Goal: Task Accomplishment & Management: Manage account settings

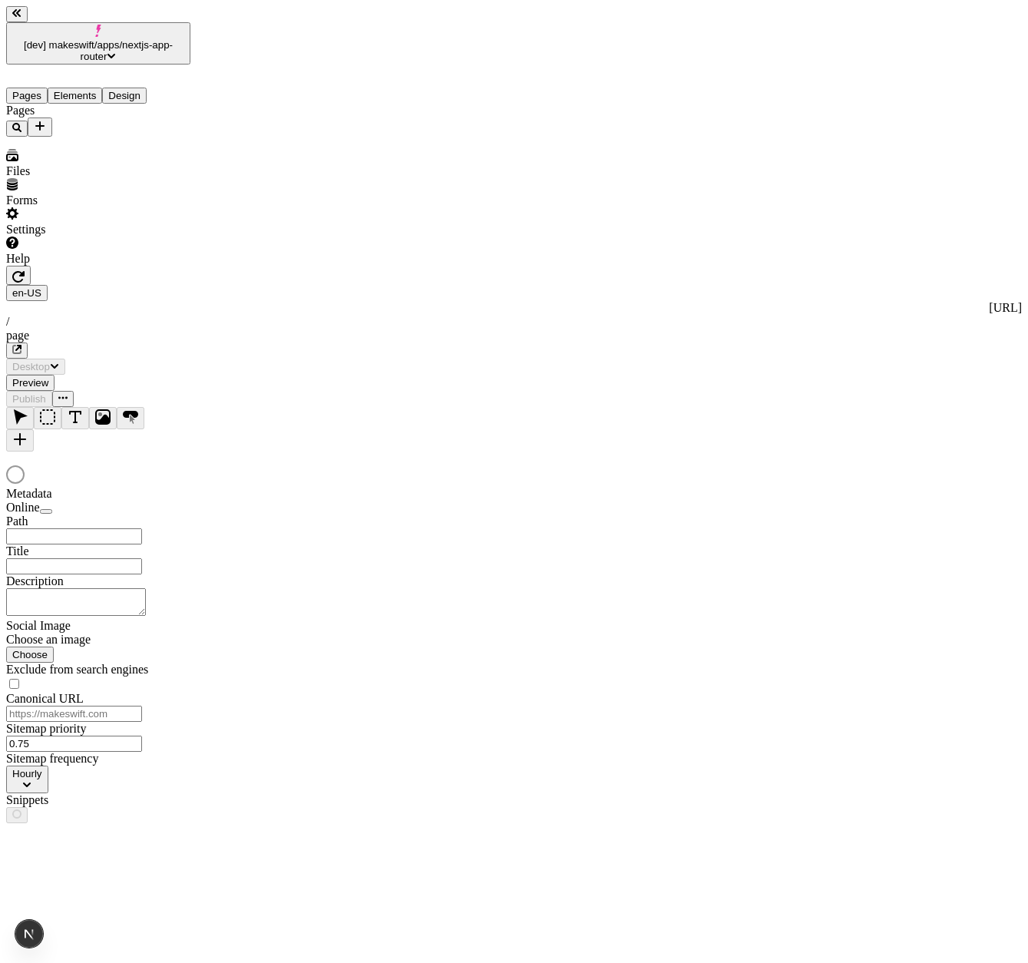
type input "/page"
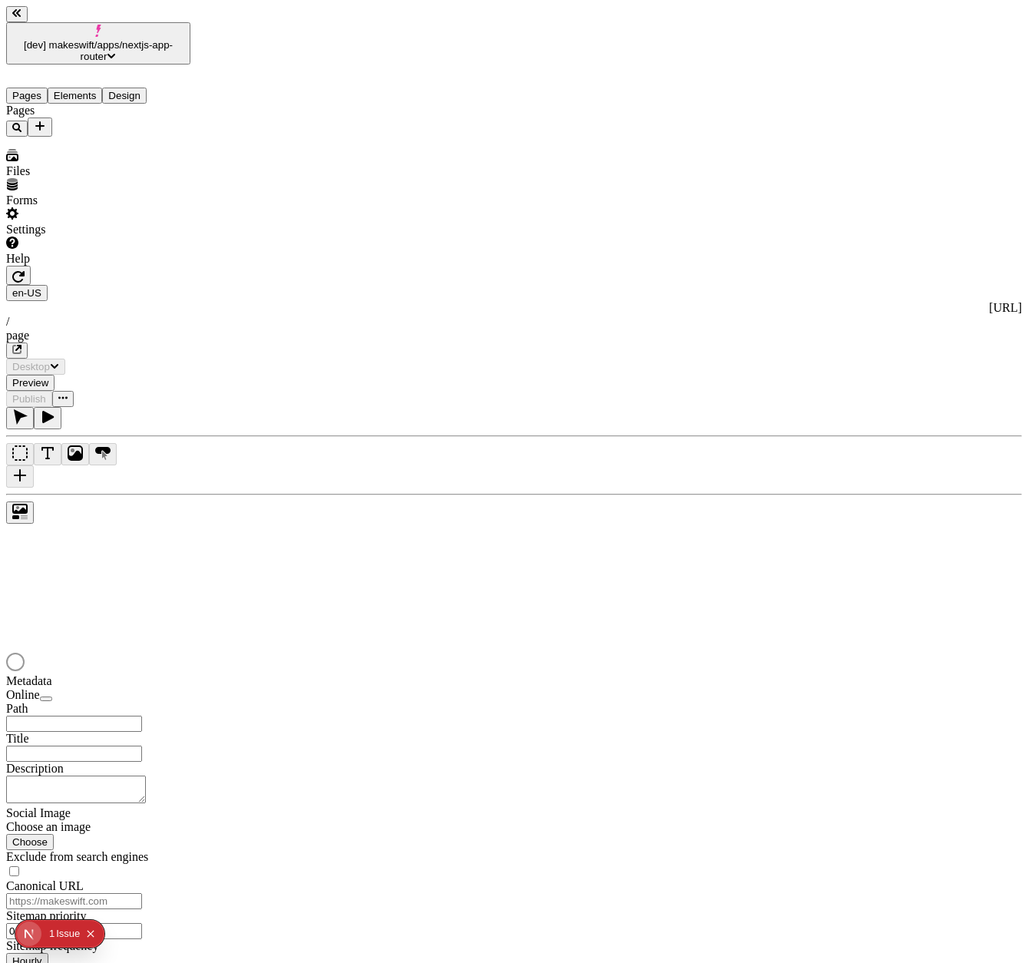
type input "/page"
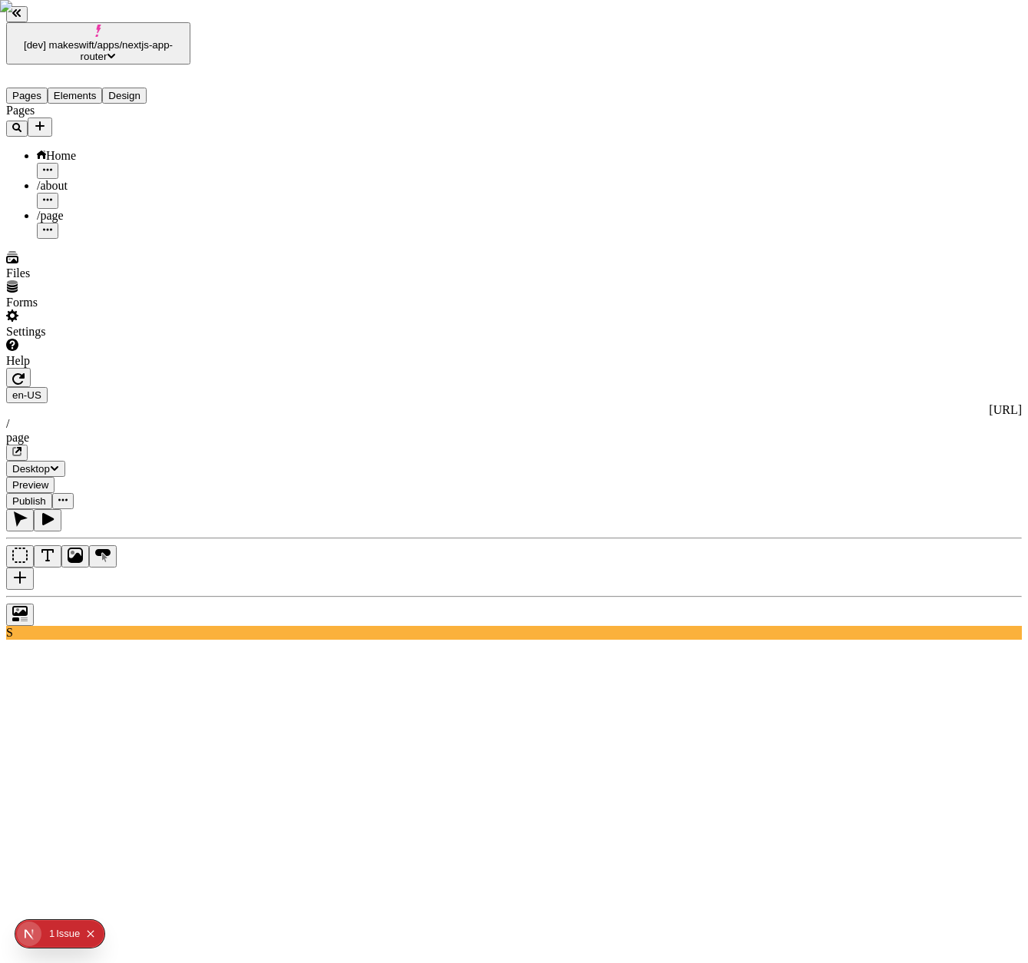
click at [28, 547] on icon "Box" at bounding box center [19, 554] width 15 height 15
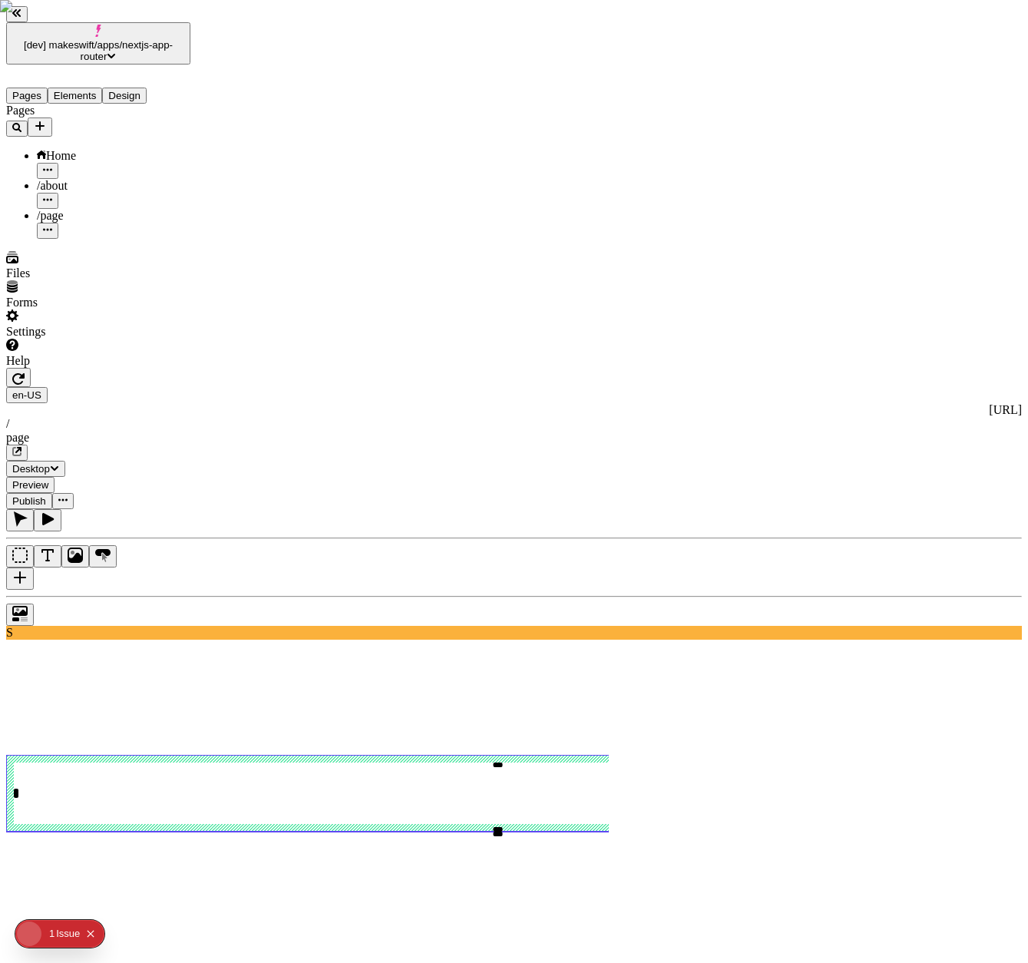
click at [54, 549] on icon "Text" at bounding box center [47, 555] width 12 height 12
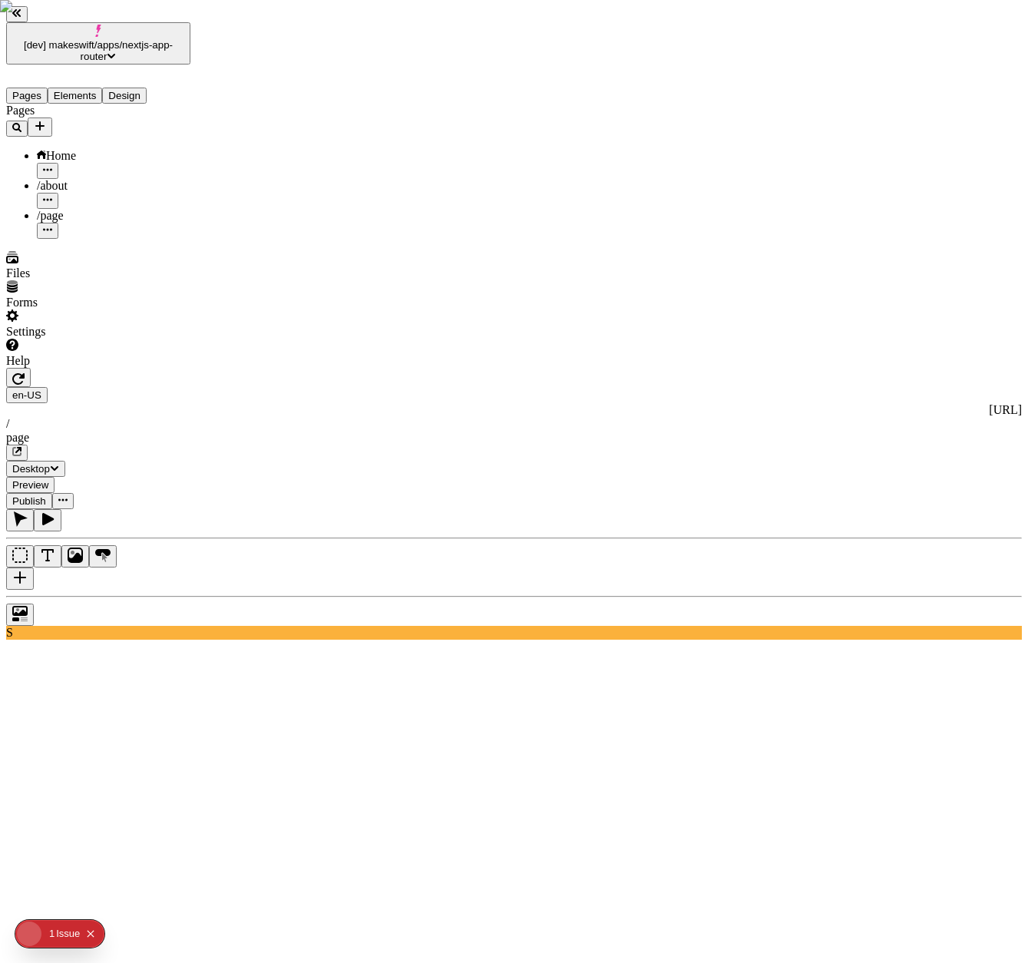
type textarea "Phosfluorescently negotiate state of the art sprints, and synergistically empow…"
type input "18"
type input "1.5"
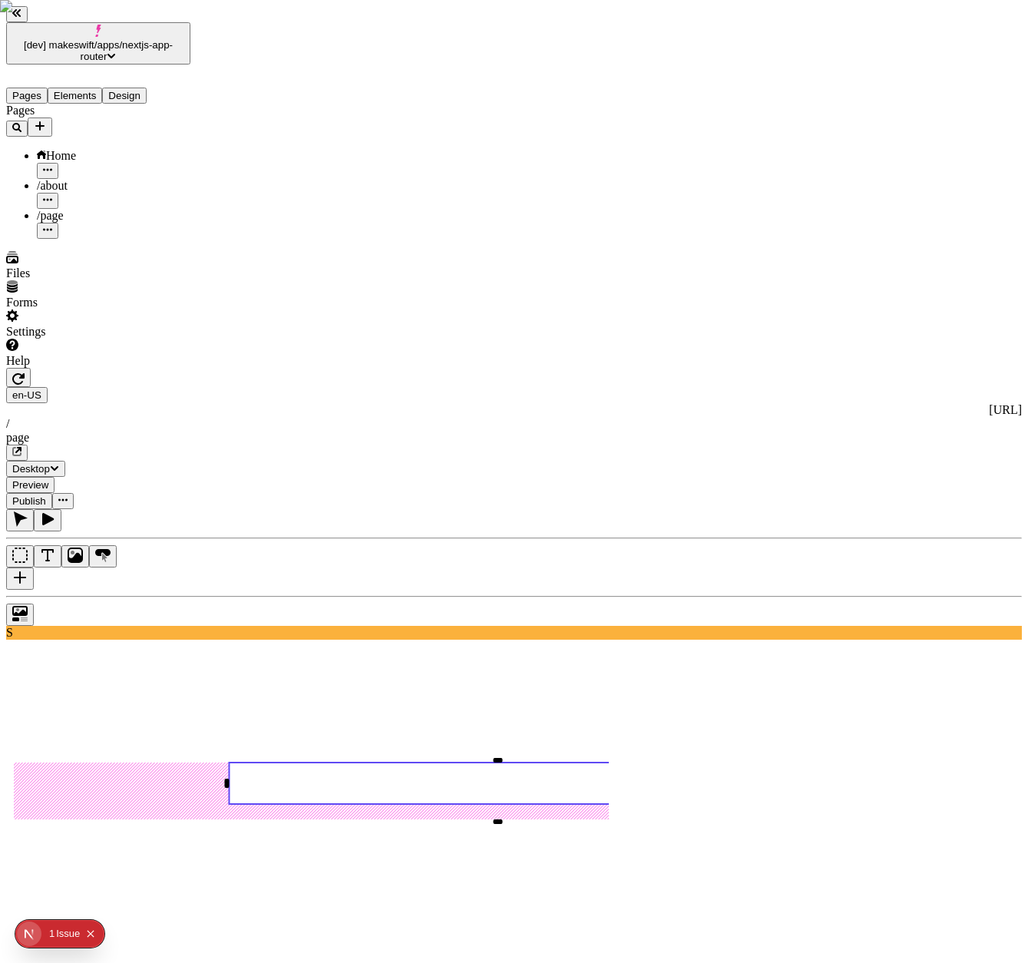
click at [83, 547] on icon "Image" at bounding box center [75, 554] width 15 height 15
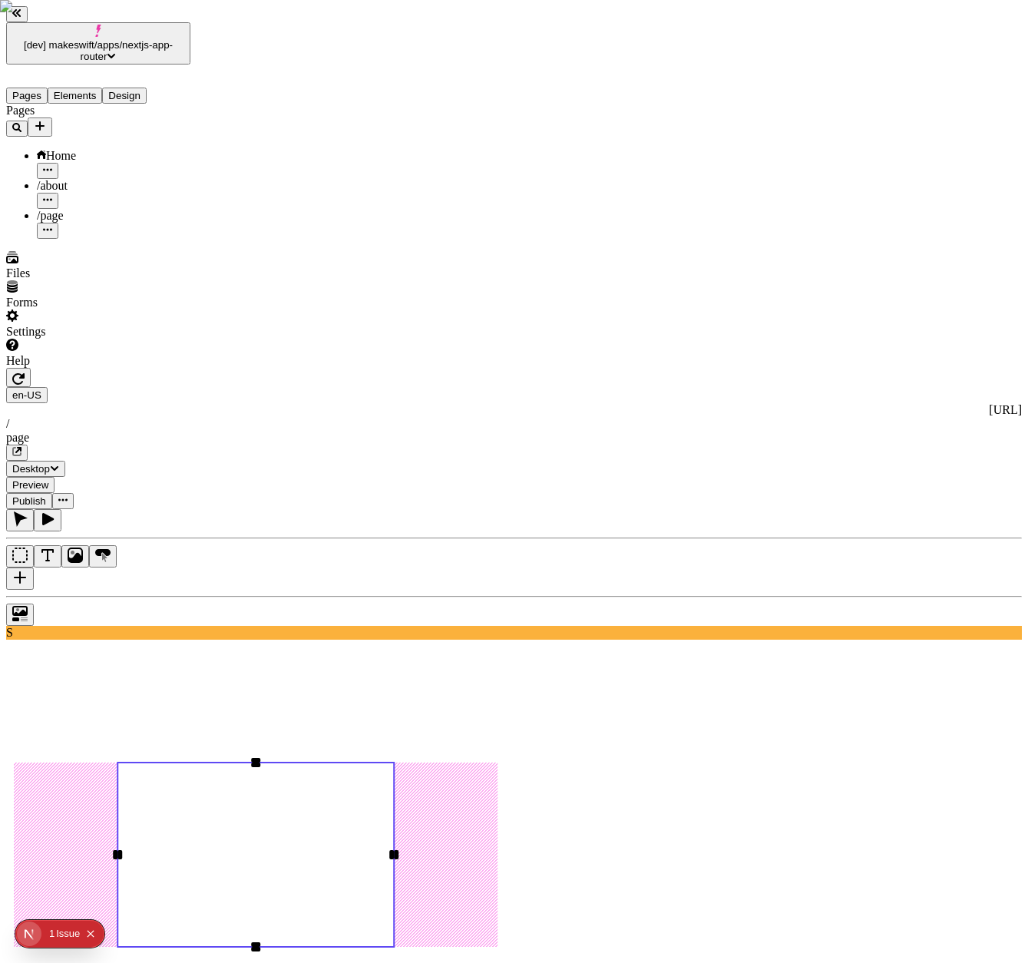
click at [111, 547] on icon "Button" at bounding box center [102, 554] width 15 height 15
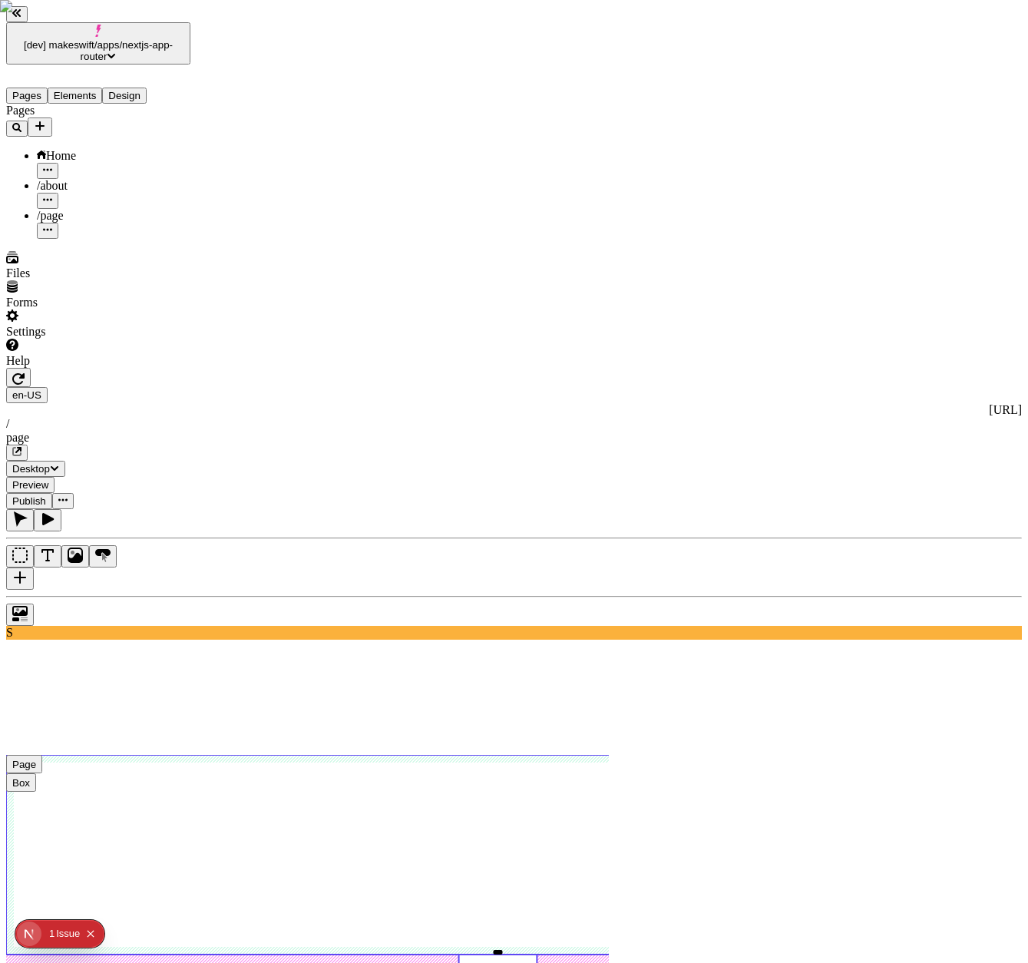
click at [733, 755] on use at bounding box center [497, 855] width 983 height 200
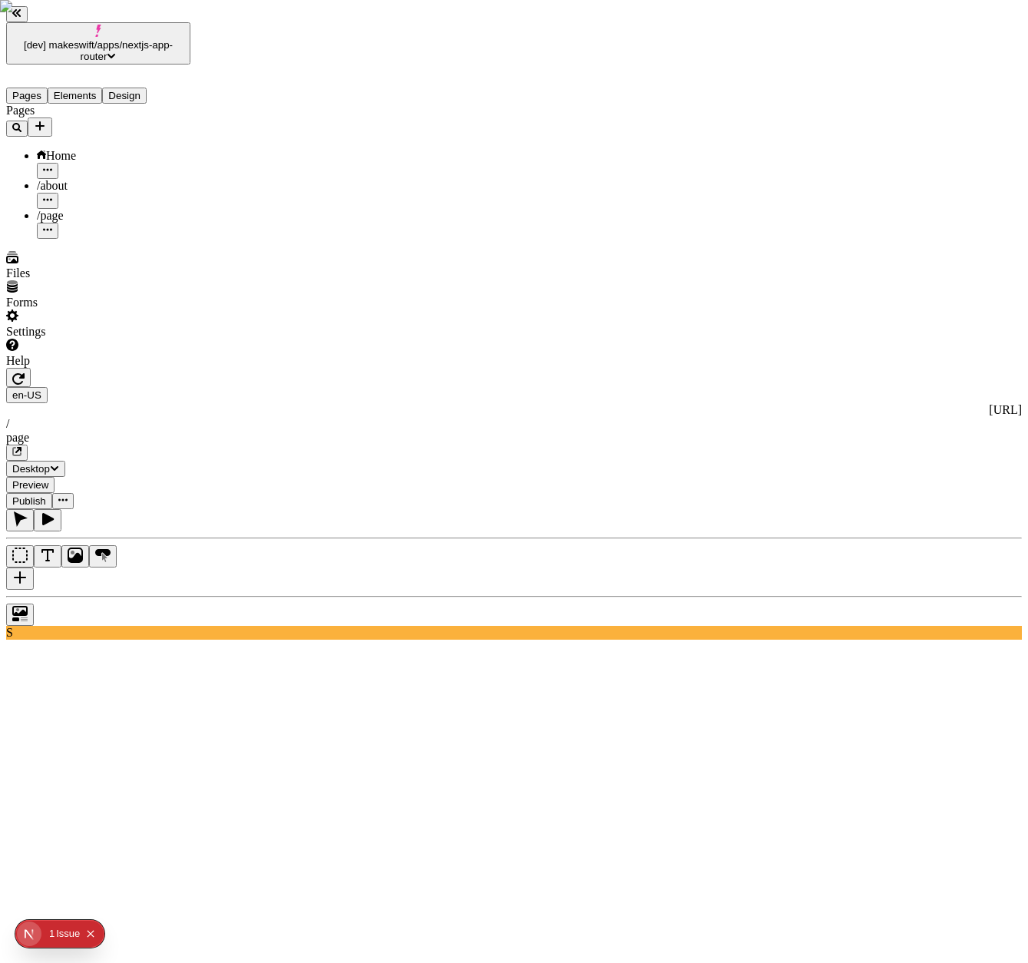
click at [253, 387] on div "en-US http://localhost:3112 / page" at bounding box center [514, 424] width 1016 height 74
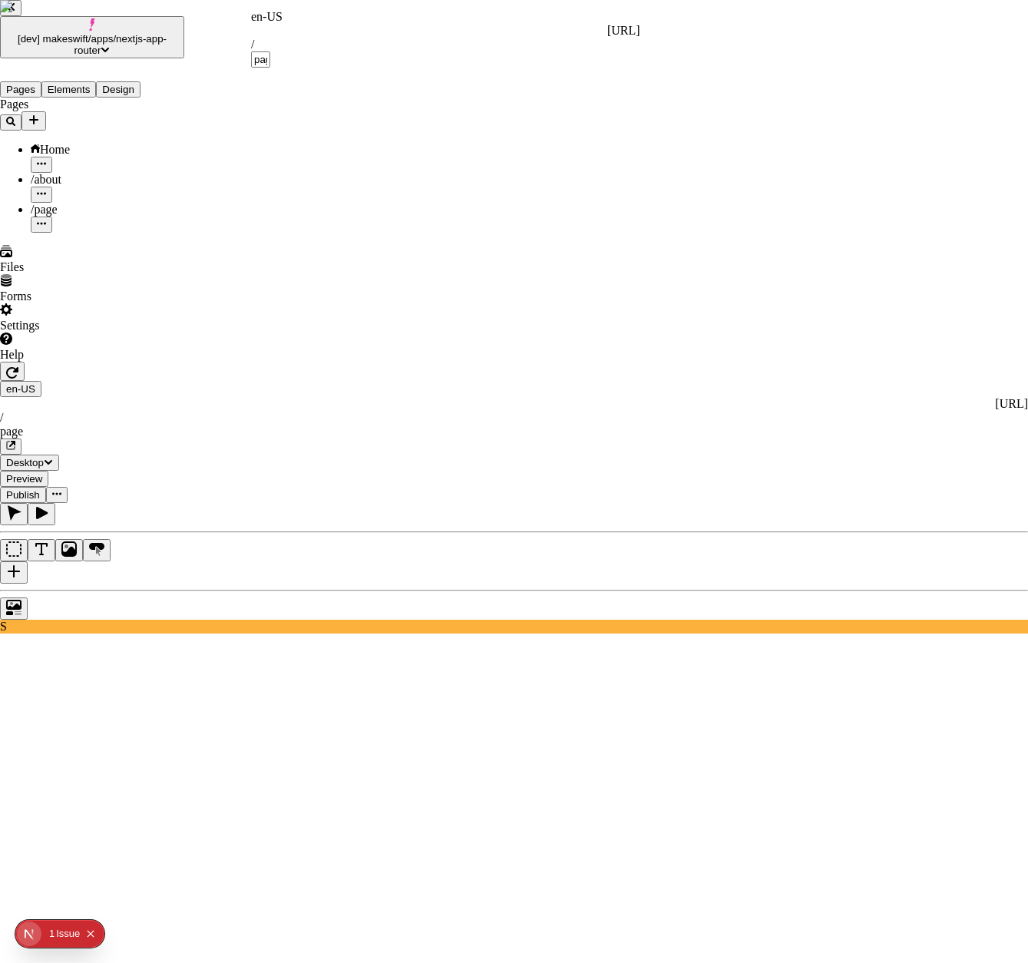
click at [268, 20] on div "en-US" at bounding box center [445, 17] width 389 height 14
click at [273, 21] on div "en-US" at bounding box center [445, 17] width 389 height 14
click at [304, 84] on div "fr-FR French (France)" at bounding box center [342, 85] width 174 height 28
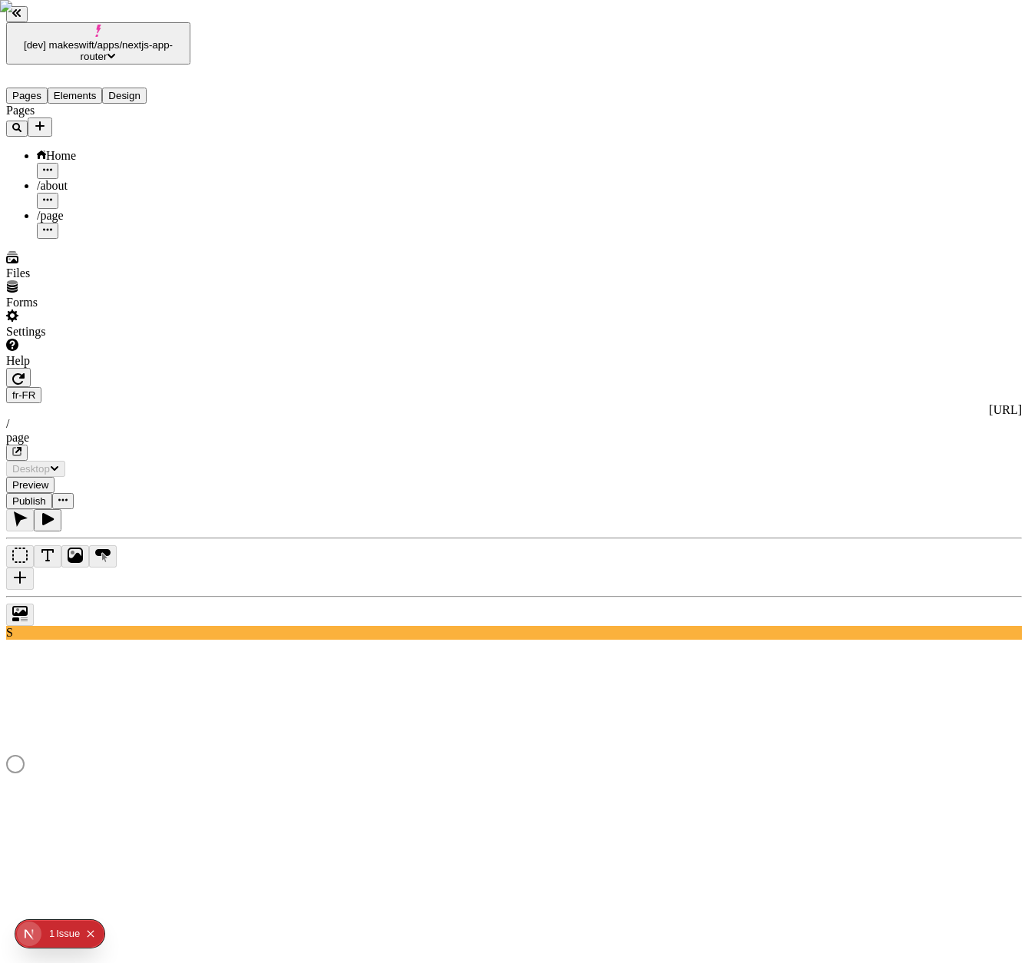
click at [52, 225] on icon "button" at bounding box center [47, 229] width 9 height 9
click at [121, 226] on div "Pages Home /about /page" at bounding box center [98, 171] width 184 height 135
click at [172, 209] on div "/page" at bounding box center [114, 224] width 154 height 30
click at [58, 223] on button "button" at bounding box center [47, 231] width 21 height 16
click at [110, 239] on div "Pages Home /about /page" at bounding box center [98, 171] width 184 height 135
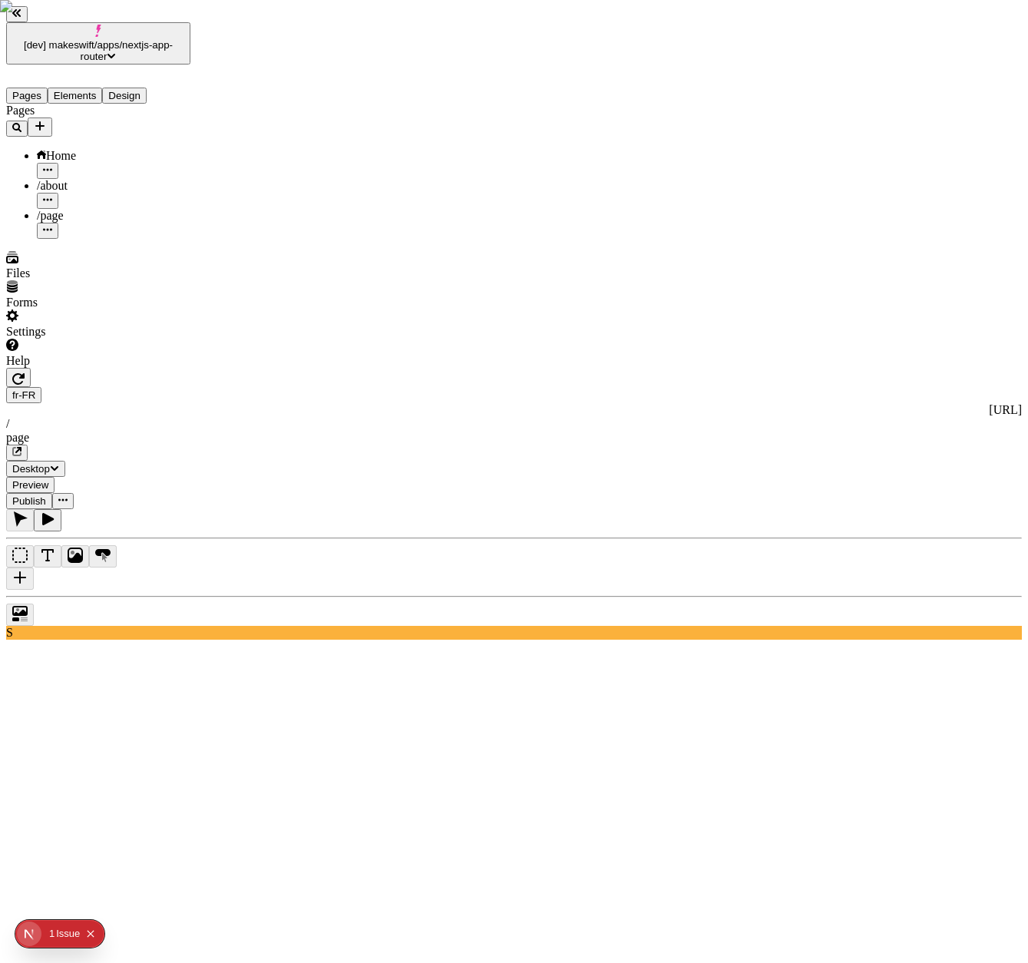
click at [52, 225] on icon "button" at bounding box center [47, 229] width 9 height 9
click at [77, 239] on div "Pages Home /about /page" at bounding box center [98, 171] width 184 height 135
click at [52, 225] on icon "button" at bounding box center [47, 229] width 9 height 9
click at [215, 241] on span "Take page offline for fr-FR" at bounding box center [222, 255] width 103 height 28
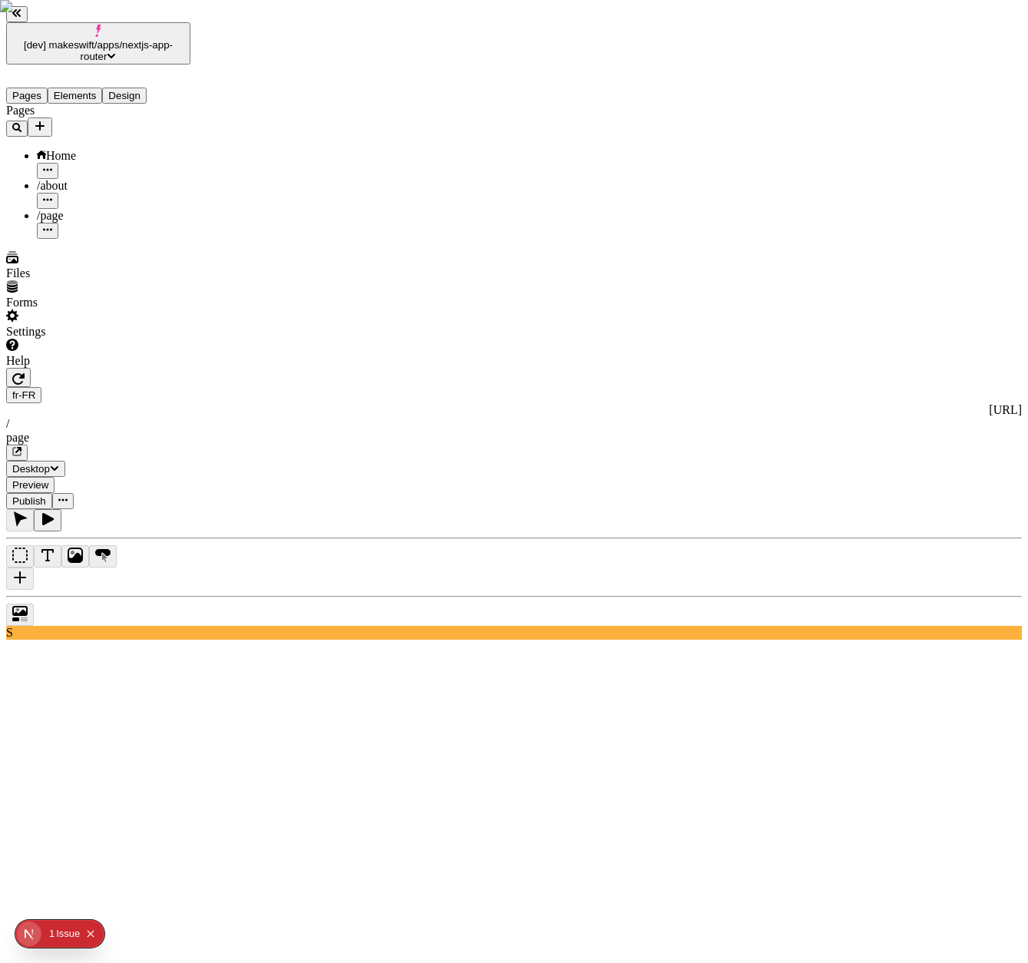
click at [106, 239] on div "Pages Home /about /page" at bounding box center [98, 171] width 184 height 135
click at [52, 225] on icon "button" at bounding box center [47, 229] width 9 height 9
click at [113, 239] on div "Pages Home /about /page" at bounding box center [98, 171] width 184 height 135
click at [58, 223] on button "button" at bounding box center [47, 231] width 21 height 16
click at [137, 239] on div "Pages Home /about /page" at bounding box center [98, 171] width 184 height 135
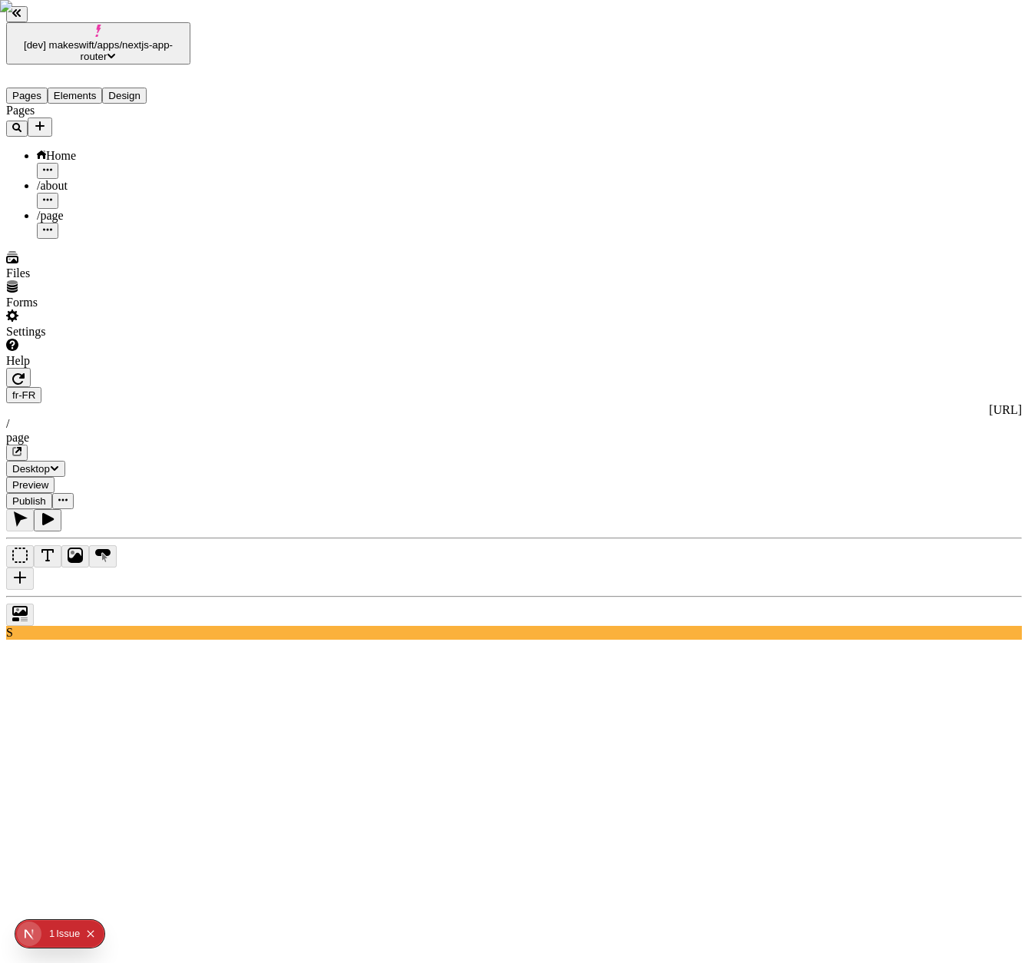
click at [21, 447] on icon "button" at bounding box center [16, 451] width 9 height 9
click at [52, 225] on icon "button" at bounding box center [47, 229] width 9 height 9
click at [236, 241] on span "Take page offline for fr-FR" at bounding box center [222, 255] width 103 height 28
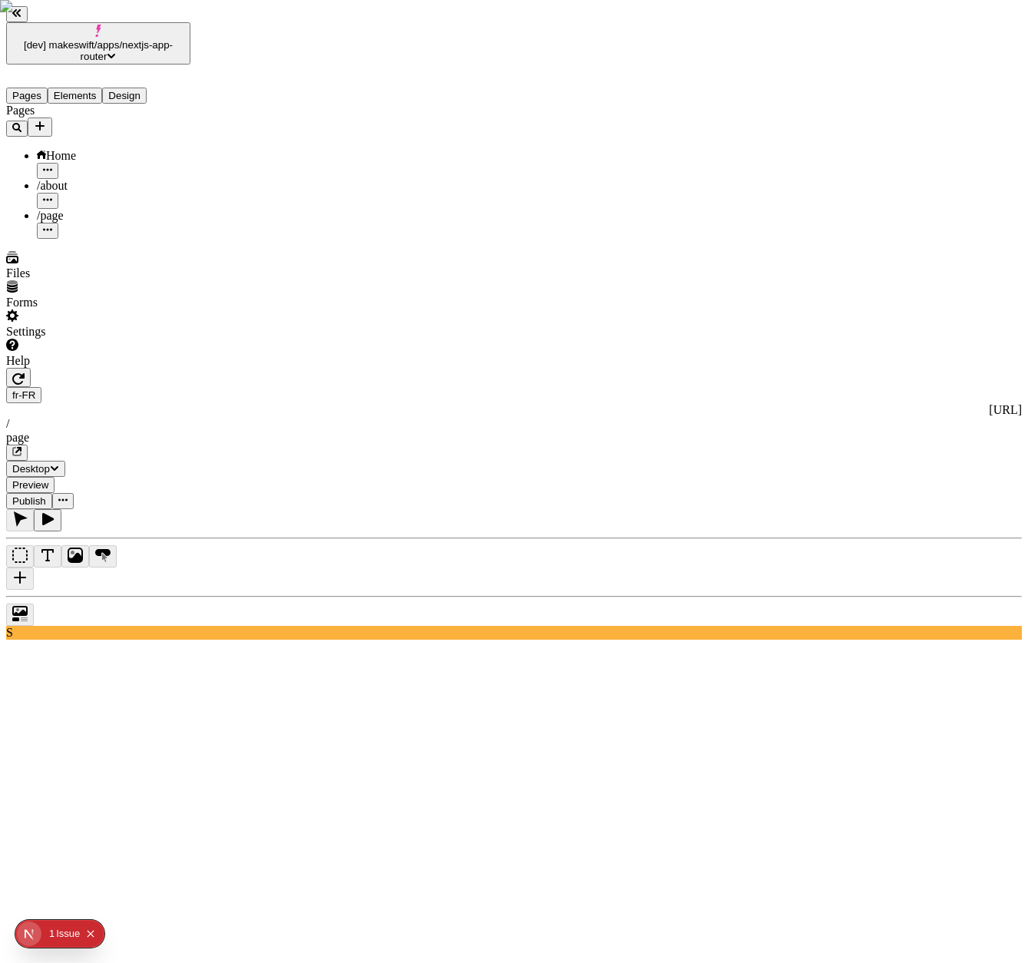
click at [58, 193] on button "button" at bounding box center [47, 201] width 21 height 16
click at [245, 175] on span "for fr-FR" at bounding box center [222, 189] width 103 height 28
click at [291, 170] on input "about" at bounding box center [239, 177] width 136 height 16
type input "about-fr"
click at [200, 187] on span "Save" at bounding box center [188, 193] width 23 height 12
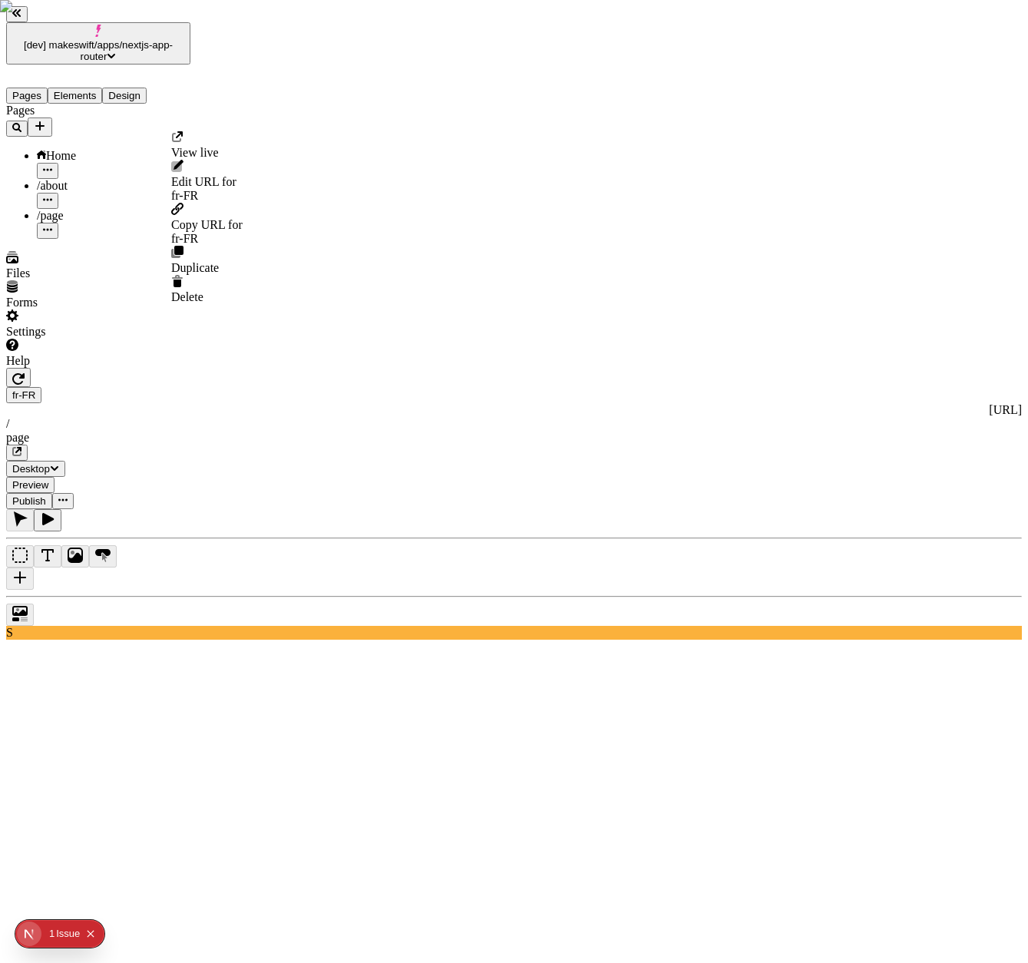
click at [52, 195] on icon "button" at bounding box center [47, 199] width 9 height 9
click at [183, 166] on icon at bounding box center [177, 166] width 12 height 12
click at [90, 223] on div "Pages Home /about /page" at bounding box center [98, 171] width 184 height 135
click at [85, 179] on div "/about" at bounding box center [114, 186] width 154 height 14
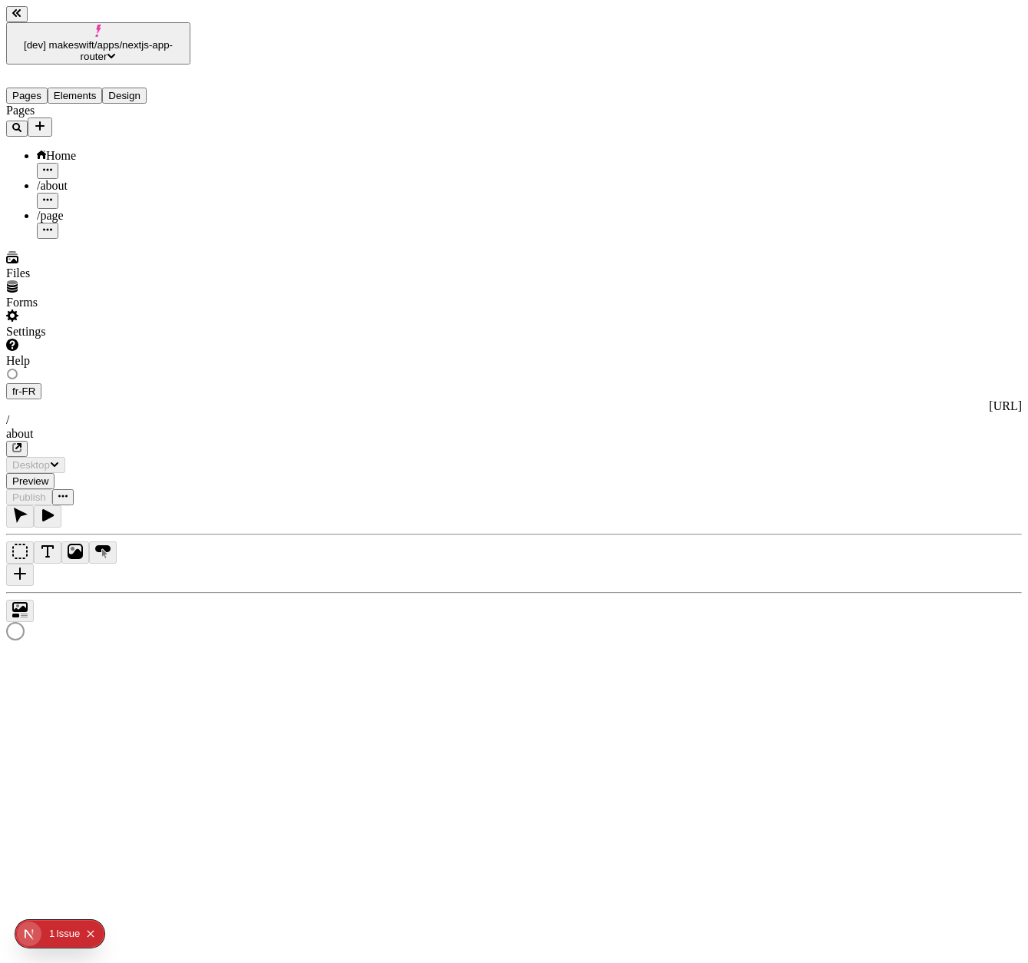
click at [84, 209] on div "/page" at bounding box center [114, 216] width 154 height 14
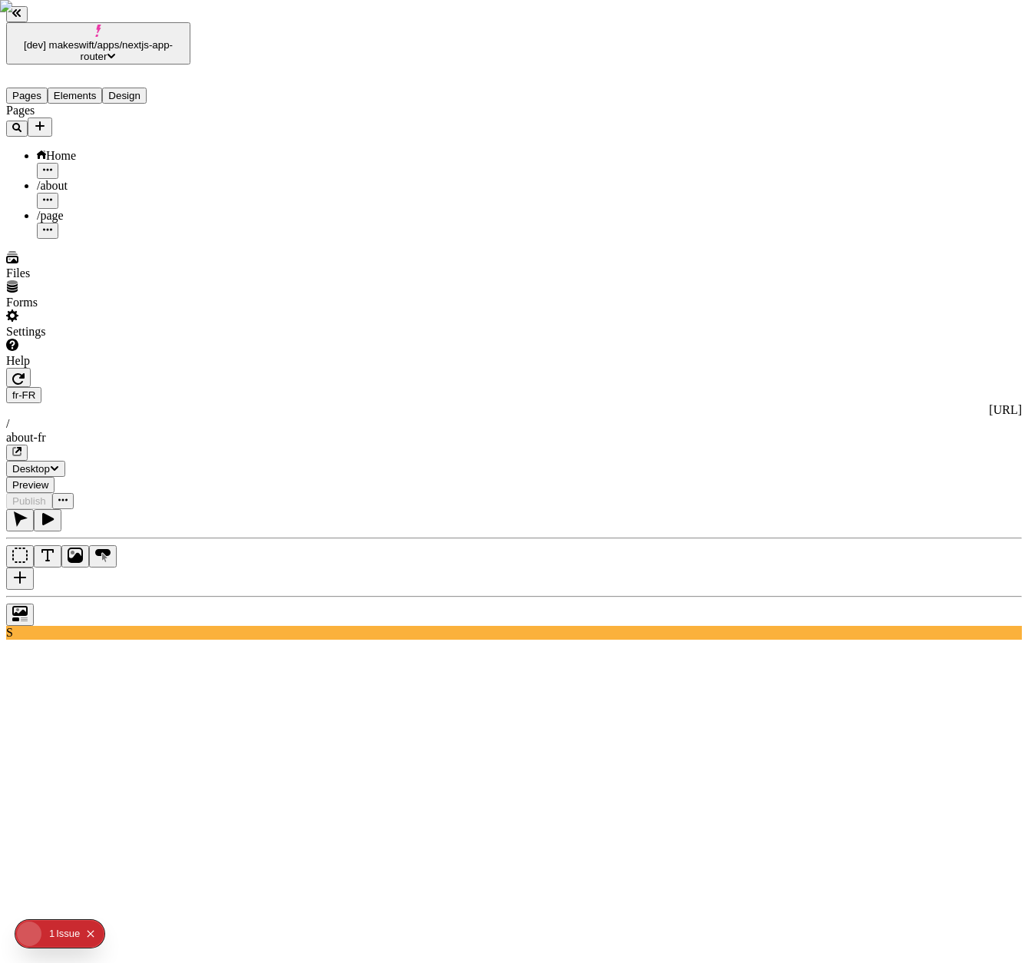
click at [74, 929] on div "Issue" at bounding box center [68, 934] width 24 height 28
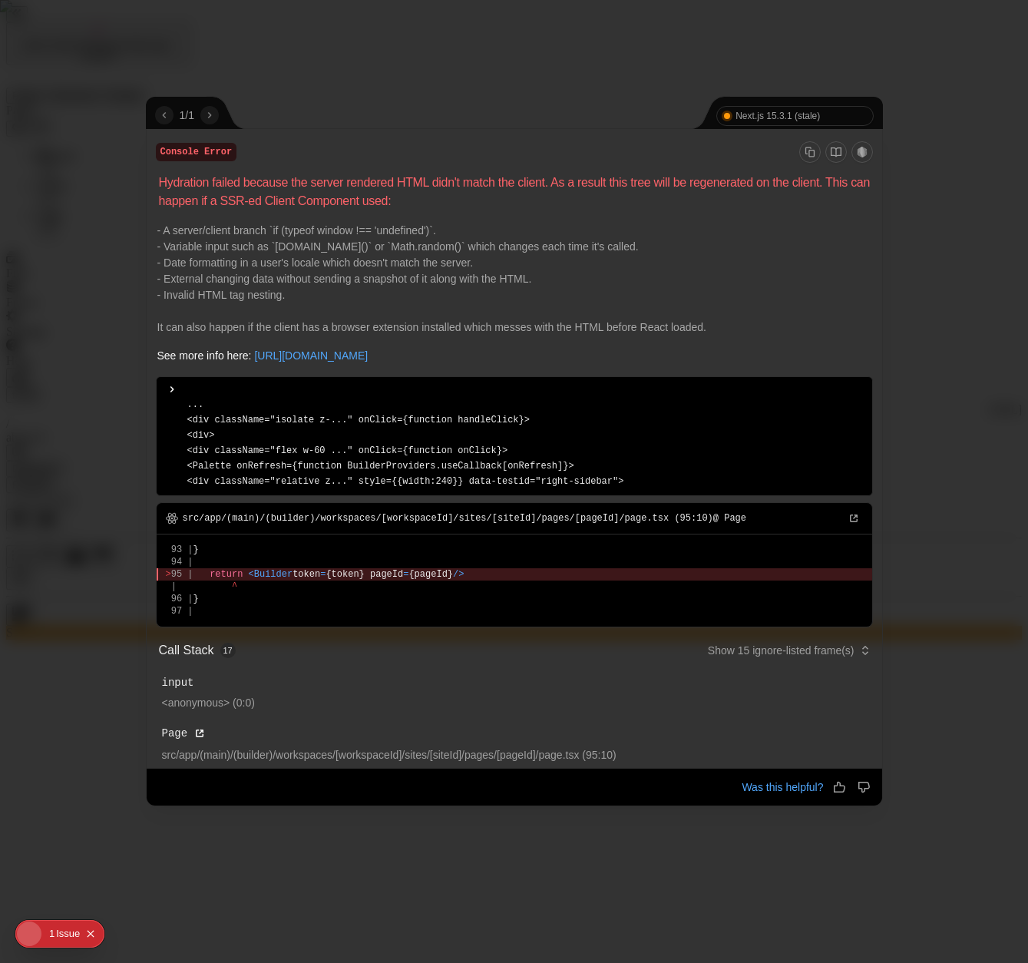
scroll to position [269, 0]
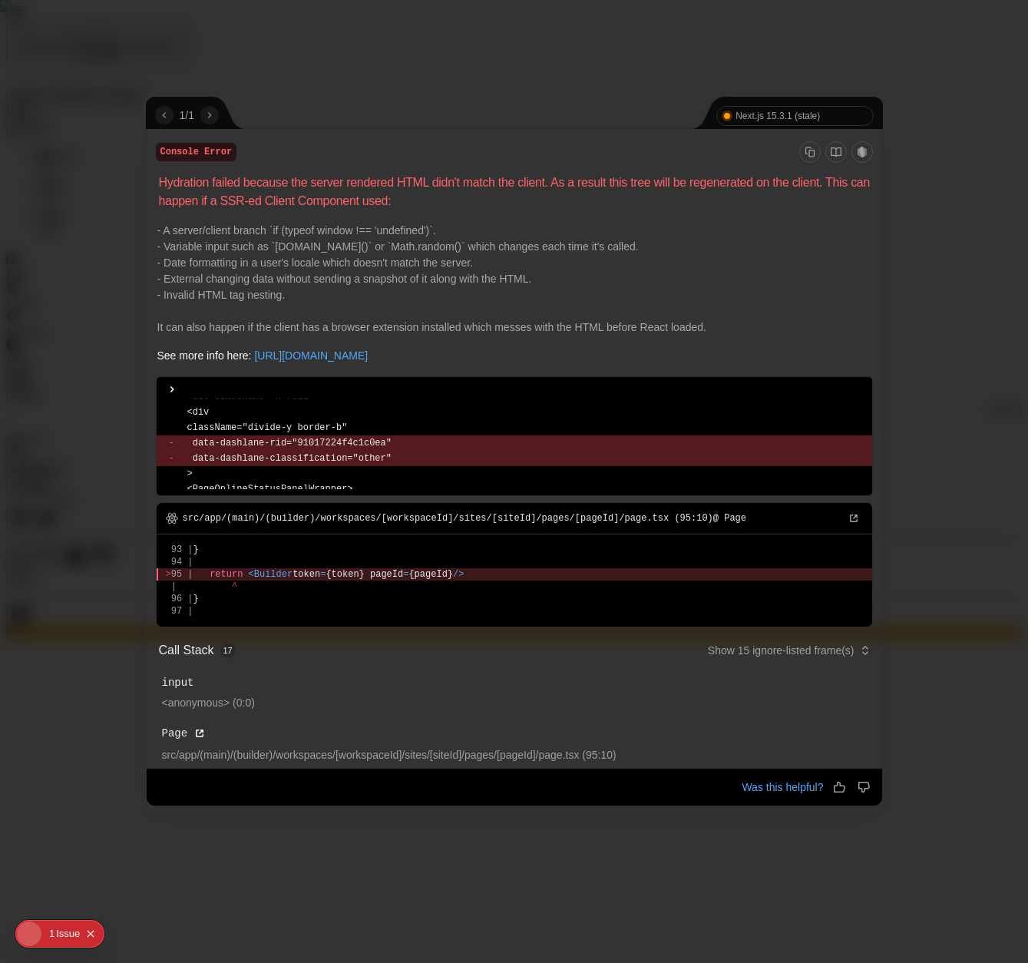
click at [117, 515] on div at bounding box center [514, 481] width 1028 height 963
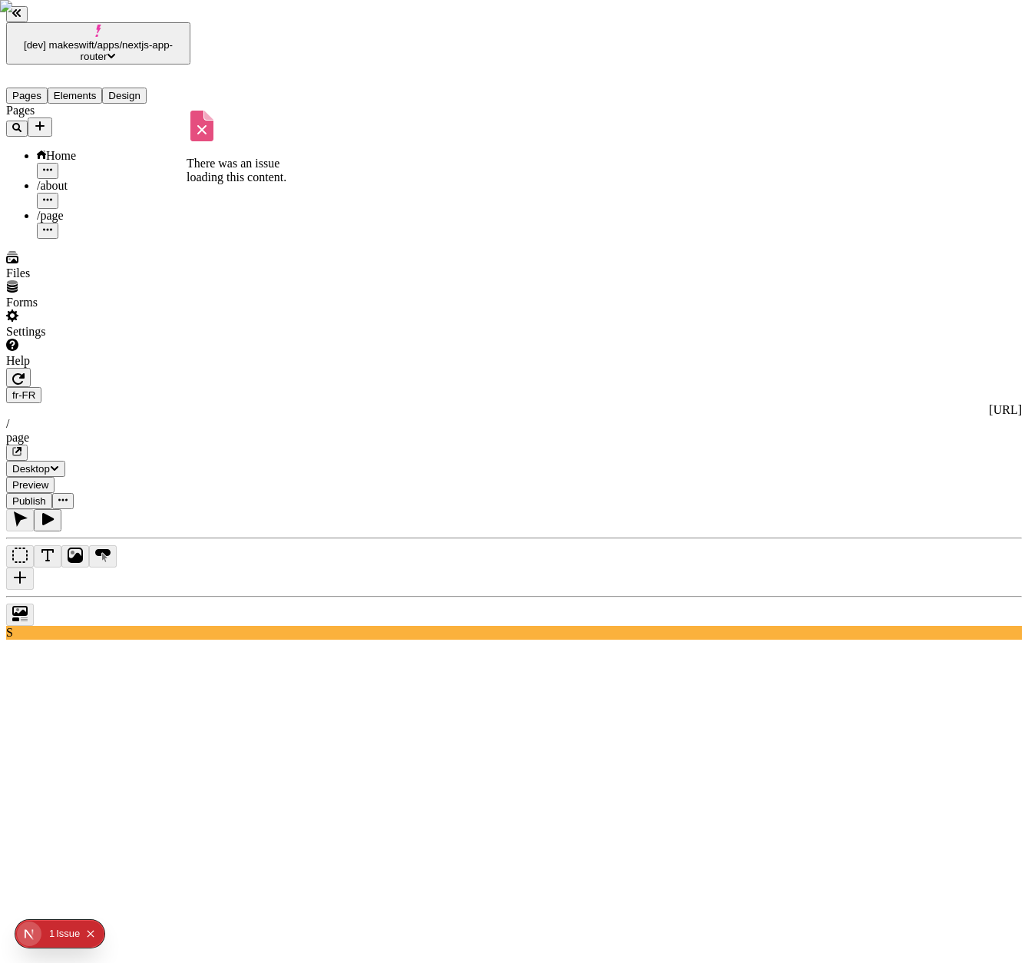
click at [106, 209] on div "/page" at bounding box center [114, 216] width 154 height 14
click at [110, 179] on div "/about" at bounding box center [114, 186] width 154 height 14
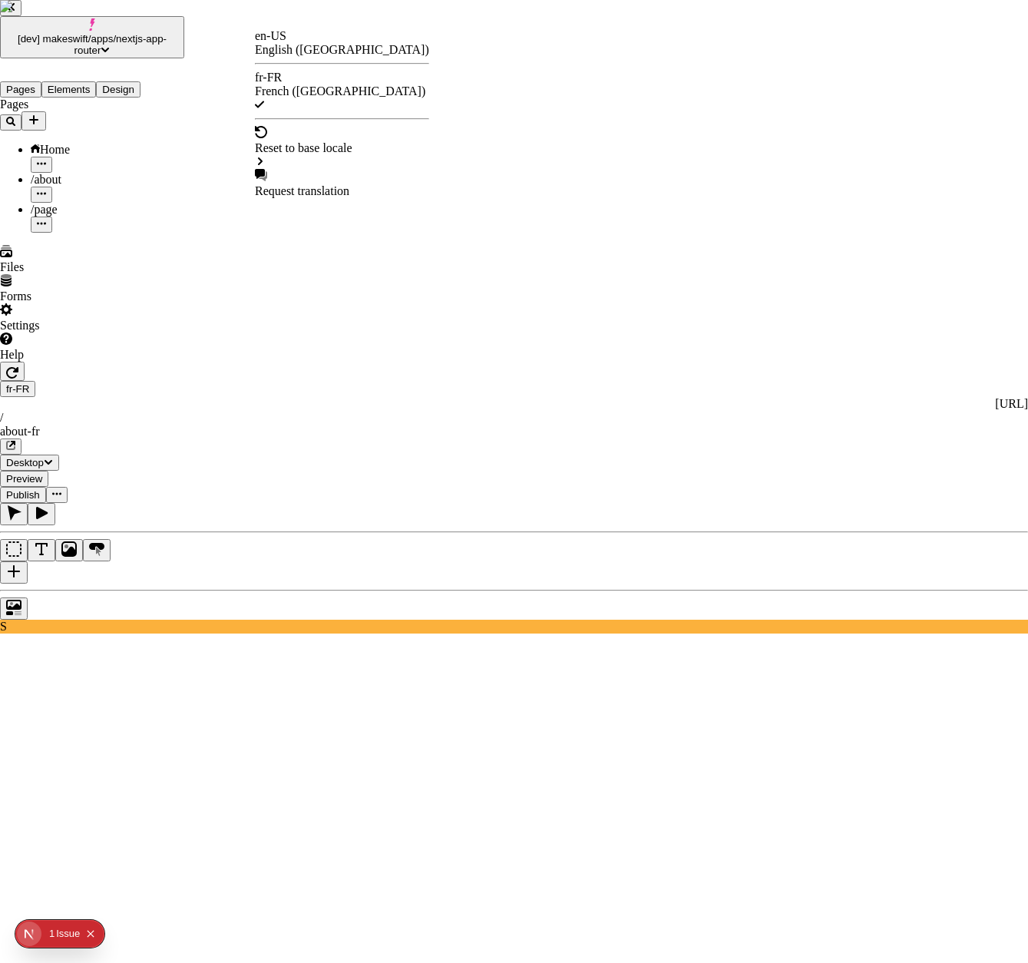
click at [447, 124] on div "about" at bounding box center [433, 128] width 28 height 14
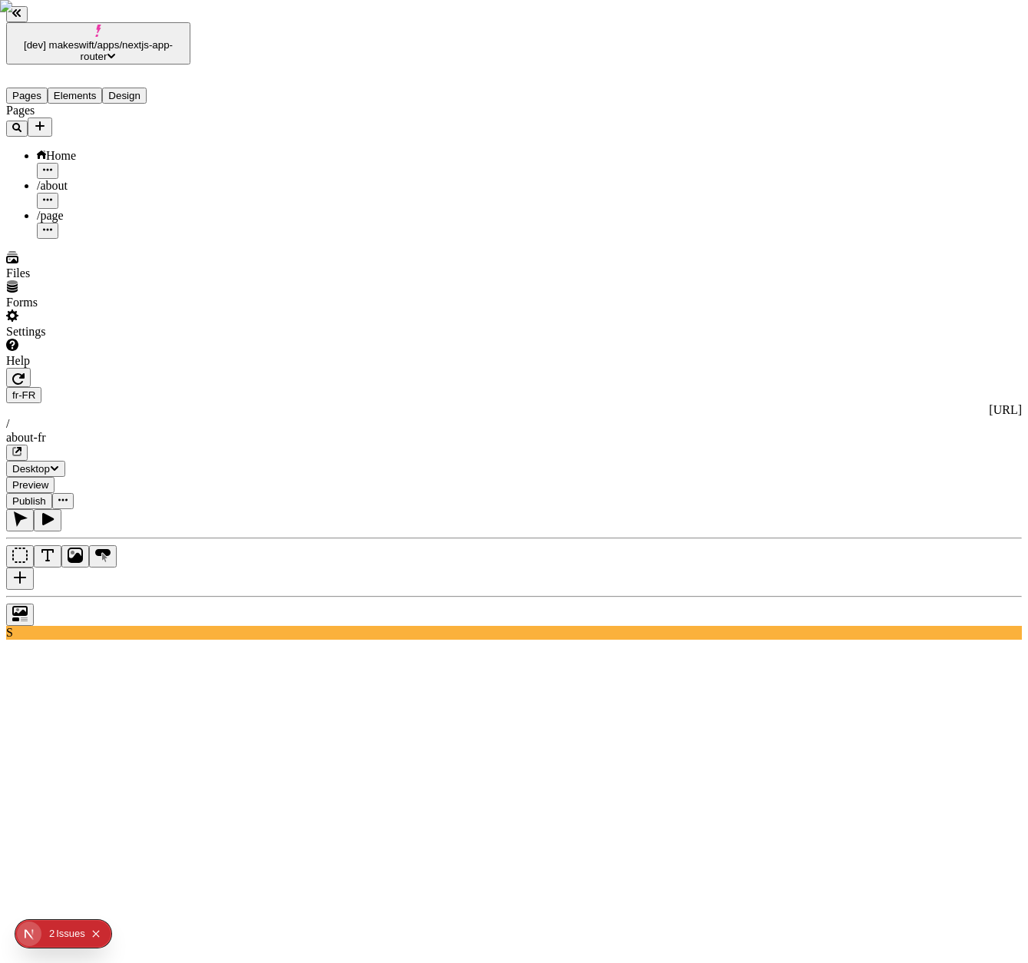
click at [58, 193] on button "button" at bounding box center [47, 201] width 21 height 16
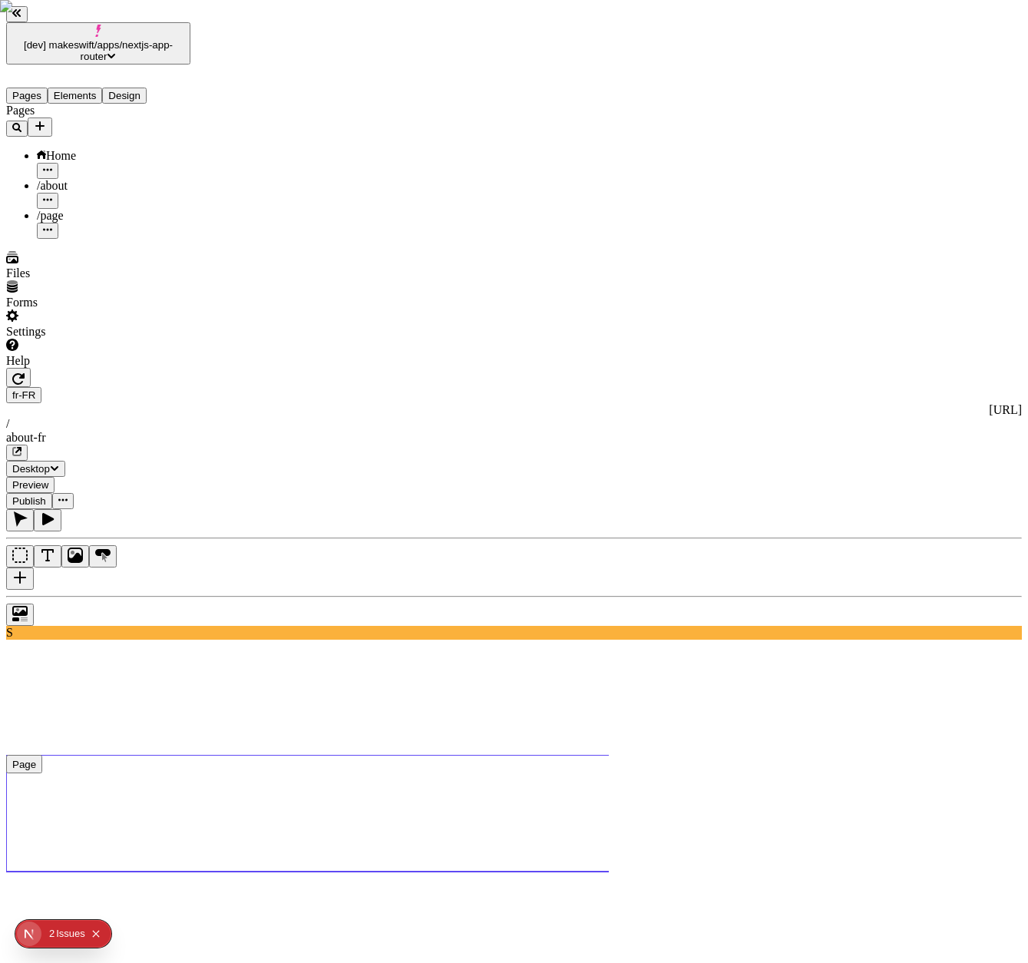
click at [747, 84] on span "Reset to en-US" at bounding box center [725, 90] width 74 height 13
type input "/about"
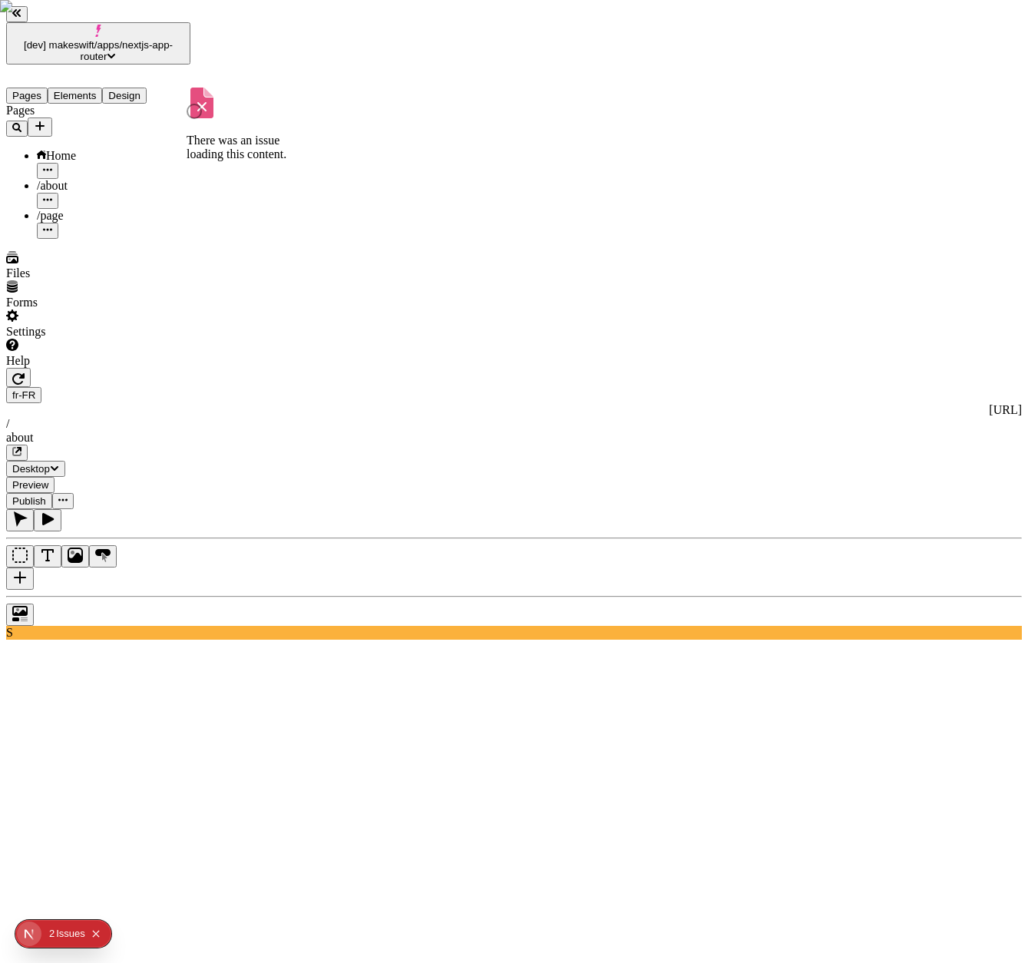
click at [78, 209] on div "/page" at bounding box center [114, 216] width 154 height 14
click at [83, 179] on div "/about" at bounding box center [114, 186] width 154 height 14
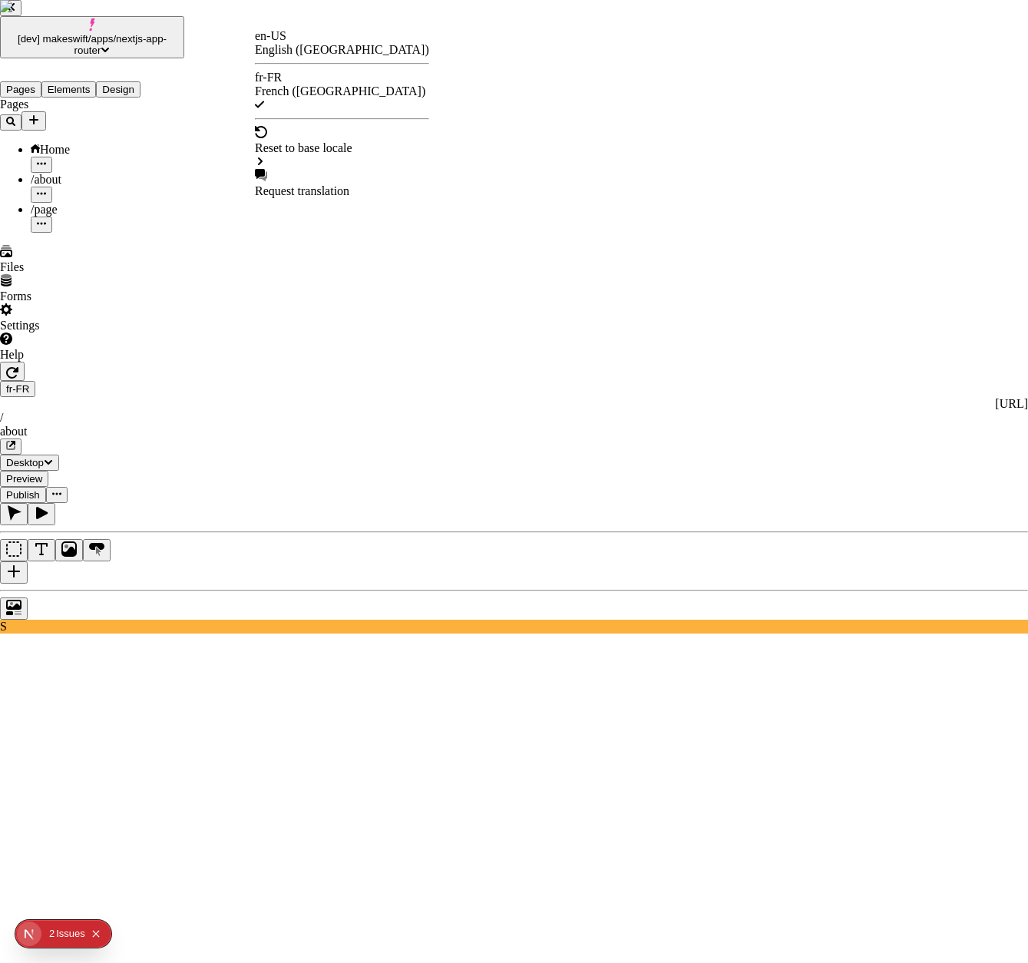
click at [291, 38] on div "en-US English (United States)" at bounding box center [342, 43] width 174 height 28
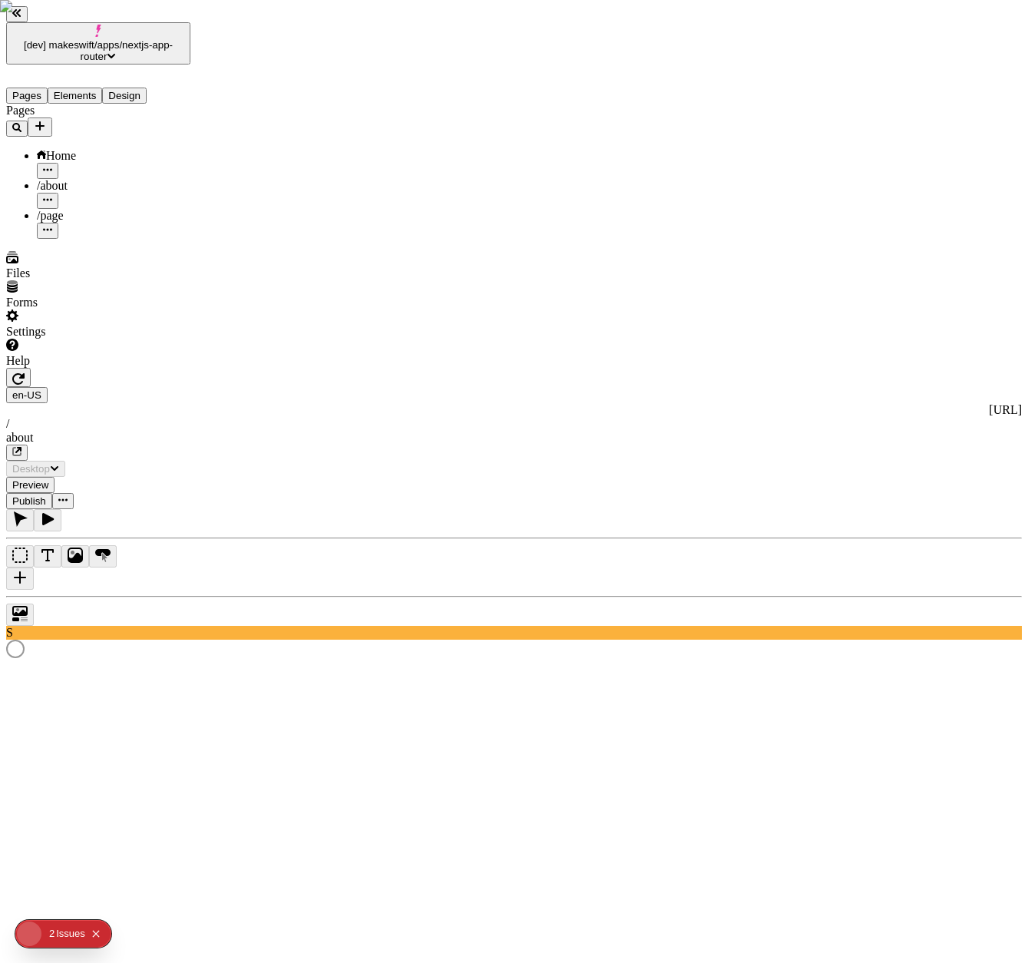
type input "/about"
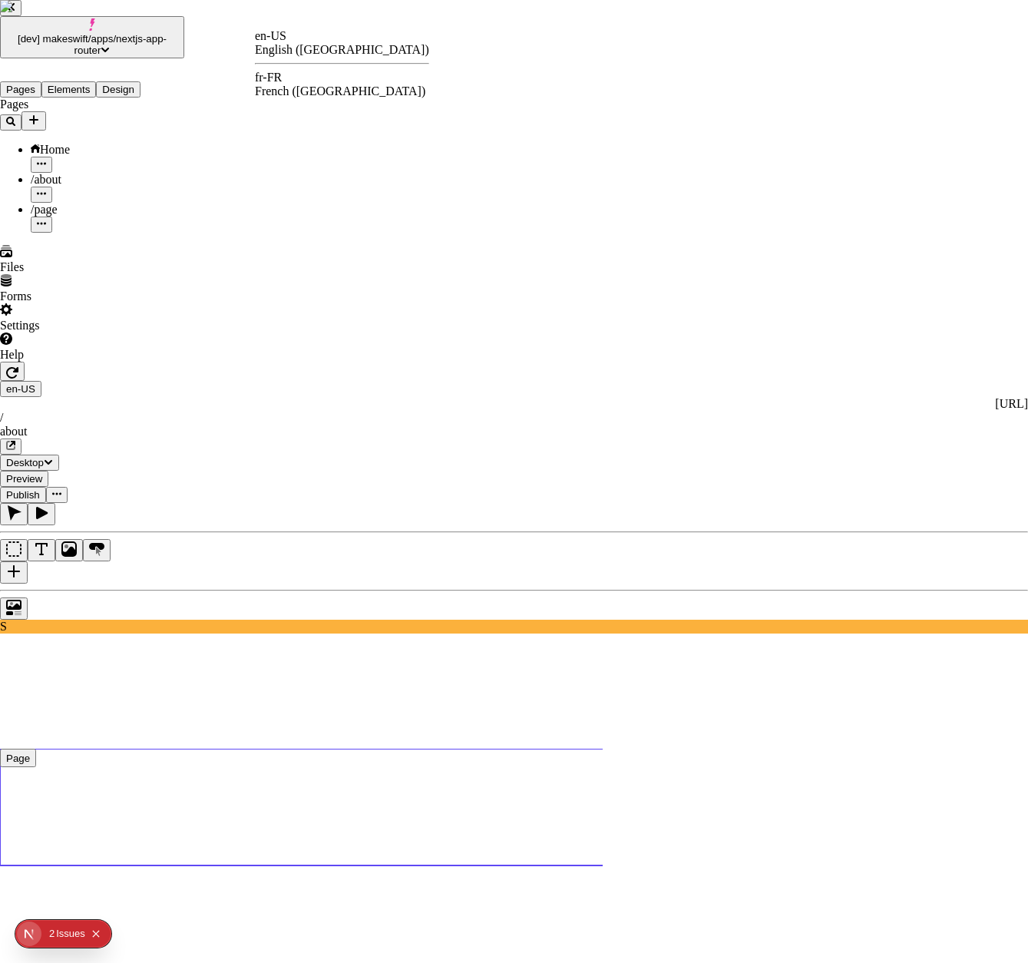
click at [284, 76] on div "fr-FR" at bounding box center [342, 78] width 174 height 14
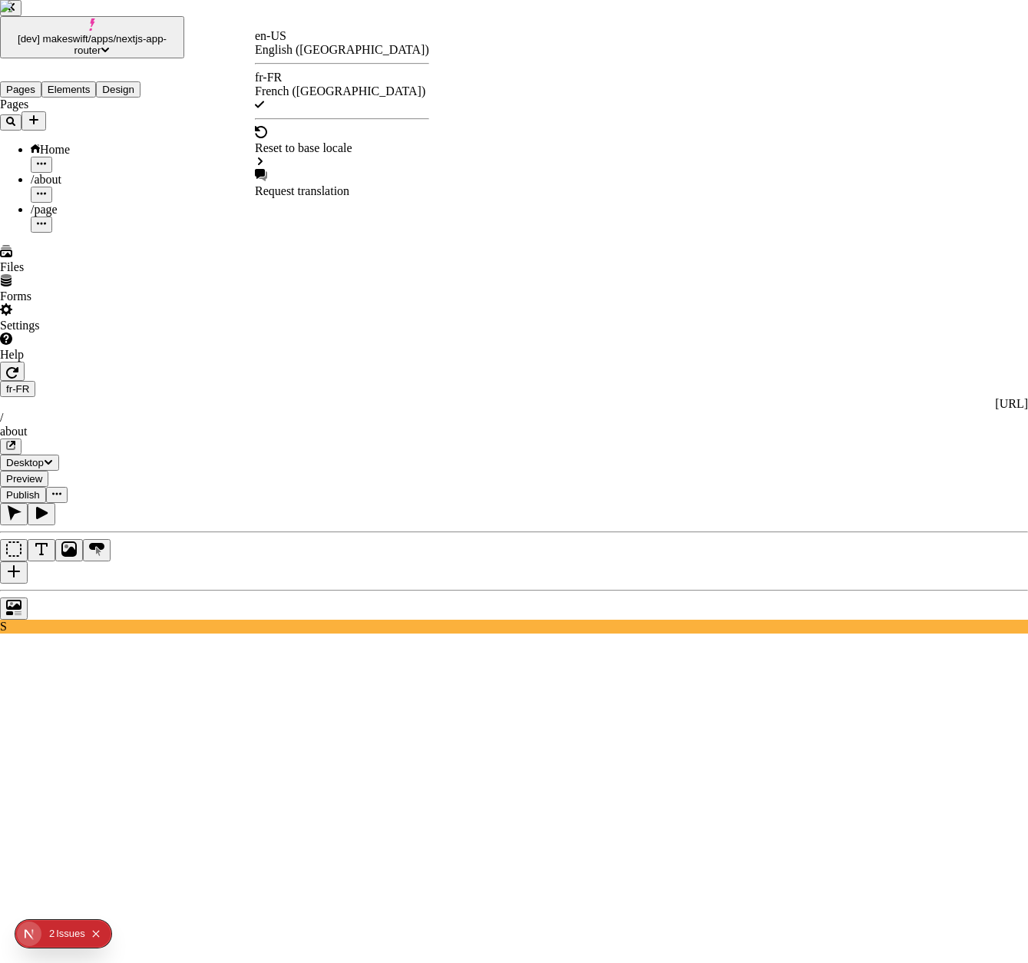
click at [447, 125] on div "about" at bounding box center [433, 128] width 28 height 14
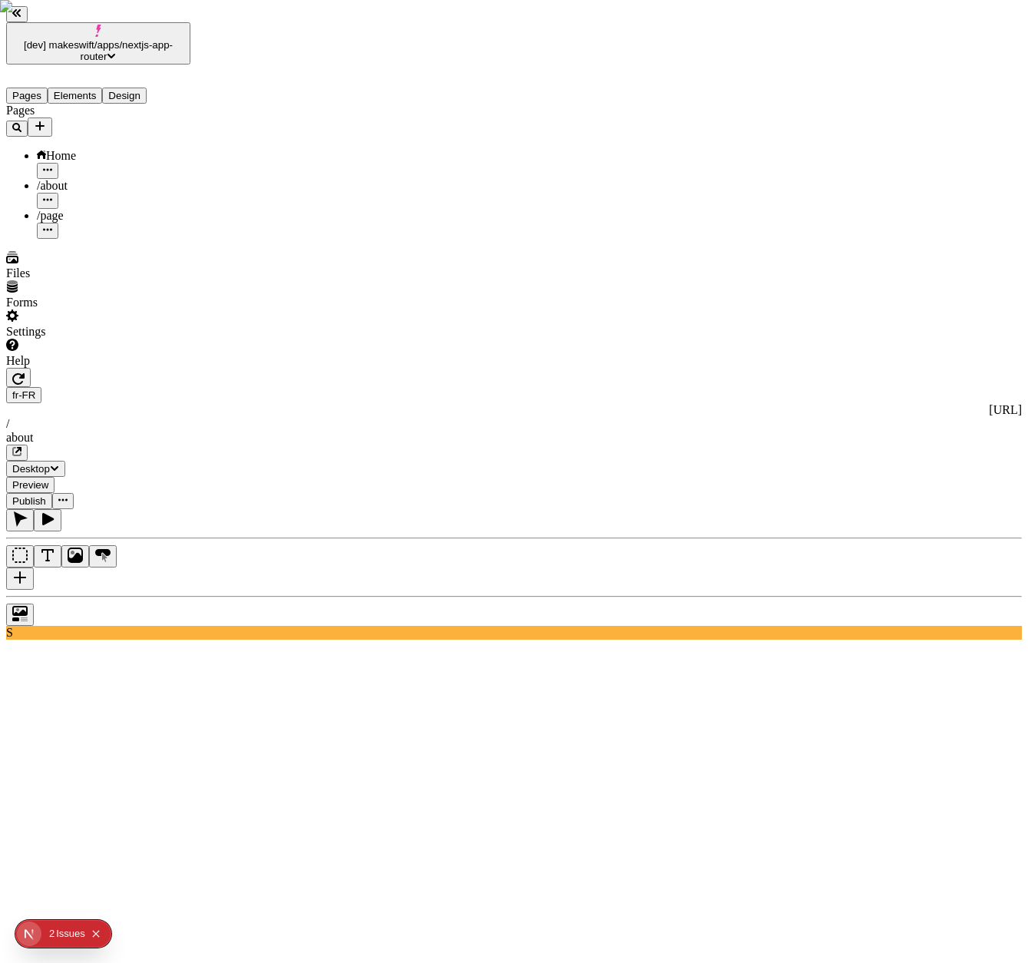
click at [84, 209] on div "/page" at bounding box center [114, 216] width 154 height 14
click at [85, 179] on div "/about" at bounding box center [114, 186] width 154 height 14
click at [46, 495] on span "Publish" at bounding box center [29, 501] width 34 height 12
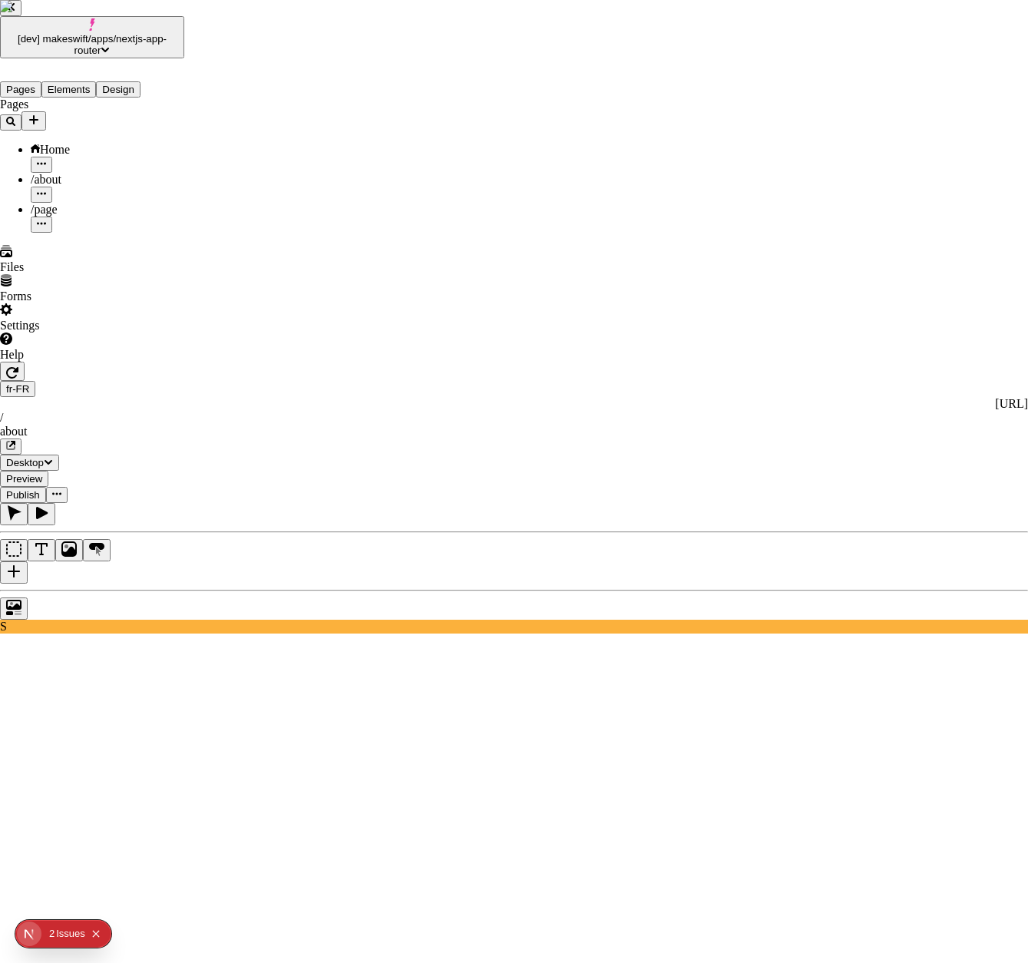
checkbox input "false"
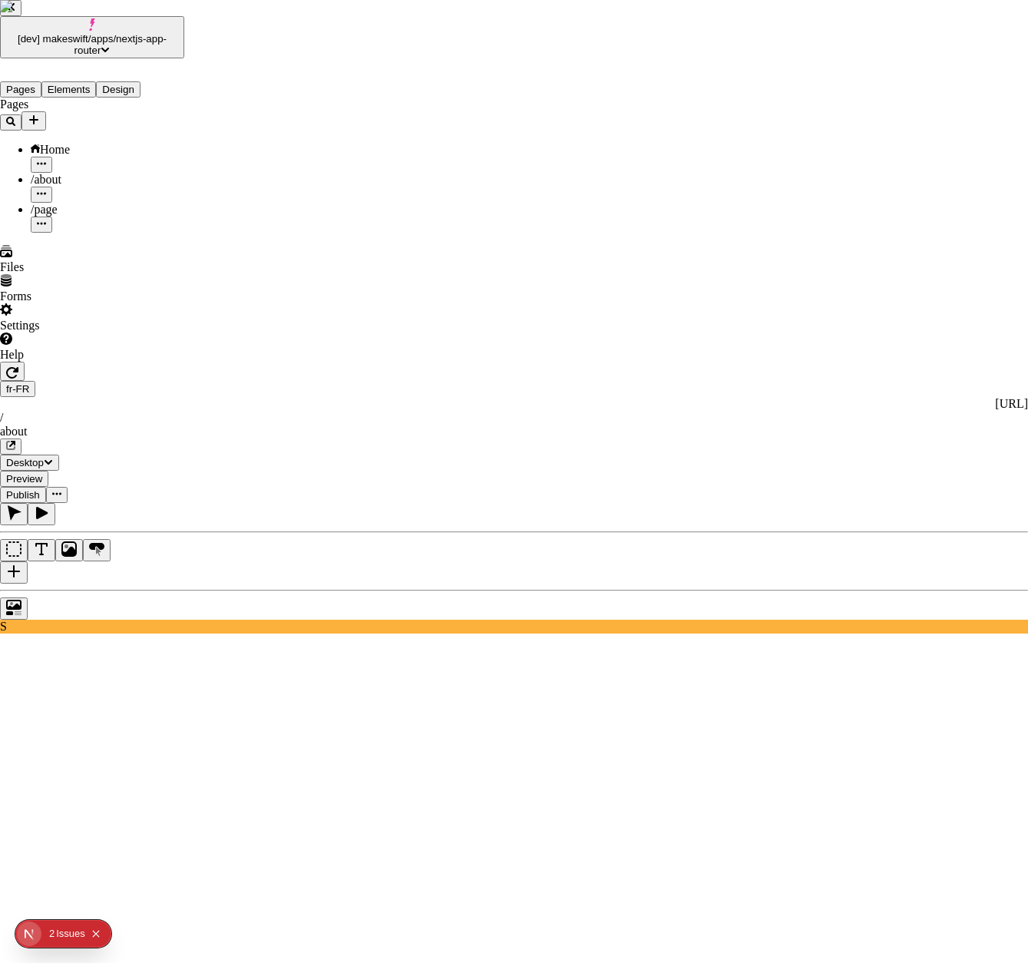
checkbox input "true"
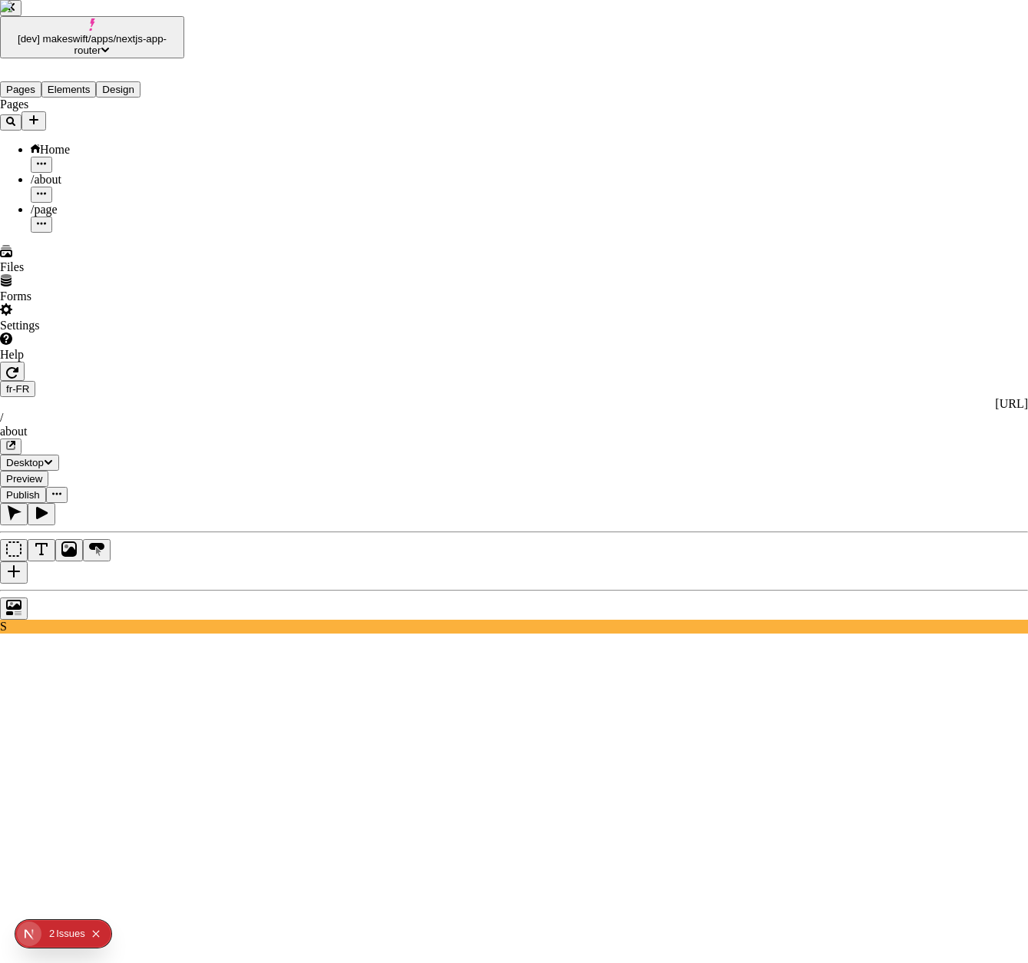
checkbox input "false"
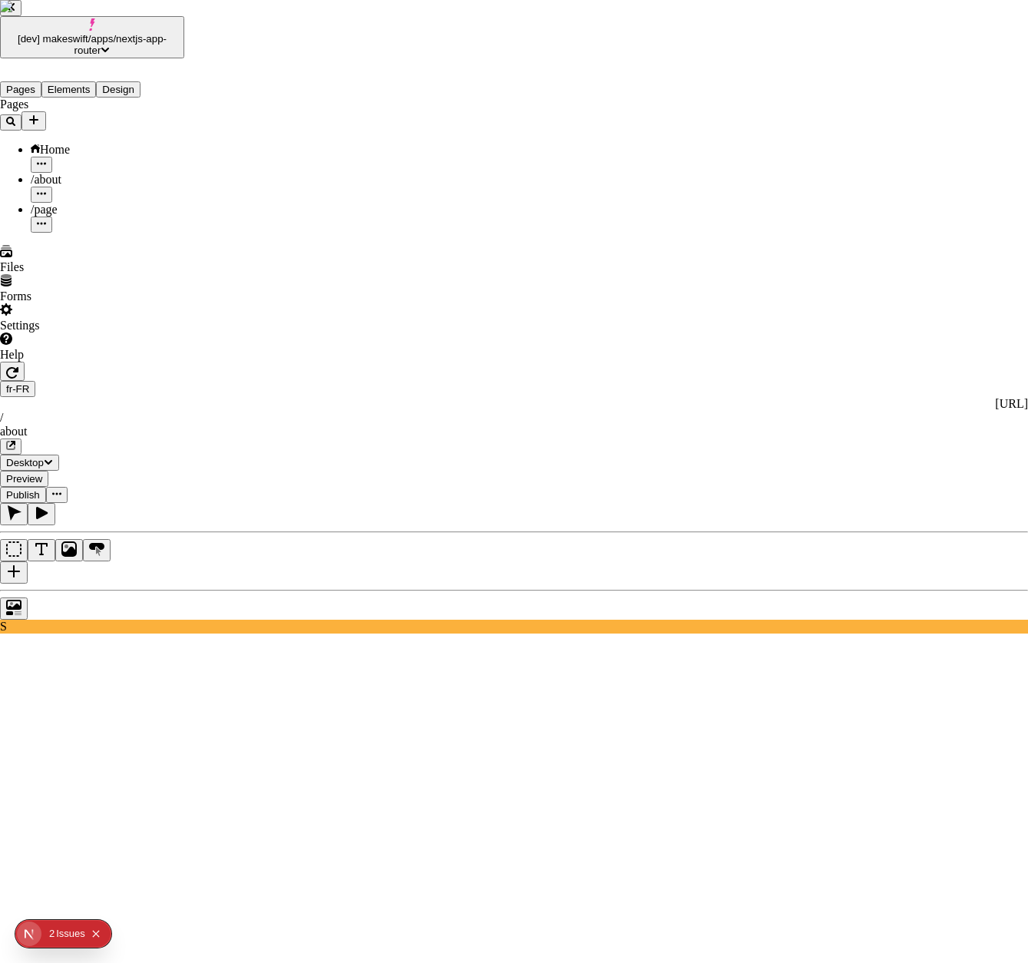
checkbox input "false"
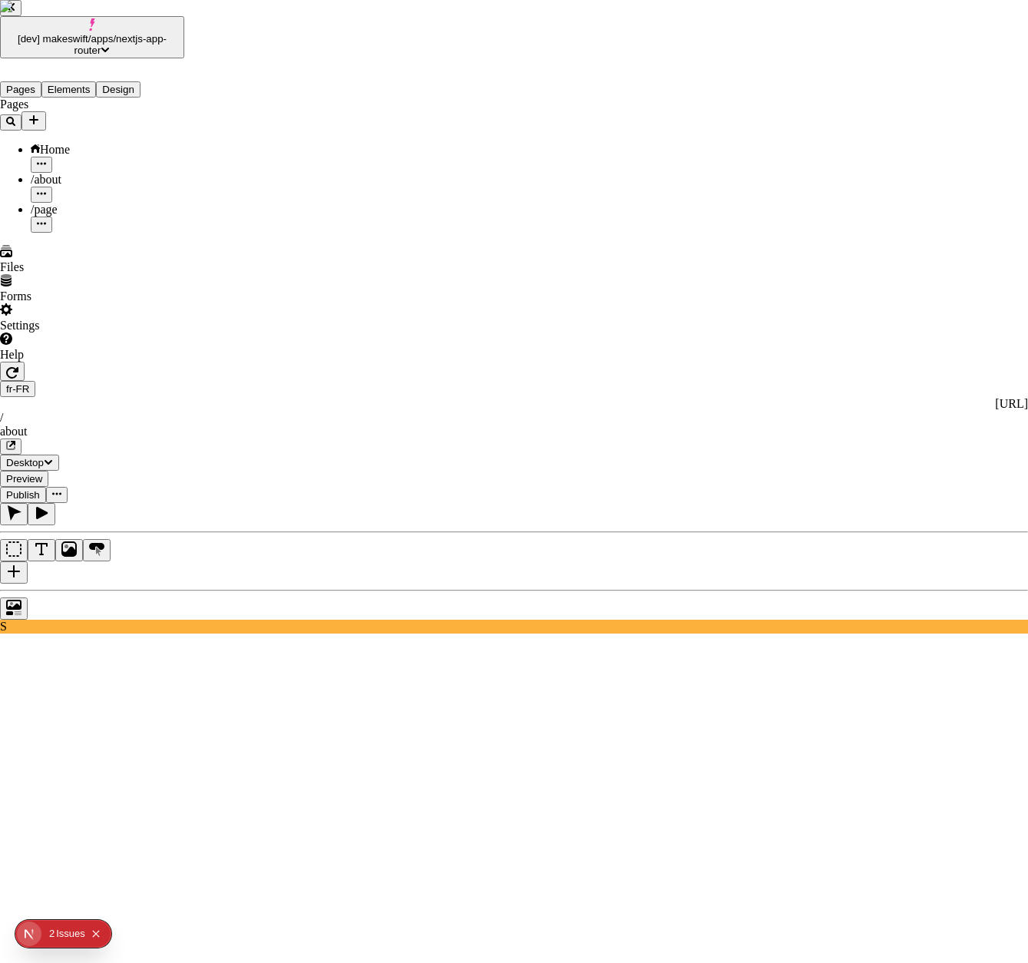
checkbox input "false"
checkbox input "true"
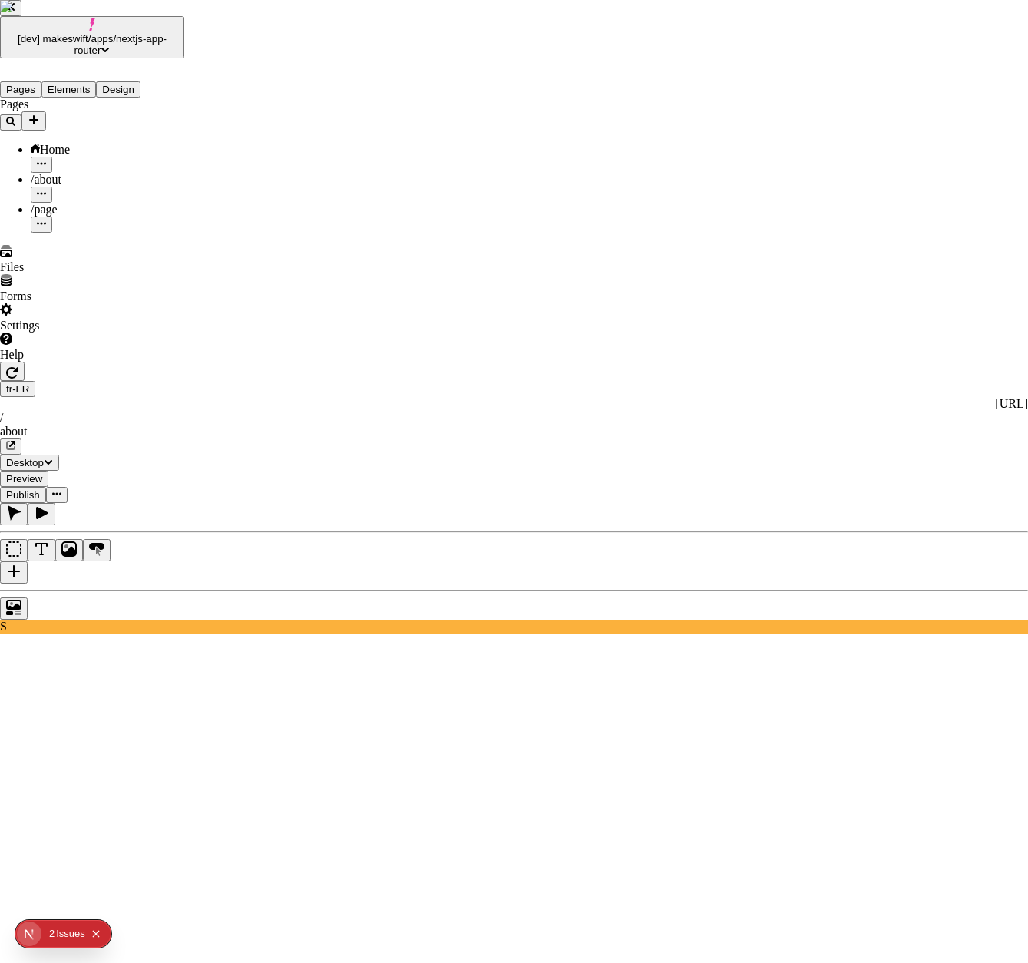
checkbox input "true"
checkbox input "false"
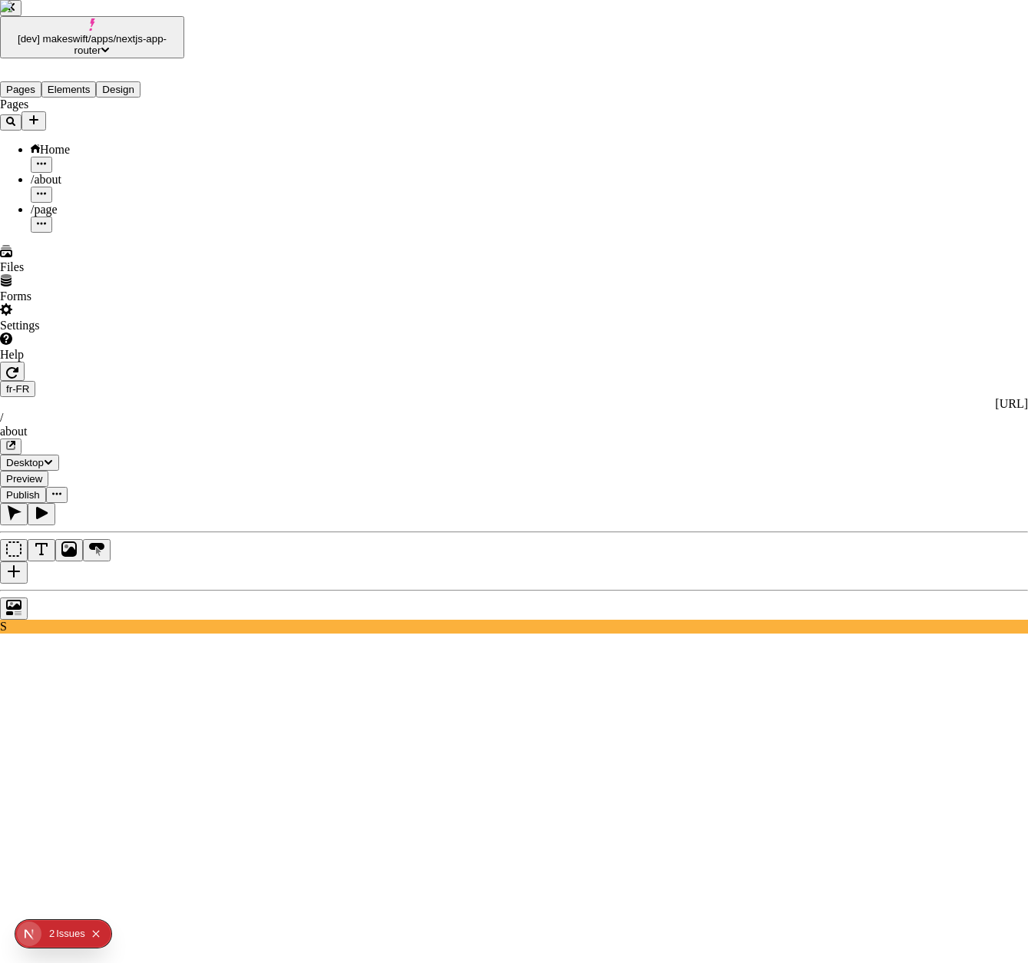
checkbox input "true"
checkbox input "false"
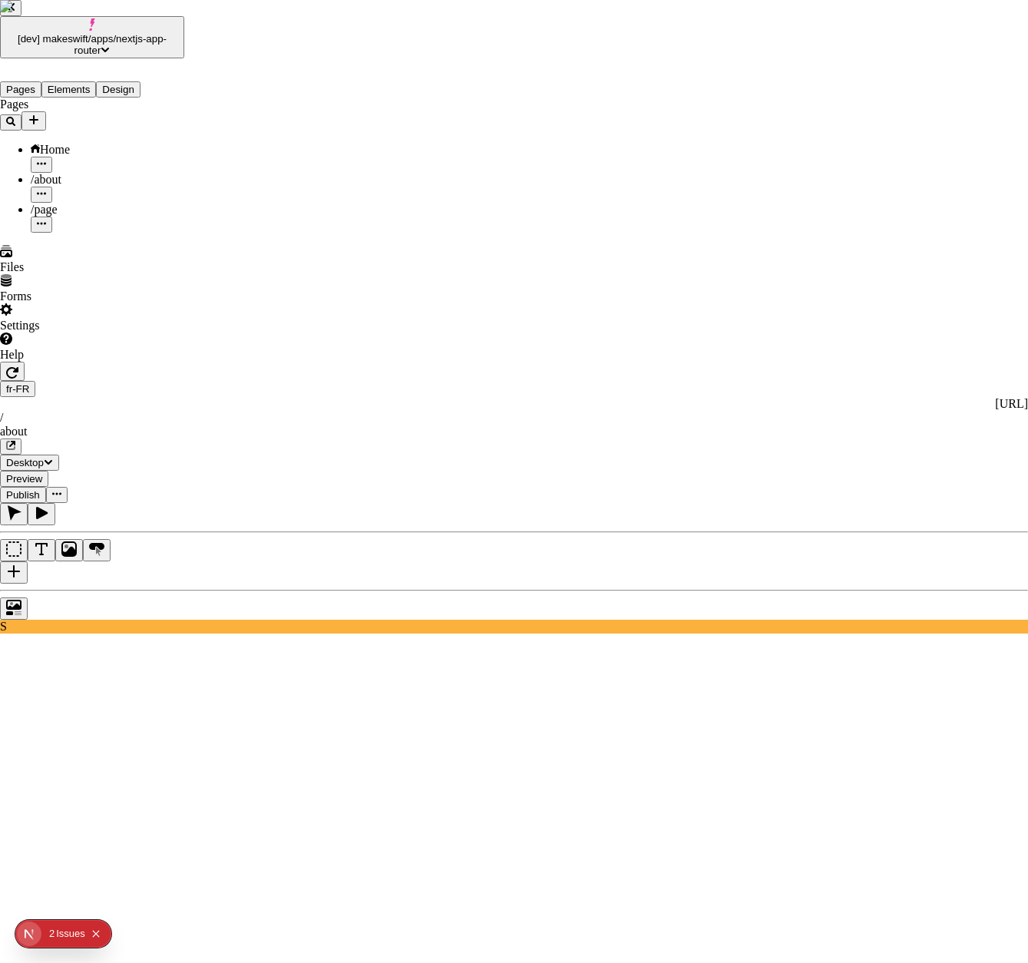
checkbox input "true"
checkbox input "false"
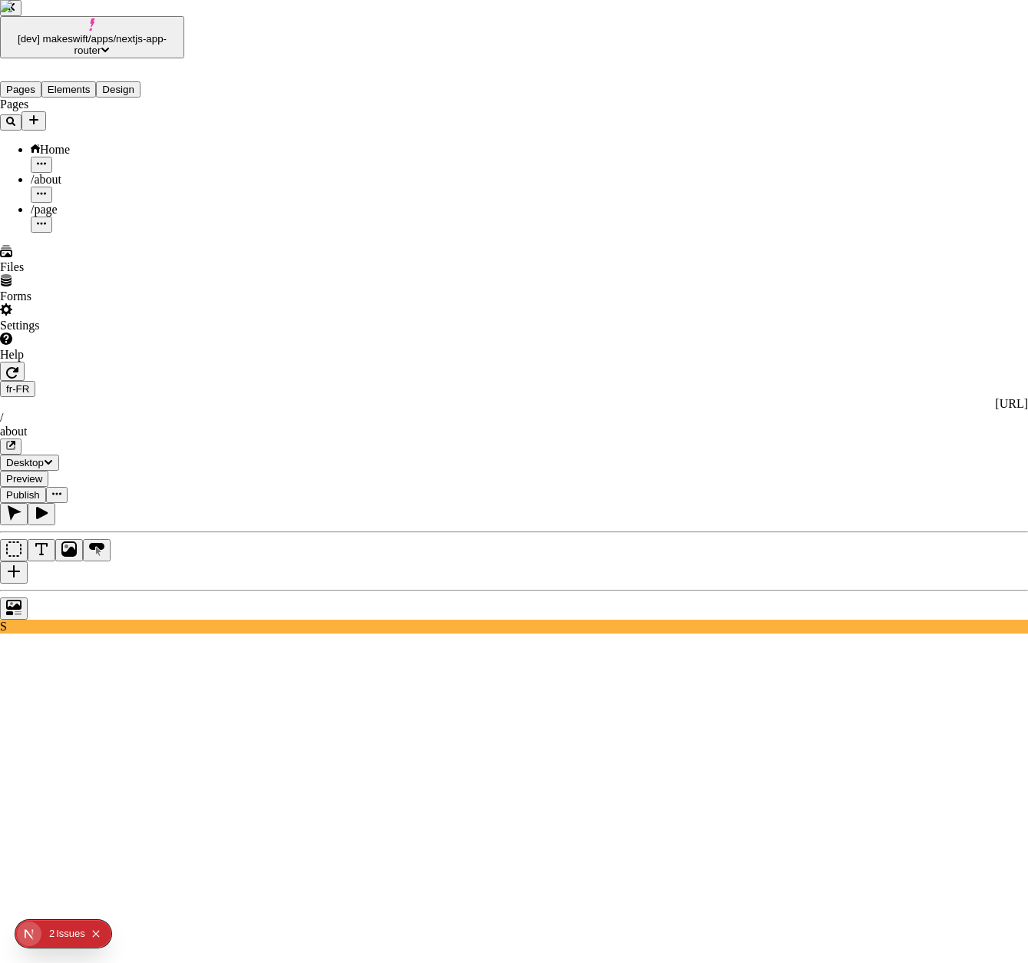
checkbox input "false"
checkbox input "true"
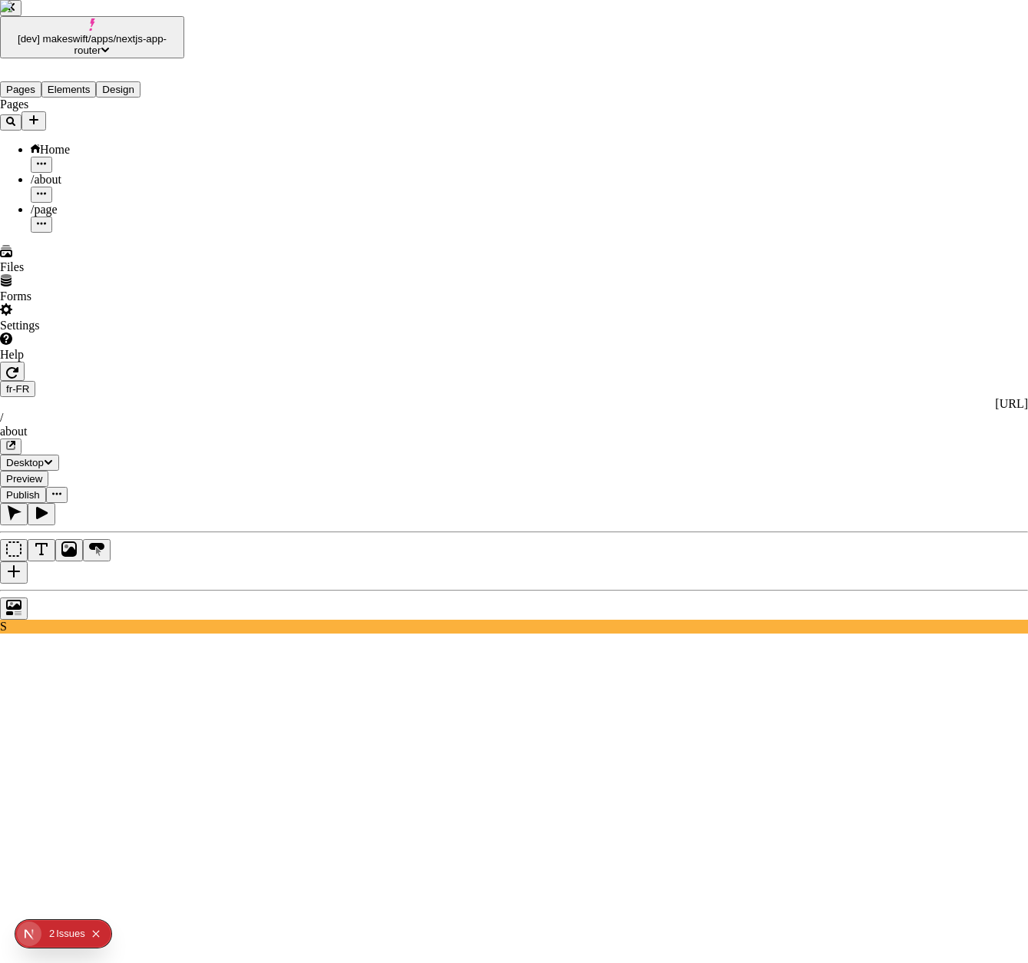
checkbox input "false"
checkbox input "true"
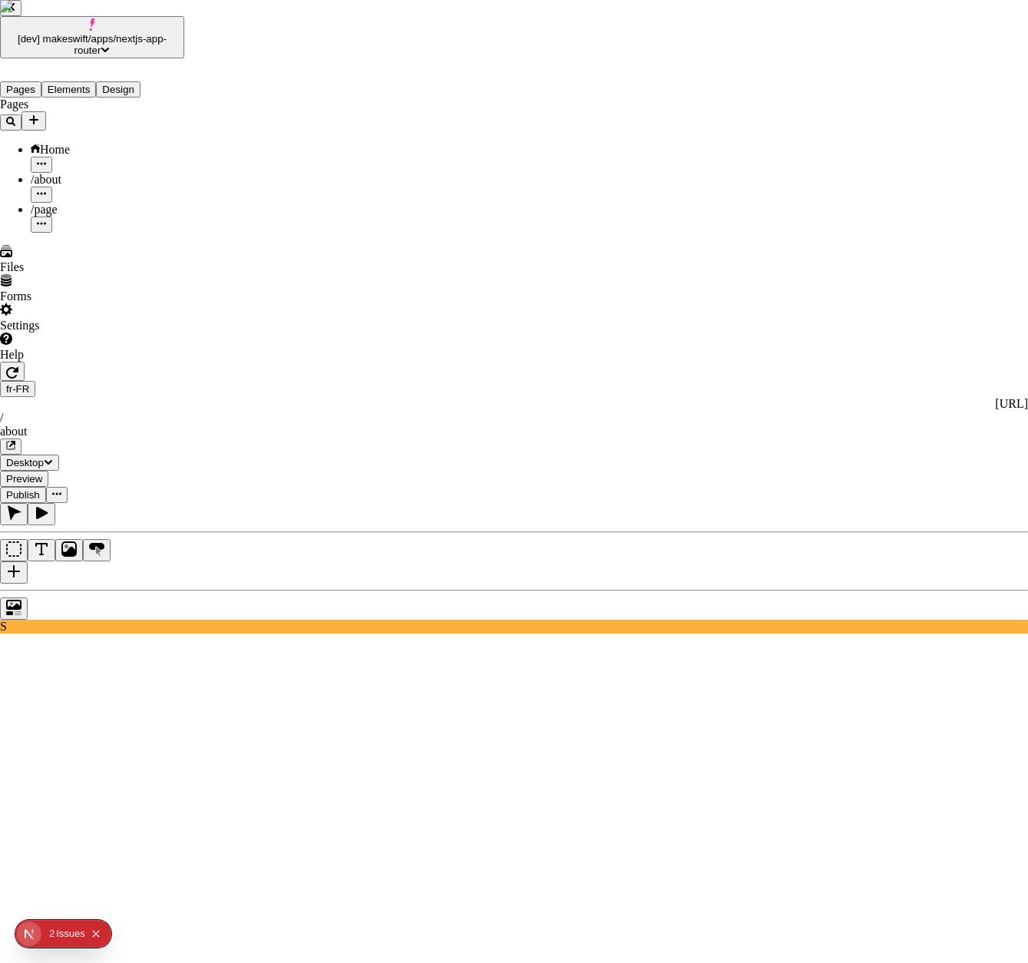
checkbox input "true"
checkbox input "false"
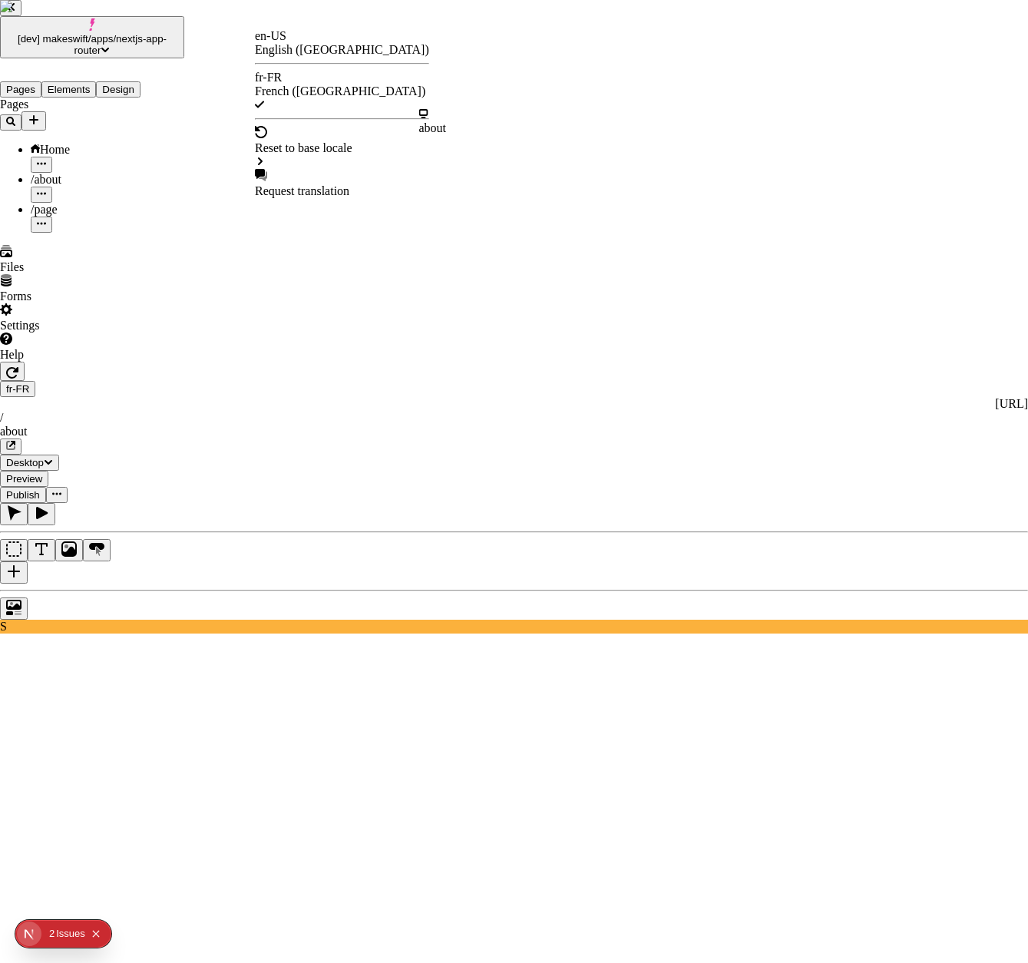
click at [316, 141] on div "Reset to base locale" at bounding box center [342, 148] width 174 height 14
click at [318, 141] on div "Reset to base locale" at bounding box center [342, 148] width 174 height 14
click at [447, 121] on div "about" at bounding box center [433, 128] width 28 height 14
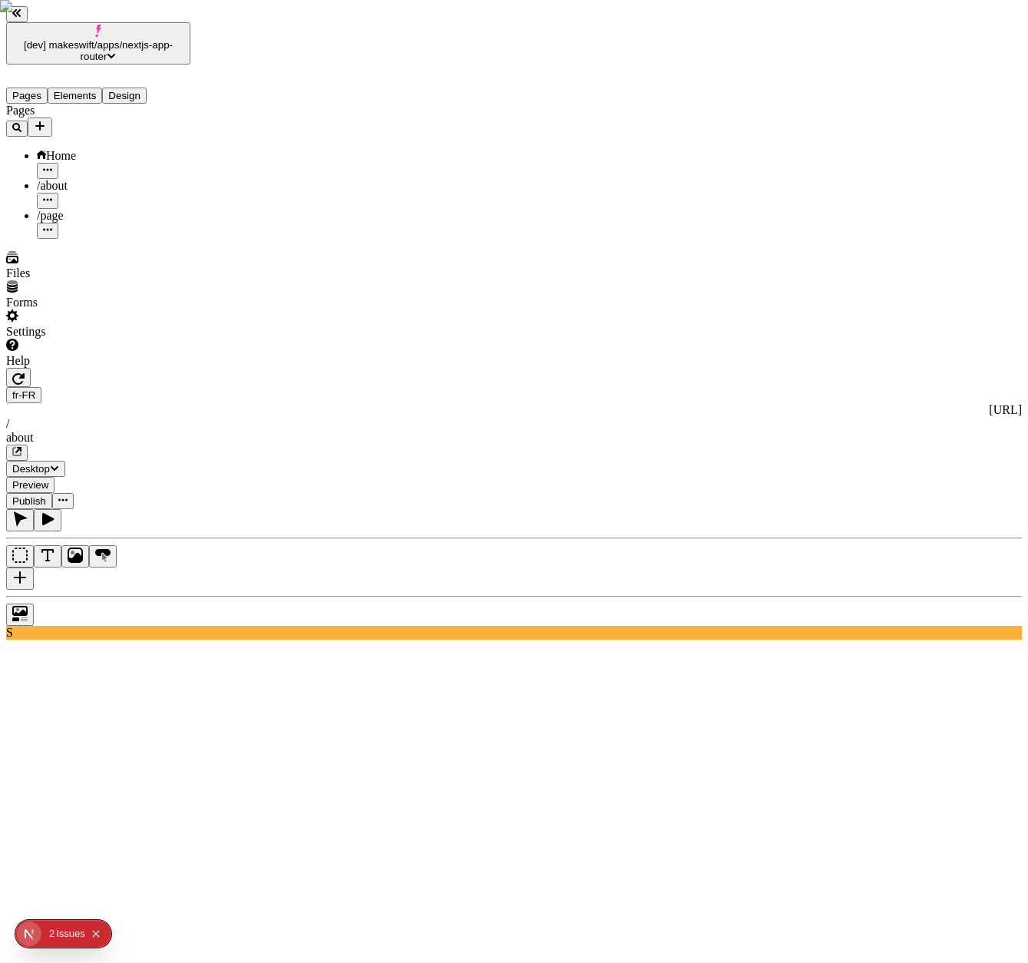
click at [77, 932] on div "Issue s" at bounding box center [70, 934] width 29 height 28
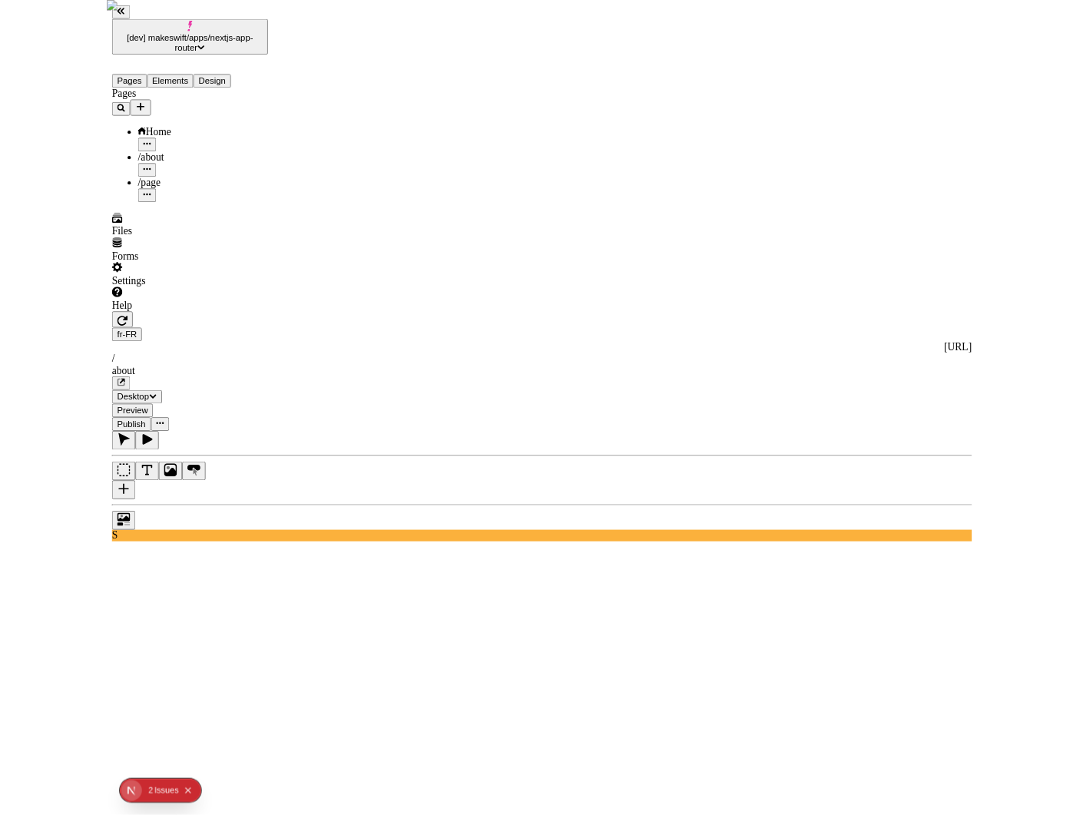
scroll to position [269, 0]
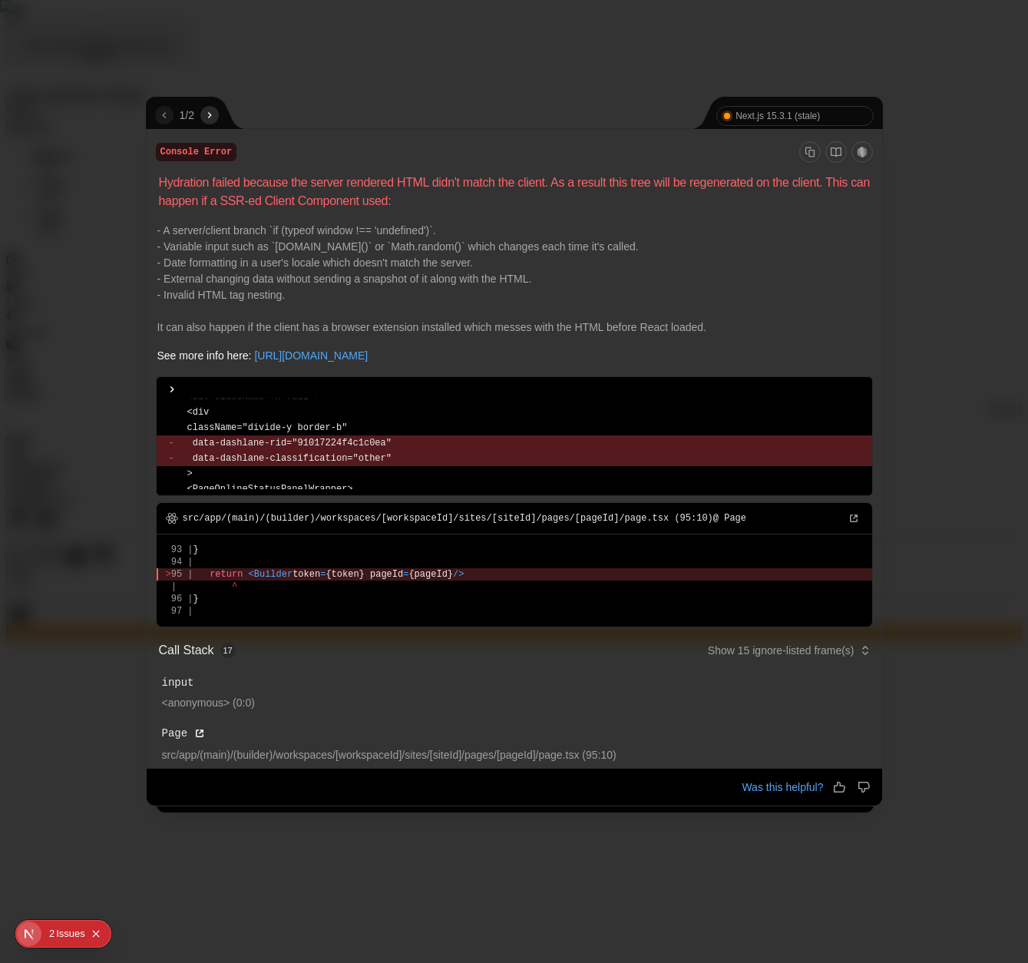
click at [216, 110] on icon "next" at bounding box center [209, 115] width 12 height 12
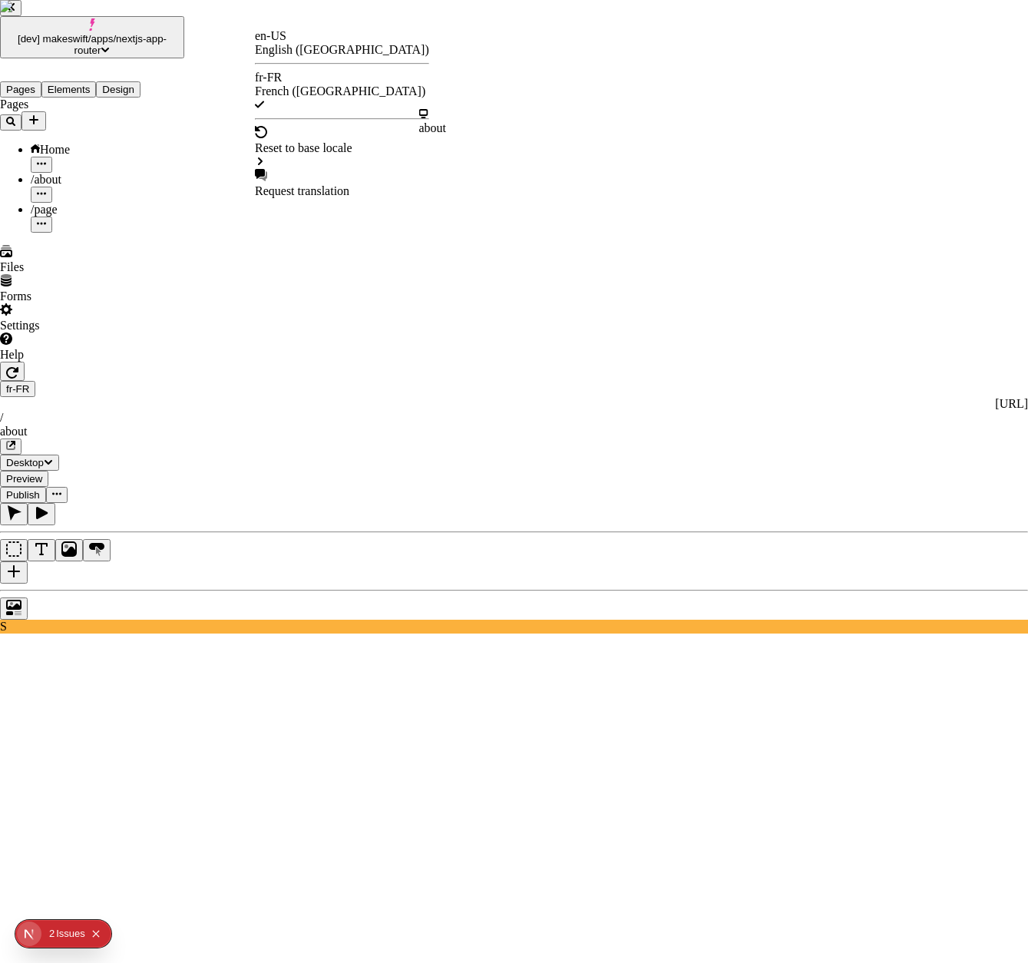
click at [447, 125] on div "about" at bounding box center [433, 128] width 28 height 14
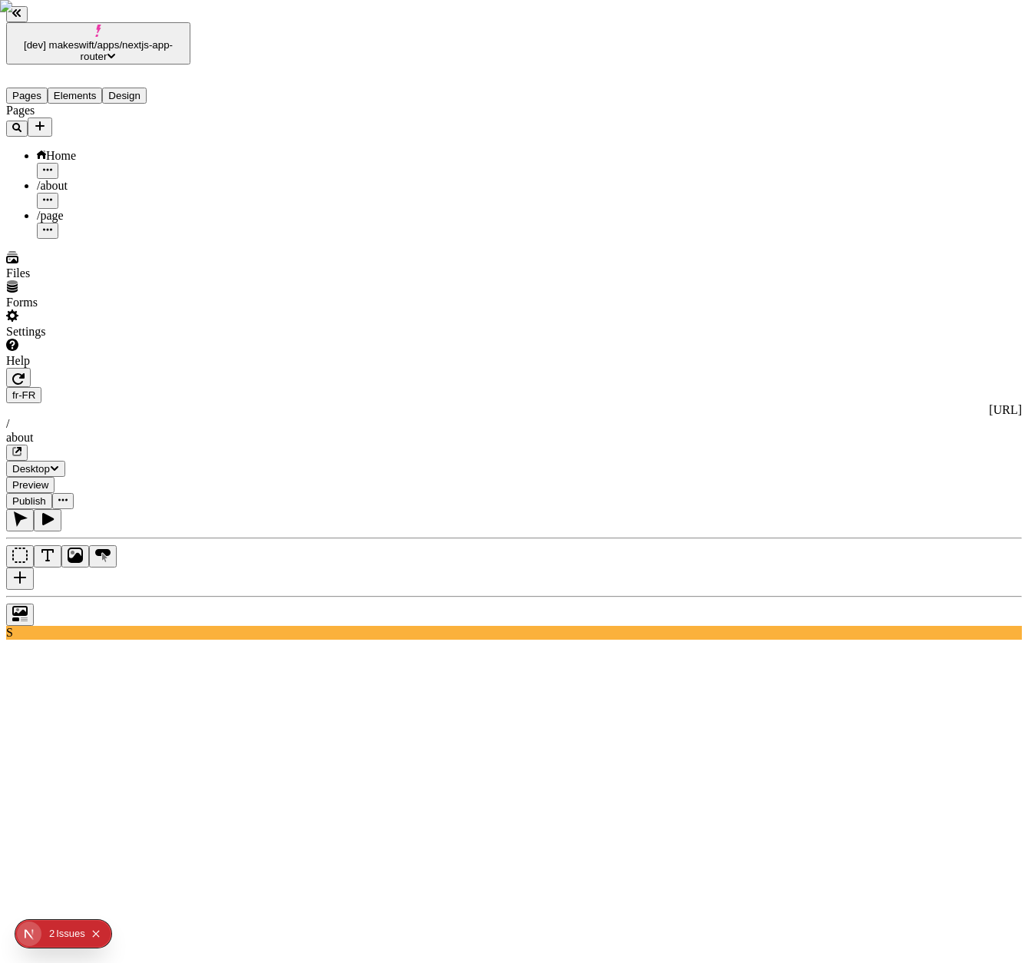
click at [160, 339] on div "Settings" at bounding box center [98, 323] width 184 height 29
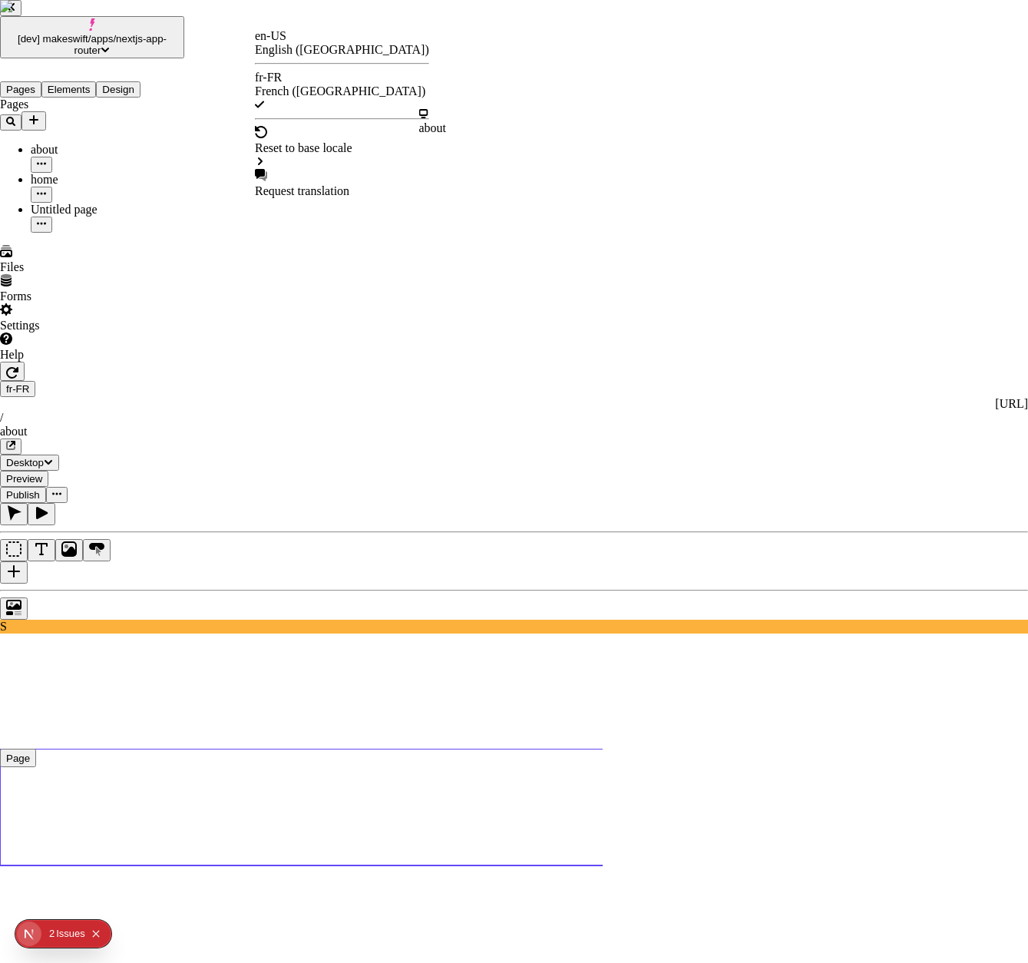
click at [302, 141] on div "Reset to base locale" at bounding box center [342, 148] width 174 height 14
click at [447, 121] on div "about" at bounding box center [433, 128] width 28 height 14
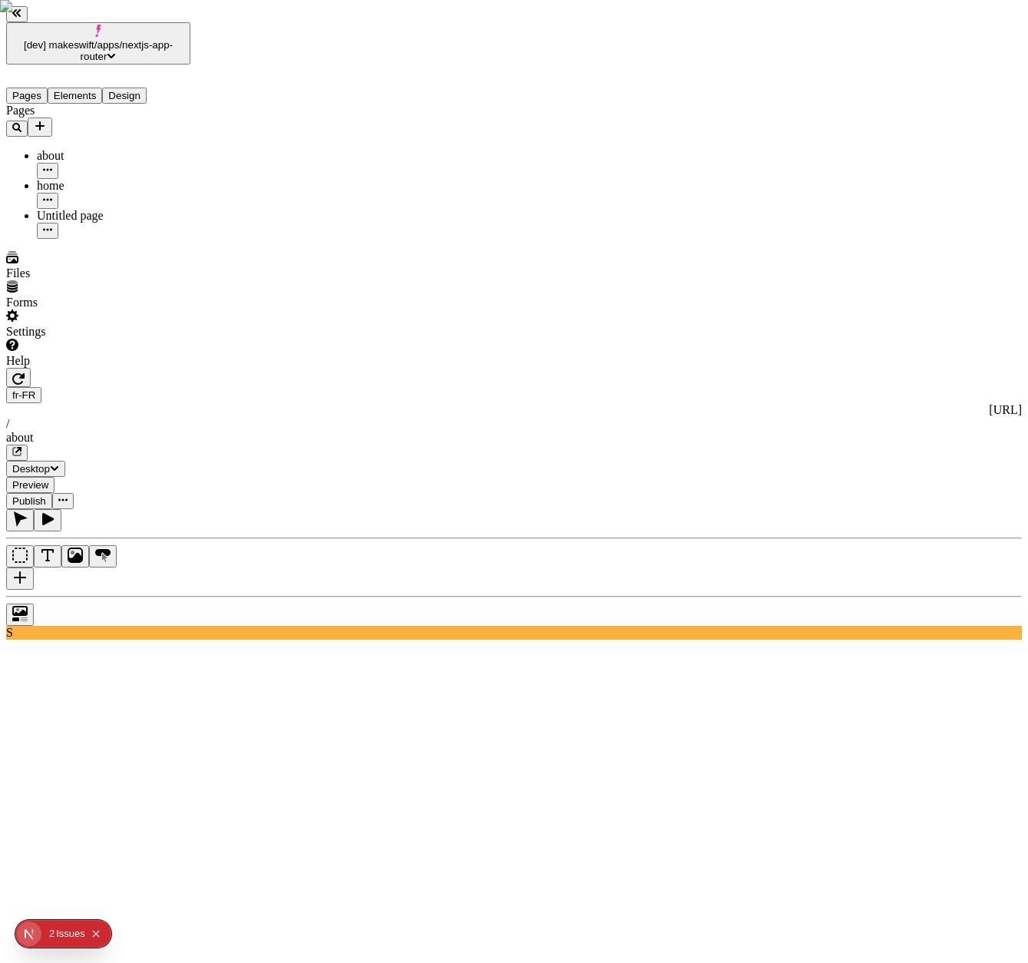
click at [256, 387] on div "fr-FR http://localhost:3112/fr-FR / about" at bounding box center [514, 424] width 1016 height 74
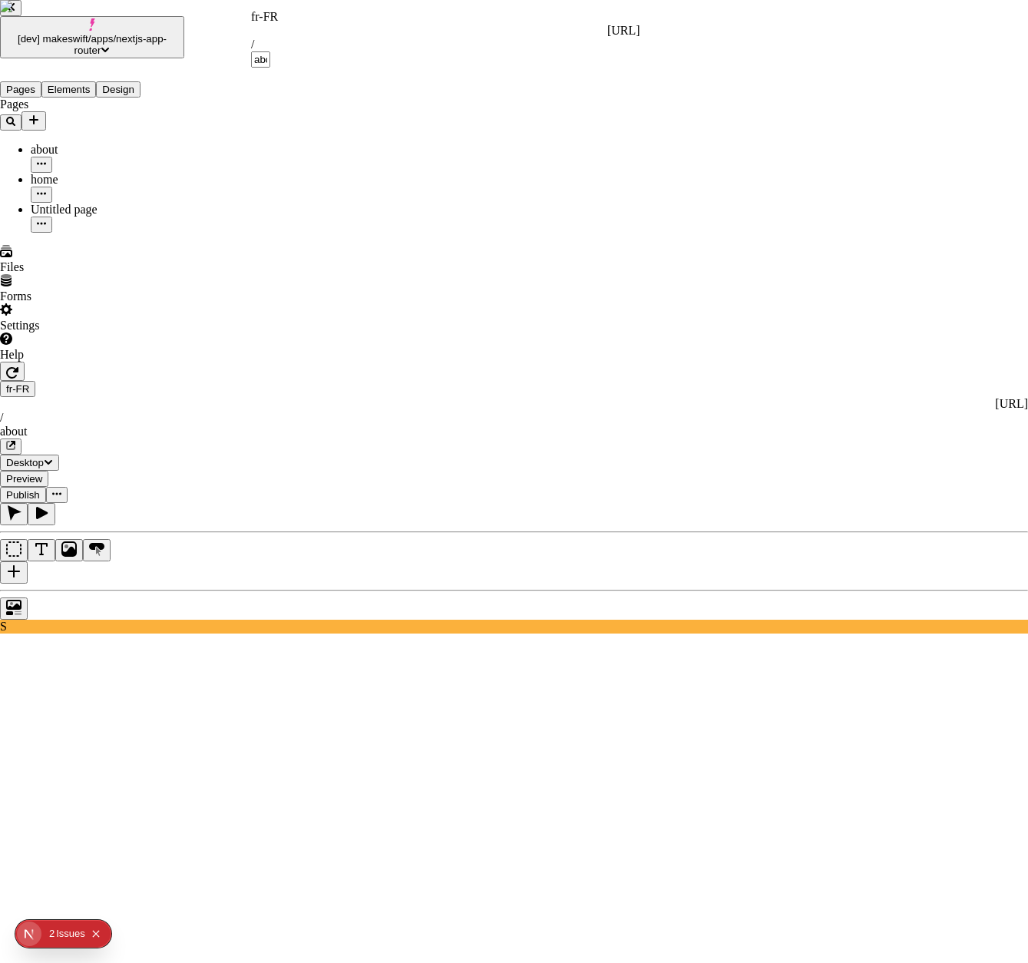
click at [270, 21] on div "fr-FR" at bounding box center [445, 17] width 389 height 14
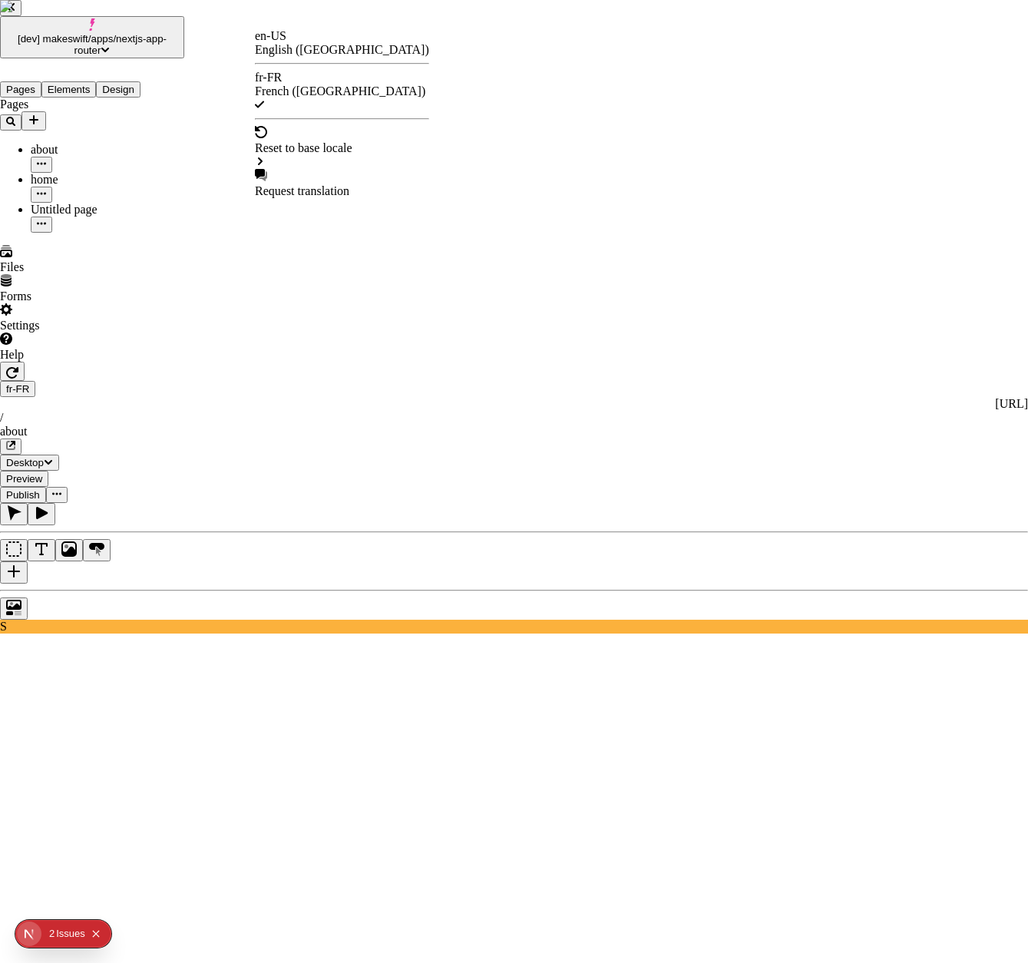
click at [318, 184] on div "Request translation" at bounding box center [342, 191] width 174 height 14
click at [352, 141] on div "Reset to base locale" at bounding box center [342, 148] width 174 height 14
click at [447, 131] on div "about" at bounding box center [433, 121] width 28 height 28
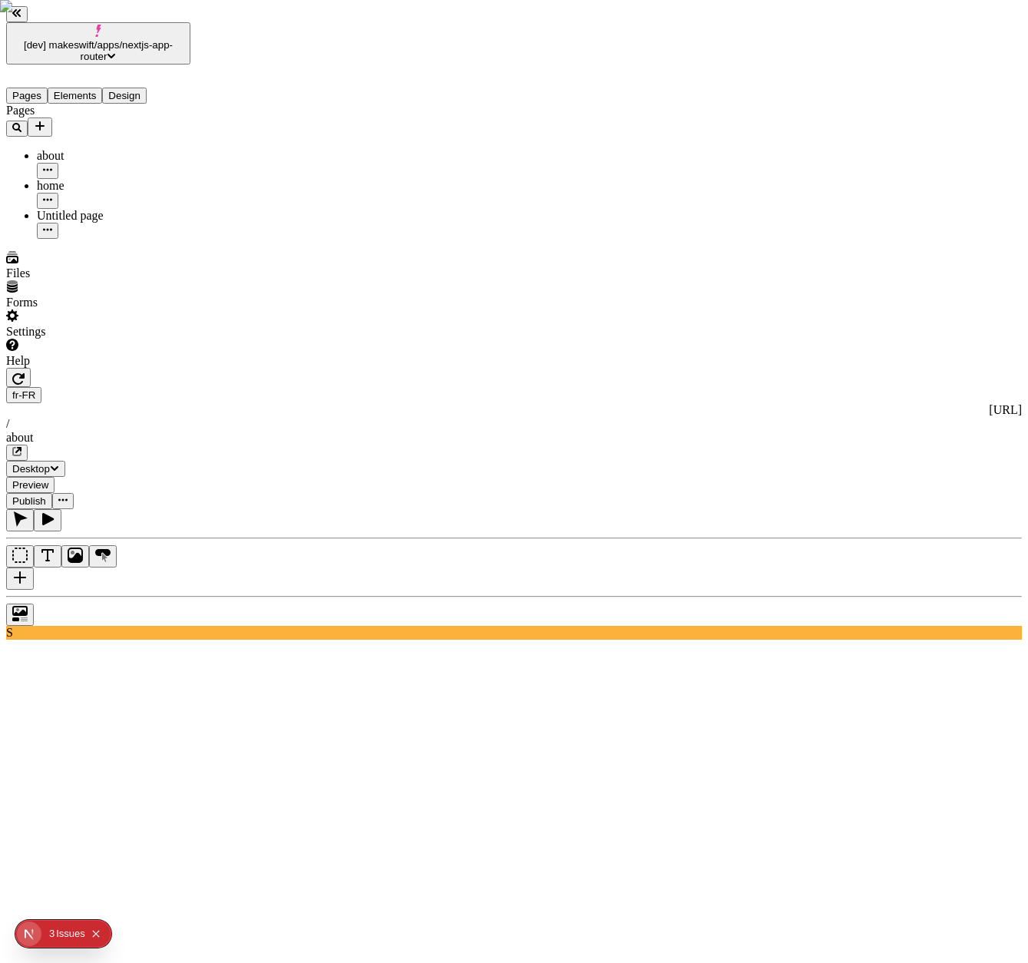
click at [74, 239] on div "Pages about home Untitled page" at bounding box center [98, 171] width 184 height 135
click at [55, 209] on div "Untitled page" at bounding box center [114, 216] width 154 height 14
click at [269, 19] on html "[dev] makeswift/apps/nextjs-app-router Pages Elements Design Pages about home U…" at bounding box center [514, 944] width 1028 height 1889
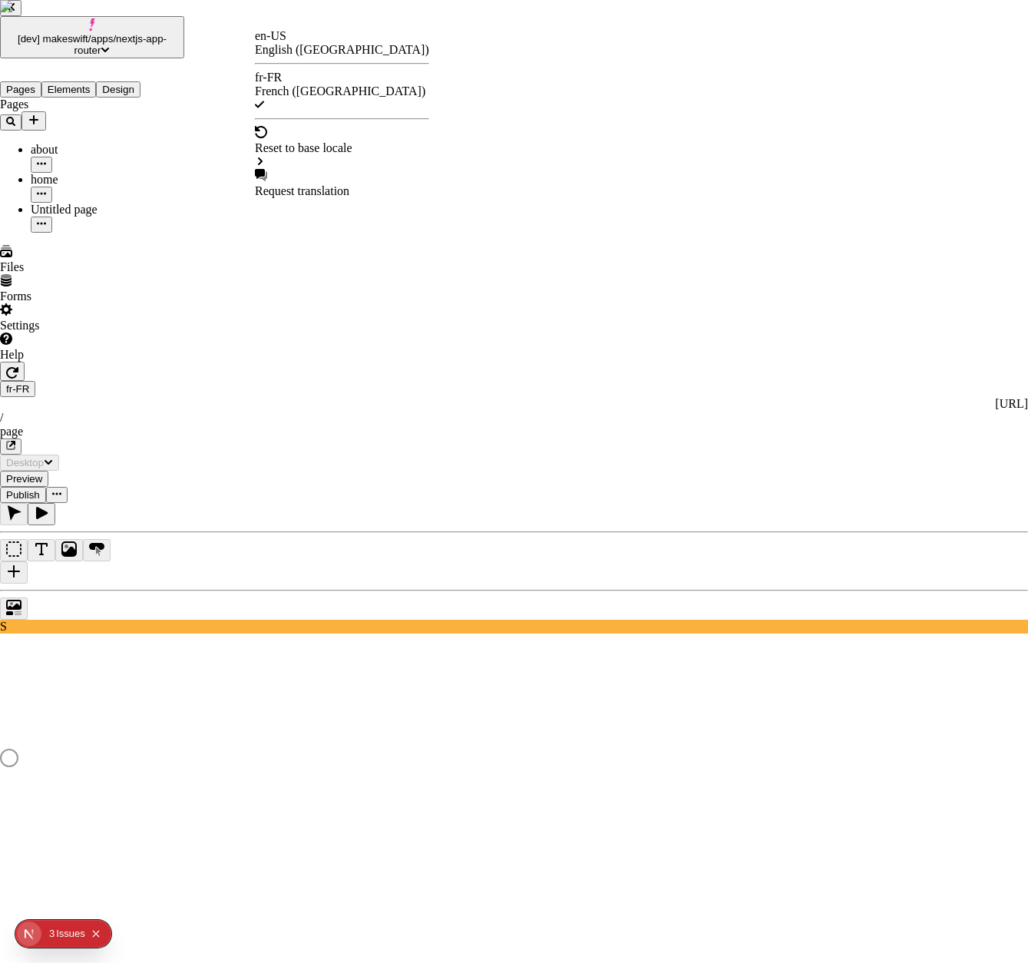
click at [312, 33] on div "en-US English (United States) fr-FR French (France) Reset to base locale Reques…" at bounding box center [342, 113] width 174 height 169
click at [310, 41] on div "en-US English ([GEOGRAPHIC_DATA])" at bounding box center [342, 43] width 174 height 28
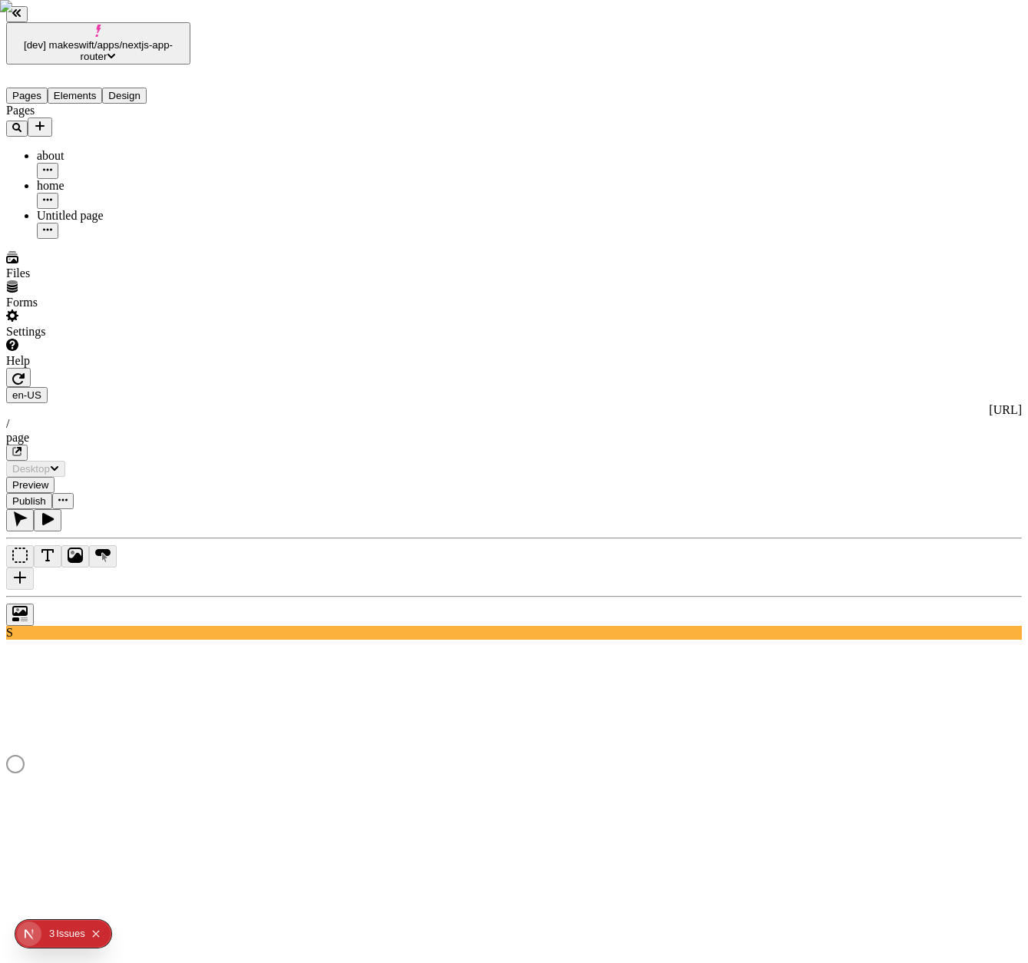
click at [46, 495] on span "Publish" at bounding box center [29, 501] width 34 height 12
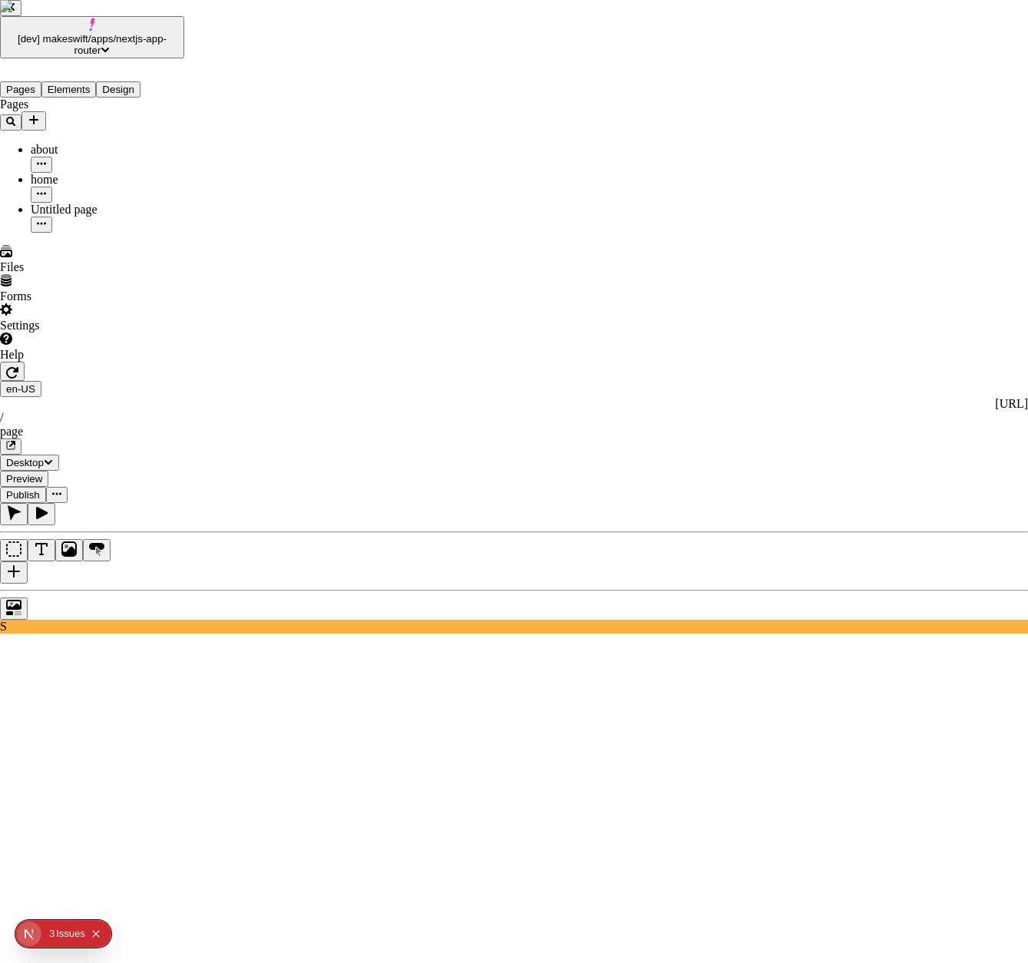
checkbox input "true"
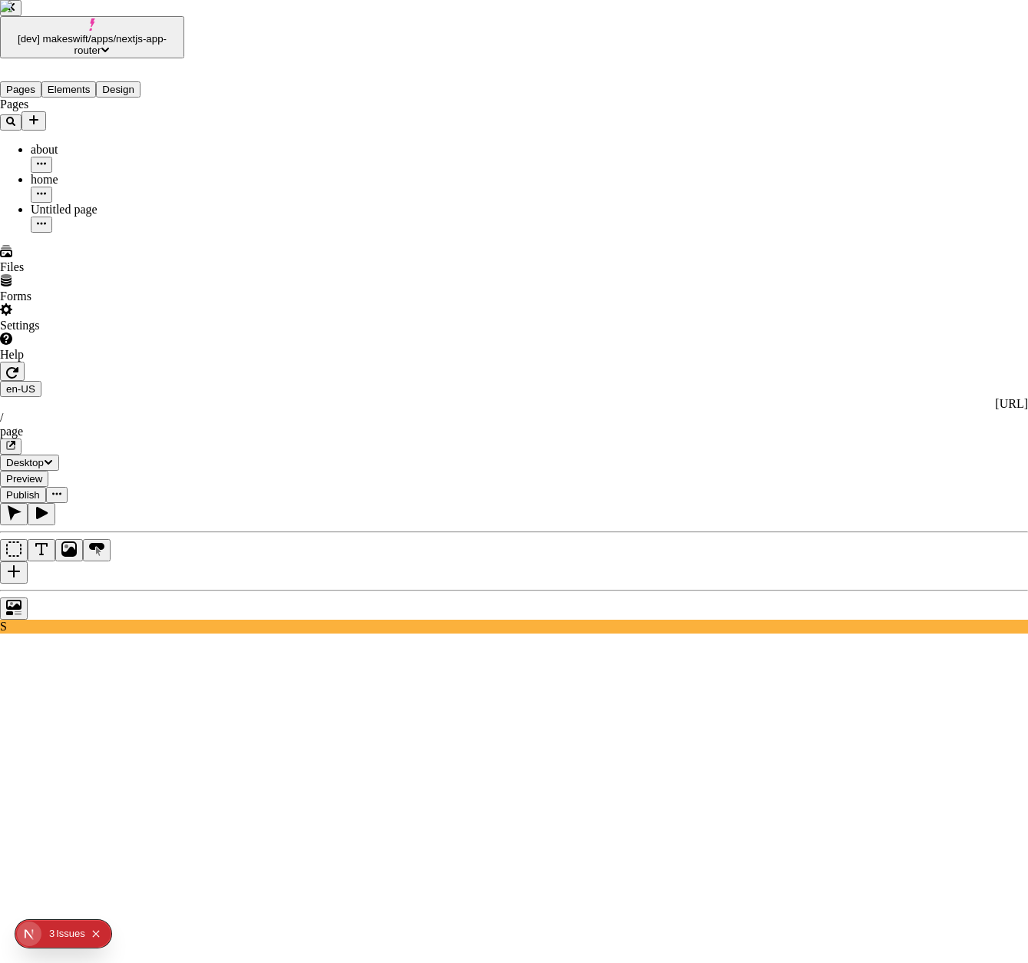
checkbox input "true"
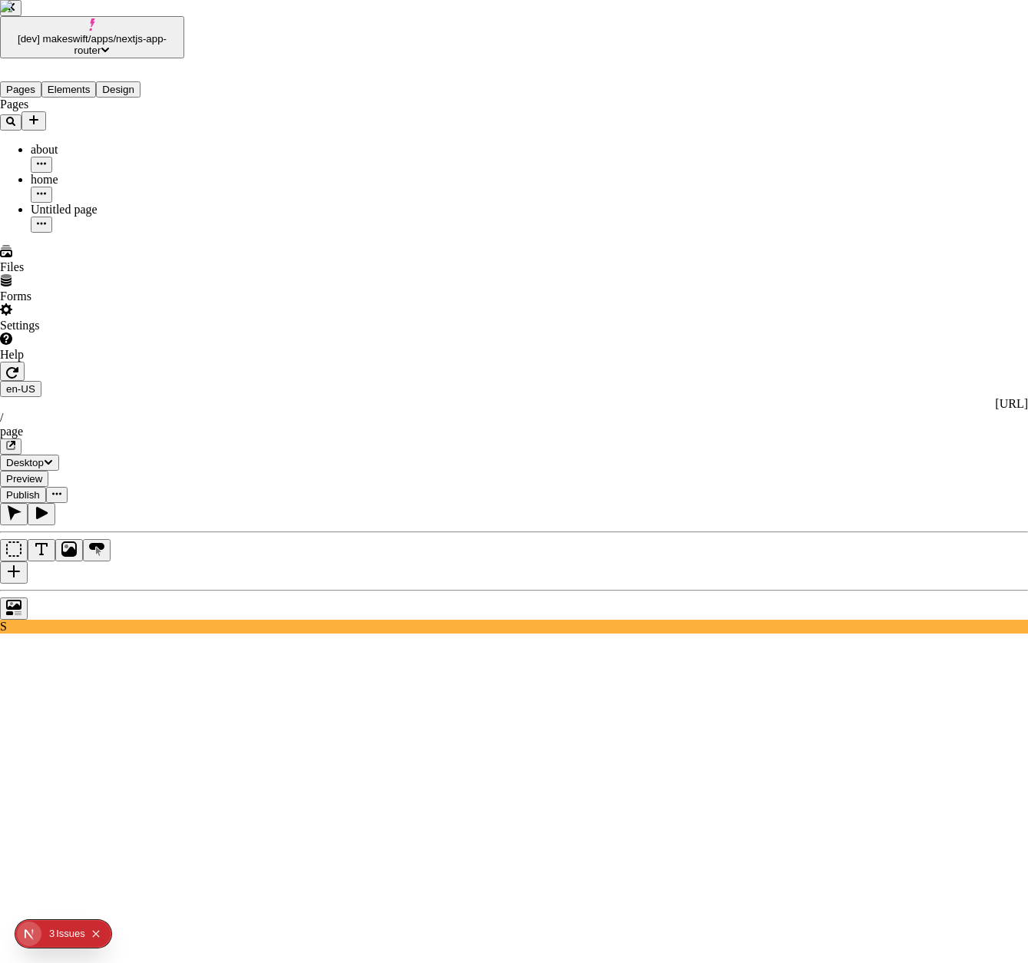
checkbox input "true"
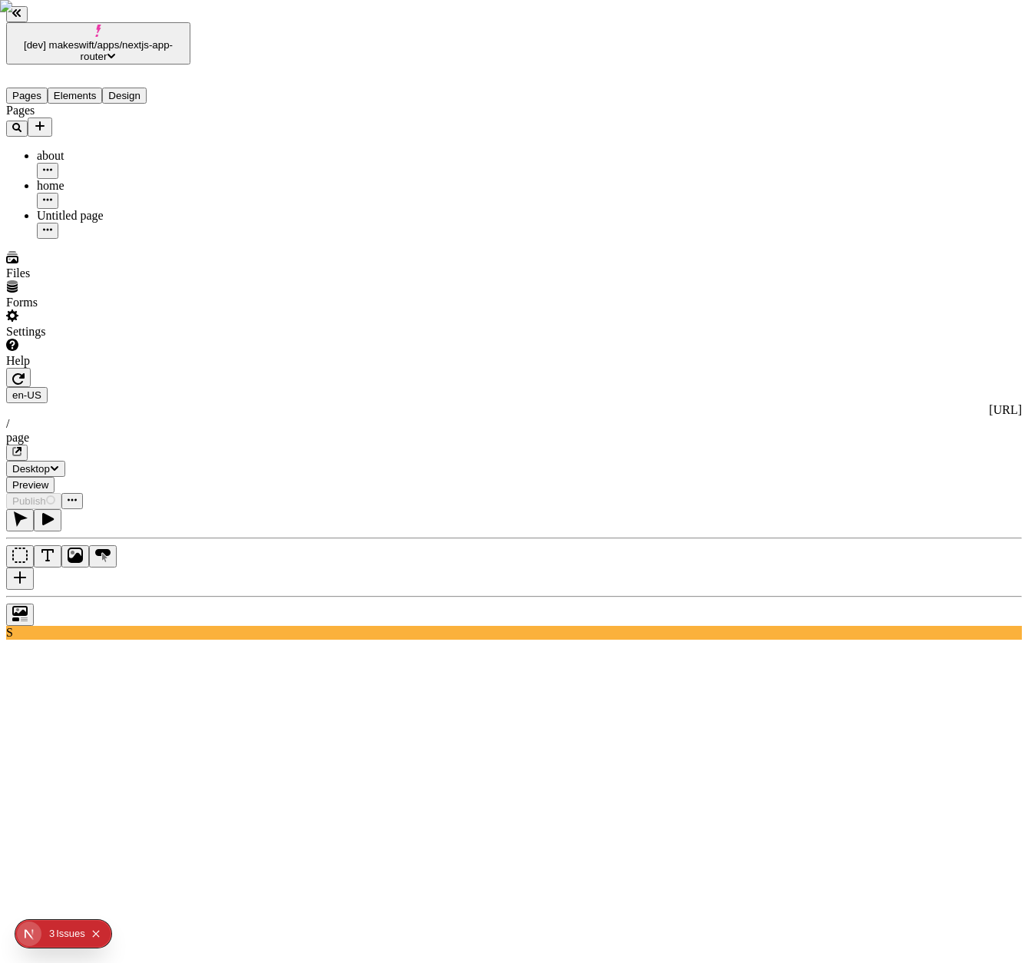
click at [139, 368] on div "Help" at bounding box center [98, 353] width 184 height 29
click at [145, 368] on div "Help" at bounding box center [98, 353] width 184 height 29
click at [146, 339] on div "Settings" at bounding box center [98, 323] width 184 height 29
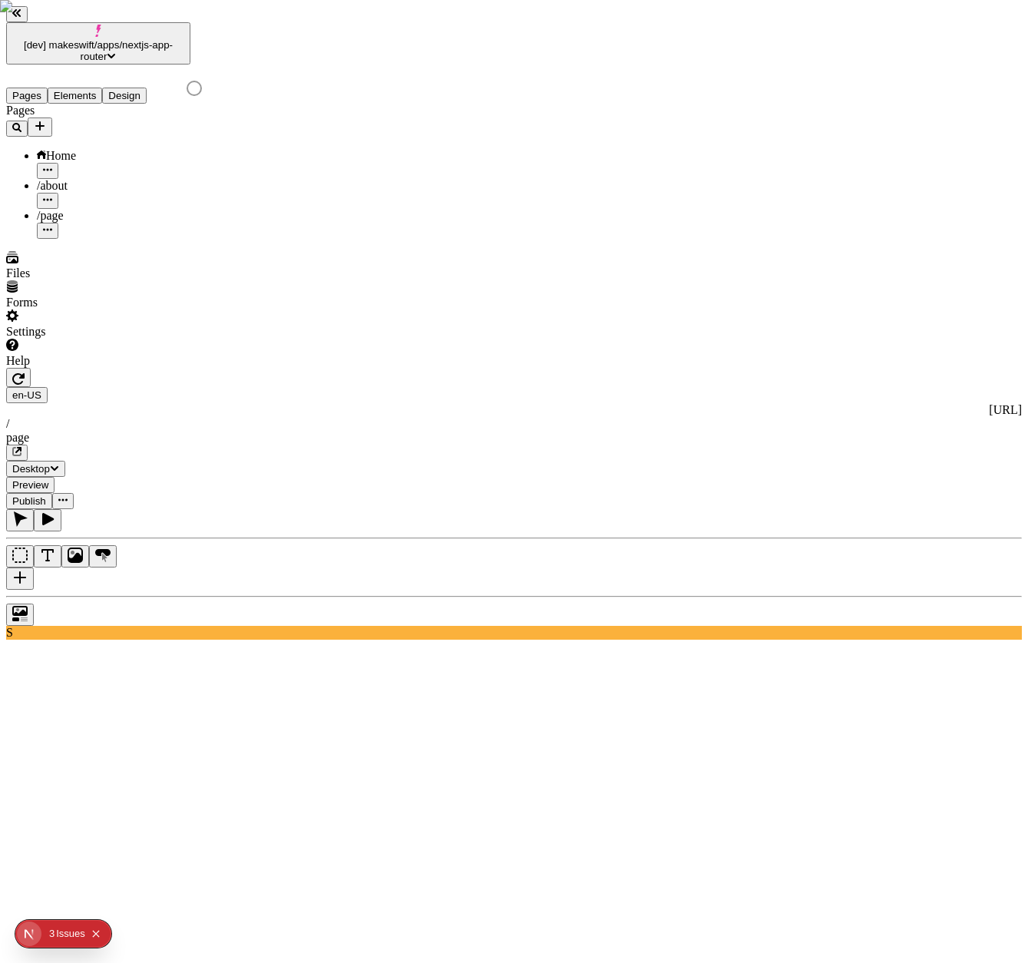
click at [75, 179] on div "/about" at bounding box center [114, 186] width 154 height 14
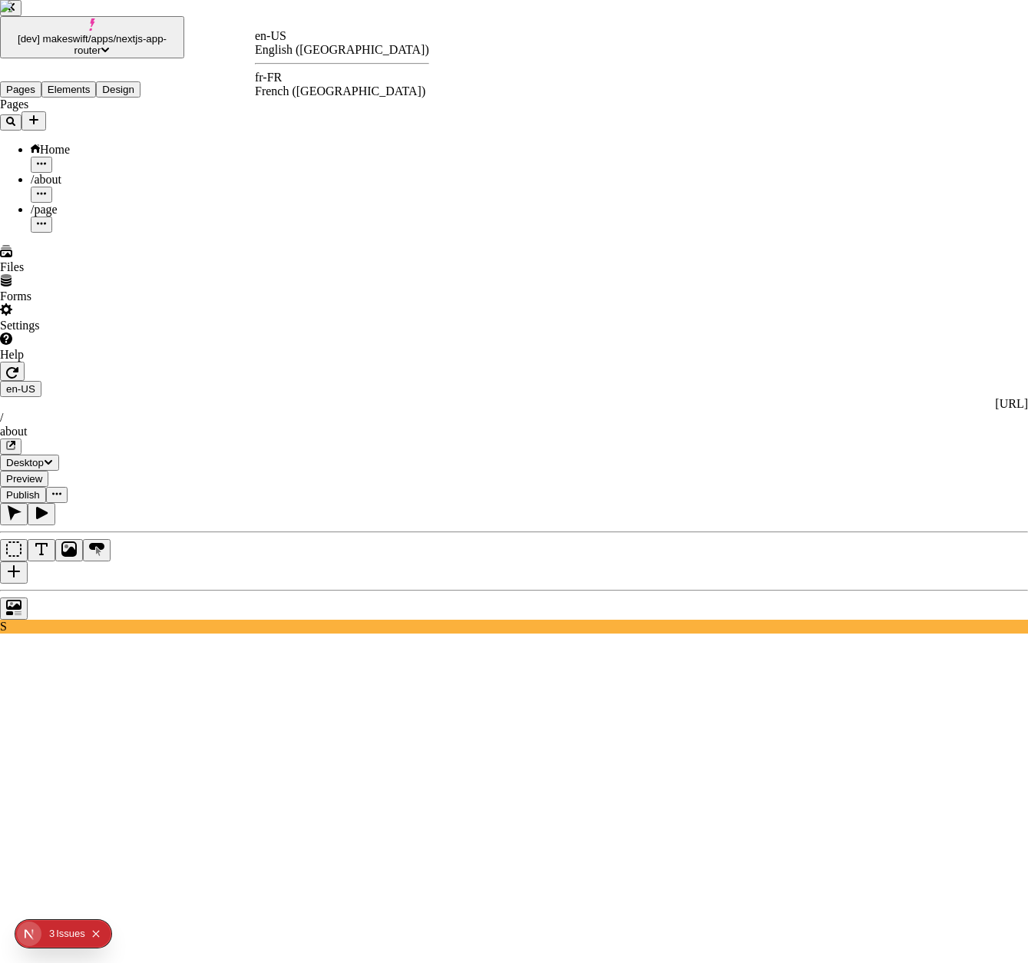
click at [315, 84] on div "French ([GEOGRAPHIC_DATA])" at bounding box center [342, 91] width 174 height 14
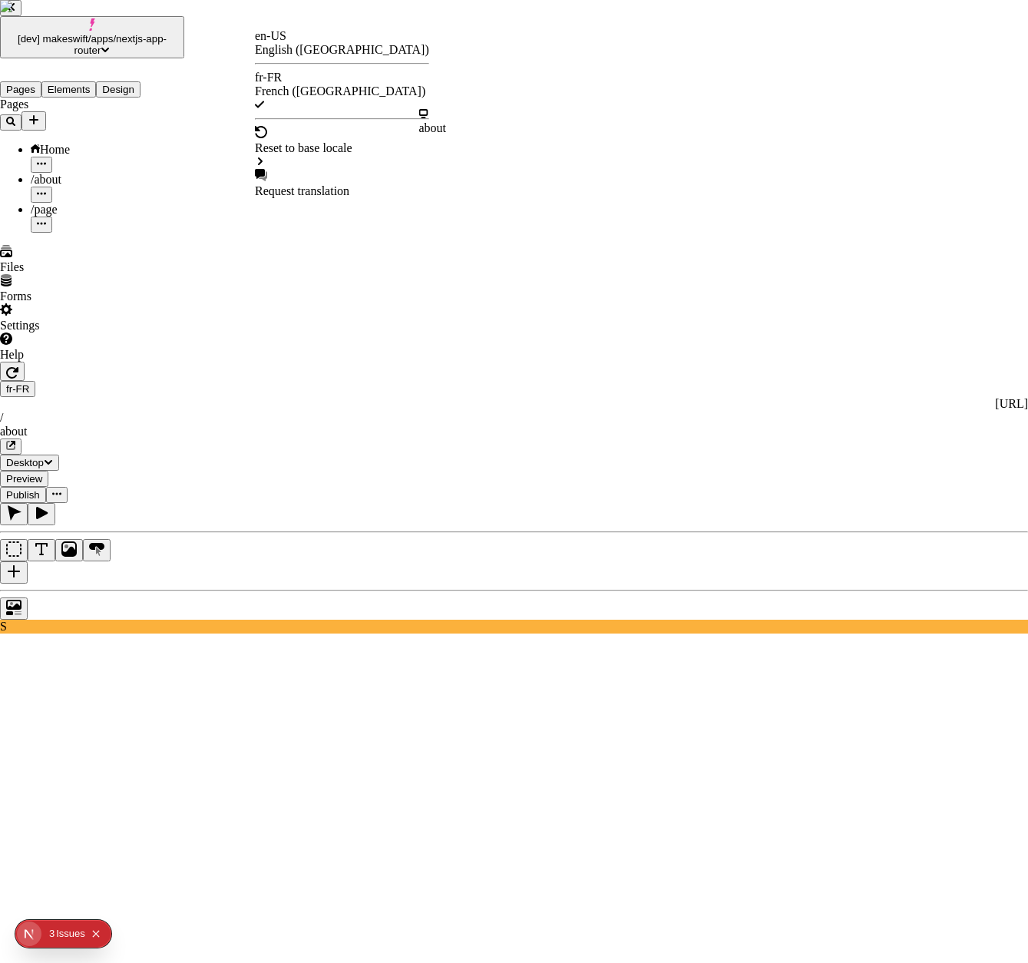
click at [447, 134] on div "about" at bounding box center [433, 121] width 28 height 28
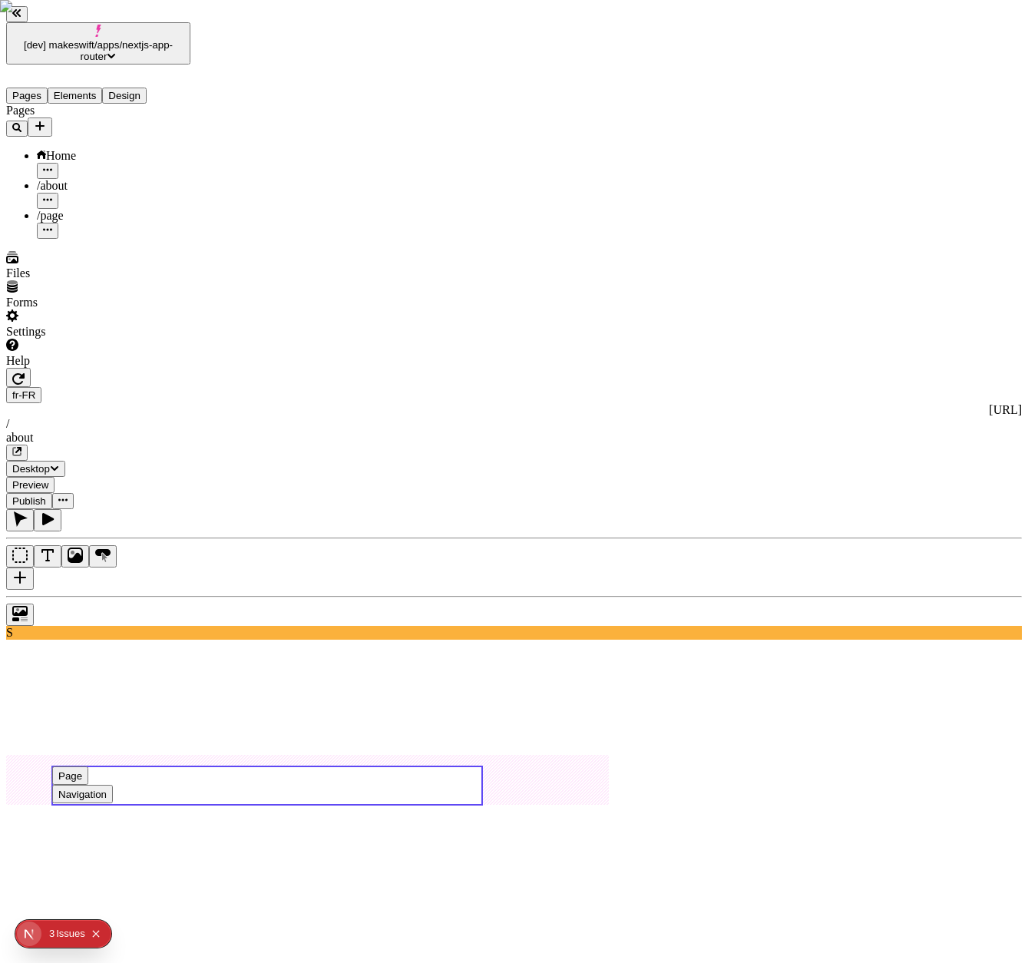
click at [293, 766] on use at bounding box center [267, 785] width 430 height 38
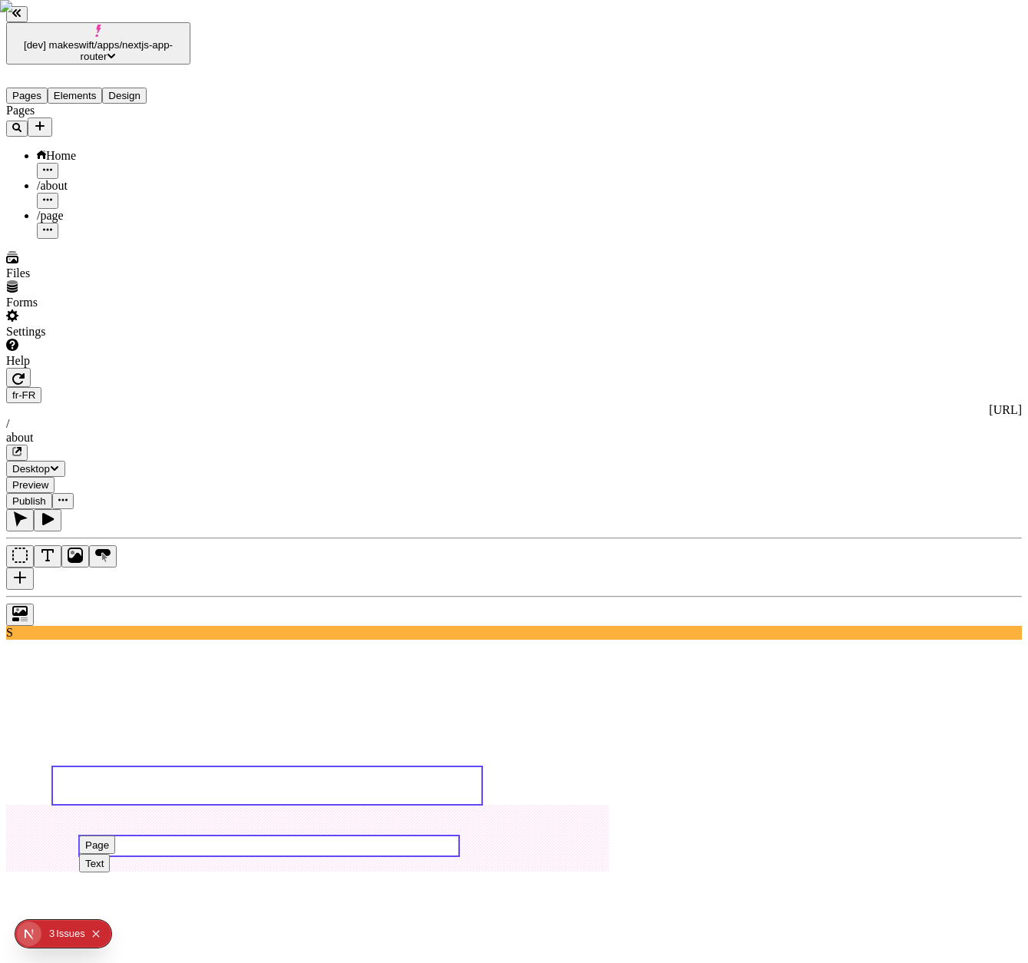
click at [313, 835] on use at bounding box center [269, 845] width 380 height 21
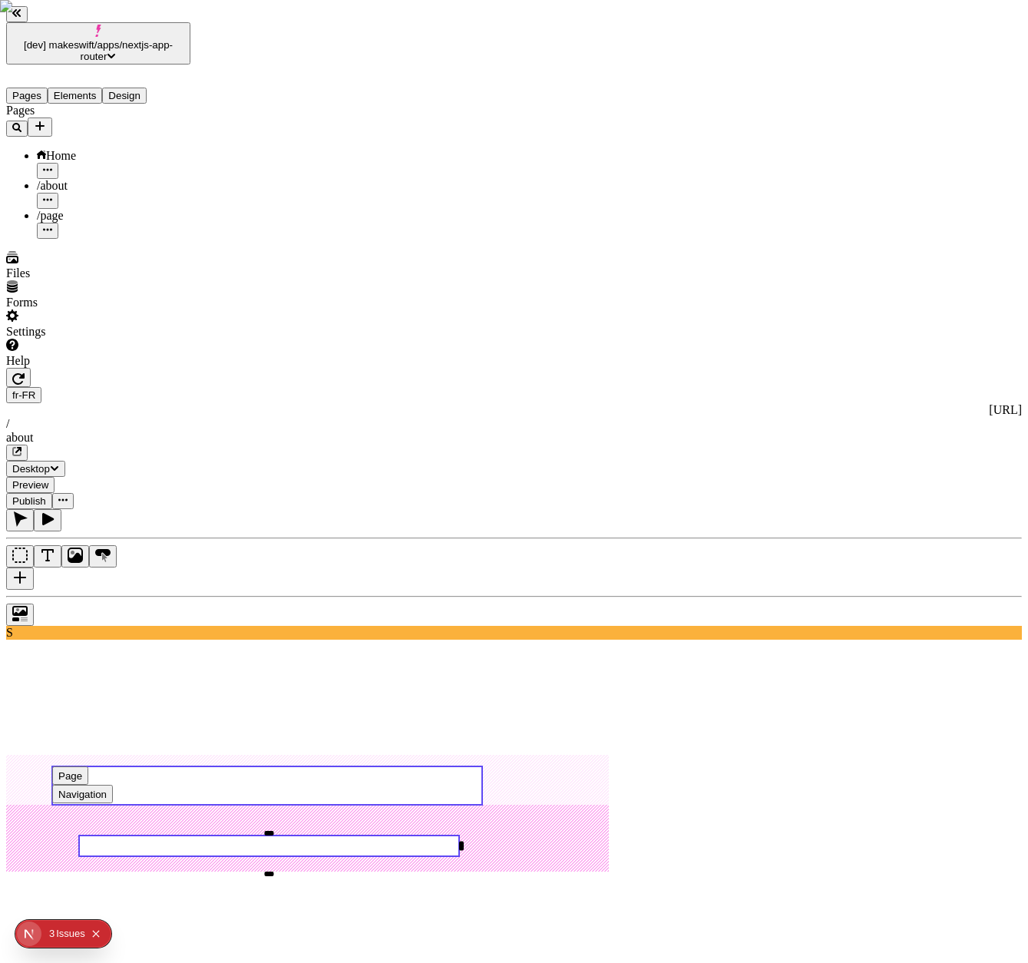
click at [333, 766] on use at bounding box center [267, 785] width 430 height 38
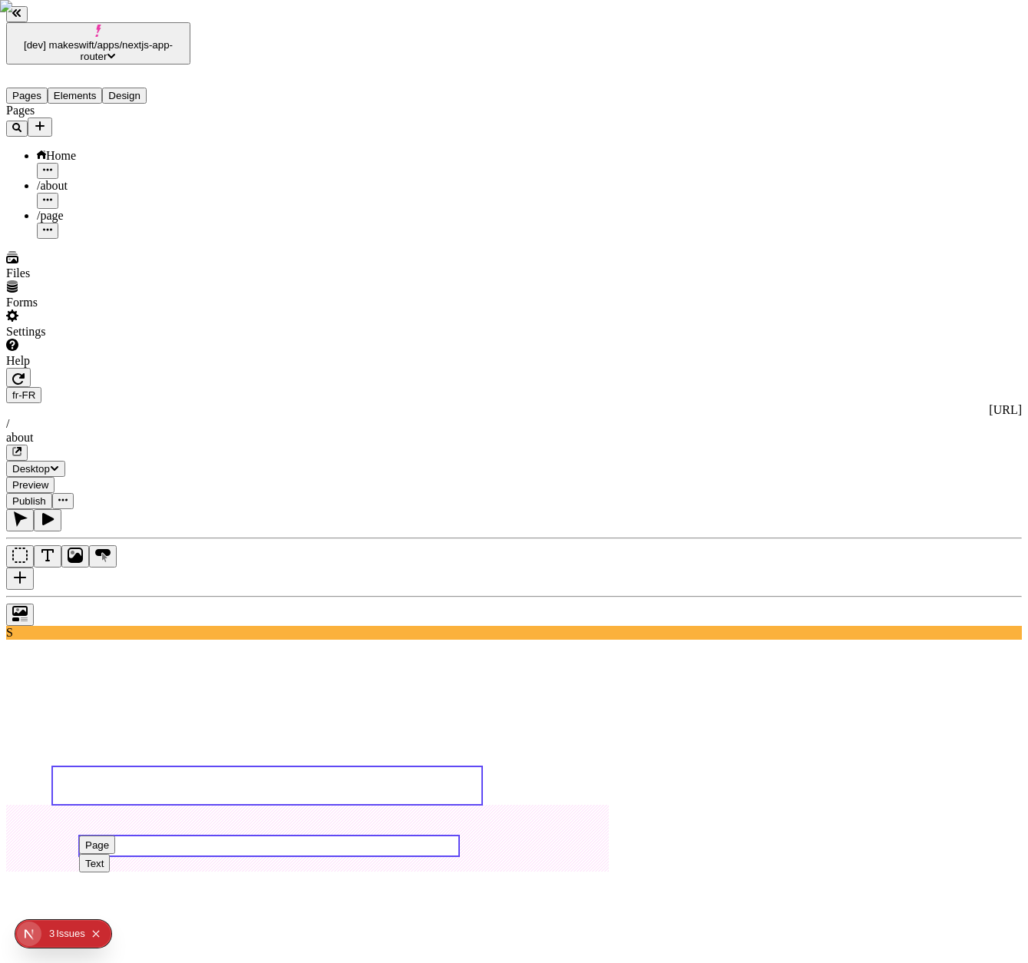
click at [371, 835] on use at bounding box center [269, 845] width 380 height 21
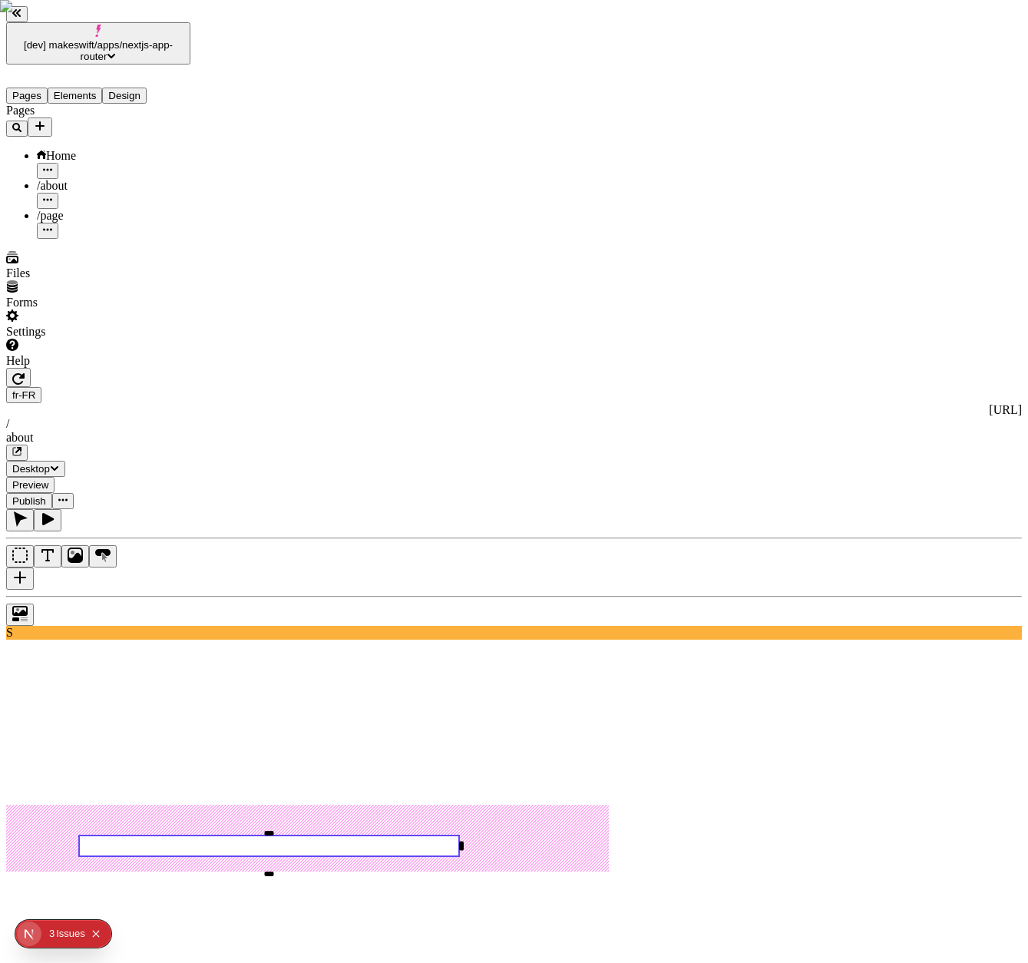
click at [61, 149] on span "Home" at bounding box center [61, 155] width 30 height 13
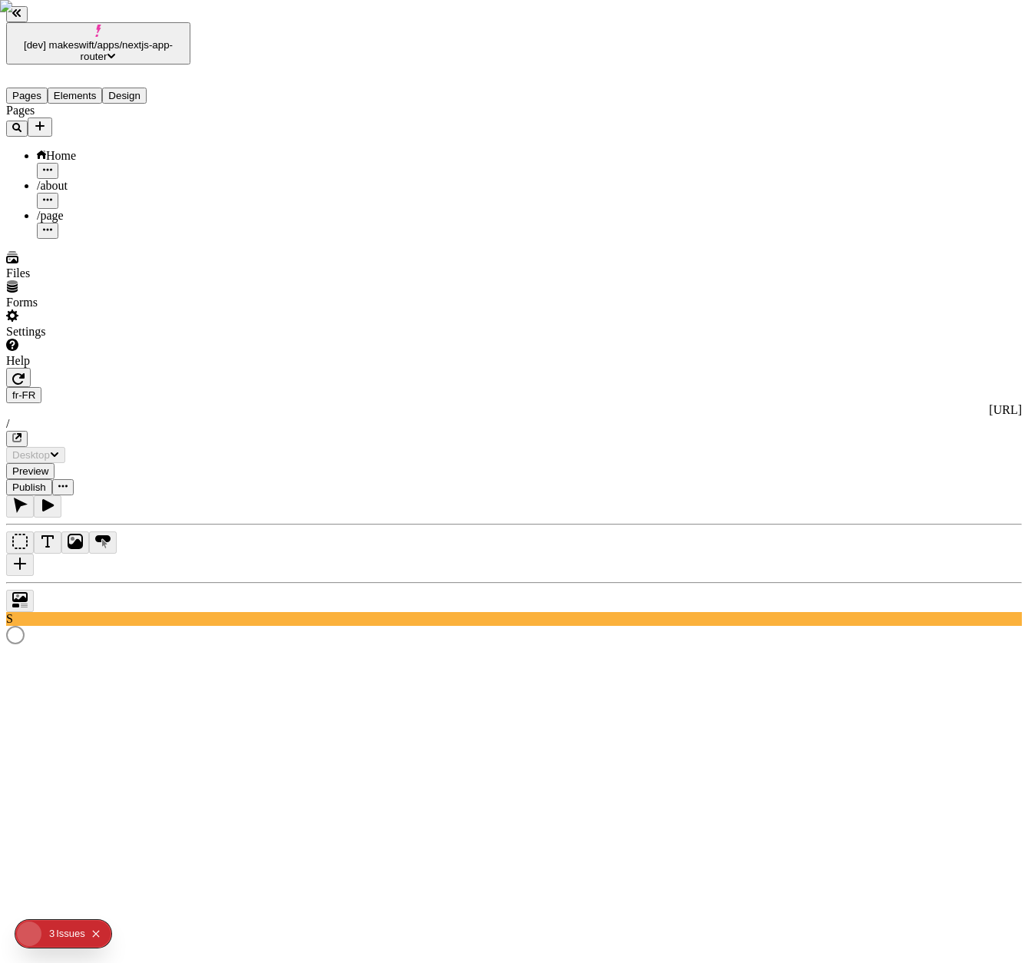
type input "/"
click at [381, 403] on div "[URL]" at bounding box center [514, 410] width 1016 height 14
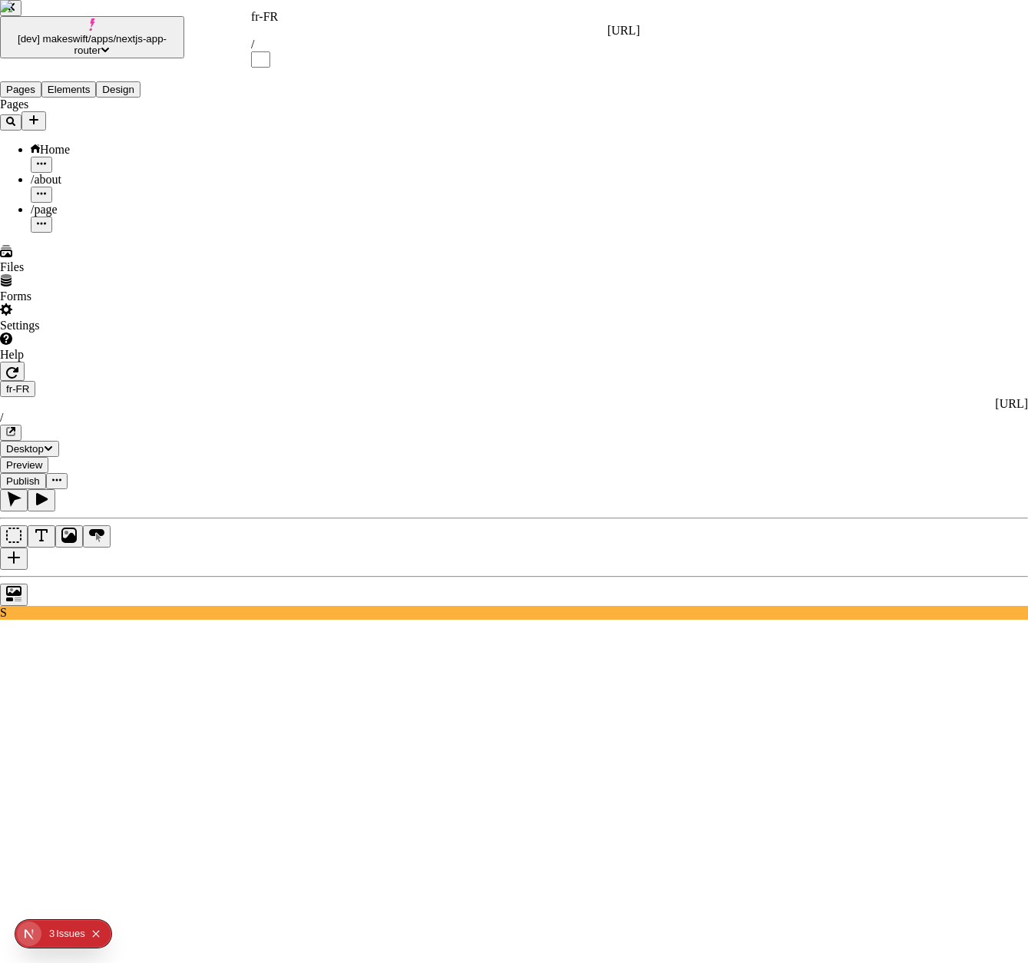
click at [316, 51] on div "English ([GEOGRAPHIC_DATA])" at bounding box center [342, 50] width 174 height 14
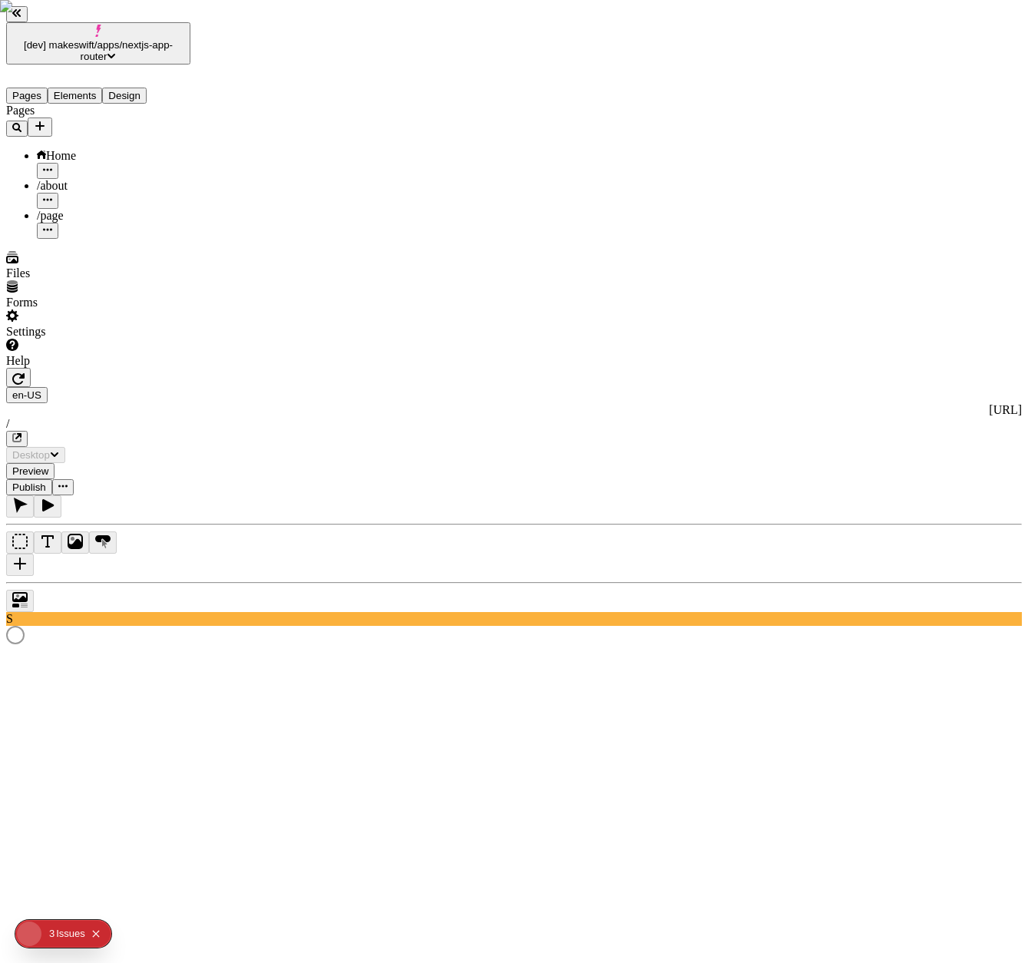
type input "/"
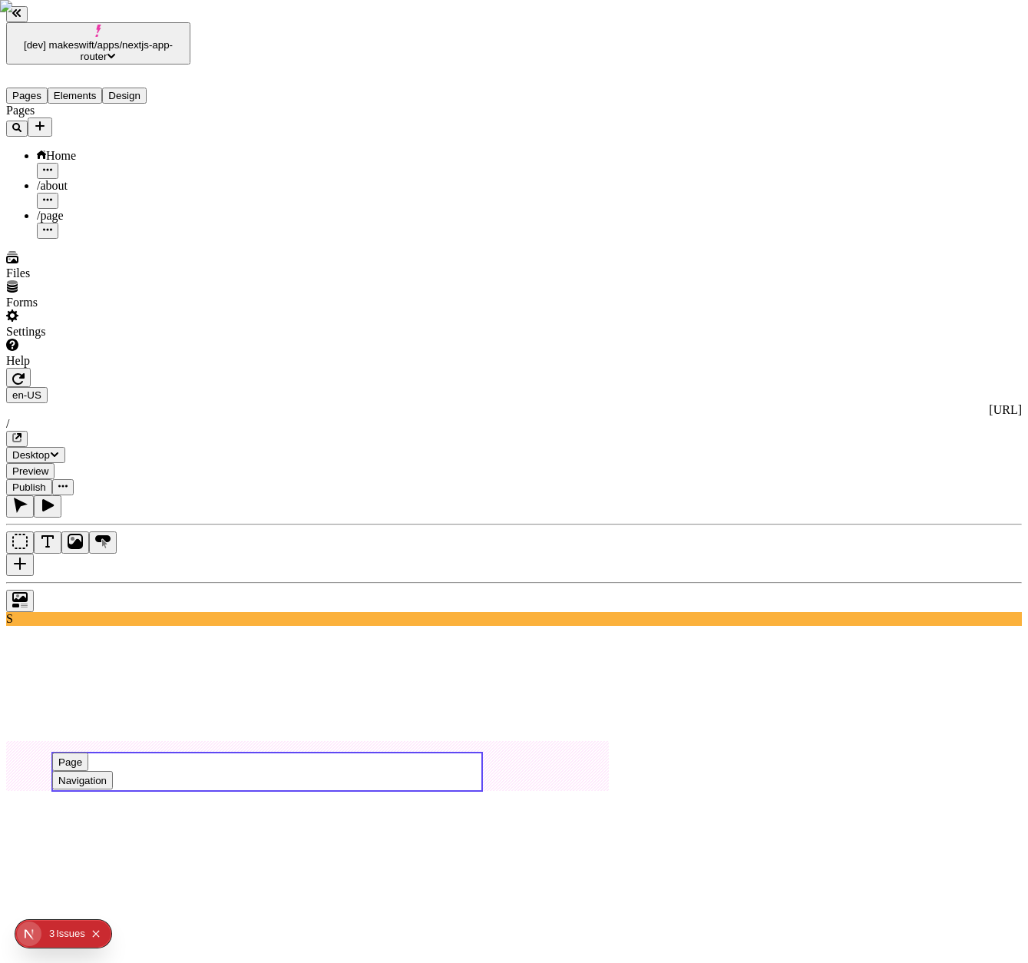
click at [88, 752] on button "Page" at bounding box center [70, 761] width 36 height 18
click at [482, 752] on use at bounding box center [267, 771] width 430 height 38
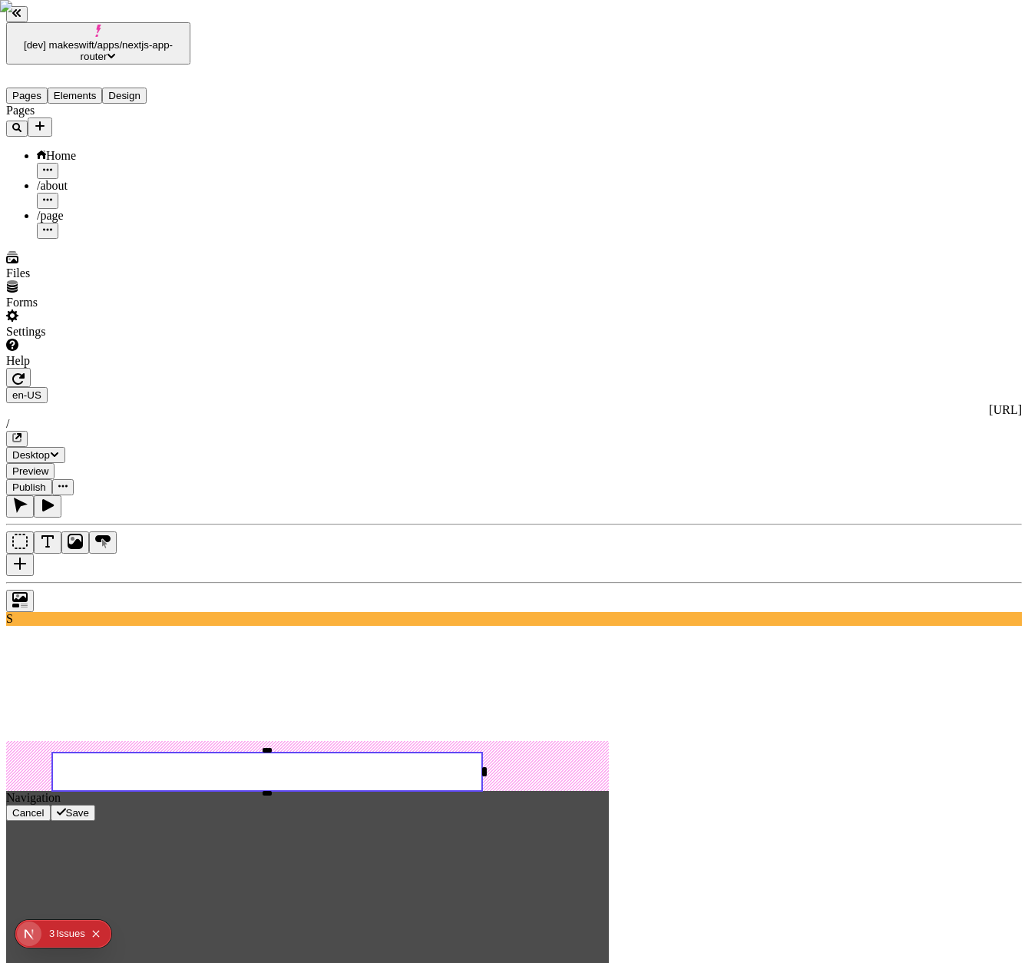
click at [45, 807] on span "Cancel" at bounding box center [28, 813] width 32 height 12
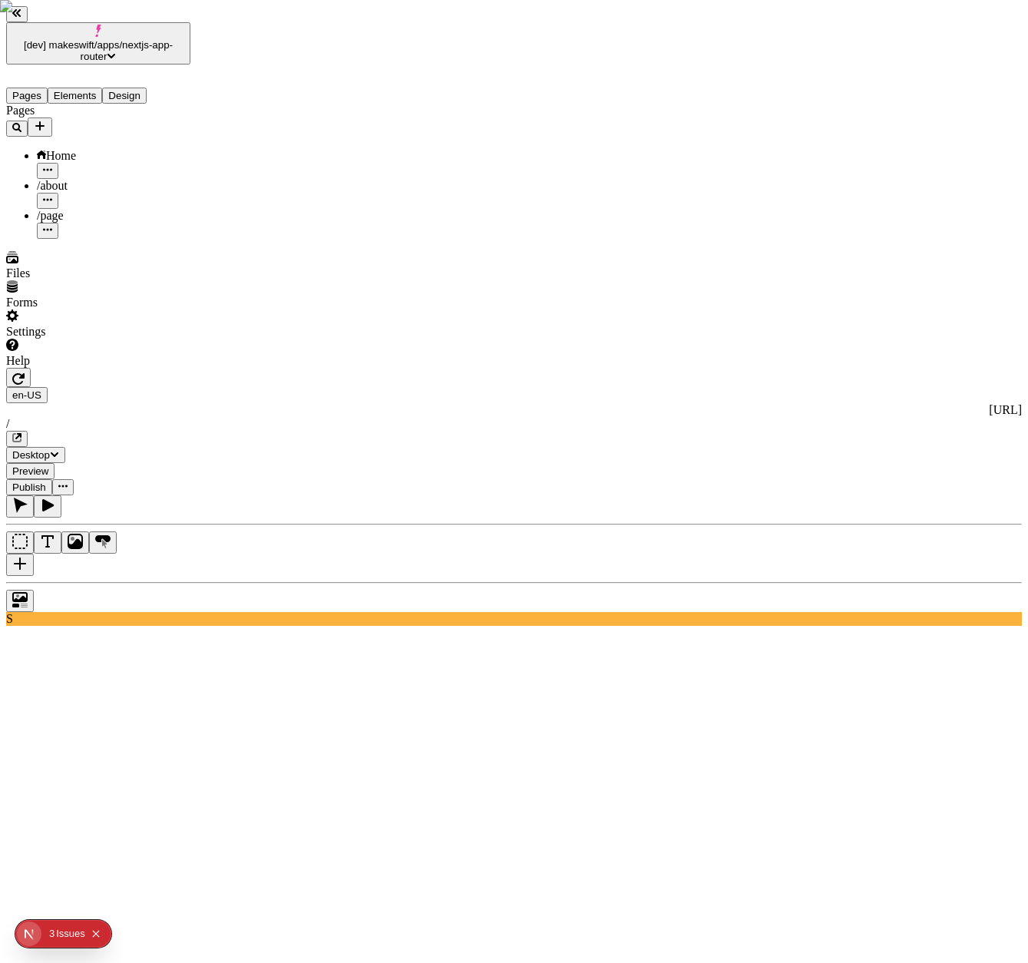
click at [73, 179] on div "/about" at bounding box center [114, 186] width 154 height 14
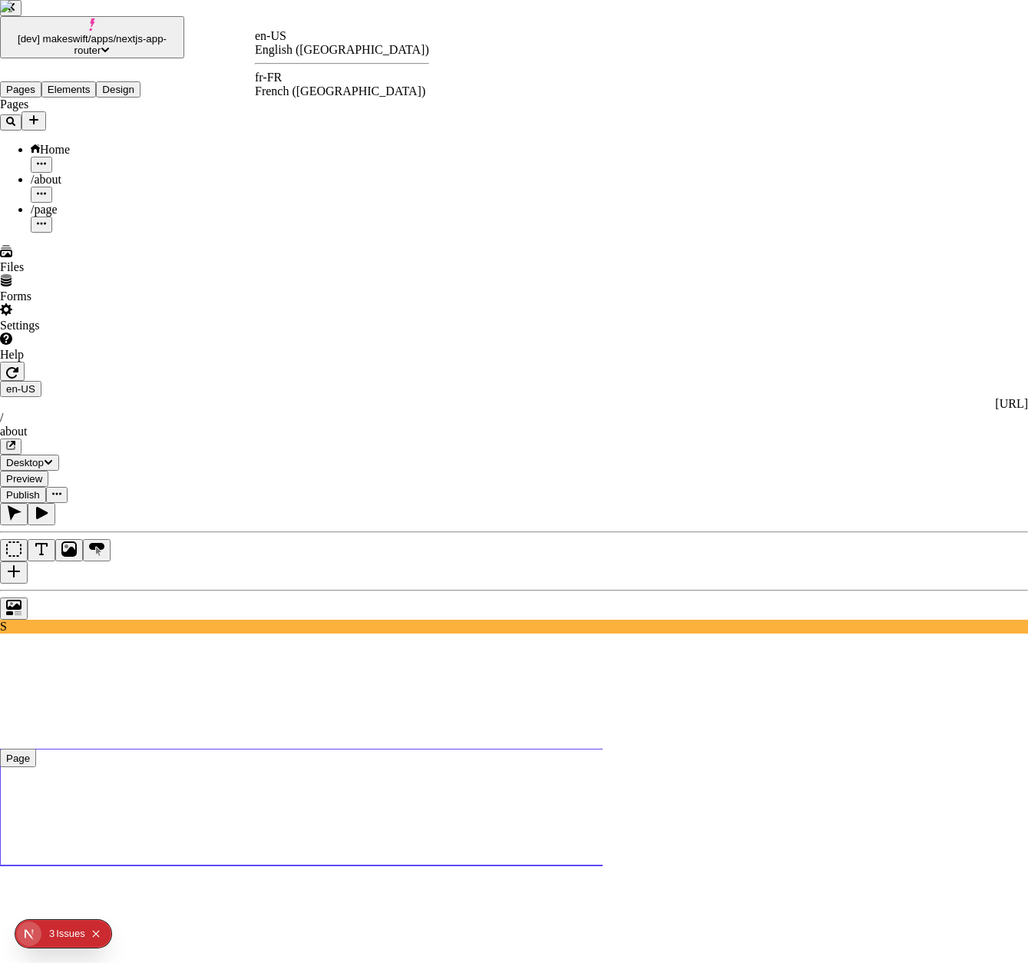
click at [332, 86] on div "French ([GEOGRAPHIC_DATA])" at bounding box center [342, 91] width 174 height 14
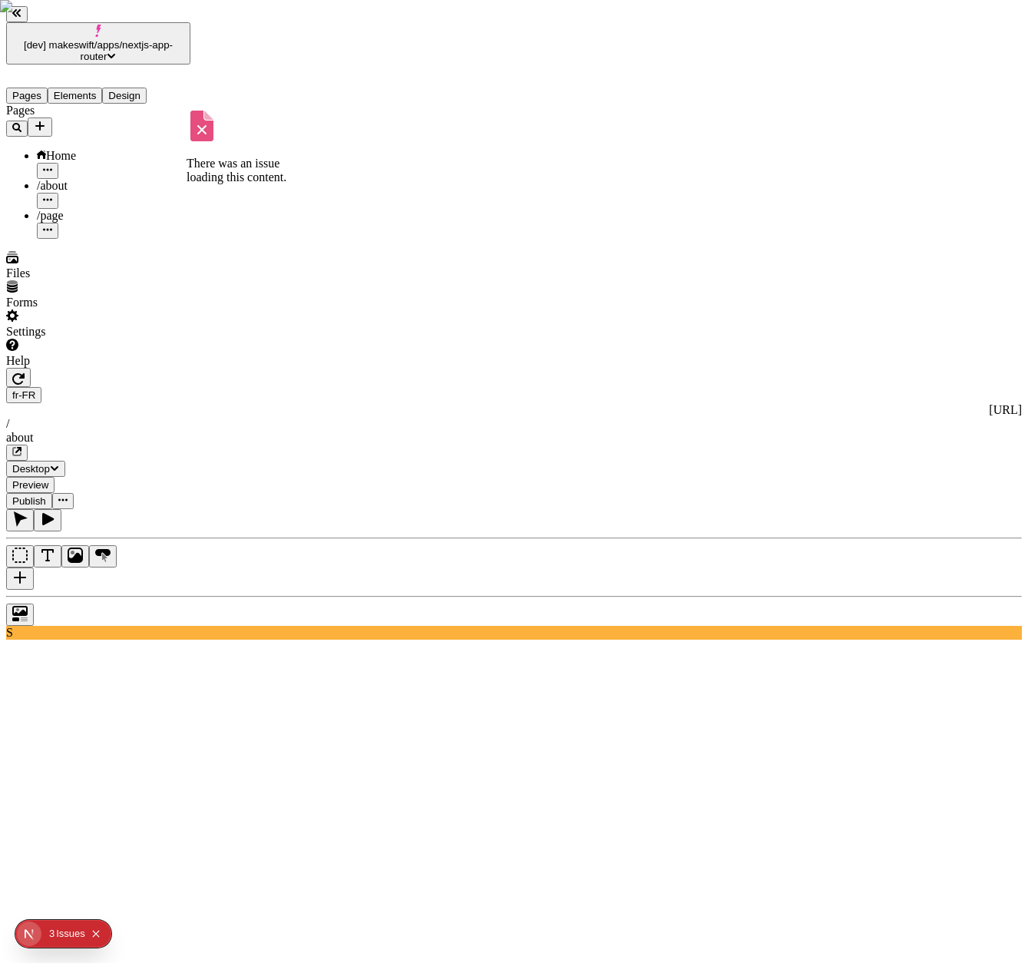
click at [70, 209] on div "/page" at bounding box center [114, 216] width 154 height 14
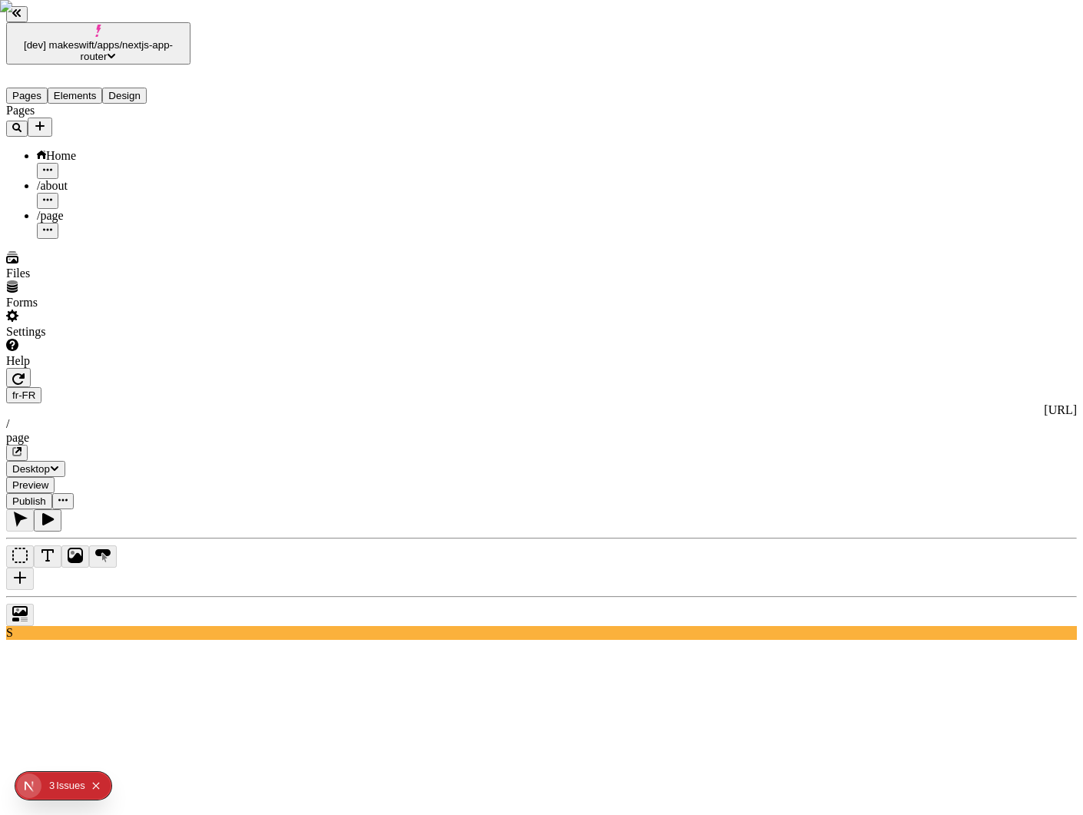
click at [52, 117] on button "Add new" at bounding box center [40, 126] width 25 height 19
click at [190, 120] on icon at bounding box center [184, 116] width 9 height 12
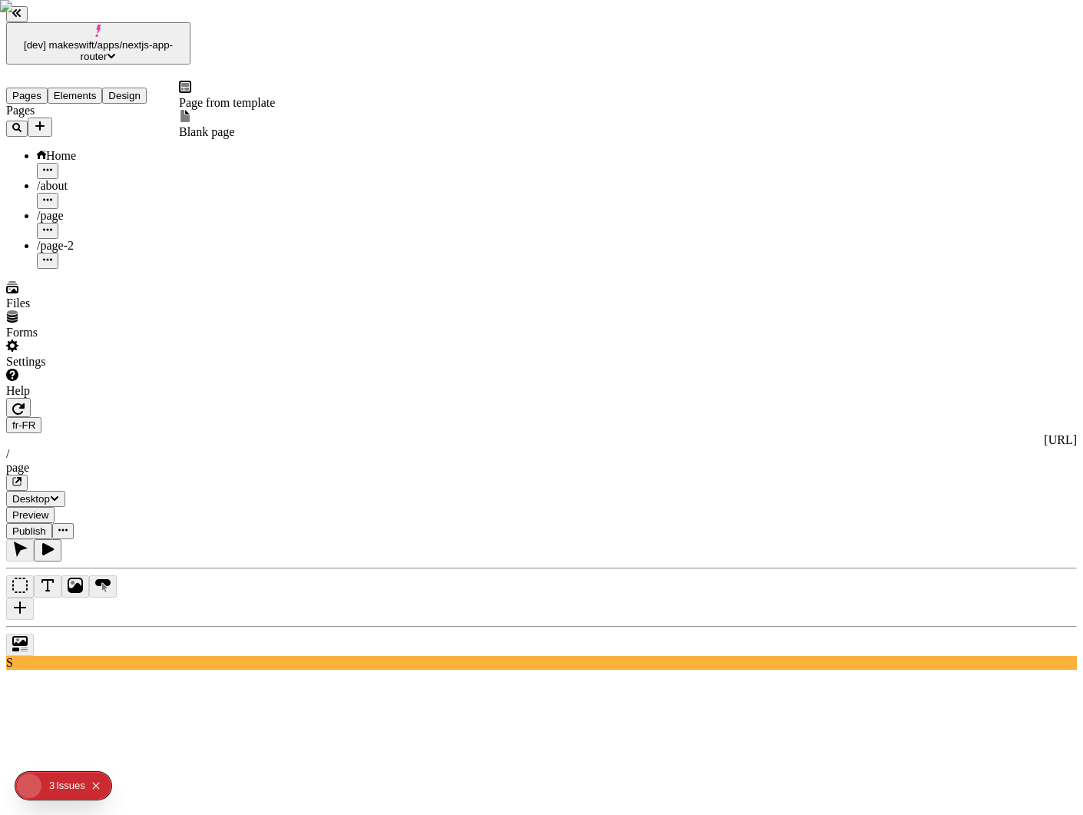
click at [46, 120] on icon "Add new" at bounding box center [40, 126] width 12 height 12
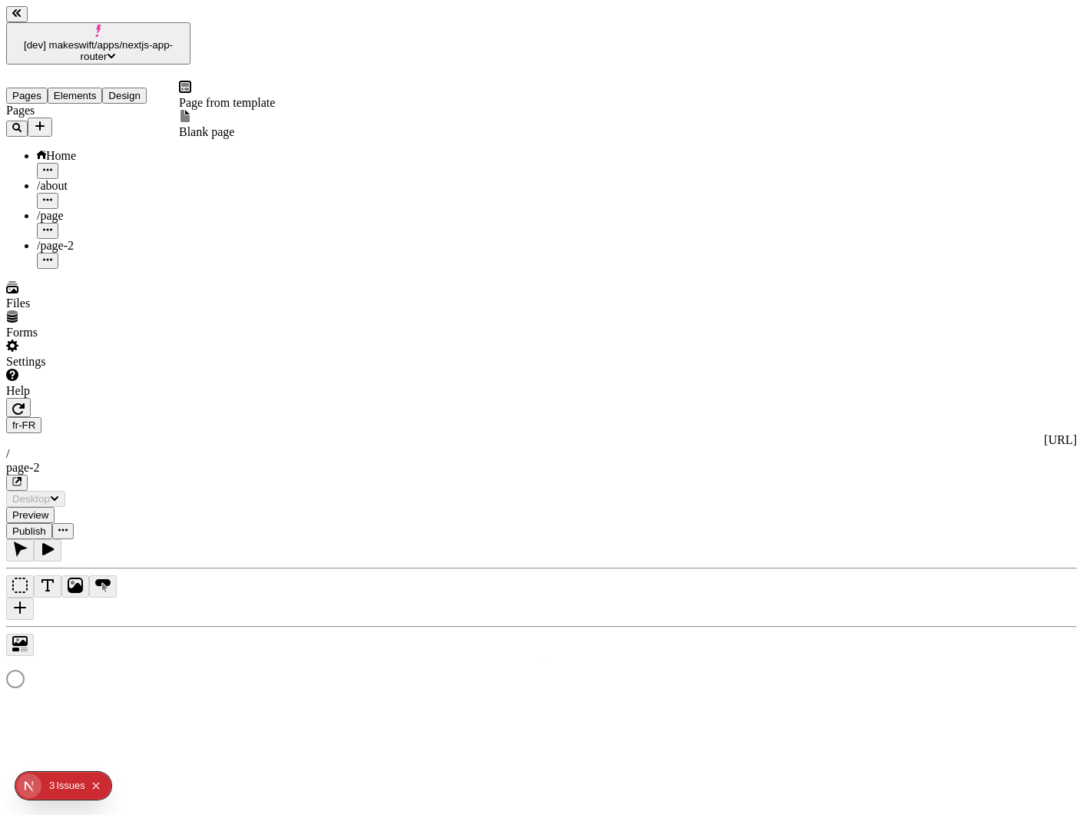
click at [190, 121] on icon at bounding box center [185, 116] width 12 height 12
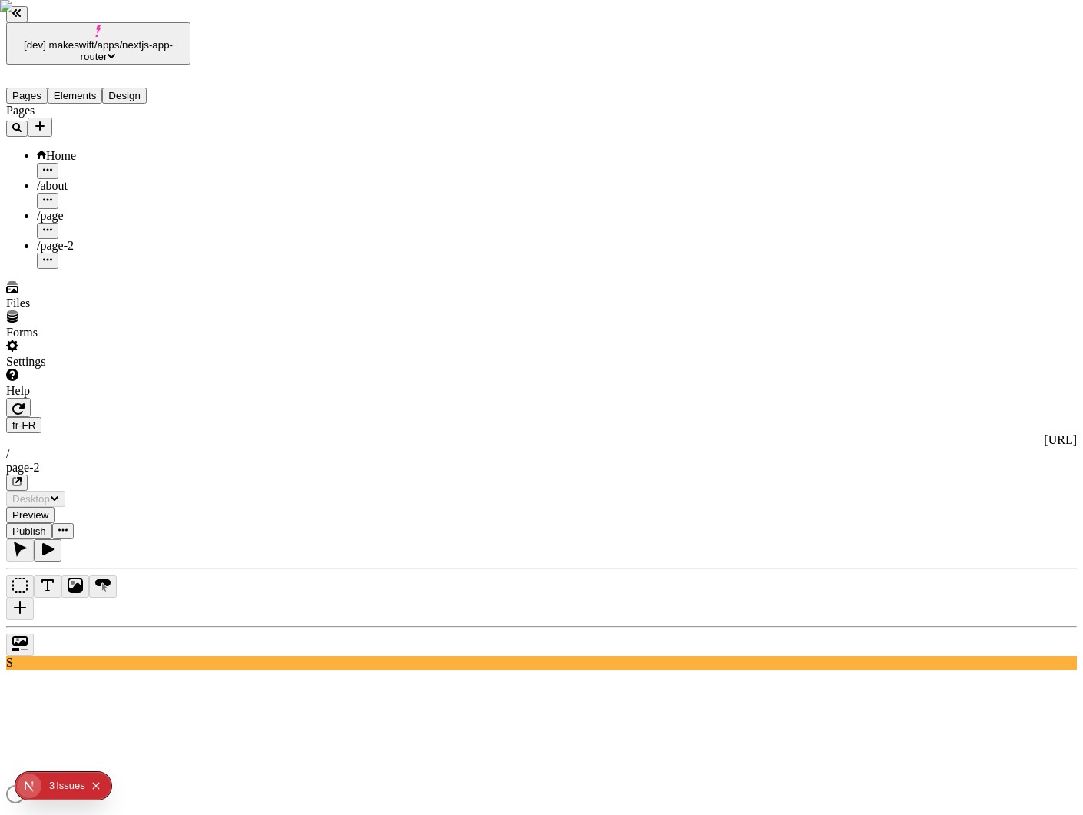
click at [45, 121] on icon "Add new" at bounding box center [39, 125] width 9 height 9
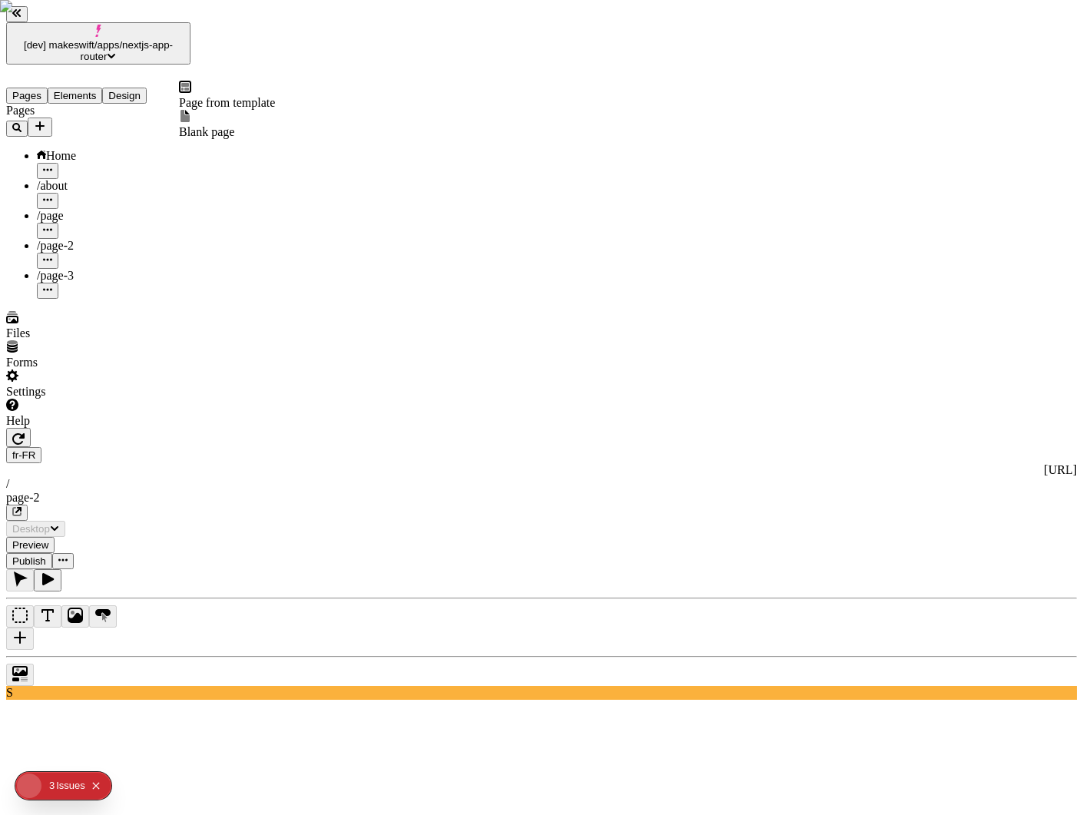
click at [205, 113] on div "Blank page" at bounding box center [227, 124] width 96 height 29
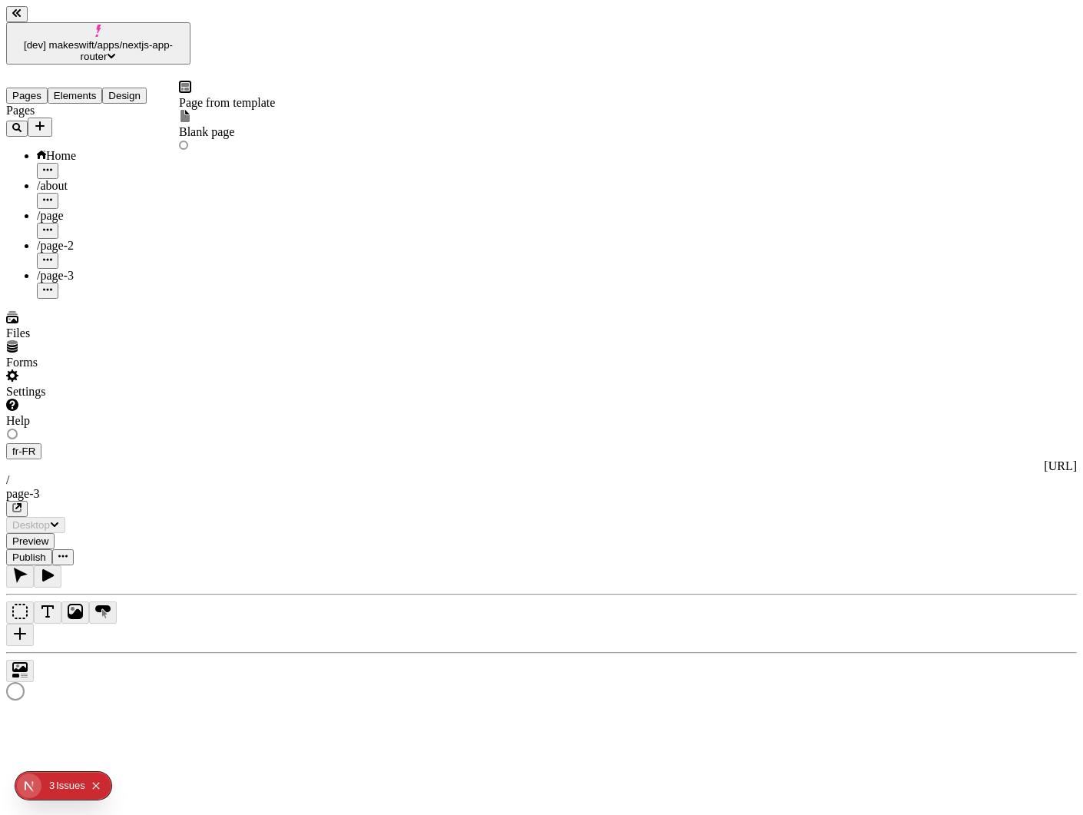
click at [46, 120] on icon "Add new" at bounding box center [40, 126] width 12 height 12
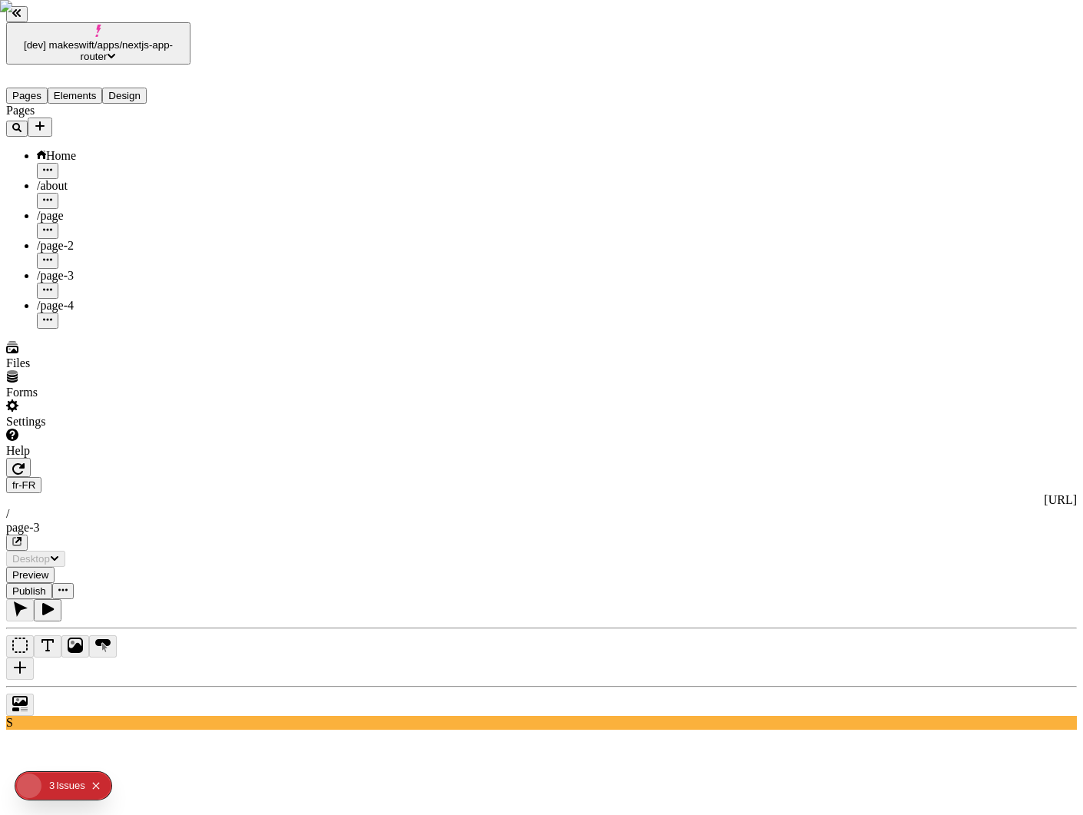
click at [45, 121] on icon "Add new" at bounding box center [39, 125] width 9 height 9
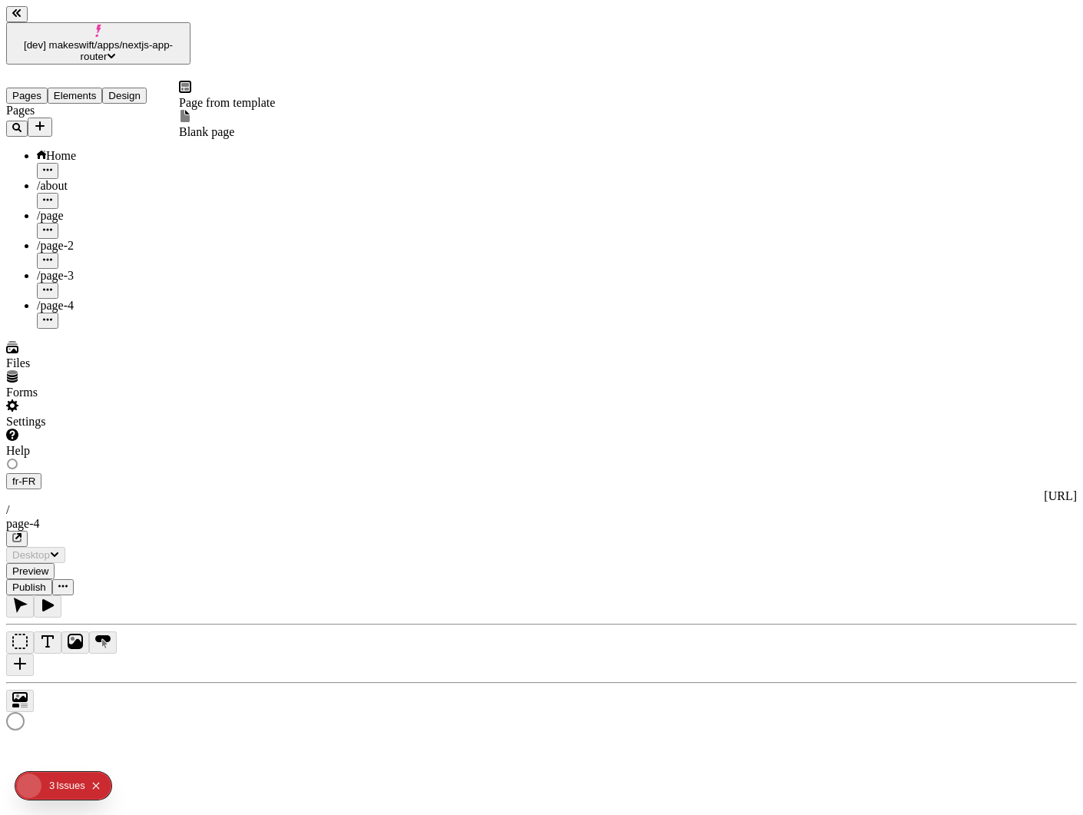
click at [218, 125] on span "Blank page" at bounding box center [206, 131] width 55 height 13
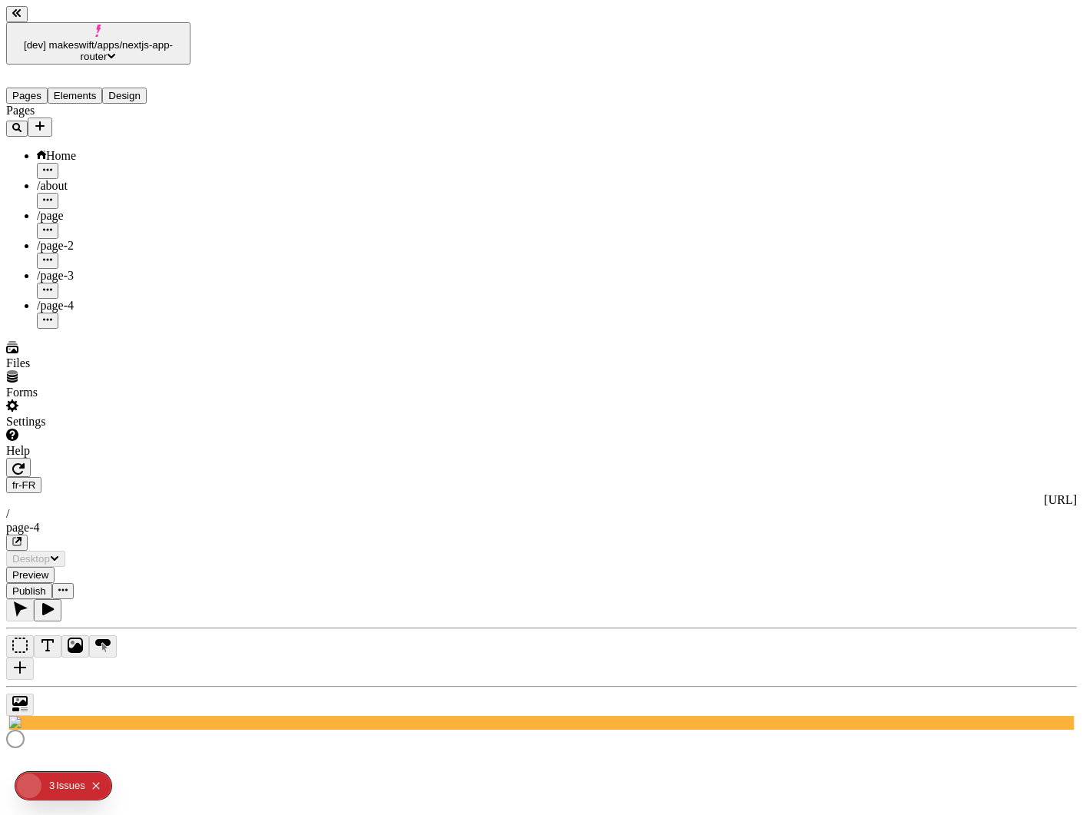
click at [45, 121] on icon "Add new" at bounding box center [39, 125] width 9 height 9
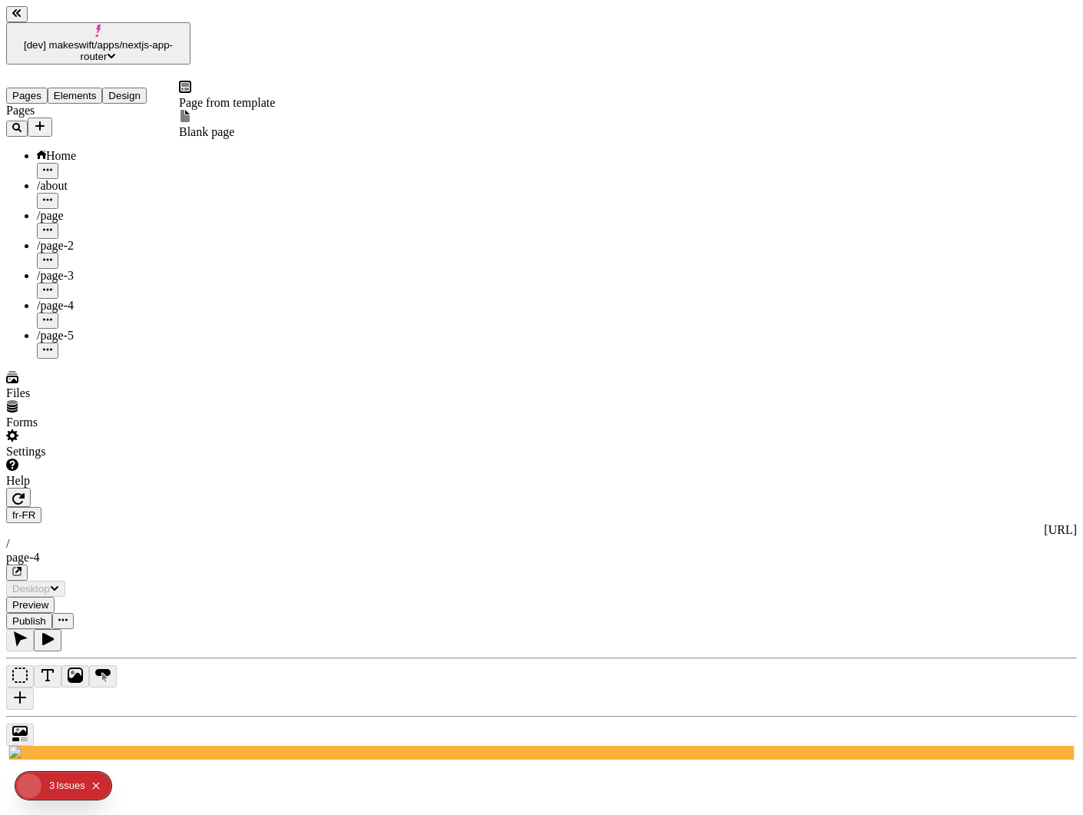
click at [216, 127] on span "Blank page" at bounding box center [206, 131] width 55 height 13
click at [45, 121] on icon "Add new" at bounding box center [39, 125] width 9 height 9
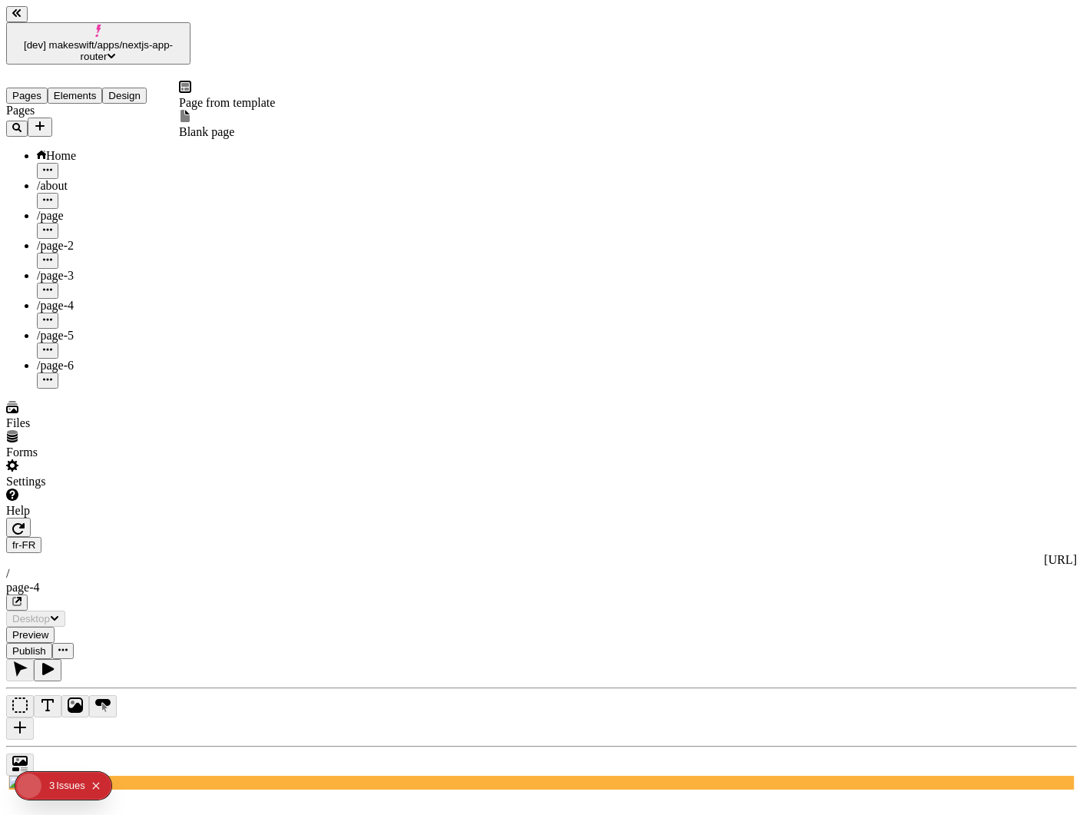
click at [234, 125] on span "Blank page" at bounding box center [206, 131] width 55 height 13
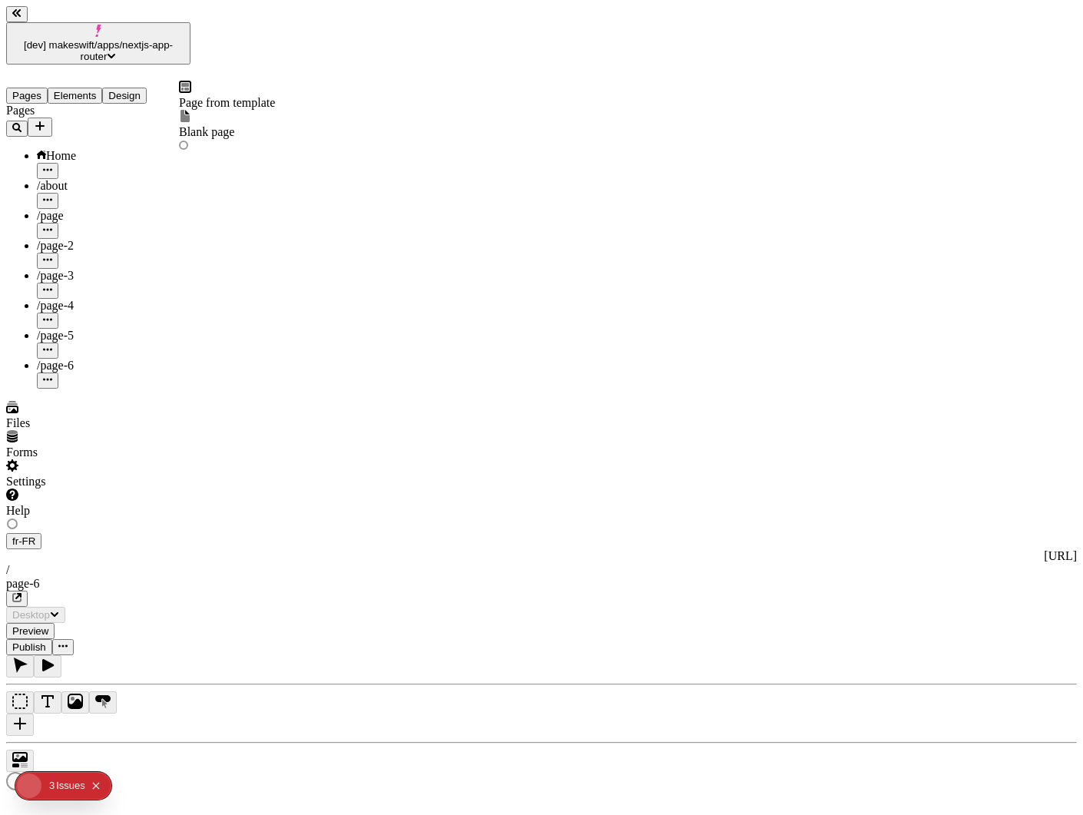
click at [46, 120] on icon "Add new" at bounding box center [40, 126] width 12 height 12
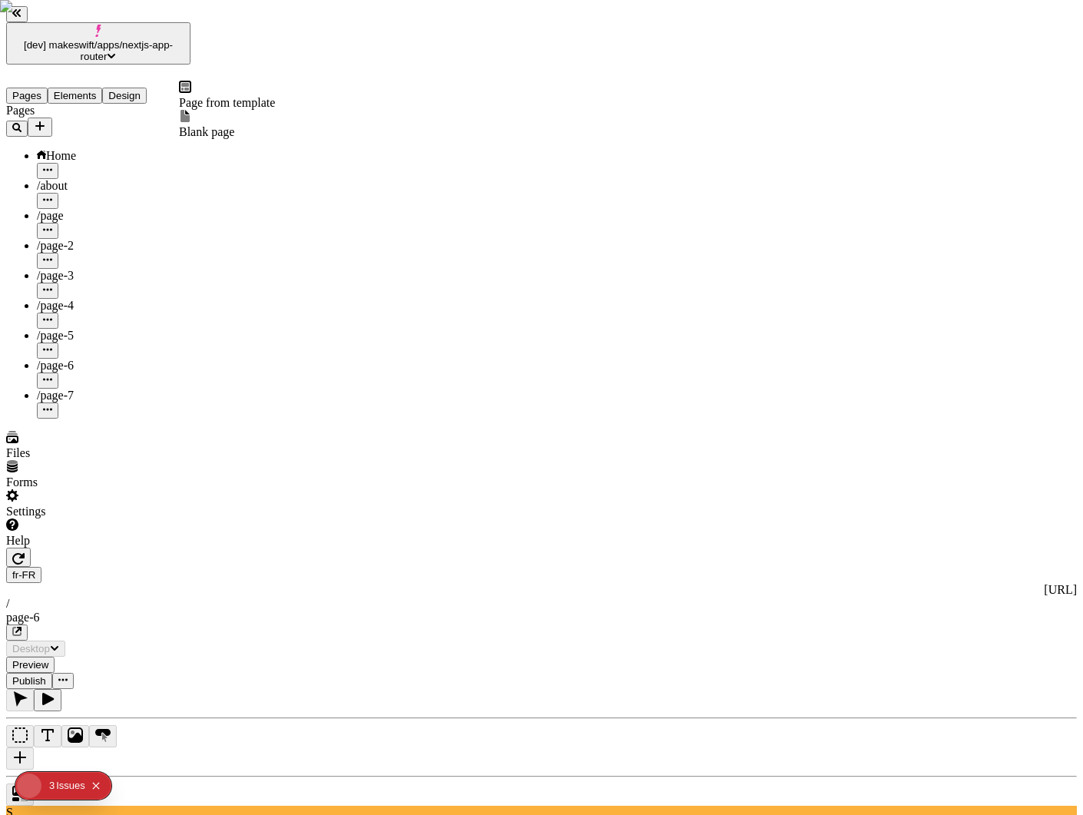
click at [46, 120] on icon "Add new" at bounding box center [40, 126] width 12 height 12
click at [219, 125] on span "Blank page" at bounding box center [206, 131] width 55 height 13
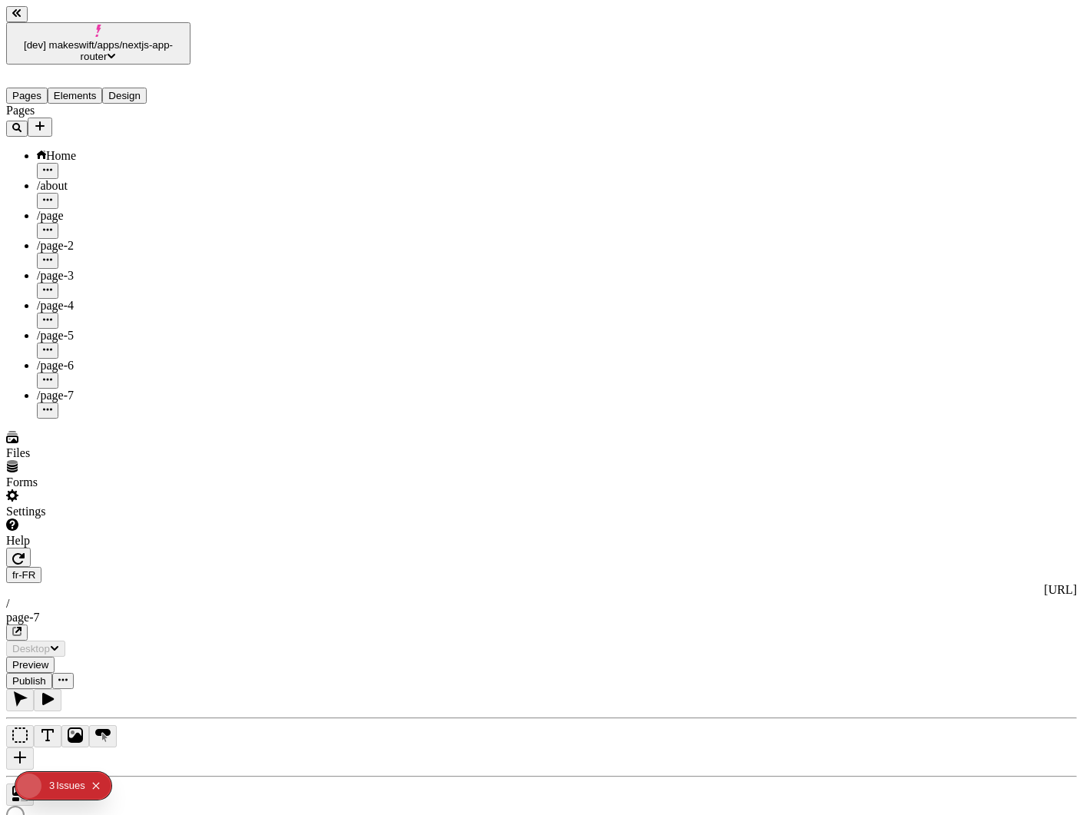
click at [46, 120] on icon "Add new" at bounding box center [40, 126] width 12 height 12
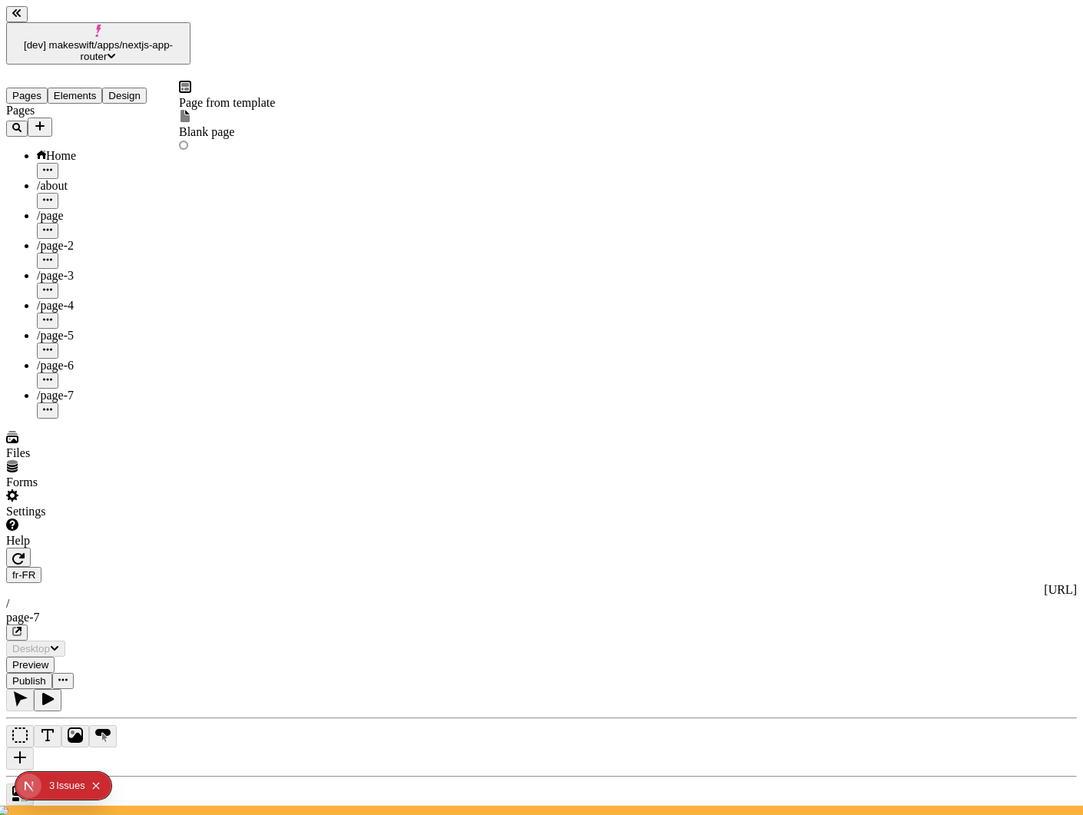
click at [224, 125] on span "Blank page" at bounding box center [206, 131] width 55 height 13
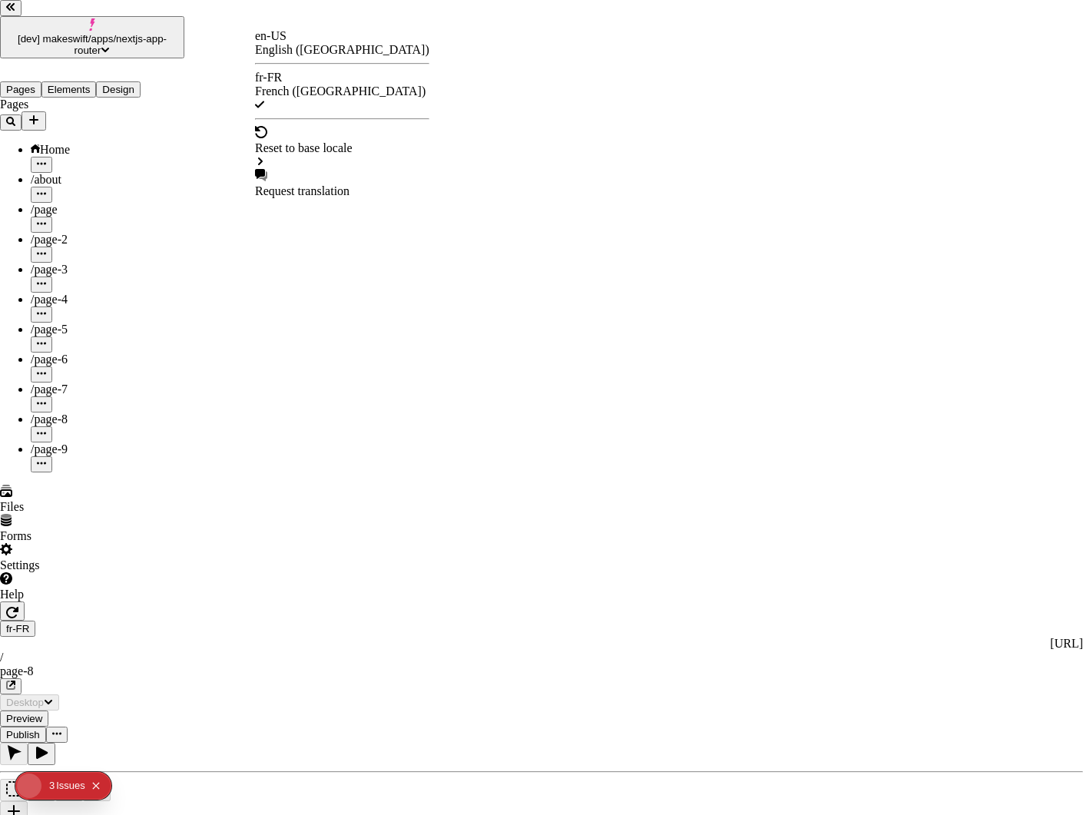
click at [292, 53] on div "en-US English ([GEOGRAPHIC_DATA])" at bounding box center [342, 43] width 174 height 28
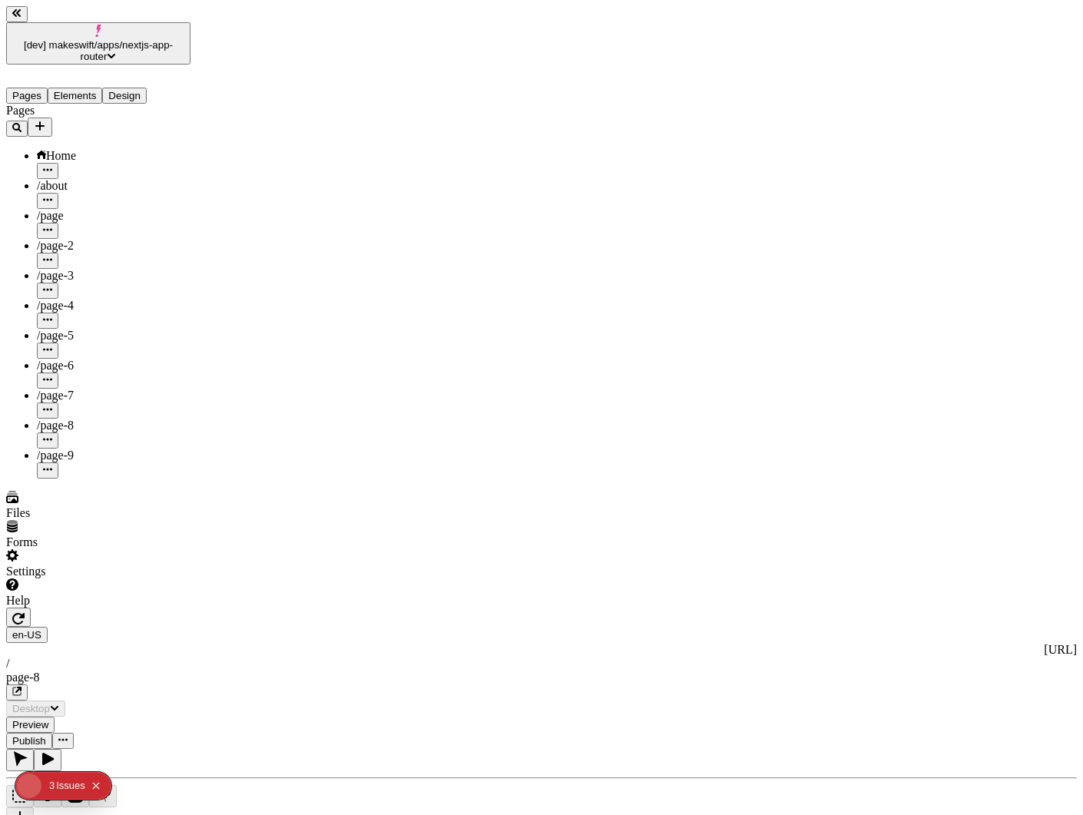
type input "/page-8"
click at [46, 120] on icon "Add new" at bounding box center [40, 126] width 12 height 12
click at [205, 114] on div "Blank page" at bounding box center [227, 124] width 96 height 29
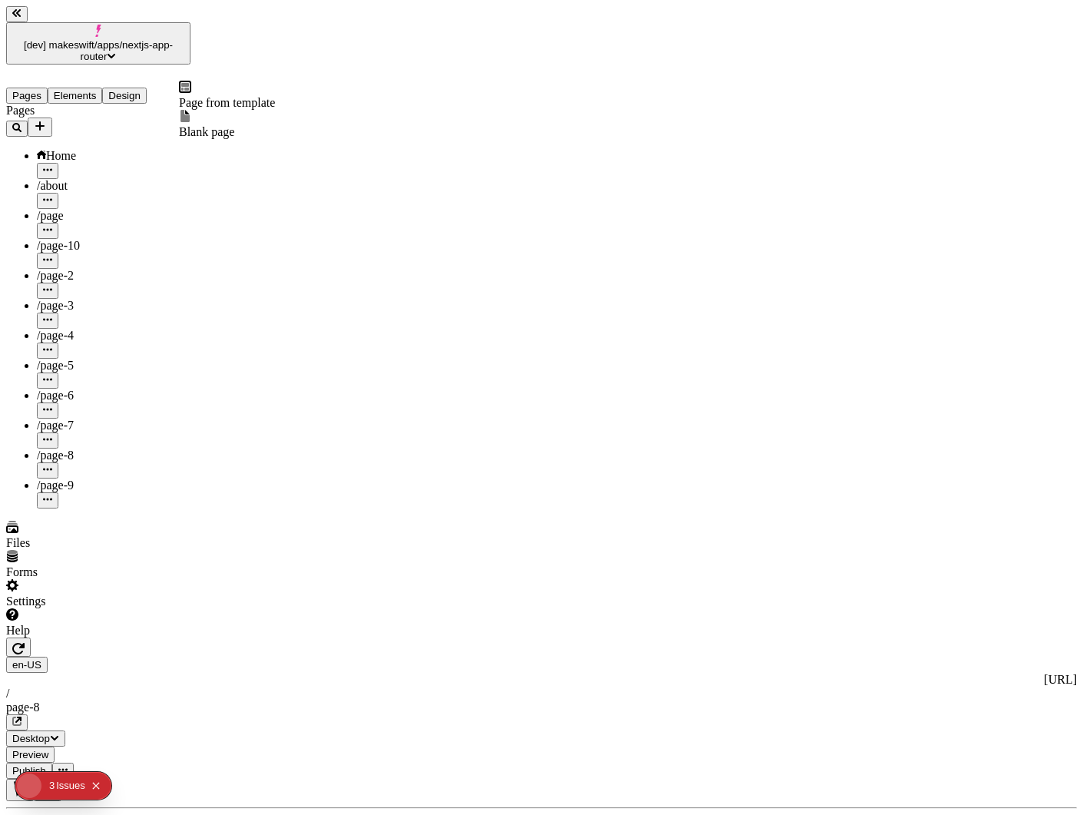
click at [46, 120] on icon "Add new" at bounding box center [40, 126] width 12 height 12
click at [190, 117] on icon at bounding box center [184, 116] width 9 height 12
type input "/page-10"
click at [52, 117] on button "Add new" at bounding box center [40, 126] width 25 height 19
click at [191, 119] on icon at bounding box center [185, 116] width 12 height 12
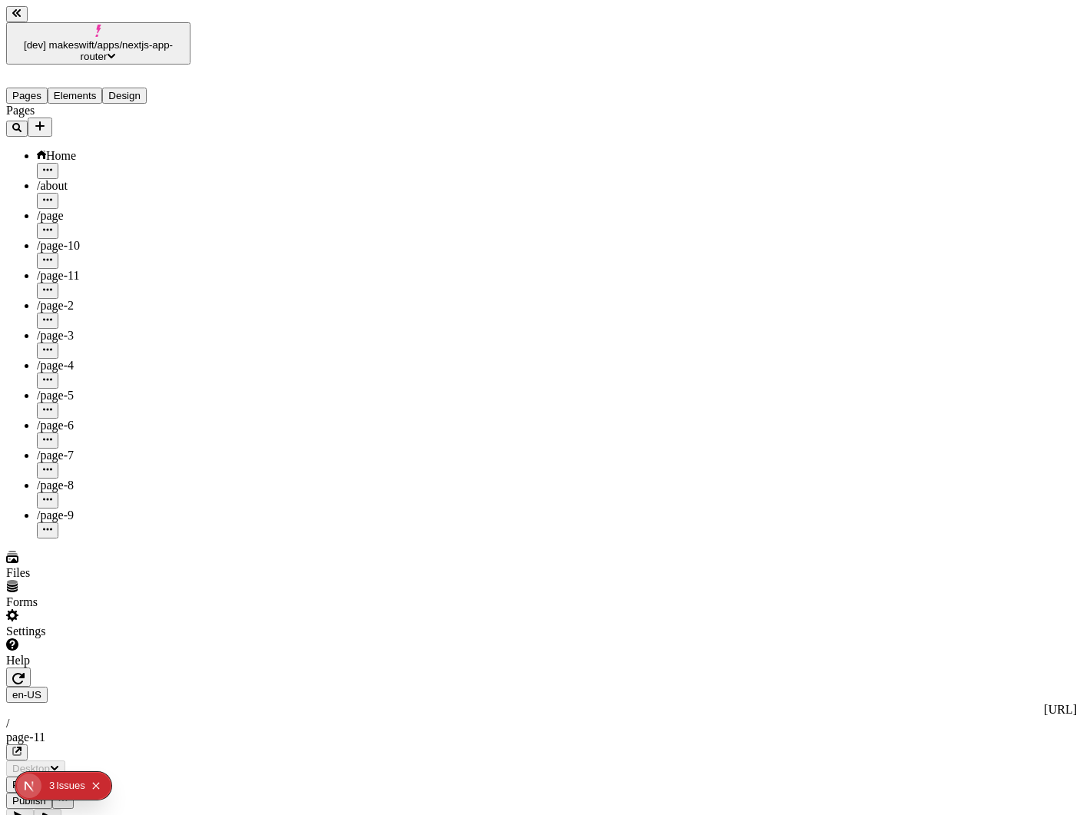
click at [46, 120] on icon "Add new" at bounding box center [40, 126] width 12 height 12
type input "/page-11"
click at [214, 125] on span "Blank page" at bounding box center [206, 131] width 55 height 13
click at [46, 120] on icon "Add new" at bounding box center [40, 126] width 12 height 12
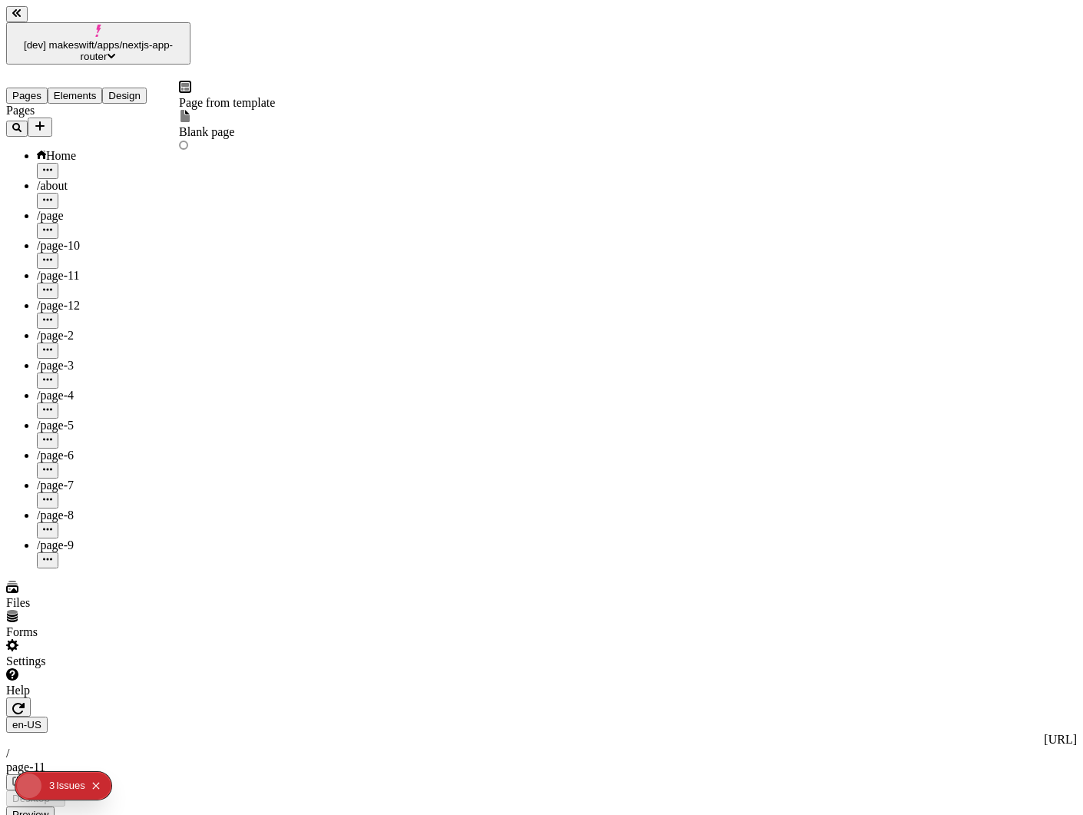
click at [207, 125] on div "Blank page" at bounding box center [227, 131] width 96 height 43
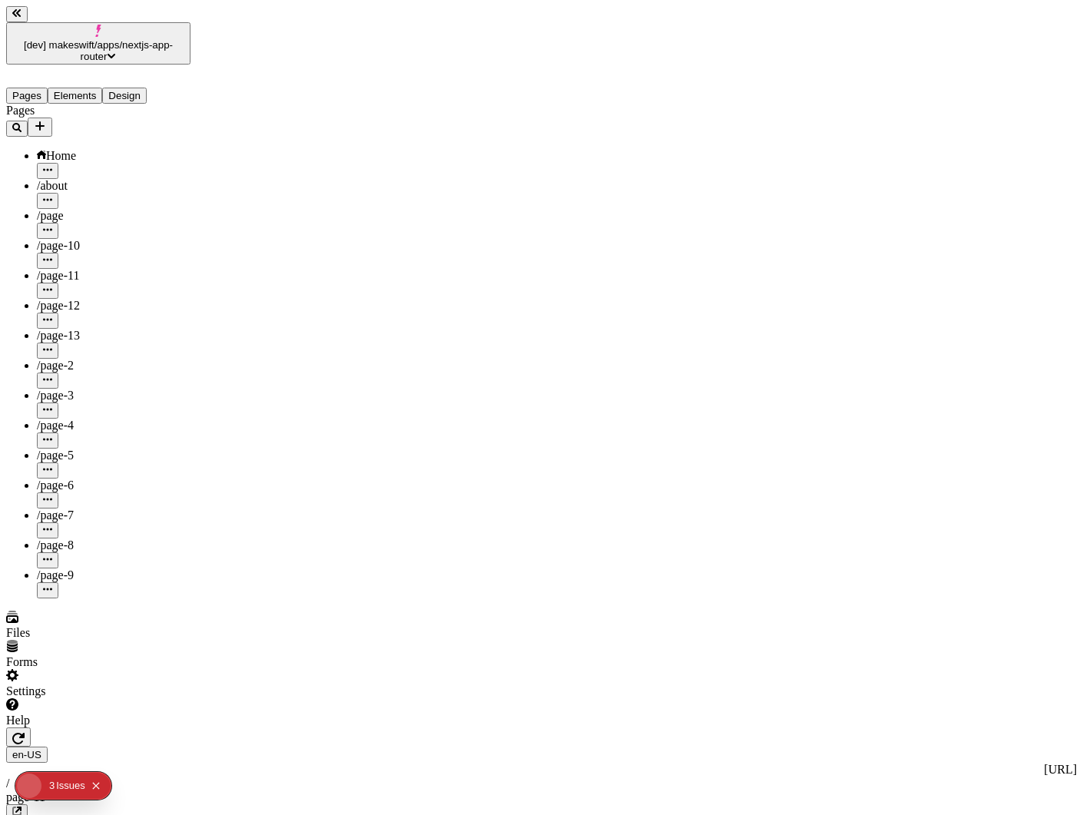
click at [46, 120] on icon "Add new" at bounding box center [40, 126] width 12 height 12
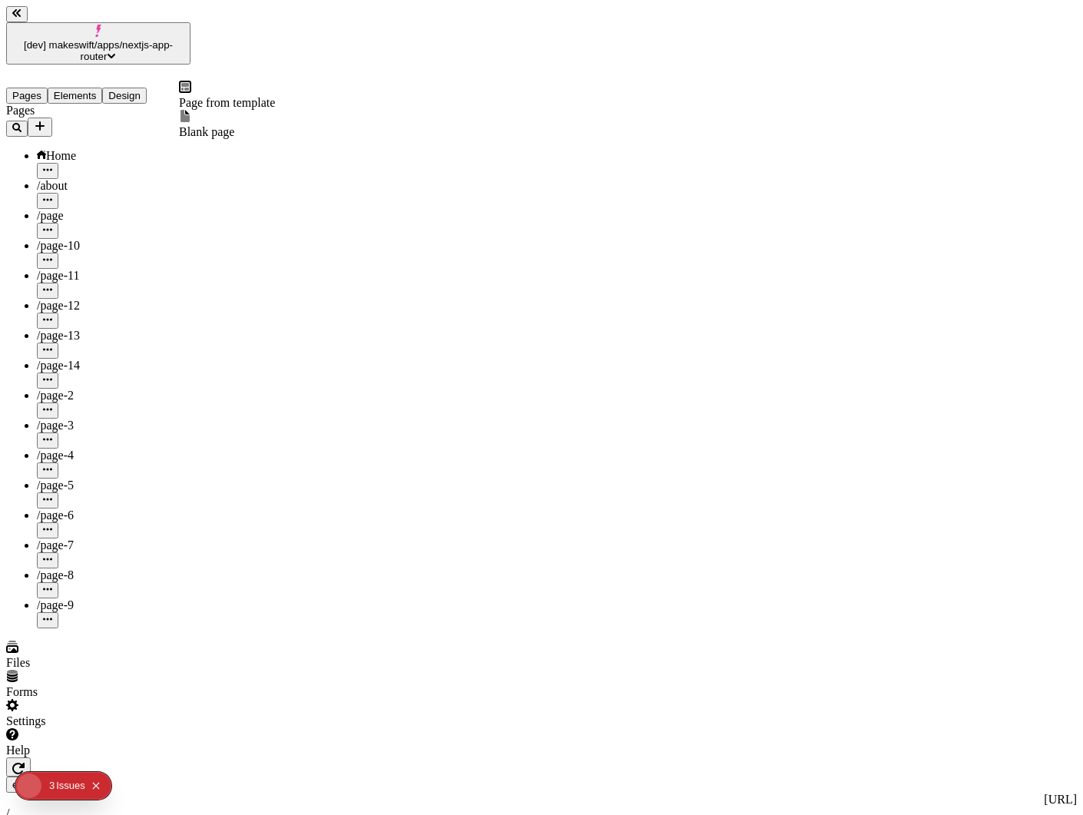
click at [191, 120] on icon at bounding box center [185, 116] width 12 height 12
type input "/page-13"
click at [45, 121] on icon "Add new" at bounding box center [39, 125] width 9 height 9
click at [217, 125] on span "Blank page" at bounding box center [206, 131] width 55 height 13
click at [46, 120] on icon "Add new" at bounding box center [40, 126] width 12 height 12
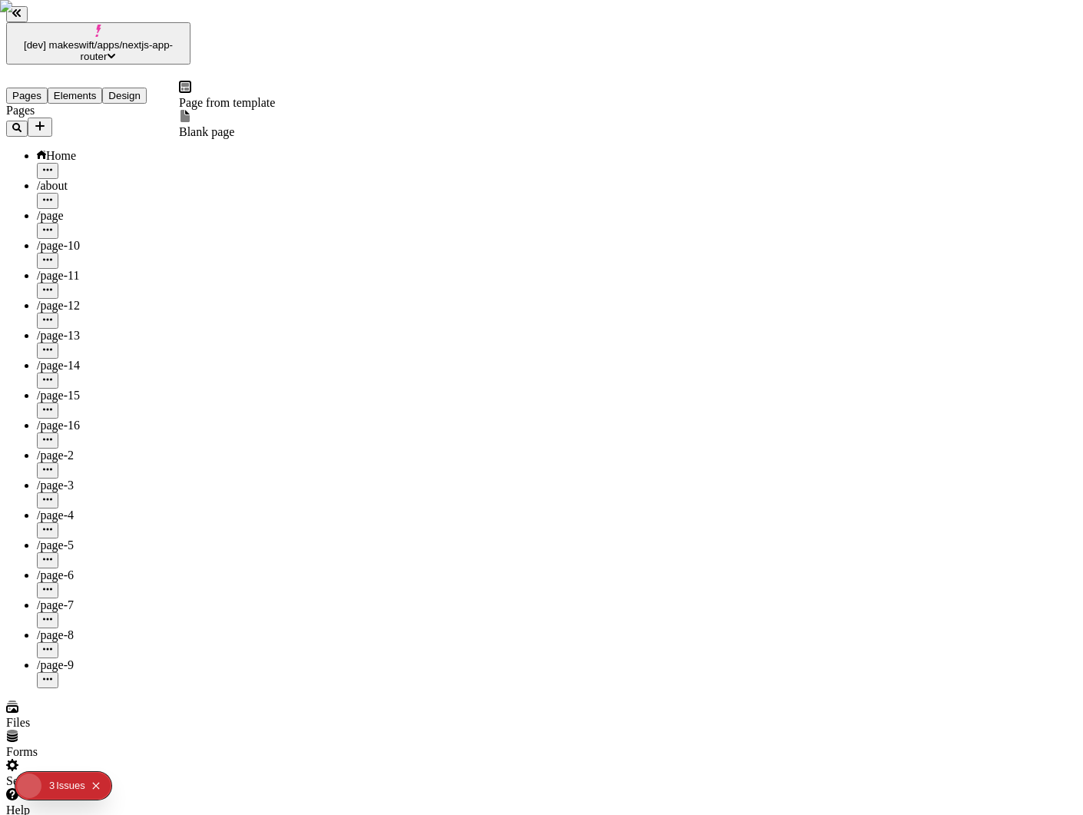
click at [190, 122] on icon at bounding box center [184, 116] width 9 height 12
click at [52, 117] on button "Add new" at bounding box center [40, 126] width 25 height 19
click at [231, 125] on span "Blank page" at bounding box center [206, 131] width 55 height 13
type input "/page-16"
click at [46, 120] on icon "Add new" at bounding box center [40, 126] width 12 height 12
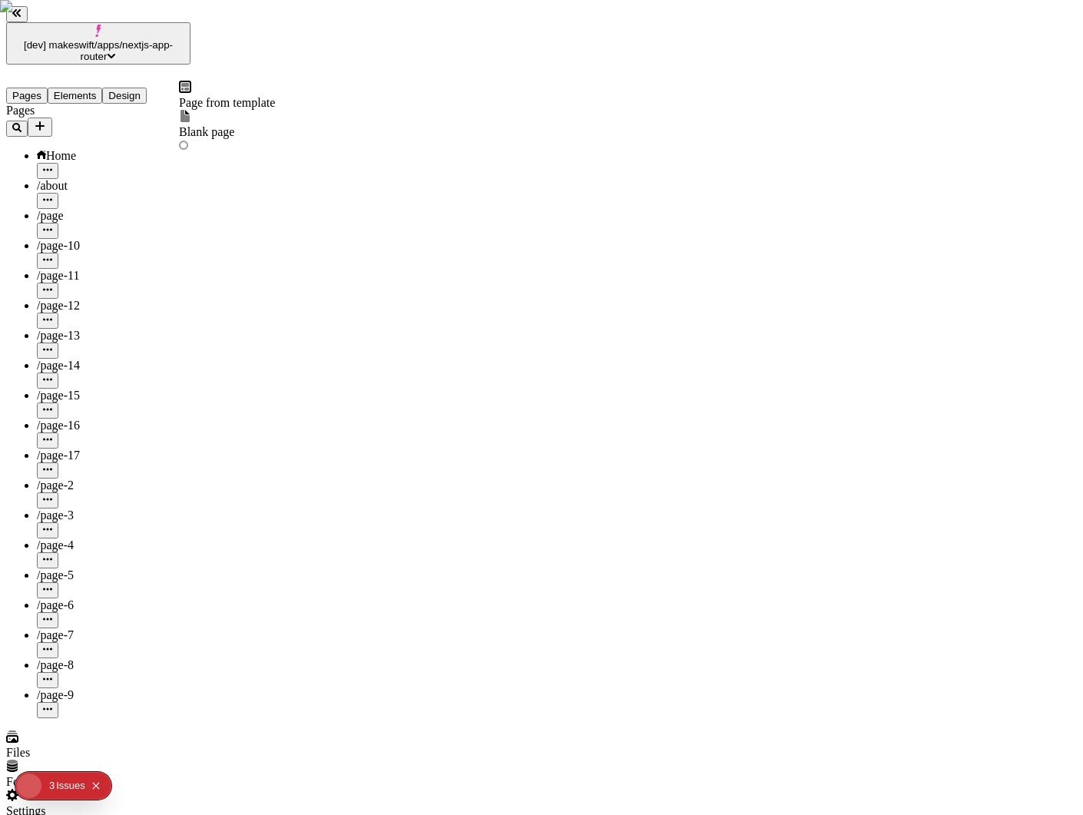
click at [234, 125] on span "Blank page" at bounding box center [206, 131] width 55 height 13
click at [21, 123] on icon "button" at bounding box center [16, 127] width 9 height 9
type input "/page-19"
click at [21, 123] on icon "button" at bounding box center [16, 127] width 9 height 9
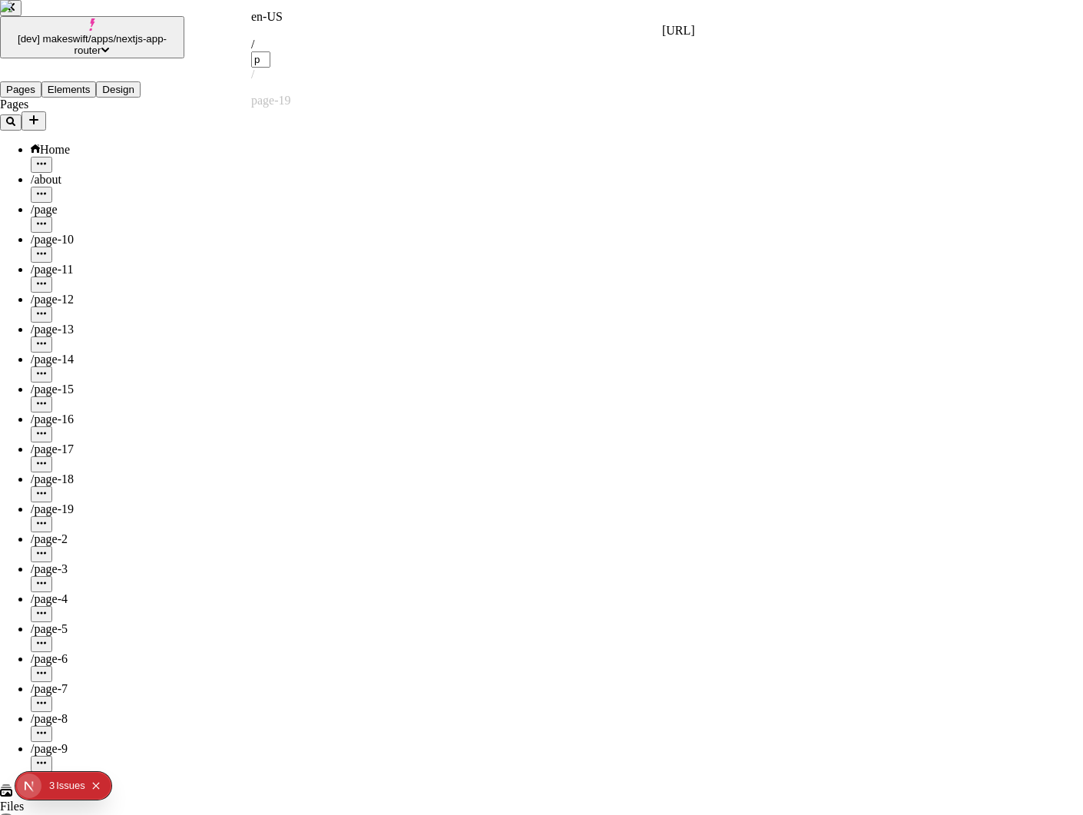
type input "pa"
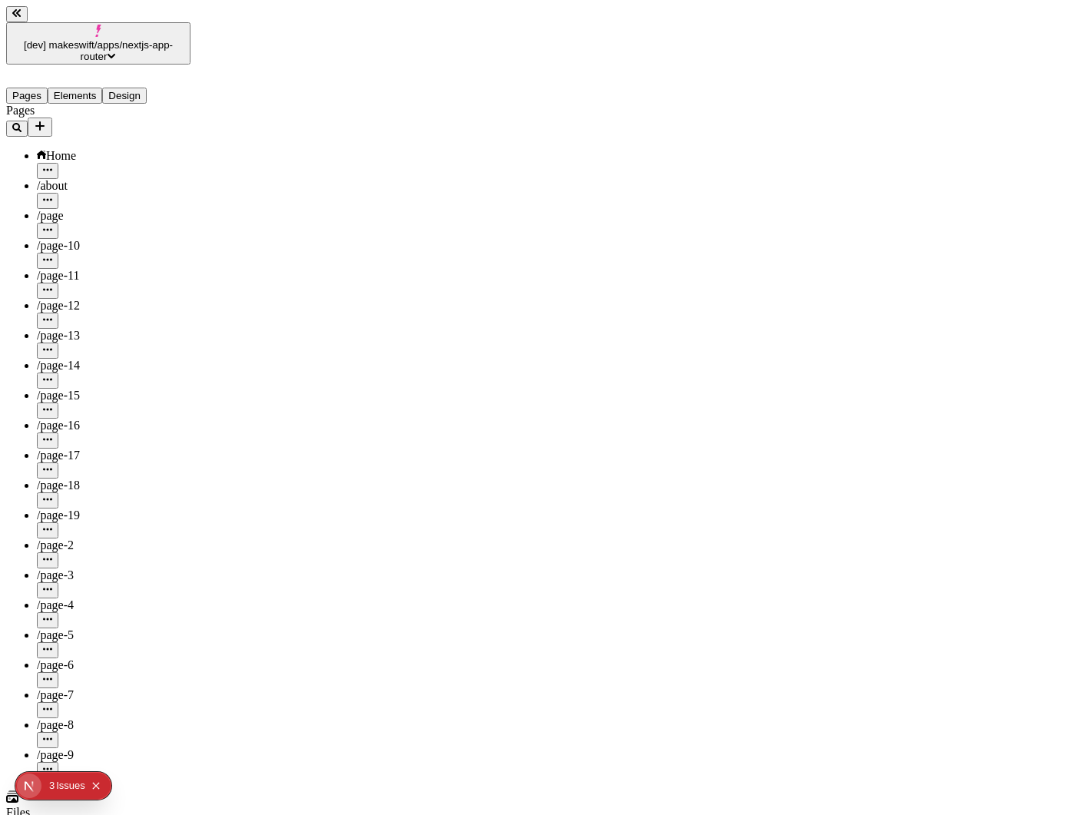
type input "/page-6"
click at [45, 121] on icon "Add new" at bounding box center [39, 125] width 9 height 9
click at [214, 125] on span "Blank page" at bounding box center [206, 131] width 55 height 13
click at [46, 120] on icon "Add new" at bounding box center [40, 126] width 12 height 12
click at [220, 125] on span "Blank page" at bounding box center [206, 131] width 55 height 13
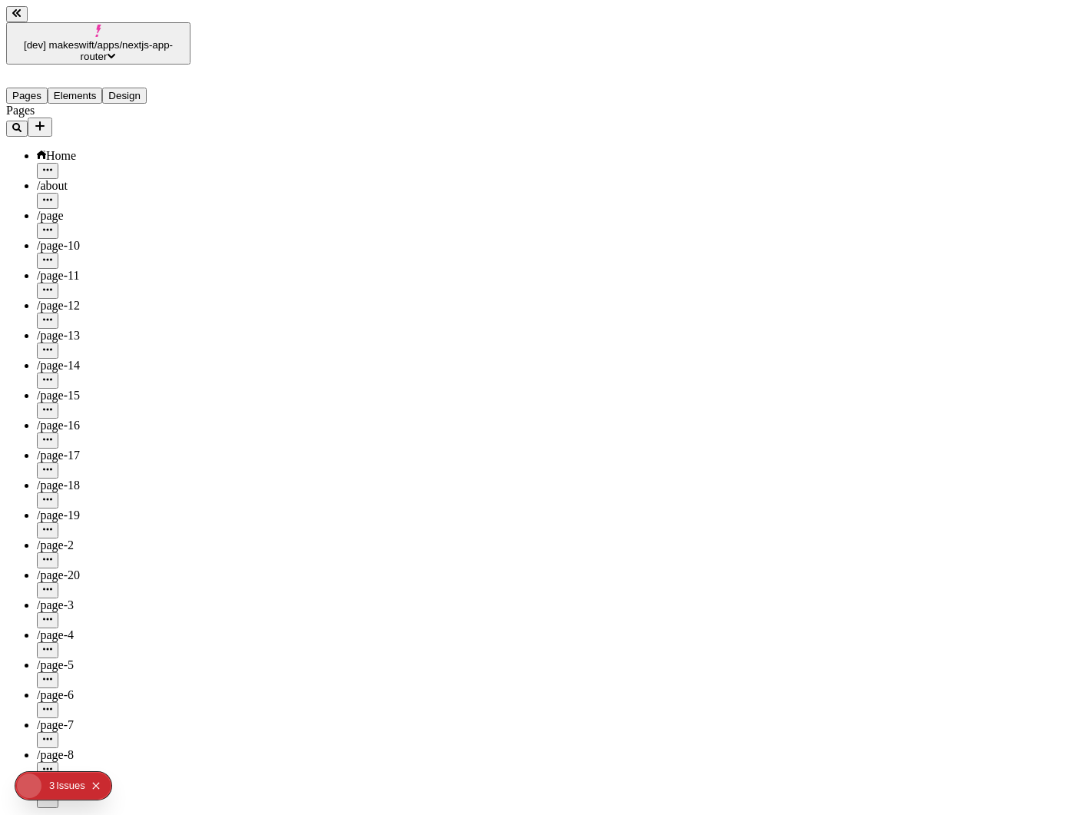
type input "/page-20"
click at [45, 121] on icon "Add new" at bounding box center [39, 125] width 9 height 9
click at [234, 125] on span "Blank page" at bounding box center [206, 131] width 55 height 13
click at [46, 120] on icon "Add new" at bounding box center [40, 126] width 12 height 12
type input "/page-21"
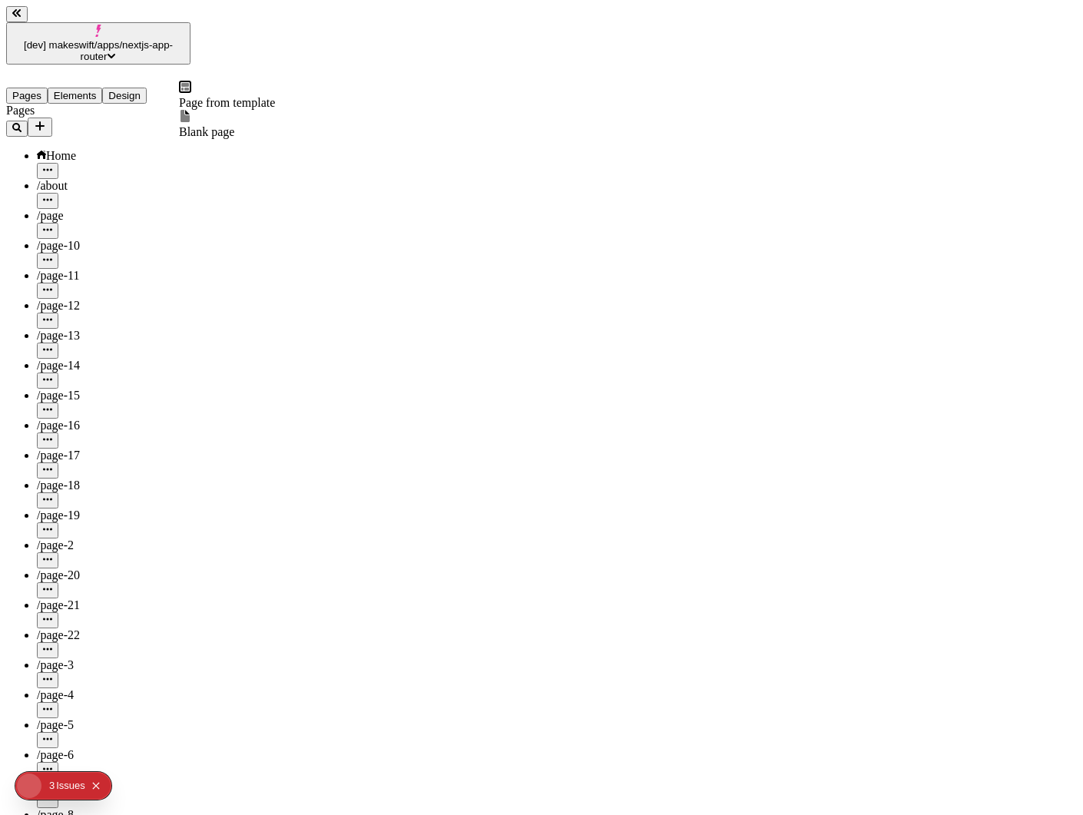
click at [215, 126] on span "Blank page" at bounding box center [206, 131] width 55 height 13
type input "/page-22"
click at [46, 120] on icon "Add new" at bounding box center [40, 126] width 12 height 12
click at [207, 128] on div "Blank page" at bounding box center [227, 124] width 96 height 29
click at [175, 117] on div at bounding box center [98, 126] width 184 height 19
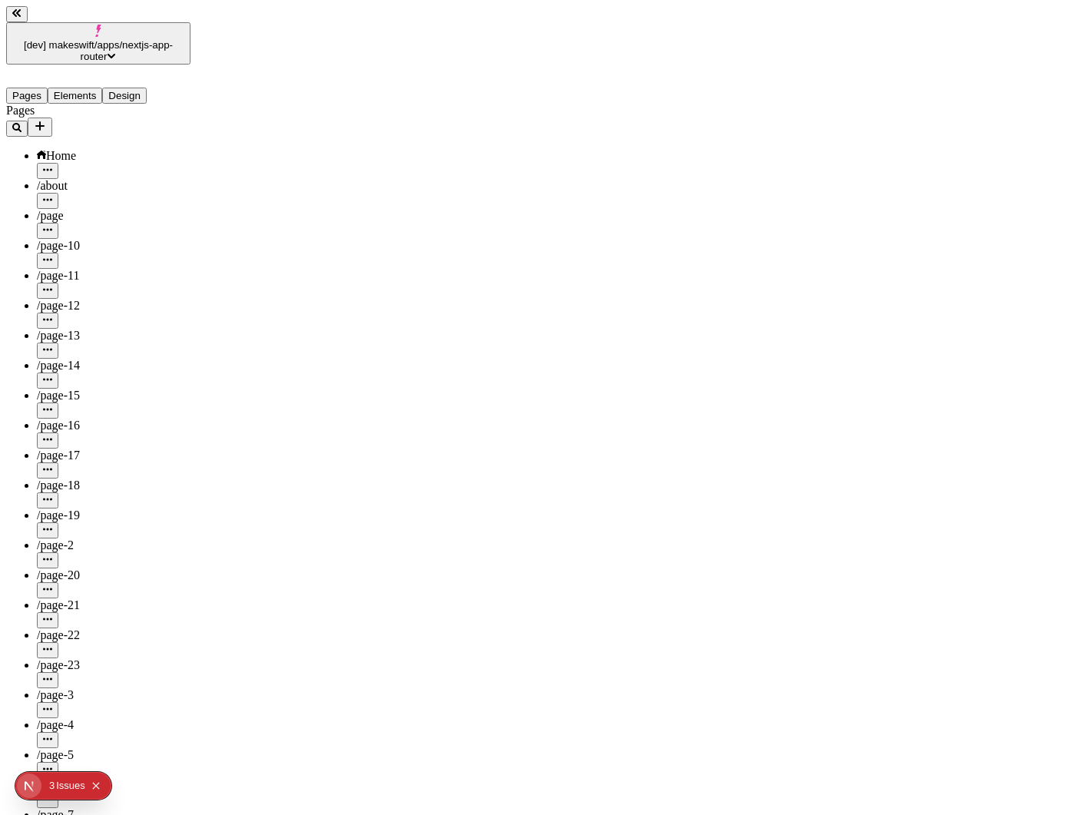
type input "/page-23"
click at [52, 117] on button "Add new" at bounding box center [40, 126] width 25 height 19
click at [190, 116] on icon at bounding box center [184, 116] width 9 height 12
click at [52, 117] on button "Add new" at bounding box center [40, 126] width 25 height 19
type input "/page-24"
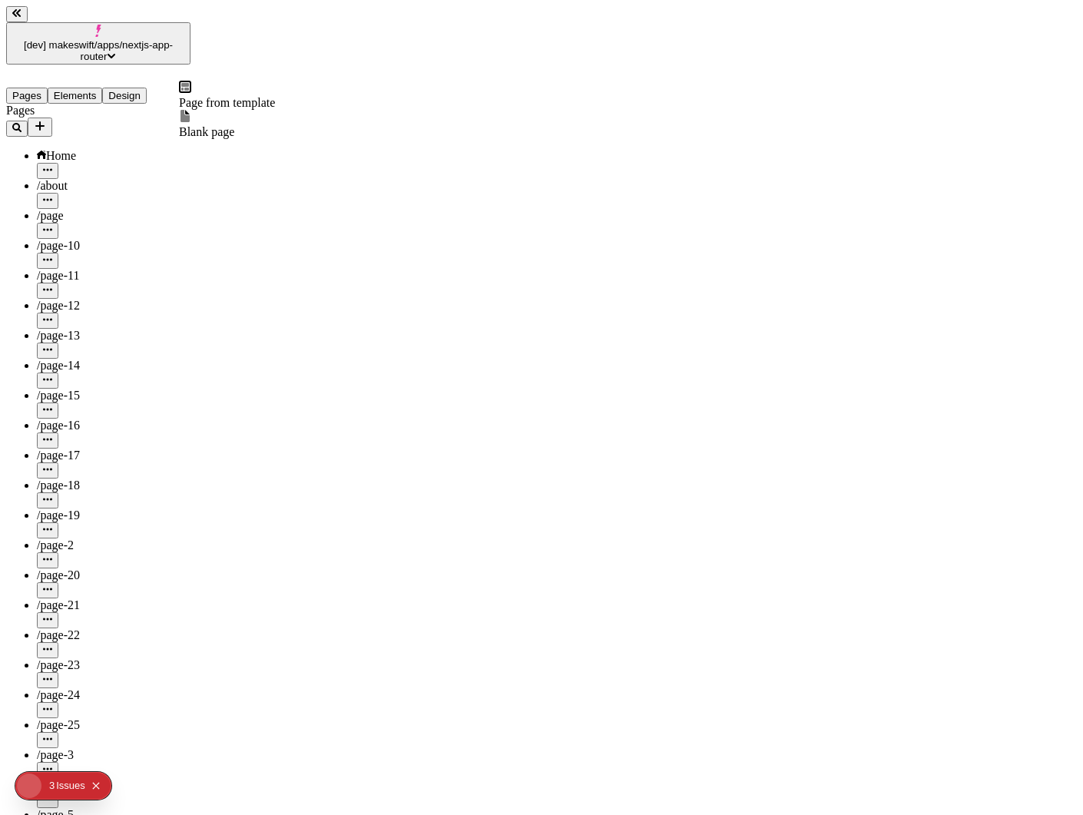
click at [193, 111] on div at bounding box center [227, 117] width 96 height 15
click at [45, 121] on icon "Add new" at bounding box center [39, 125] width 9 height 9
click at [221, 125] on span "Blank page" at bounding box center [206, 131] width 55 height 13
click at [45, 121] on icon "Add new" at bounding box center [39, 125] width 9 height 9
click at [226, 125] on span "Blank page" at bounding box center [206, 131] width 55 height 13
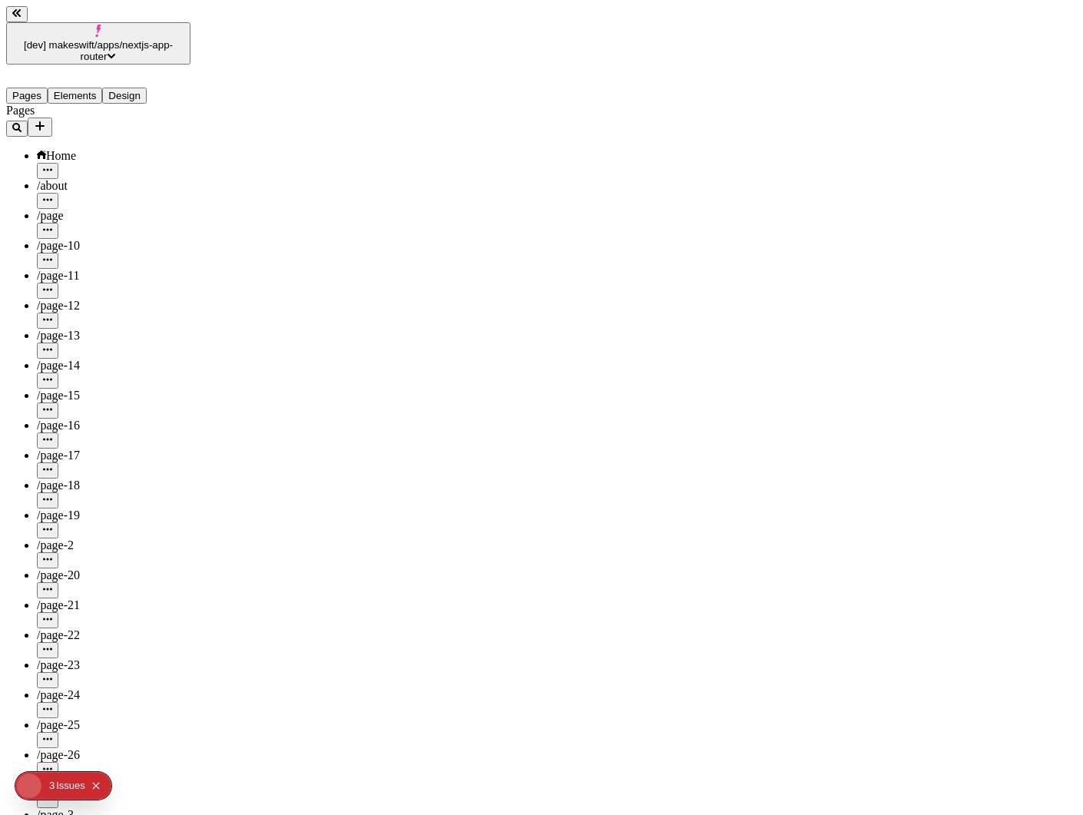
type input "/page-26"
type input "/page-27"
type input "/page-28"
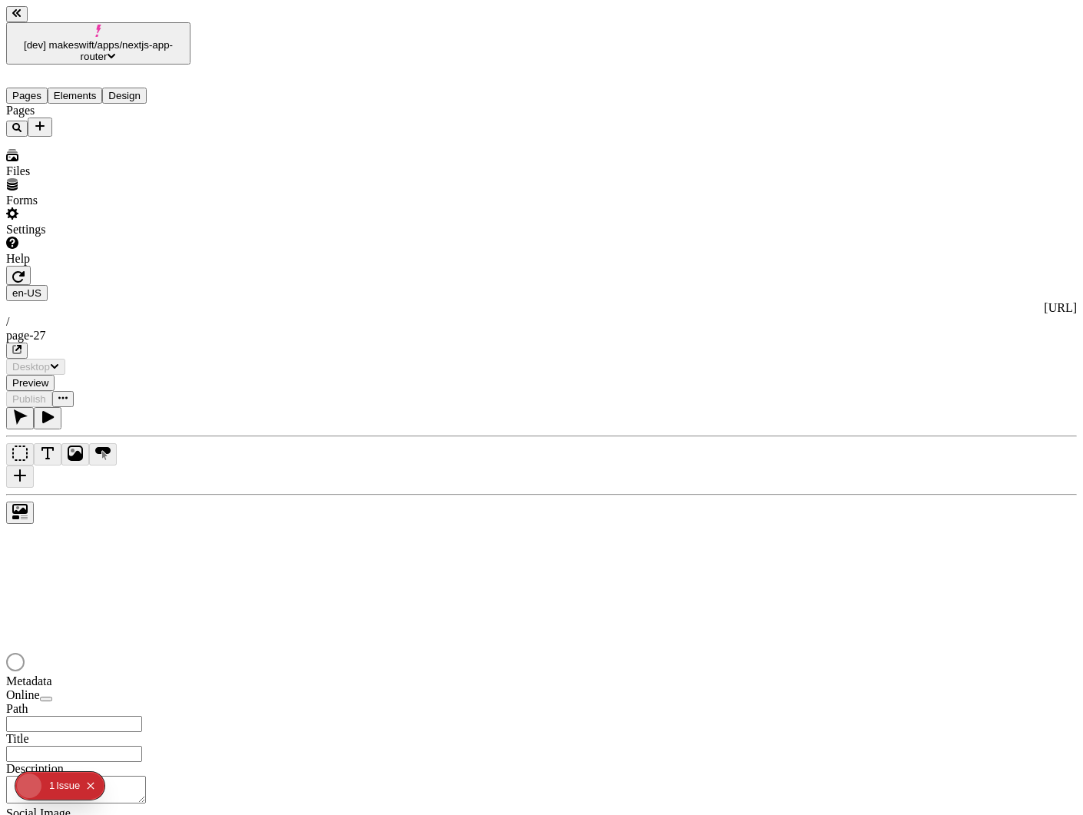
type input "/page-27"
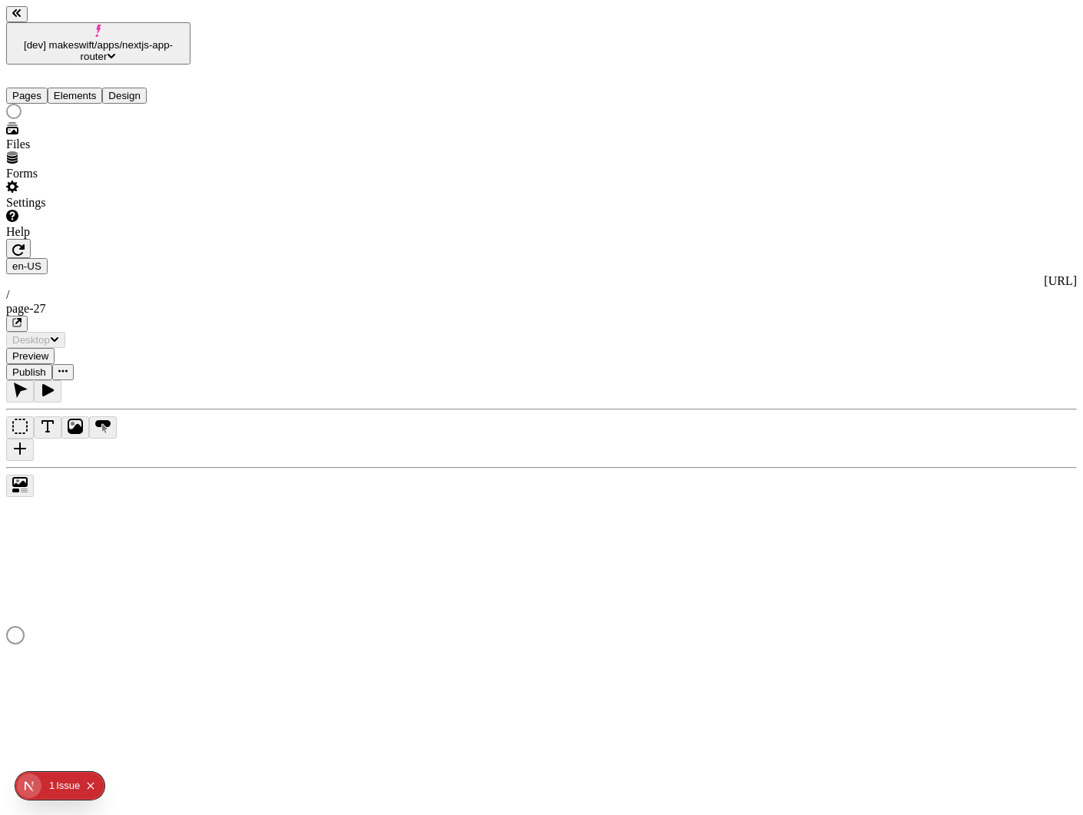
click at [91, 88] on button "Elements" at bounding box center [75, 96] width 55 height 16
click at [41, 88] on button "Pages" at bounding box center [26, 96] width 41 height 16
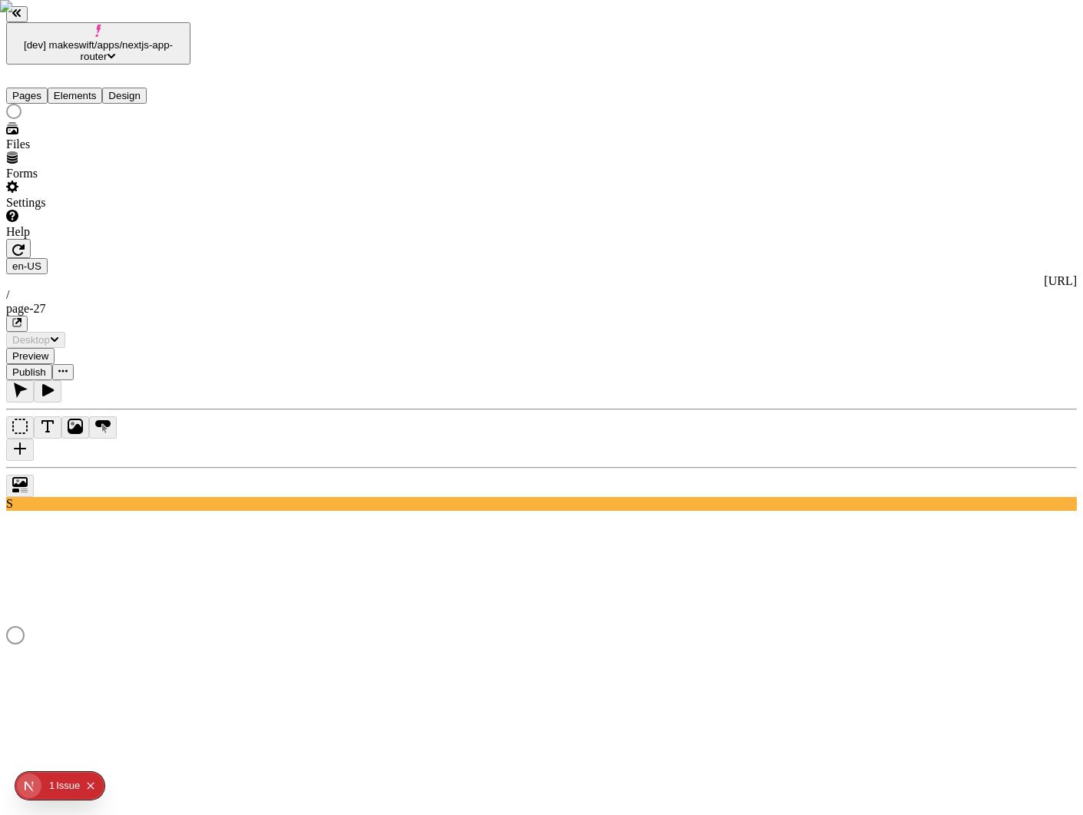
click at [93, 88] on button "Elements" at bounding box center [75, 96] width 55 height 16
click at [28, 88] on button "Pages" at bounding box center [26, 96] width 41 height 16
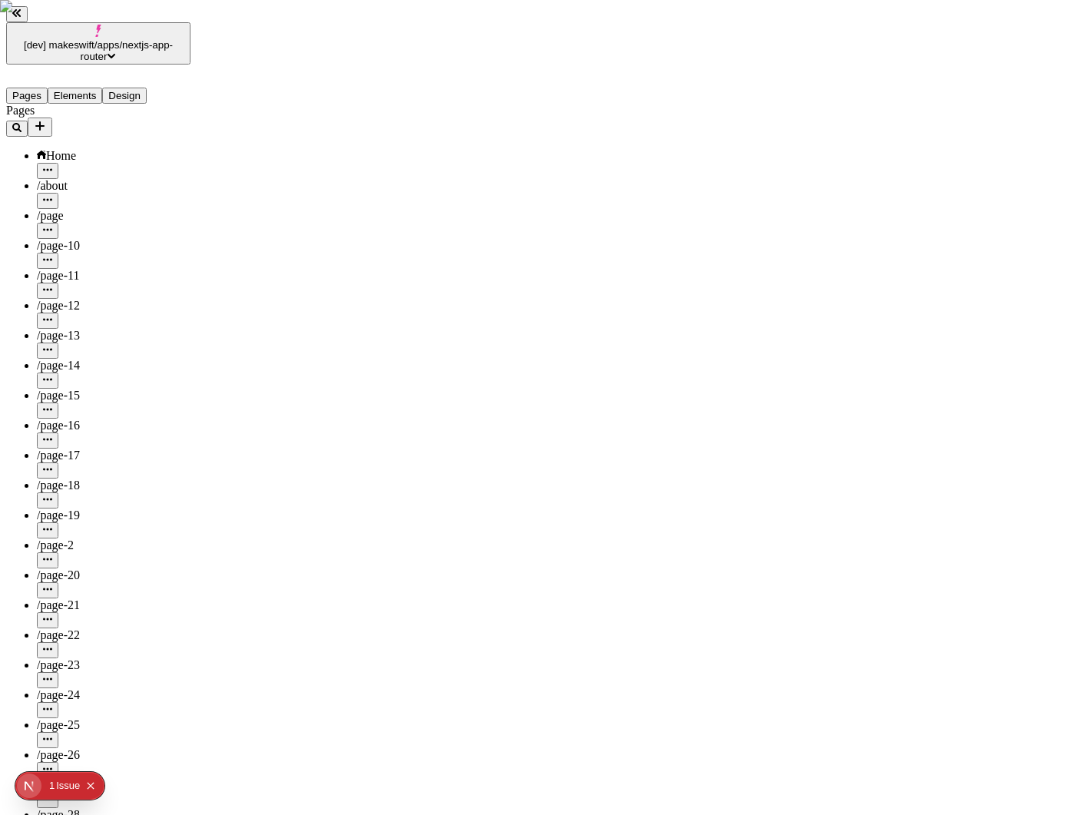
click at [75, 88] on button "Elements" at bounding box center [75, 96] width 55 height 16
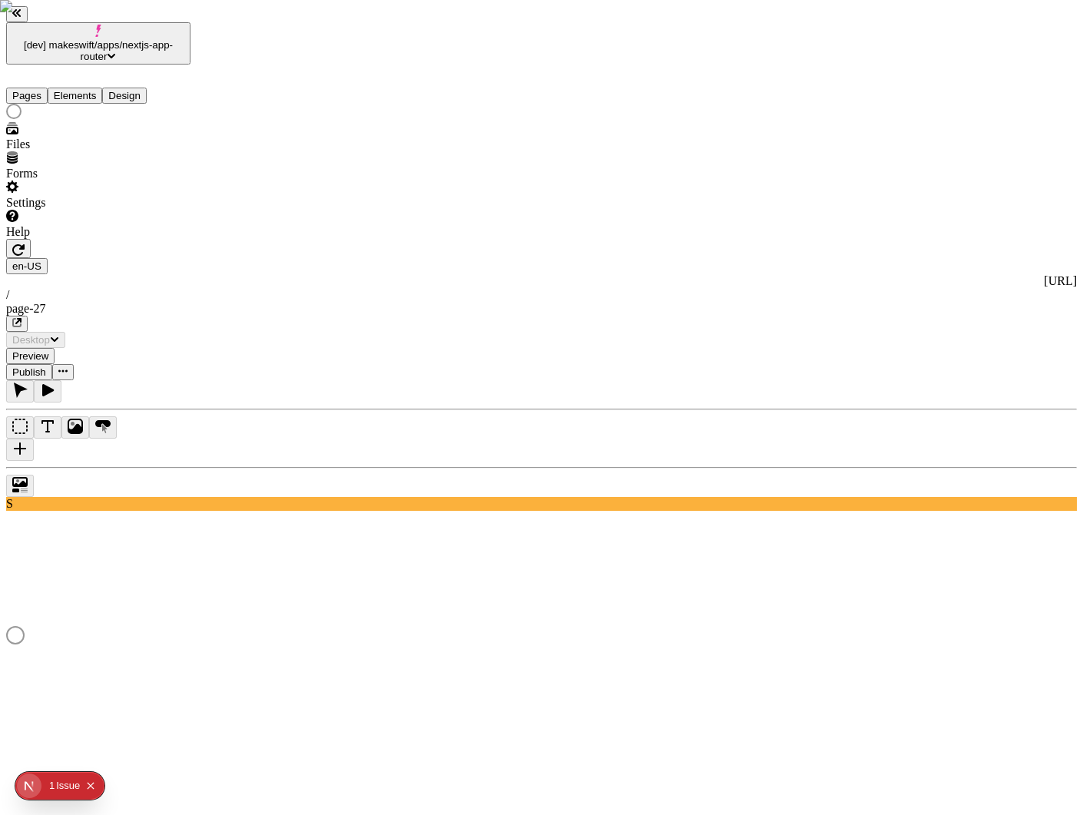
click at [48, 88] on button "Pages" at bounding box center [26, 96] width 41 height 16
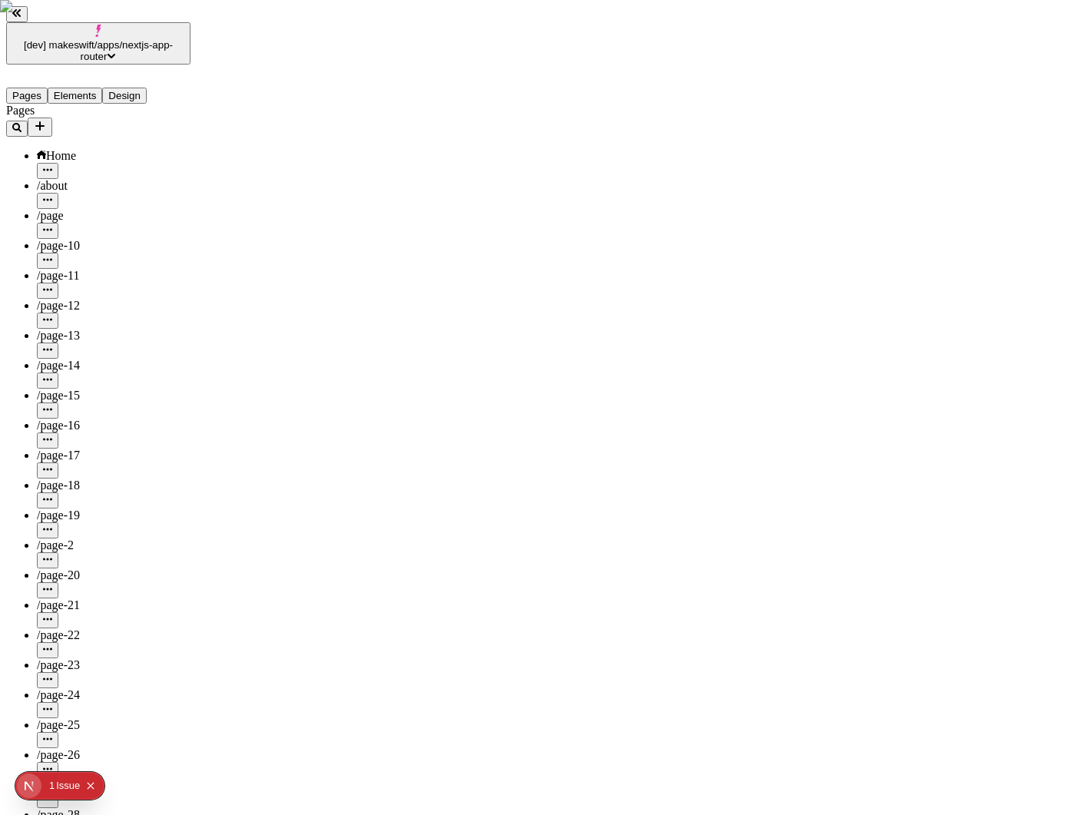
click at [75, 88] on button "Elements" at bounding box center [75, 96] width 55 height 16
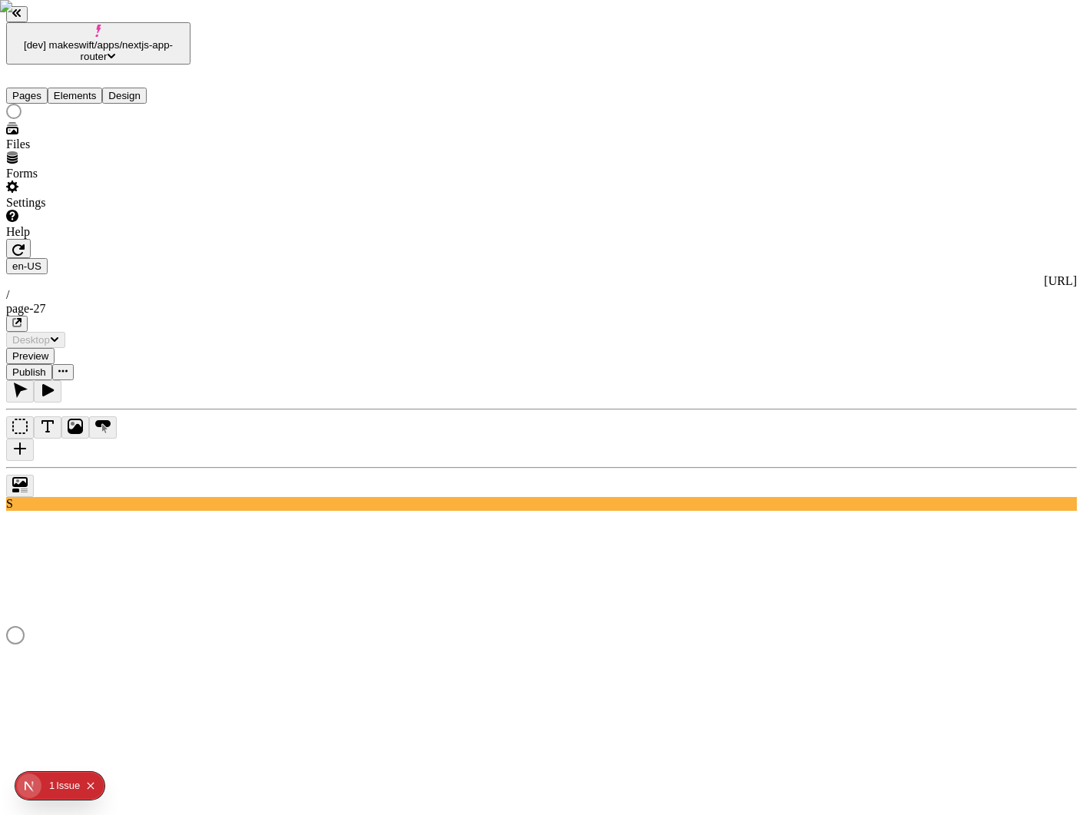
click at [41, 88] on button "Pages" at bounding box center [26, 96] width 41 height 16
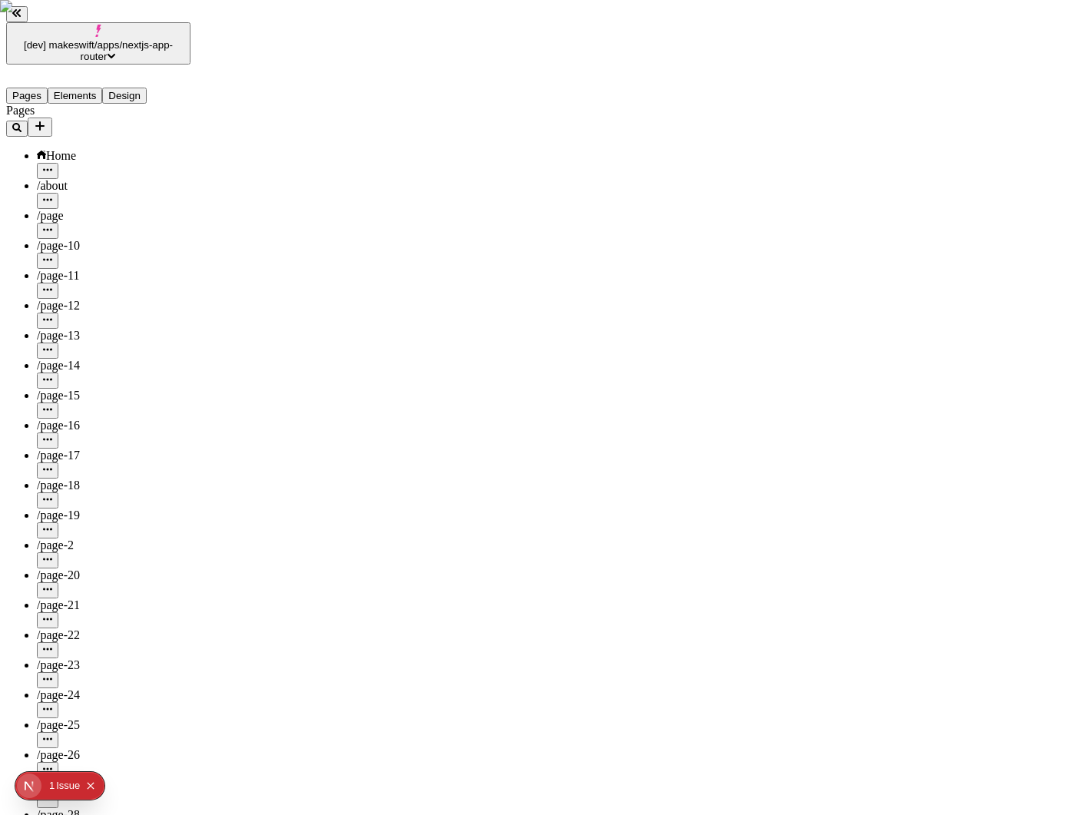
click at [88, 88] on button "Elements" at bounding box center [75, 96] width 55 height 16
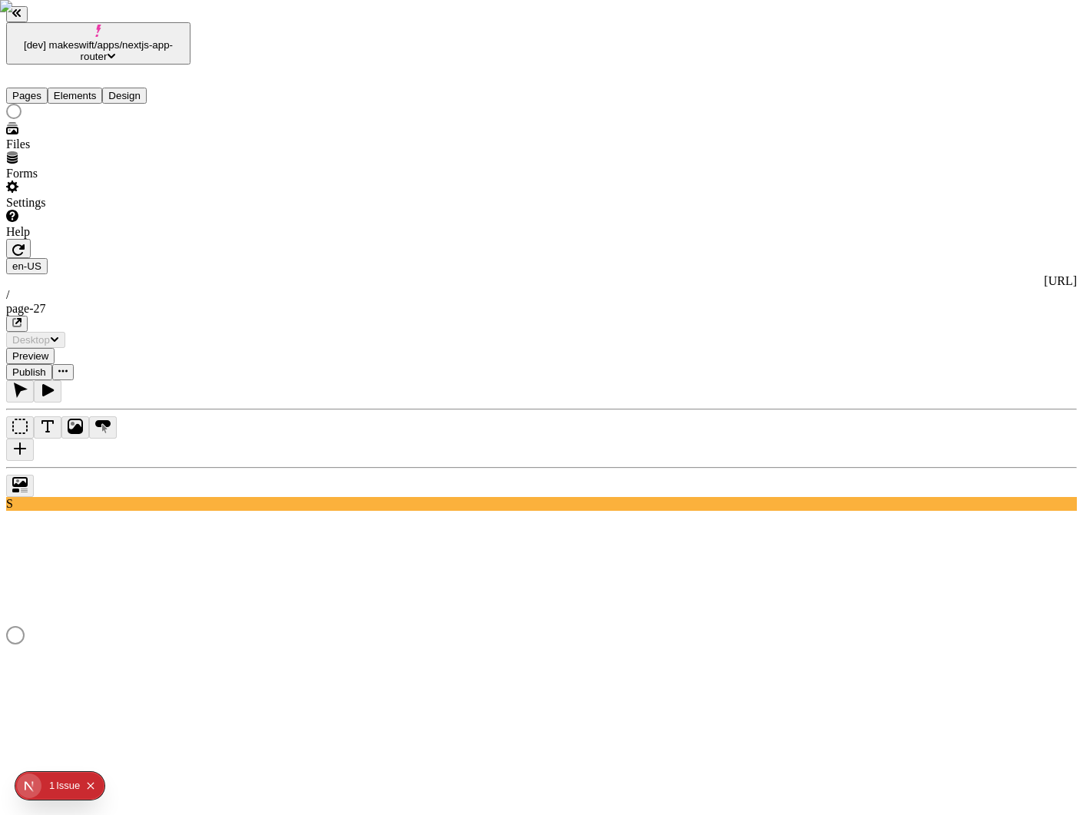
click at [41, 88] on button "Pages" at bounding box center [26, 96] width 41 height 16
click at [87, 88] on button "Elements" at bounding box center [75, 96] width 55 height 16
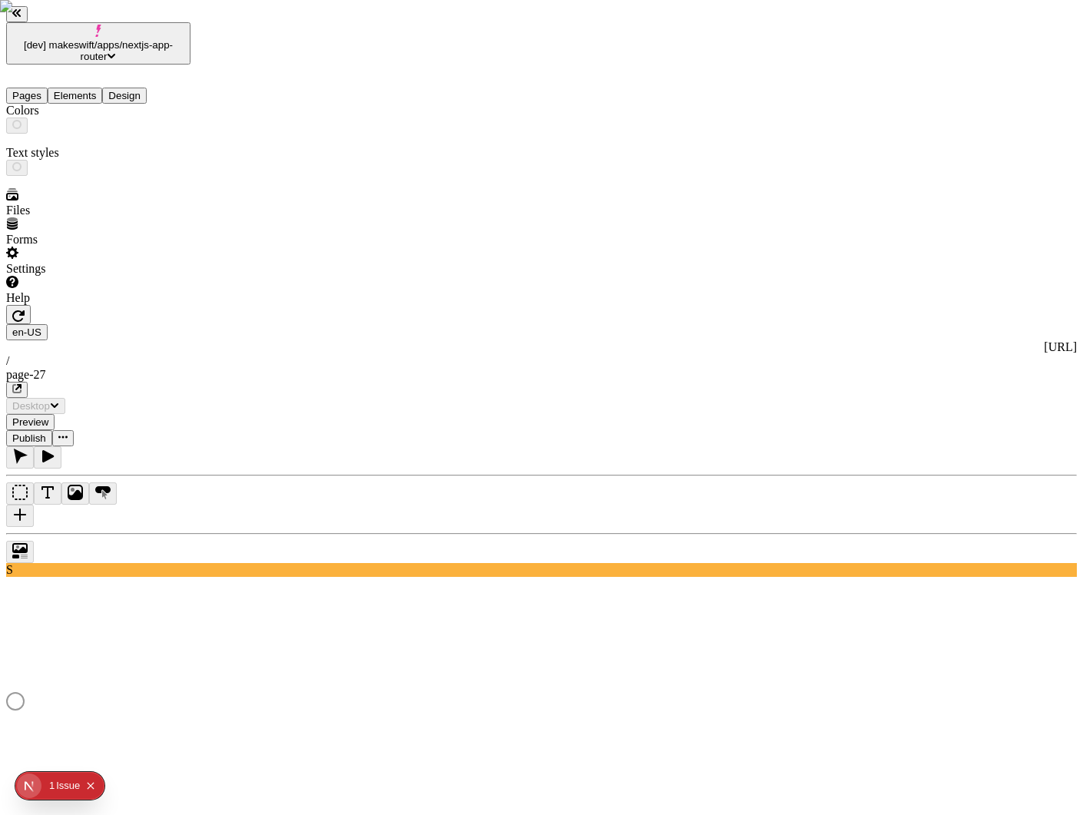
click at [146, 88] on button "Design" at bounding box center [124, 96] width 45 height 16
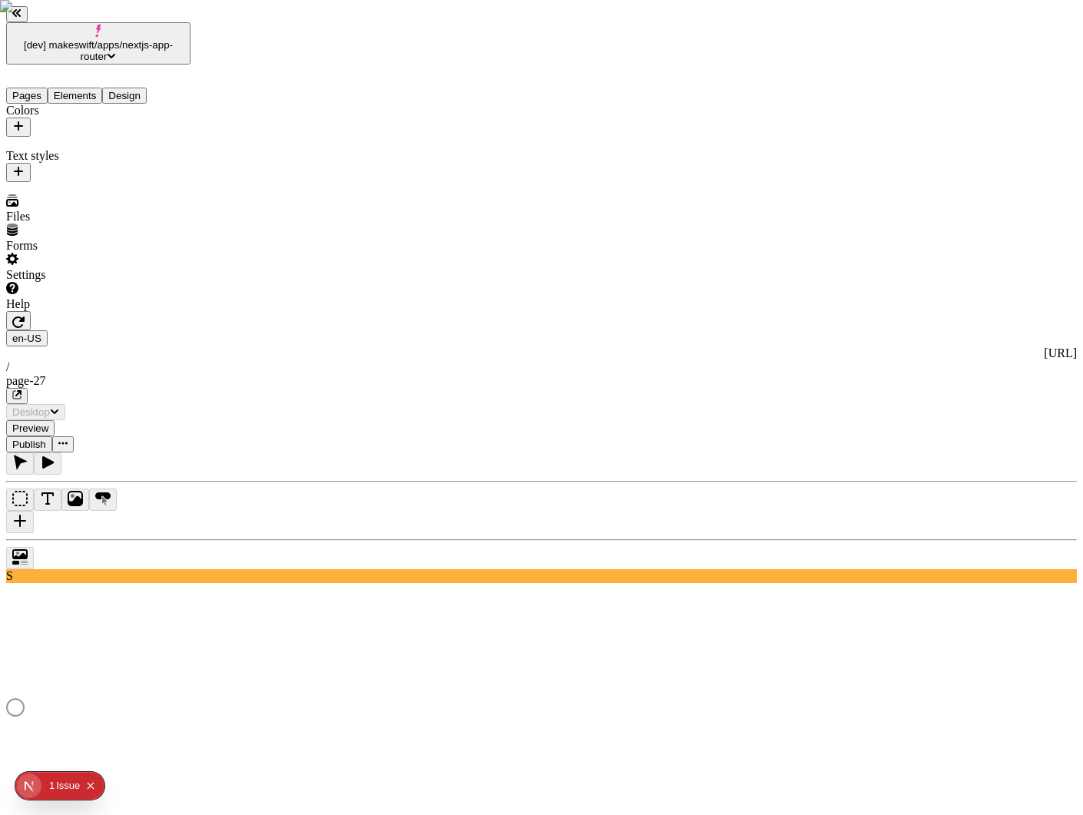
click at [103, 88] on button "Elements" at bounding box center [75, 96] width 55 height 16
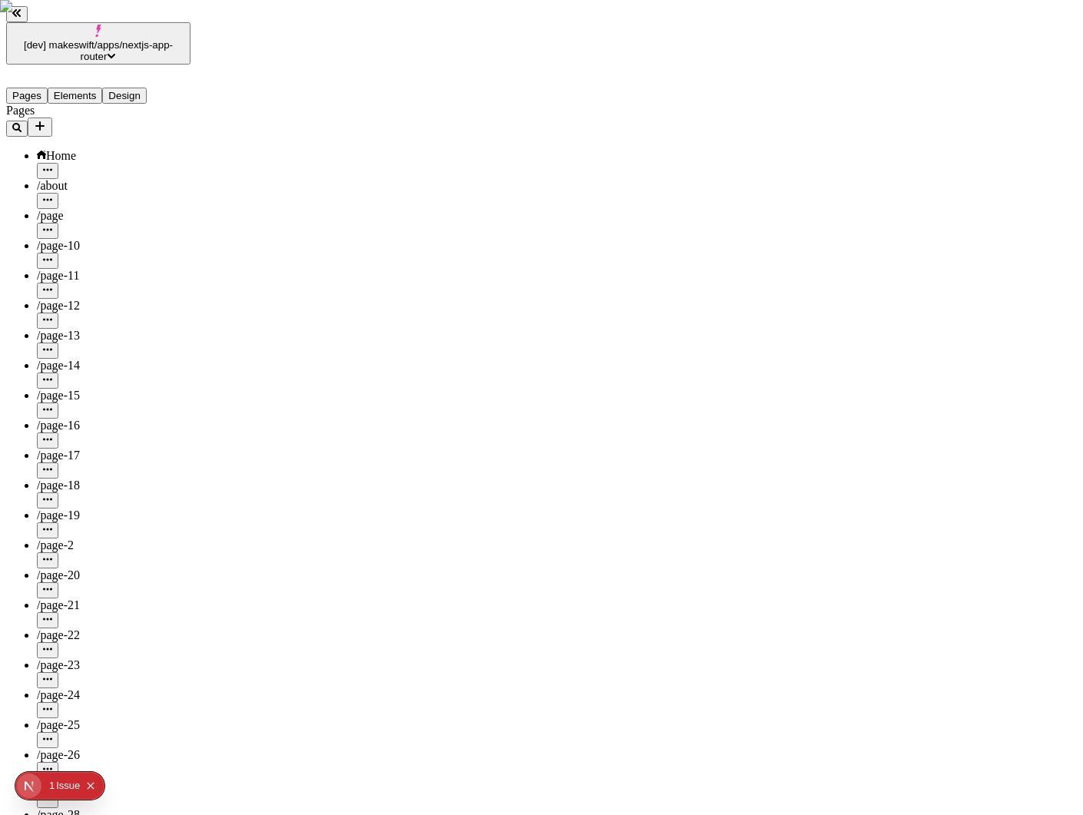
click at [40, 88] on button "Pages" at bounding box center [26, 96] width 41 height 16
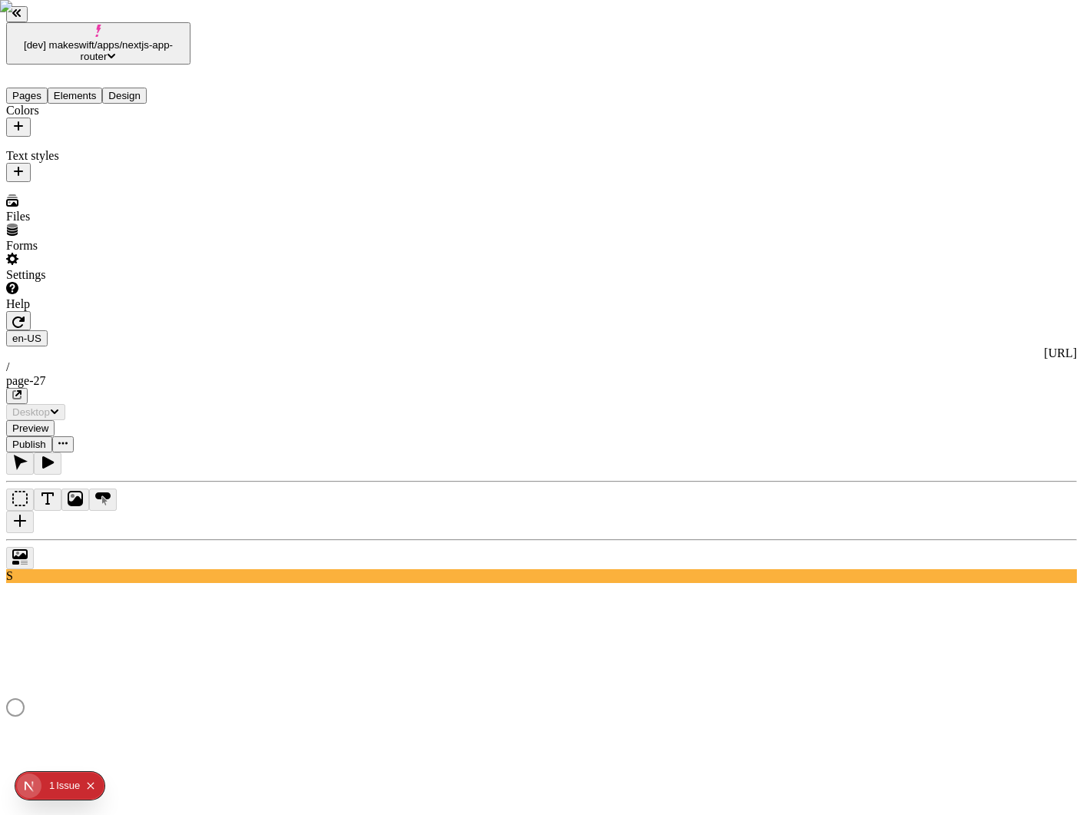
click at [137, 88] on button "Design" at bounding box center [124, 96] width 45 height 16
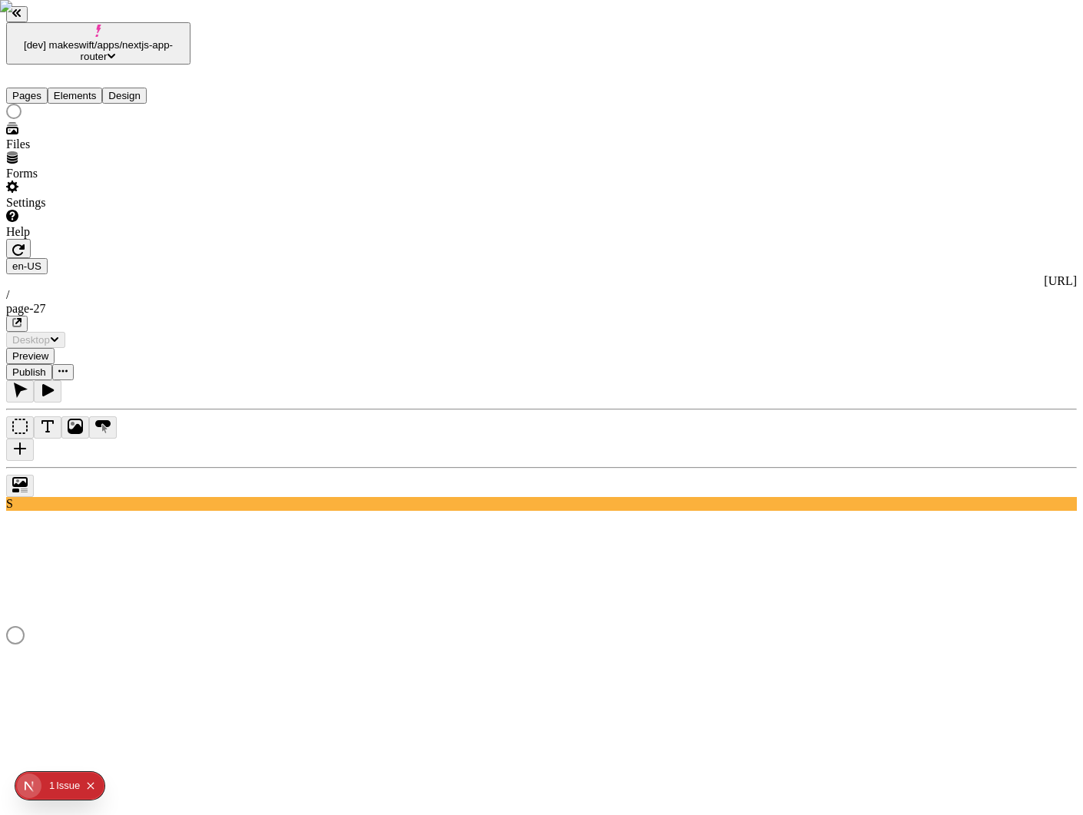
click at [103, 88] on button "Elements" at bounding box center [75, 96] width 55 height 16
click at [41, 88] on button "Pages" at bounding box center [26, 96] width 41 height 16
click at [98, 88] on button "Elements" at bounding box center [75, 96] width 55 height 16
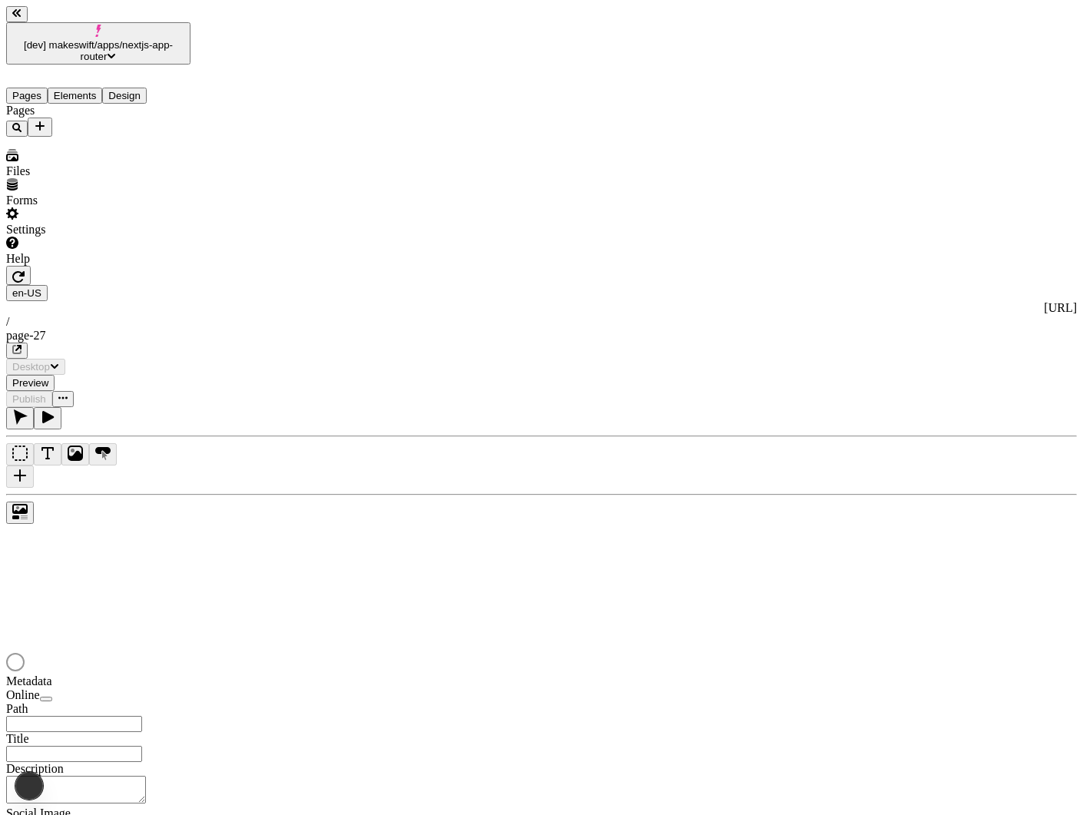
type input "/page-27"
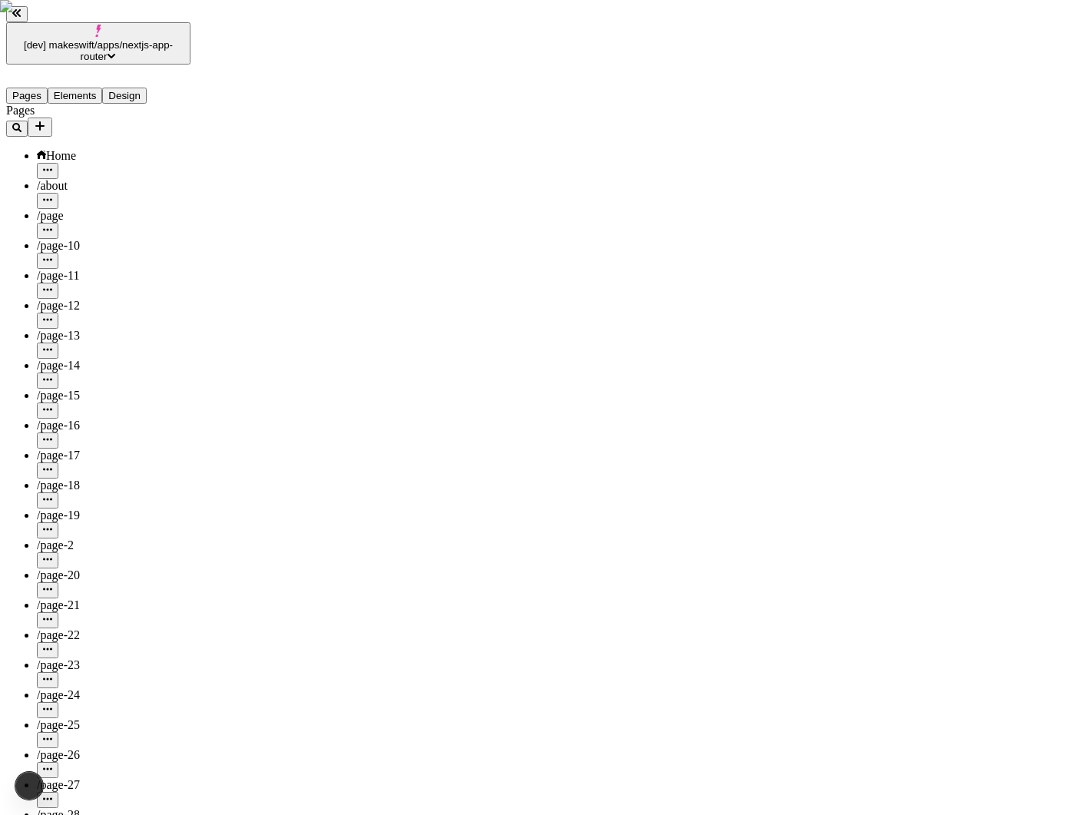
scroll to position [89, 0]
click at [101, 808] on div "/page-28" at bounding box center [114, 815] width 154 height 14
type input "/page-28"
click at [89, 88] on button "Elements" at bounding box center [75, 96] width 55 height 16
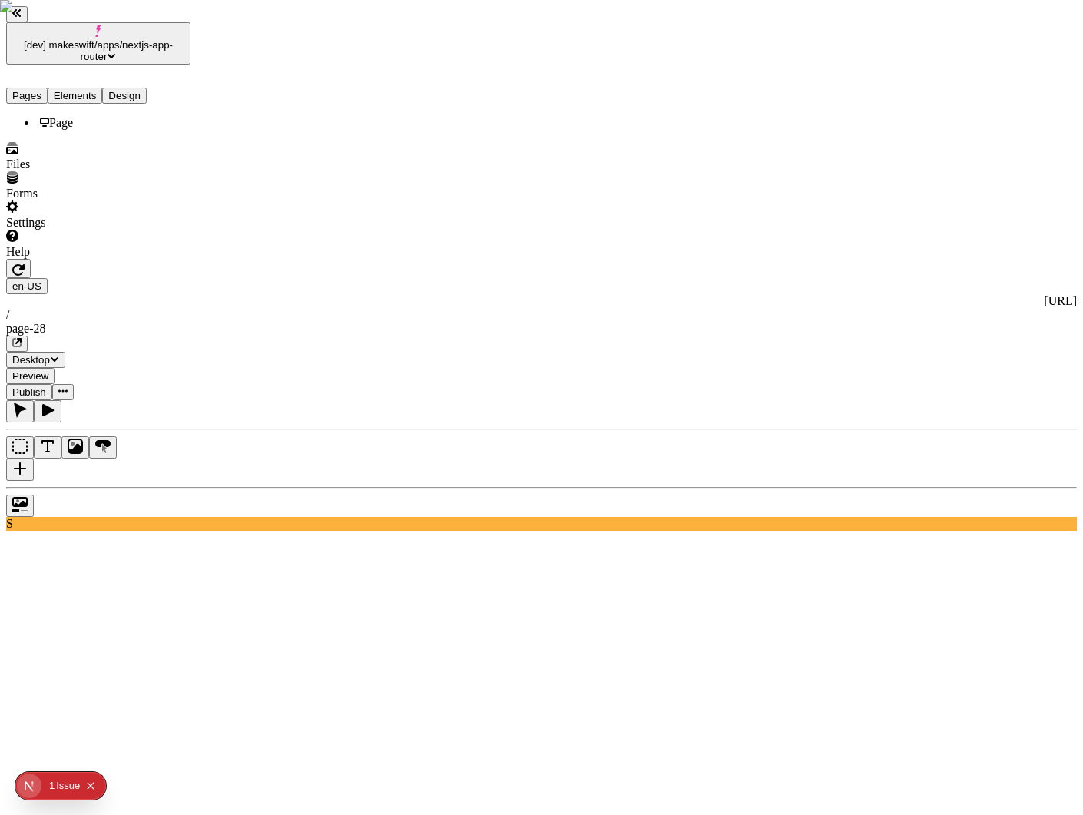
click at [35, 88] on button "Pages" at bounding box center [26, 96] width 41 height 16
click at [98, 88] on button "Elements" at bounding box center [75, 96] width 55 height 16
click at [46, 88] on button "Pages" at bounding box center [26, 96] width 41 height 16
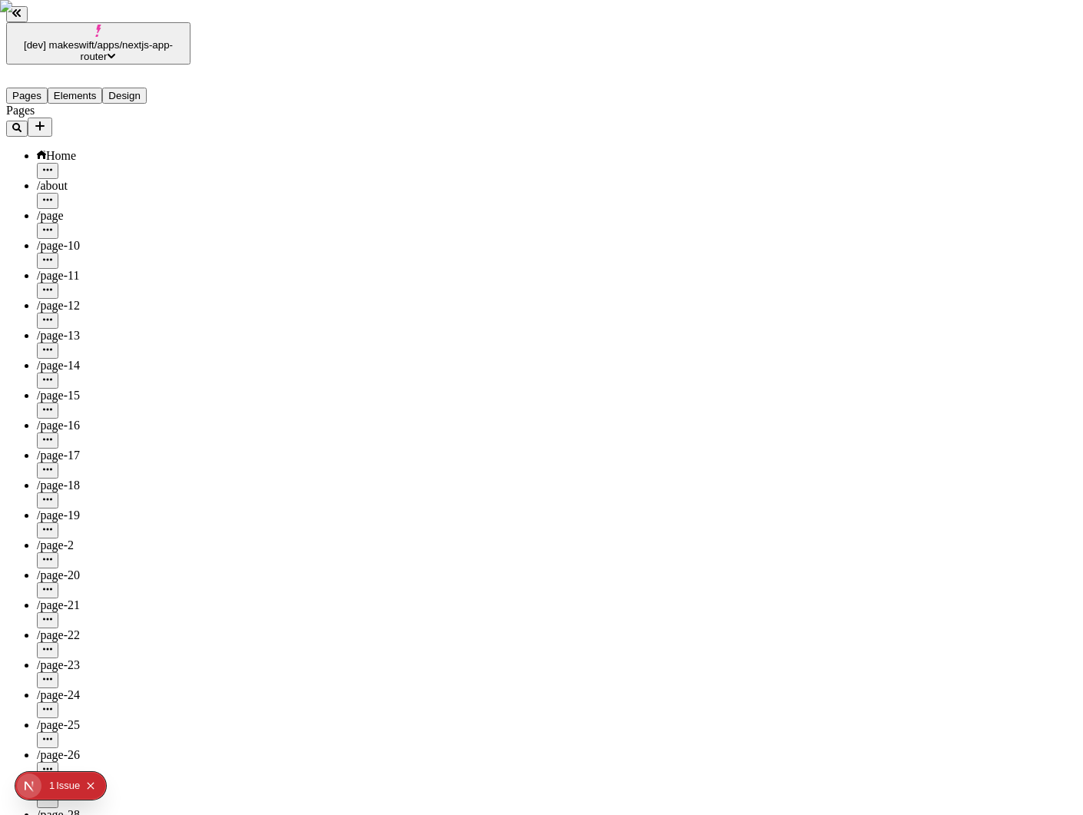
click at [91, 88] on button "Elements" at bounding box center [75, 96] width 55 height 16
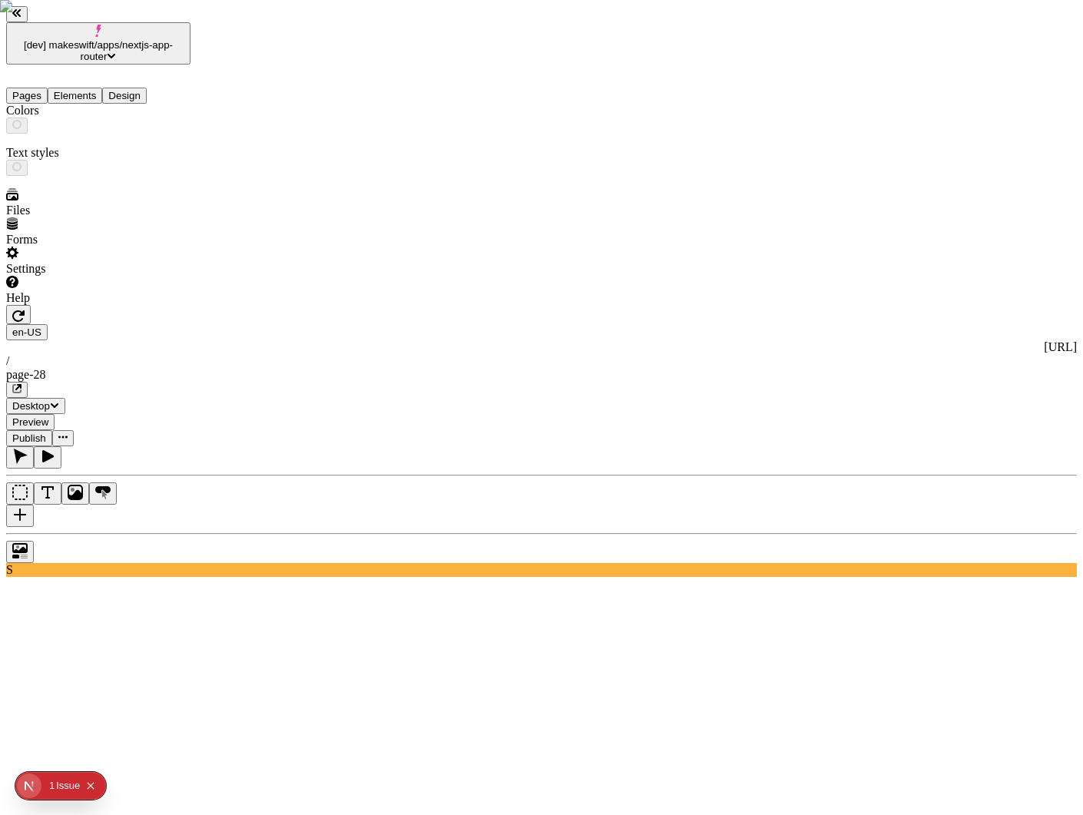
click at [140, 88] on button "Design" at bounding box center [124, 96] width 45 height 16
click at [103, 88] on button "Elements" at bounding box center [75, 96] width 55 height 16
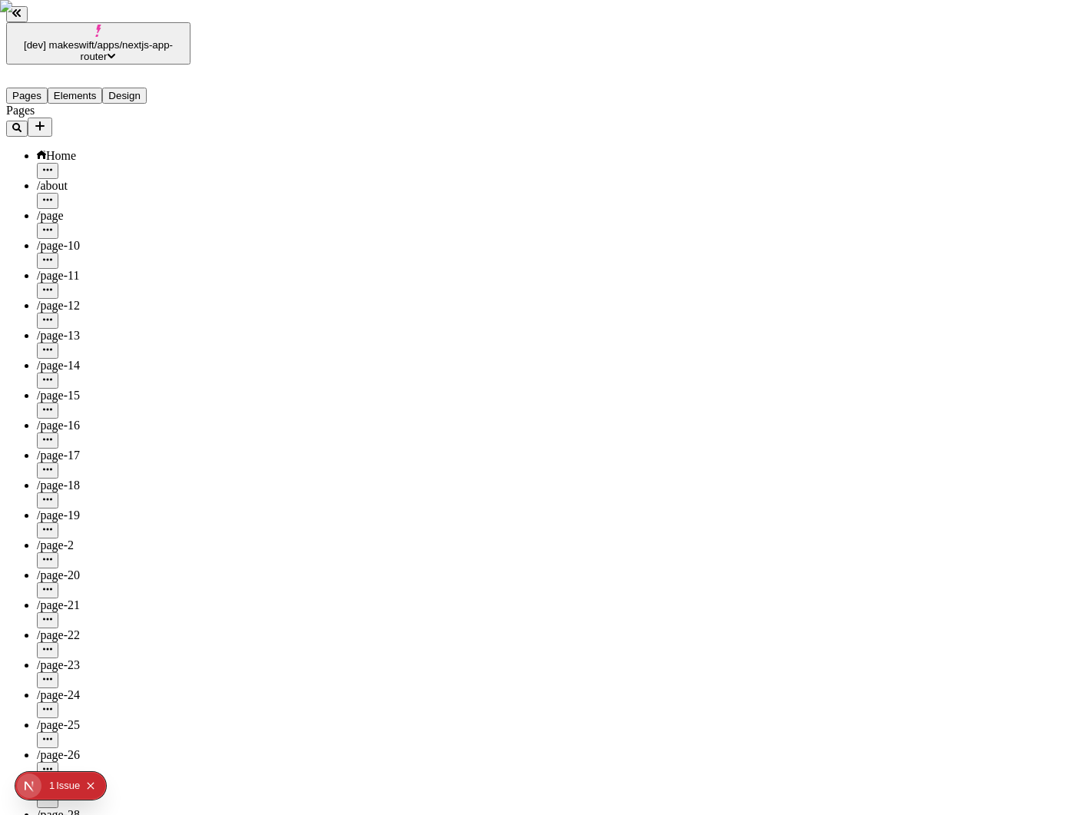
click at [41, 88] on button "Pages" at bounding box center [26, 96] width 41 height 16
click at [66, 149] on div "Home" at bounding box center [114, 164] width 154 height 30
click at [101, 149] on div "Home" at bounding box center [114, 156] width 154 height 14
type input "/"
click at [75, 179] on div "/about" at bounding box center [114, 186] width 154 height 14
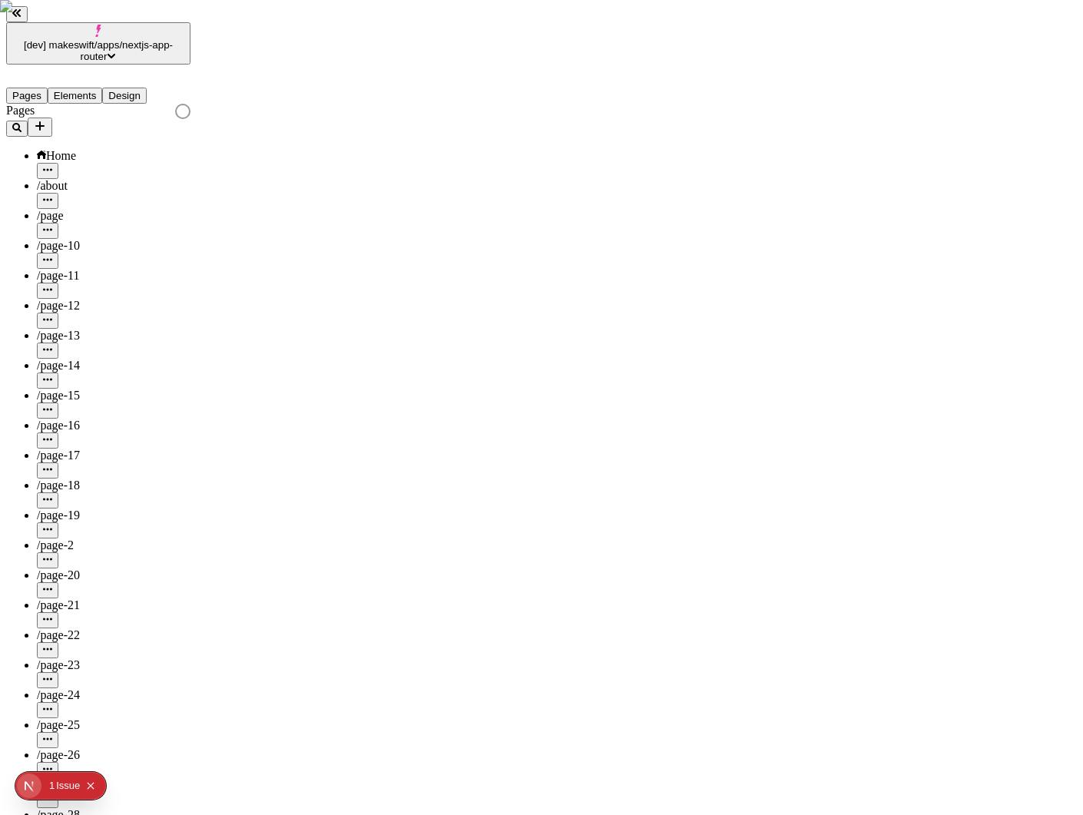
click at [63, 209] on div "/page" at bounding box center [114, 224] width 154 height 30
type input "/page"
click at [100, 239] on div "/page-10" at bounding box center [114, 246] width 154 height 14
type input "/page-10"
click at [94, 299] on div "/page-12" at bounding box center [114, 306] width 154 height 14
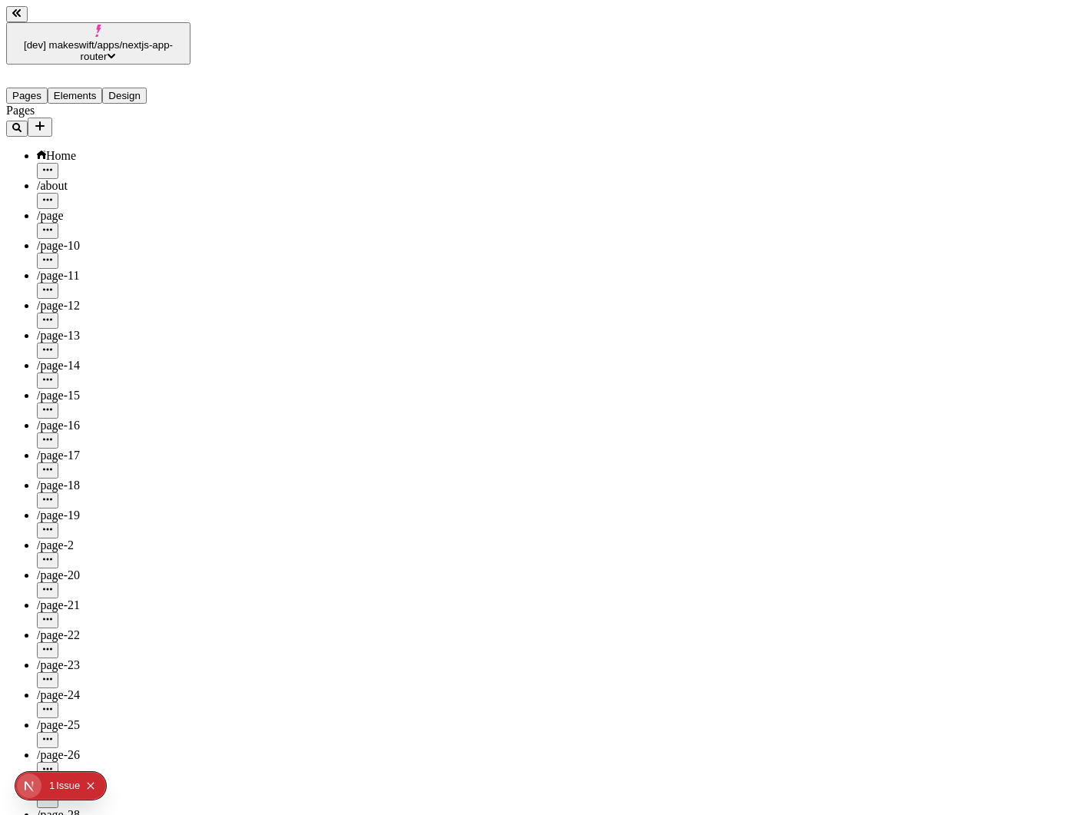
type input "/page-12"
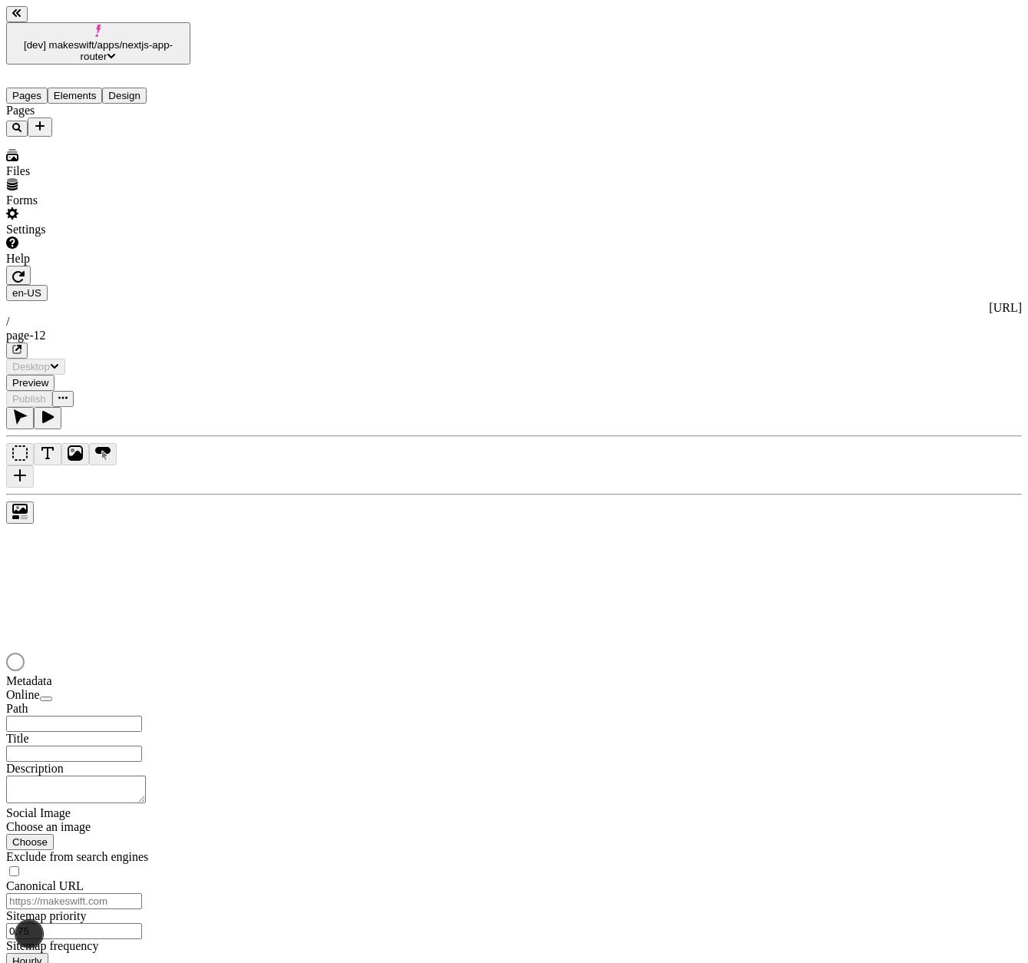
type input "/page-12"
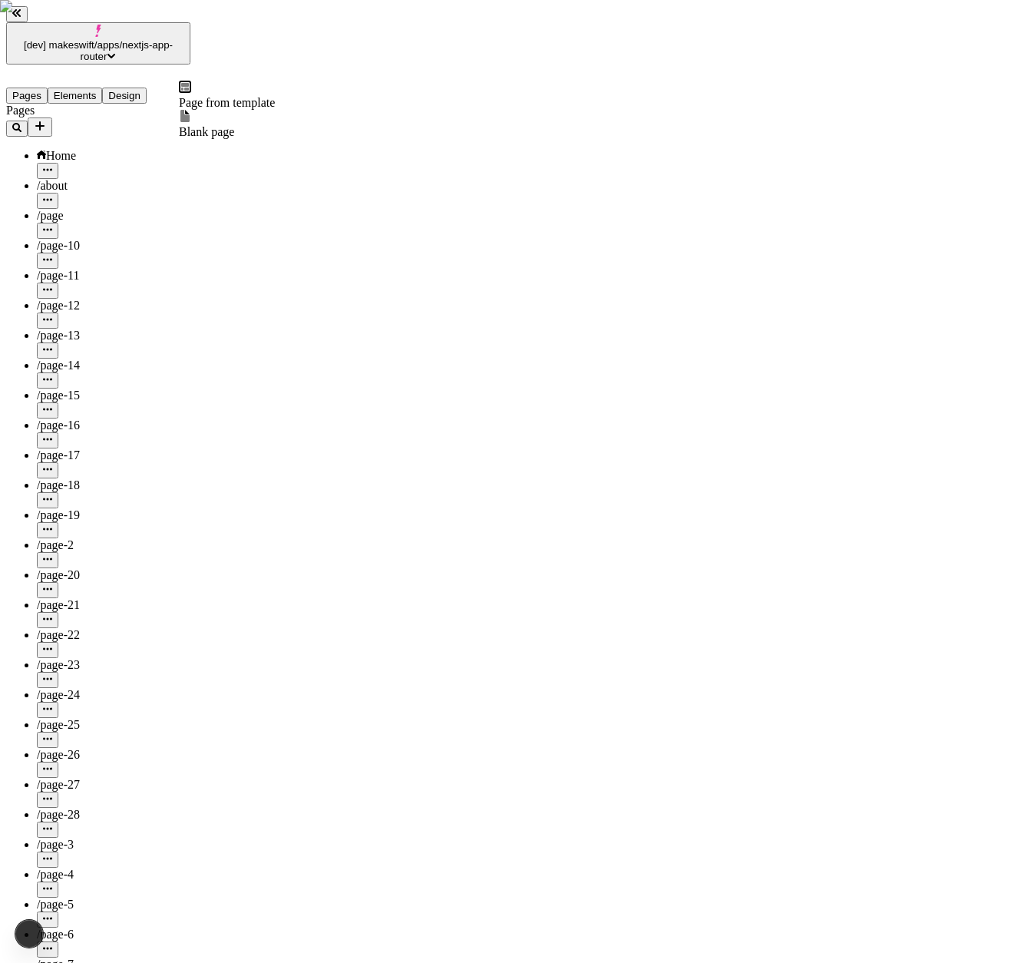
click at [45, 121] on icon "Add new" at bounding box center [39, 125] width 9 height 9
click at [234, 125] on span "Blank page" at bounding box center [206, 131] width 55 height 13
click at [176, 104] on div "Pages" at bounding box center [98, 120] width 184 height 33
click at [46, 120] on icon "Add new" at bounding box center [40, 126] width 12 height 12
click at [224, 125] on span "Blank page" at bounding box center [206, 131] width 55 height 13
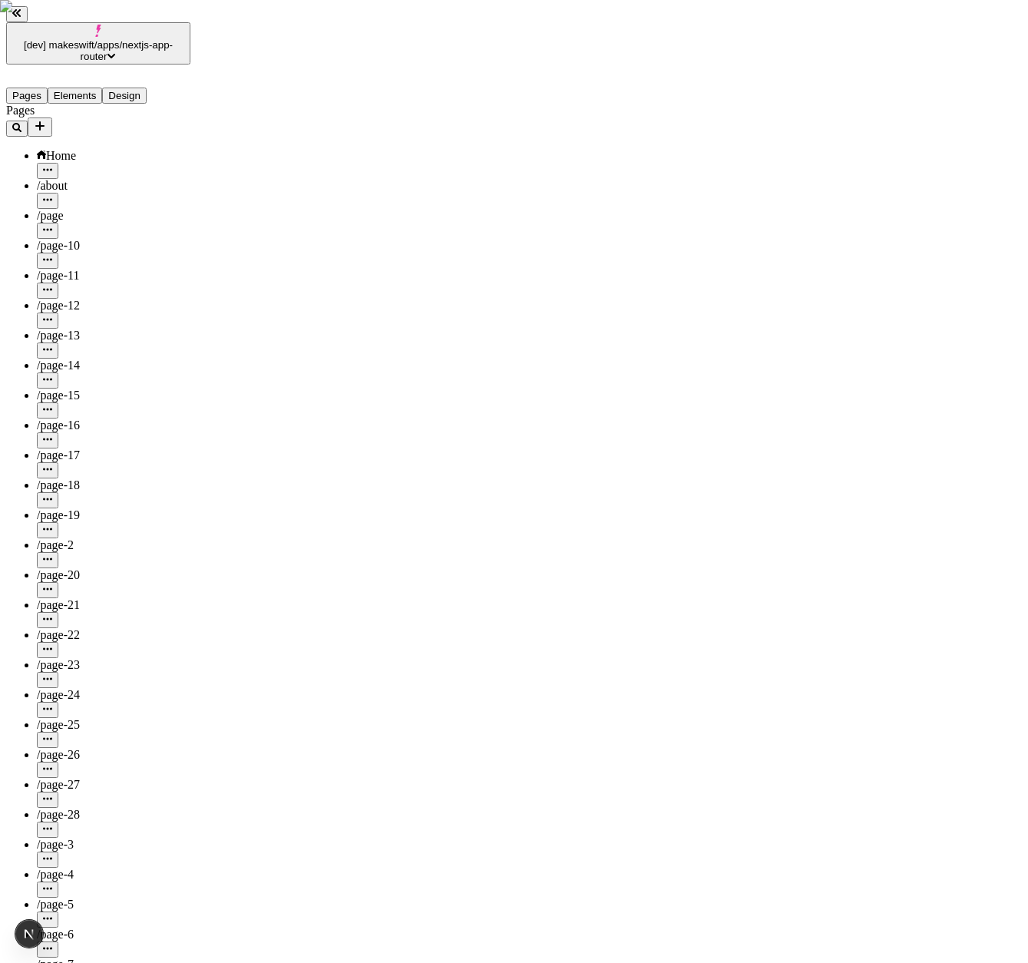
click at [45, 121] on icon "Add new" at bounding box center [39, 125] width 9 height 9
click at [210, 125] on span "Blank page" at bounding box center [206, 131] width 55 height 13
click at [46, 120] on icon "Add new" at bounding box center [40, 126] width 12 height 12
click at [220, 127] on span "Blank page" at bounding box center [206, 131] width 55 height 13
click at [46, 120] on icon "Add new" at bounding box center [40, 126] width 12 height 12
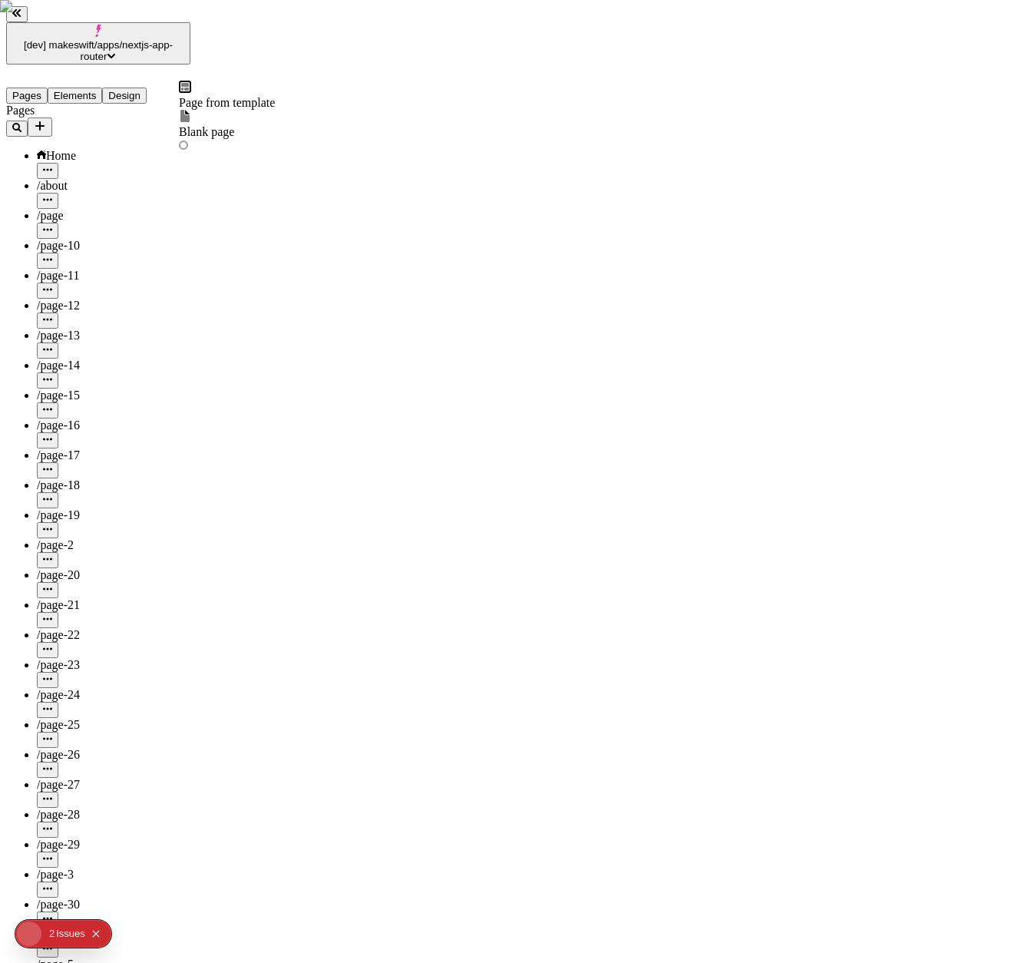
click at [191, 122] on icon at bounding box center [185, 116] width 12 height 12
type input "/page-32"
click at [45, 121] on icon "Add new" at bounding box center [39, 125] width 9 height 9
click at [231, 125] on span "Blank page" at bounding box center [206, 131] width 55 height 13
click at [46, 120] on icon "Add new" at bounding box center [40, 126] width 12 height 12
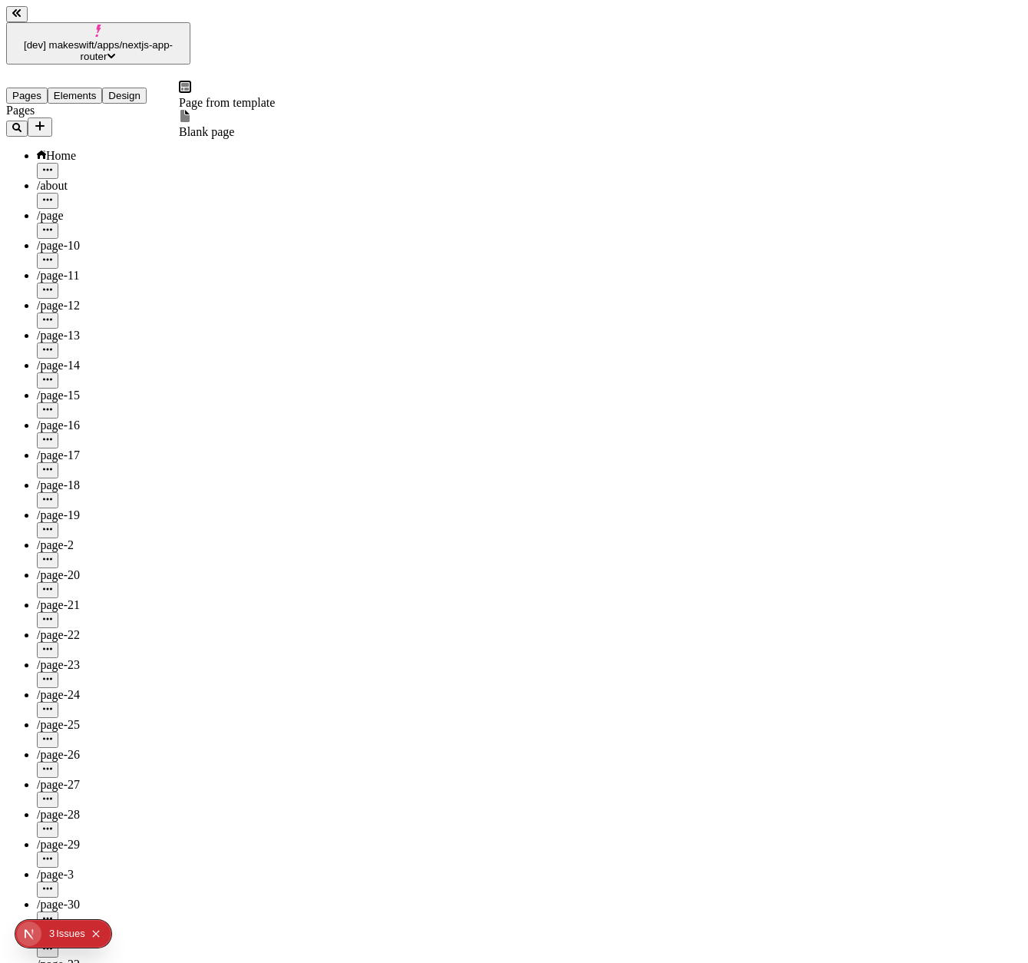
click at [220, 125] on span "Blank page" at bounding box center [206, 131] width 55 height 13
click at [46, 120] on icon "Add new" at bounding box center [40, 126] width 12 height 12
click at [216, 125] on span "Blank page" at bounding box center [206, 131] width 55 height 13
click at [45, 121] on icon "Add new" at bounding box center [39, 125] width 9 height 9
click at [210, 125] on span "Blank page" at bounding box center [206, 131] width 55 height 13
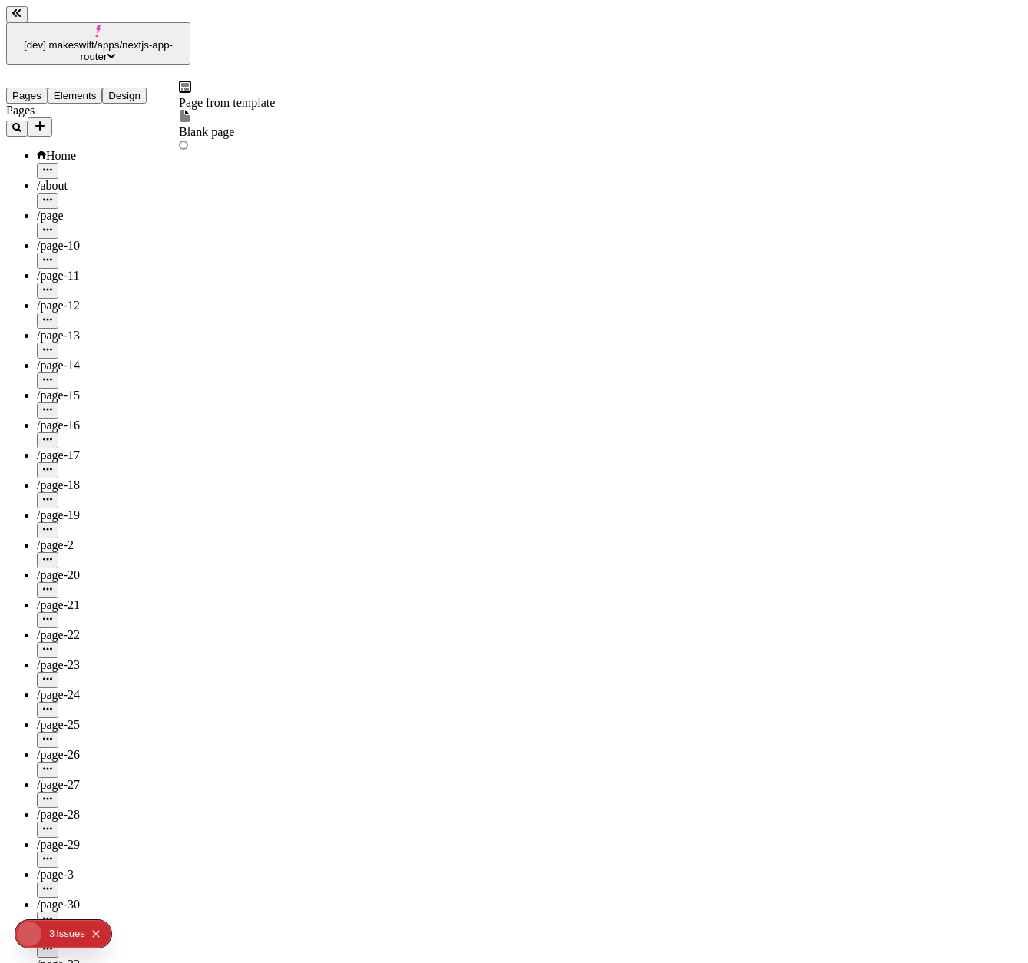
click at [46, 120] on icon "Add new" at bounding box center [40, 126] width 12 height 12
click at [205, 134] on div "Page from template Blank page" at bounding box center [227, 117] width 96 height 72
click at [203, 128] on div "Blank page" at bounding box center [227, 124] width 96 height 29
click at [52, 117] on button "Add new" at bounding box center [40, 126] width 25 height 19
click at [191, 115] on icon at bounding box center [185, 116] width 12 height 12
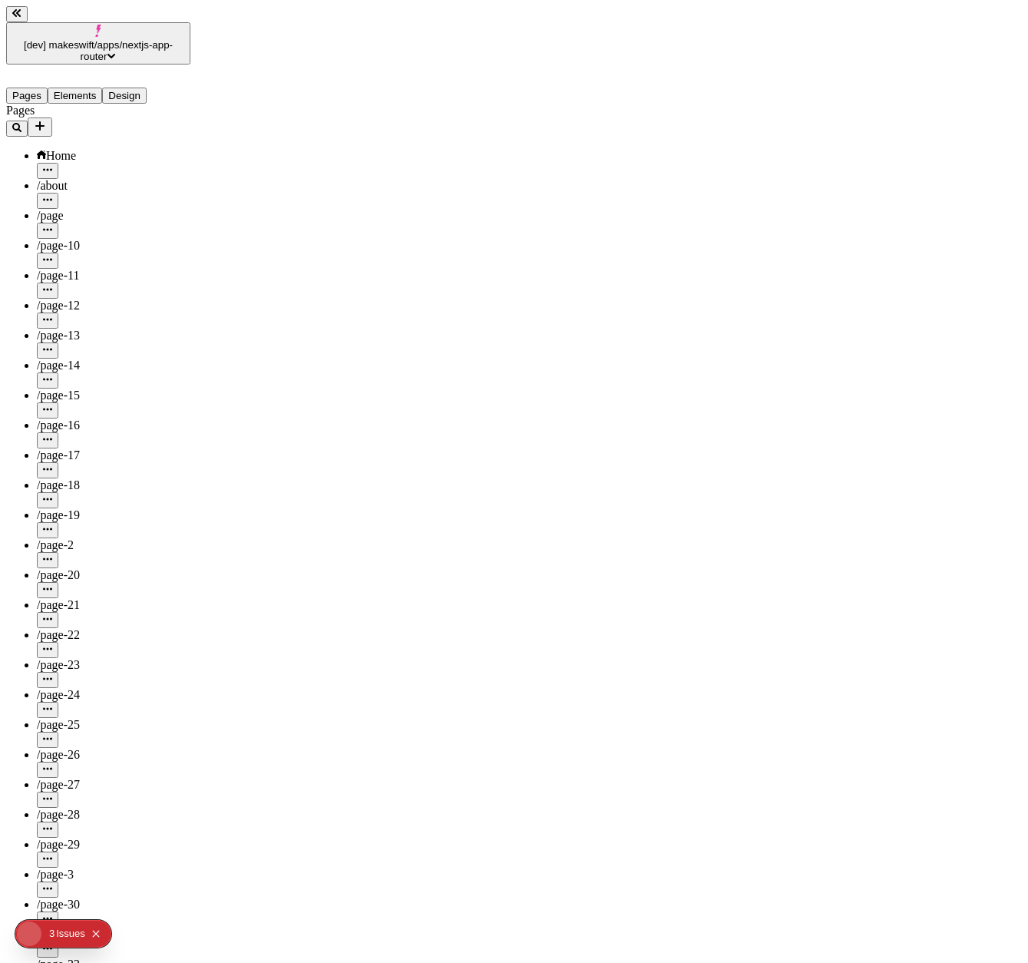
click at [52, 117] on button "Add new" at bounding box center [40, 126] width 25 height 19
click at [213, 125] on span "Blank page" at bounding box center [206, 131] width 55 height 13
click at [46, 120] on icon "Add new" at bounding box center [40, 126] width 12 height 12
click at [214, 125] on span "Blank page" at bounding box center [206, 131] width 55 height 13
click at [52, 117] on button "Add new" at bounding box center [40, 126] width 25 height 19
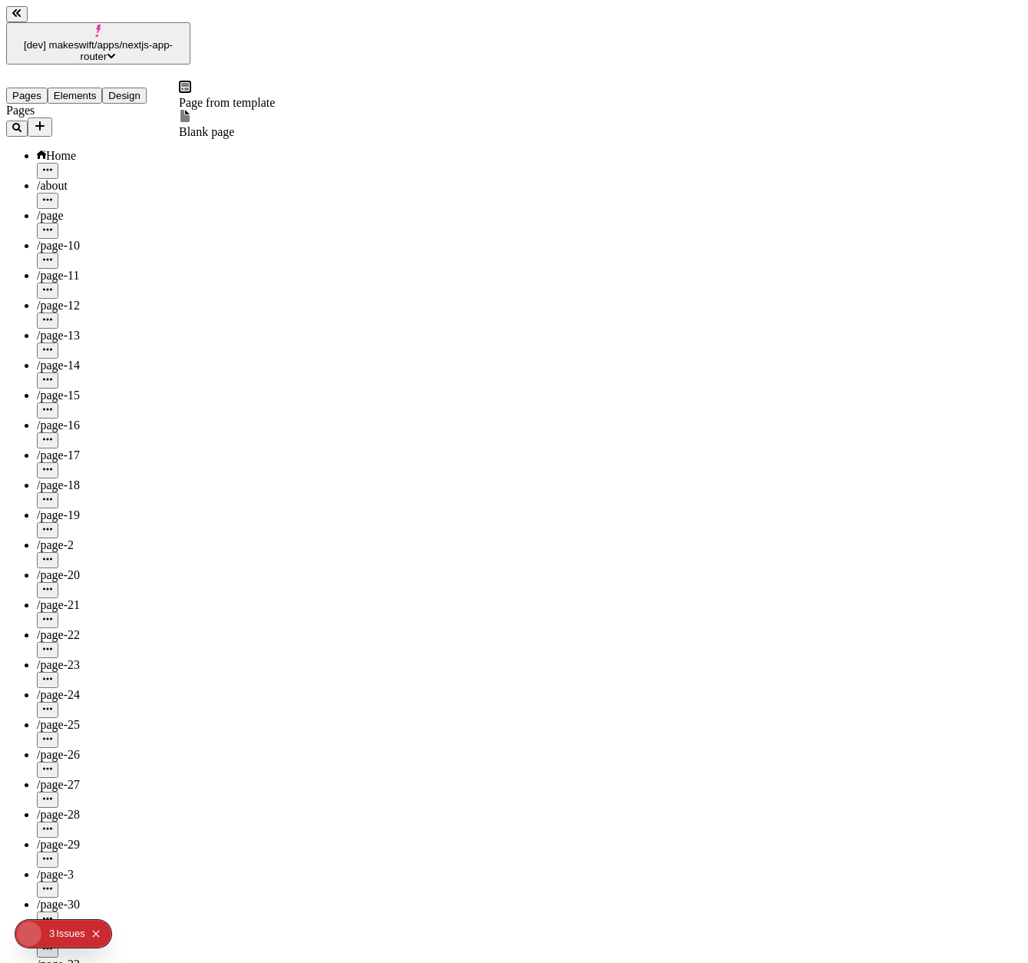
click at [210, 131] on div "Blank page" at bounding box center [227, 124] width 96 height 29
click at [45, 121] on icon "Add new" at bounding box center [39, 125] width 9 height 9
click at [234, 125] on span "Blank page" at bounding box center [206, 131] width 55 height 13
click at [46, 120] on icon "Add new" at bounding box center [40, 126] width 12 height 12
click at [225, 125] on span "Blank page" at bounding box center [206, 131] width 55 height 13
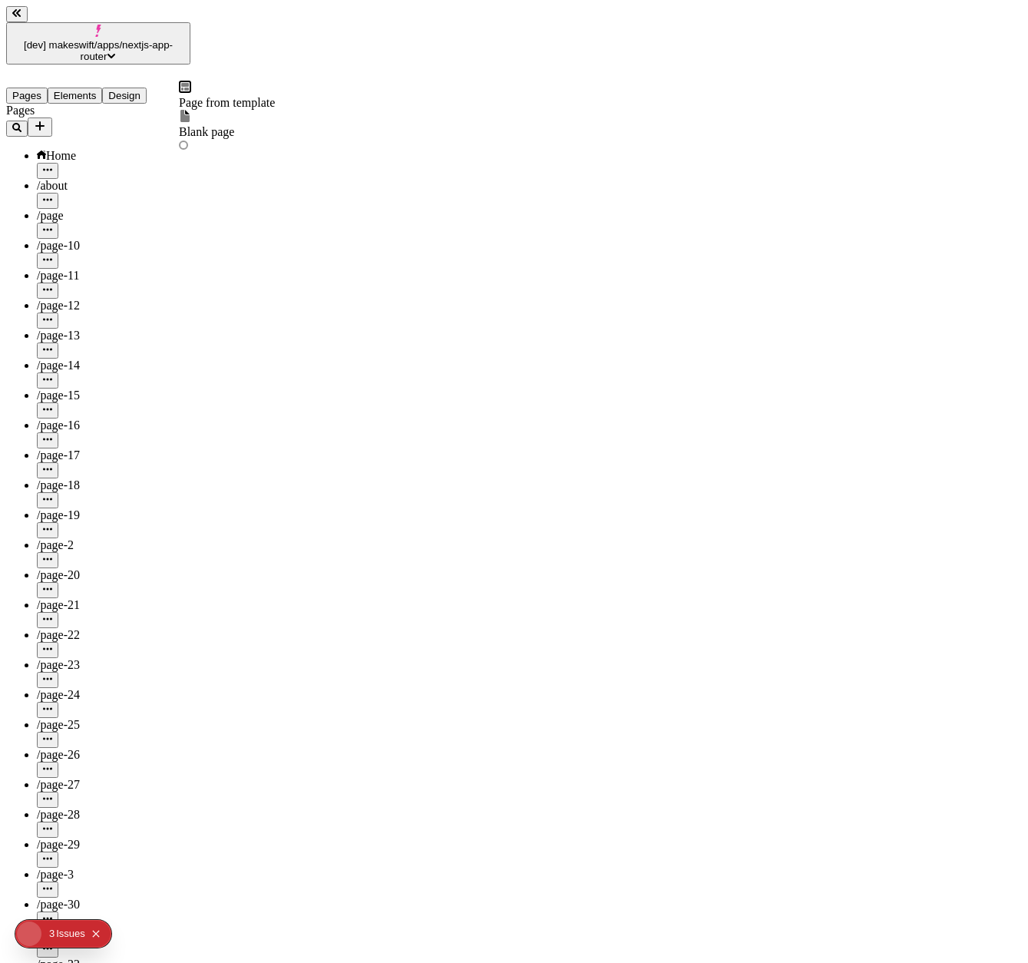
click at [45, 121] on icon "Add new" at bounding box center [39, 125] width 9 height 9
click at [190, 115] on icon at bounding box center [184, 116] width 9 height 12
click at [94, 928] on button "Collapse issues badge" at bounding box center [96, 933] width 18 height 18
drag, startPoint x: 35, startPoint y: 937, endPoint x: 583, endPoint y: 766, distance: 574.0
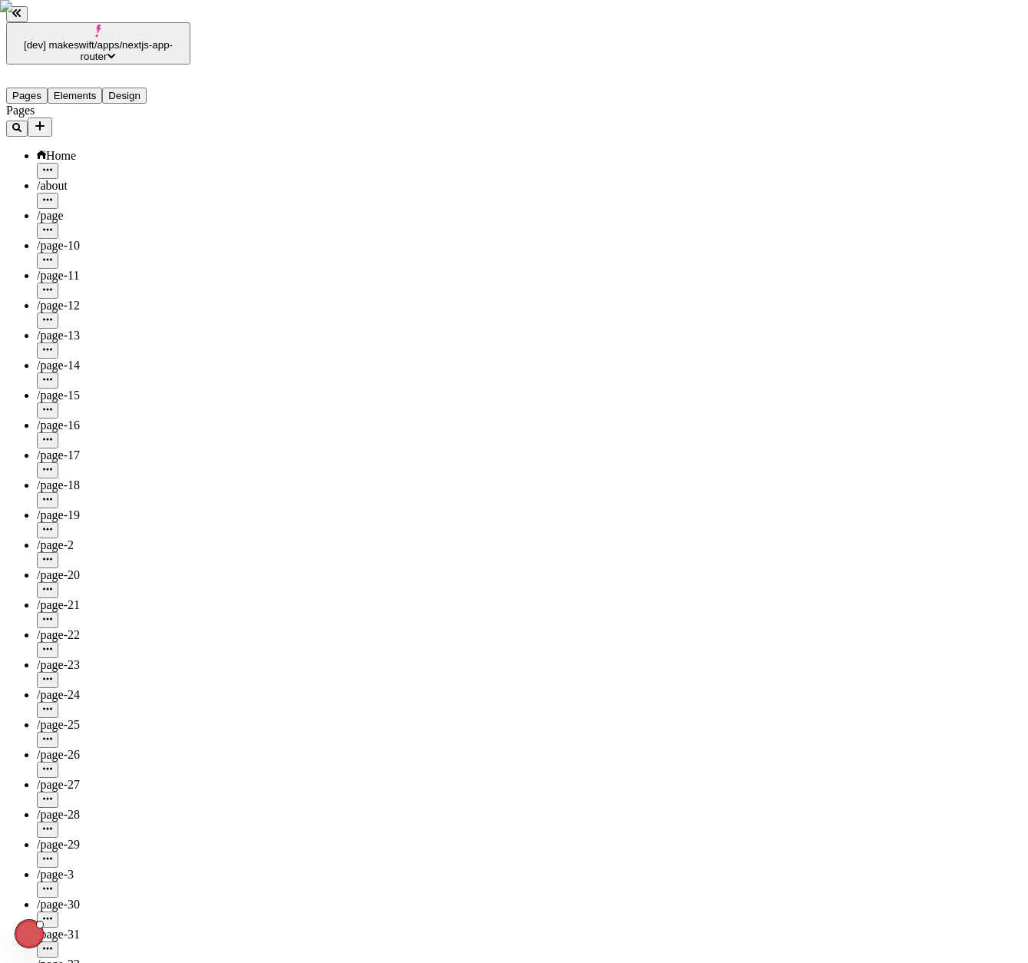
click at [25, 936] on icon "Open Next.js Dev Tools" at bounding box center [32, 933] width 31 height 31
click at [185, 897] on icon "Next.js Dev Tools Items" at bounding box center [189, 895] width 12 height 12
select select "dark"
select select "1"
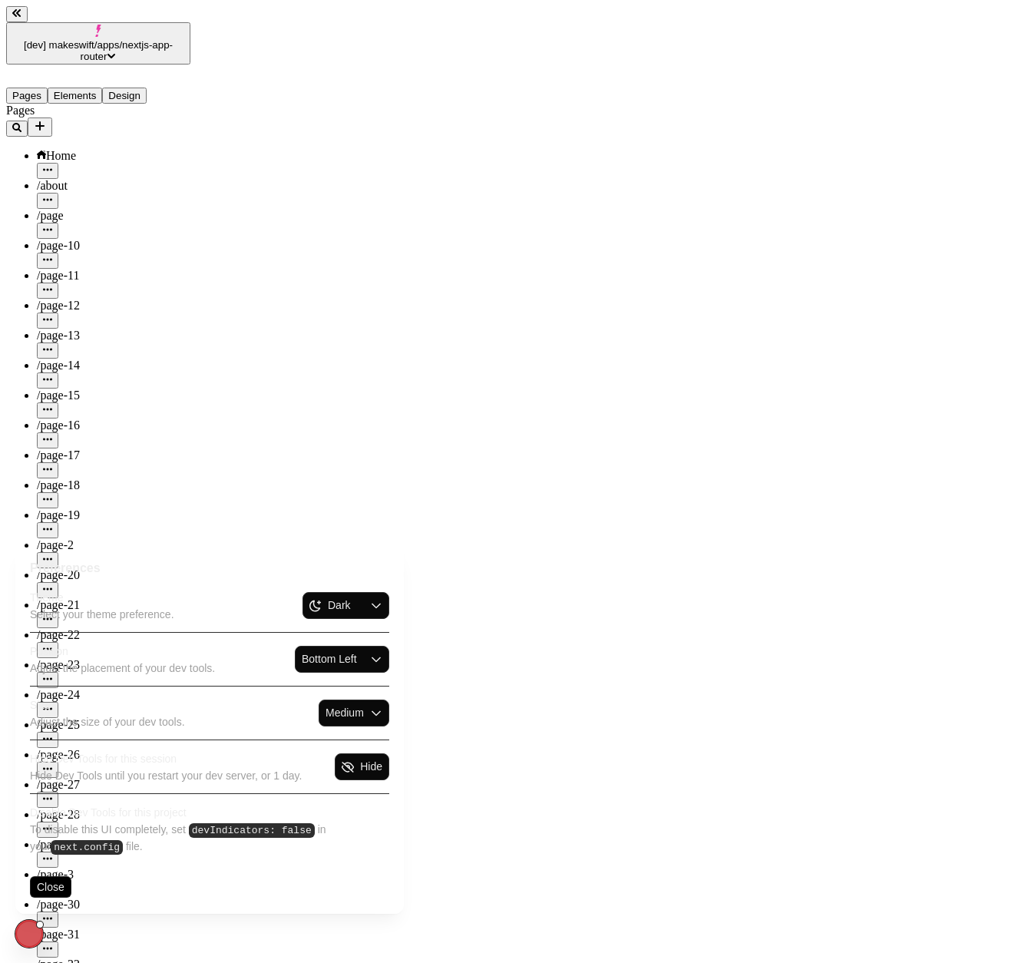
type input "/page-43"
click at [321, 662] on select "Bottom Left Bottom Right Top Left Top Right" at bounding box center [333, 659] width 62 height 16
select select "bottom-right"
click at [364, 652] on select "Bottom Left Bottom Right Top Left Top Right" at bounding box center [333, 659] width 62 height 16
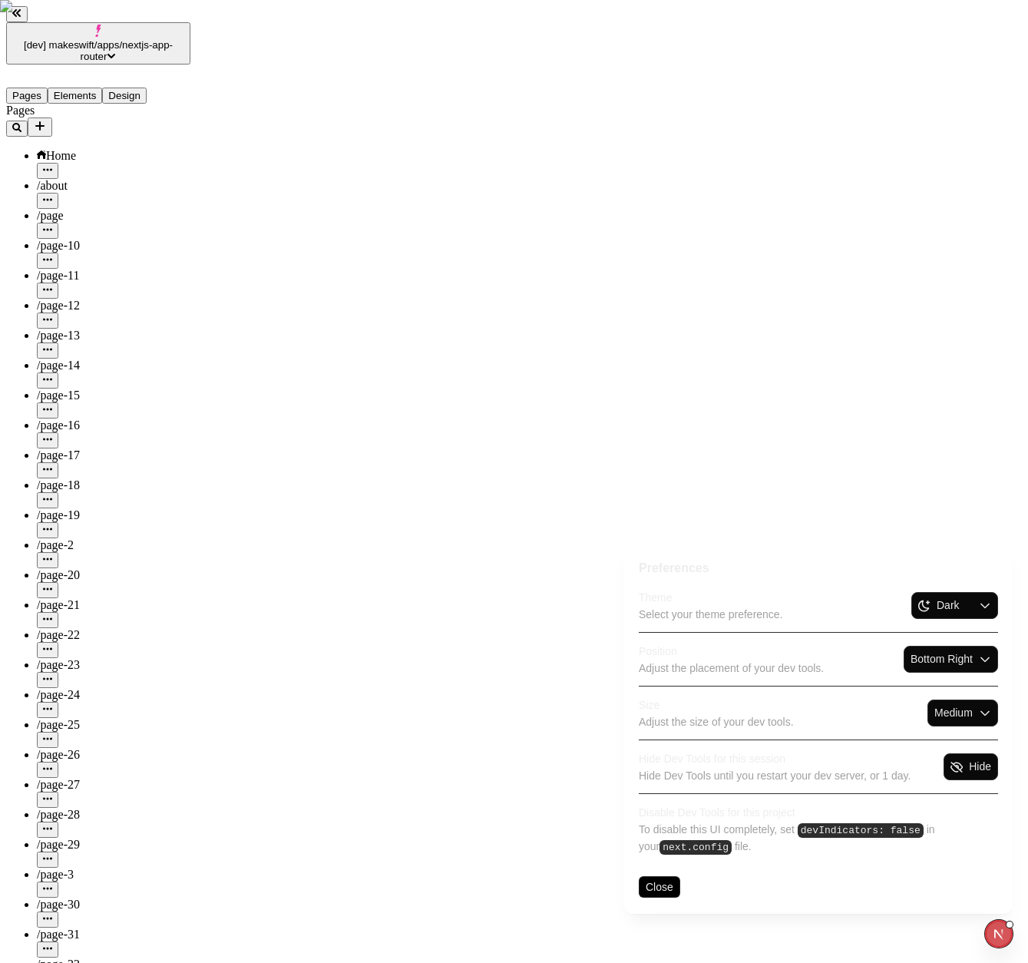
click at [962, 663] on select "Bottom Left Bottom Right Top Left Top Right" at bounding box center [942, 659] width 62 height 16
click at [661, 884] on button "Close" at bounding box center [659, 886] width 41 height 21
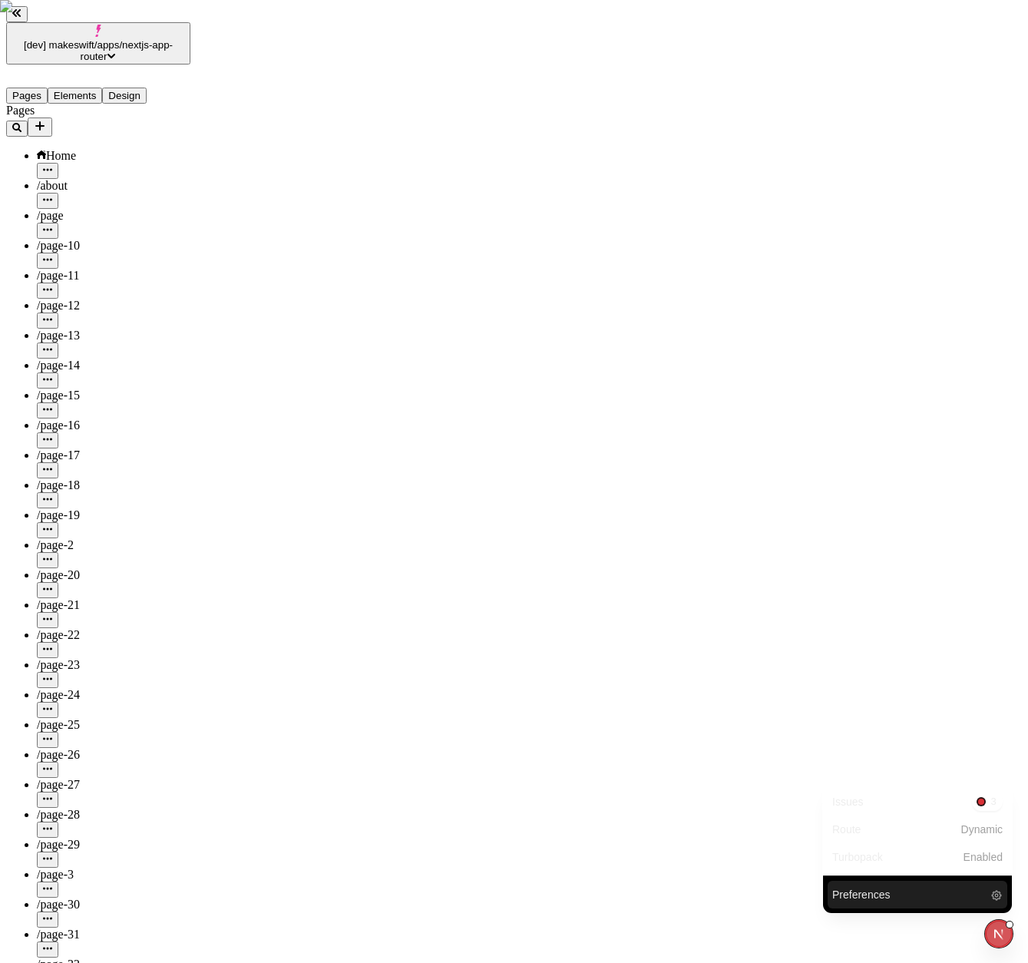
click at [1007, 933] on icon "Close Next.js Dev Tools" at bounding box center [1002, 933] width 31 height 31
click at [83, 239] on div "/page-10" at bounding box center [114, 246] width 154 height 14
type input "/page-10"
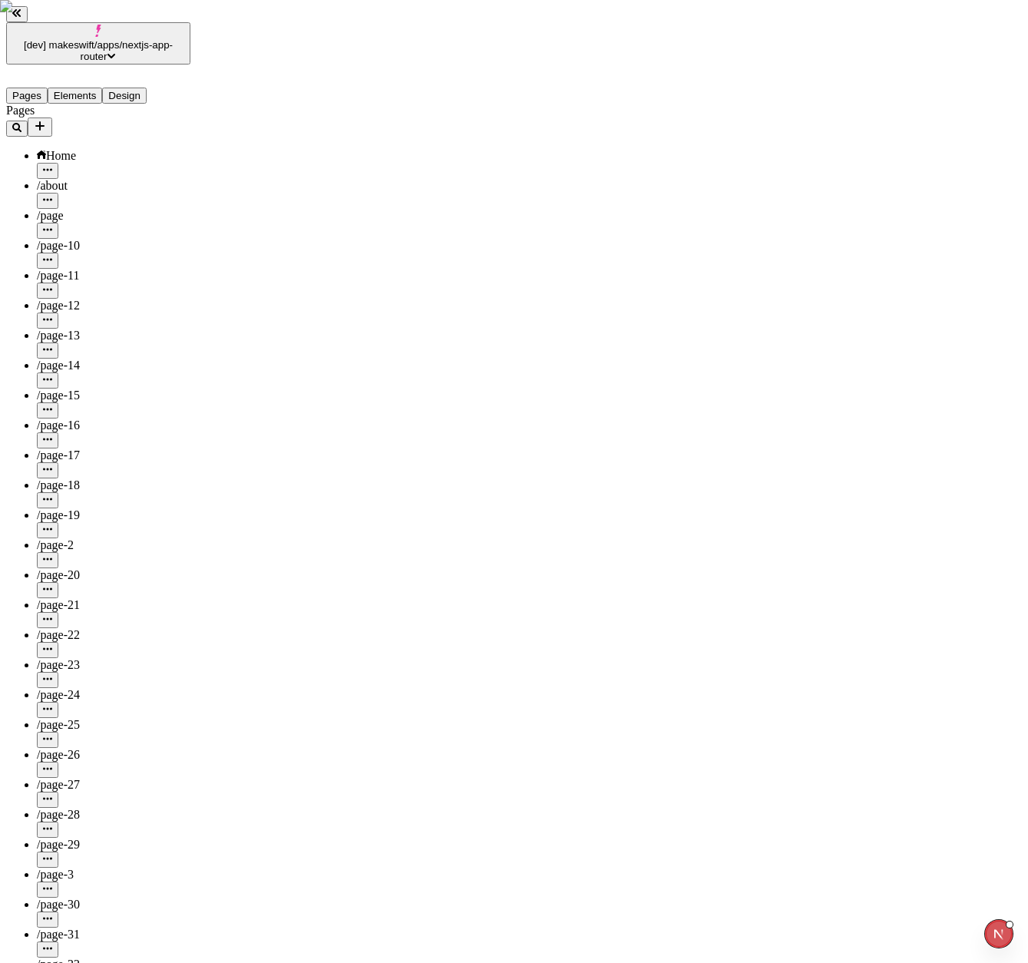
drag, startPoint x: 81, startPoint y: 186, endPoint x: 64, endPoint y: 207, distance: 27.8
click at [52, 288] on icon "button" at bounding box center [47, 289] width 9 height 2
click at [219, 250] on div "Edit URL" at bounding box center [189, 243] width 59 height 29
click at [247, 238] on input "page-11" at bounding box center [228, 246] width 136 height 16
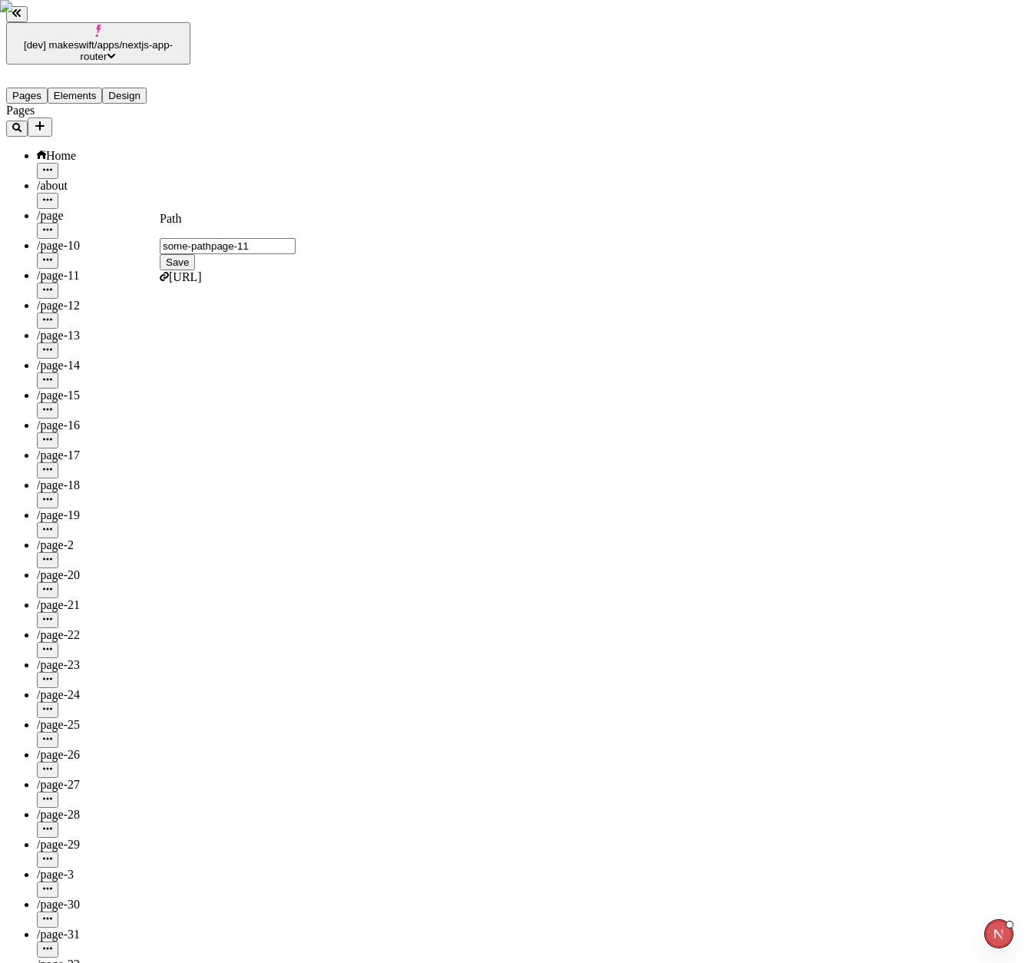
type input "some-path/page-11"
click button "Save" at bounding box center [177, 262] width 35 height 16
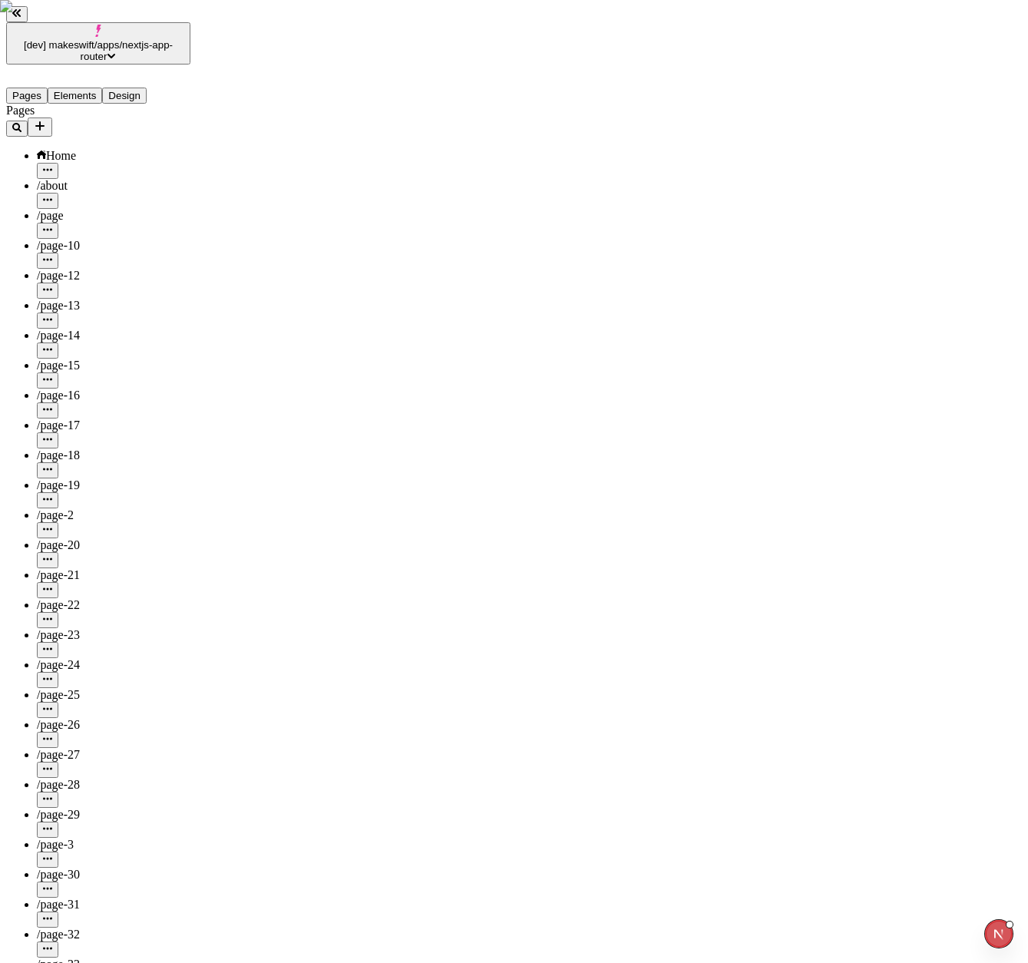
click at [208, 844] on span "Edit URL" at bounding box center [184, 850] width 48 height 13
type input "blod/page-11"
click button "Save" at bounding box center [177, 898] width 35 height 16
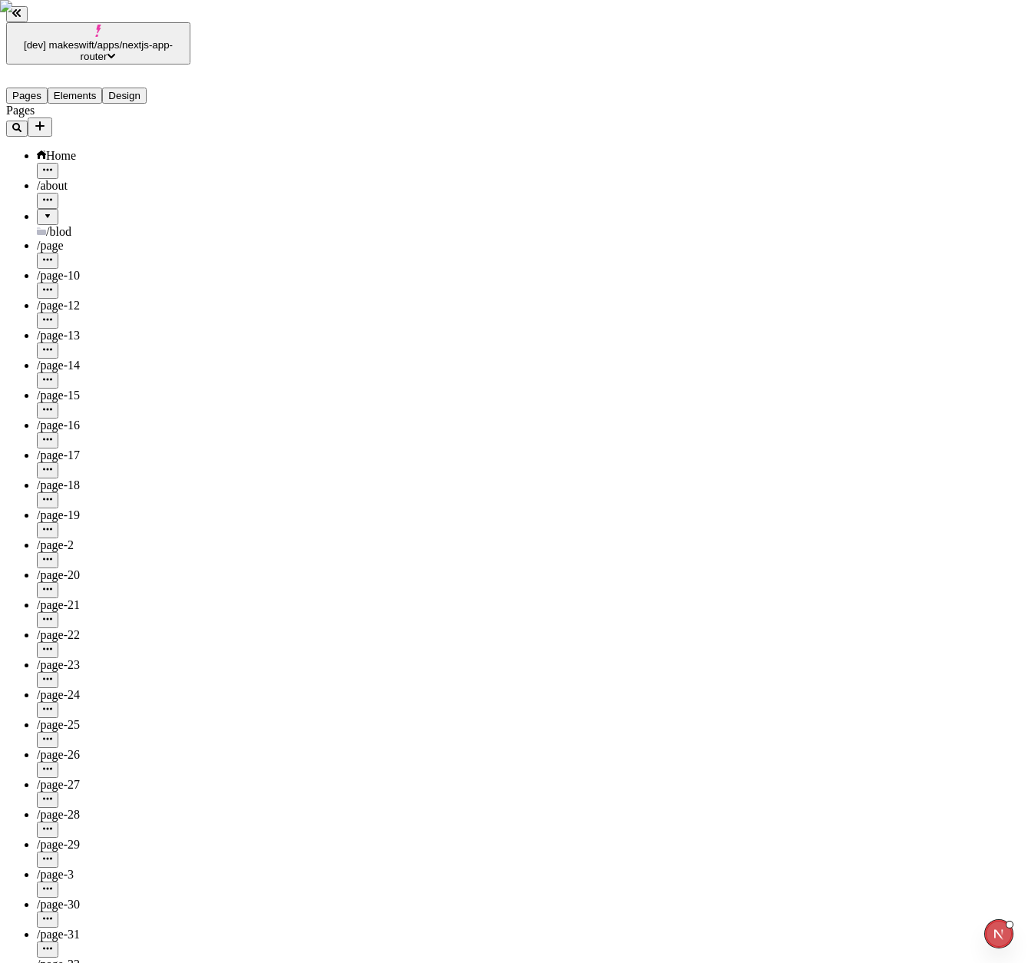
click at [144, 209] on div "/blod" at bounding box center [114, 224] width 154 height 30
click at [83, 258] on icon "button" at bounding box center [78, 259] width 9 height 2
click at [208, 221] on span "Edit URL" at bounding box center [184, 227] width 48 height 13
type input "blog/page-11"
click button "Save" at bounding box center [177, 239] width 35 height 16
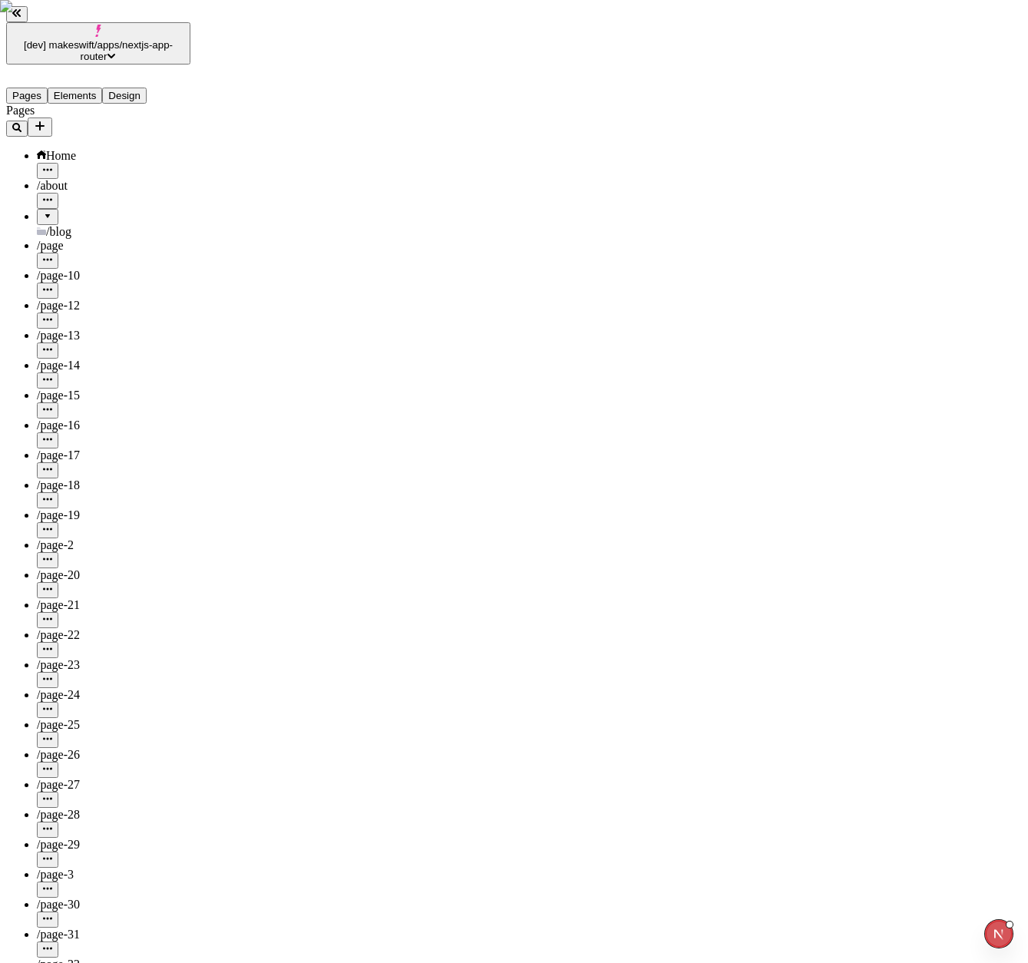
click at [43, 211] on div at bounding box center [47, 211] width 9 height 0
drag, startPoint x: 74, startPoint y: 229, endPoint x: 74, endPoint y: 271, distance: 42.2
type input "/blog/page-10"
drag, startPoint x: 72, startPoint y: 253, endPoint x: 66, endPoint y: 163, distance: 90.0
drag, startPoint x: 55, startPoint y: 273, endPoint x: 56, endPoint y: 158, distance: 114.4
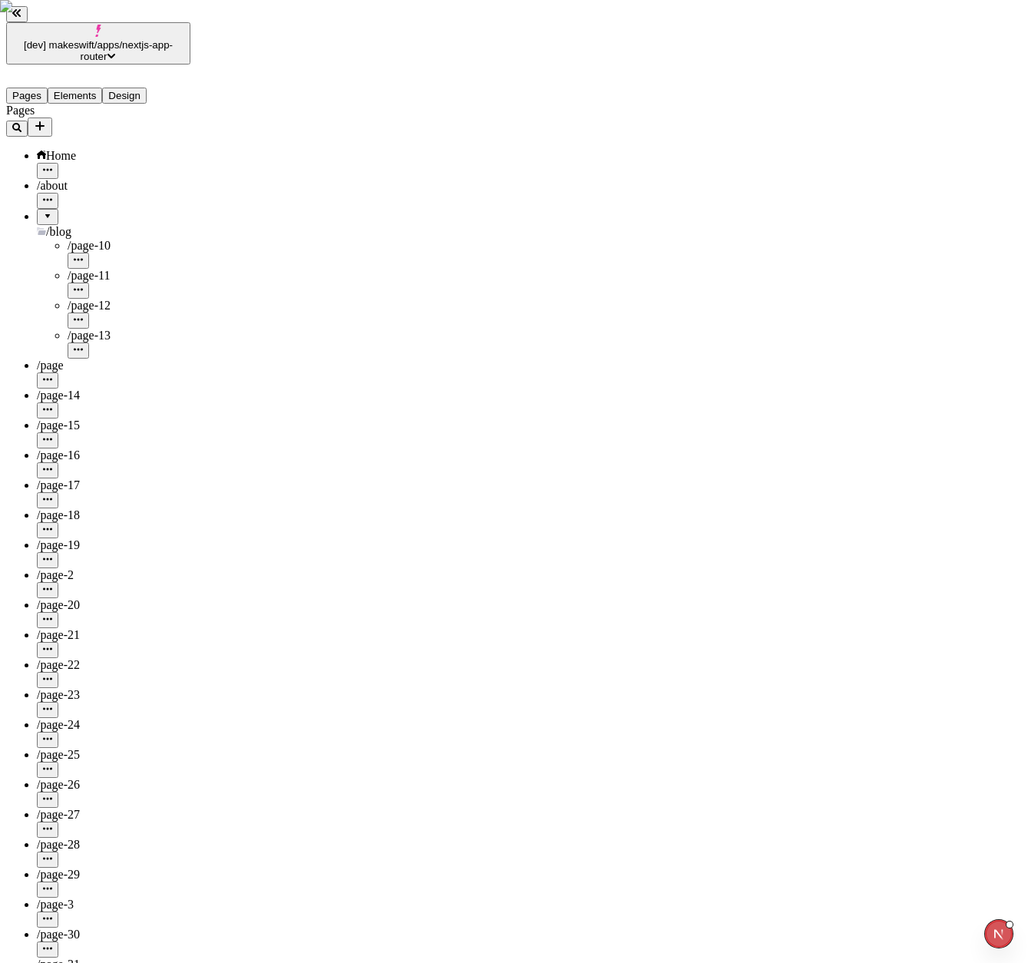
drag, startPoint x: 58, startPoint y: 299, endPoint x: 58, endPoint y: 160, distance: 139.7
drag, startPoint x: 71, startPoint y: 318, endPoint x: 66, endPoint y: 154, distance: 163.6
drag, startPoint x: 55, startPoint y: 185, endPoint x: 57, endPoint y: 164, distance: 20.8
drag, startPoint x: 77, startPoint y: 369, endPoint x: 64, endPoint y: 167, distance: 203.1
drag, startPoint x: 53, startPoint y: 394, endPoint x: 79, endPoint y: 164, distance: 231.0
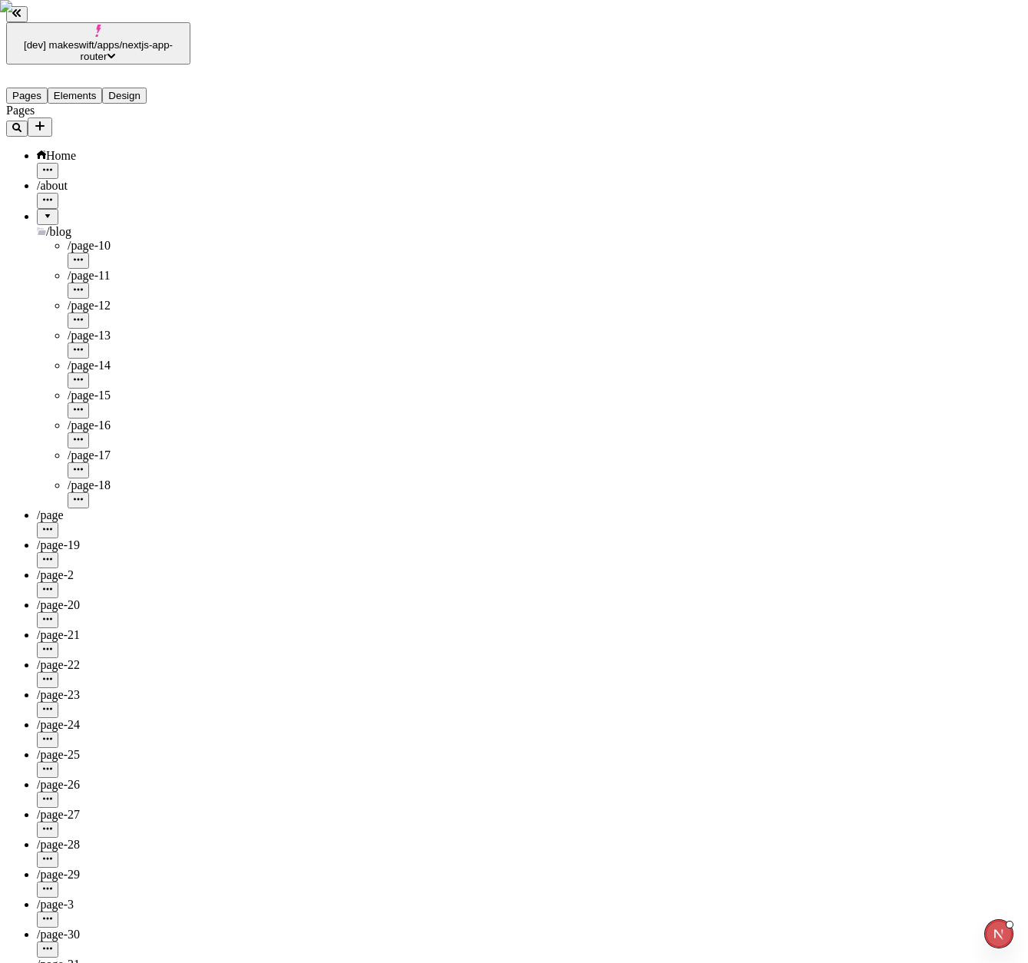
drag, startPoint x: 77, startPoint y: 416, endPoint x: 77, endPoint y: 155, distance: 261.0
click at [43, 211] on div at bounding box center [47, 211] width 9 height 0
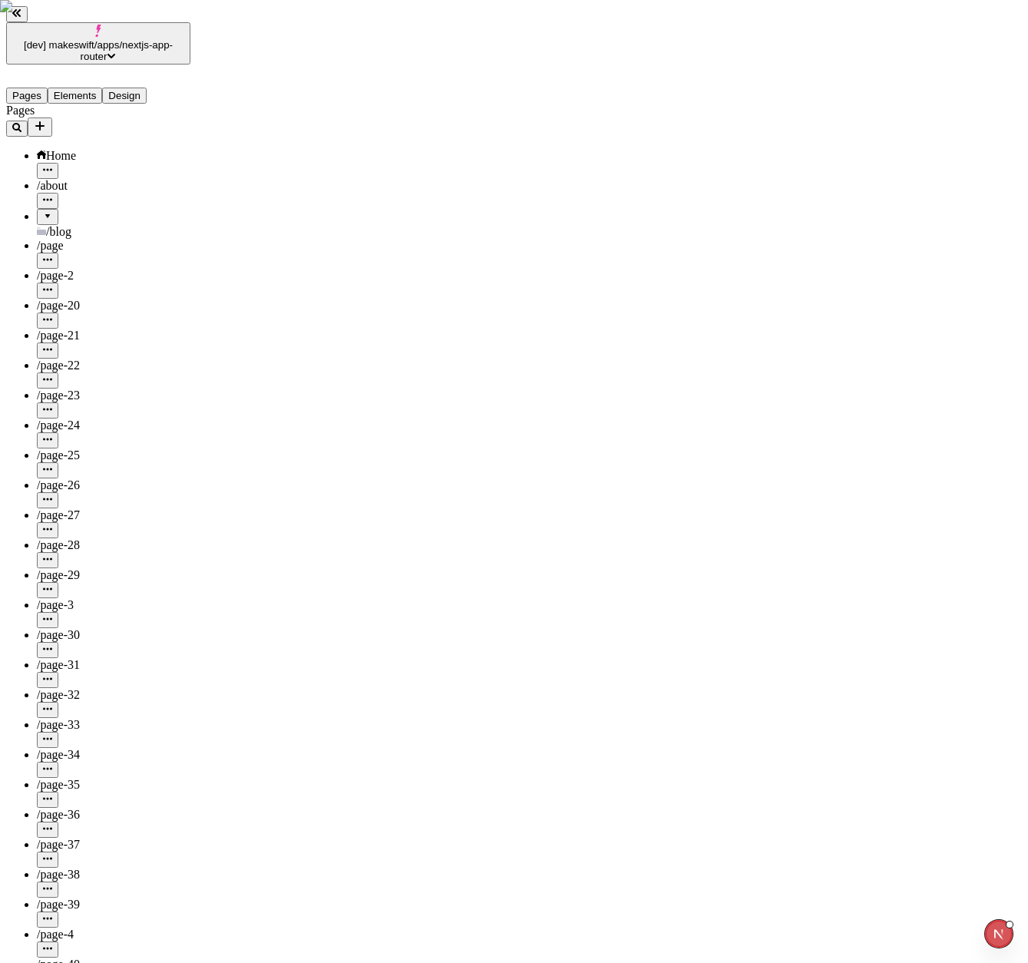
click at [43, 211] on div at bounding box center [47, 211] width 9 height 0
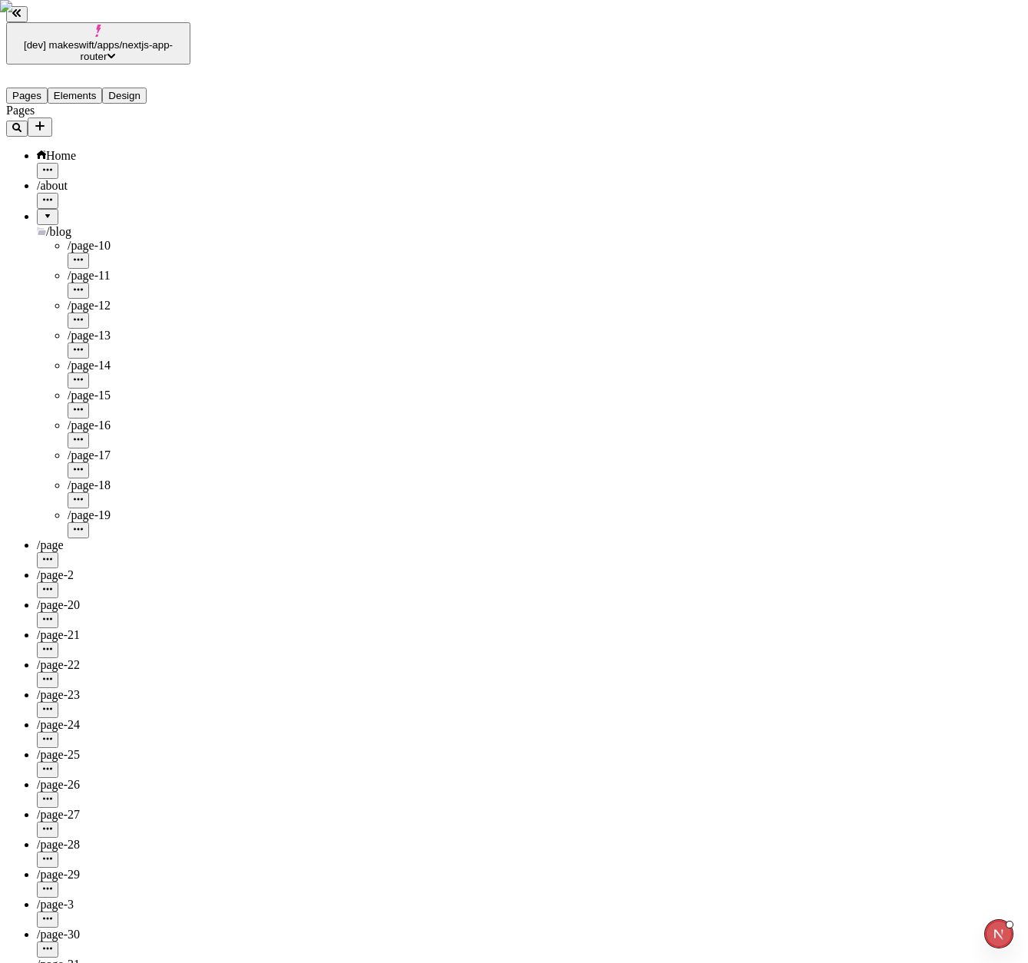
click at [43, 211] on div at bounding box center [47, 211] width 9 height 0
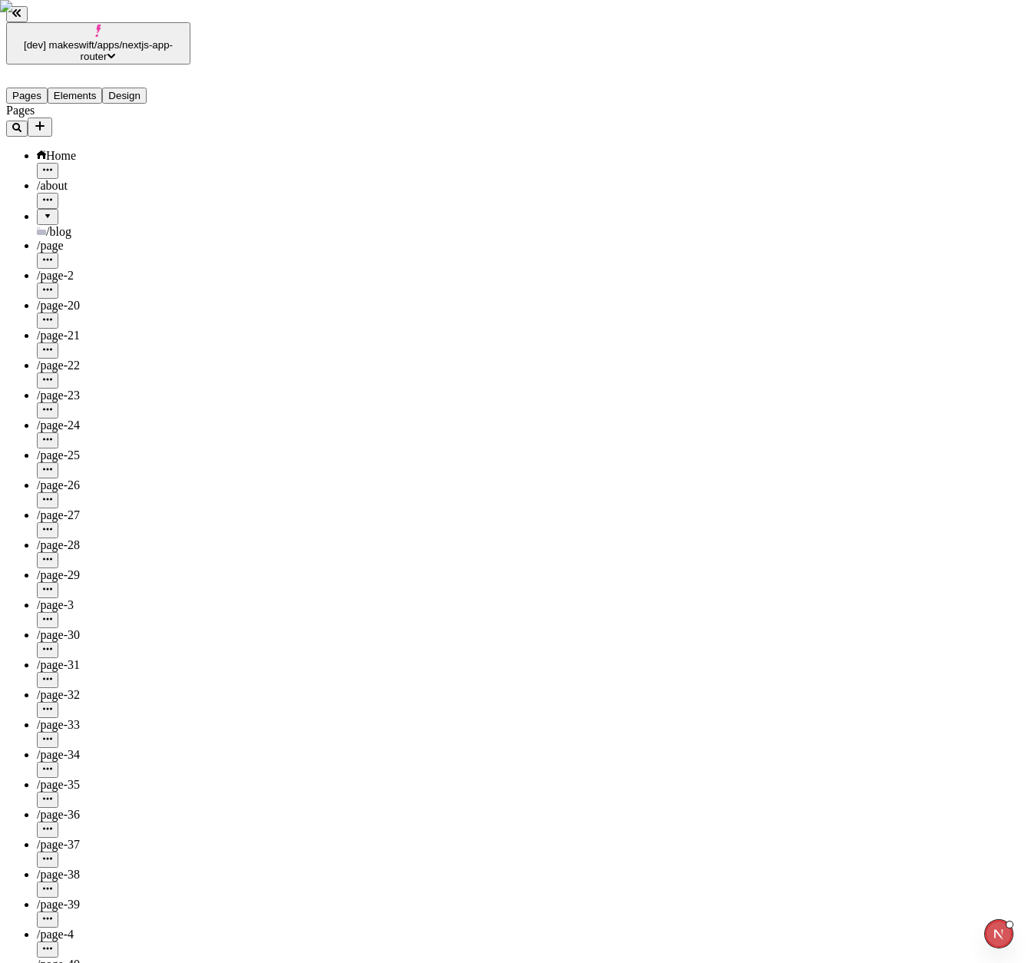
click at [43, 211] on div at bounding box center [47, 211] width 9 height 0
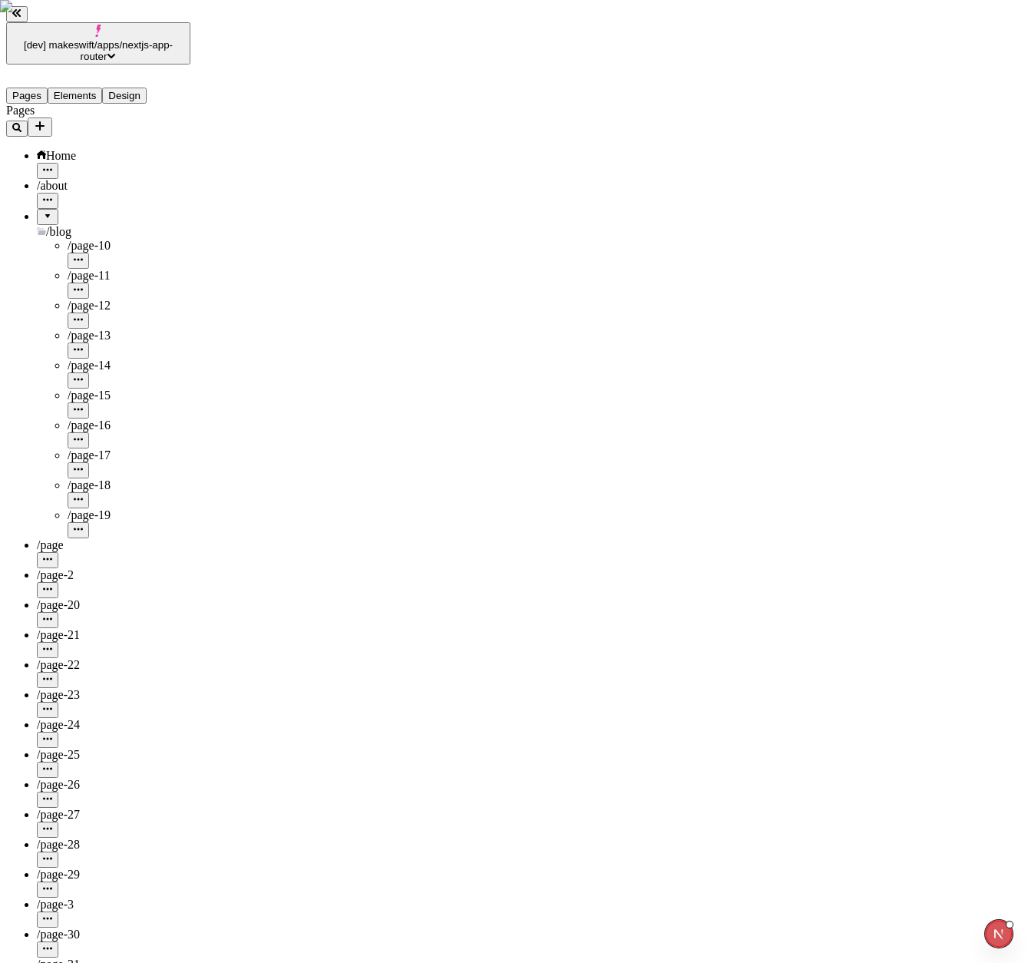
click at [43, 211] on div at bounding box center [47, 211] width 9 height 0
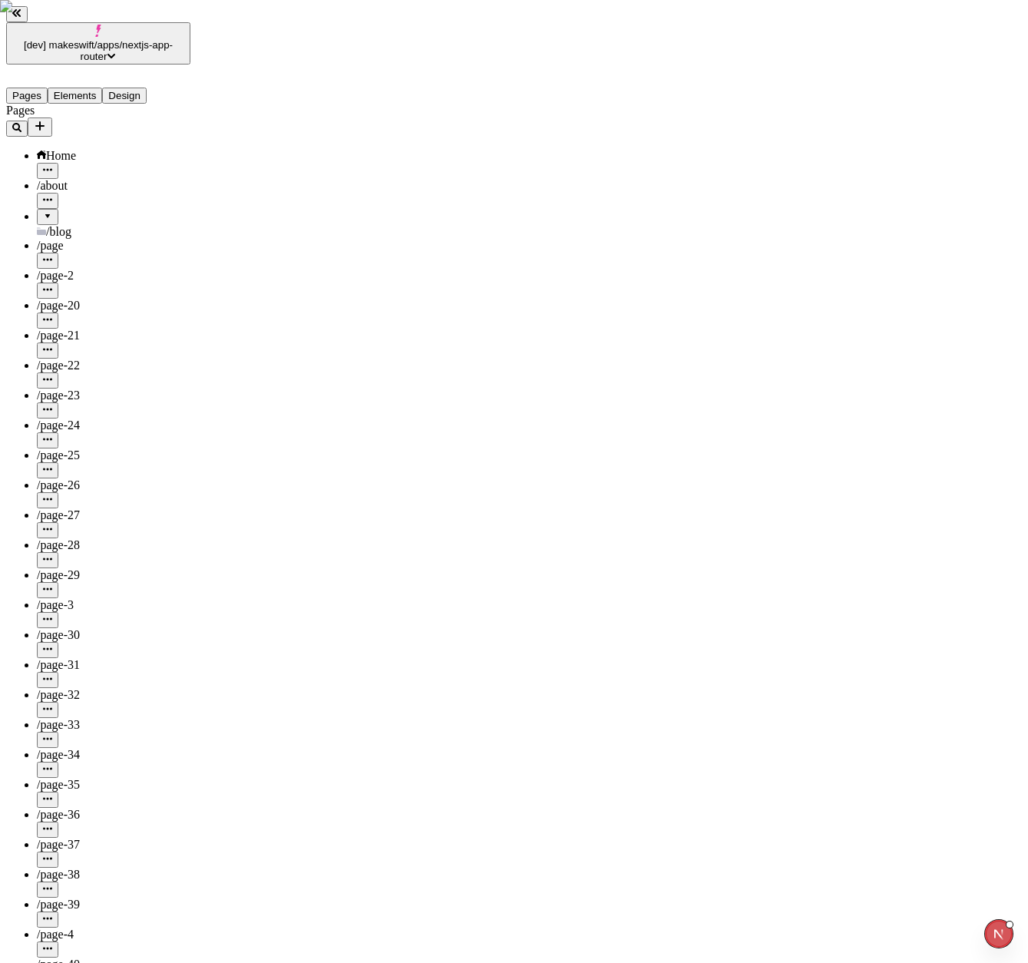
click at [43, 211] on div at bounding box center [47, 211] width 9 height 0
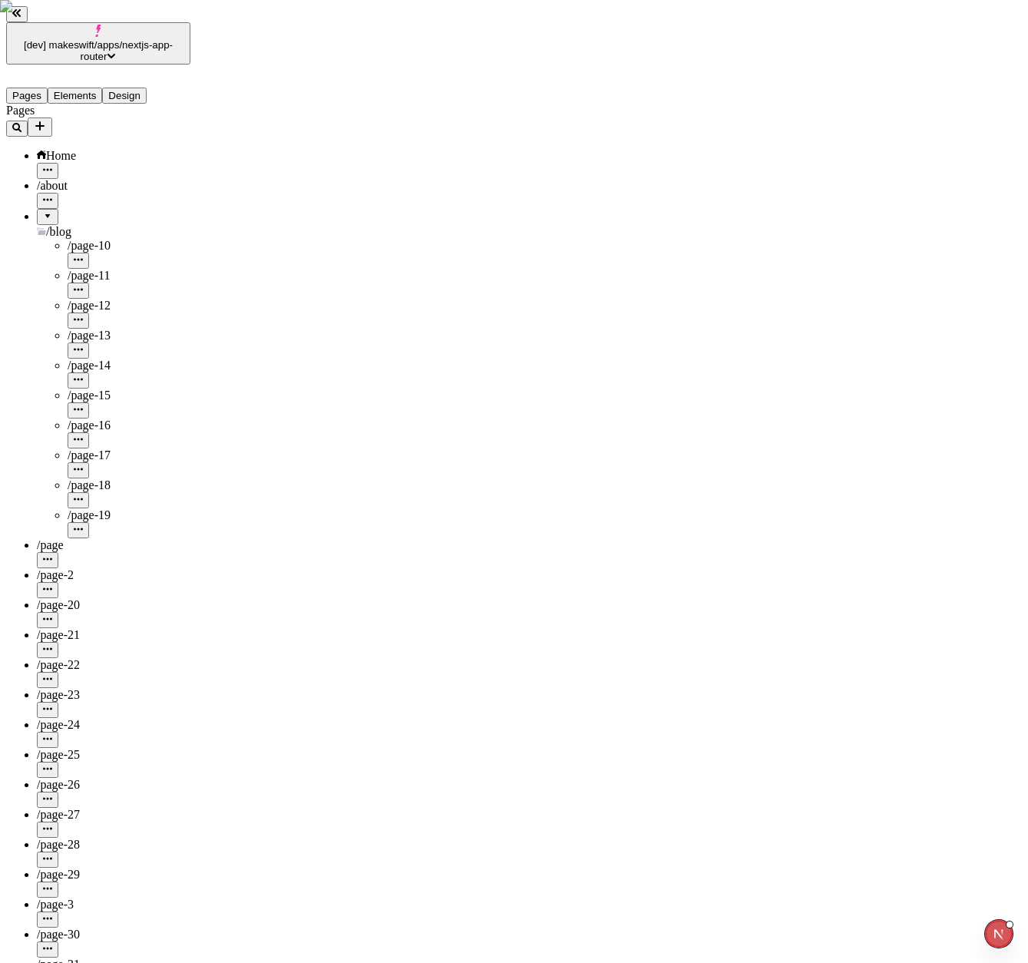
click at [43, 211] on div at bounding box center [47, 211] width 9 height 0
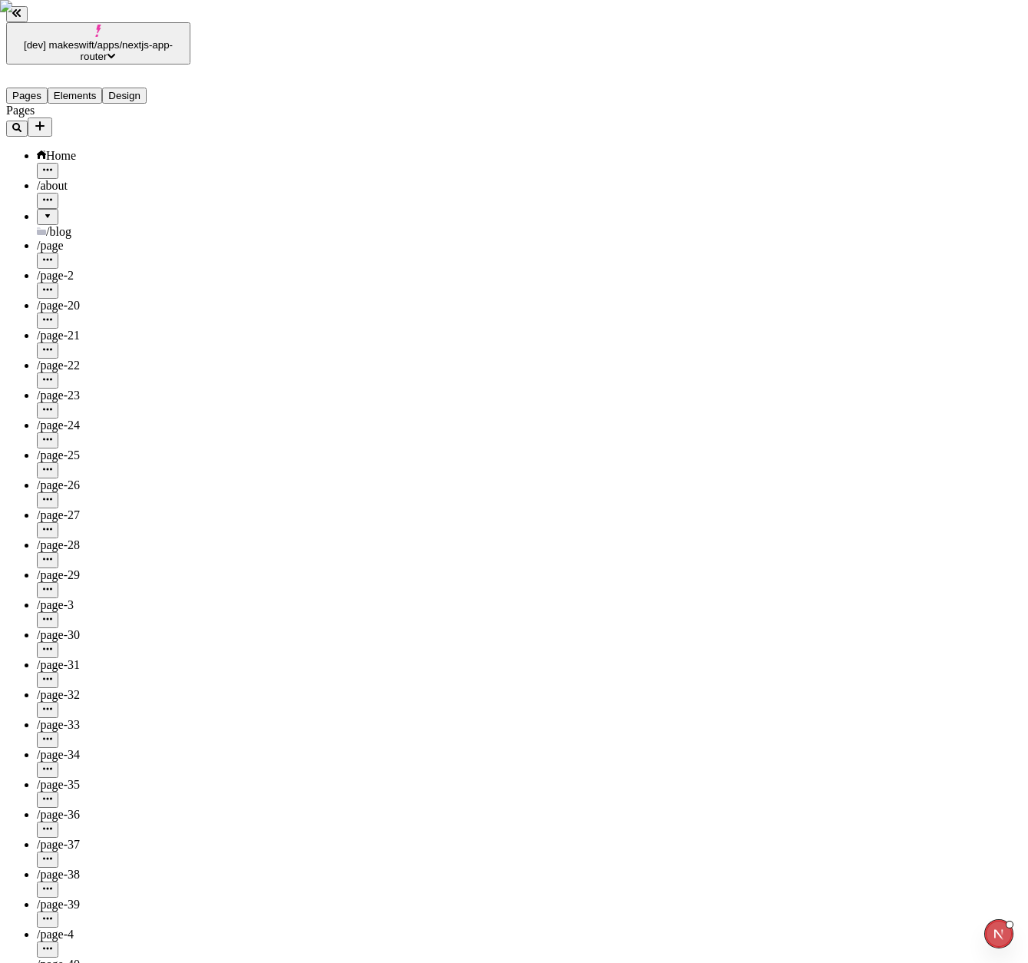
click at [43, 211] on div at bounding box center [47, 211] width 9 height 0
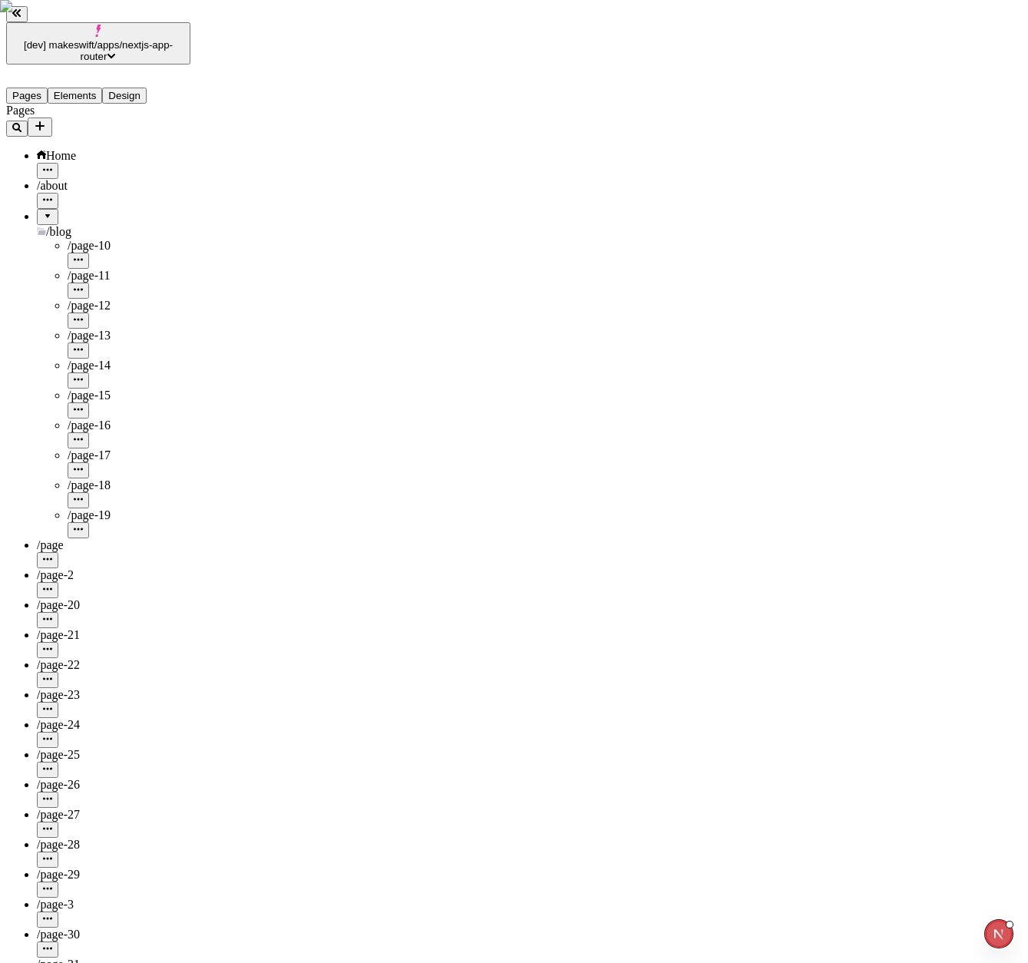
click at [84, 269] on span "/page-11" at bounding box center [89, 275] width 42 height 13
type input "/blog/page-11"
click at [92, 299] on div "/page-12" at bounding box center [129, 306] width 123 height 14
click at [122, 388] on div "/page-15" at bounding box center [129, 403] width 123 height 30
type input "/blog/page-15"
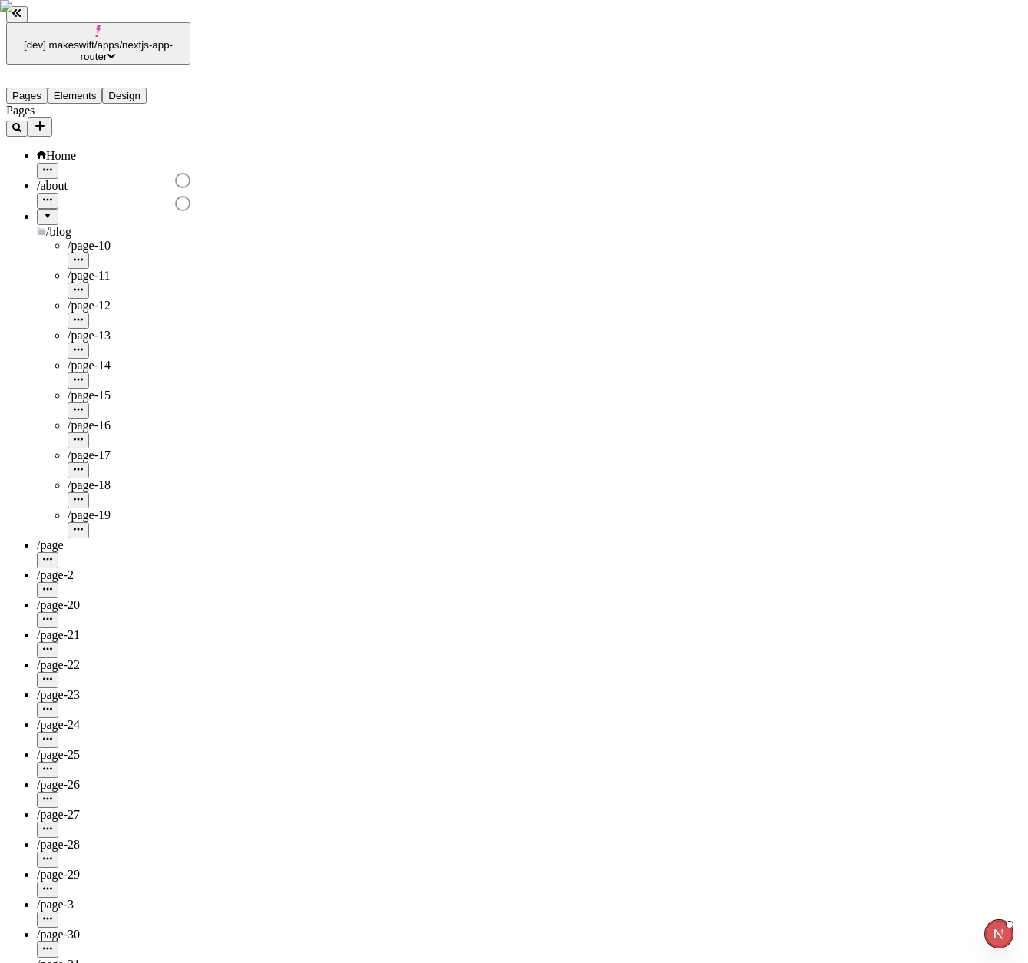
click at [106, 299] on div "/page-12" at bounding box center [129, 306] width 123 height 14
click at [82, 329] on span "/page-13" at bounding box center [89, 335] width 43 height 13
click at [77, 299] on span "/page-12" at bounding box center [89, 305] width 43 height 13
click at [101, 269] on div "/page-11" at bounding box center [129, 284] width 123 height 30
click at [86, 299] on span "/page-12" at bounding box center [89, 305] width 43 height 13
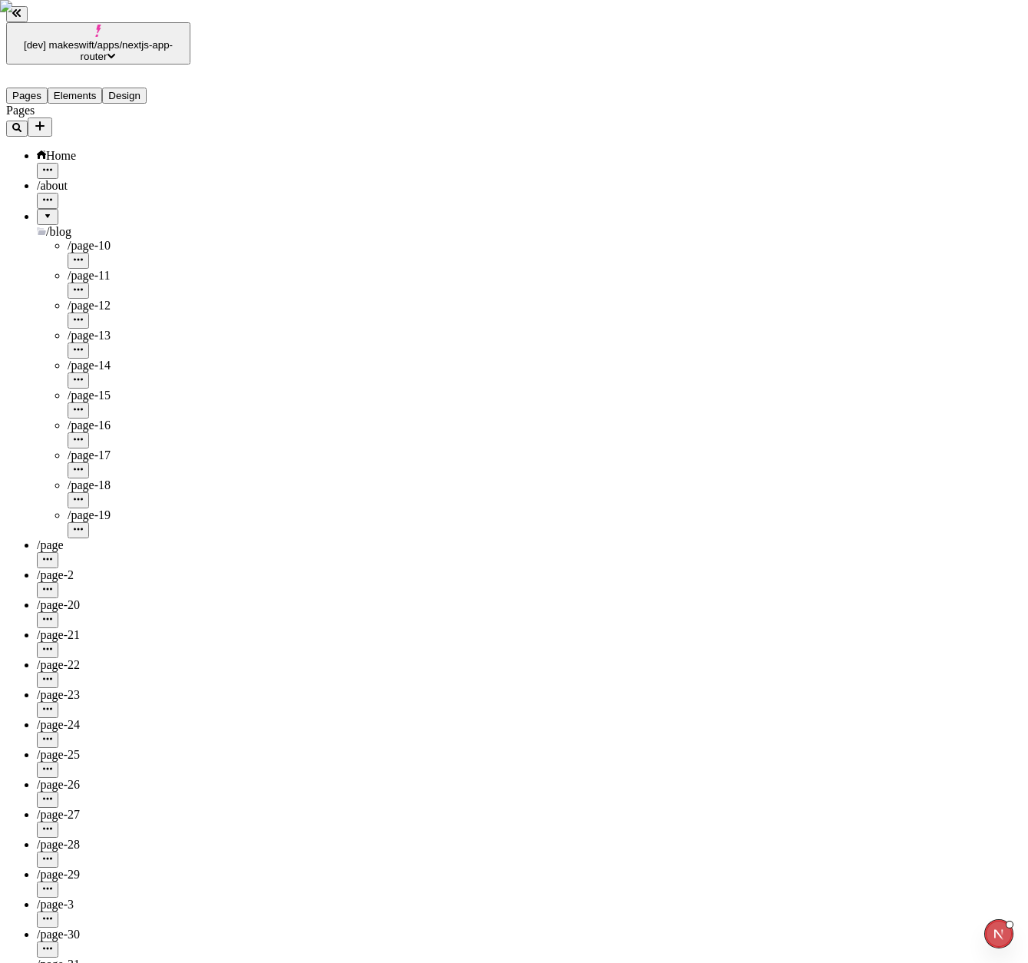
click at [79, 329] on div "/page-13" at bounding box center [129, 344] width 123 height 30
click at [103, 388] on div "/page-15" at bounding box center [129, 395] width 123 height 14
type input "/blog/page-13"
click at [121, 478] on div "/page-18" at bounding box center [129, 493] width 123 height 30
click at [91, 568] on div "/page-2" at bounding box center [114, 575] width 154 height 14
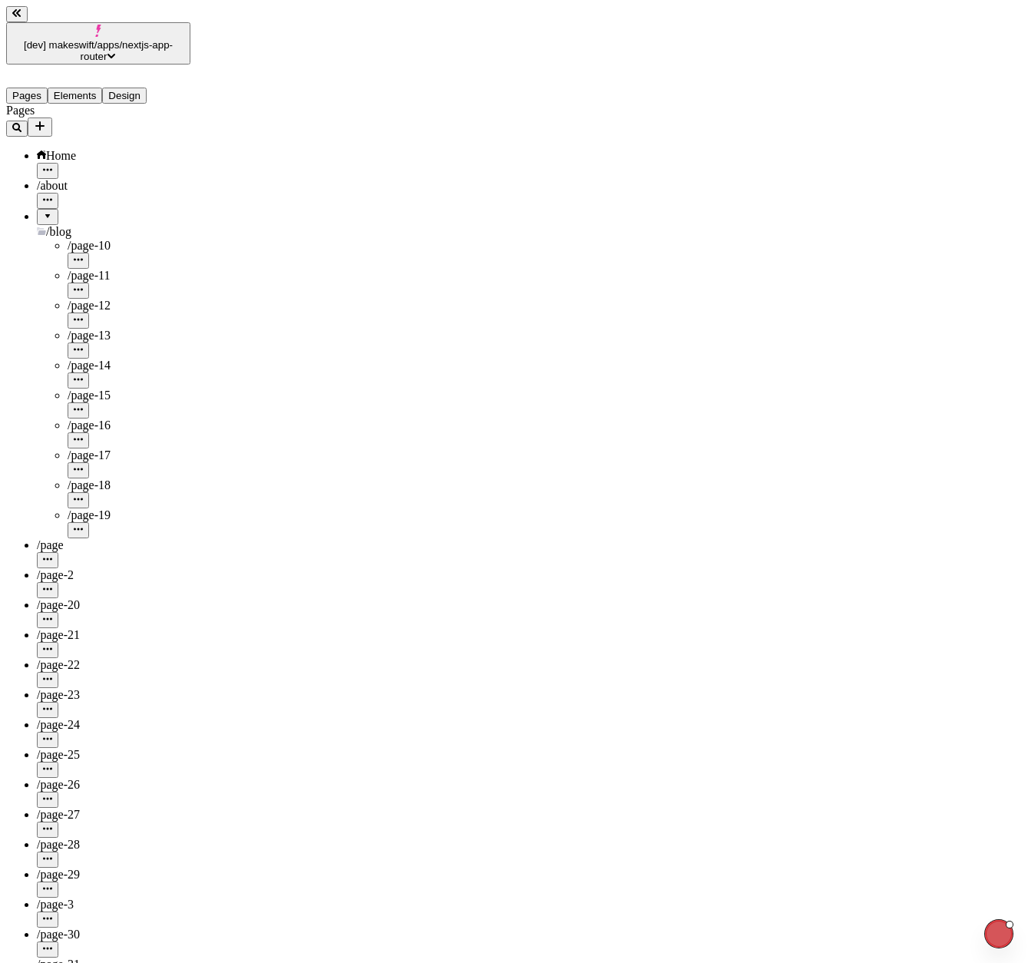
click at [94, 688] on div "/page-23" at bounding box center [114, 695] width 154 height 14
click at [84, 598] on div "/page-20" at bounding box center [114, 605] width 154 height 14
click at [107, 778] on div "/page-26" at bounding box center [114, 785] width 154 height 14
click at [91, 957] on div "/page-31" at bounding box center [114, 972] width 154 height 30
click at [98, 778] on div "/page-26" at bounding box center [114, 785] width 154 height 14
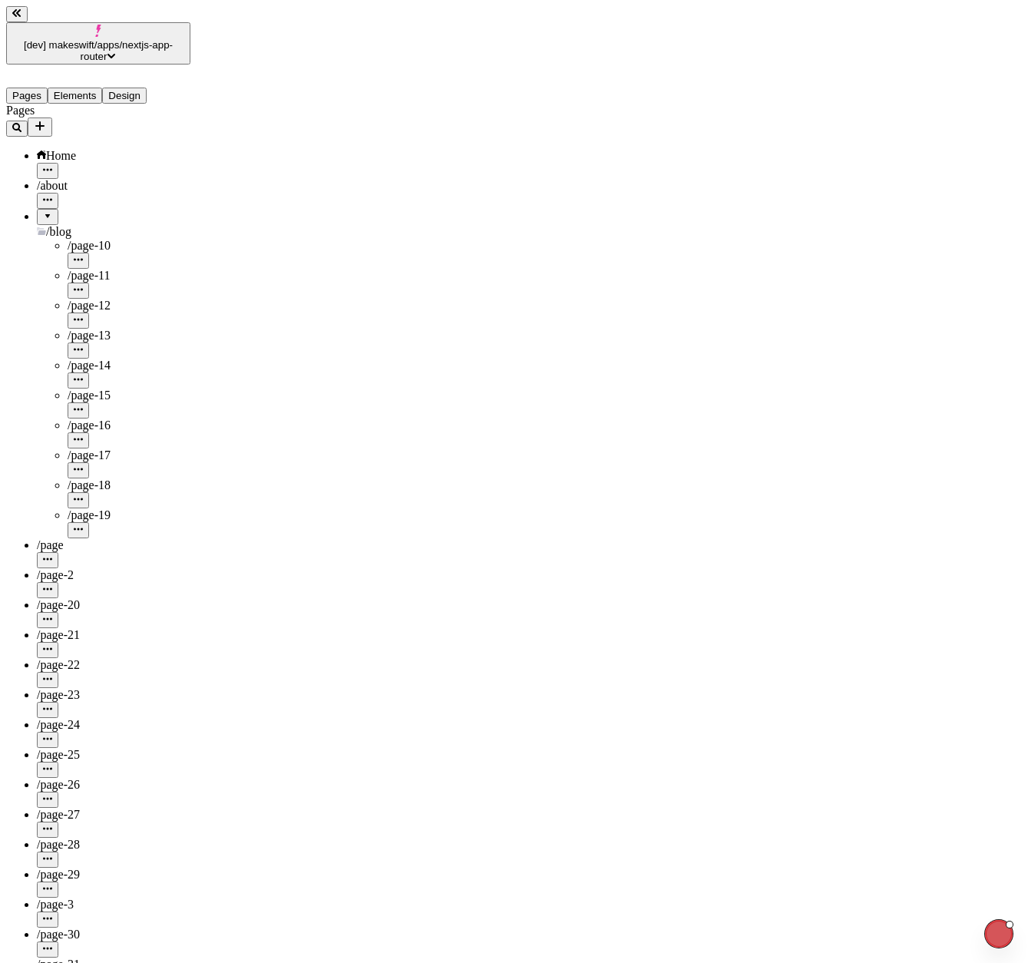
click at [76, 688] on div "/page-23" at bounding box center [114, 703] width 154 height 30
click at [94, 598] on div "/page-20" at bounding box center [114, 613] width 154 height 30
click at [109, 538] on div "/page" at bounding box center [114, 545] width 154 height 14
click at [101, 628] on div "/page-21" at bounding box center [114, 635] width 154 height 14
click at [79, 808] on div "/page-27" at bounding box center [114, 815] width 154 height 14
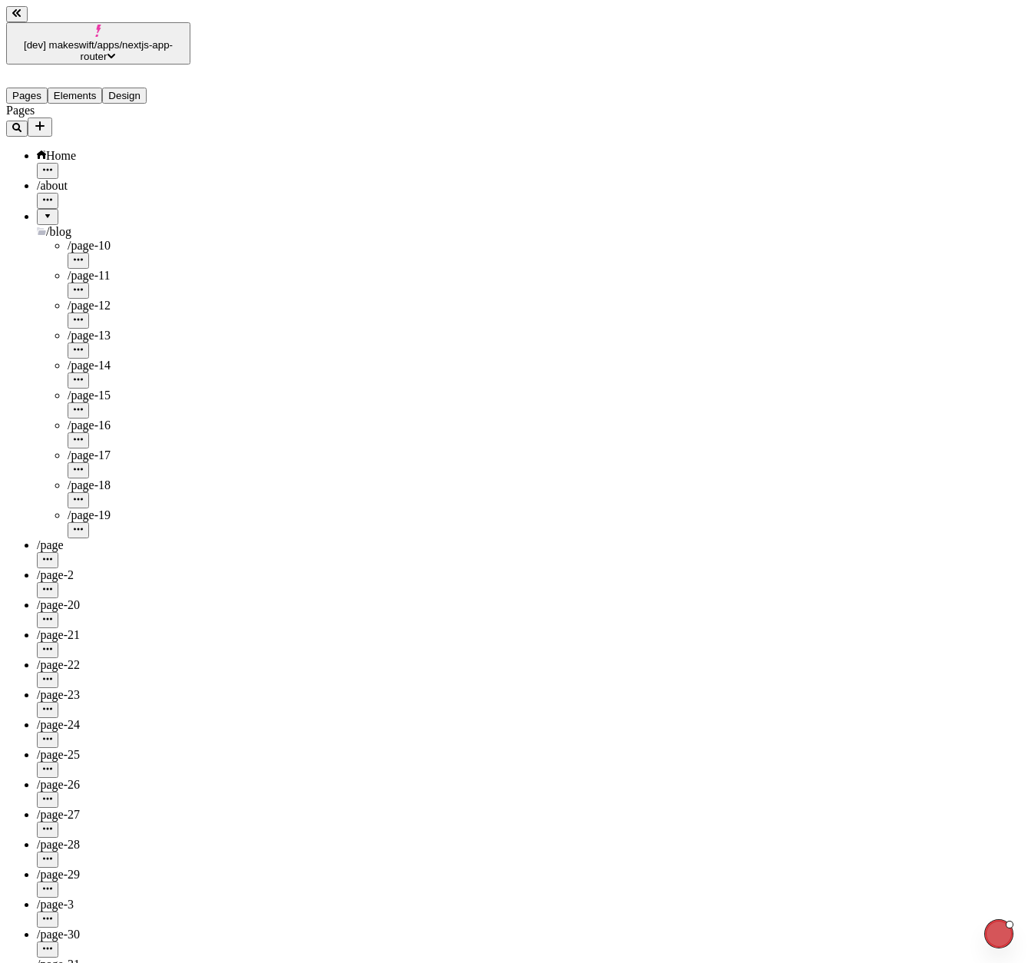
click at [113, 808] on div "/page-27" at bounding box center [114, 815] width 154 height 14
click at [103, 688] on div "/page-23" at bounding box center [114, 695] width 154 height 14
type input "/page-23"
click at [53, 808] on span "/page-27" at bounding box center [58, 814] width 43 height 13
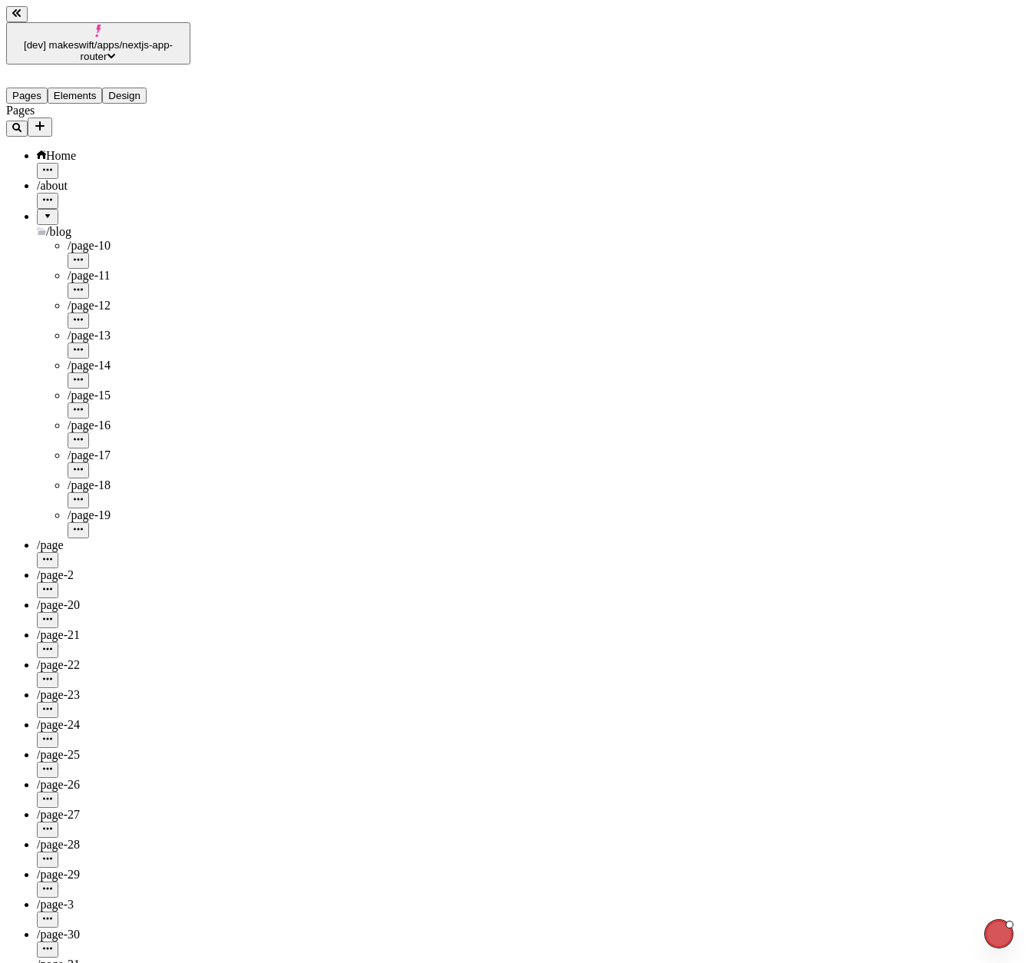
click at [71, 748] on span "/page-25" at bounding box center [58, 754] width 43 height 13
click at [67, 628] on span "/page-21" at bounding box center [58, 634] width 43 height 13
click at [88, 598] on div "/page-20" at bounding box center [114, 613] width 154 height 30
type input "/page-20"
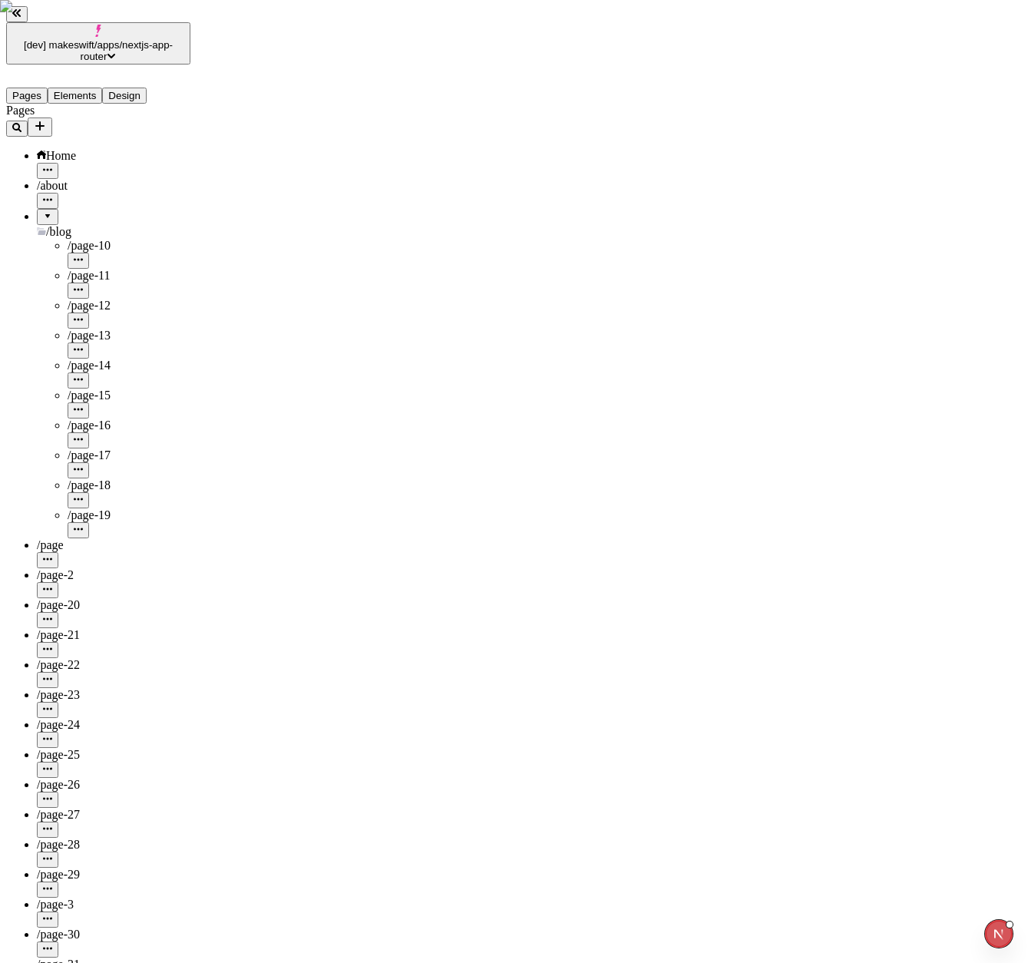
click at [58, 748] on div "/page-25" at bounding box center [114, 763] width 154 height 30
type input "/page-25"
click at [62, 778] on span "/page-26" at bounding box center [58, 784] width 43 height 13
click at [62, 808] on span "/page-27" at bounding box center [58, 814] width 43 height 13
type input "/page-27"
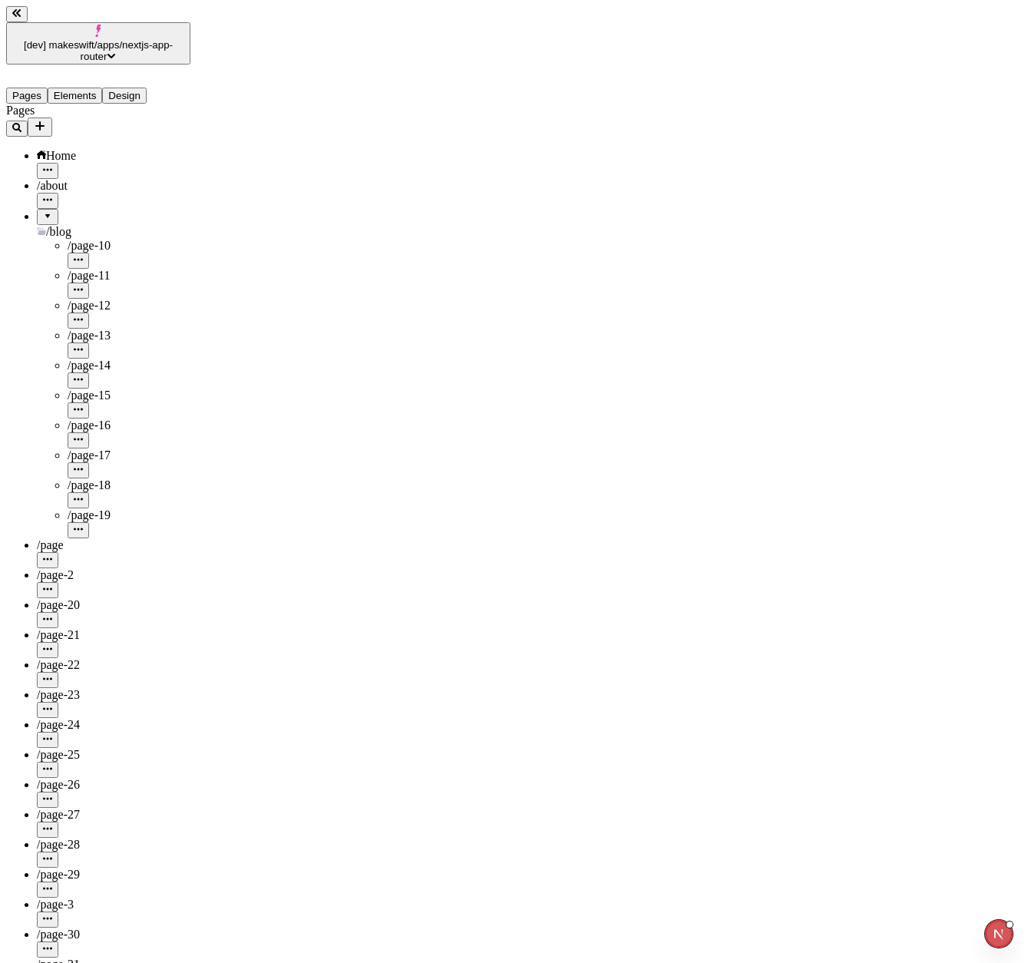
click at [88, 658] on div "/page-22" at bounding box center [114, 665] width 154 height 14
click at [128, 598] on div "/page-20" at bounding box center [114, 613] width 154 height 30
click at [73, 628] on span "/page-21" at bounding box center [58, 634] width 43 height 13
type input "/page-21"
click at [85, 658] on div "/page-22" at bounding box center [114, 665] width 154 height 14
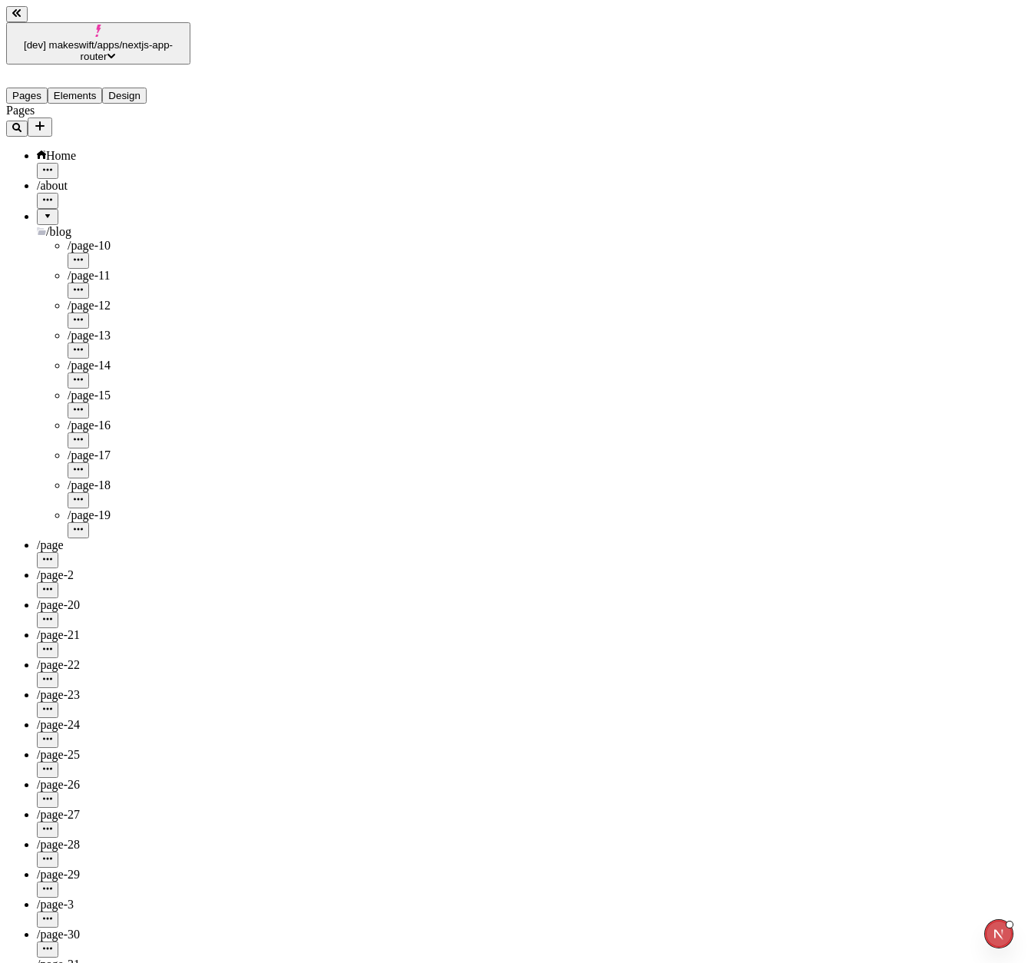
type input "/page-22"
click at [0, 0] on vercel-live-feedback at bounding box center [0, 0] width 0 height 0
click at [75, 688] on div "/page-23" at bounding box center [114, 703] width 154 height 30
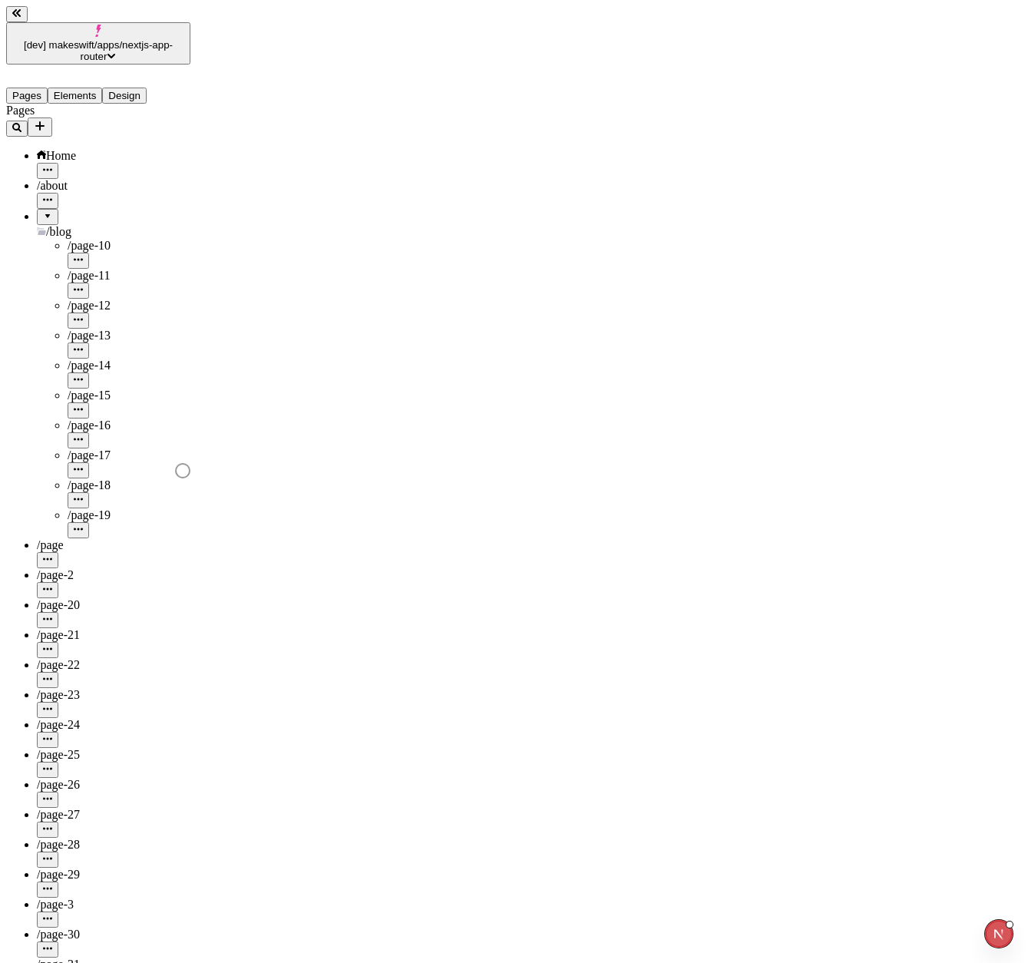
type input "/page-36"
click at [104, 658] on div "/page-22" at bounding box center [114, 673] width 154 height 30
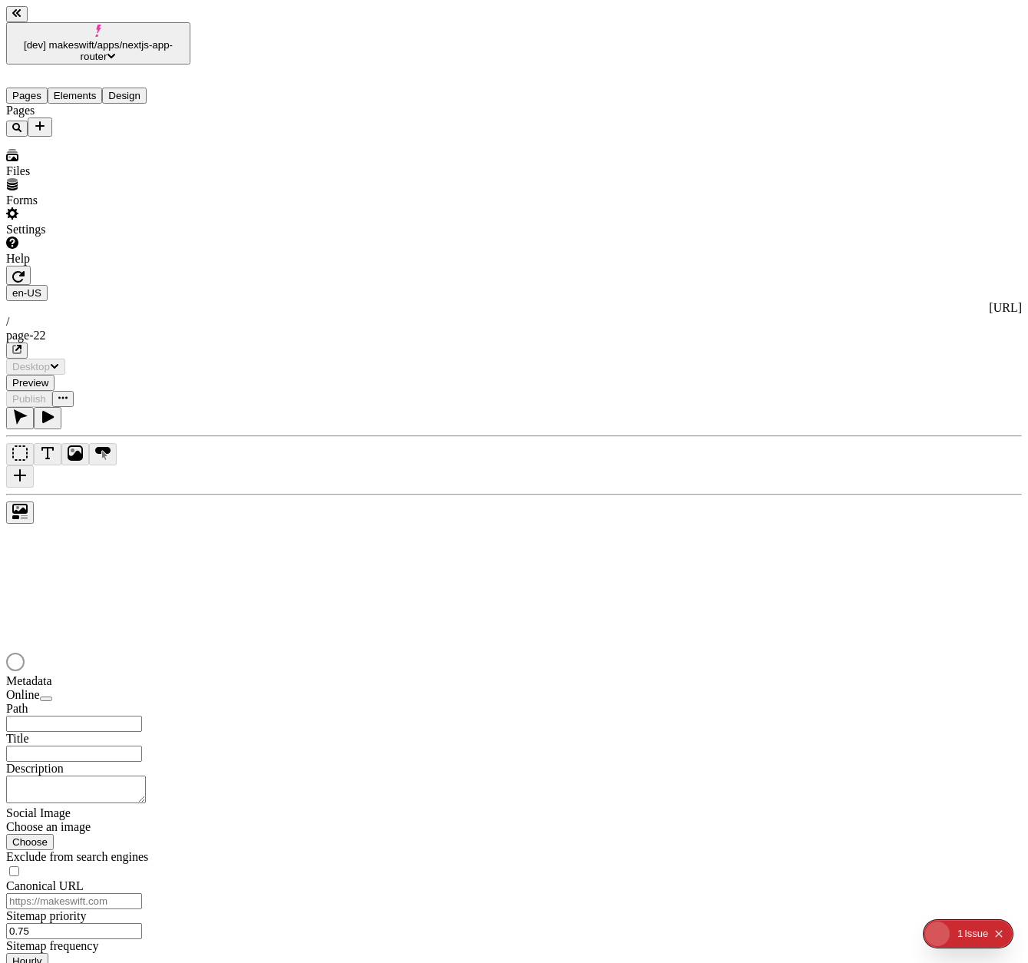
type input "/page-22"
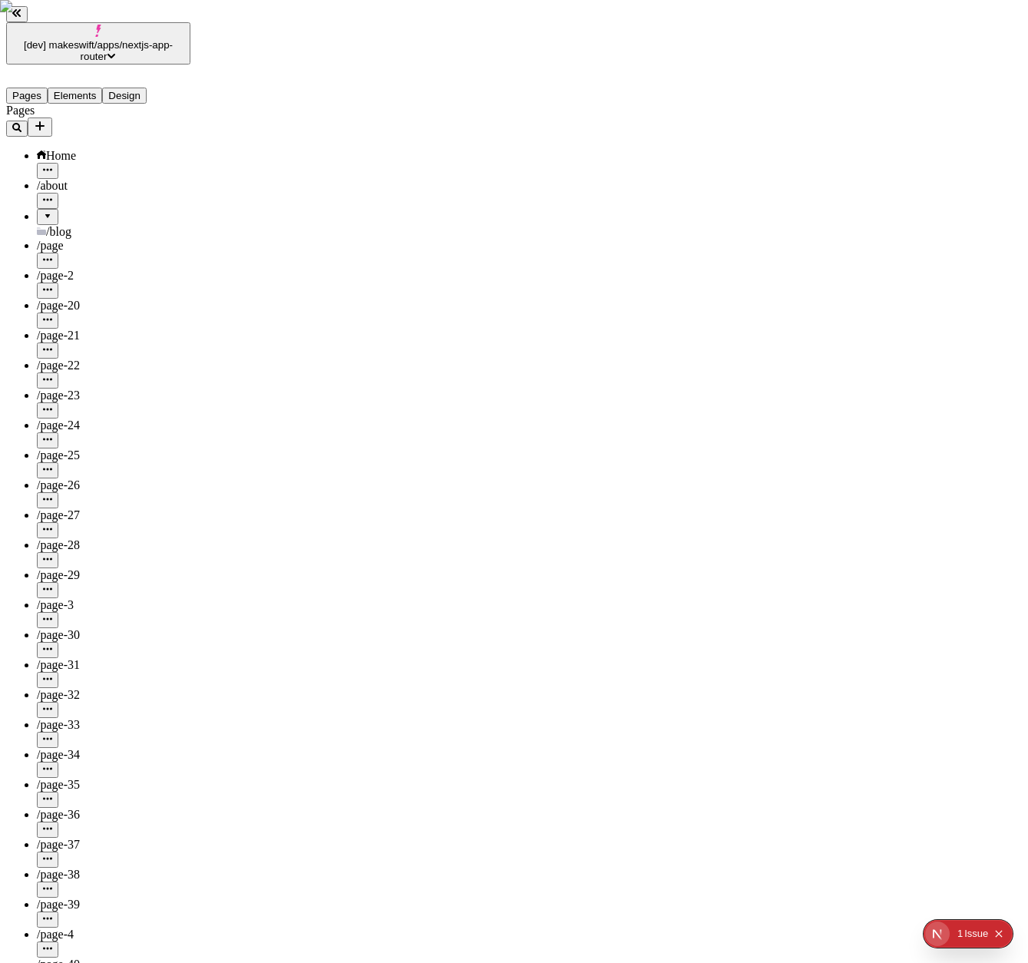
click at [98, 388] on div "/page-23" at bounding box center [114, 395] width 154 height 14
type input "/page-23"
click at [113, 418] on div "/page-24" at bounding box center [114, 425] width 154 height 14
type input "/page-24"
click at [118, 508] on div "/page-27" at bounding box center [114, 515] width 154 height 14
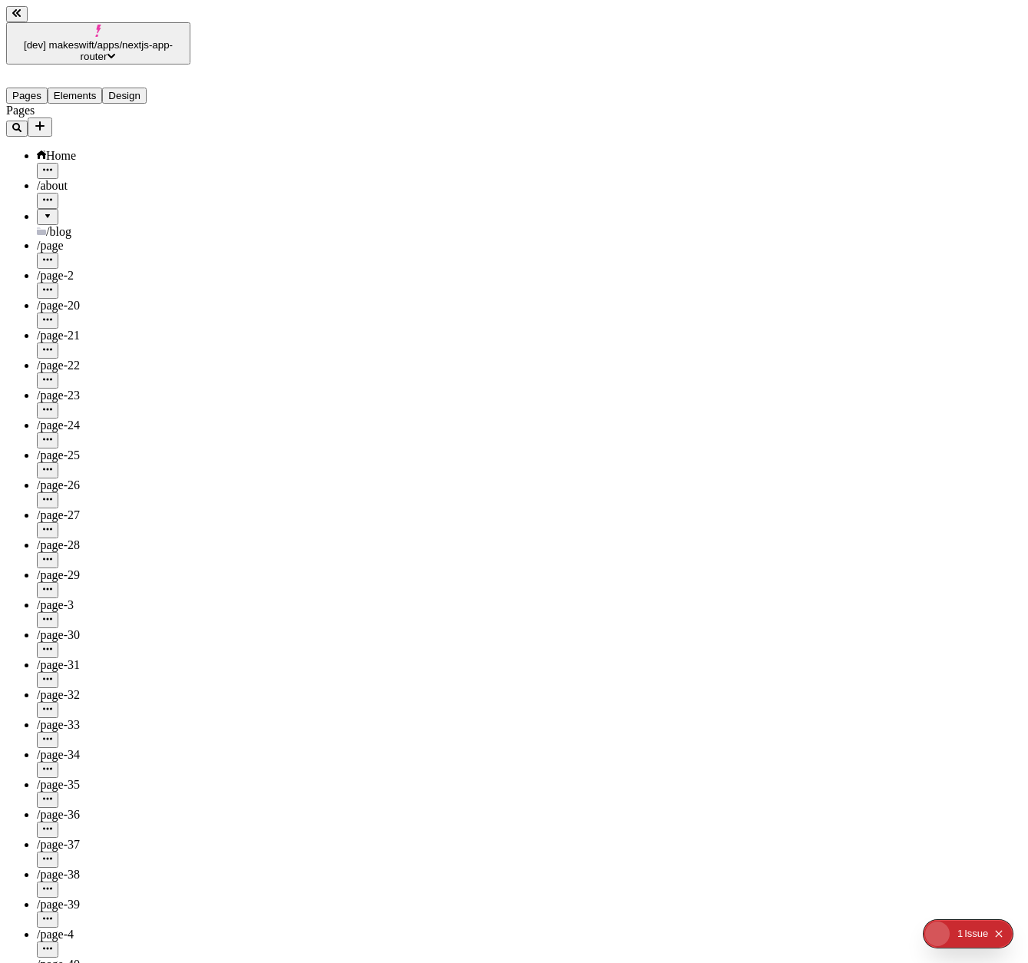
type input "/page-27"
click at [81, 359] on div "/page-22" at bounding box center [114, 374] width 154 height 30
click at [57, 568] on div "/page-29" at bounding box center [114, 583] width 154 height 30
click at [63, 598] on span "/page-3" at bounding box center [55, 604] width 37 height 13
type input "/page-29"
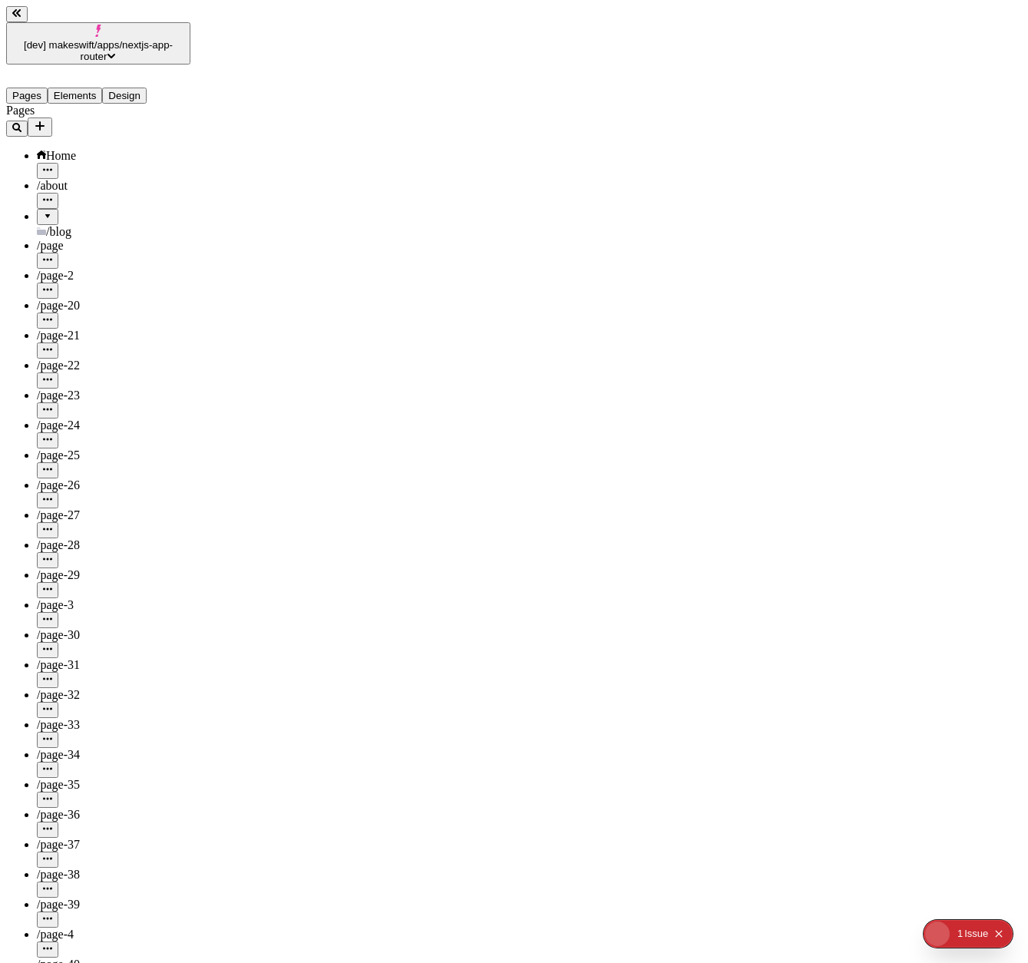
click at [71, 508] on div "/page-27" at bounding box center [114, 523] width 154 height 30
click at [103, 658] on div "/page-31" at bounding box center [114, 673] width 154 height 30
click at [95, 598] on div "/page-3" at bounding box center [114, 605] width 154 height 14
click at [95, 568] on div "/page-29" at bounding box center [114, 583] width 154 height 30
click at [106, 718] on div "/page-33" at bounding box center [114, 725] width 154 height 14
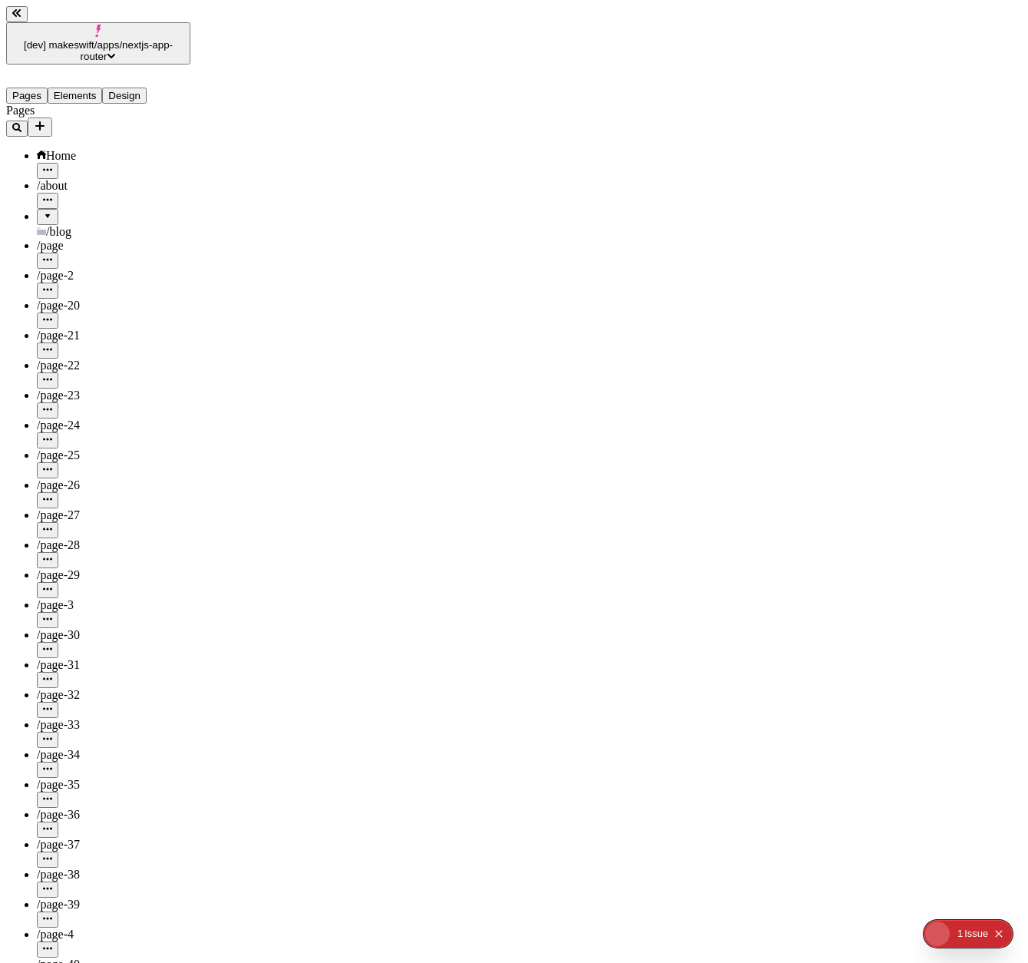
click at [117, 868] on div "/page-38" at bounding box center [114, 875] width 154 height 14
click at [70, 388] on div "/page-23" at bounding box center [114, 403] width 154 height 30
click at [71, 359] on div "/page-22" at bounding box center [114, 374] width 154 height 30
click at [84, 239] on div "/page" at bounding box center [114, 246] width 154 height 14
click at [79, 418] on div "/page-24" at bounding box center [114, 425] width 154 height 14
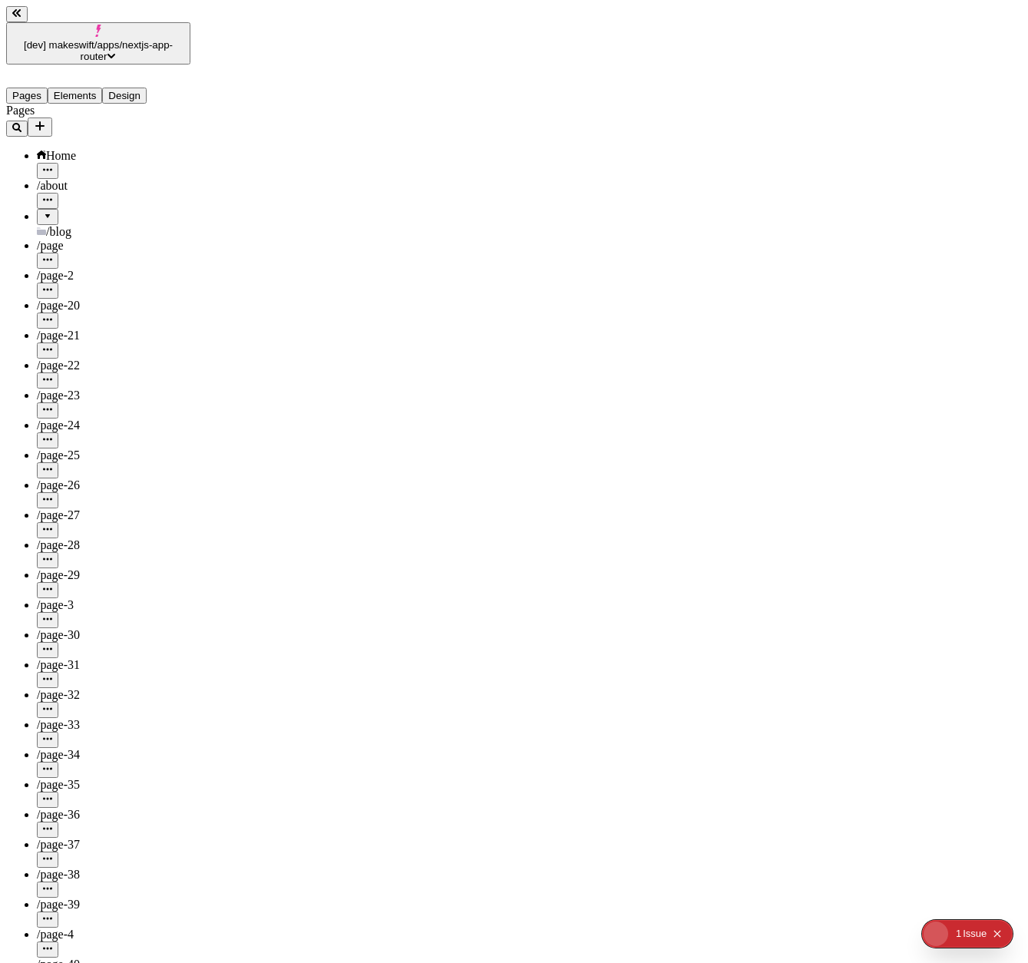
type input "/page-24"
click at [127, 448] on div "/page-25" at bounding box center [114, 455] width 154 height 14
type input "/page-25"
click at [111, 478] on div "/page-26" at bounding box center [114, 485] width 154 height 14
type input "/page-26"
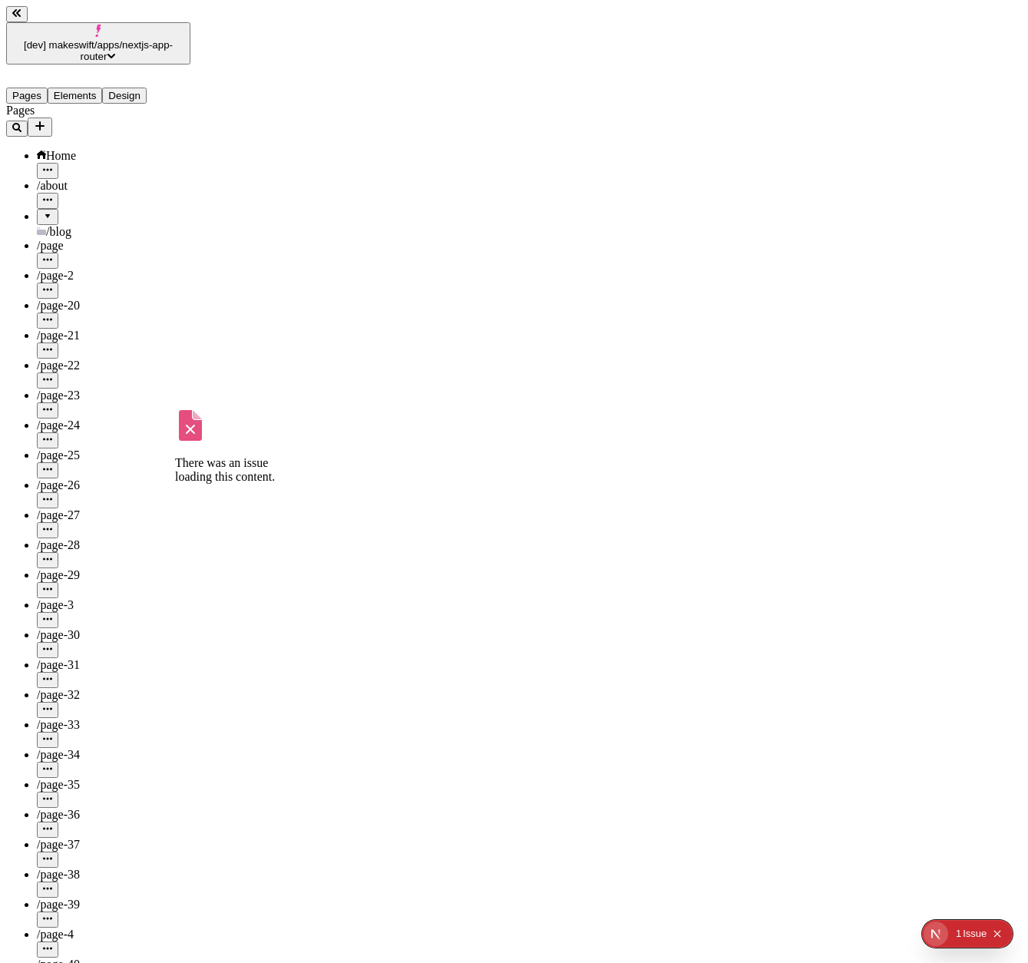
click at [123, 598] on div "/page-3" at bounding box center [114, 605] width 154 height 14
type input "/page-3"
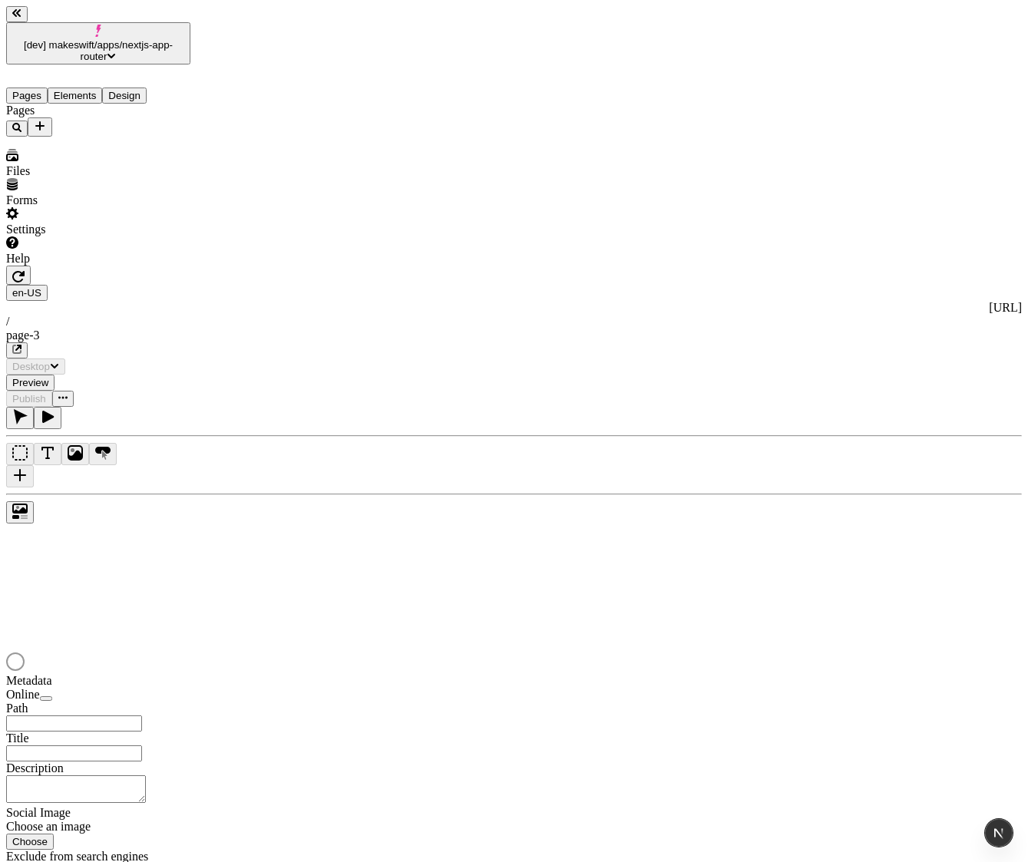
type input "/page-3"
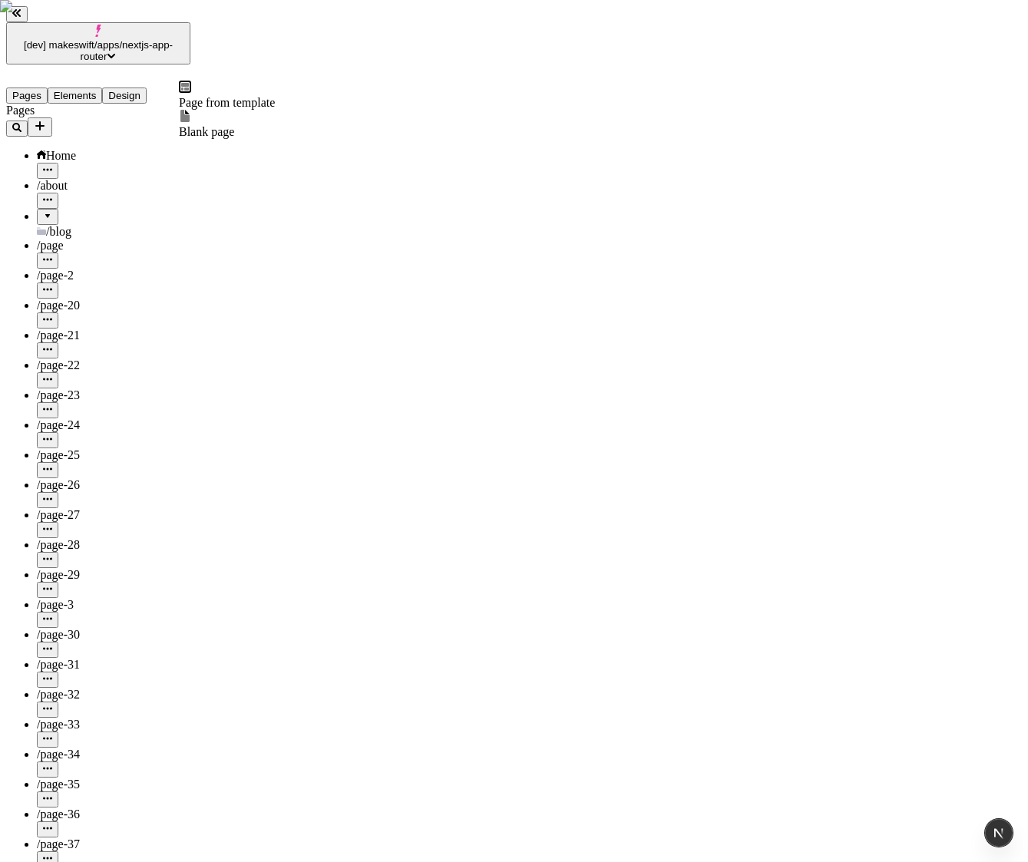
click at [46, 120] on icon "Add new" at bounding box center [40, 126] width 12 height 12
click at [225, 125] on span "Blank page" at bounding box center [206, 131] width 55 height 13
click at [46, 120] on icon "Add new" at bounding box center [40, 126] width 12 height 12
click at [234, 125] on span "Blank page" at bounding box center [206, 131] width 55 height 13
click at [46, 120] on icon "Add new" at bounding box center [40, 126] width 12 height 12
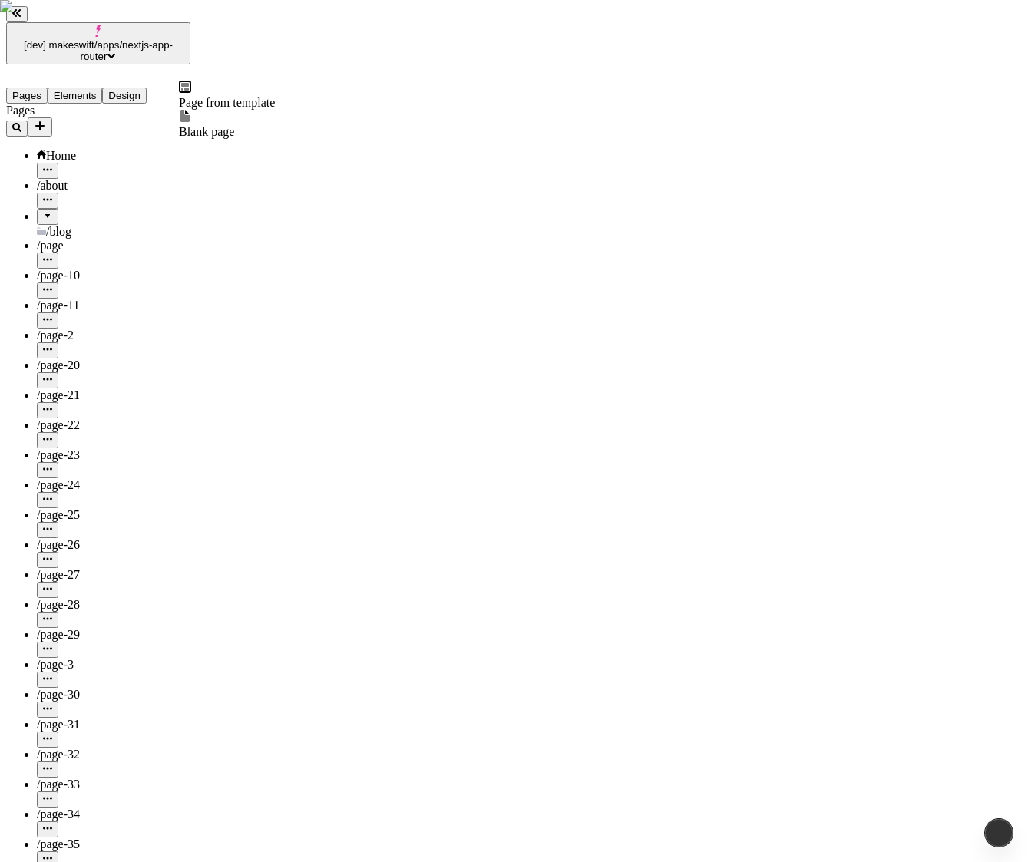
click at [222, 127] on span "Blank page" at bounding box center [206, 131] width 55 height 13
click at [45, 121] on icon "Add new" at bounding box center [39, 125] width 9 height 9
type input "/page-11"
click at [234, 125] on span "Blank page" at bounding box center [206, 131] width 55 height 13
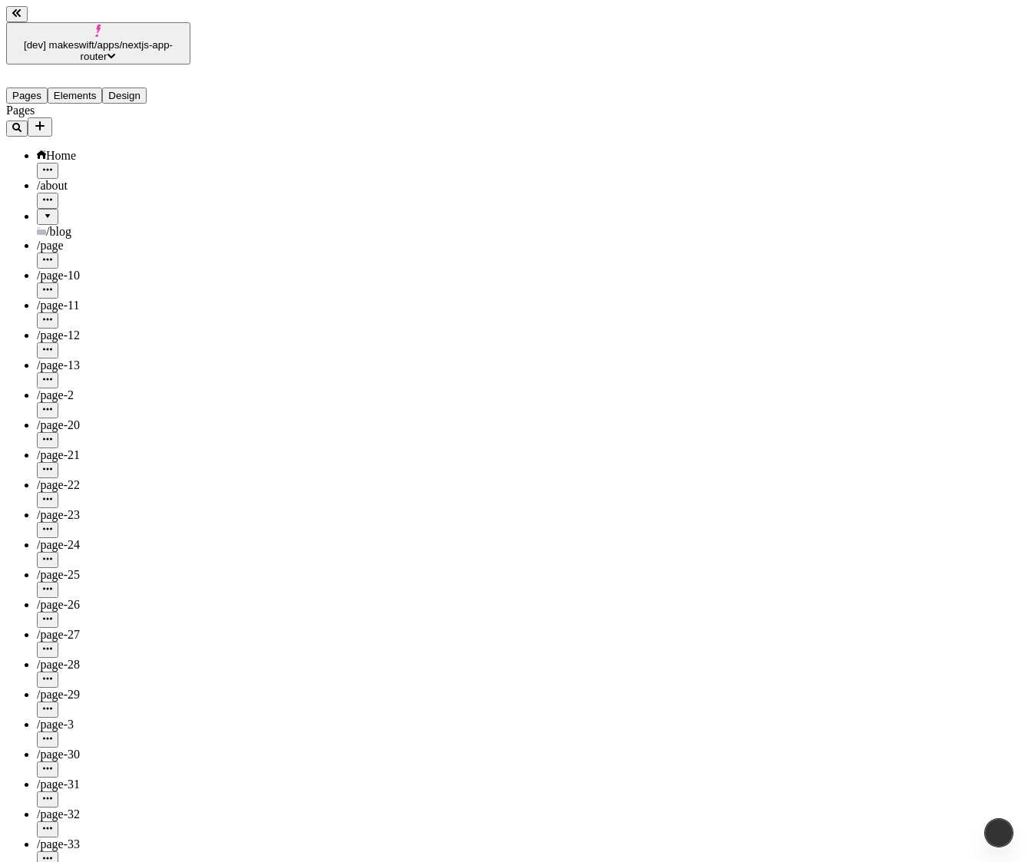
type input "/page-13"
click at [46, 120] on icon "Add new" at bounding box center [40, 126] width 12 height 12
click at [227, 130] on div "Blank page" at bounding box center [227, 124] width 96 height 29
click at [45, 121] on icon "Add new" at bounding box center [39, 125] width 9 height 9
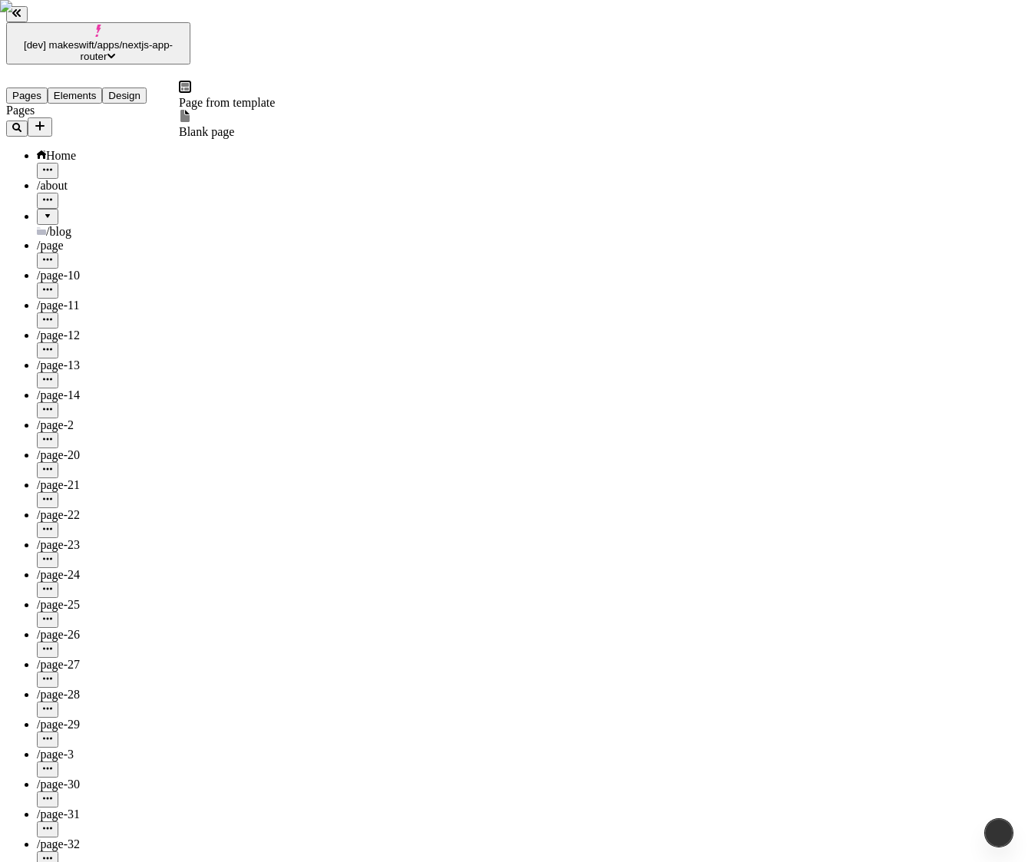
click at [206, 119] on div "Blank page" at bounding box center [227, 124] width 96 height 29
click at [100, 88] on button "Elements" at bounding box center [75, 96] width 55 height 16
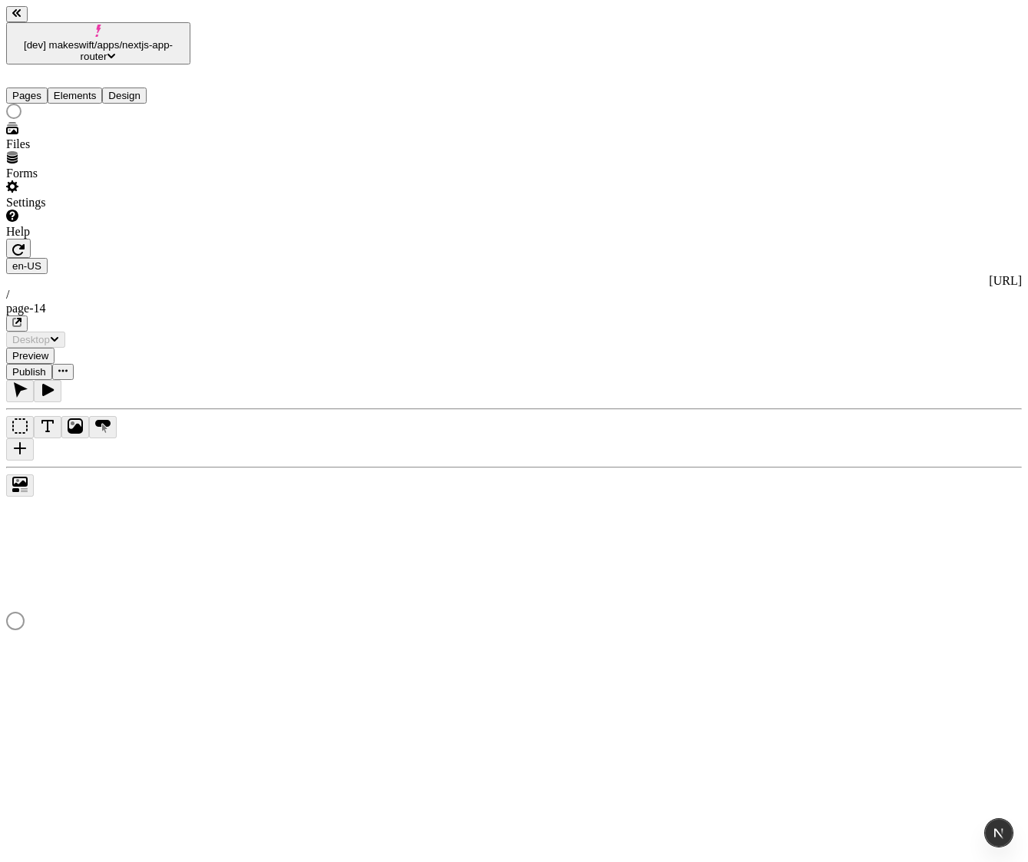
click at [43, 88] on button "Pages" at bounding box center [26, 96] width 41 height 16
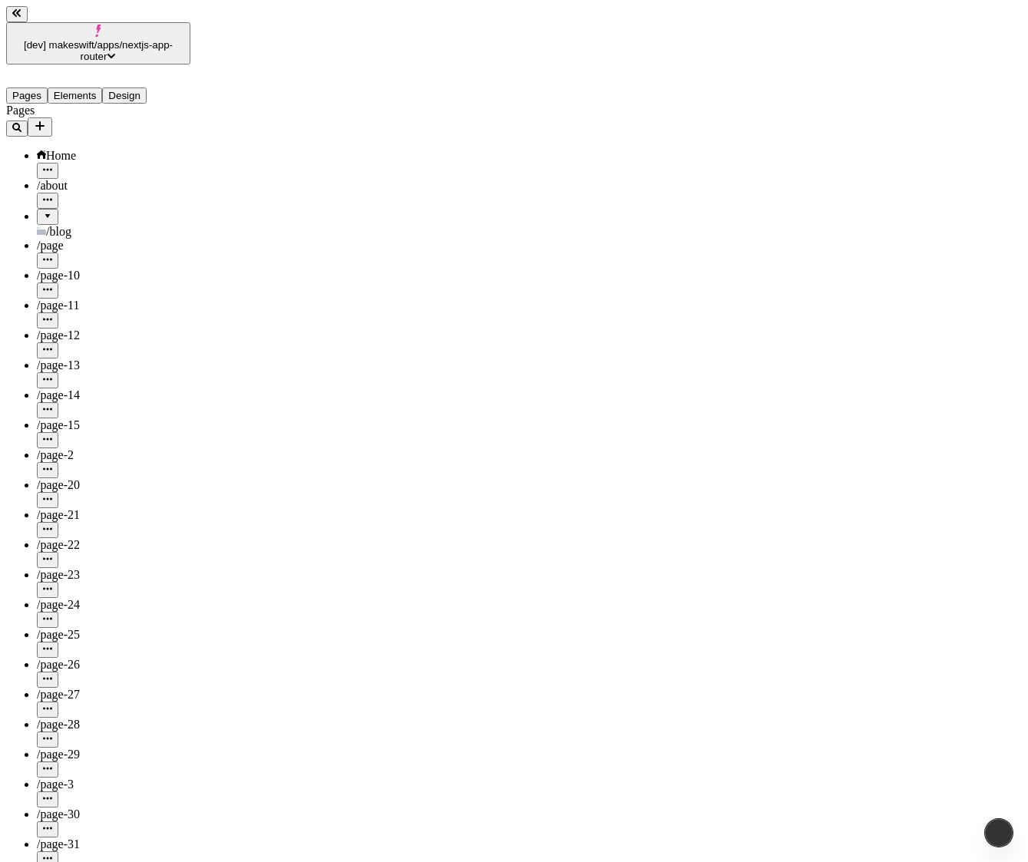
type input "/page-14"
type input "/page-15"
click at [43, 211] on div at bounding box center [47, 211] width 9 height 0
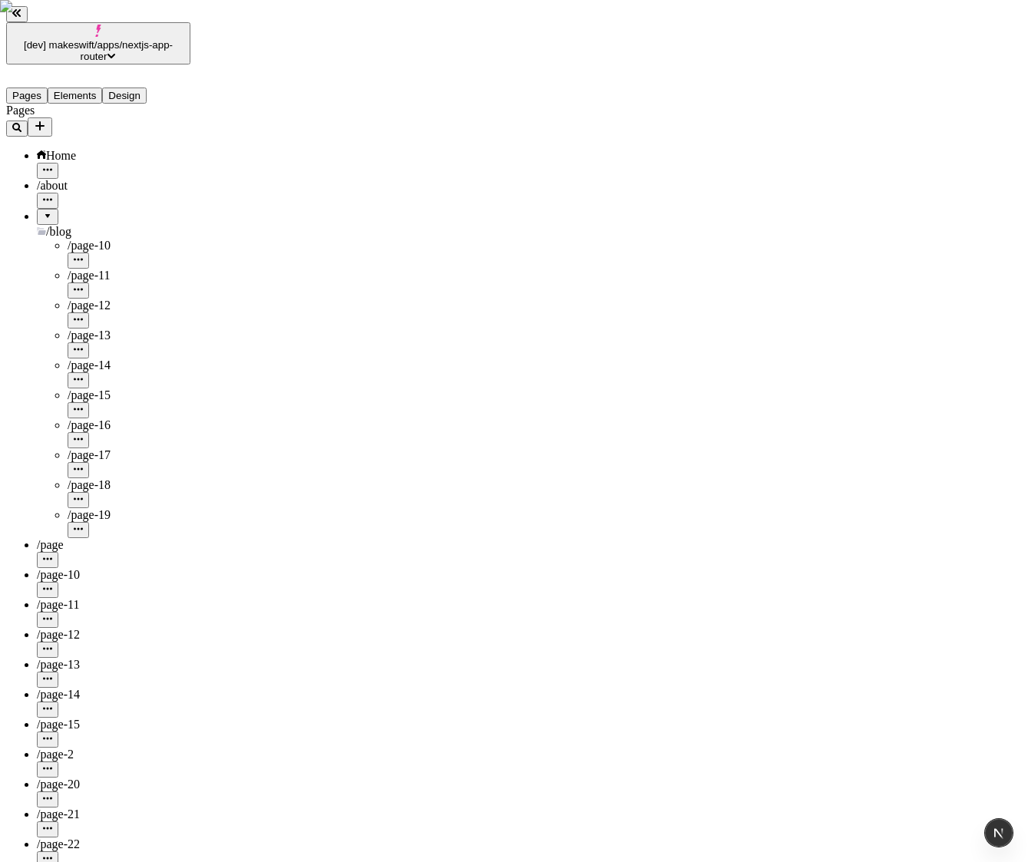
click at [43, 211] on div at bounding box center [47, 211] width 9 height 0
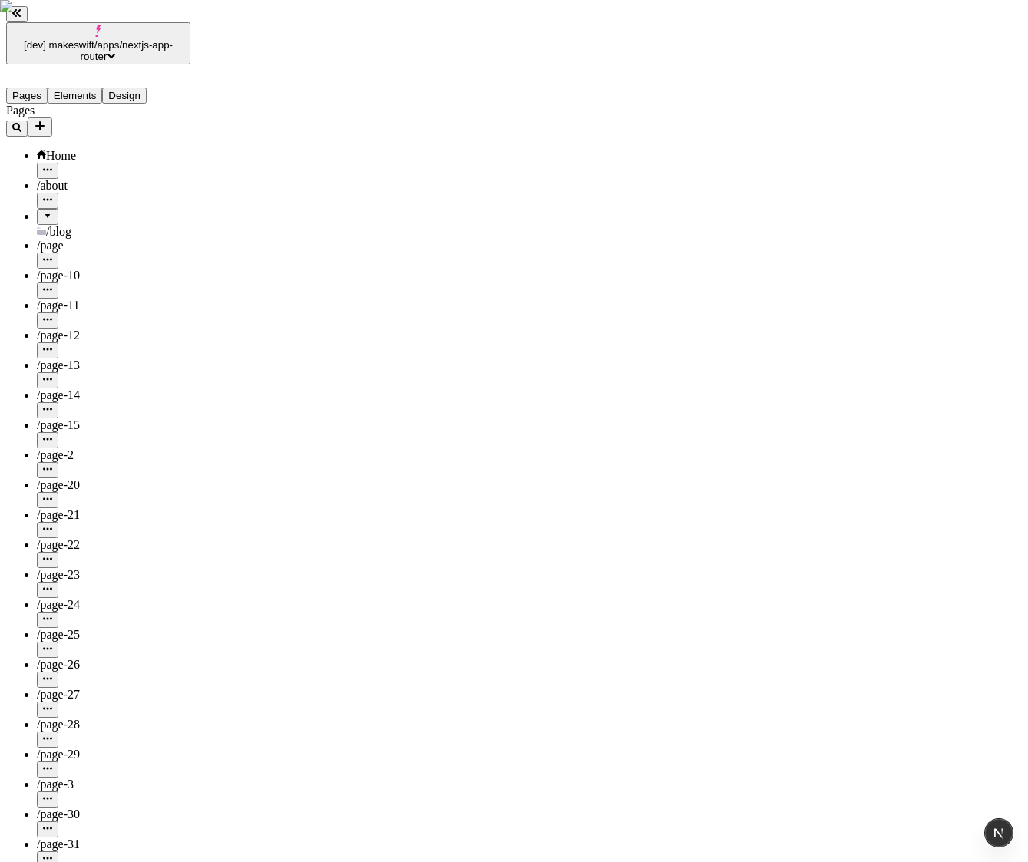
click at [43, 211] on div at bounding box center [47, 211] width 9 height 0
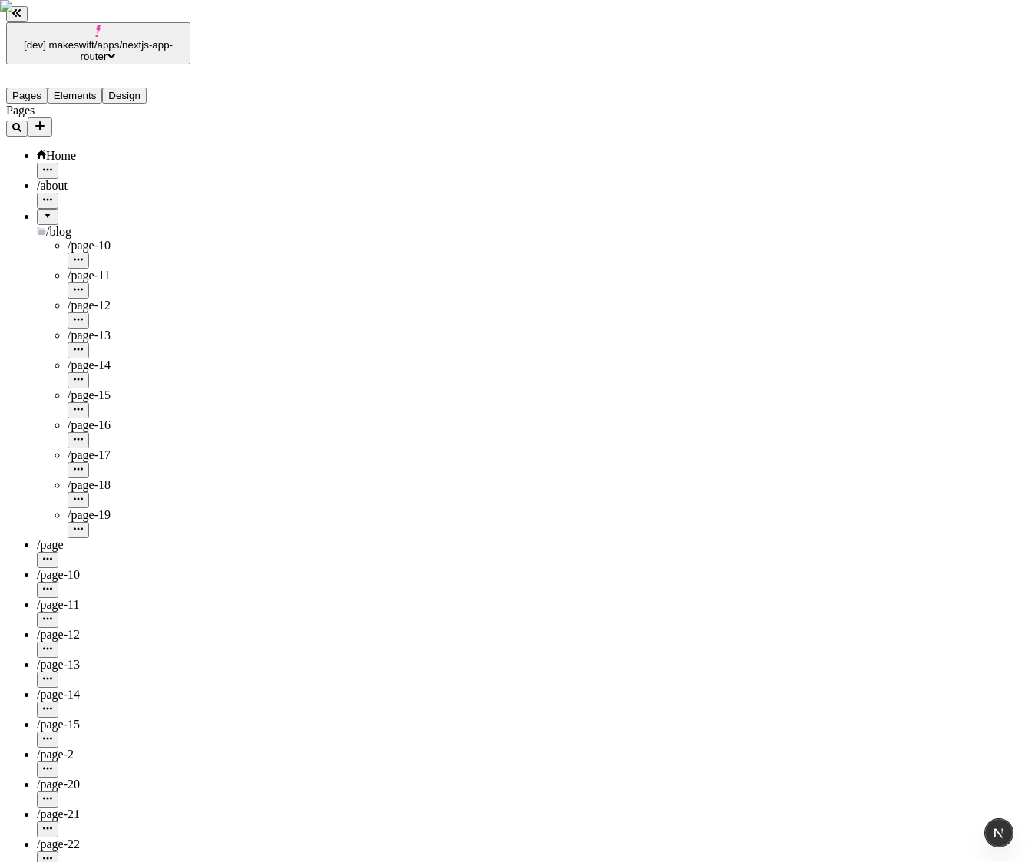
click at [43, 211] on div at bounding box center [47, 211] width 9 height 0
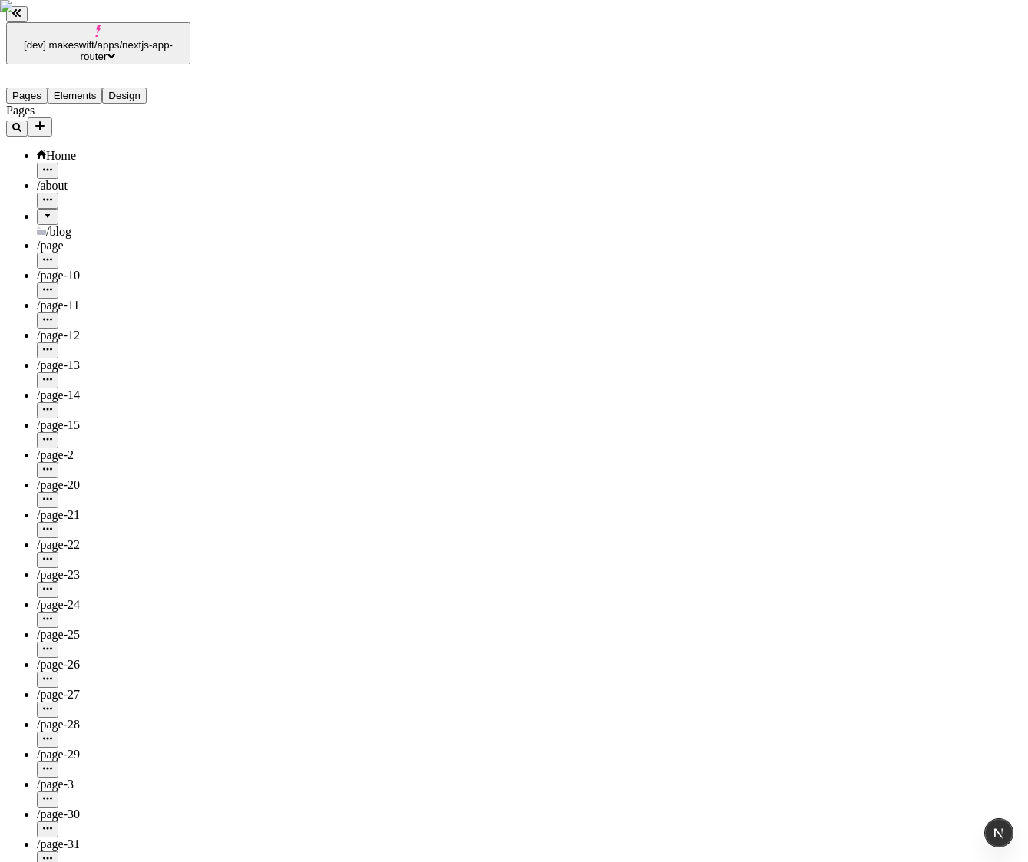
click at [43, 211] on div at bounding box center [47, 211] width 9 height 0
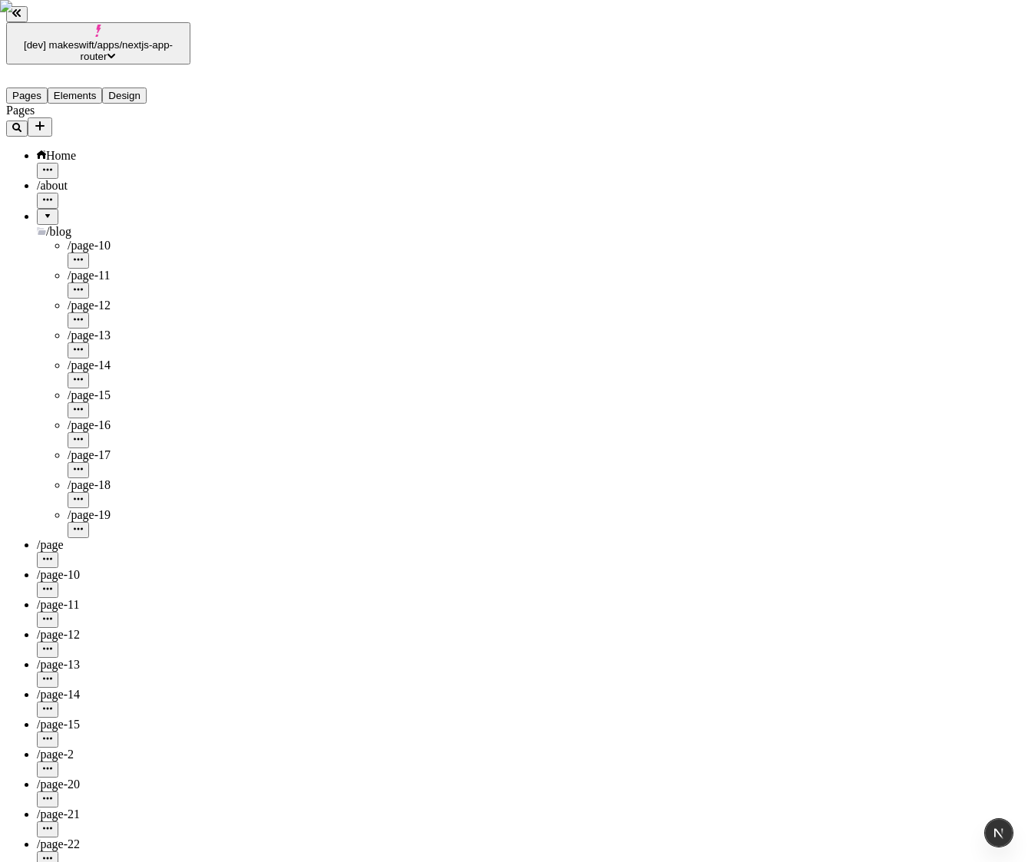
click at [43, 211] on div at bounding box center [47, 211] width 9 height 0
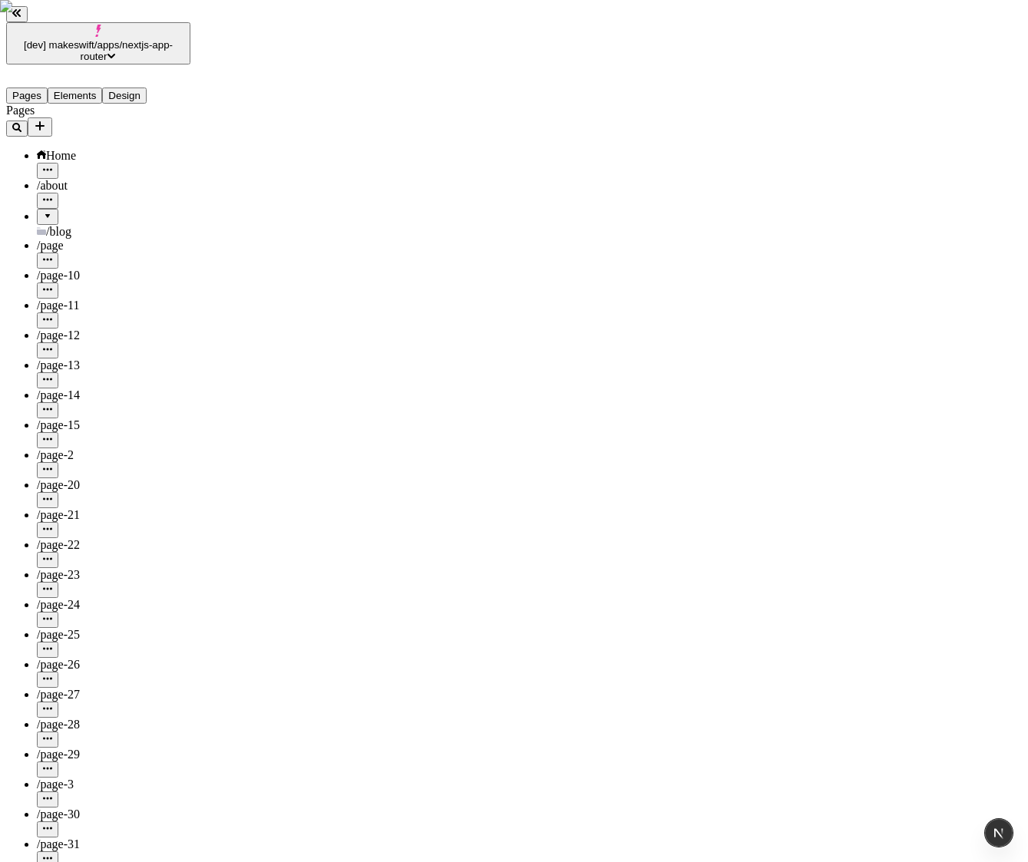
click at [43, 211] on div at bounding box center [47, 211] width 9 height 0
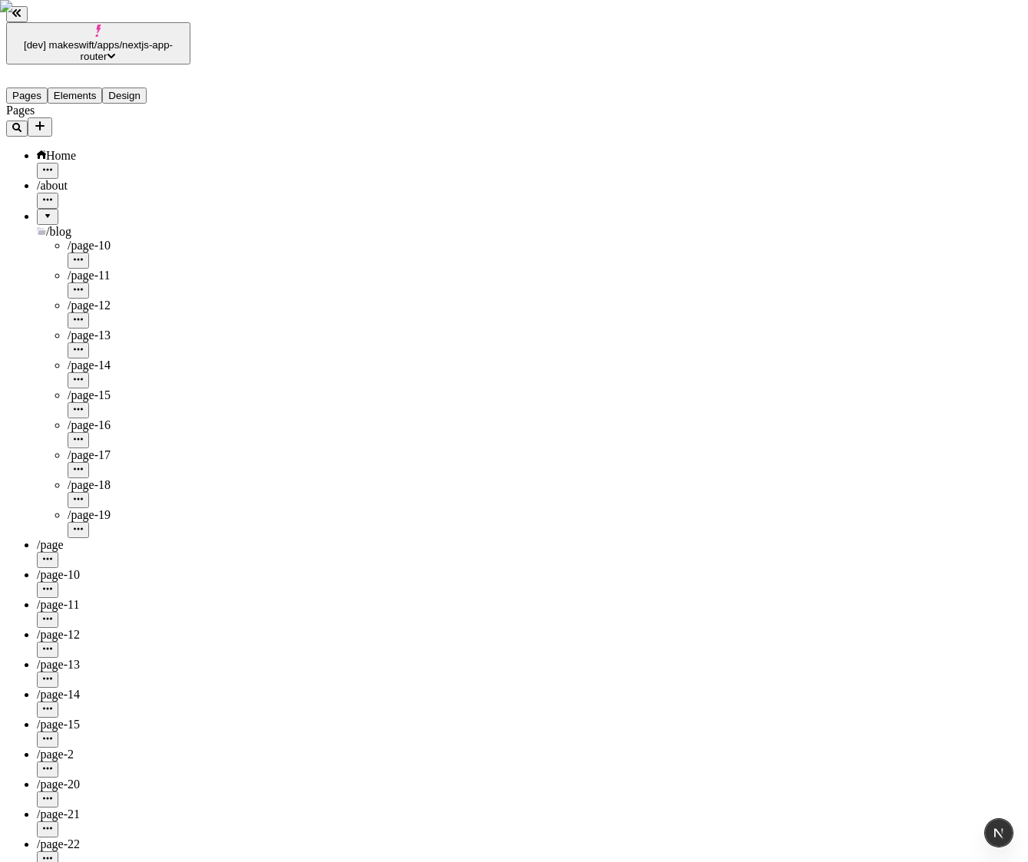
click at [170, 104] on div "Pages" at bounding box center [98, 120] width 184 height 33
click at [46, 120] on icon "Add new" at bounding box center [40, 126] width 12 height 12
click at [223, 125] on span "Blank page" at bounding box center [206, 131] width 55 height 13
type input "/page-16"
click at [58, 762] on button "button" at bounding box center [47, 770] width 21 height 16
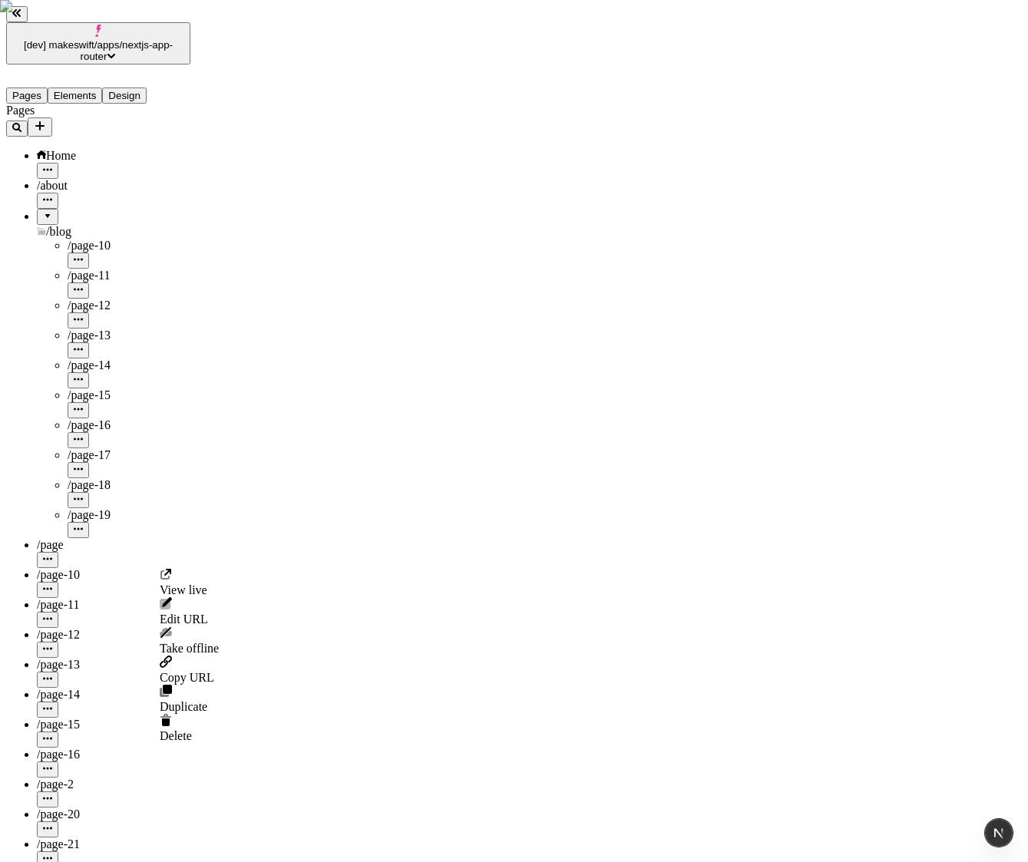
click at [208, 613] on span "Edit URL" at bounding box center [184, 619] width 48 height 13
click at [231, 607] on input "page-16" at bounding box center [228, 615] width 136 height 16
type input "page-1"
click at [160, 623] on button "Save" at bounding box center [177, 631] width 35 height 16
type input "/page-1"
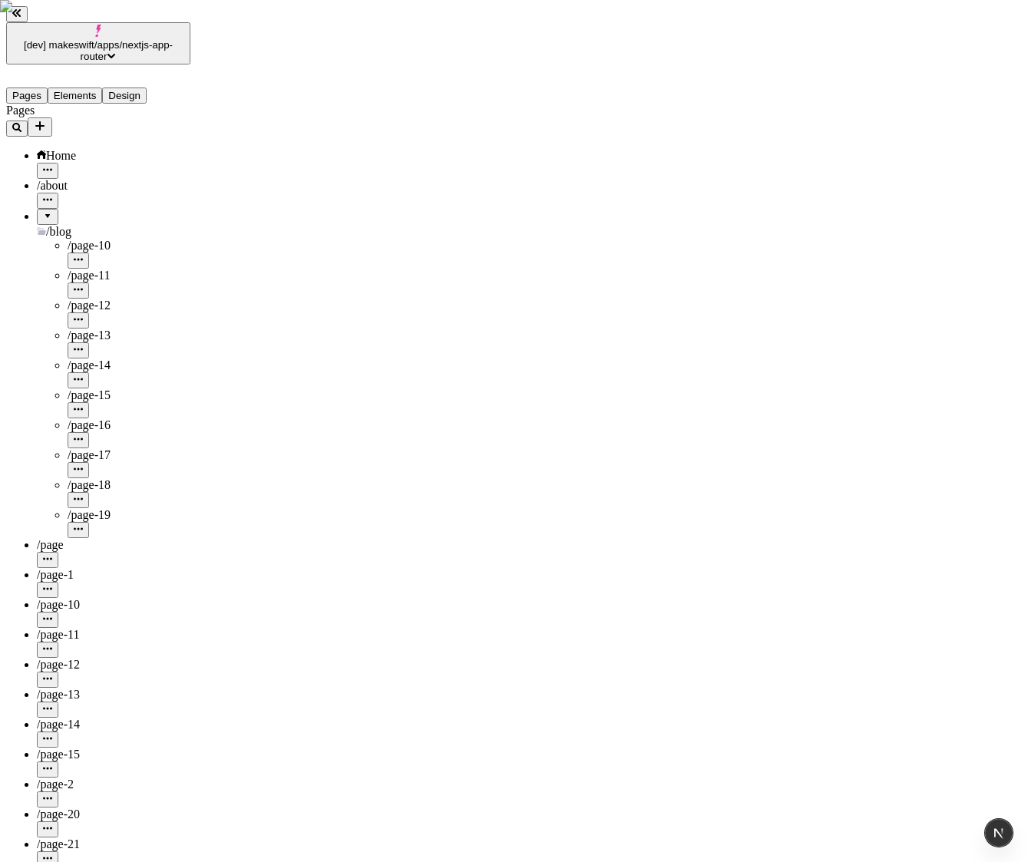
click at [43, 211] on div at bounding box center [47, 211] width 9 height 0
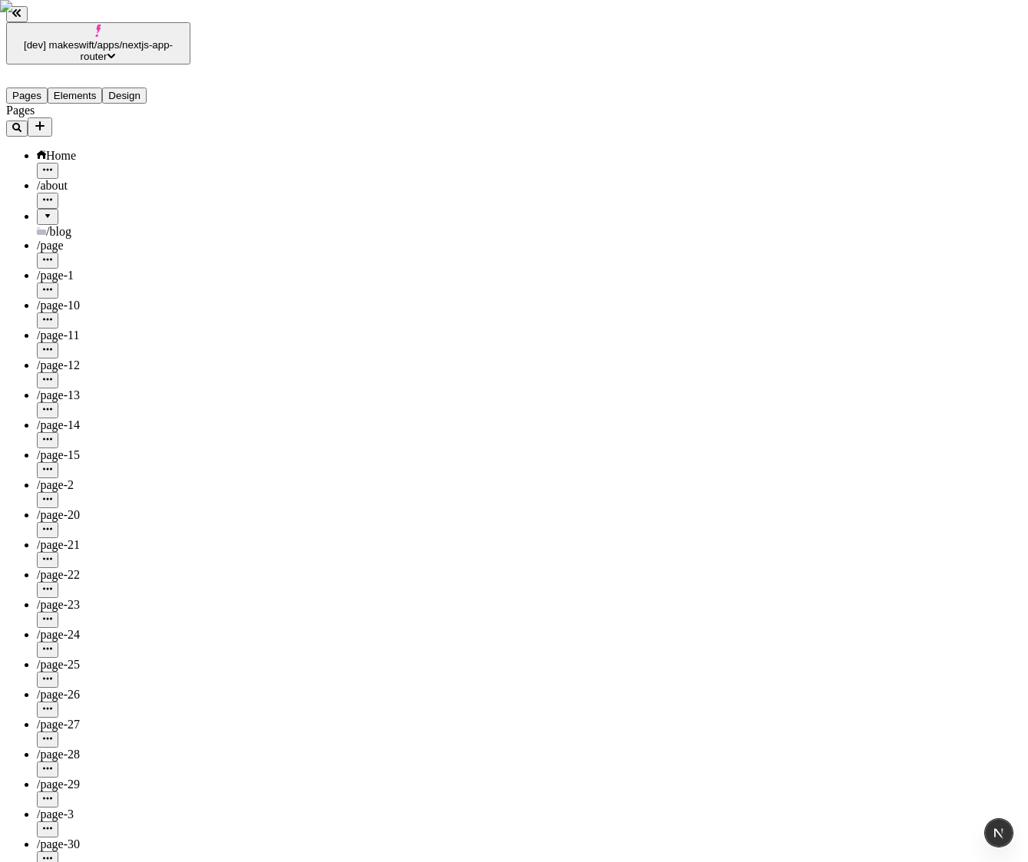
click at [43, 211] on div at bounding box center [47, 211] width 9 height 0
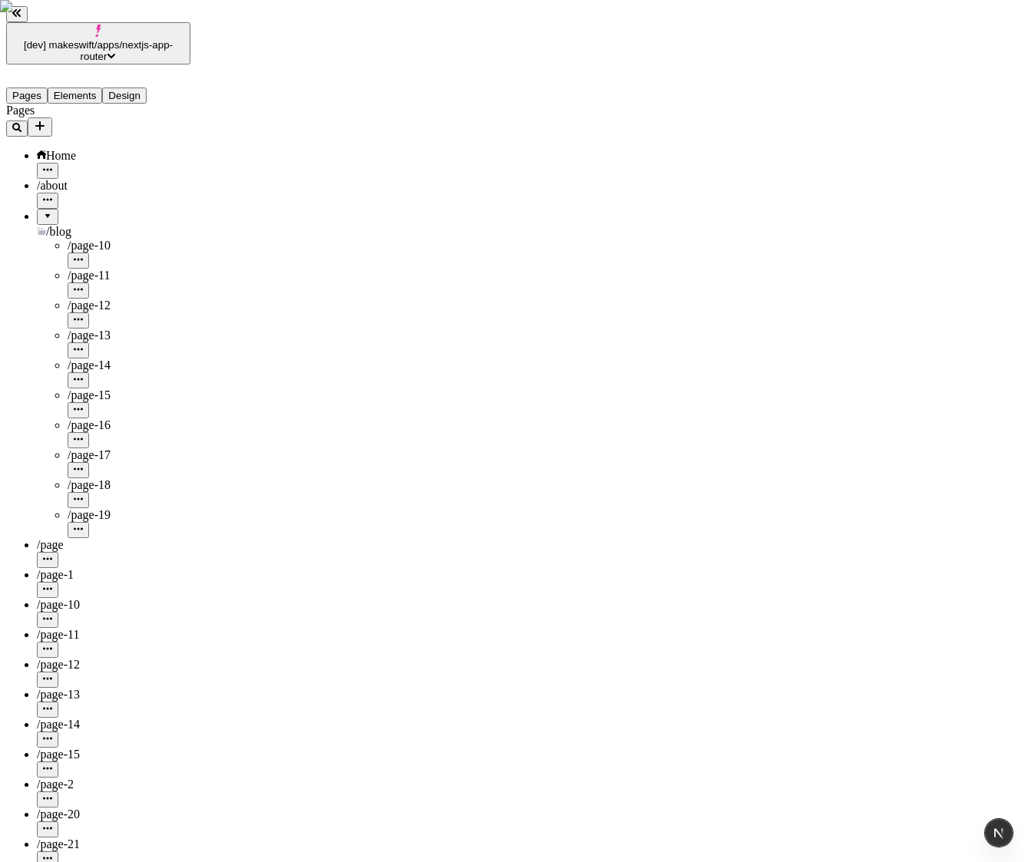
click at [94, 598] on div "/page-10" at bounding box center [114, 613] width 154 height 30
type input "/page-10"
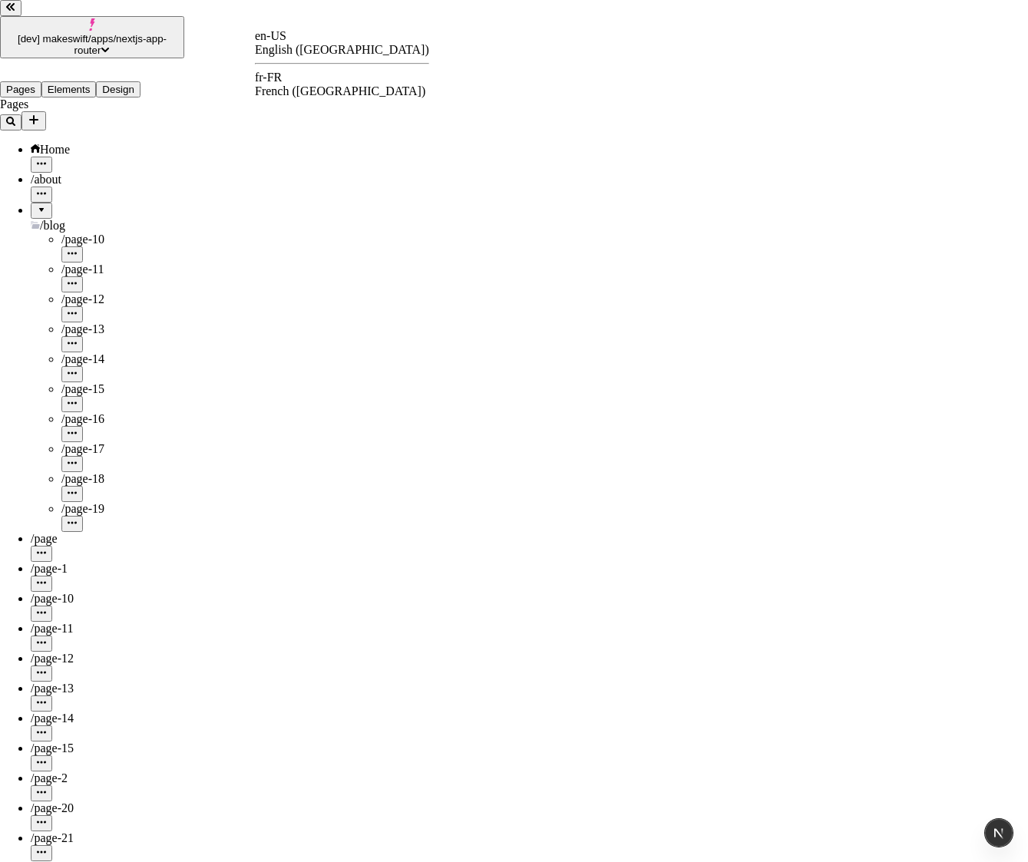
click at [301, 82] on div "fr-FR" at bounding box center [342, 78] width 174 height 14
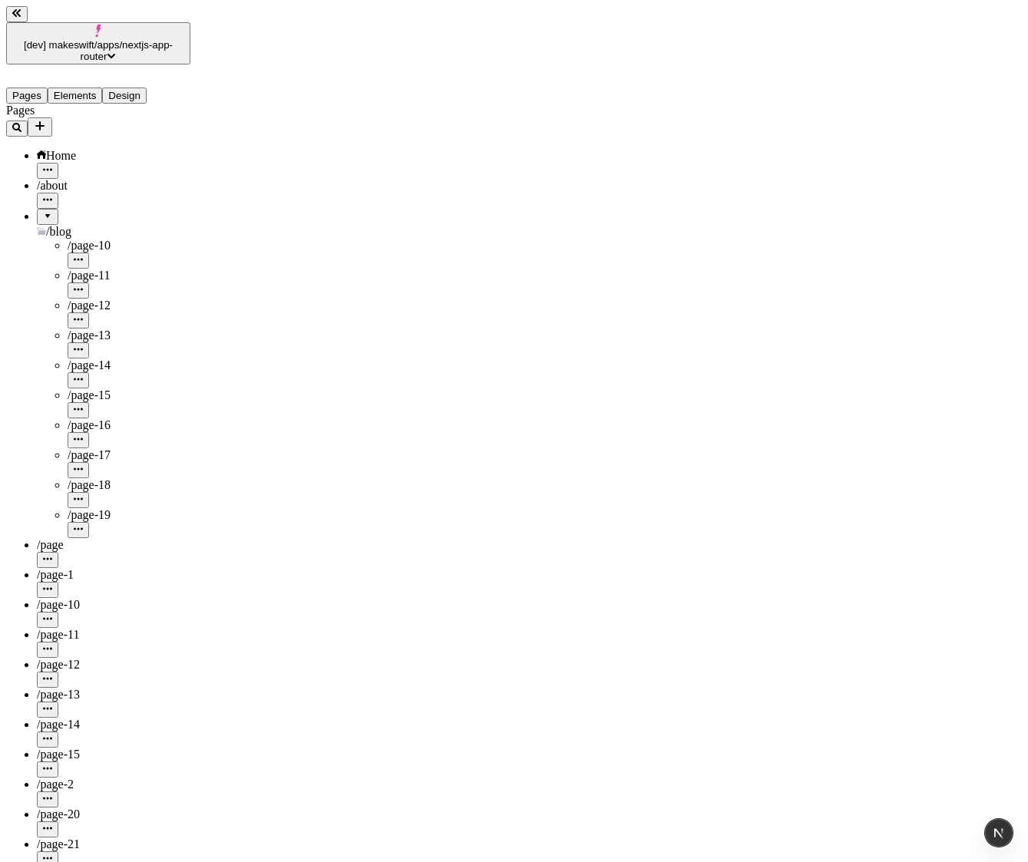
click at [108, 568] on div "/page-1" at bounding box center [114, 575] width 154 height 14
click at [52, 584] on icon "button" at bounding box center [47, 588] width 9 height 9
type input "/page-1"
click at [58, 582] on button "button" at bounding box center [47, 590] width 21 height 16
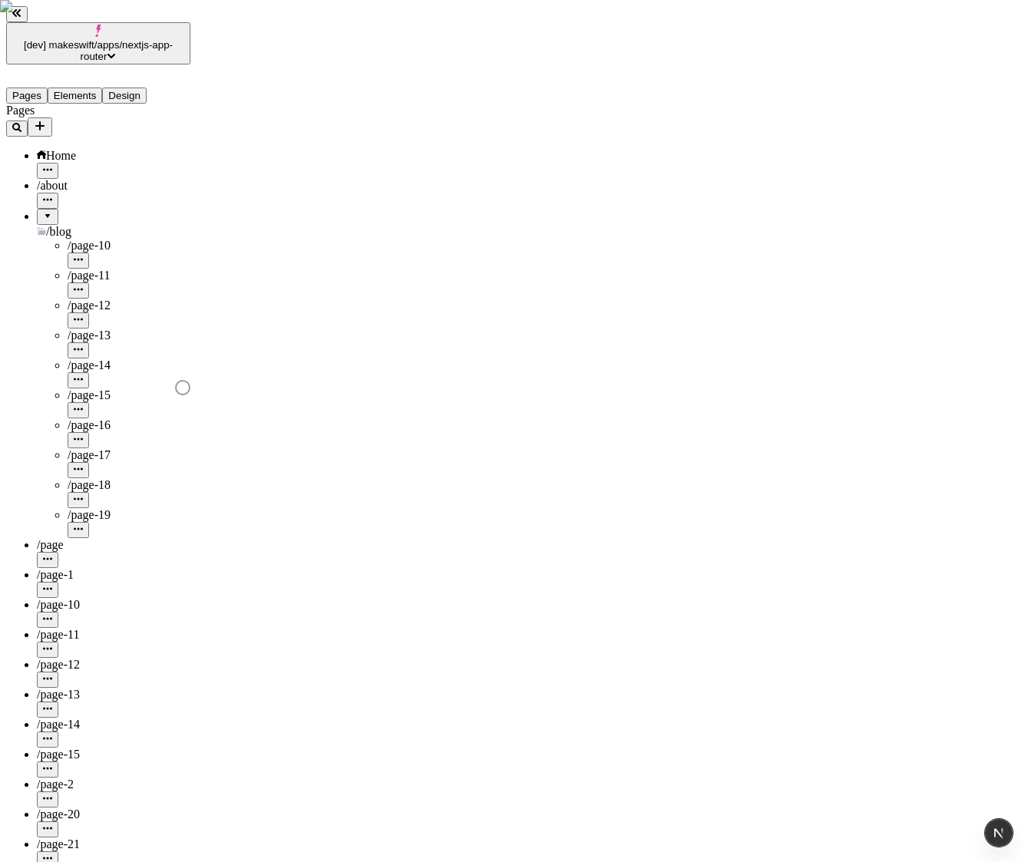
click at [52, 584] on icon "button" at bounding box center [47, 588] width 9 height 9
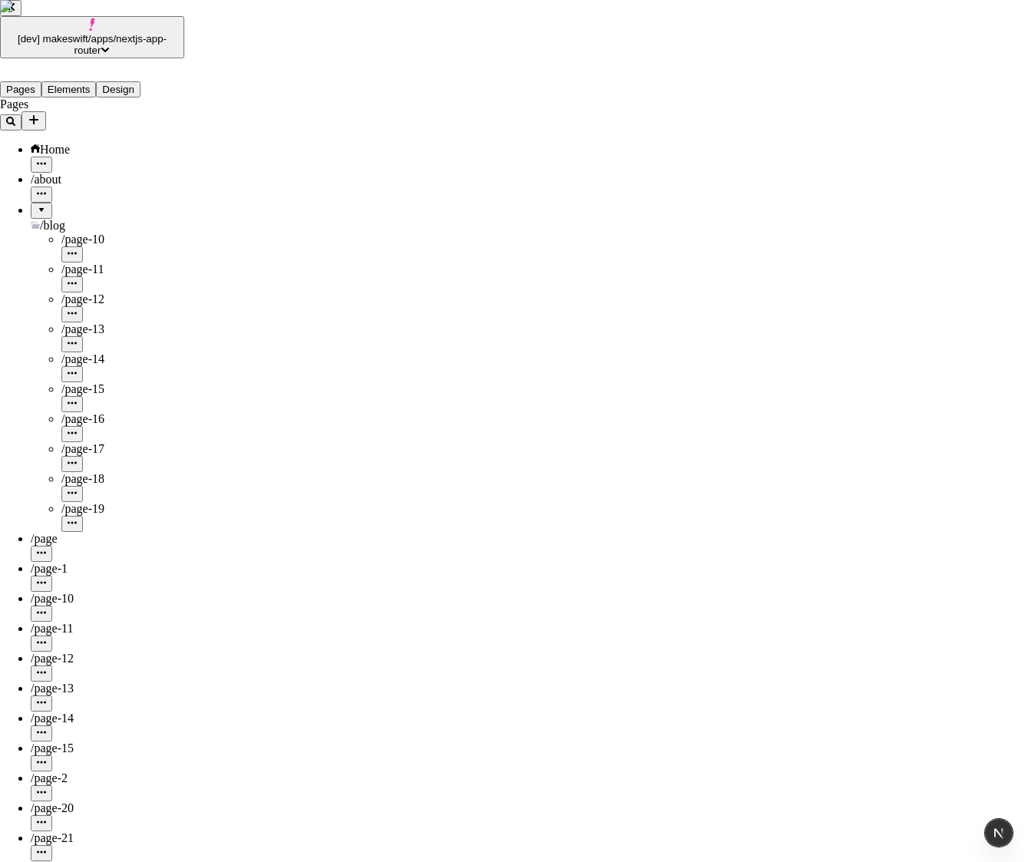
checkbox input "true"
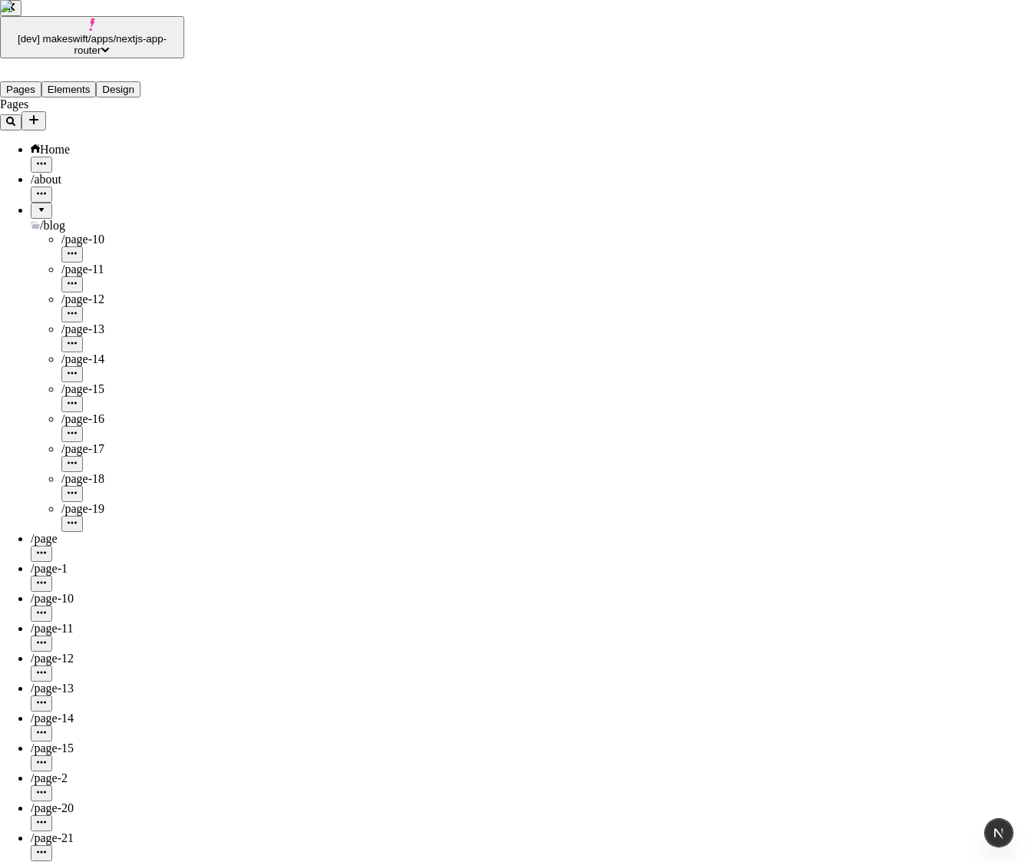
checkbox input "true"
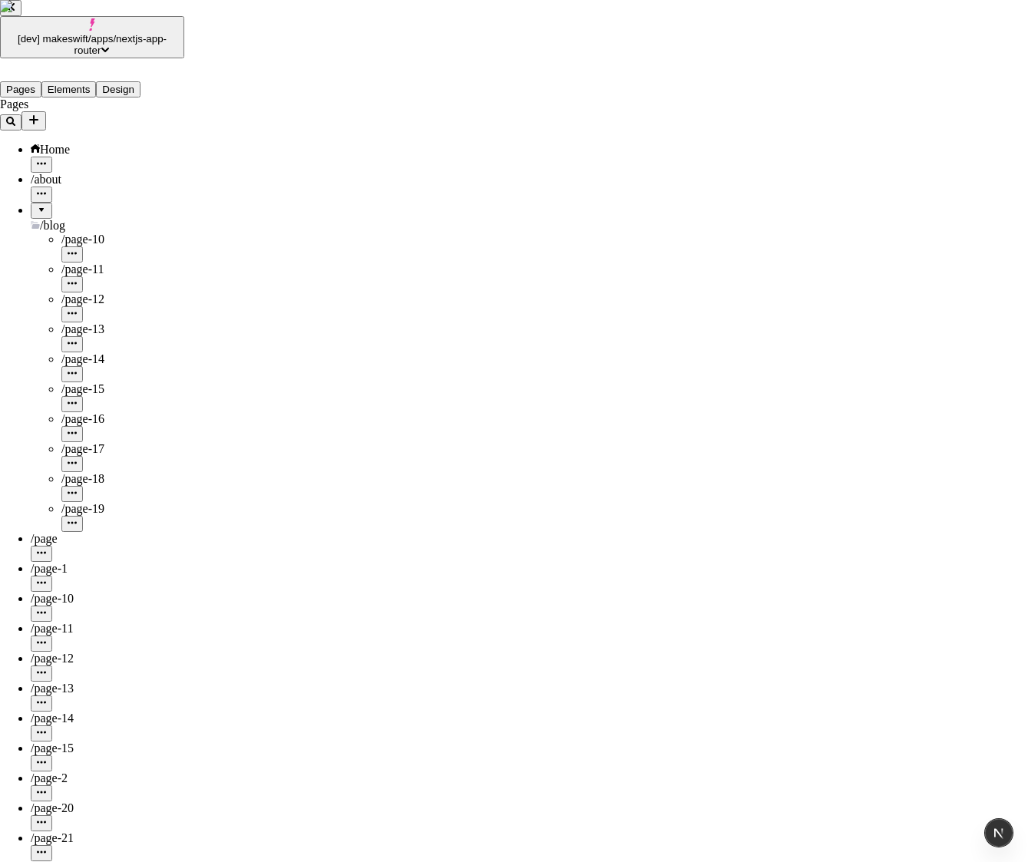
checkbox input "true"
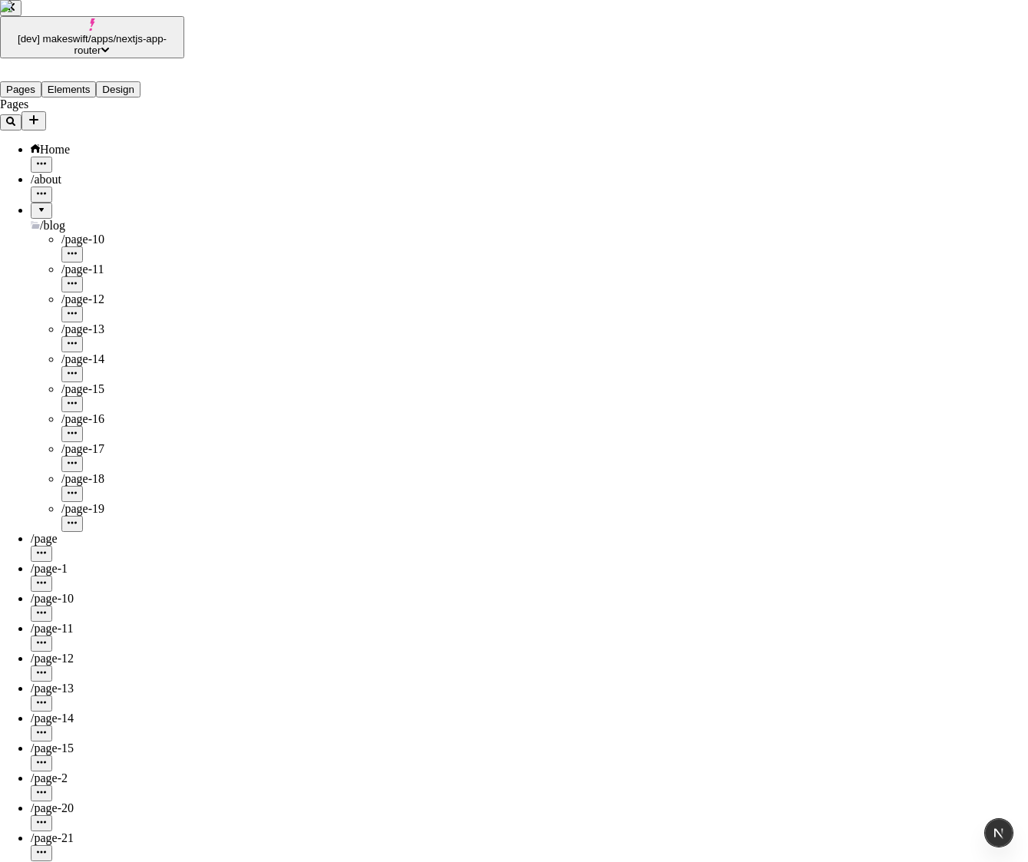
checkbox input "true"
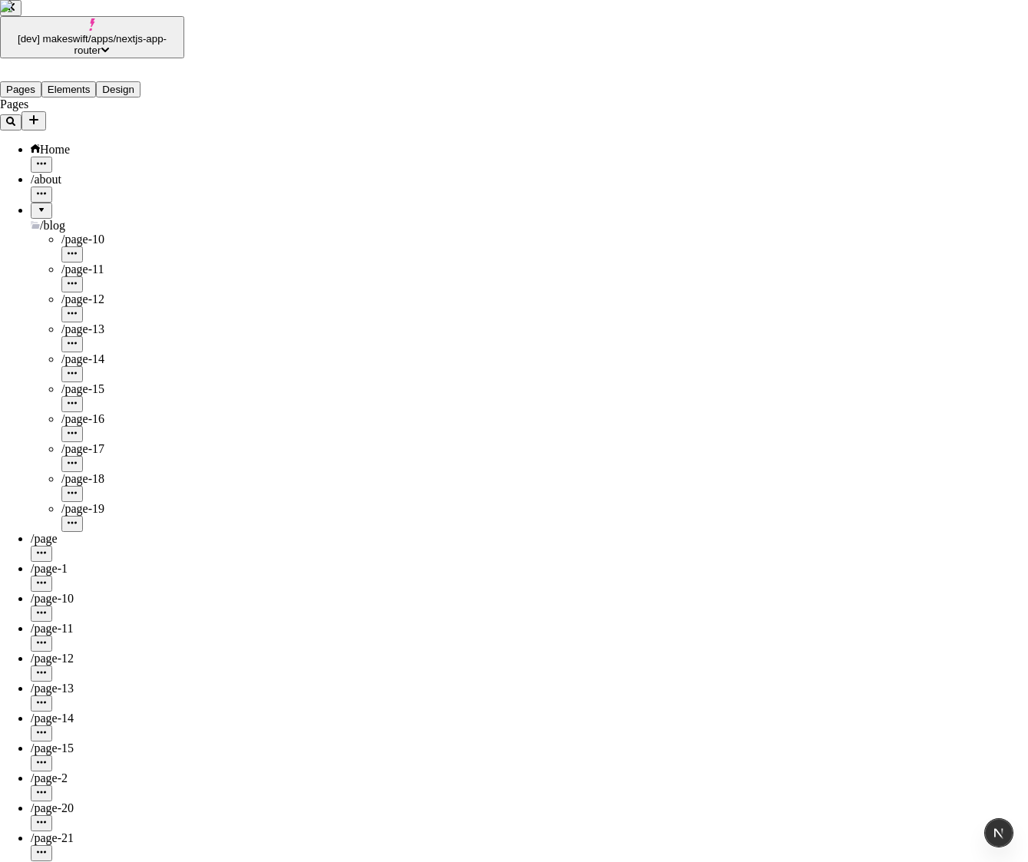
checkbox input "true"
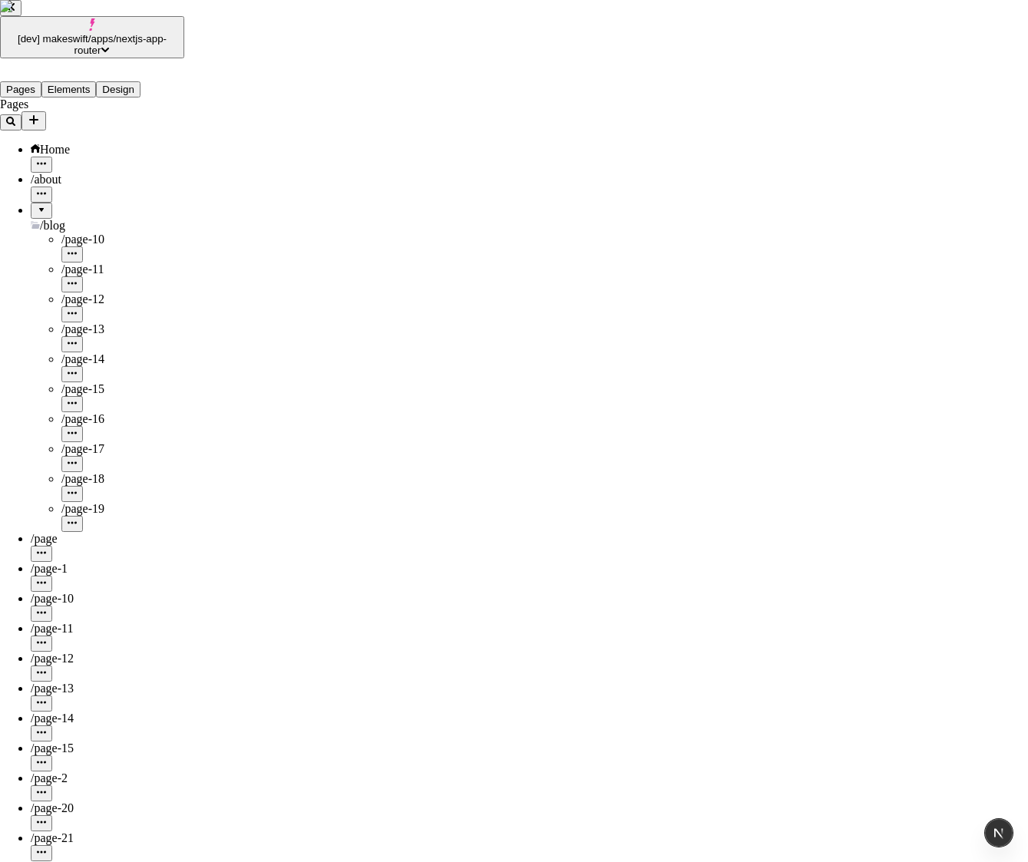
checkbox input "true"
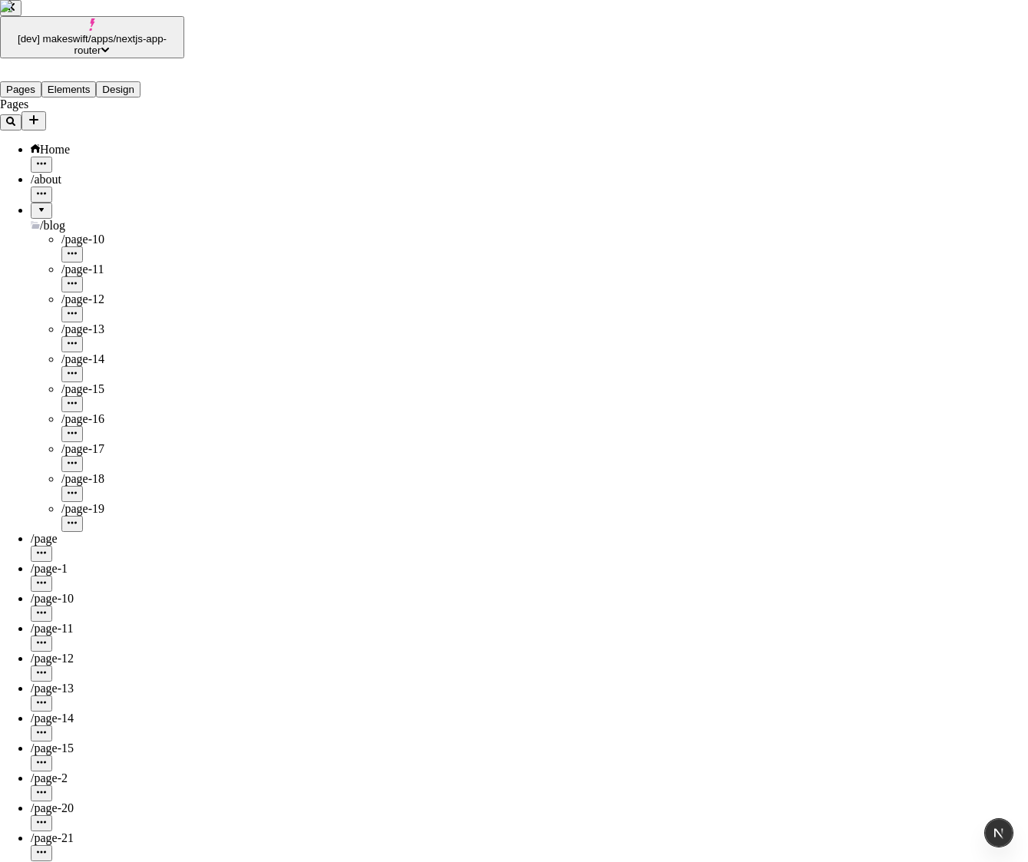
checkbox input "true"
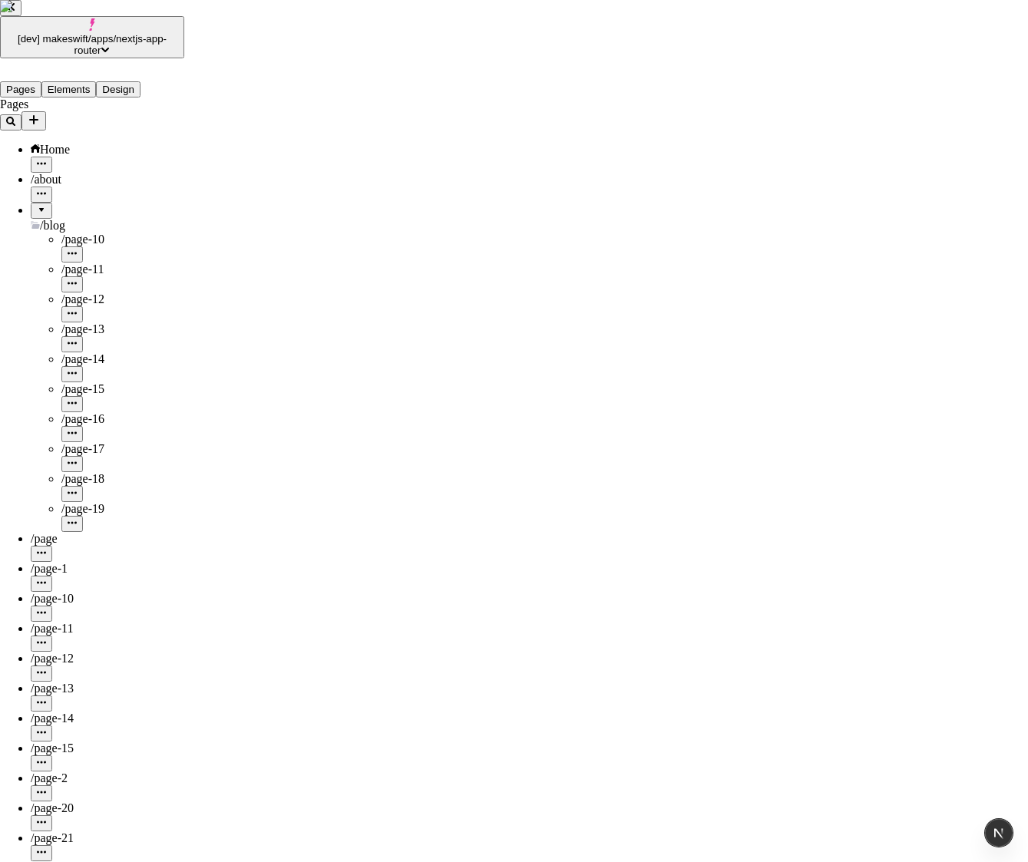
checkbox input "true"
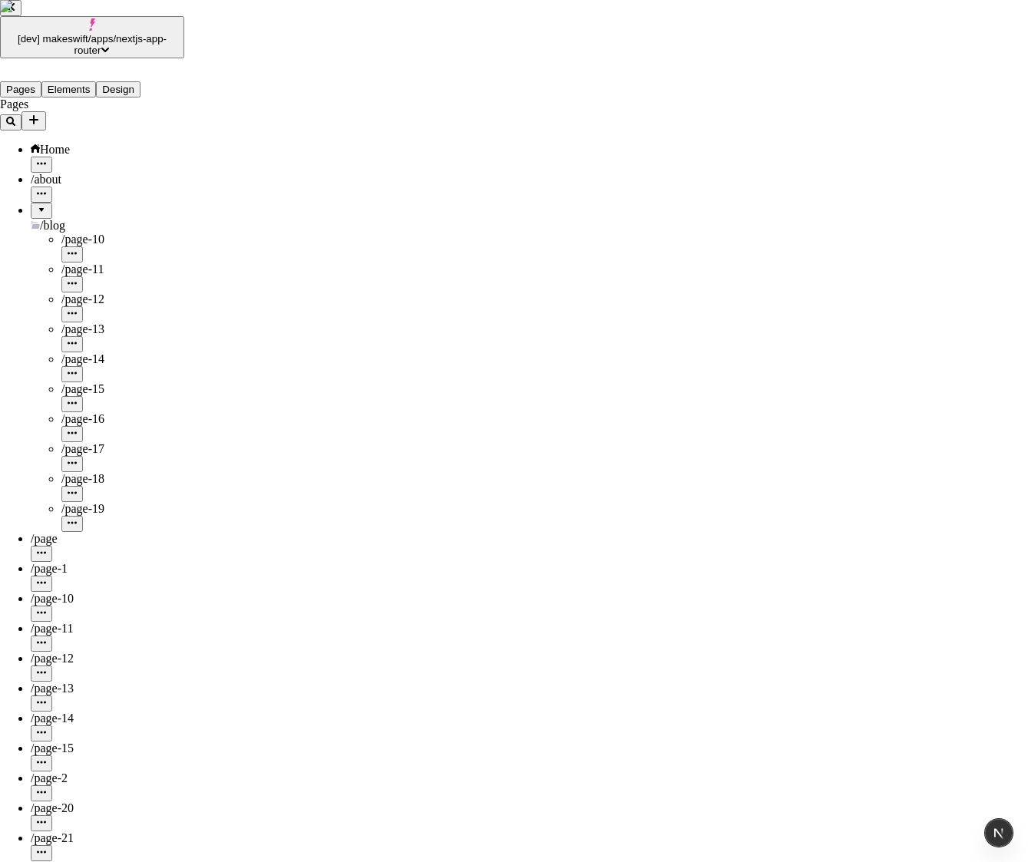
checkbox input "true"
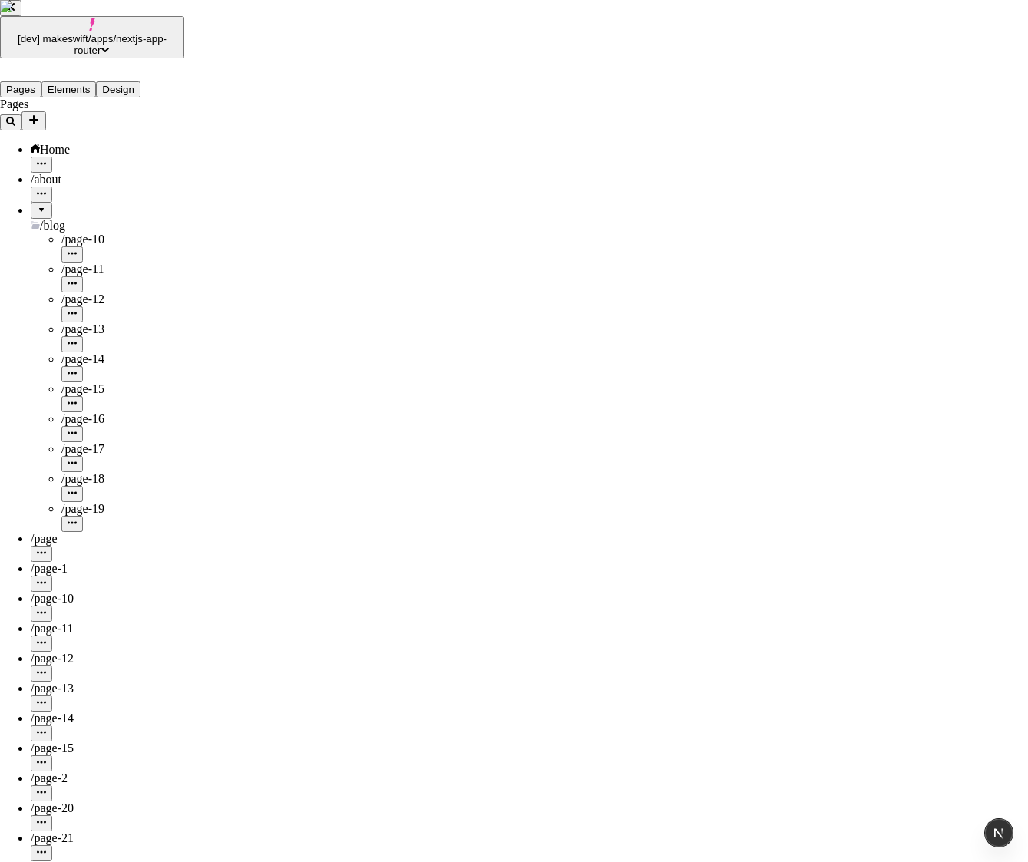
checkbox input "true"
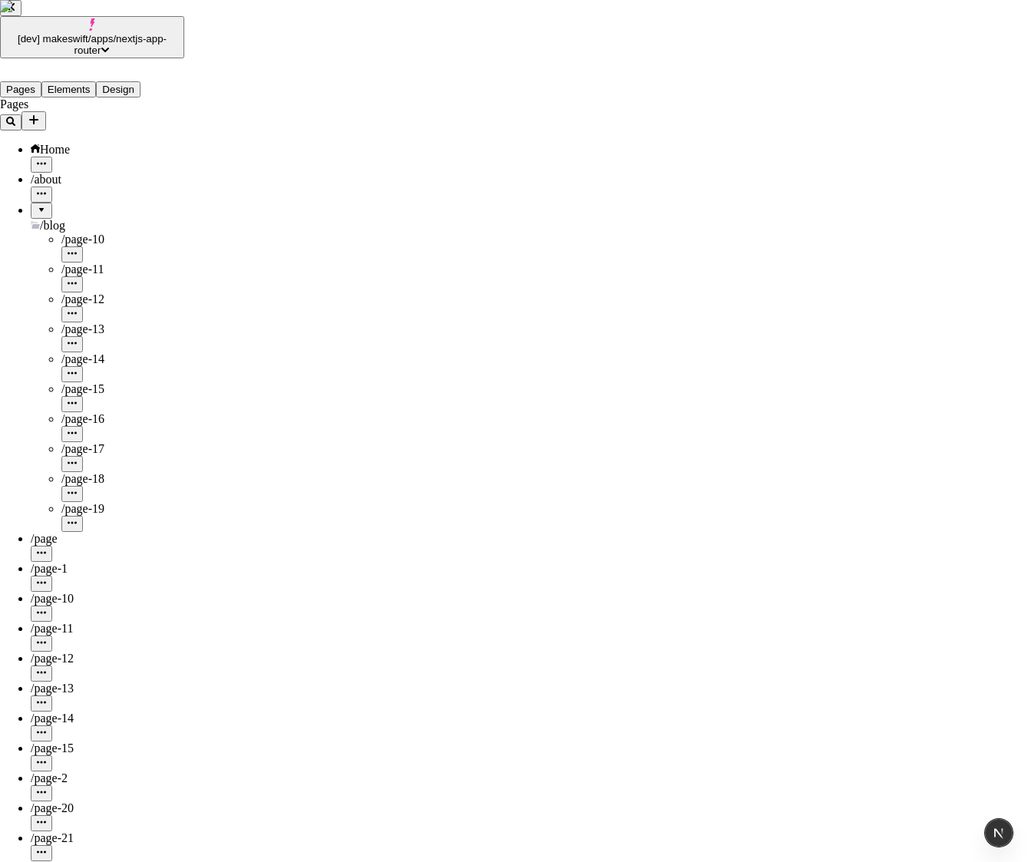
checkbox input "true"
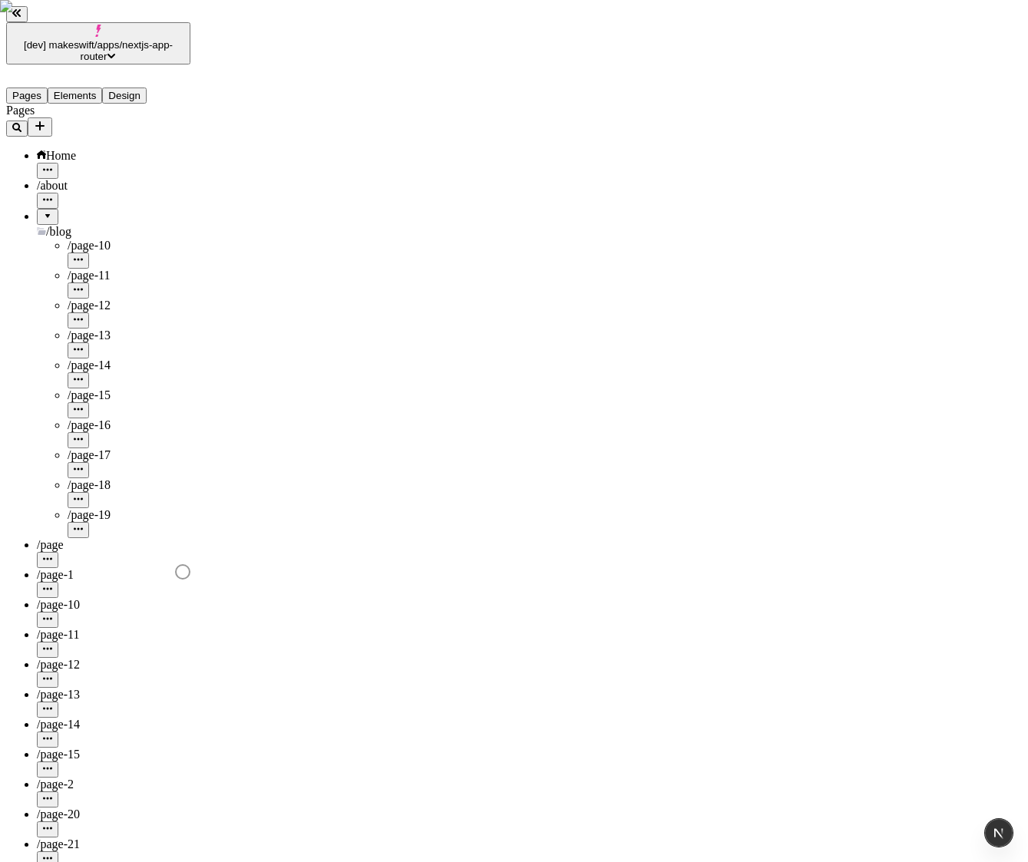
click at [119, 778] on div "/page-2" at bounding box center [114, 785] width 154 height 14
type input "/page-2"
click at [58, 792] on button "button" at bounding box center [47, 800] width 21 height 16
click at [263, 679] on span "Take page offline for fr-FR" at bounding box center [211, 693] width 103 height 28
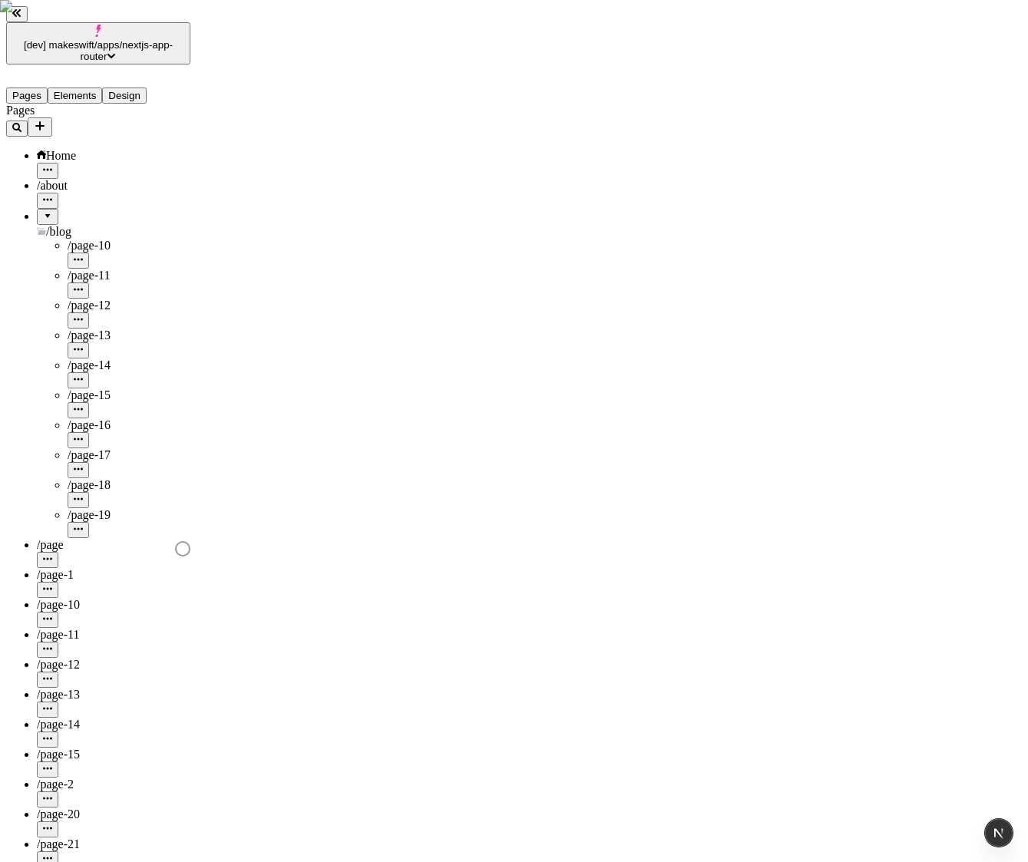
click at [52, 794] on icon "button" at bounding box center [47, 798] width 9 height 9
click at [207, 612] on span "View live" at bounding box center [184, 613] width 48 height 13
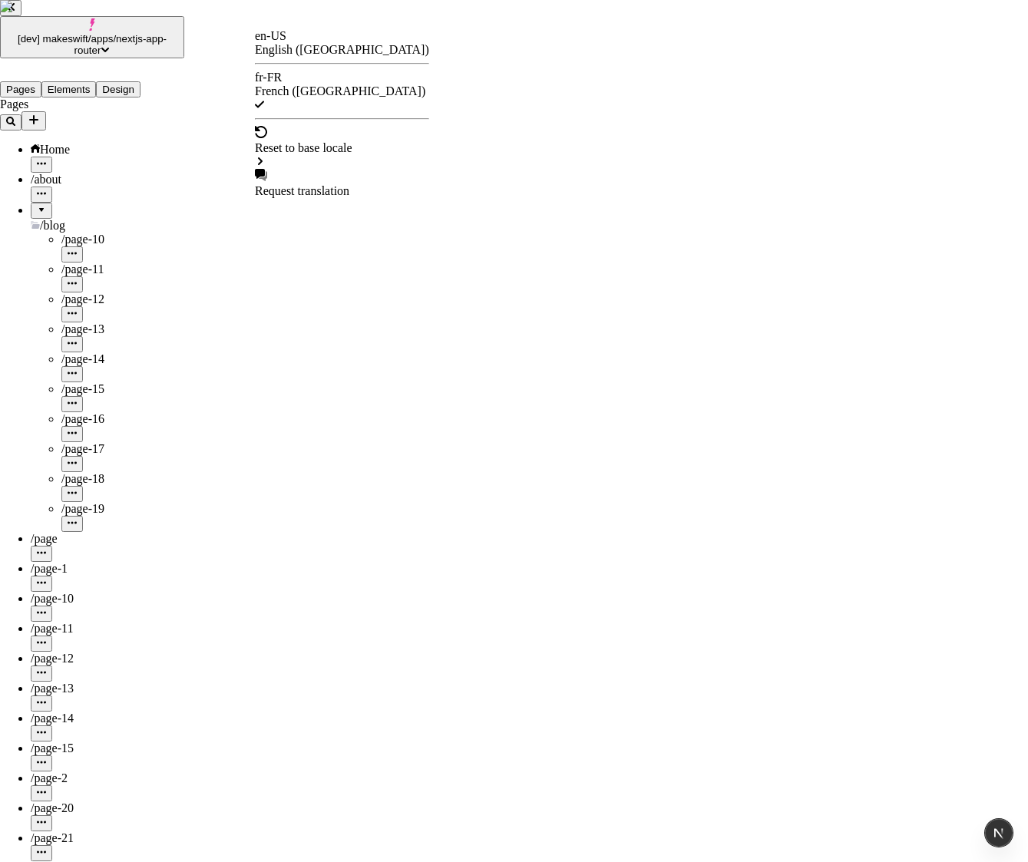
click at [308, 39] on div "en-US English (United States)" at bounding box center [342, 43] width 174 height 28
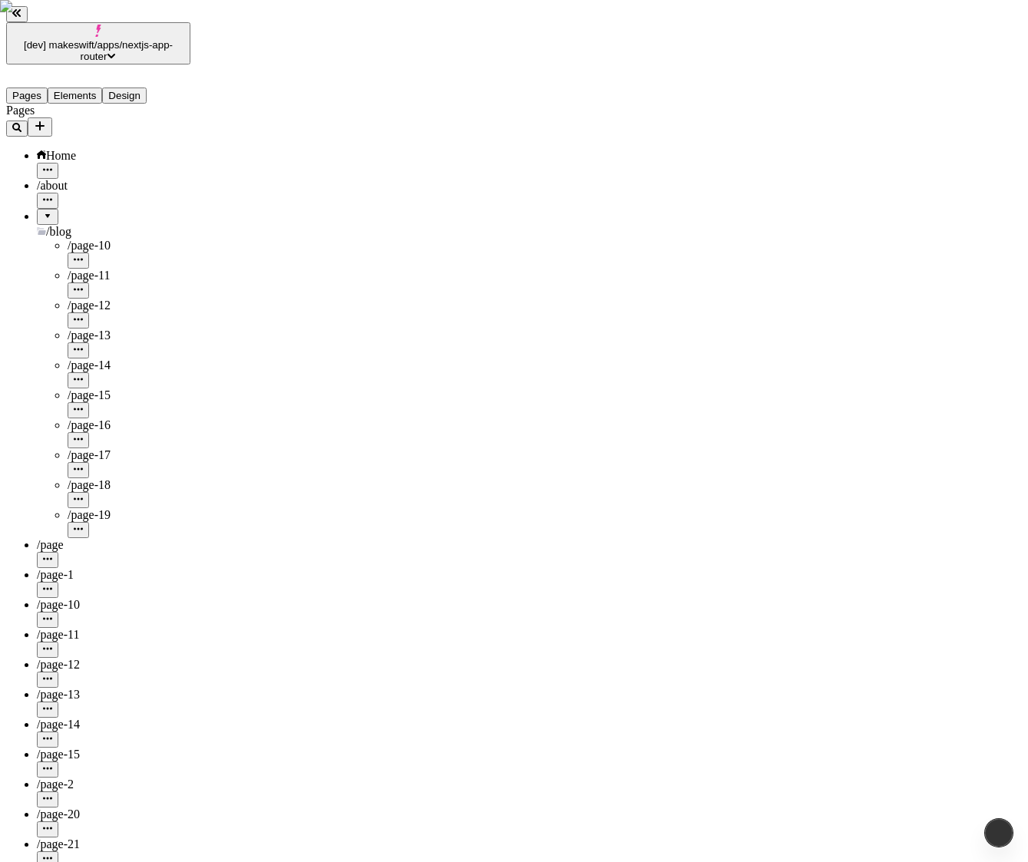
type input "/page-2"
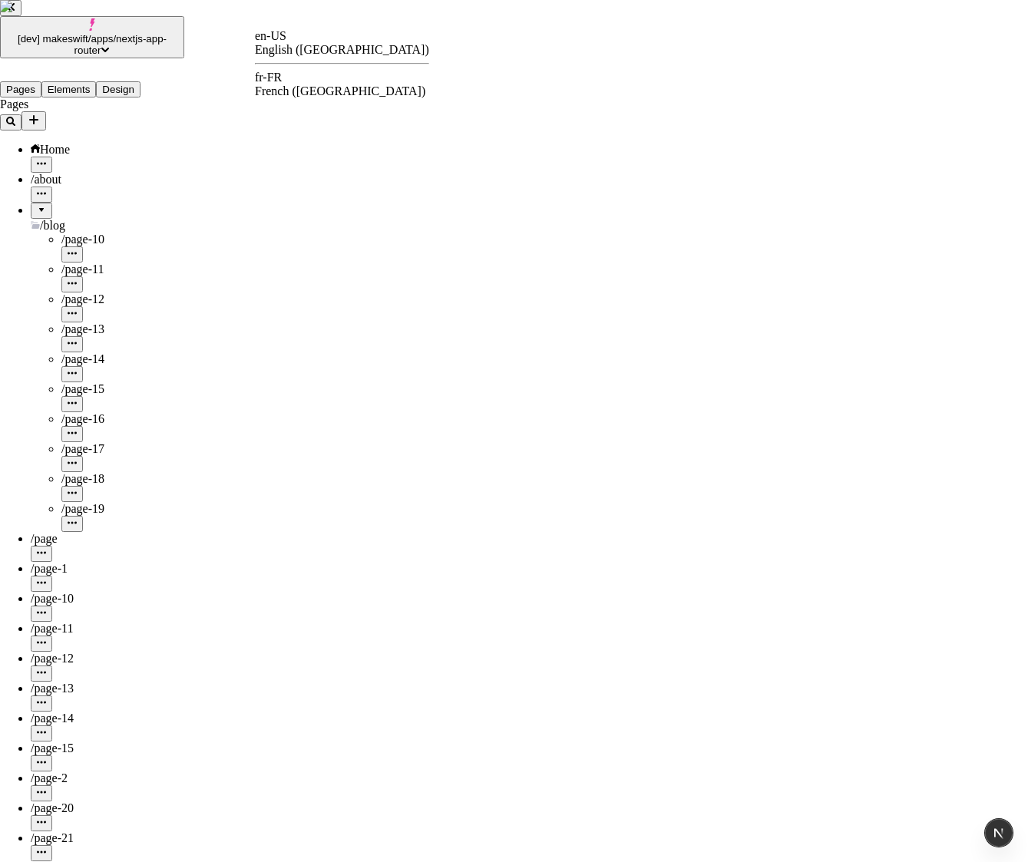
click at [297, 91] on div "fr-FR French (France)" at bounding box center [342, 85] width 174 height 28
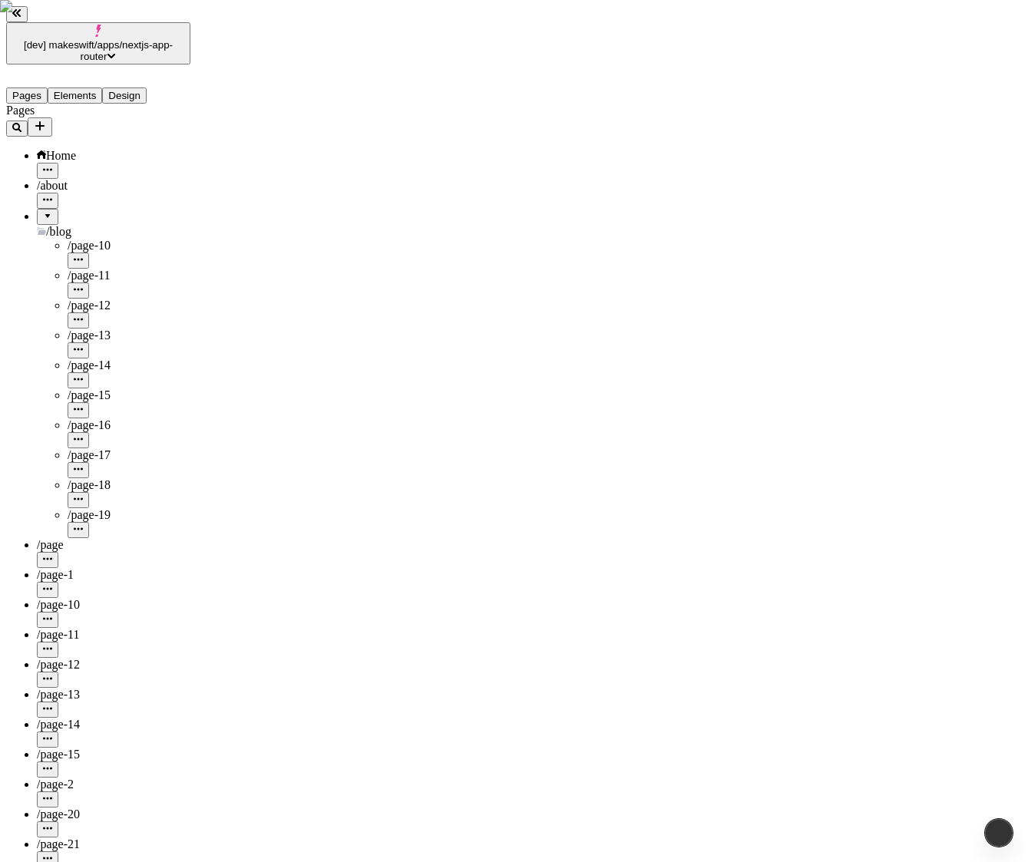
click at [52, 794] on icon "button" at bounding box center [47, 798] width 9 height 9
click at [104, 778] on div "/page-2" at bounding box center [114, 793] width 154 height 30
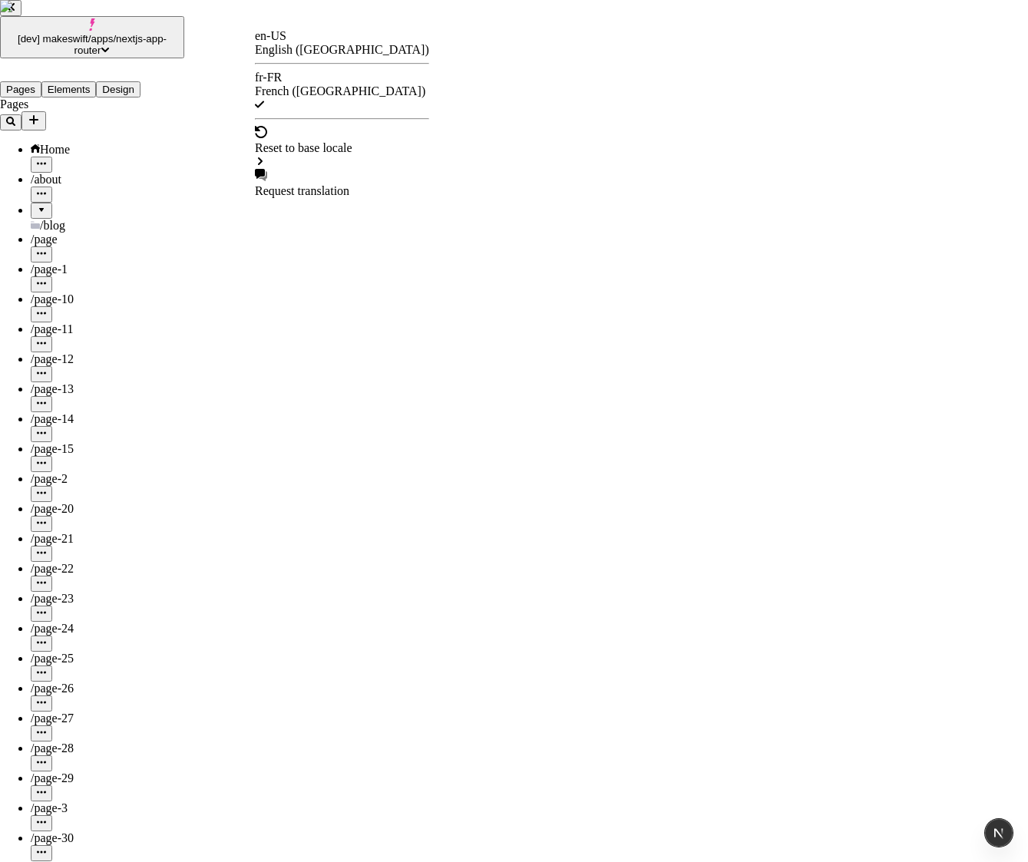
click at [299, 43] on div "en-US" at bounding box center [342, 36] width 174 height 14
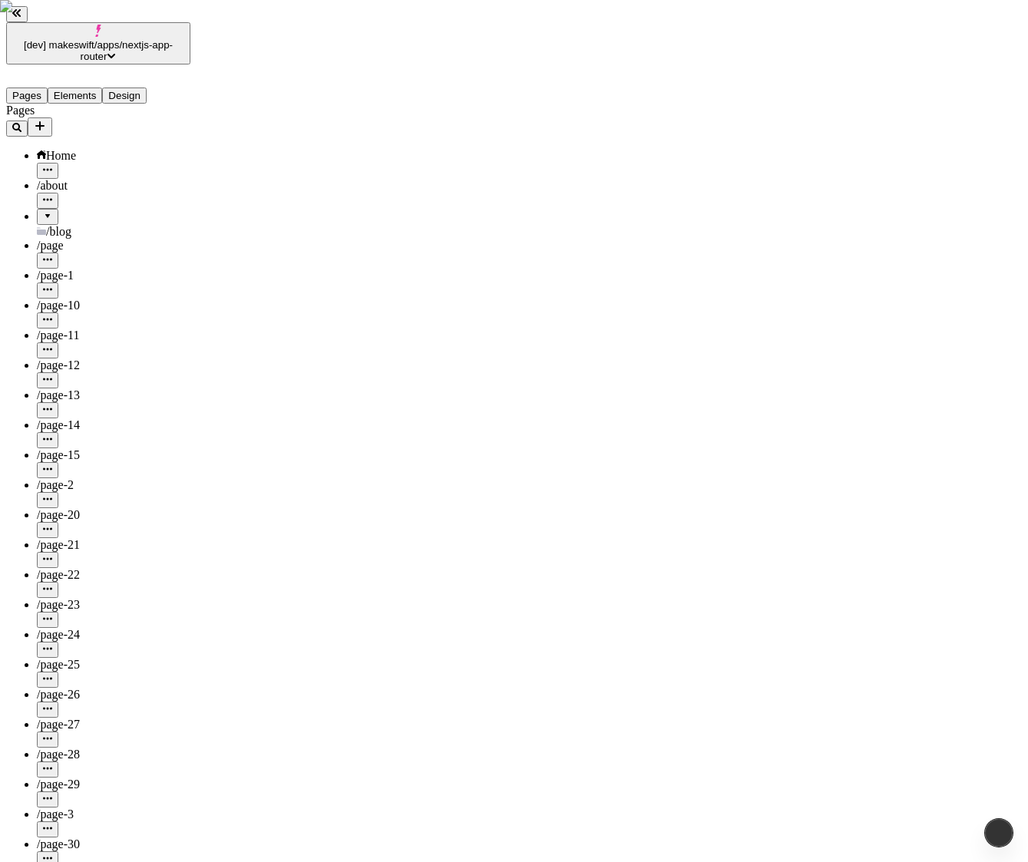
type input "/page-2"
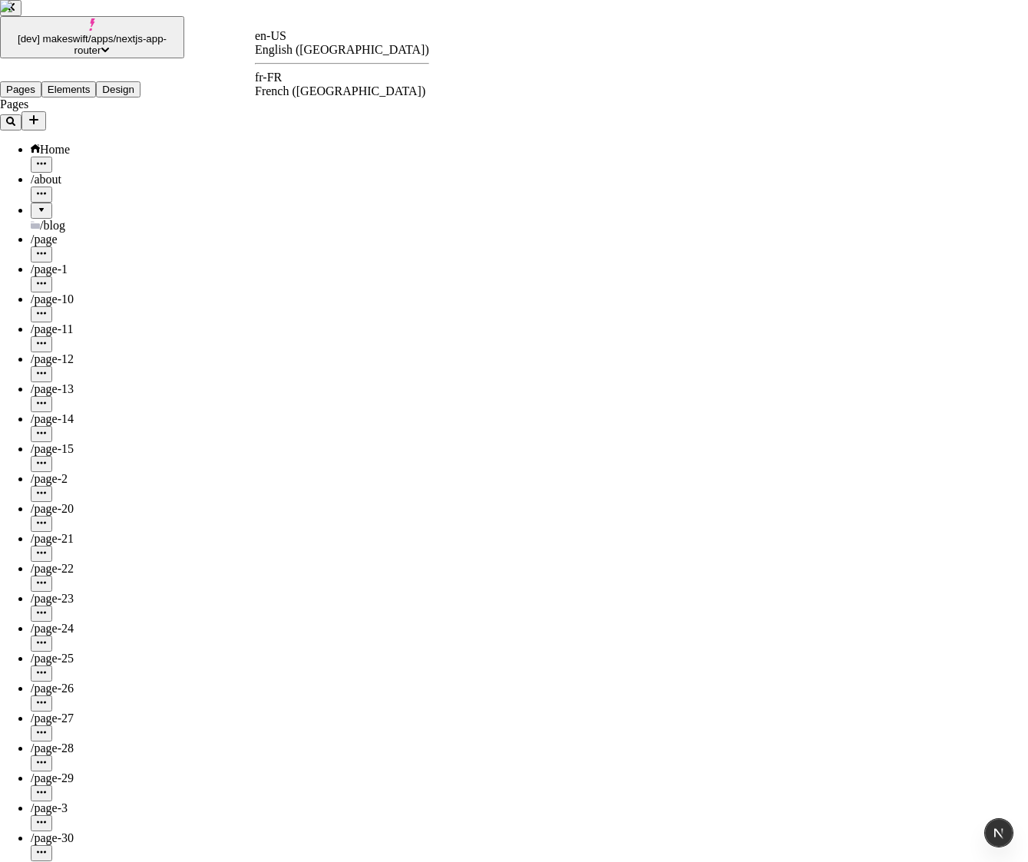
click at [302, 83] on div "fr-FR" at bounding box center [342, 78] width 174 height 14
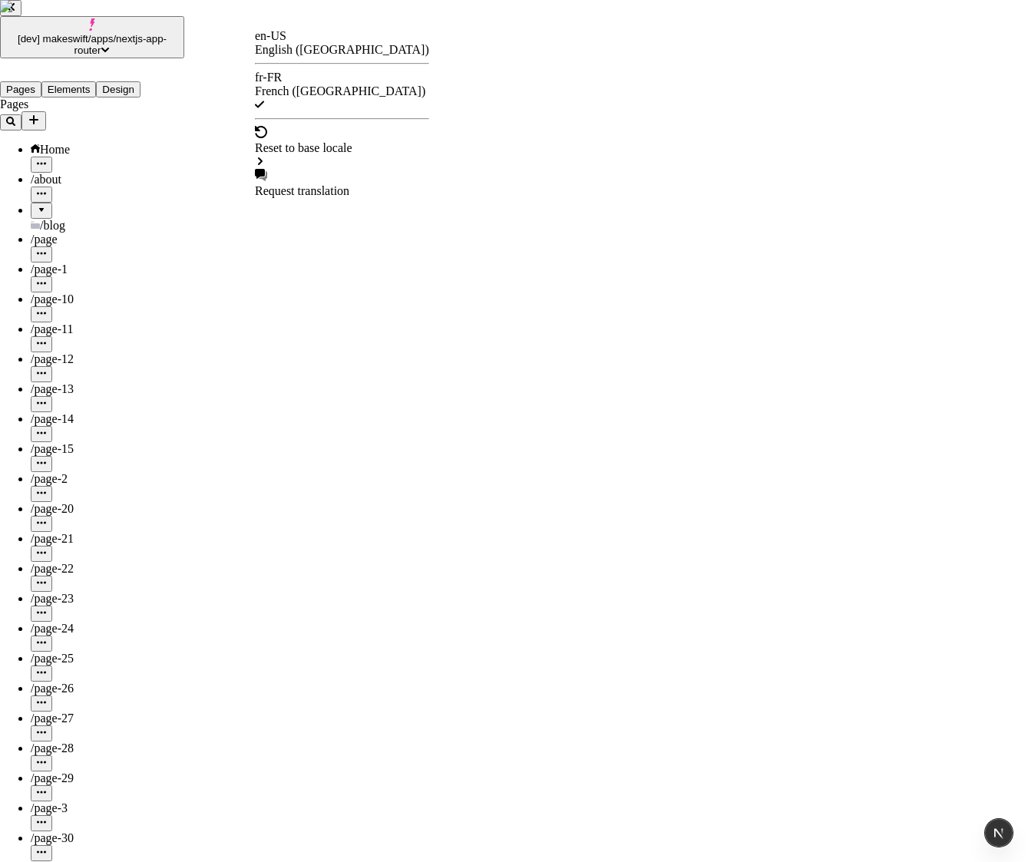
click at [279, 43] on div "en-US" at bounding box center [342, 36] width 174 height 14
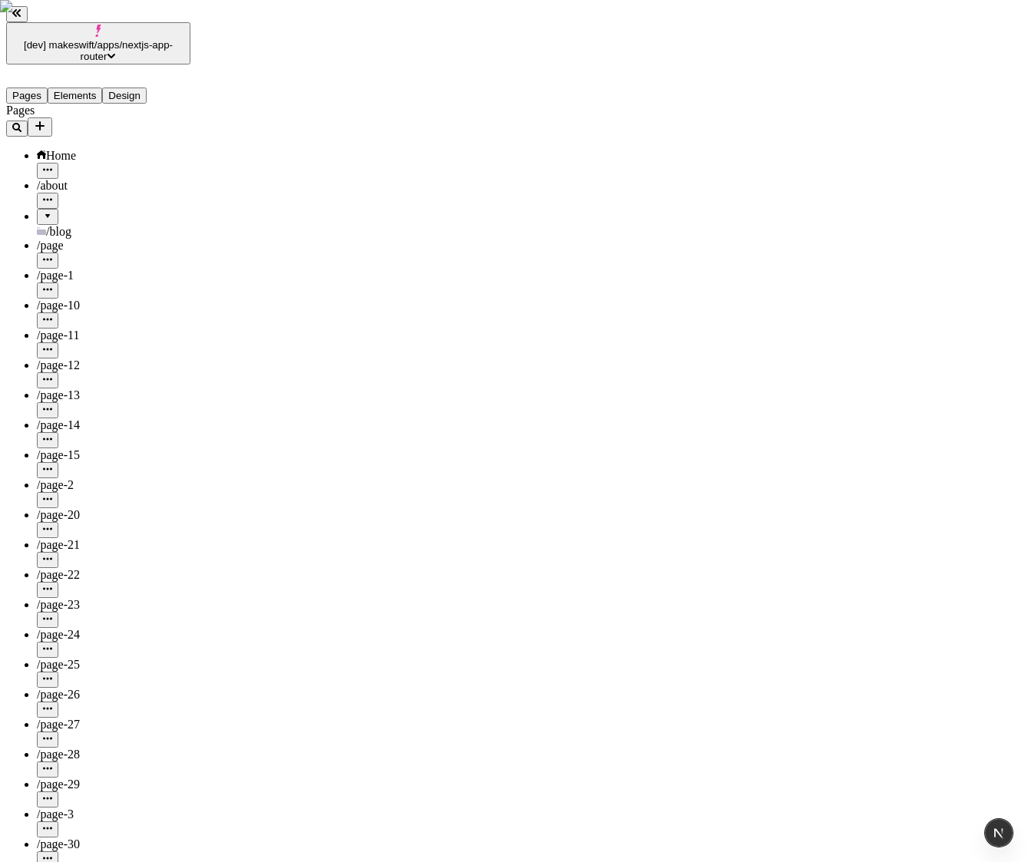
click at [71, 239] on div "/page" at bounding box center [114, 246] width 154 height 14
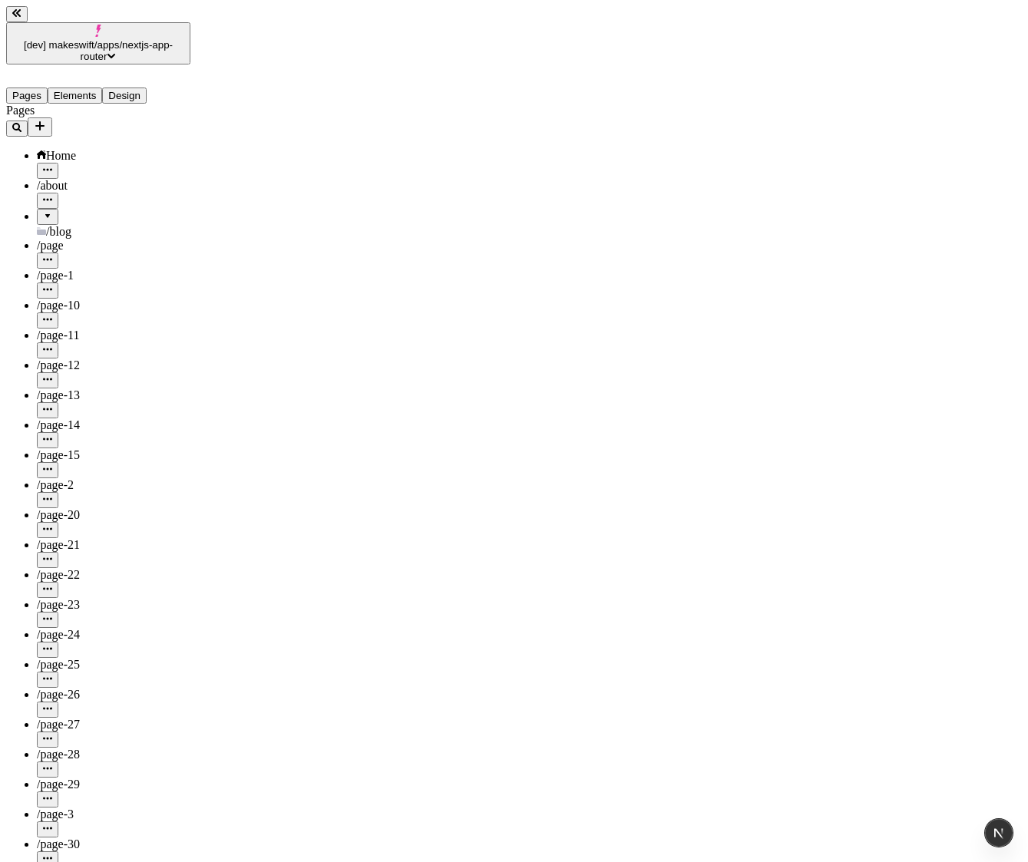
type input "/page"
click at [71, 269] on div "/page-1" at bounding box center [114, 276] width 154 height 14
click at [82, 269] on div "/page-1" at bounding box center [114, 284] width 154 height 30
type input "/page-1"
click at [114, 239] on div "/page" at bounding box center [114, 254] width 154 height 30
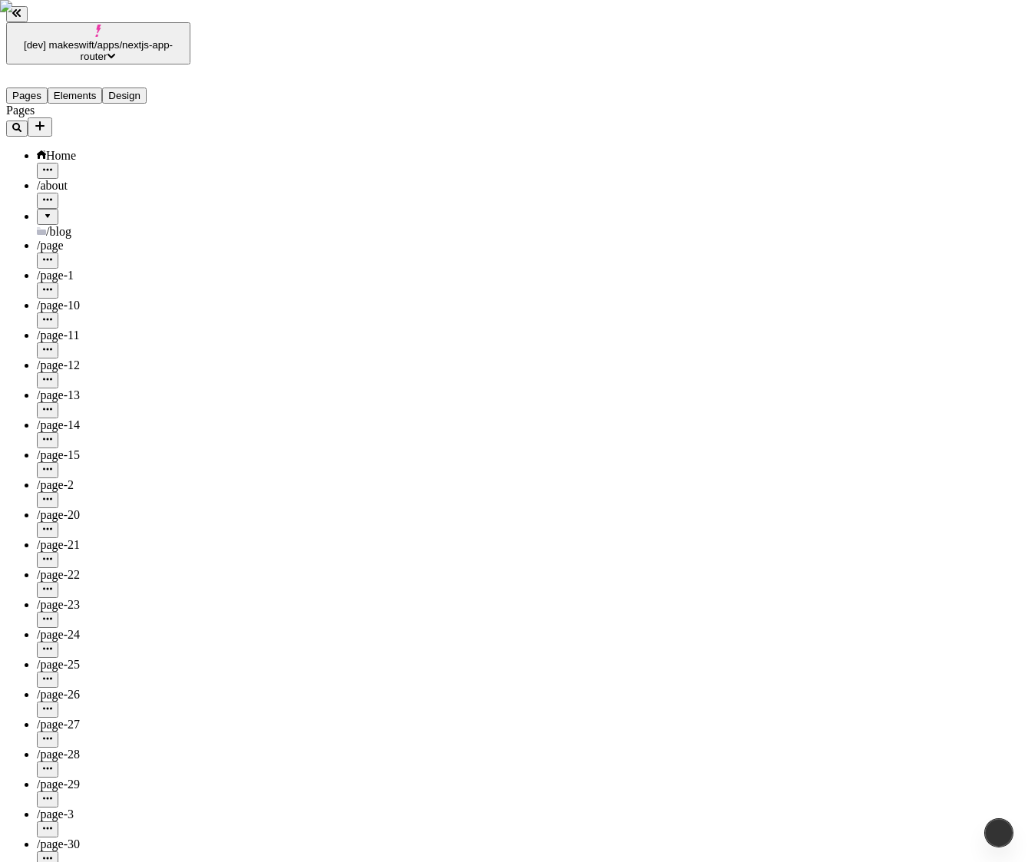
click at [43, 211] on div at bounding box center [47, 211] width 9 height 0
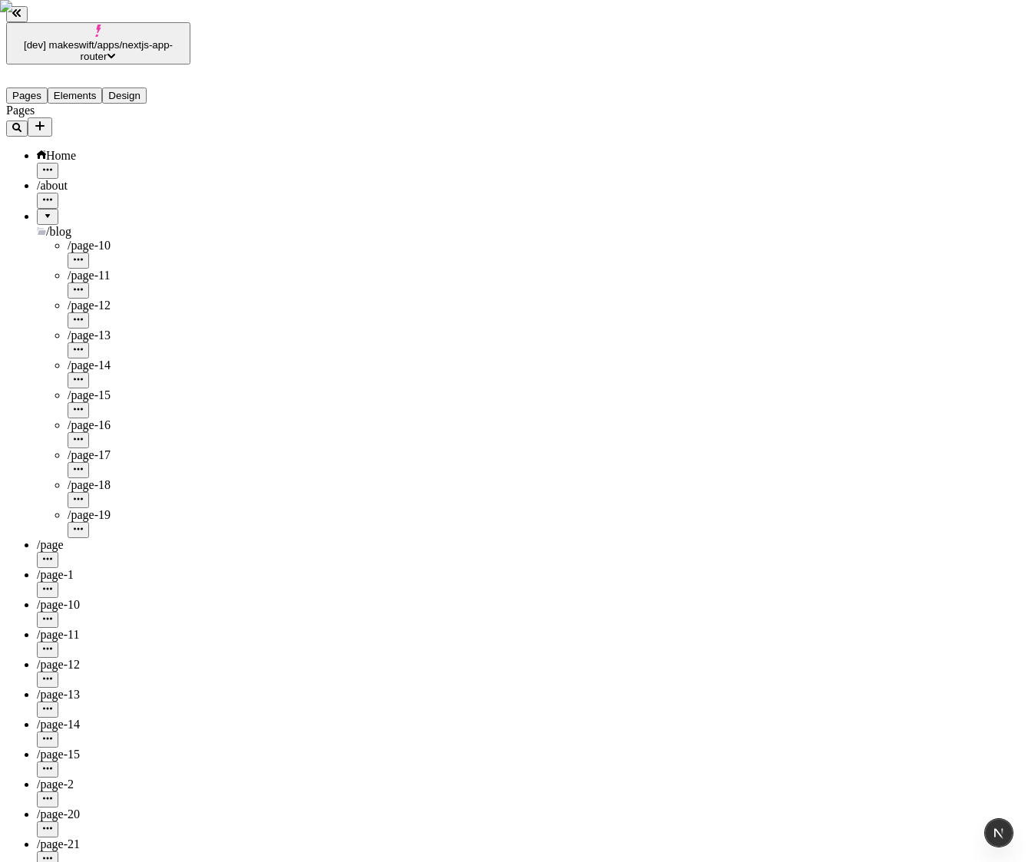
click at [43, 211] on div at bounding box center [47, 211] width 9 height 0
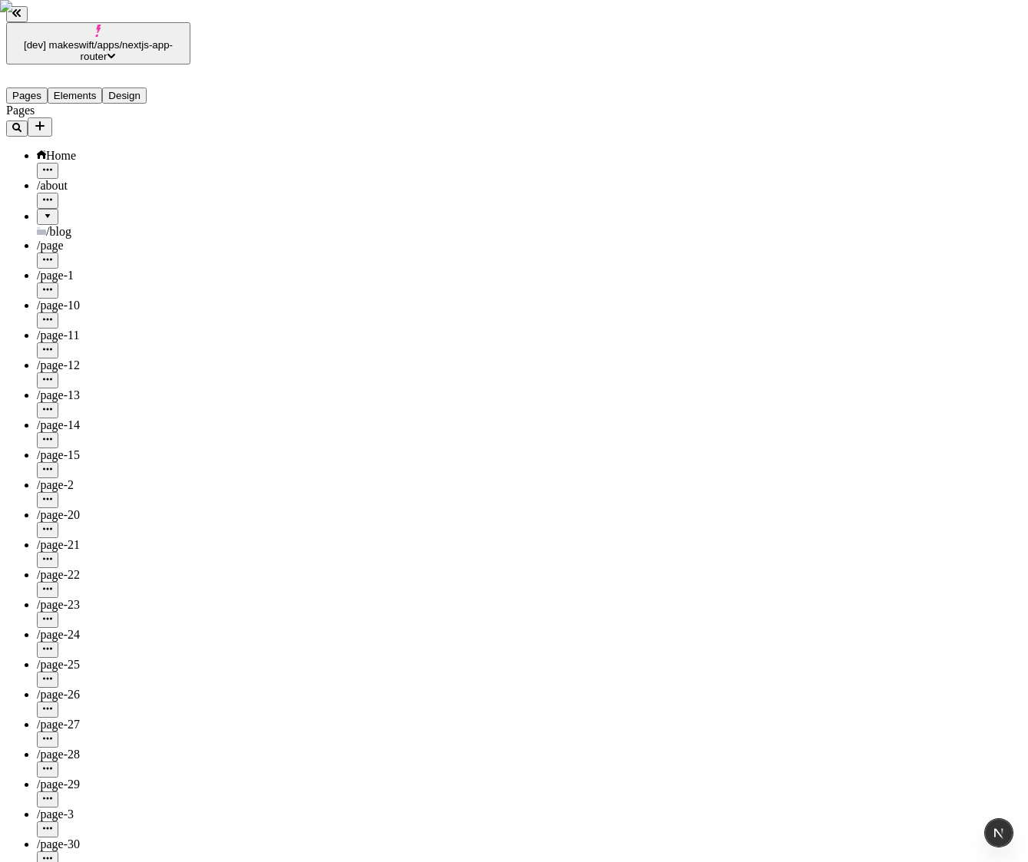
click at [43, 211] on div at bounding box center [47, 211] width 9 height 0
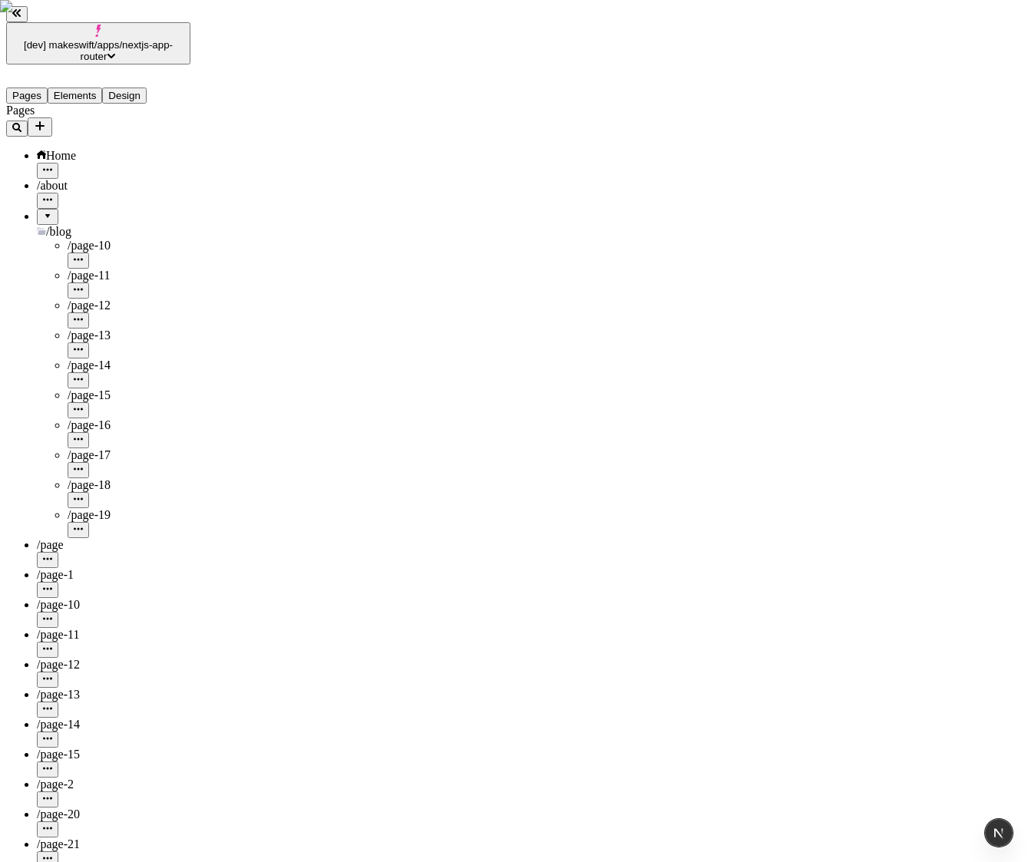
click at [43, 211] on div at bounding box center [47, 211] width 9 height 0
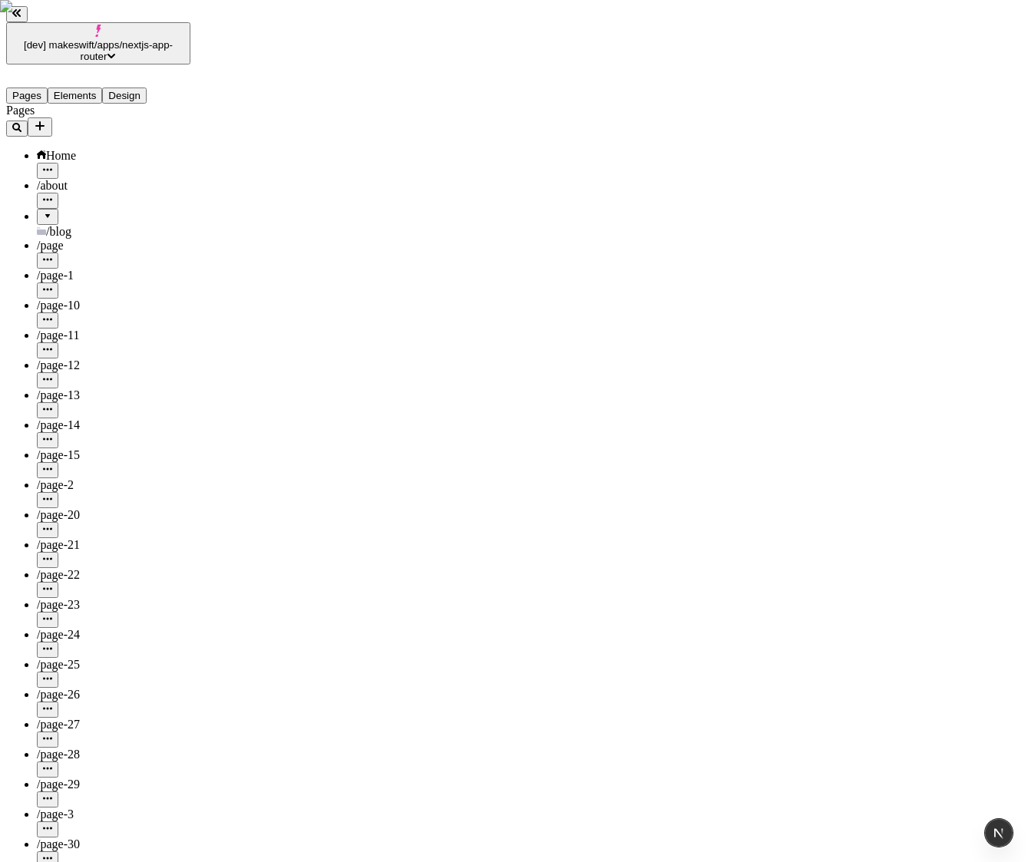
click at [43, 211] on div at bounding box center [47, 211] width 9 height 0
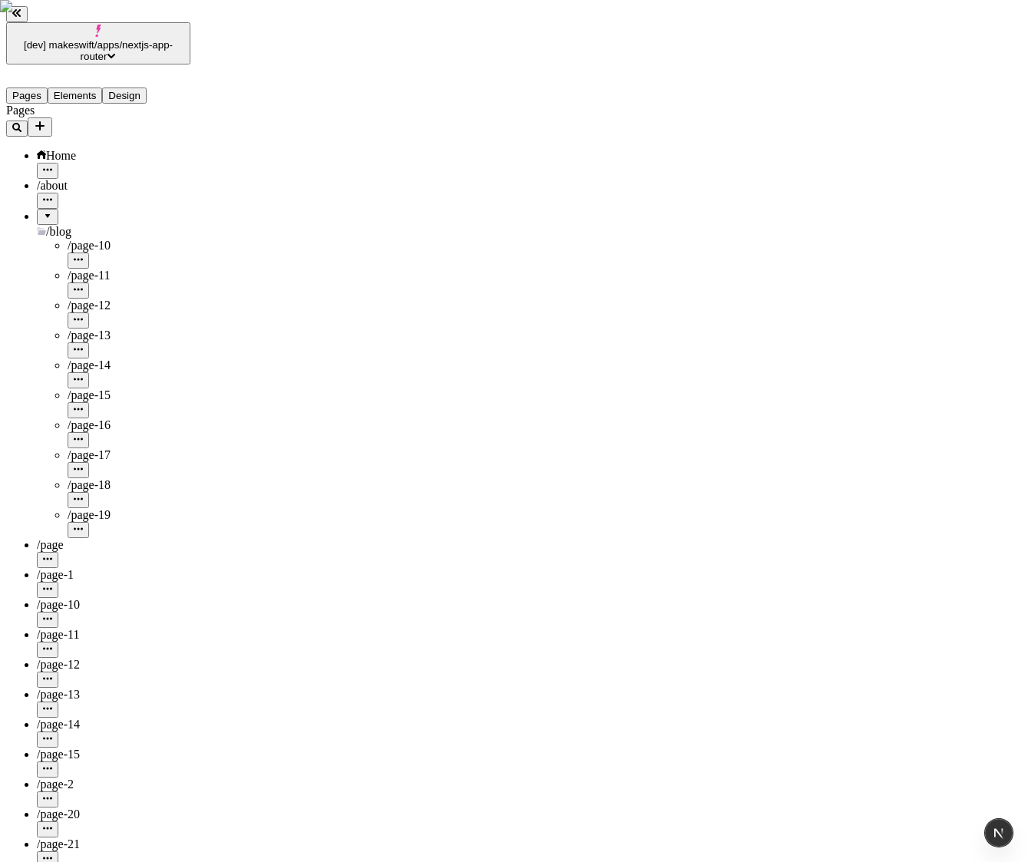
click at [43, 211] on div at bounding box center [47, 211] width 9 height 0
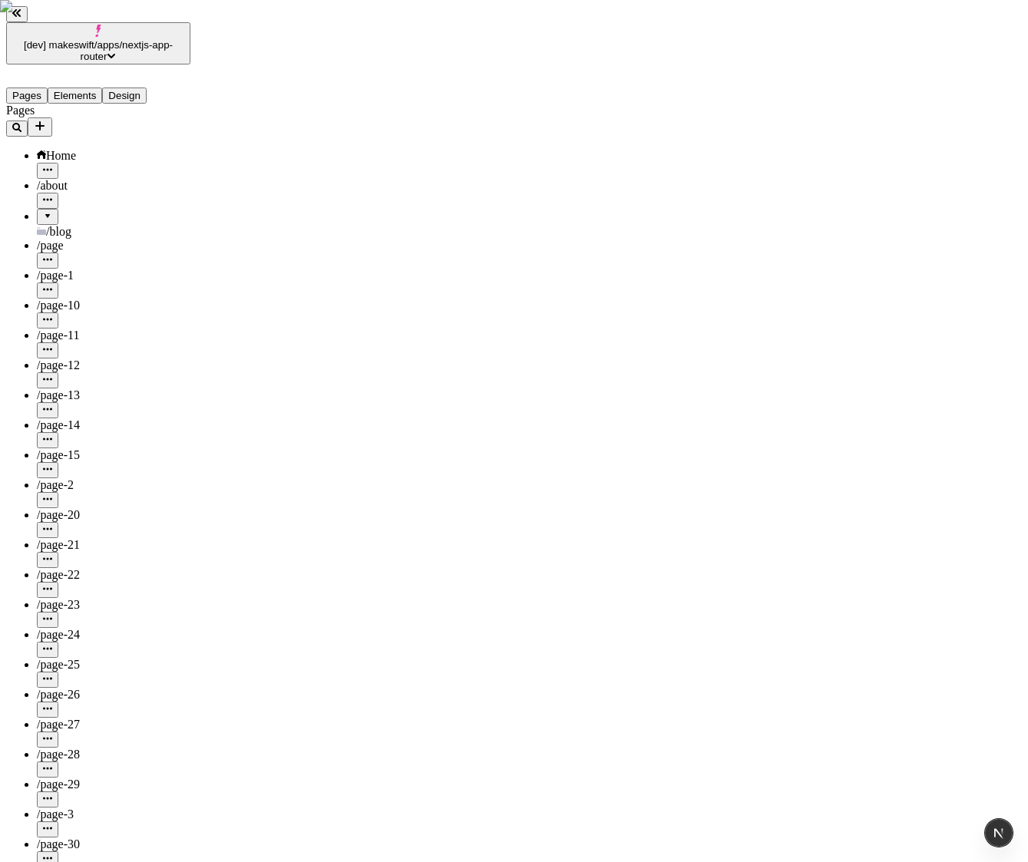
click at [43, 211] on div at bounding box center [47, 211] width 9 height 0
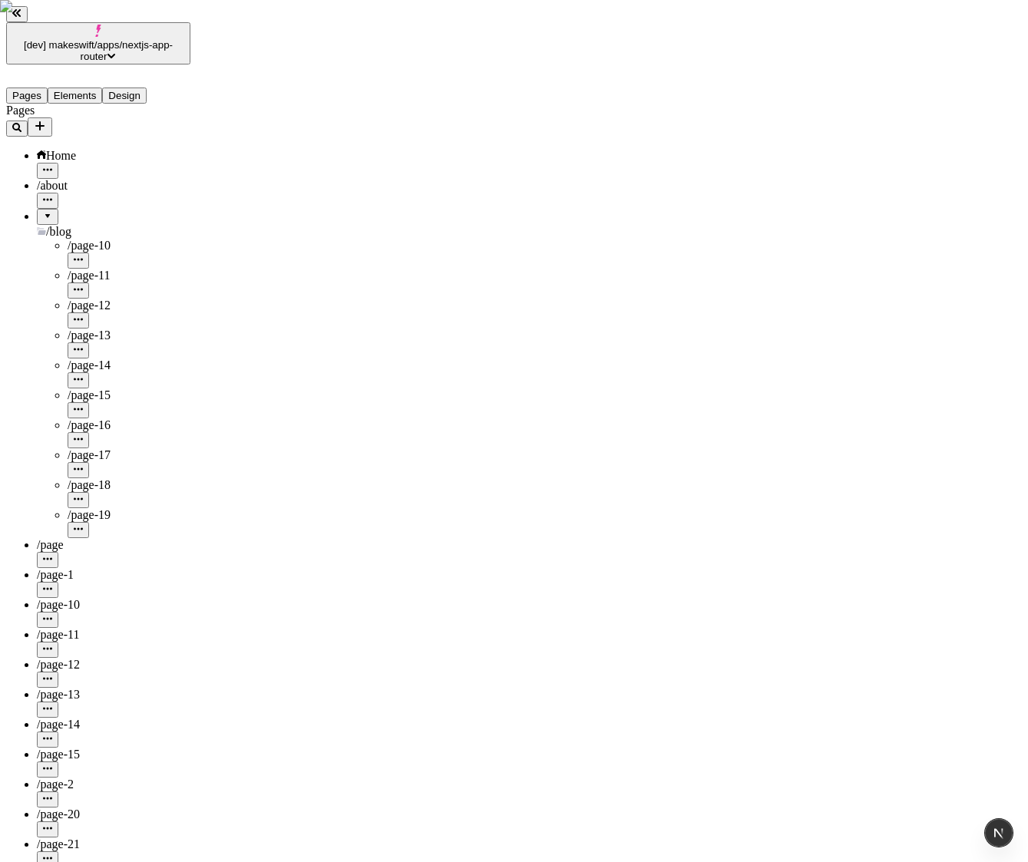
click at [43, 211] on div at bounding box center [47, 211] width 9 height 0
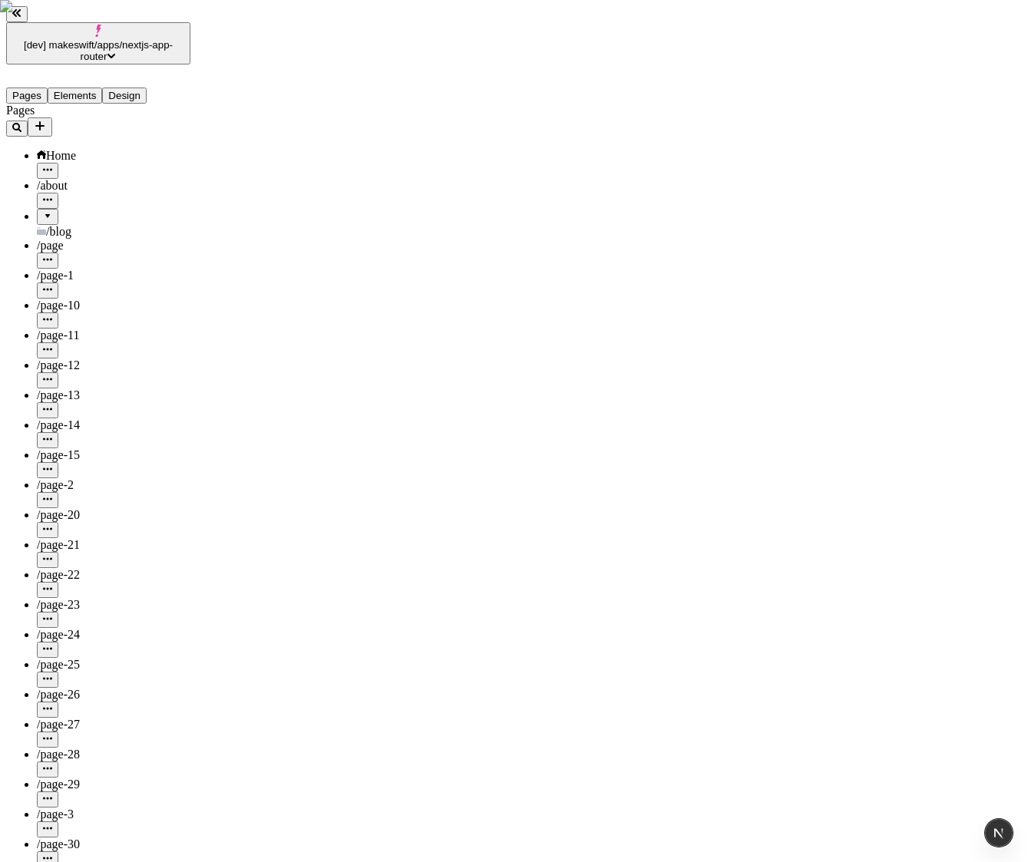
click at [43, 211] on div at bounding box center [47, 211] width 9 height 0
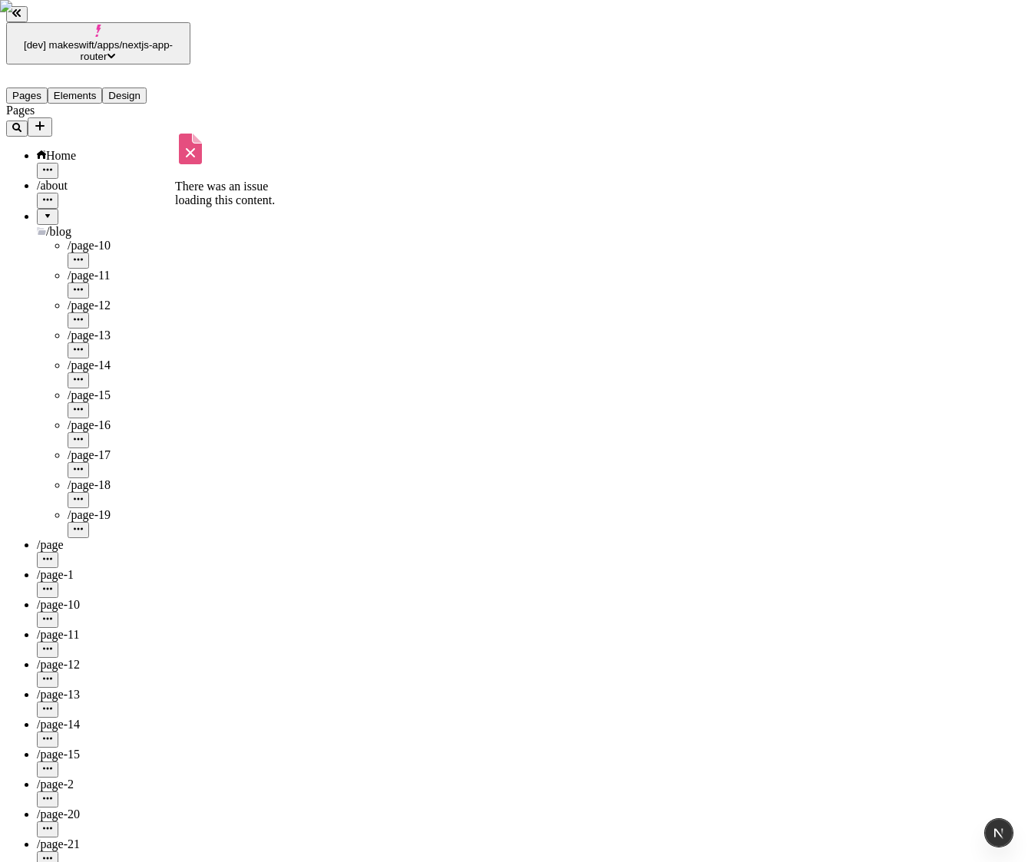
click at [83, 258] on icon "button" at bounding box center [78, 259] width 9 height 2
click at [203, 221] on span "Edit URL" at bounding box center [184, 227] width 48 height 13
click at [284, 215] on input "blog/page-10" at bounding box center [228, 223] width 136 height 16
type input "blog/page-10-en"
click at [160, 231] on button "Save" at bounding box center [177, 239] width 35 height 16
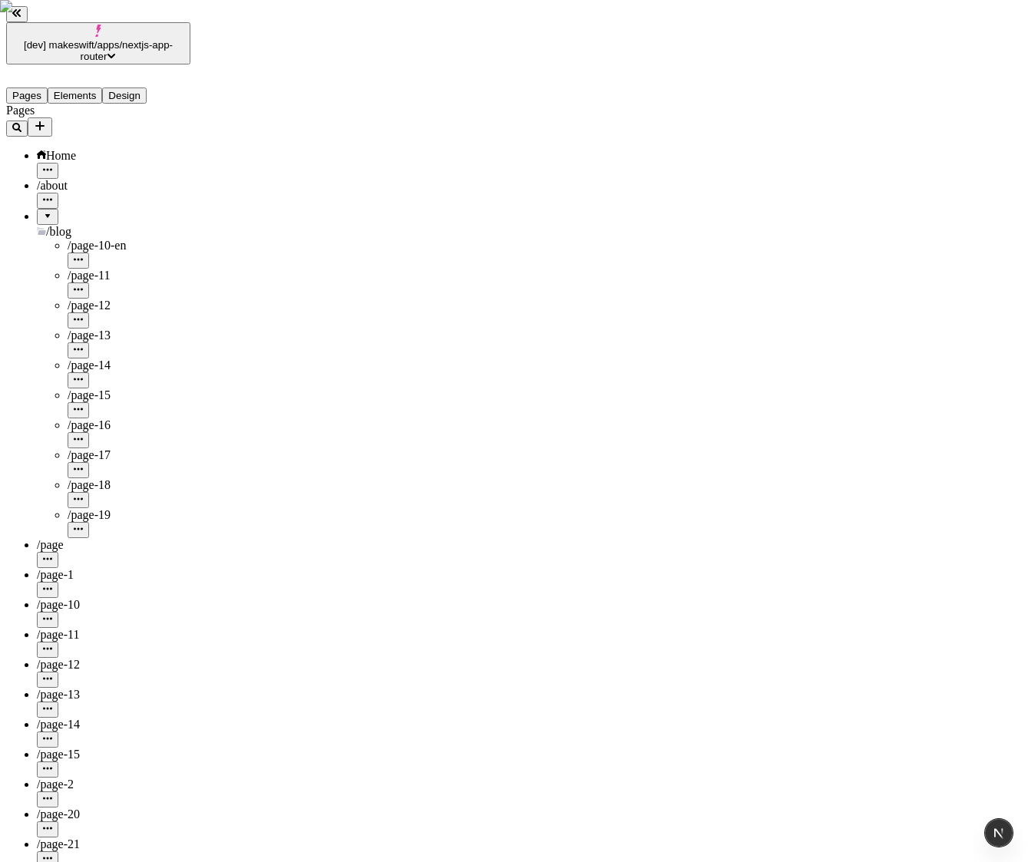
click at [90, 239] on span "/page-10-en" at bounding box center [97, 245] width 58 height 13
type input "/blog/page-10-en"
click at [80, 269] on span "/page-11" at bounding box center [89, 275] width 42 height 13
type input "/blog/page-11"
click at [89, 283] on button "button" at bounding box center [78, 291] width 21 height 16
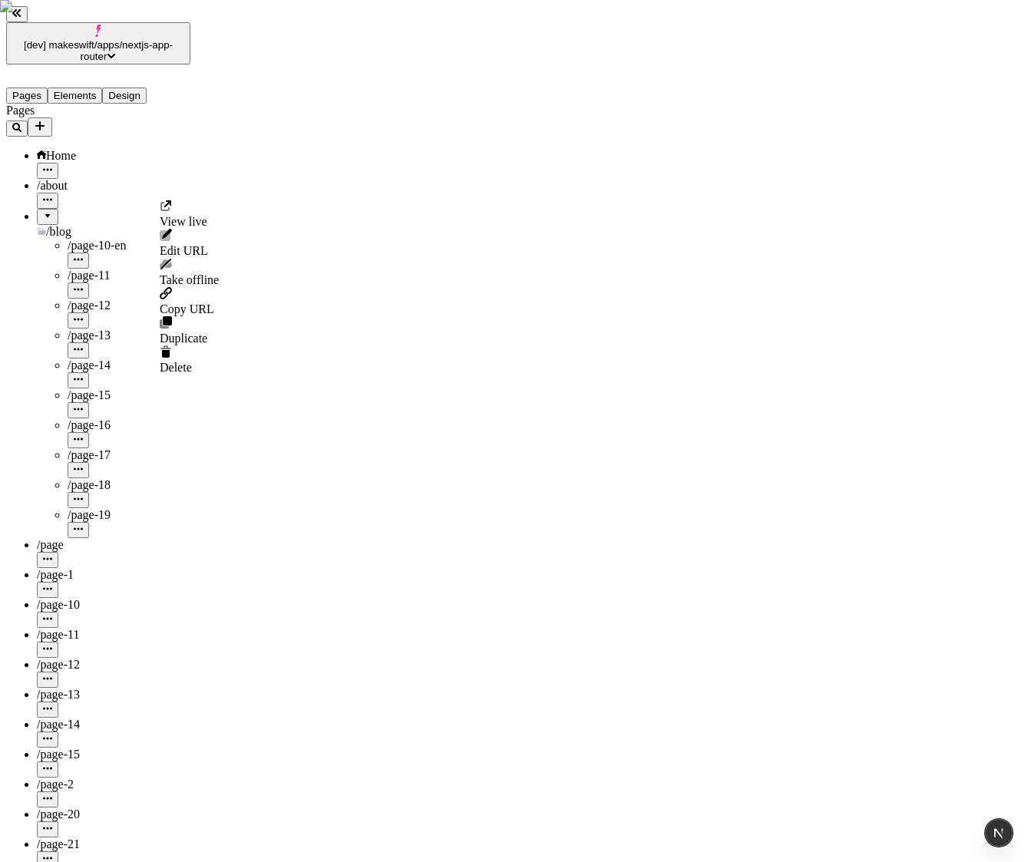
click at [207, 218] on span "View live" at bounding box center [184, 221] width 48 height 13
click at [83, 285] on icon "button" at bounding box center [78, 289] width 9 height 9
click at [208, 244] on span "Edit URL" at bounding box center [184, 250] width 48 height 13
type input "blog/page-11-en"
click at [160, 254] on button "Save" at bounding box center [177, 262] width 35 height 16
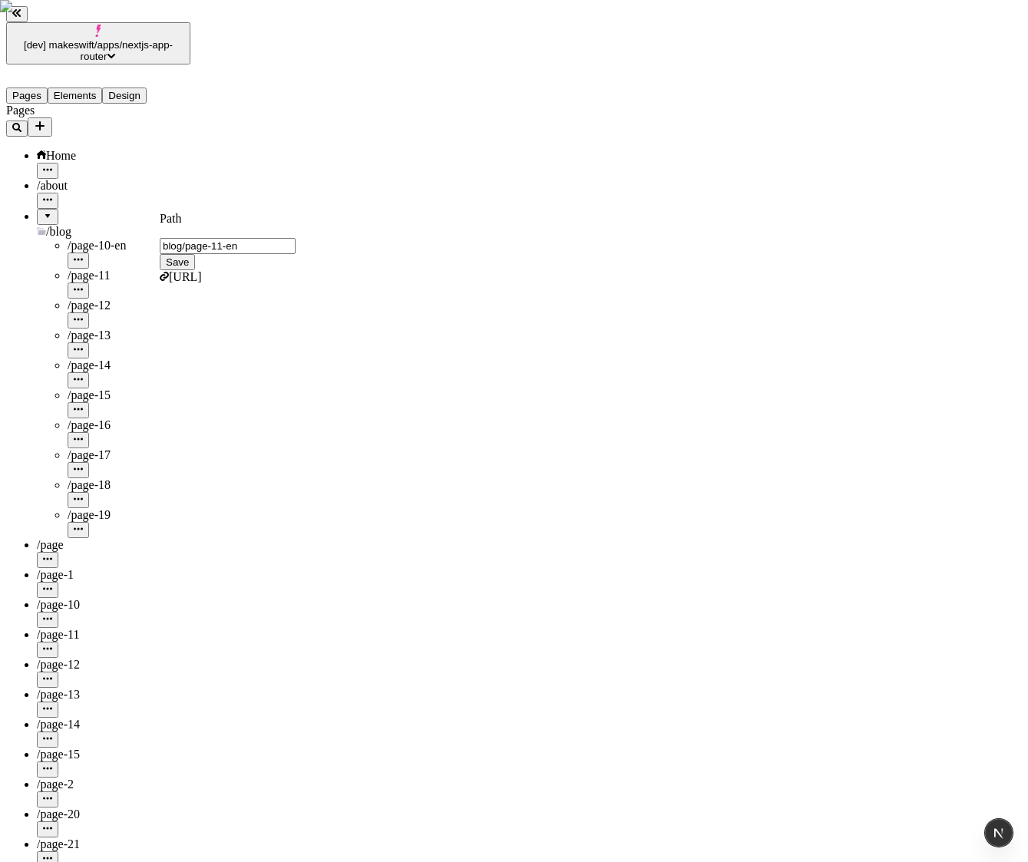
type input "/blog/page-11-en"
click at [83, 285] on icon "button" at bounding box center [78, 289] width 9 height 9
click at [219, 269] on div "Take offline" at bounding box center [189, 272] width 59 height 29
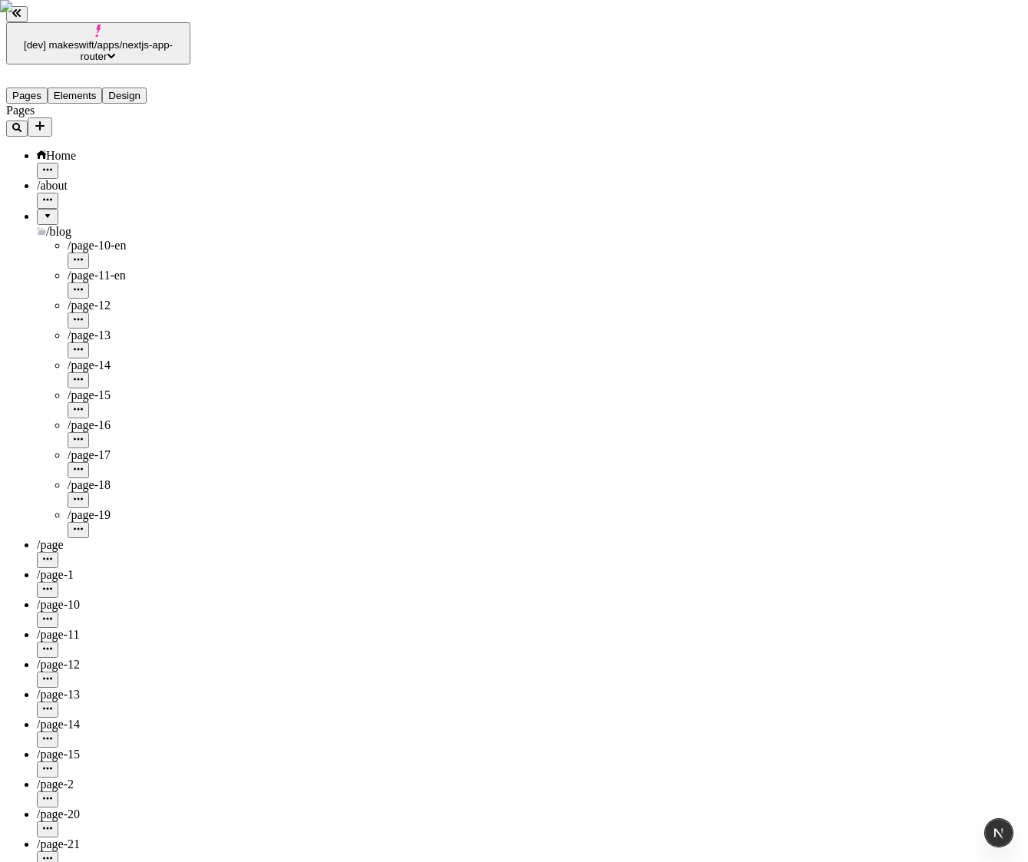
click at [89, 283] on button "button" at bounding box center [78, 291] width 21 height 16
click at [199, 273] on span "Copy URL" at bounding box center [187, 279] width 55 height 13
click at [83, 288] on icon "button" at bounding box center [78, 289] width 9 height 2
click at [207, 302] on span "Duplicate" at bounding box center [184, 308] width 48 height 13
click at [83, 315] on icon "button" at bounding box center [78, 319] width 9 height 9
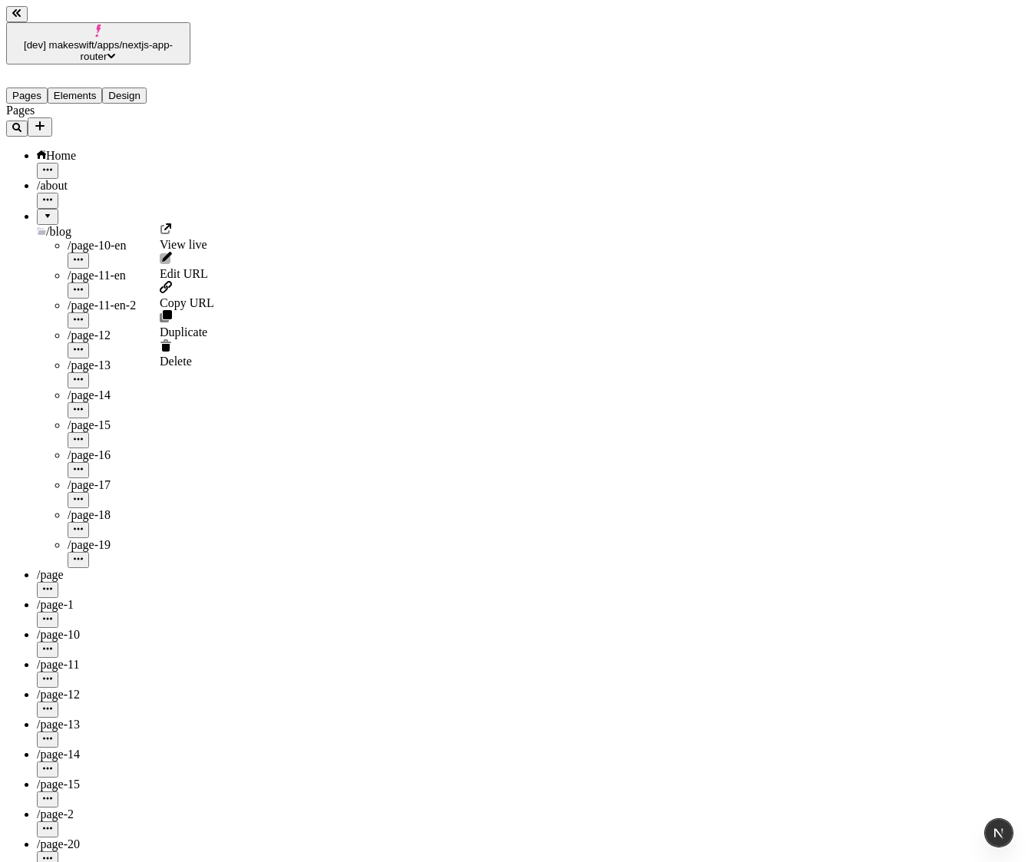
click at [207, 339] on div "Delete" at bounding box center [187, 353] width 55 height 29
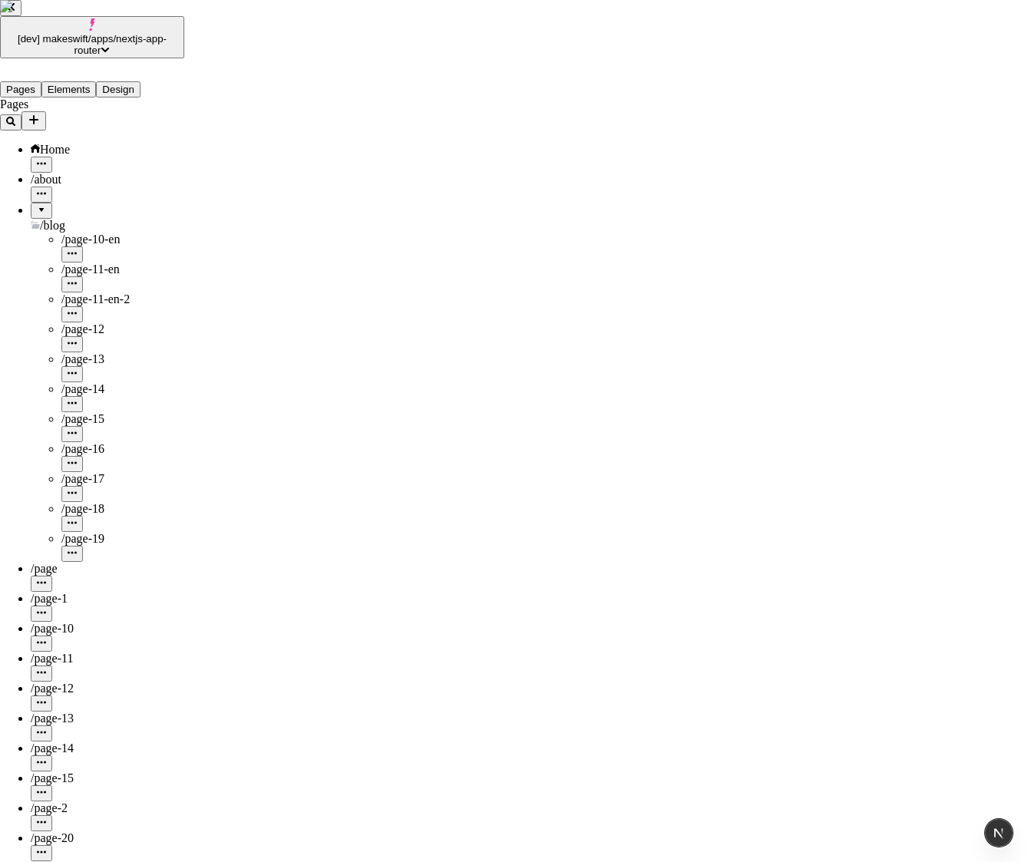
type input "/blog/page-11-en-2"
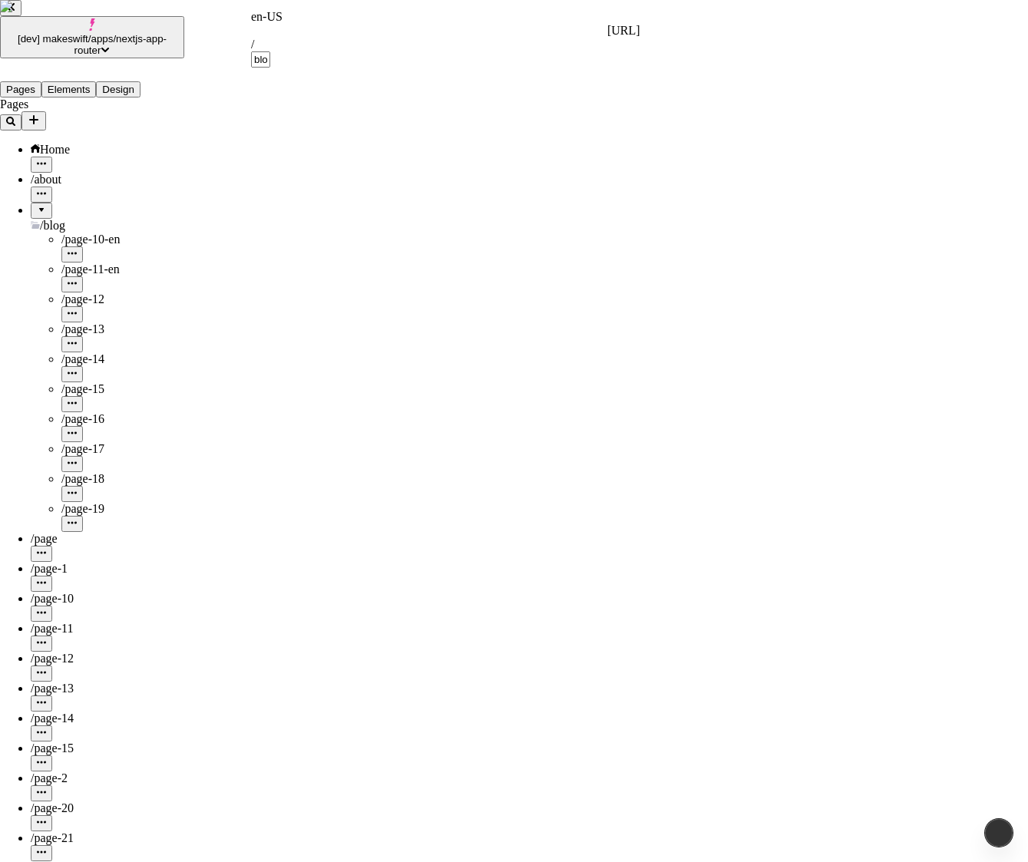
click at [271, 19] on div "en-US" at bounding box center [445, 17] width 389 height 14
click at [279, 21] on div "en-US" at bounding box center [445, 17] width 389 height 14
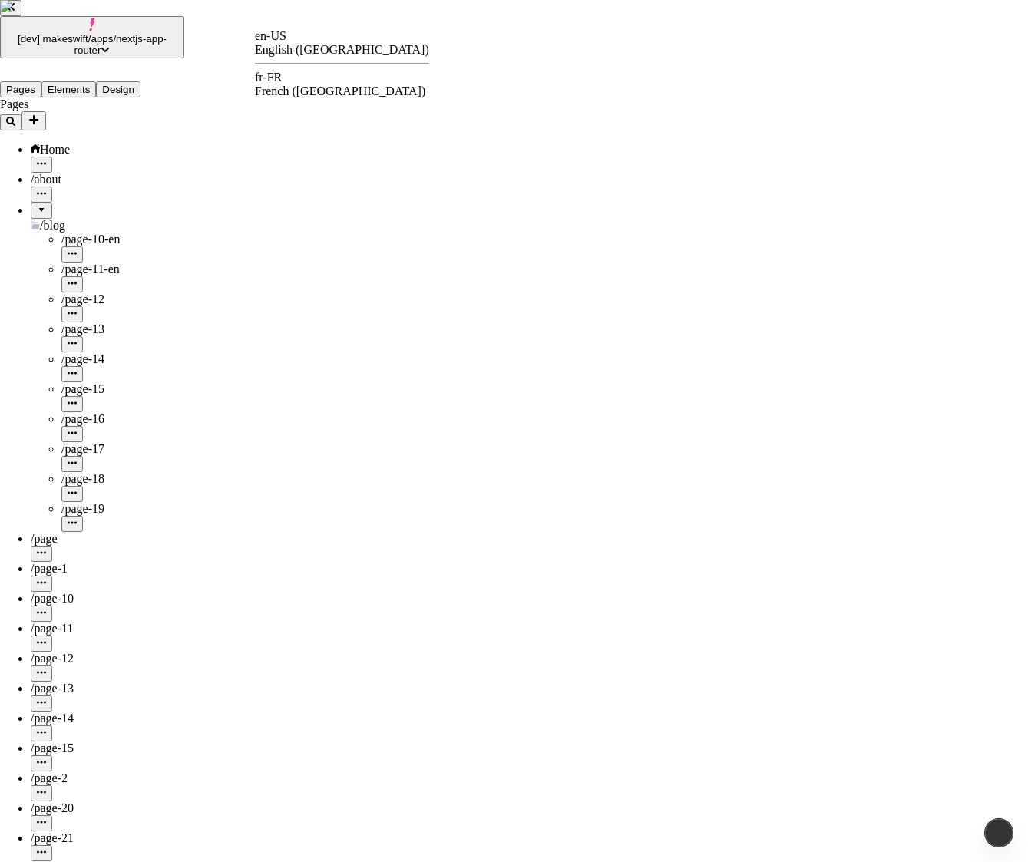
click at [302, 81] on div "fr-FR" at bounding box center [342, 78] width 174 height 14
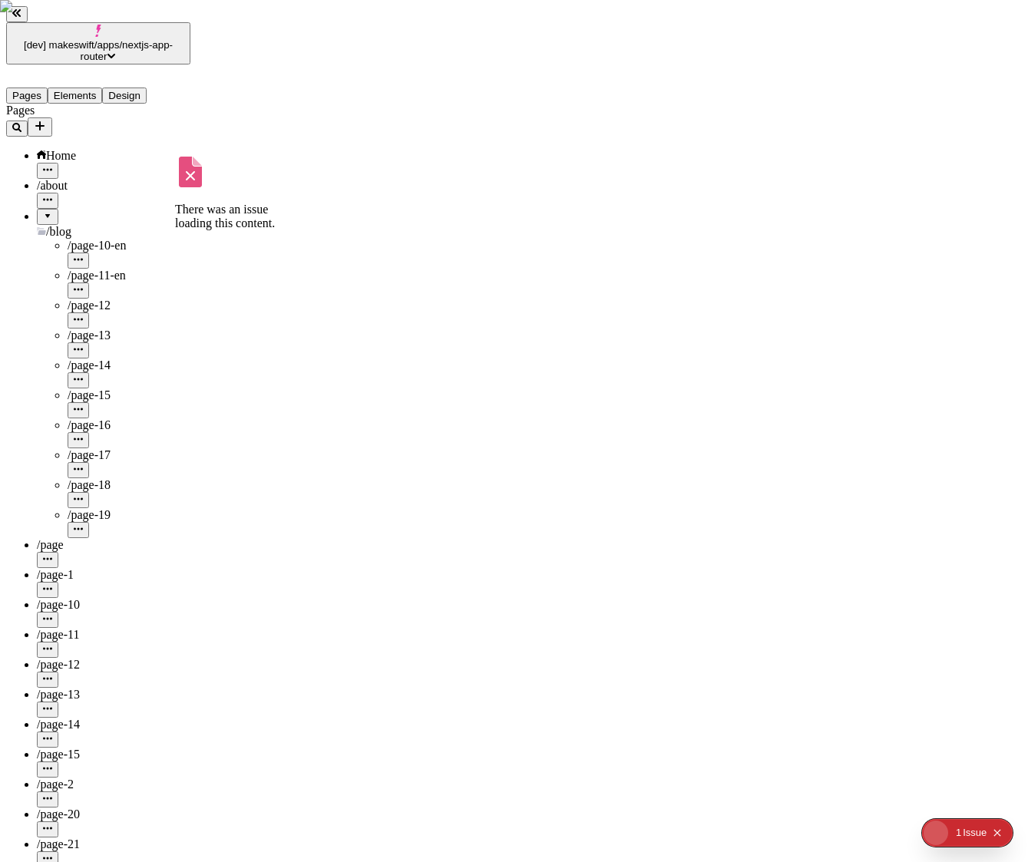
click at [110, 269] on div "/page-11-en" at bounding box center [129, 276] width 123 height 14
click at [83, 285] on icon "button" at bounding box center [78, 289] width 9 height 9
click at [89, 283] on button "button" at bounding box center [78, 291] width 21 height 16
click at [227, 244] on span "for fr-FR" at bounding box center [195, 258] width 71 height 28
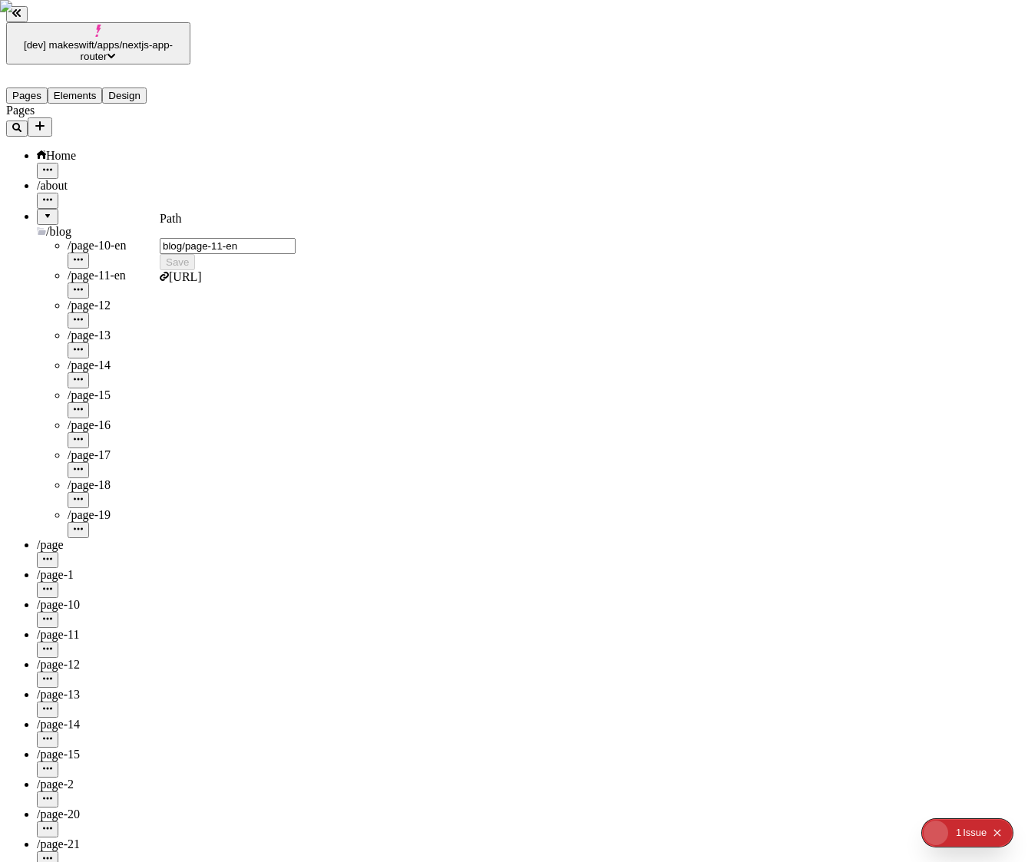
click at [273, 238] on input "blog/page-11-en" at bounding box center [228, 246] width 136 height 16
type input "blog/page-11-fr"
click at [160, 254] on button "Save" at bounding box center [177, 262] width 35 height 16
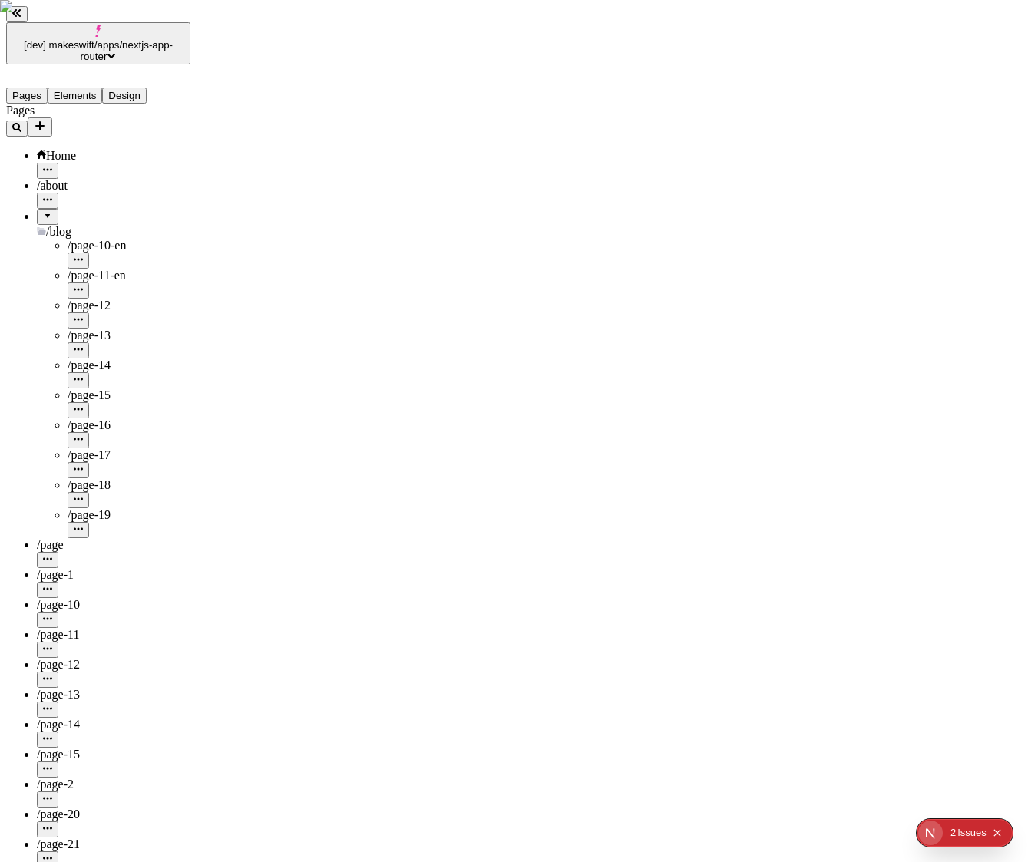
type input "/blog/page-11-fr"
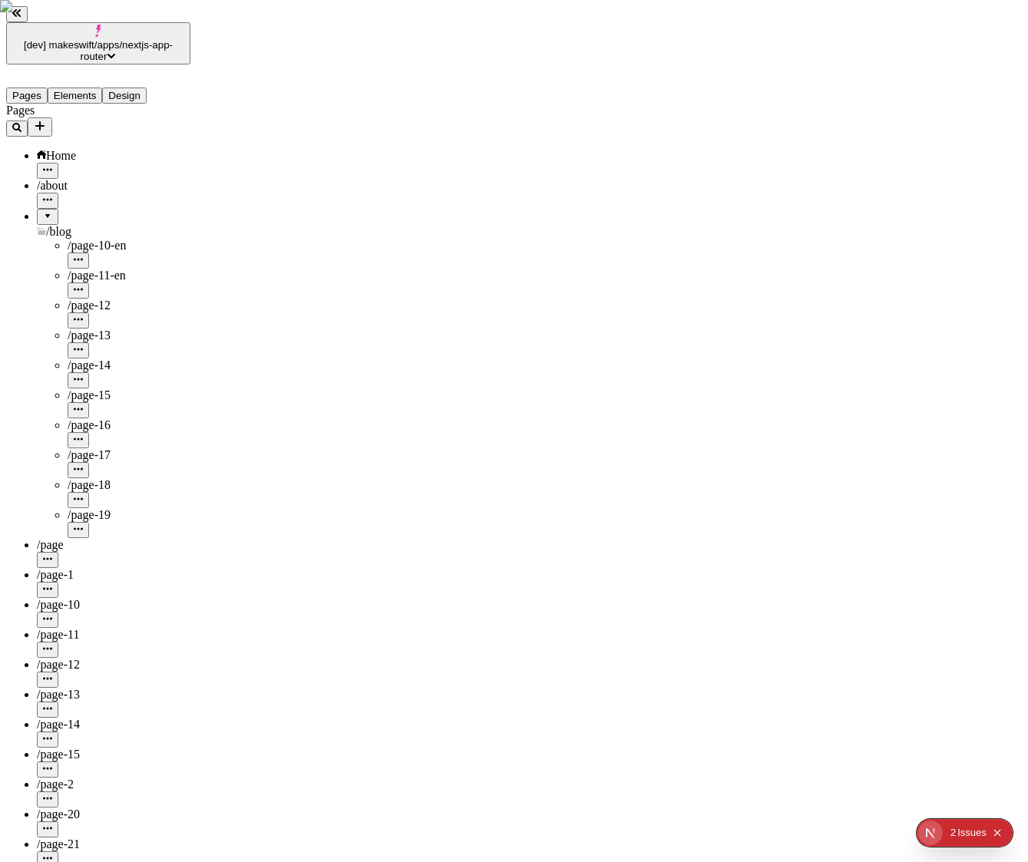
type input "/blog/page-11-fr"
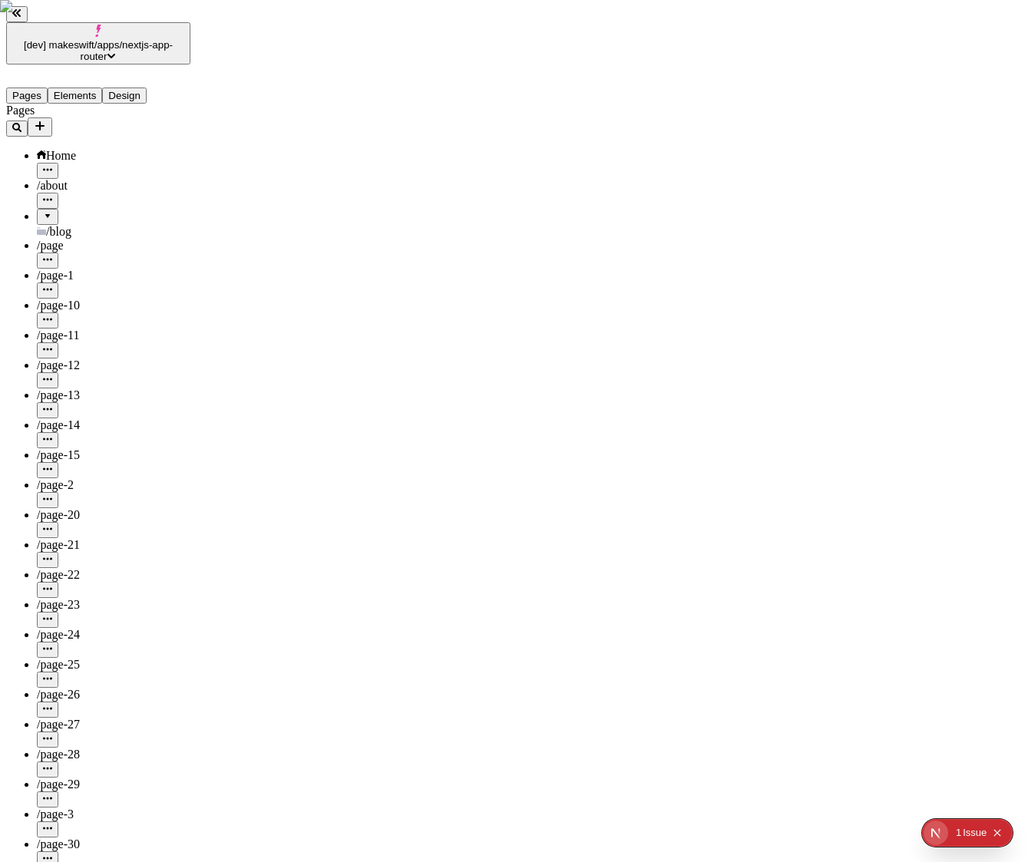
click at [43, 211] on div at bounding box center [47, 211] width 9 height 0
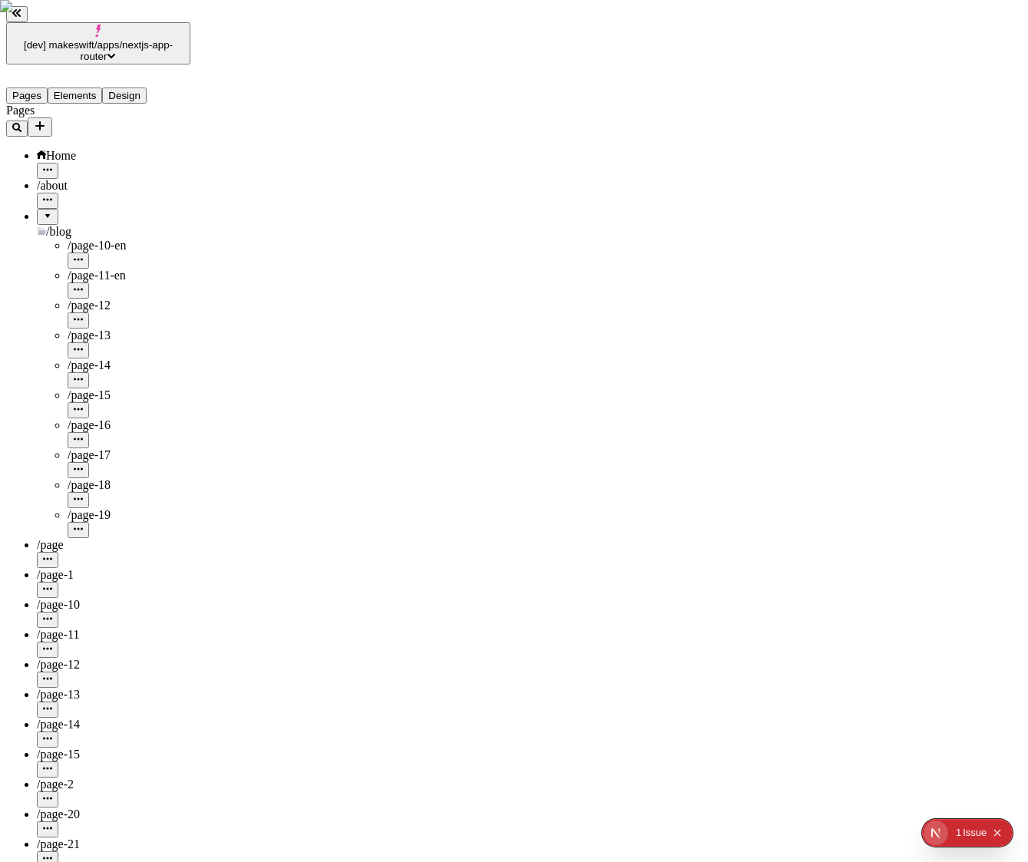
click at [101, 269] on span "/page-11-en" at bounding box center [97, 275] width 58 height 13
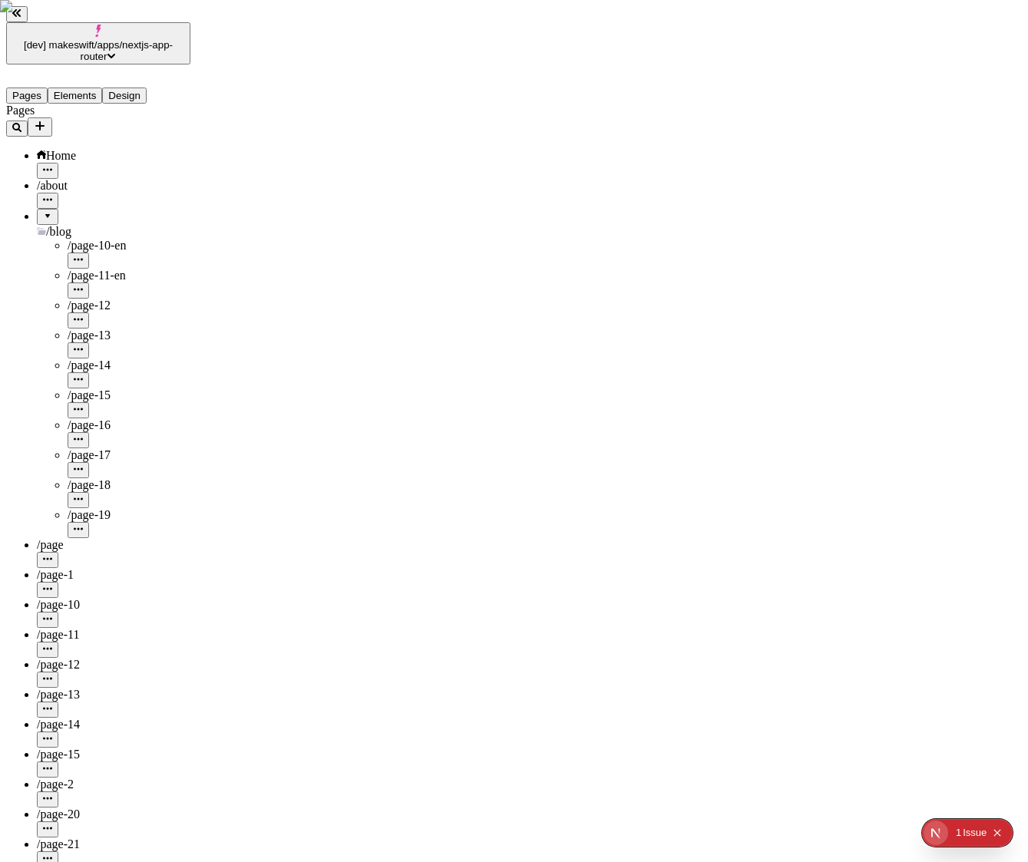
type input "/blog/page-11-fr"
click at [84, 299] on span "/page-12" at bounding box center [89, 305] width 43 height 13
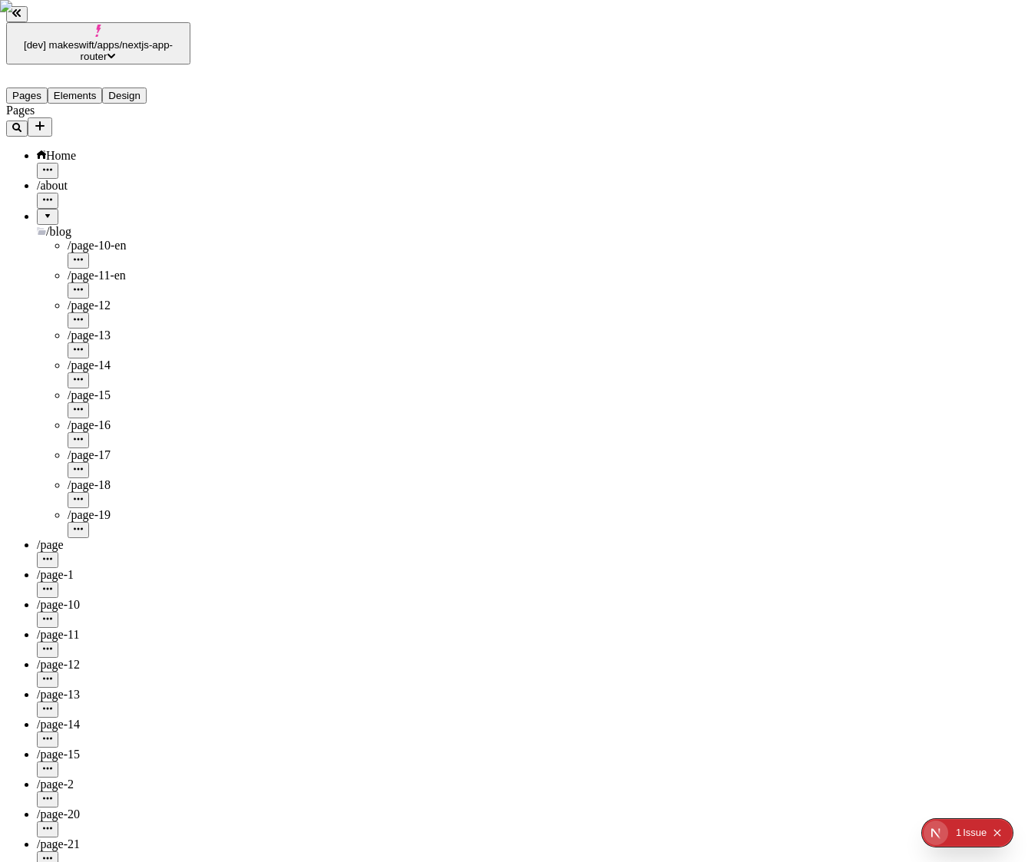
type input "/blog/page-12-fr"
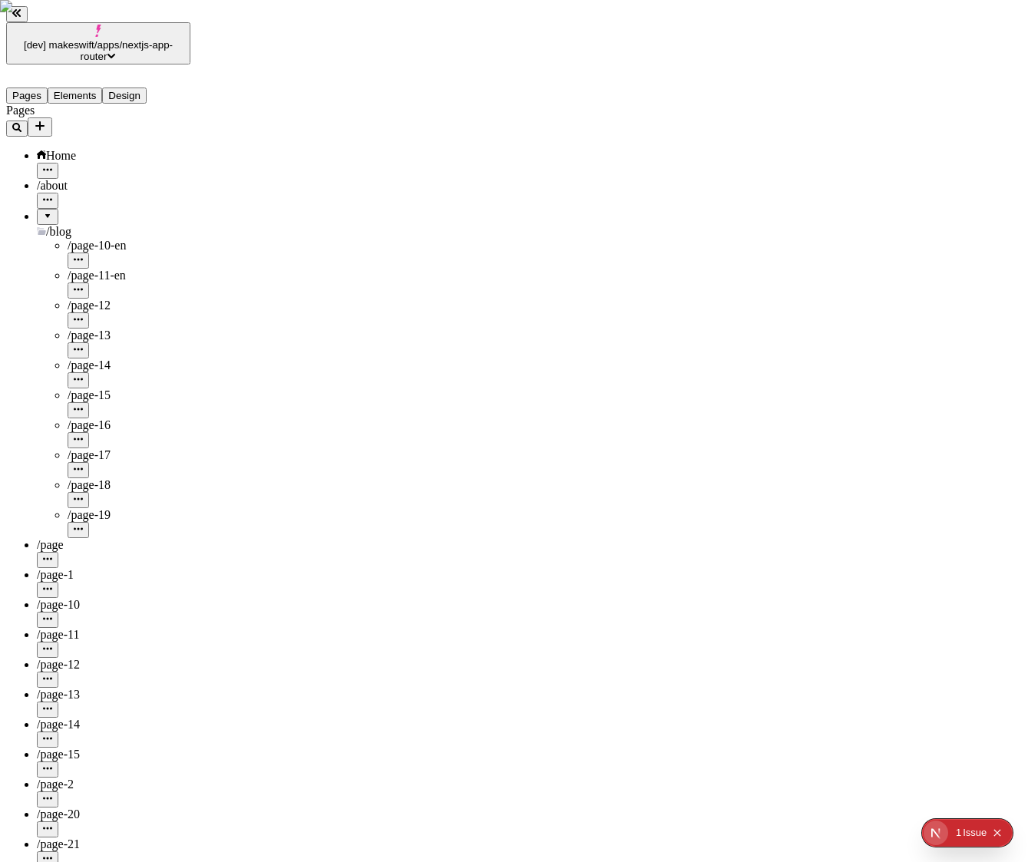
type input "/blog/page-12-fr12"
click at [83, 318] on icon "button" at bounding box center [78, 319] width 9 height 2
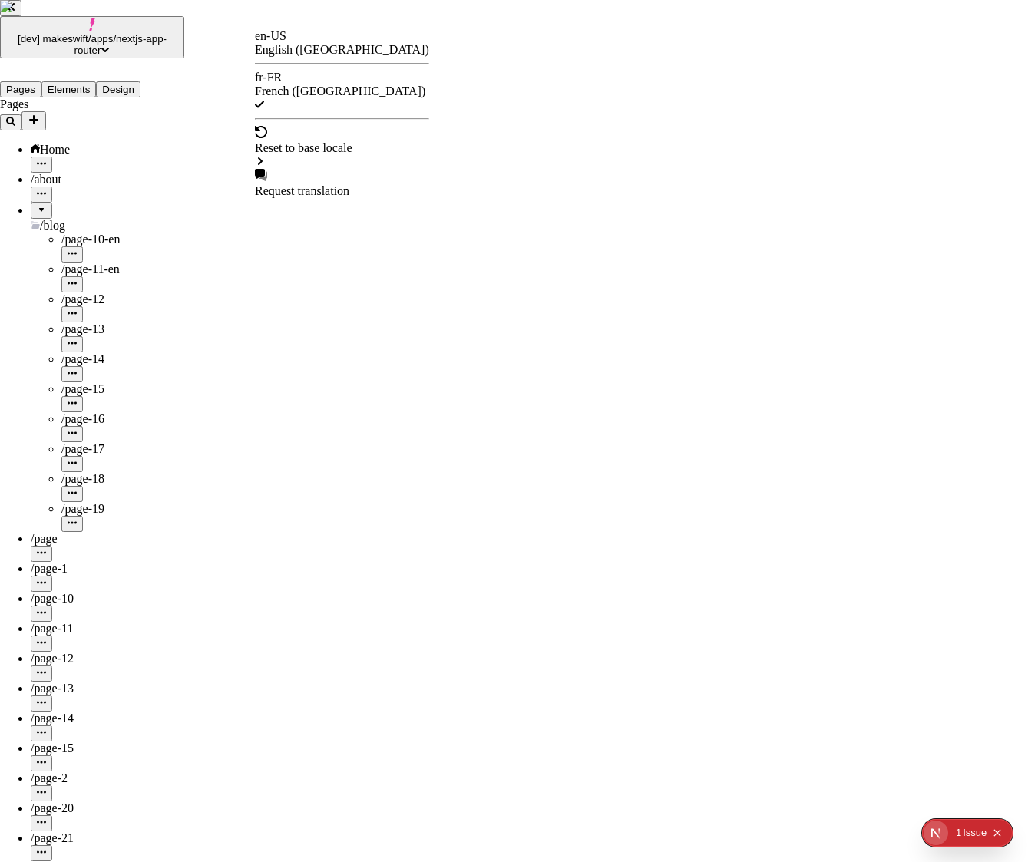
click at [334, 52] on div "English ([GEOGRAPHIC_DATA])" at bounding box center [342, 50] width 174 height 14
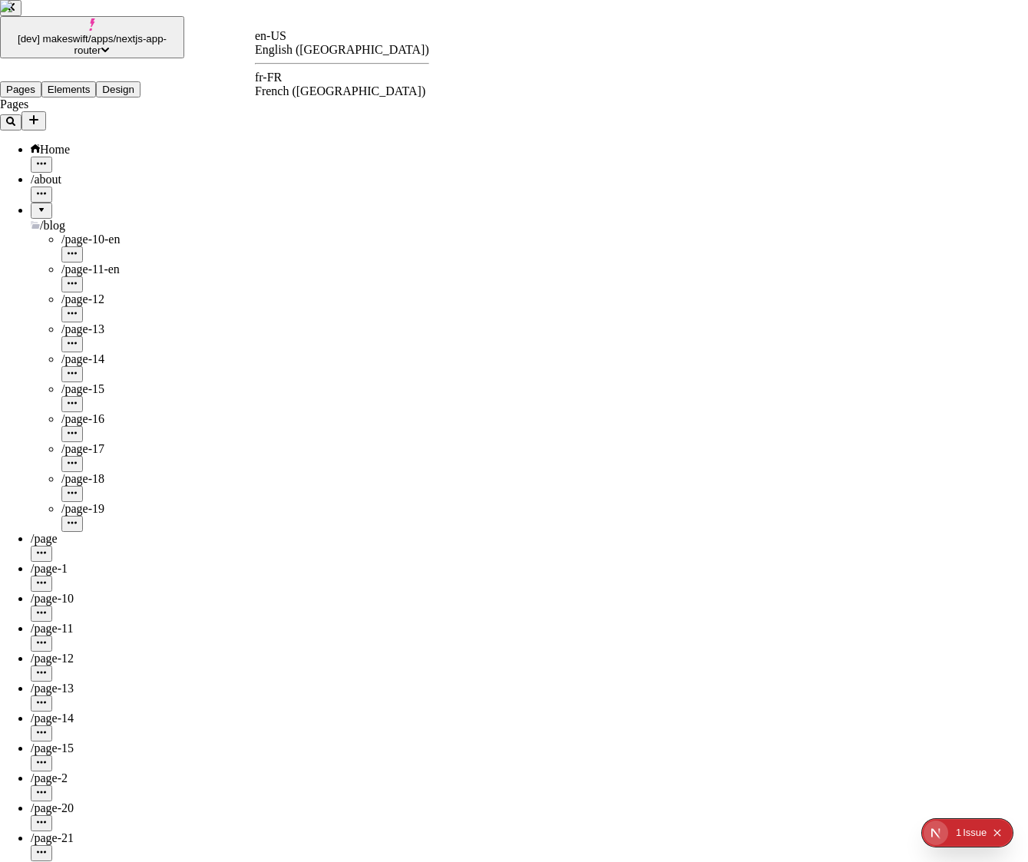
click at [288, 84] on div "fr-FR" at bounding box center [342, 78] width 174 height 14
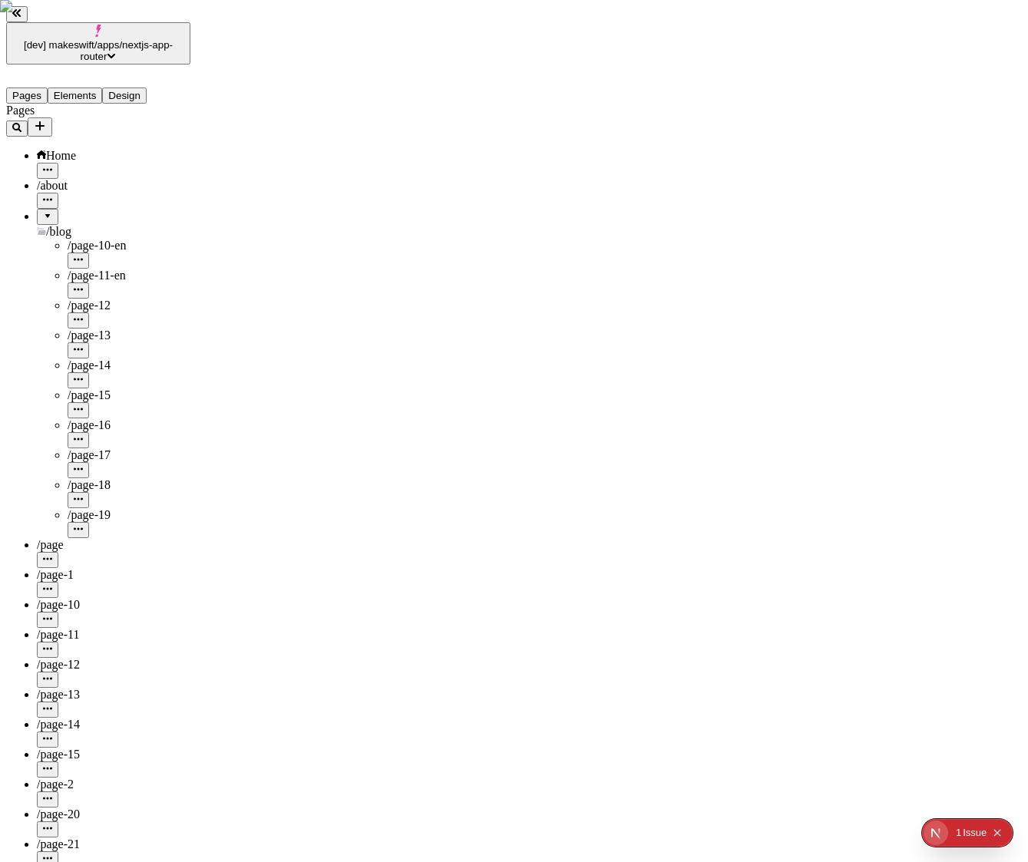
type input "/blog/page-12-fr"
click at [97, 329] on div "/page-13" at bounding box center [129, 336] width 123 height 14
click at [83, 345] on icon "button" at bounding box center [78, 349] width 9 height 9
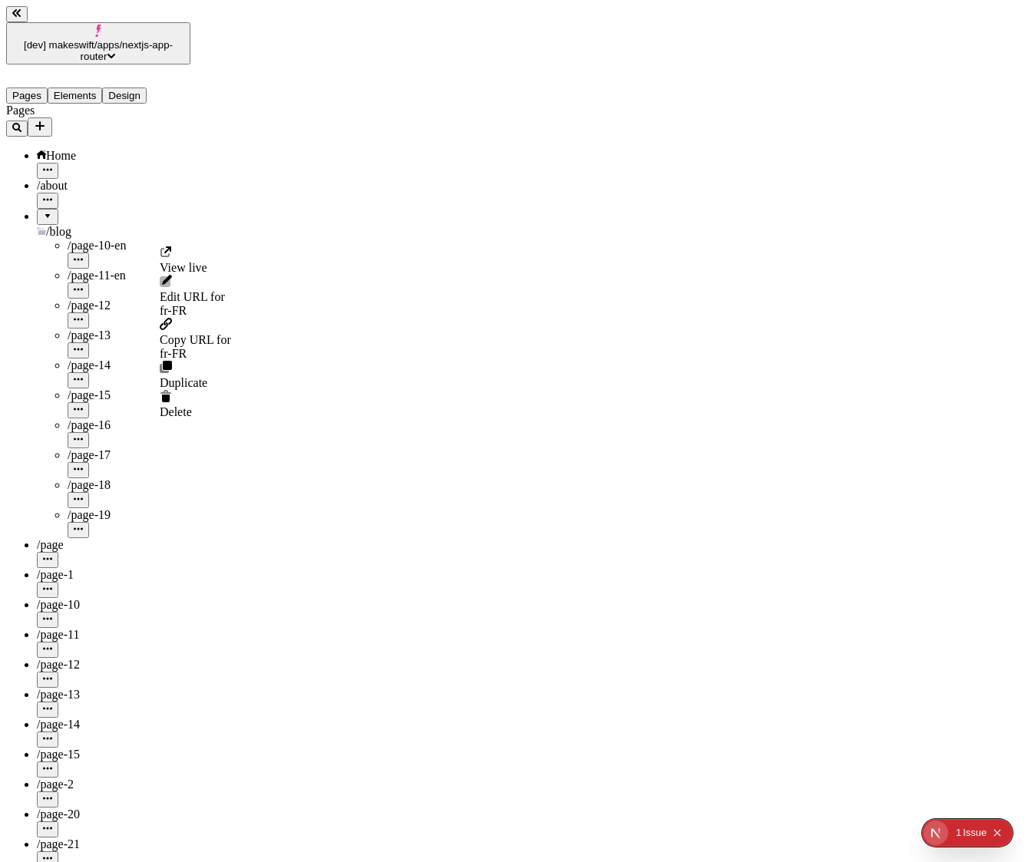
click at [221, 290] on span "Edit URL for fr-FR" at bounding box center [195, 304] width 71 height 28
click at [233, 284] on input "blog/page-13" at bounding box center [228, 292] width 136 height 16
type input "blog/page-13-fr"
click at [160, 300] on button "Save" at bounding box center [177, 308] width 35 height 16
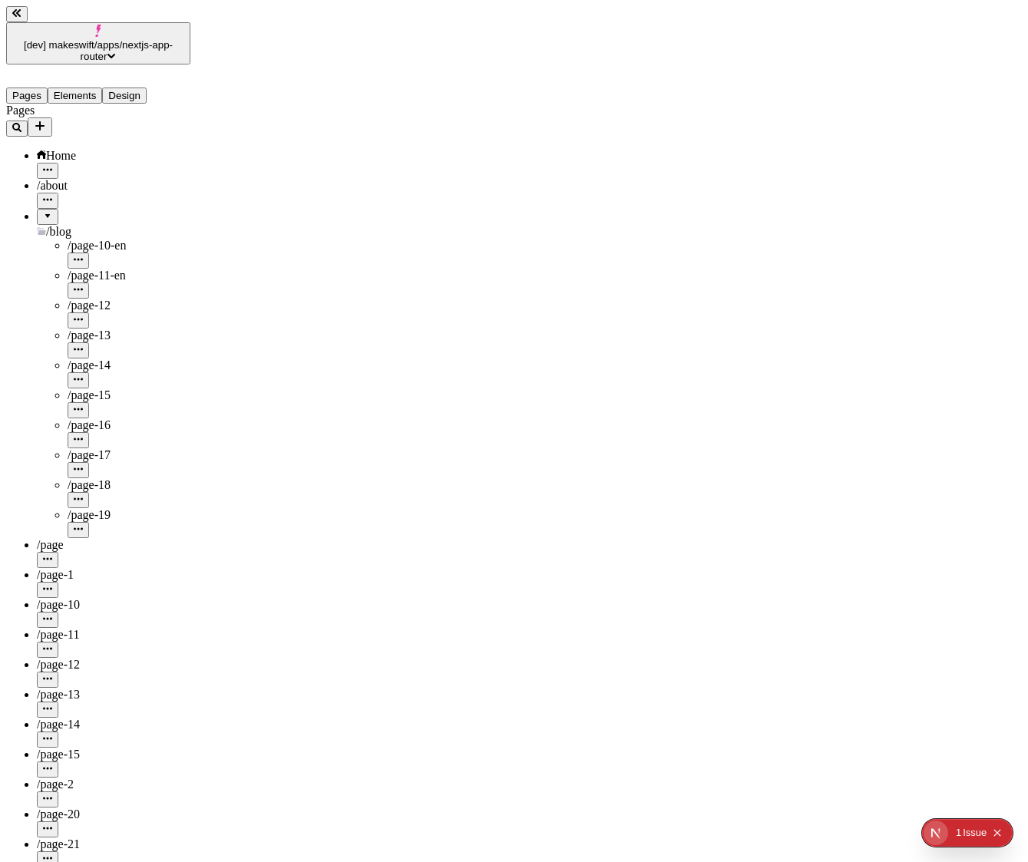
type input "/blog/page-13-fr"
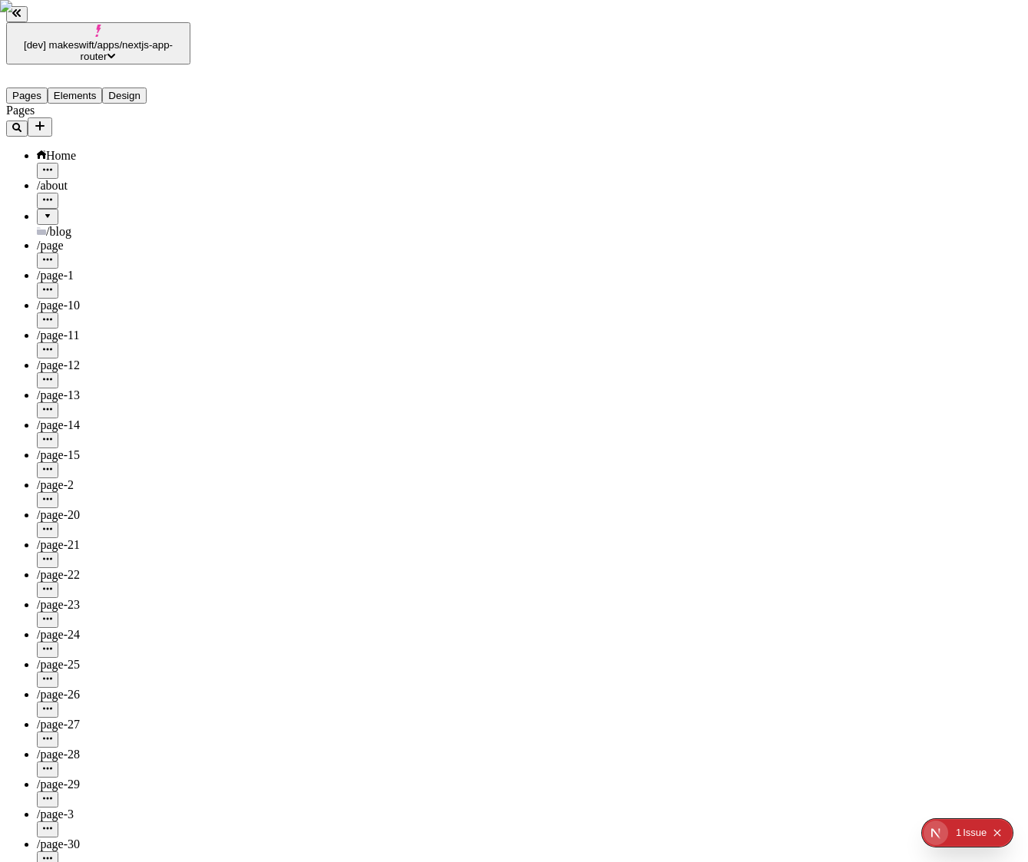
click at [43, 211] on div at bounding box center [47, 211] width 9 height 0
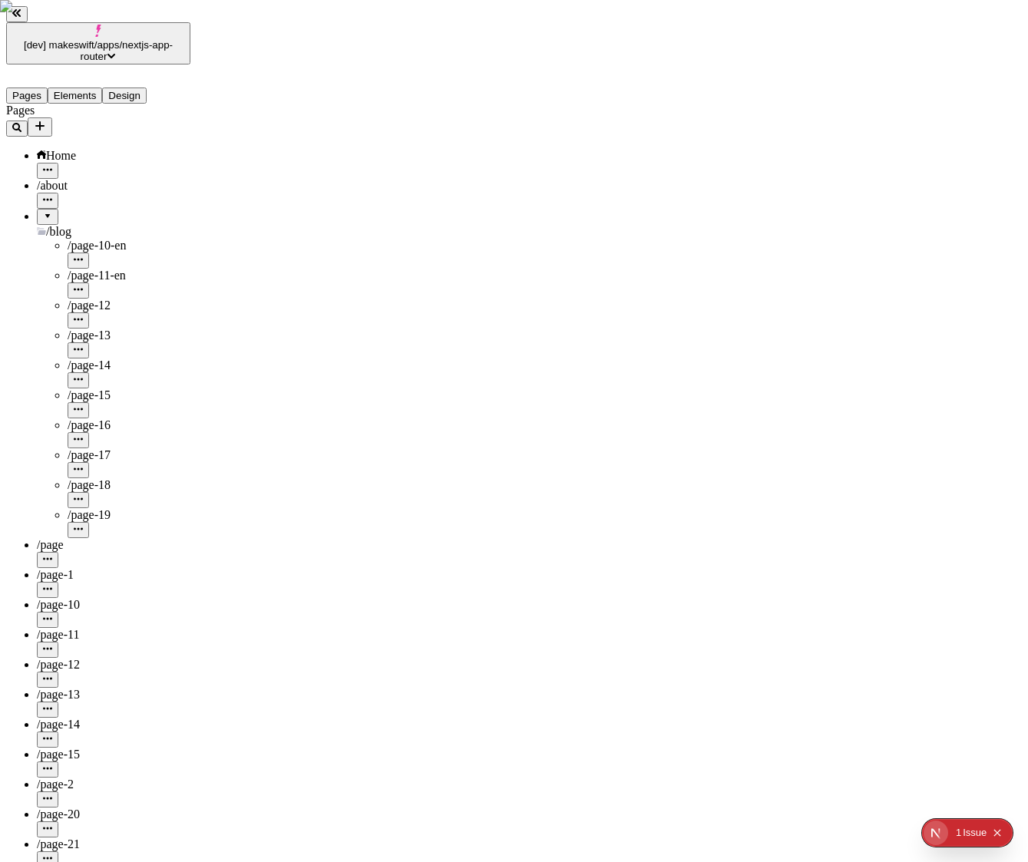
click at [74, 359] on div "/page-14" at bounding box center [129, 374] width 123 height 30
click at [83, 375] on icon "button" at bounding box center [78, 379] width 9 height 9
click at [229, 313] on span "for fr-FR" at bounding box center [211, 327] width 103 height 28
click at [250, 307] on input "blog/page-14" at bounding box center [228, 315] width 136 height 16
type input "blog/page-14-fr"
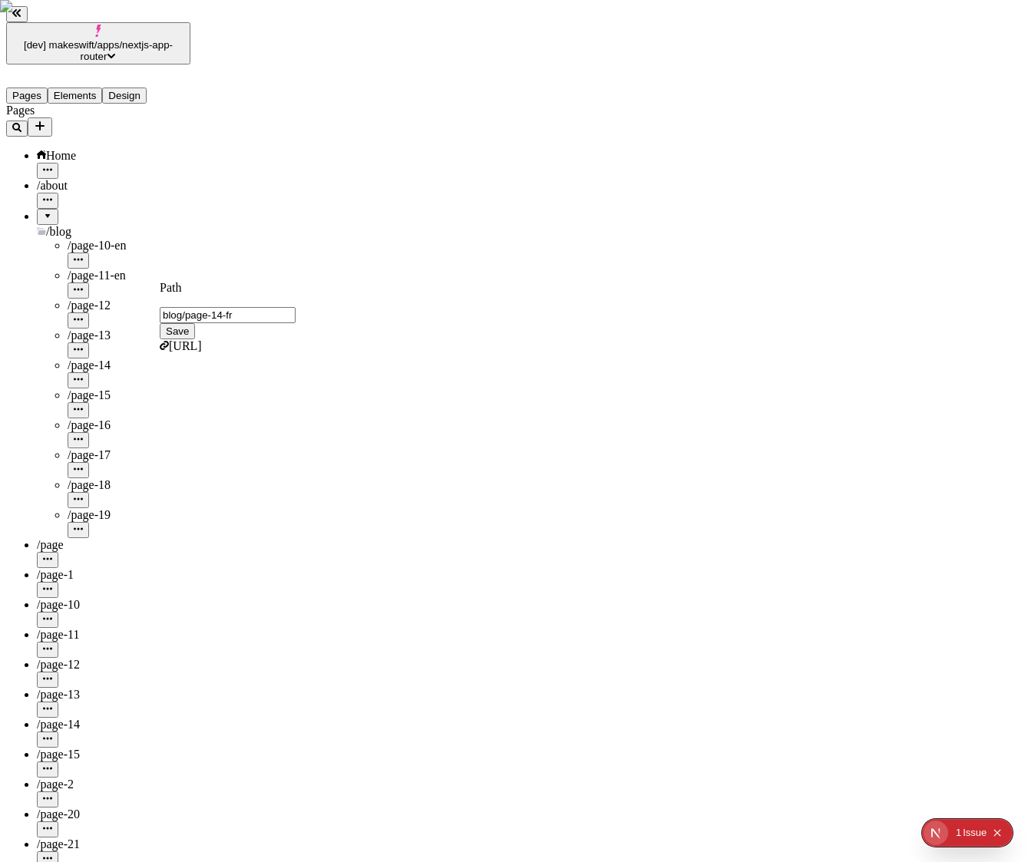
click at [160, 323] on button "Save" at bounding box center [177, 331] width 35 height 16
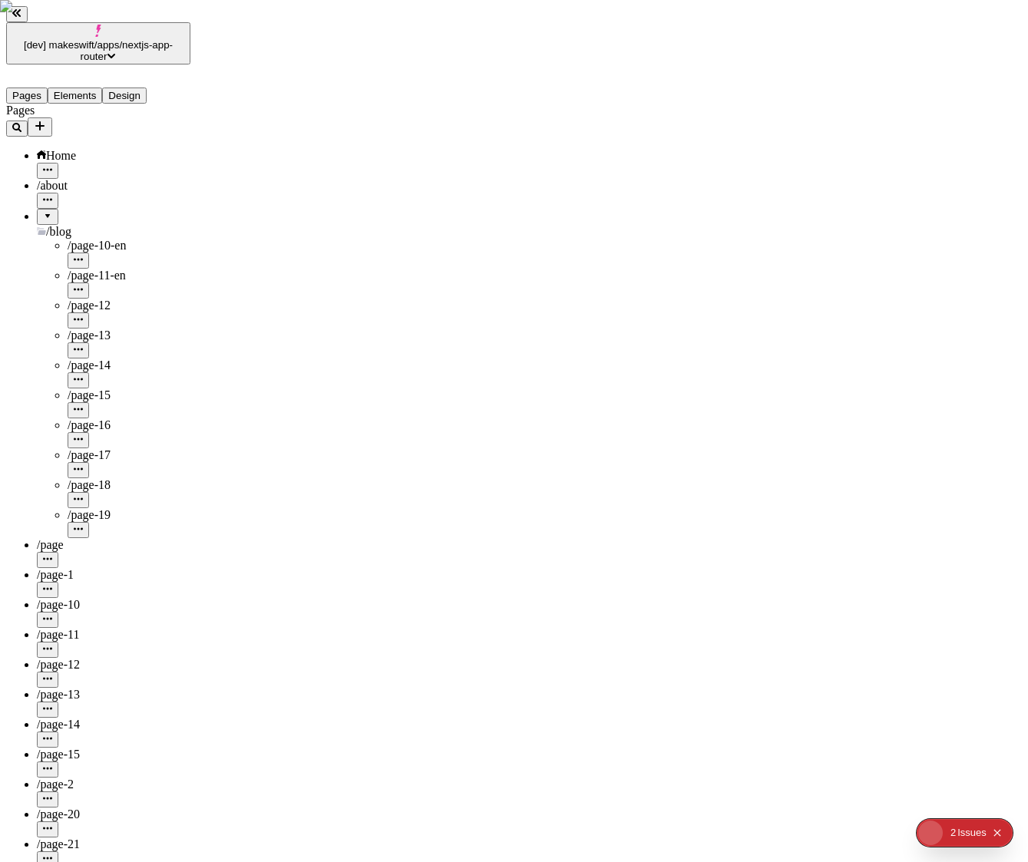
type input "/blog/page-14-fr3"
click at [118, 388] on div "/page-15" at bounding box center [129, 395] width 123 height 14
click at [83, 405] on icon "button" at bounding box center [78, 409] width 9 height 9
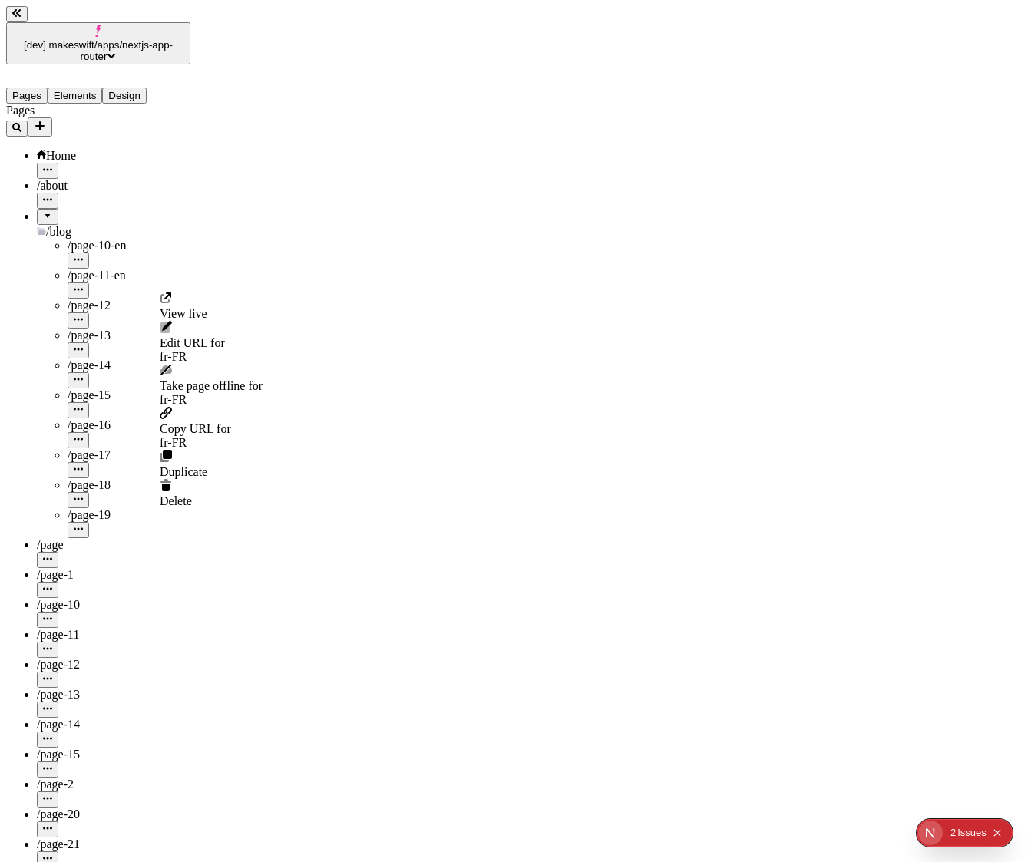
click at [217, 337] on span "Edit URL for fr-FR" at bounding box center [211, 350] width 103 height 28
click at [250, 330] on input "blog/page-15" at bounding box center [228, 338] width 136 height 16
type input "blog/page-15-fr"
click at [160, 346] on button "Save" at bounding box center [177, 354] width 35 height 16
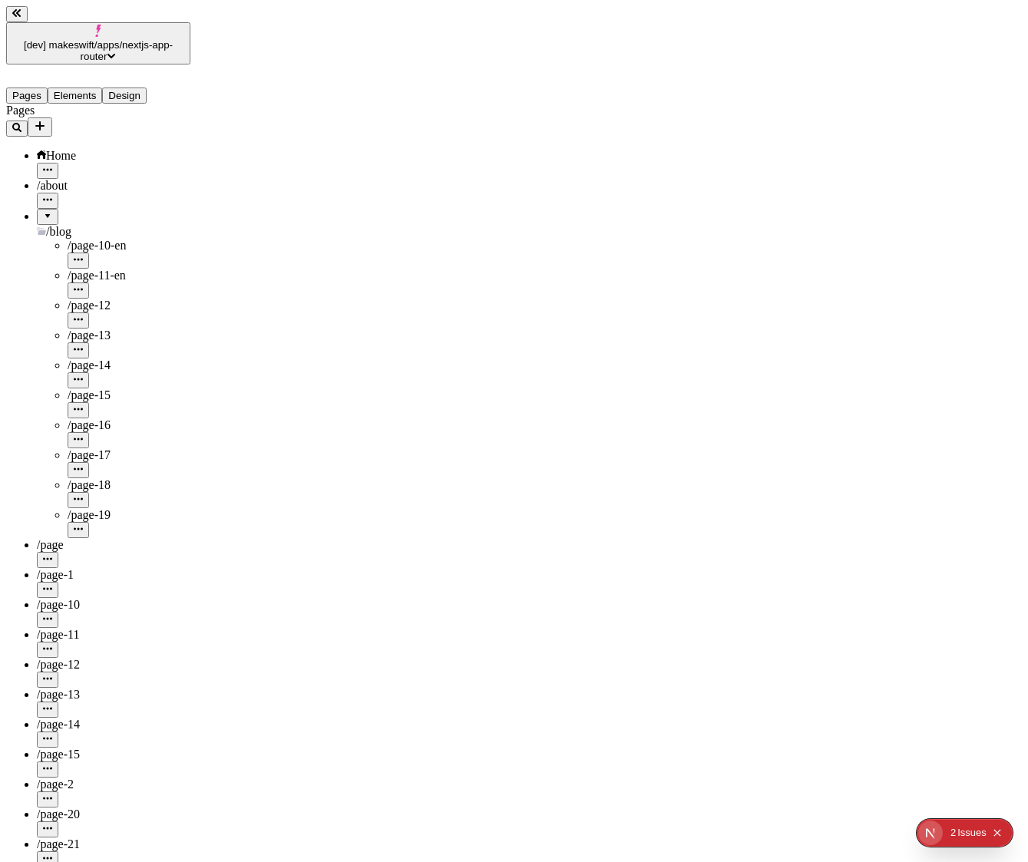
type input "/blog/page-15-fr3"
drag, startPoint x: 81, startPoint y: 621, endPoint x: 65, endPoint y: 157, distance: 464.0
drag, startPoint x: 50, startPoint y: 649, endPoint x: 77, endPoint y: 161, distance: 488.3
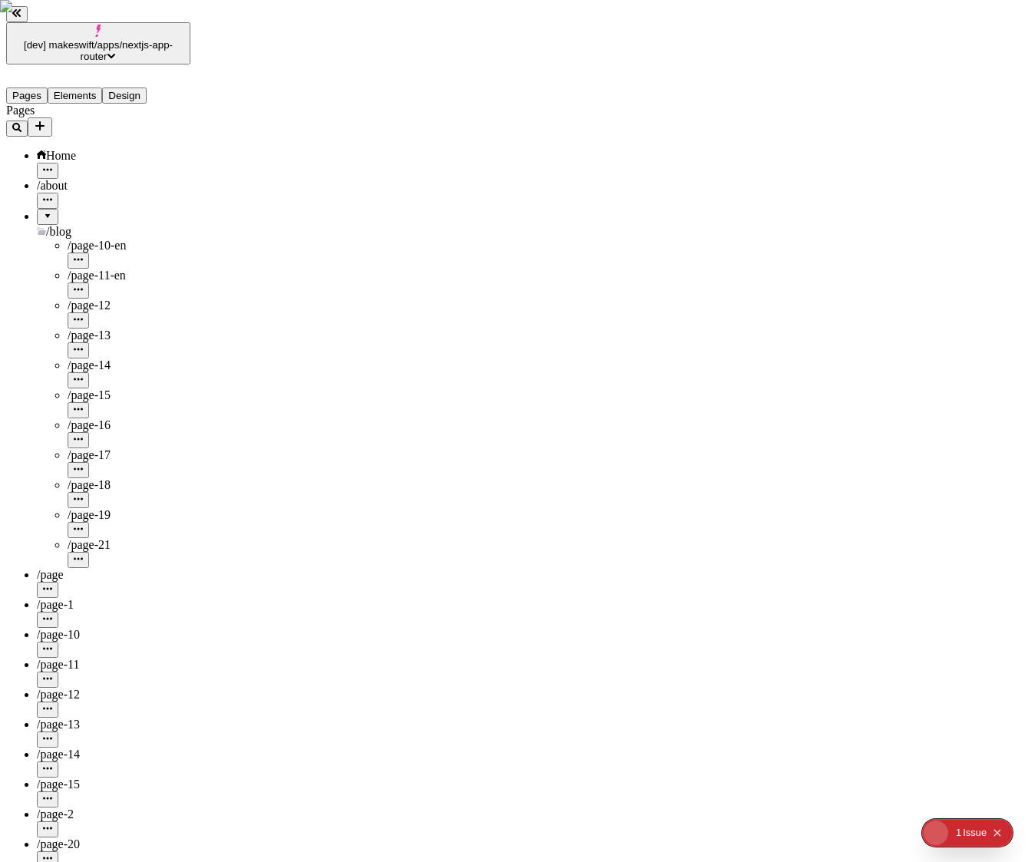
drag, startPoint x: 48, startPoint y: 643, endPoint x: 47, endPoint y: 163, distance: 479.8
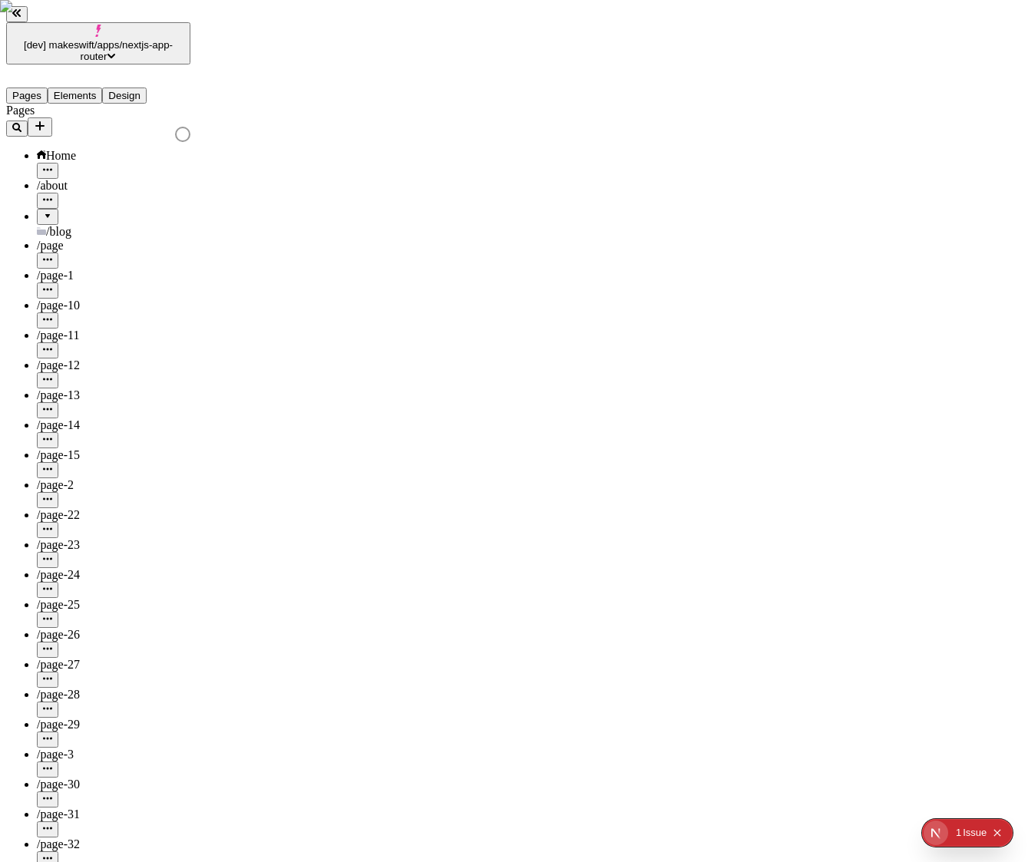
click at [43, 211] on div at bounding box center [47, 211] width 9 height 0
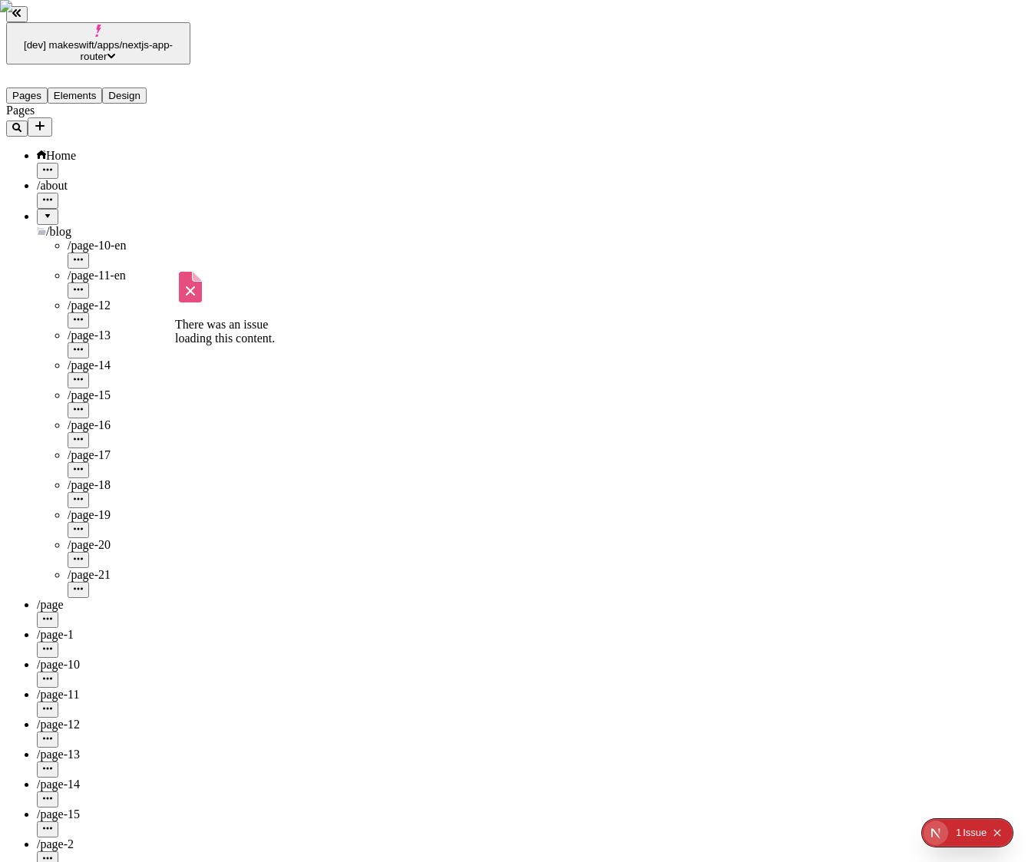
click at [91, 418] on div "/page-16" at bounding box center [129, 425] width 123 height 14
click at [83, 438] on icon "button" at bounding box center [78, 439] width 9 height 2
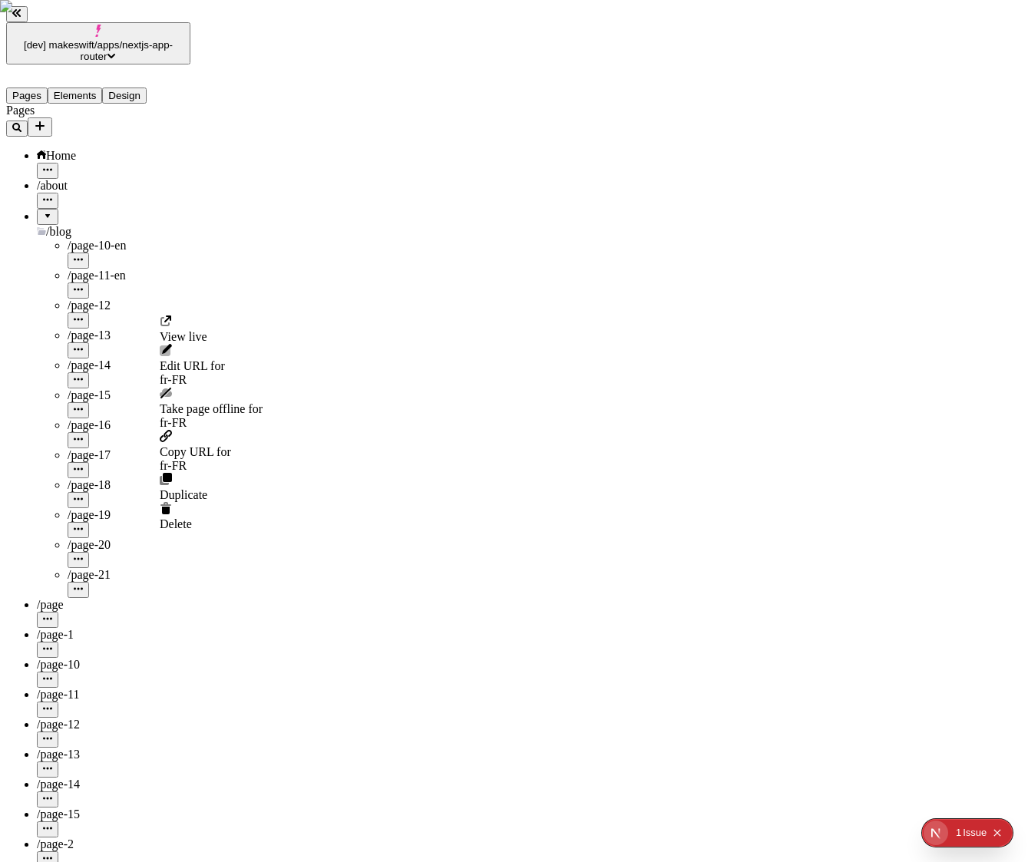
click at [249, 373] on div "fr-FR" at bounding box center [211, 380] width 103 height 14
click at [284, 356] on input "blog/page-16" at bounding box center [228, 361] width 136 height 16
type input "blog/page-16-fr"
click at [195, 369] on button "Save" at bounding box center [177, 377] width 35 height 16
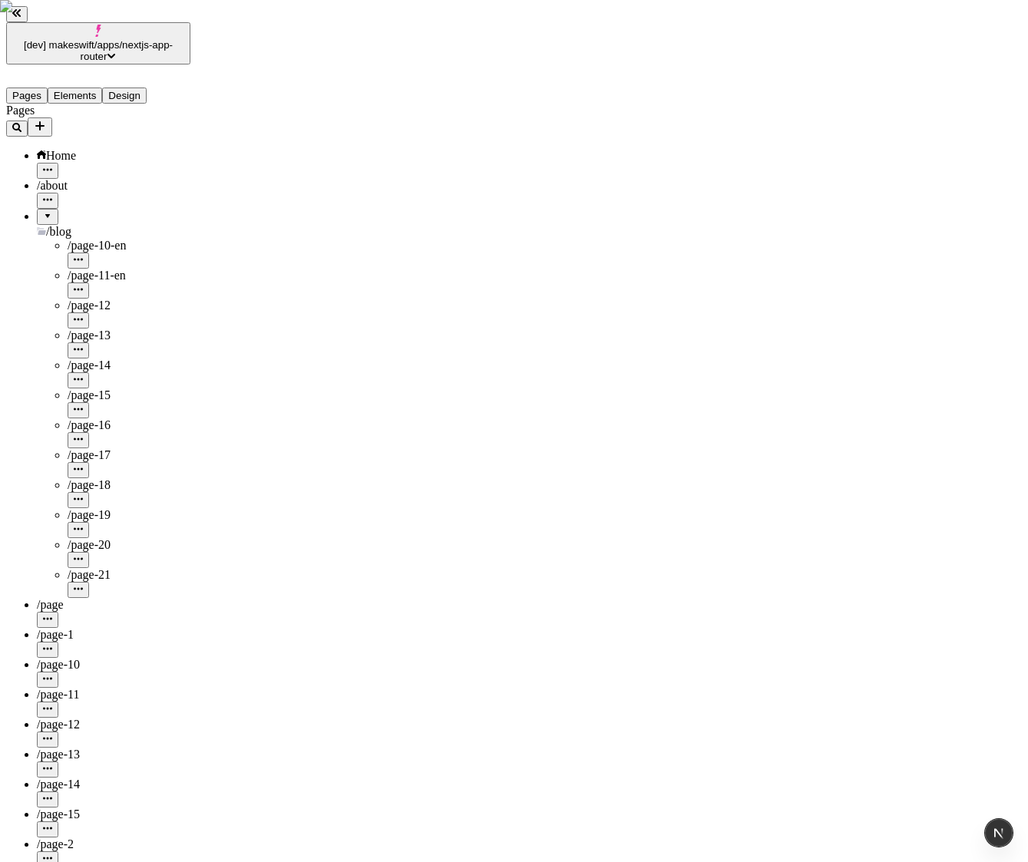
type input "/blog/page-16-fr"
click at [83, 435] on icon "button" at bounding box center [78, 439] width 9 height 9
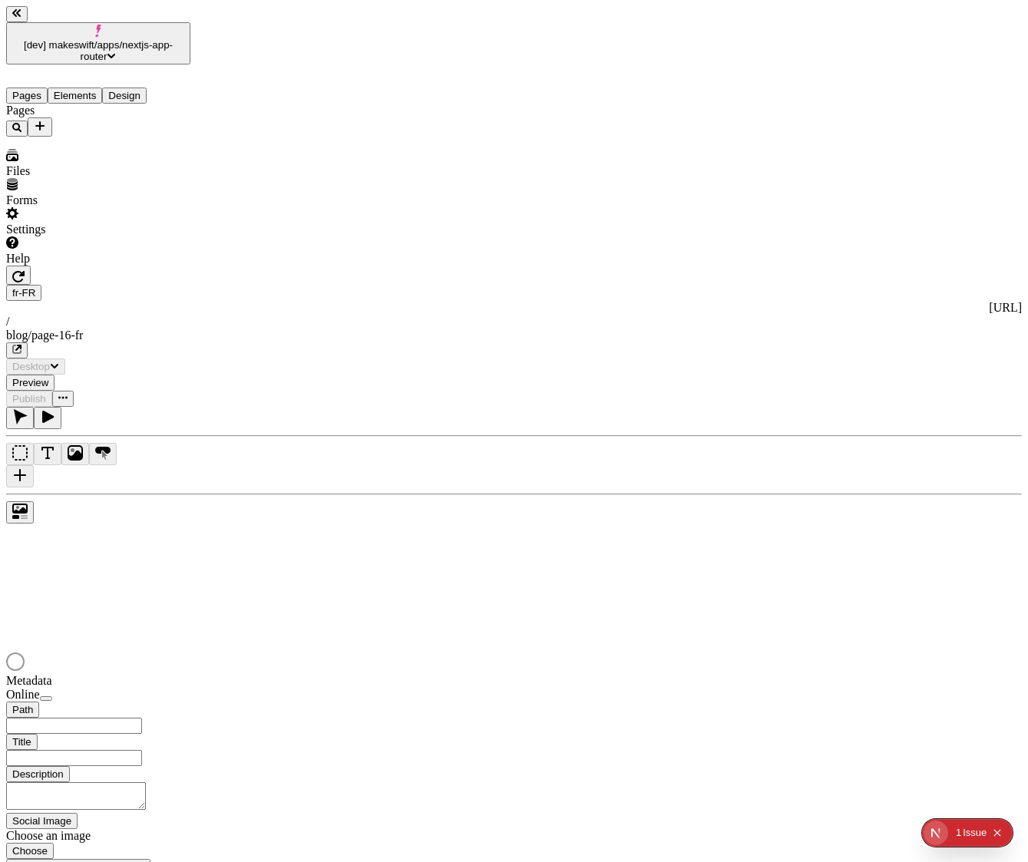
type input "/blog/page-16-fr"
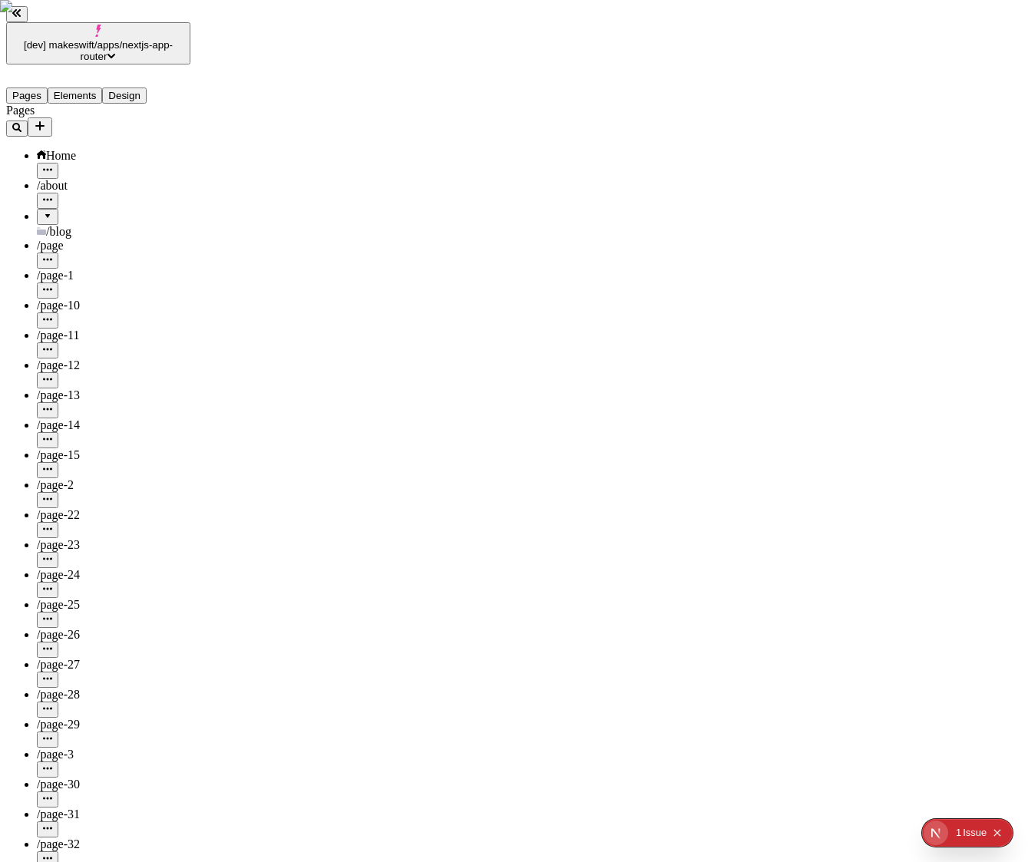
click at [43, 211] on div at bounding box center [47, 211] width 9 height 0
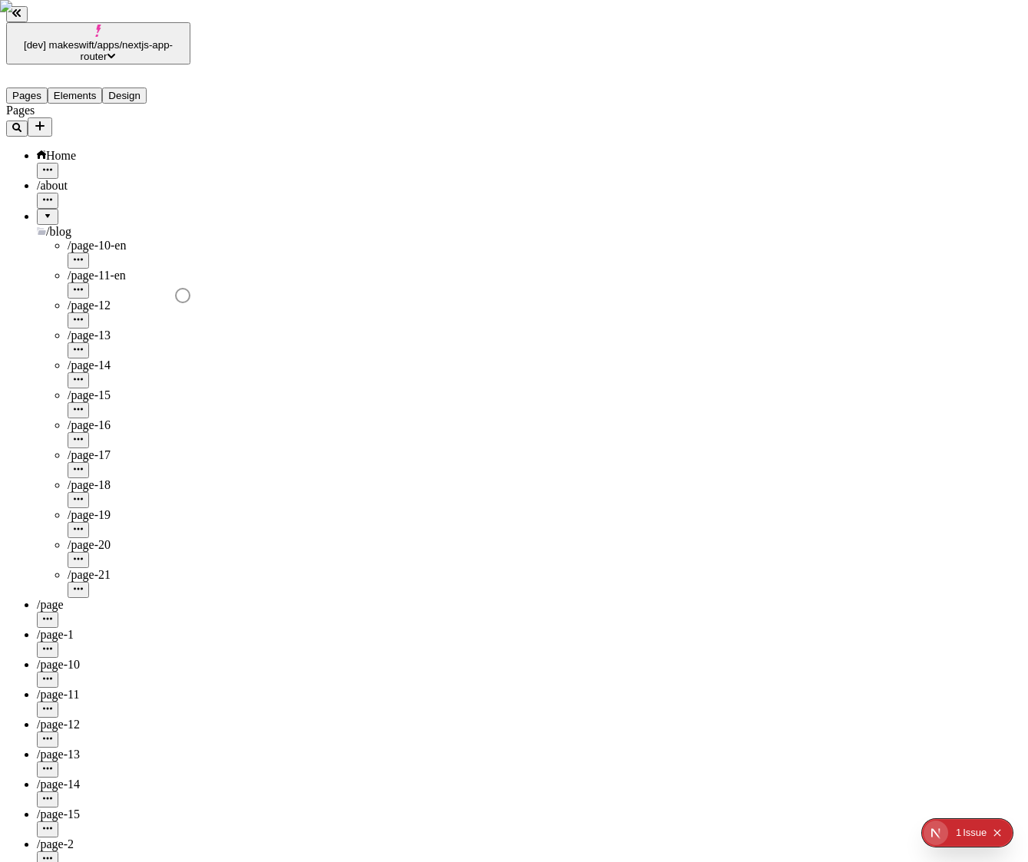
click at [90, 448] on span "/page-17" at bounding box center [89, 454] width 43 height 13
click at [83, 468] on icon "button" at bounding box center [78, 469] width 9 height 2
click at [220, 382] on span "Edit URL for fr-FR" at bounding box center [211, 396] width 103 height 28
type input "blog/page-17-fr"
click at [160, 392] on button "Save" at bounding box center [177, 400] width 35 height 16
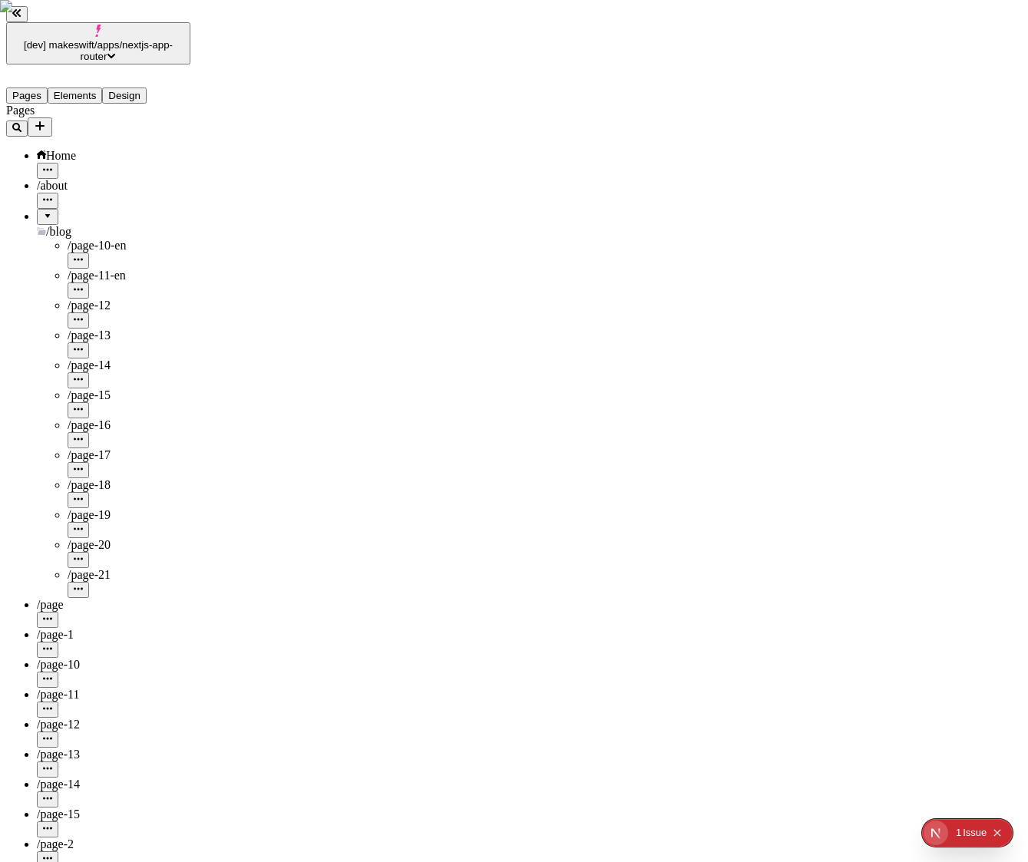
type input "/blog/page-17-fr2"
click at [84, 478] on span "/page-18" at bounding box center [89, 484] width 43 height 13
click at [83, 497] on icon "button" at bounding box center [78, 498] width 9 height 2
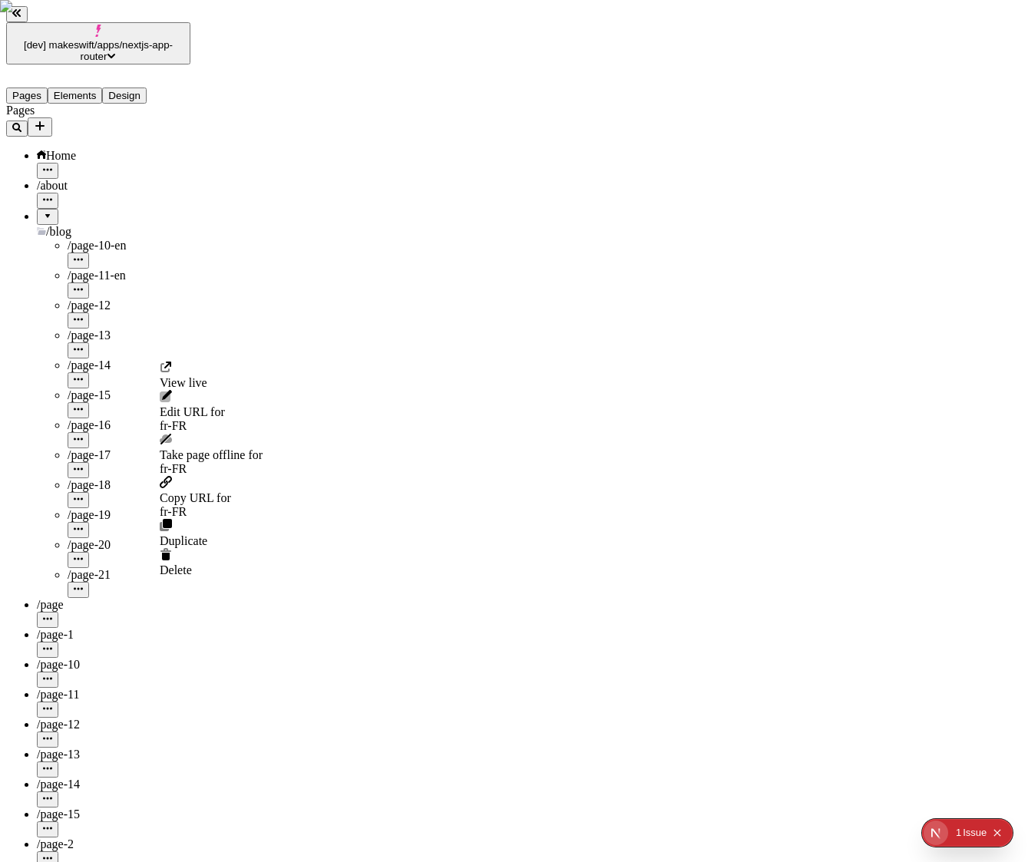
click at [261, 419] on div "fr-FR" at bounding box center [211, 426] width 103 height 14
click at [274, 399] on input "blog/page-18" at bounding box center [228, 407] width 136 height 16
type input "blog/page-18-fr"
click at [189, 418] on span "Save" at bounding box center [177, 424] width 23 height 12
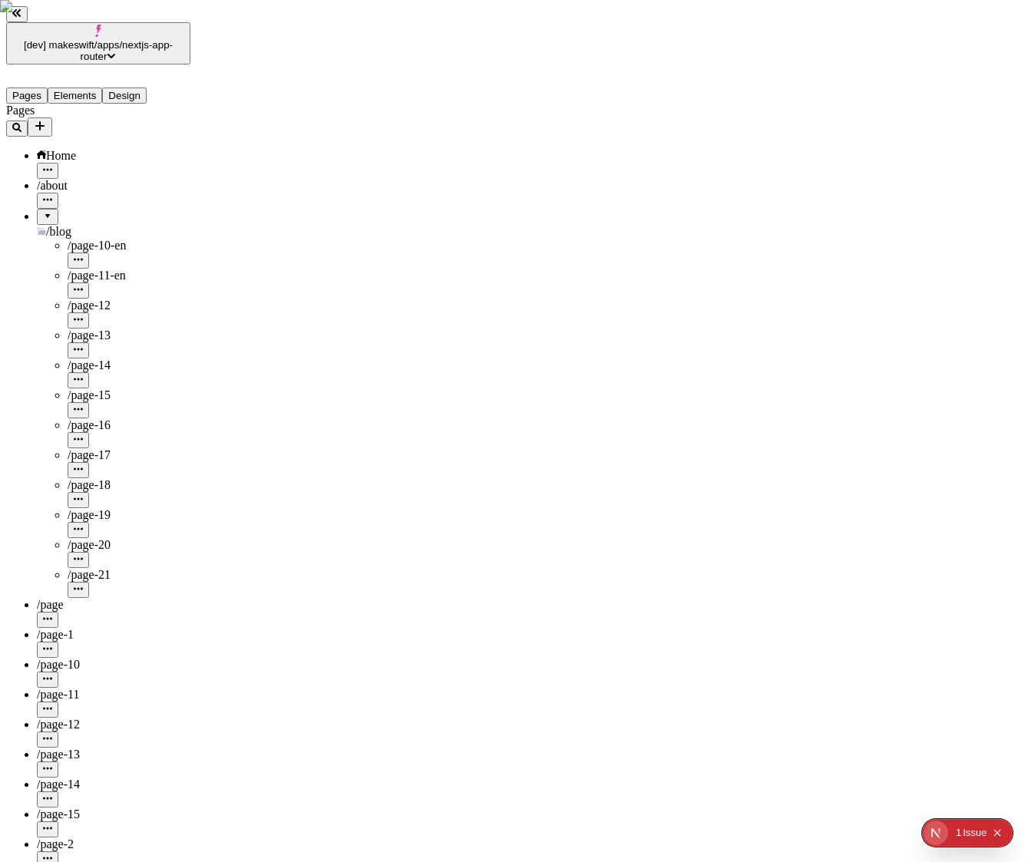
type input "/blog/page-18-fr2"
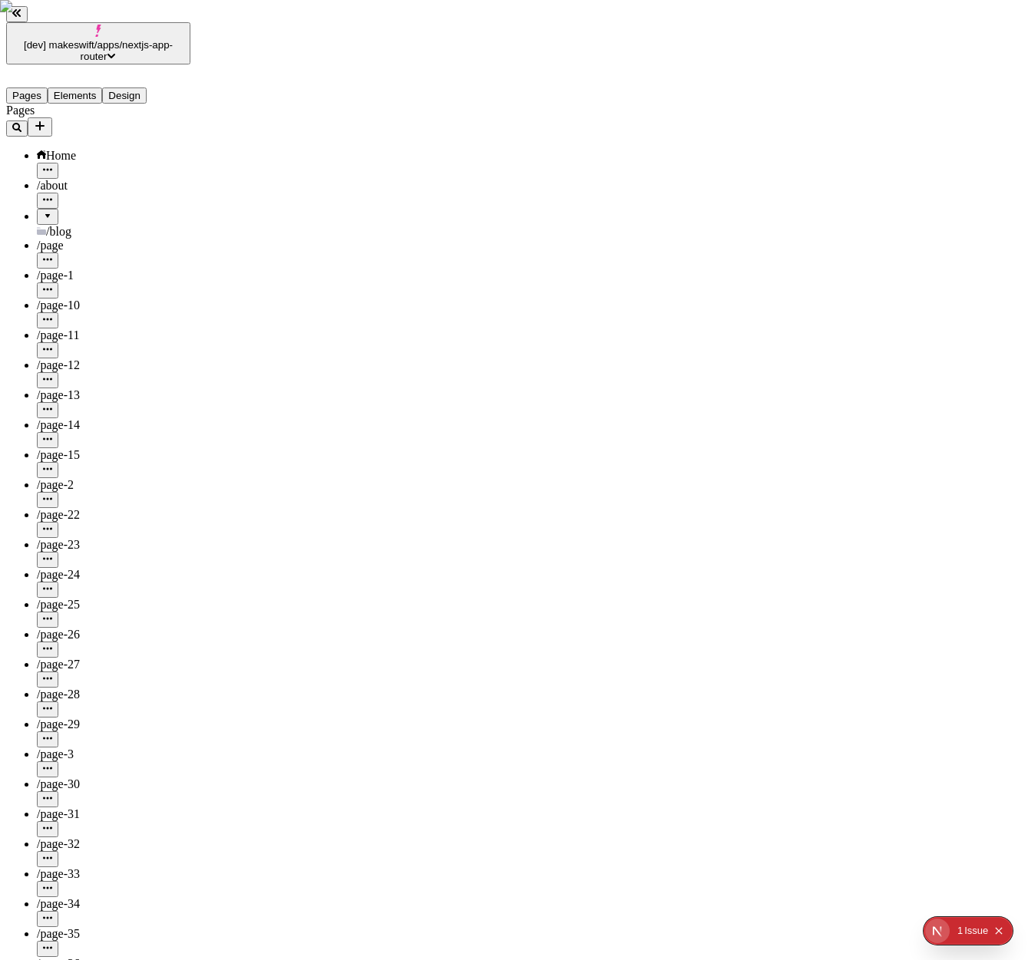
type input "/blog/page-18-fr2"
click at [88, 299] on div "/page-10" at bounding box center [114, 306] width 154 height 14
click at [43, 211] on div at bounding box center [47, 211] width 9 height 0
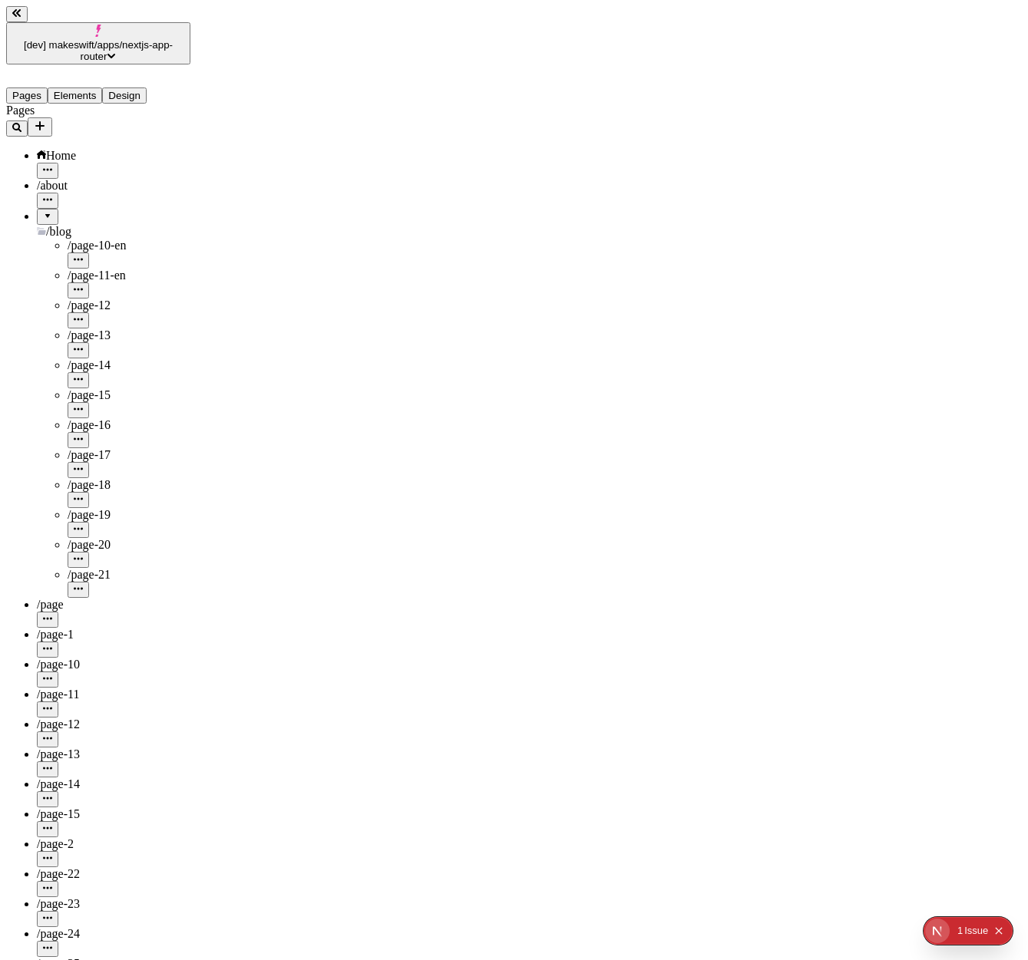
click at [115, 239] on div "/page-10-en" at bounding box center [129, 246] width 123 height 14
click at [113, 269] on div "/page-11-en" at bounding box center [129, 276] width 123 height 14
type input "/blog/page-11-fr"
click at [104, 299] on div "/page-12" at bounding box center [129, 306] width 123 height 14
type input "/blog/page-12-fr"
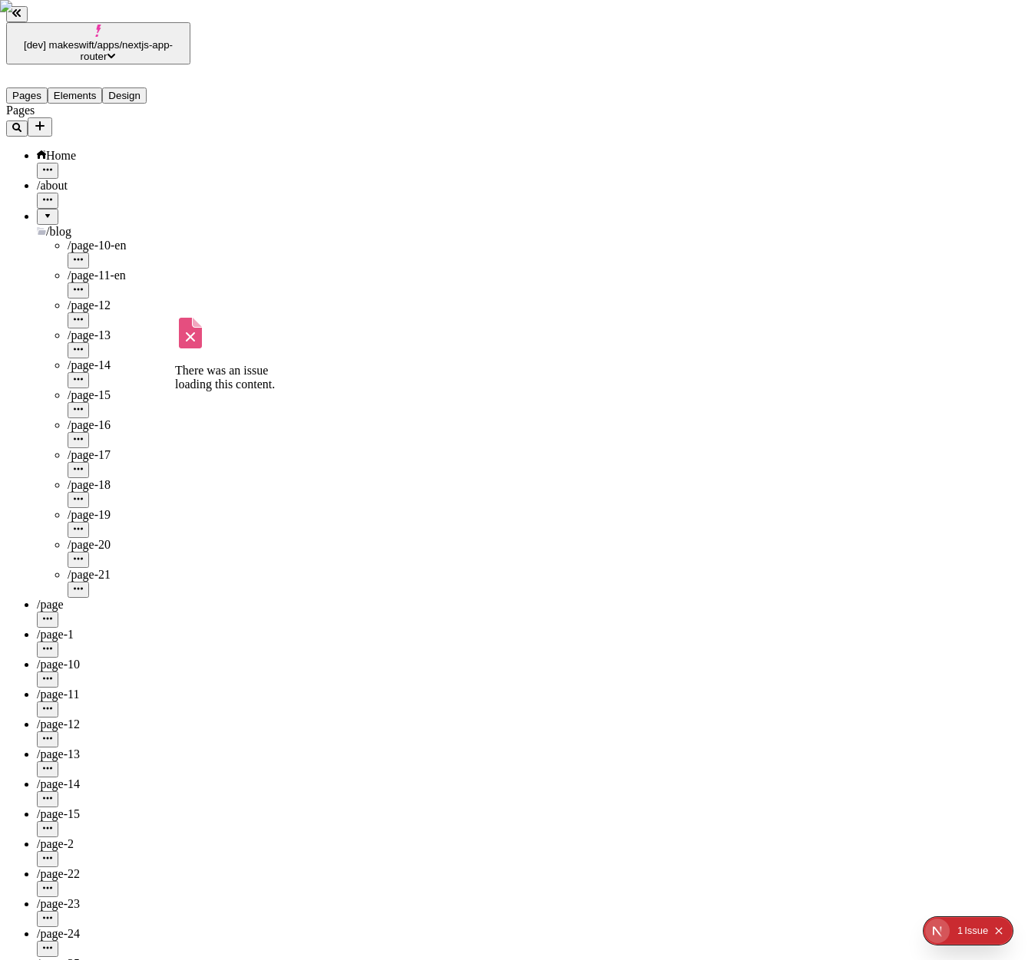
click at [96, 478] on div "/page-18" at bounding box center [129, 485] width 123 height 14
click at [93, 508] on div "/page-19" at bounding box center [129, 515] width 123 height 14
click at [83, 524] on icon "button" at bounding box center [78, 528] width 9 height 9
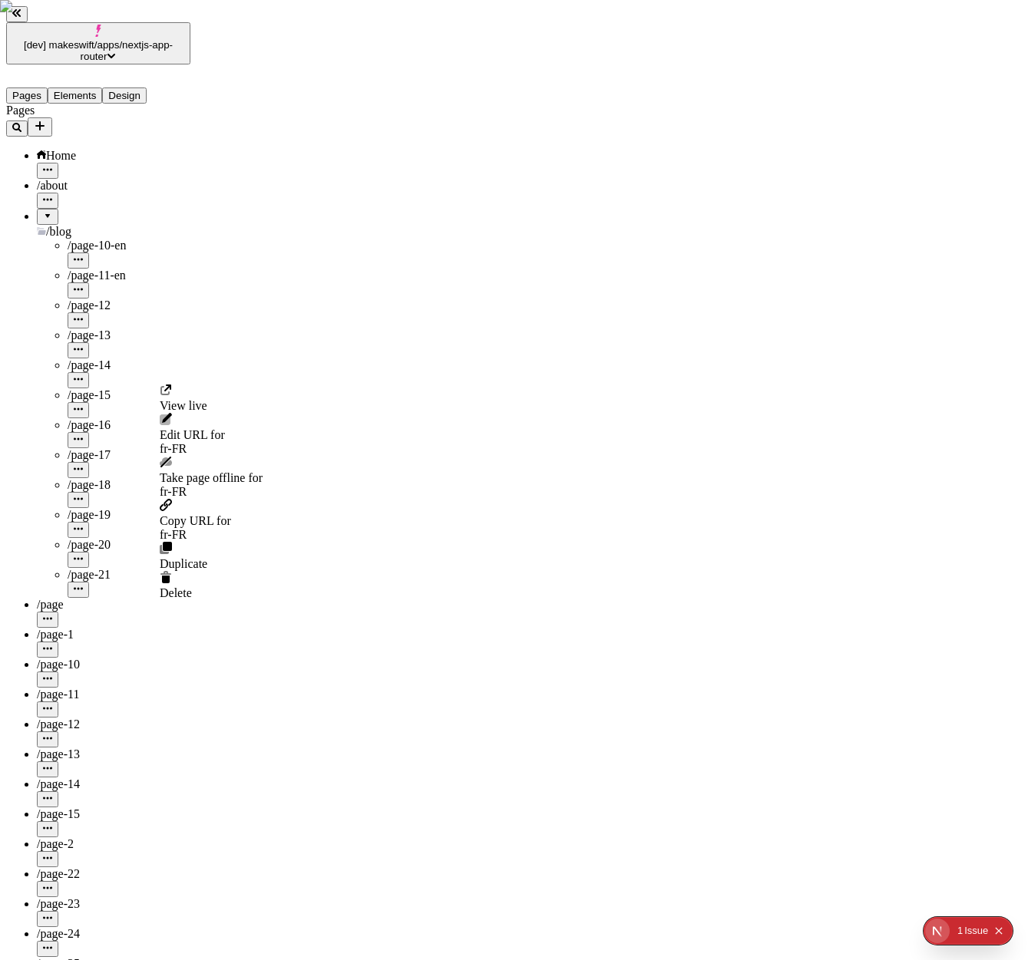
click at [228, 471] on span "Take page offline for fr-FR" at bounding box center [211, 485] width 103 height 28
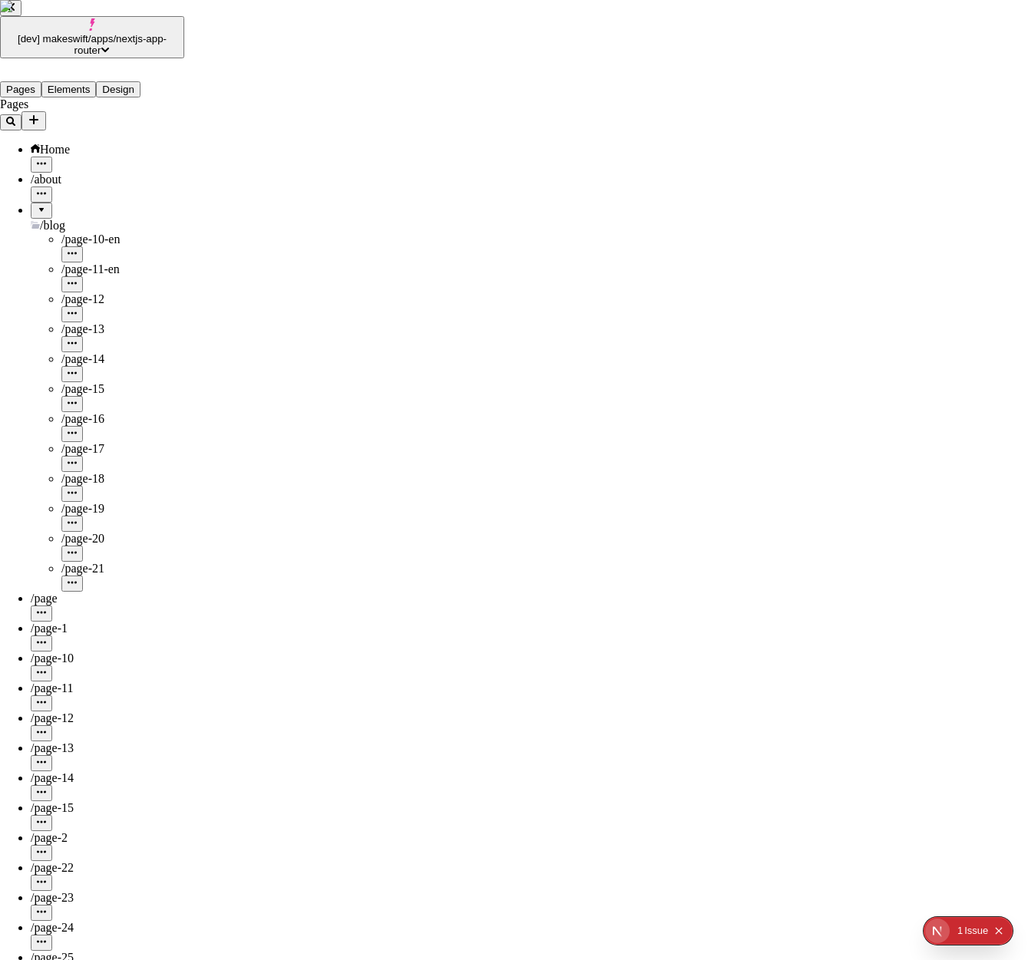
checkbox input "true"
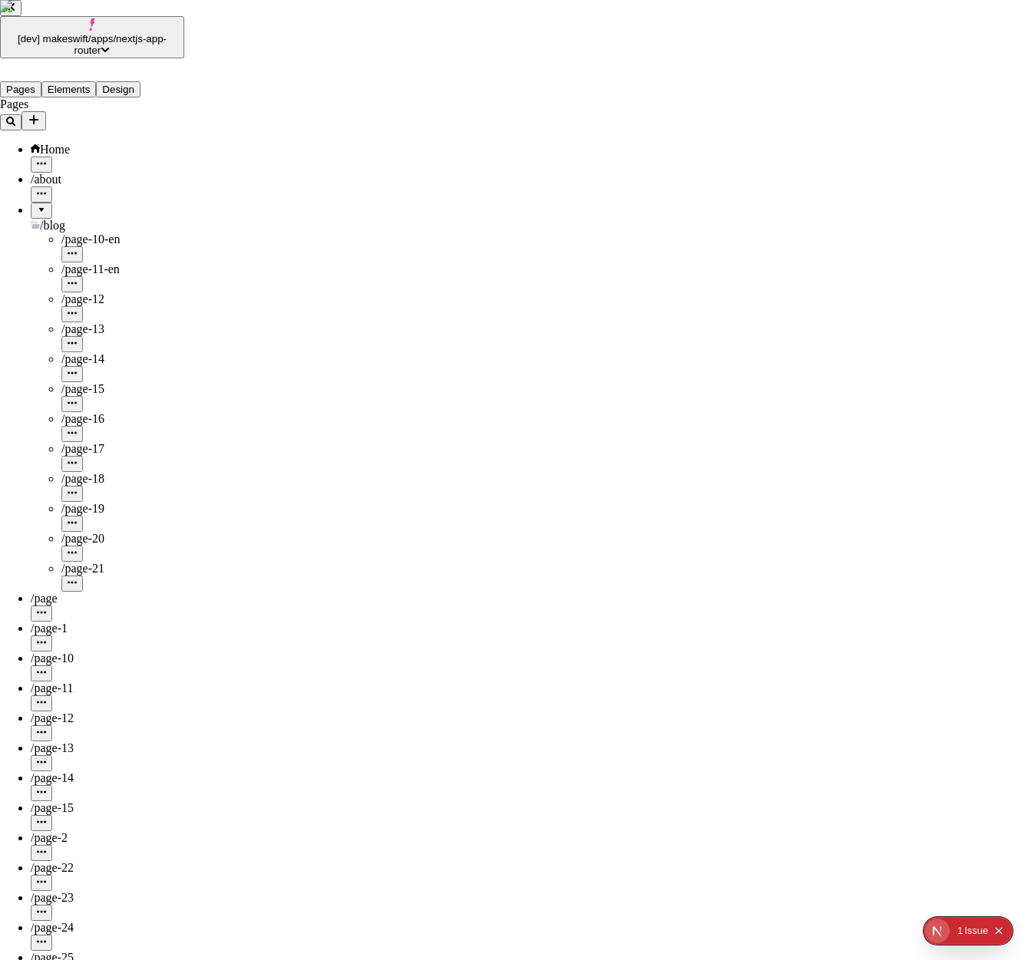
scroll to position [191, 0]
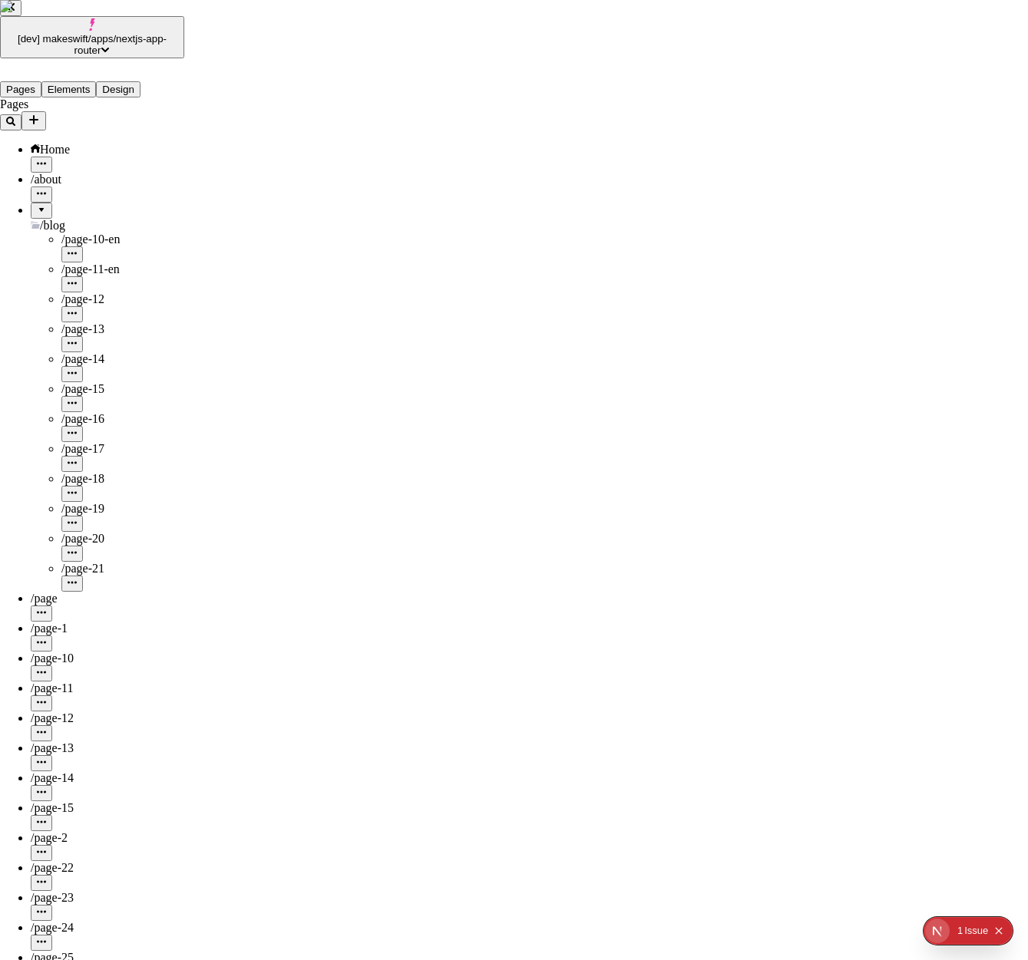
scroll to position [0, 0]
checkbox input "true"
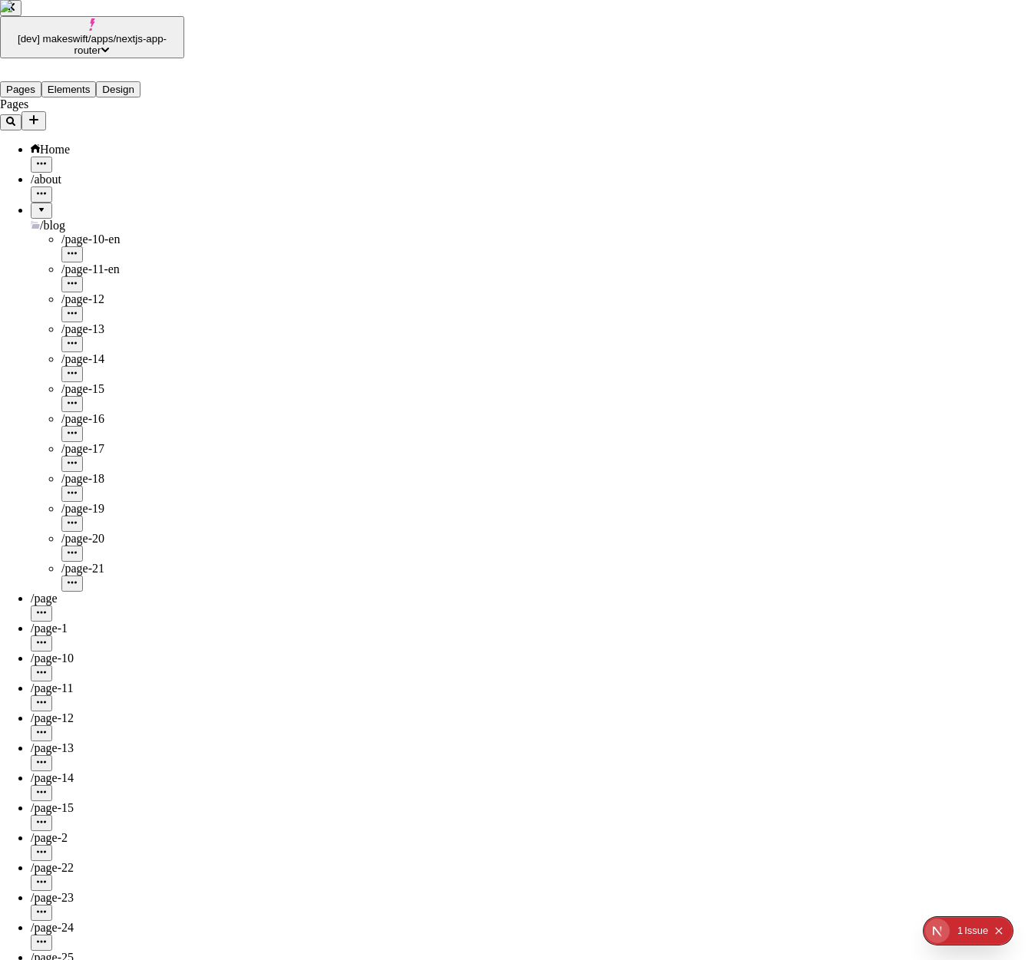
checkbox input "true"
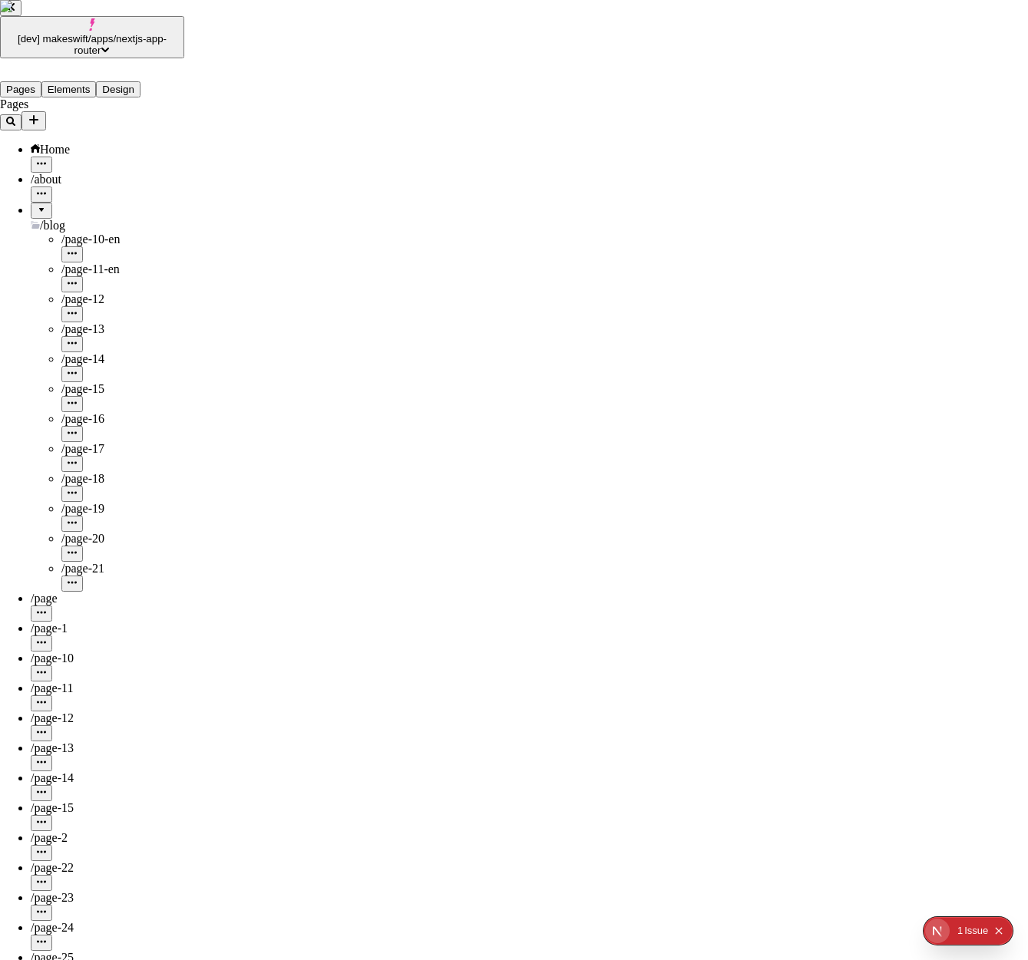
checkbox input "true"
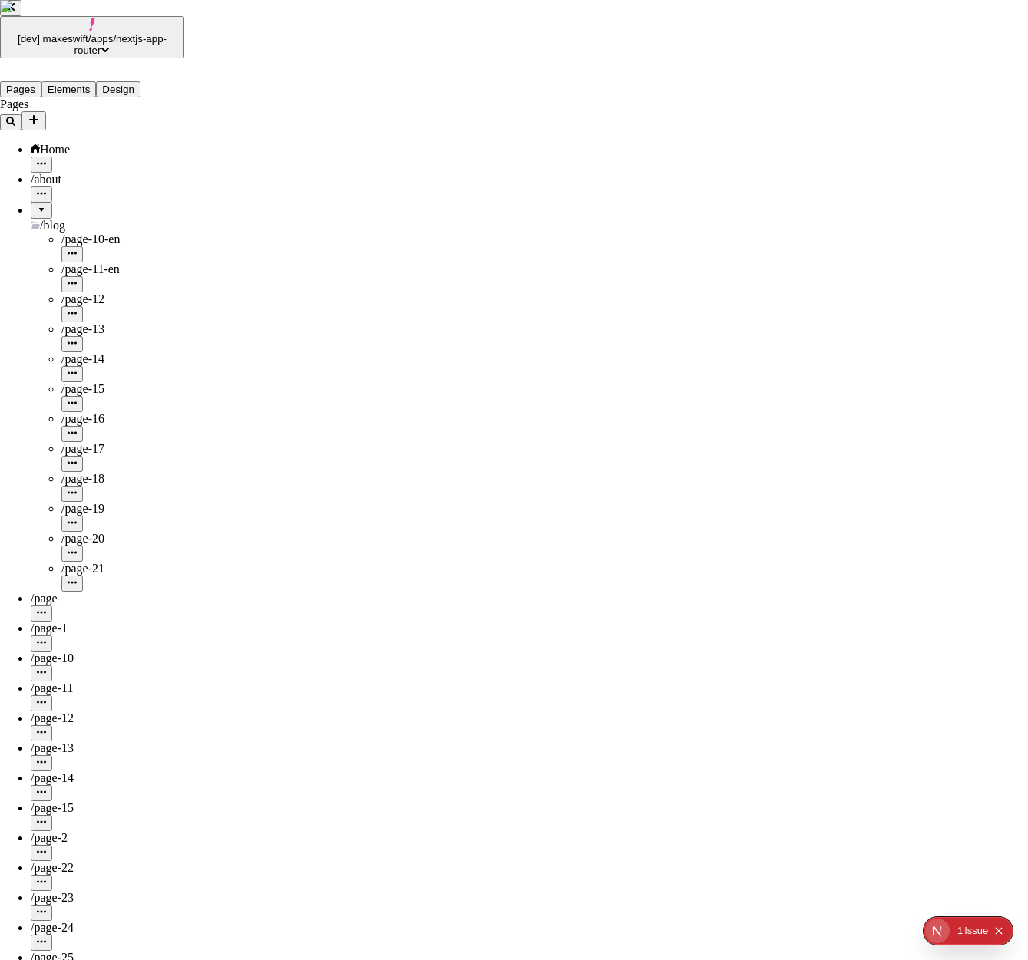
checkbox input "true"
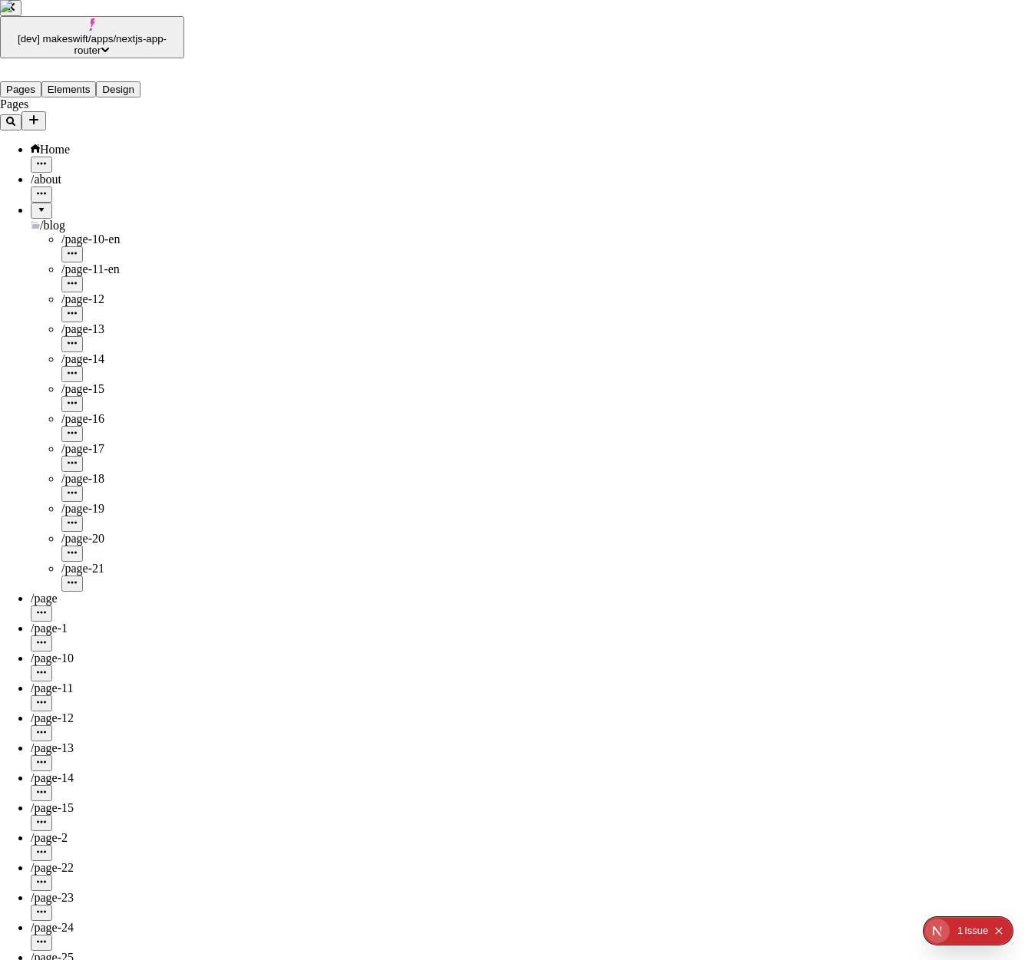
checkbox input "true"
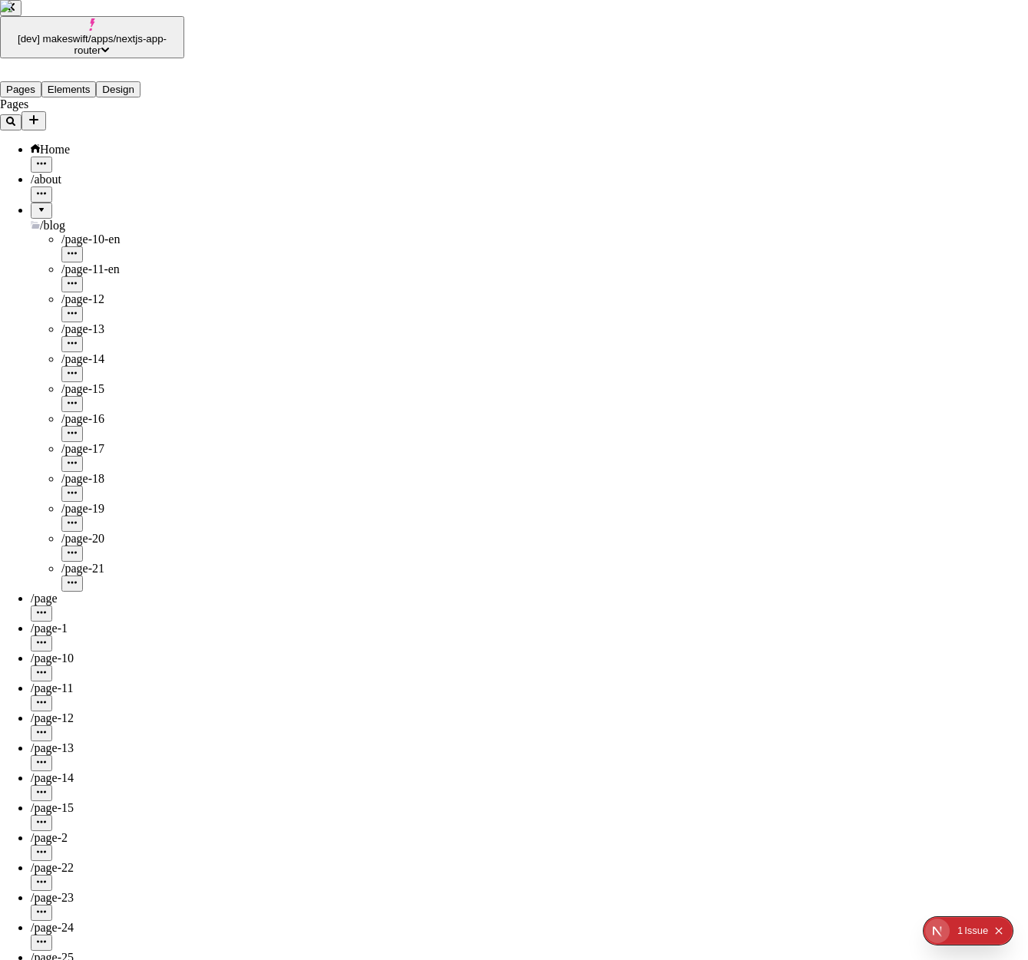
checkbox input "true"
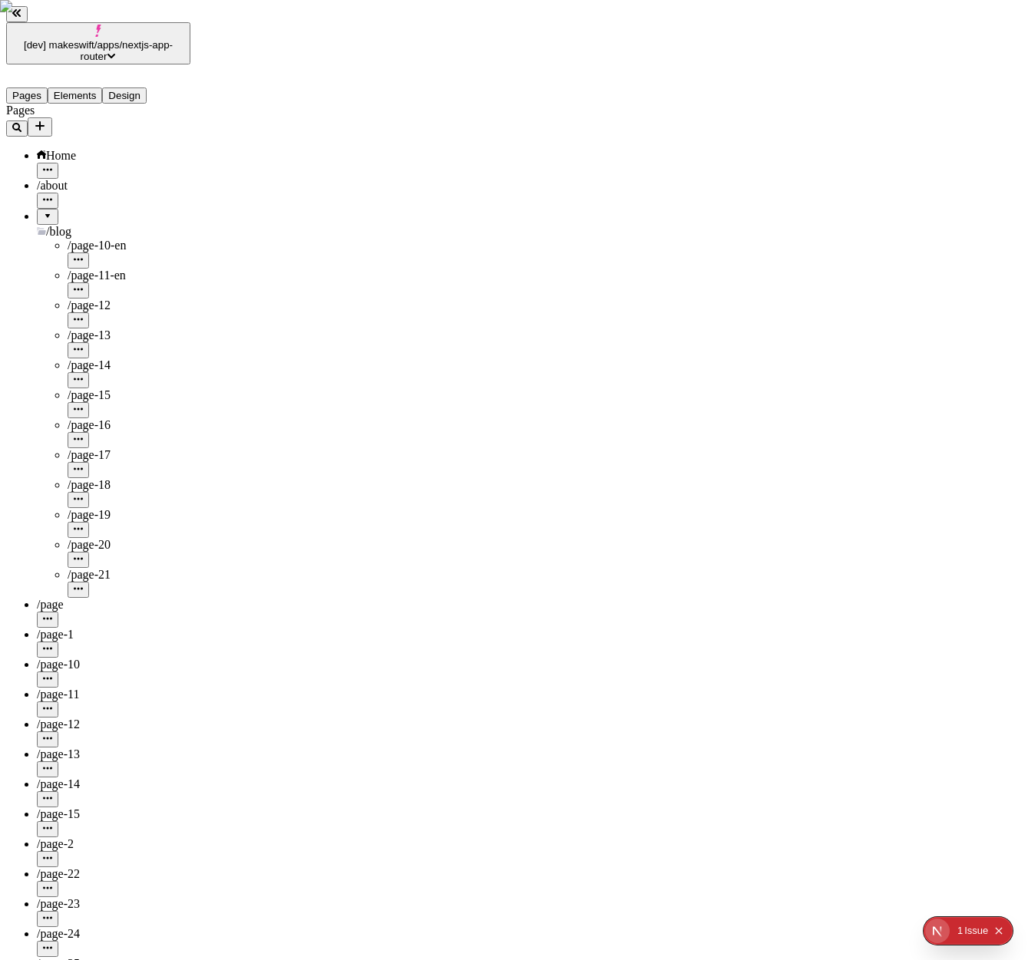
type input "475"
type input "275"
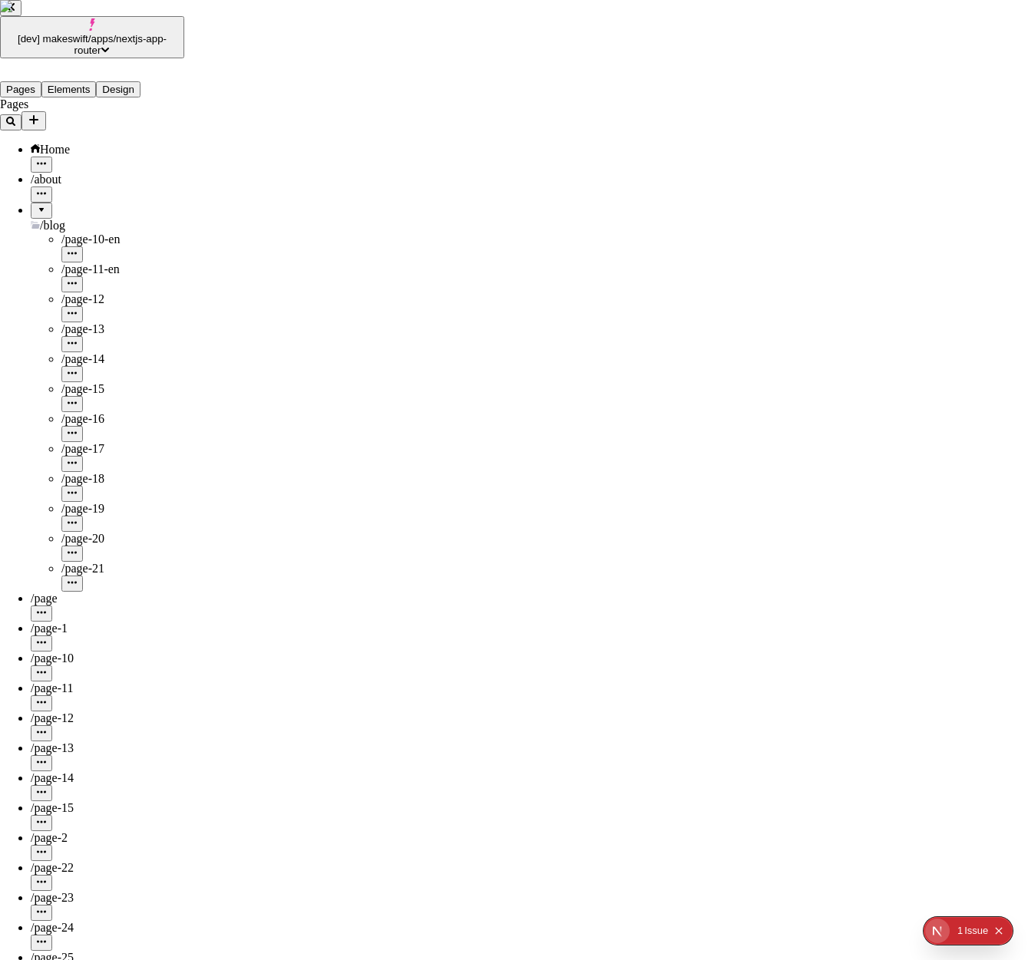
checkbox input "true"
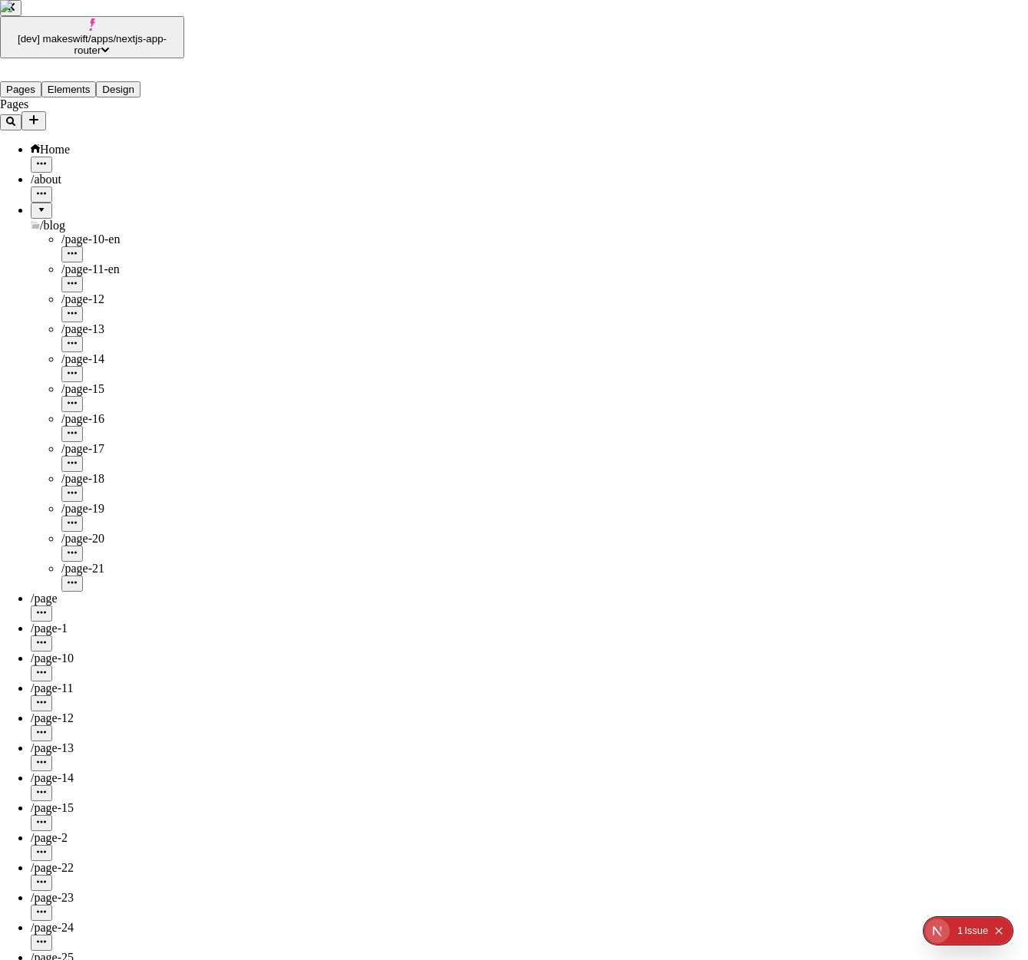
checkbox input "true"
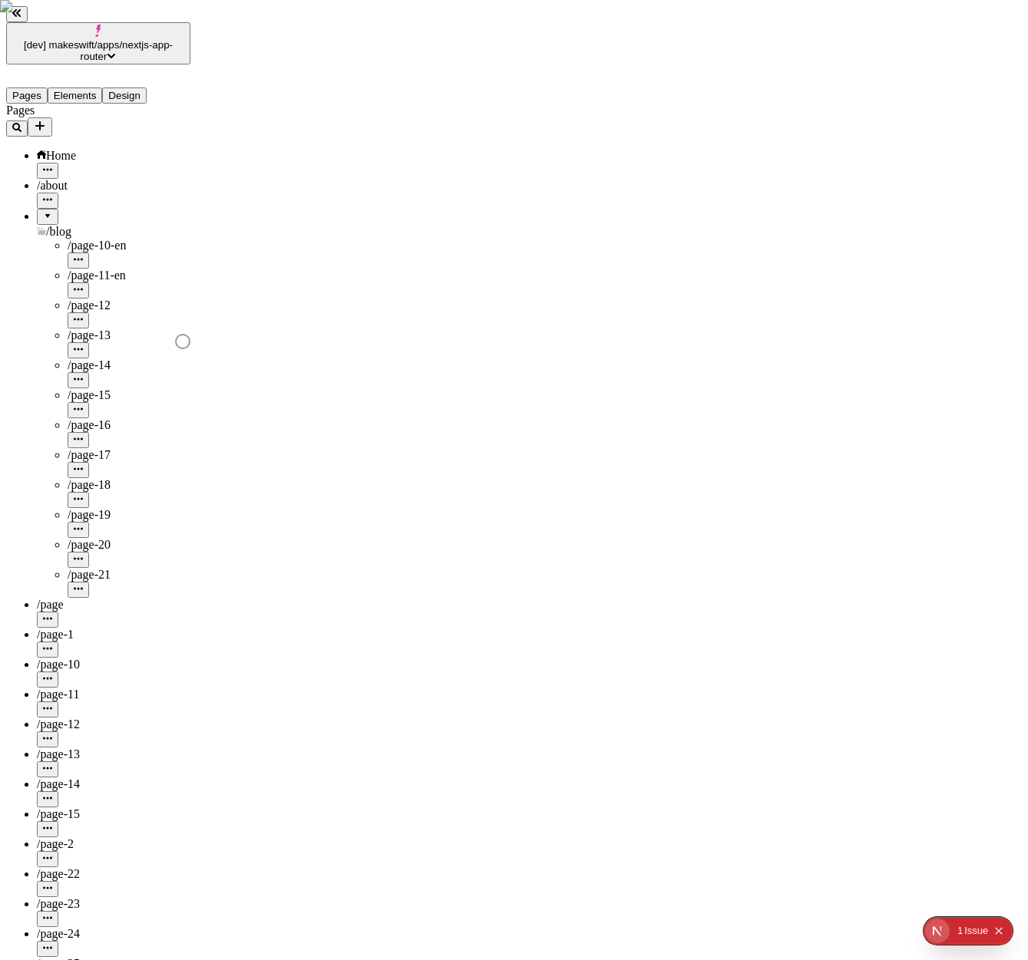
click at [98, 508] on div "/page-19" at bounding box center [129, 515] width 123 height 14
click at [68, 508] on span "/page-19" at bounding box center [89, 514] width 43 height 13
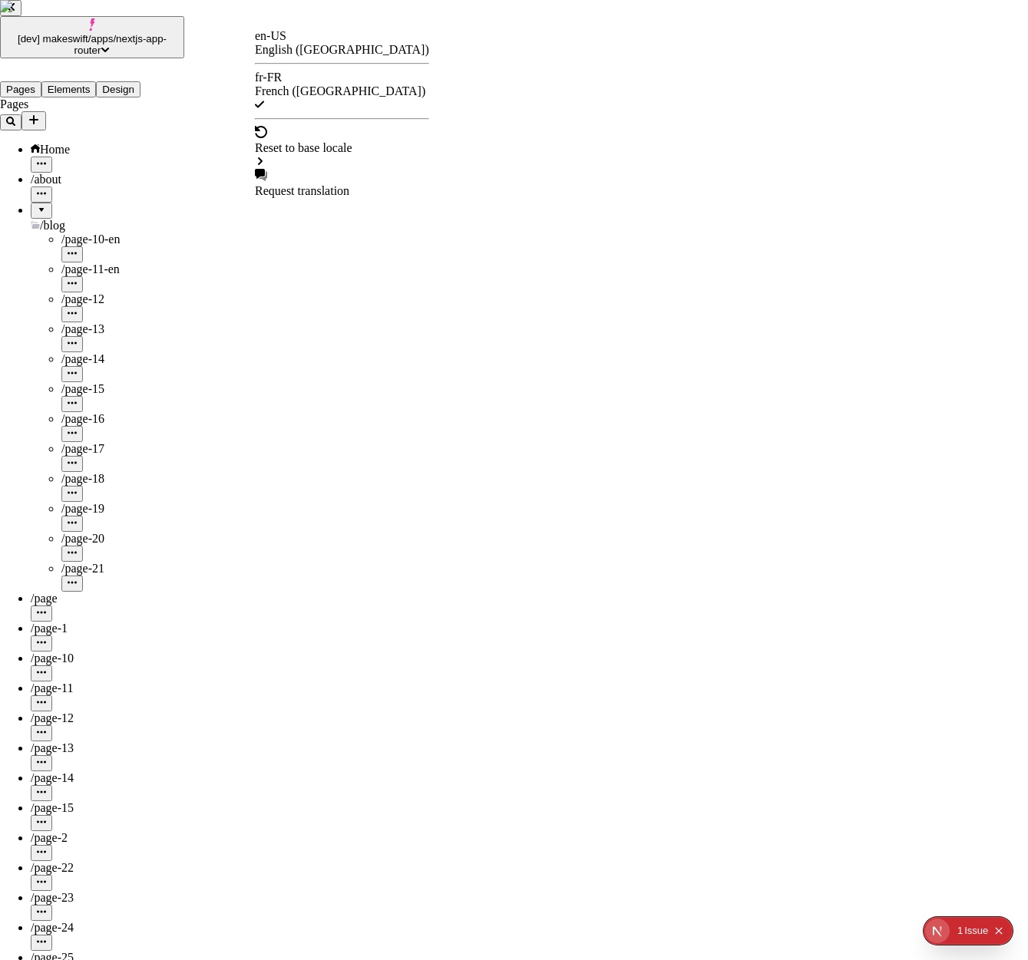
click at [297, 43] on div "en-US" at bounding box center [342, 36] width 174 height 14
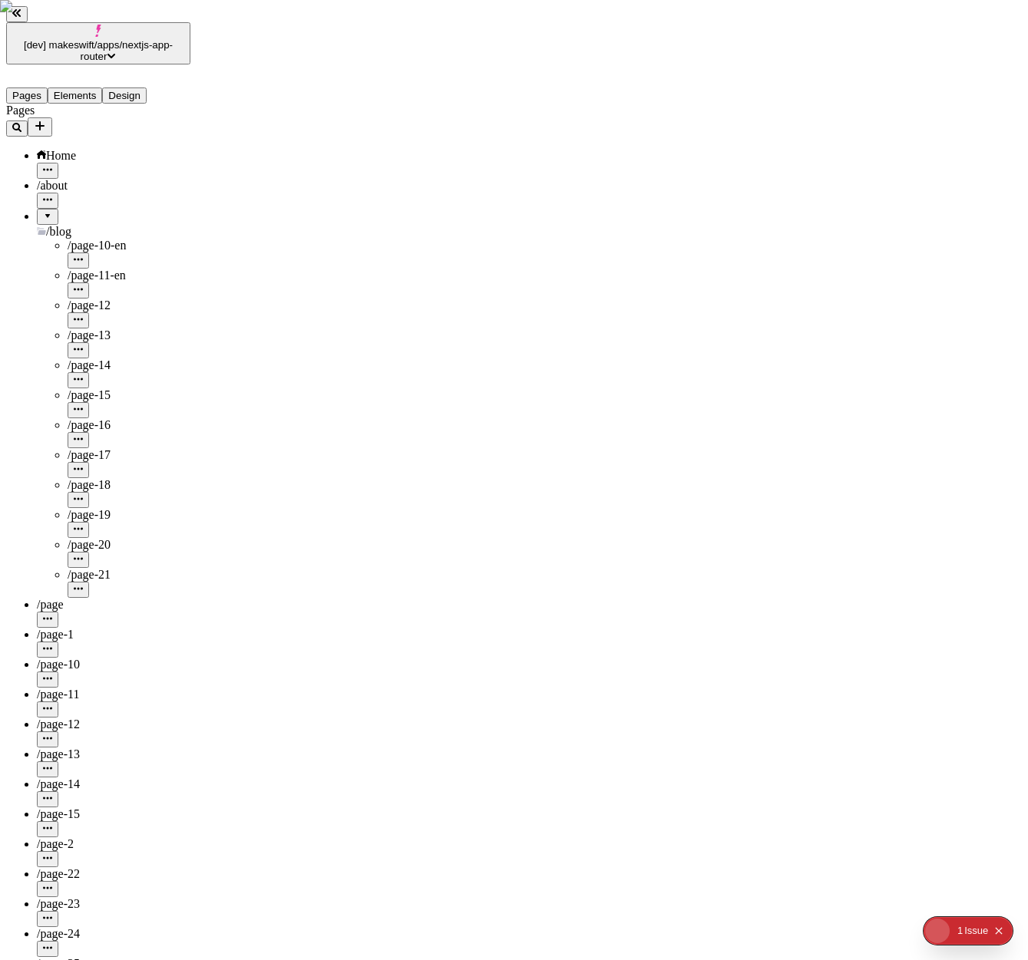
type input "/blog/page-19"
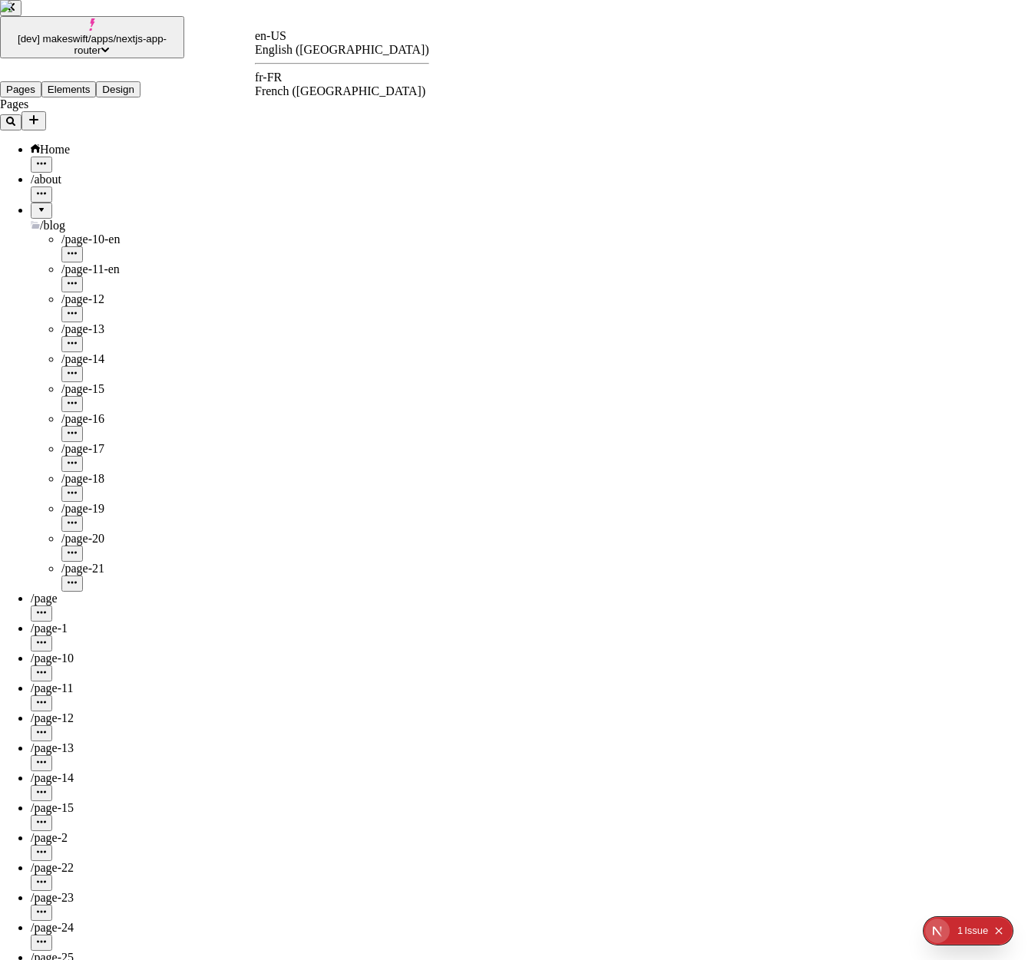
click at [311, 78] on div "fr-FR French (France)" at bounding box center [342, 85] width 174 height 28
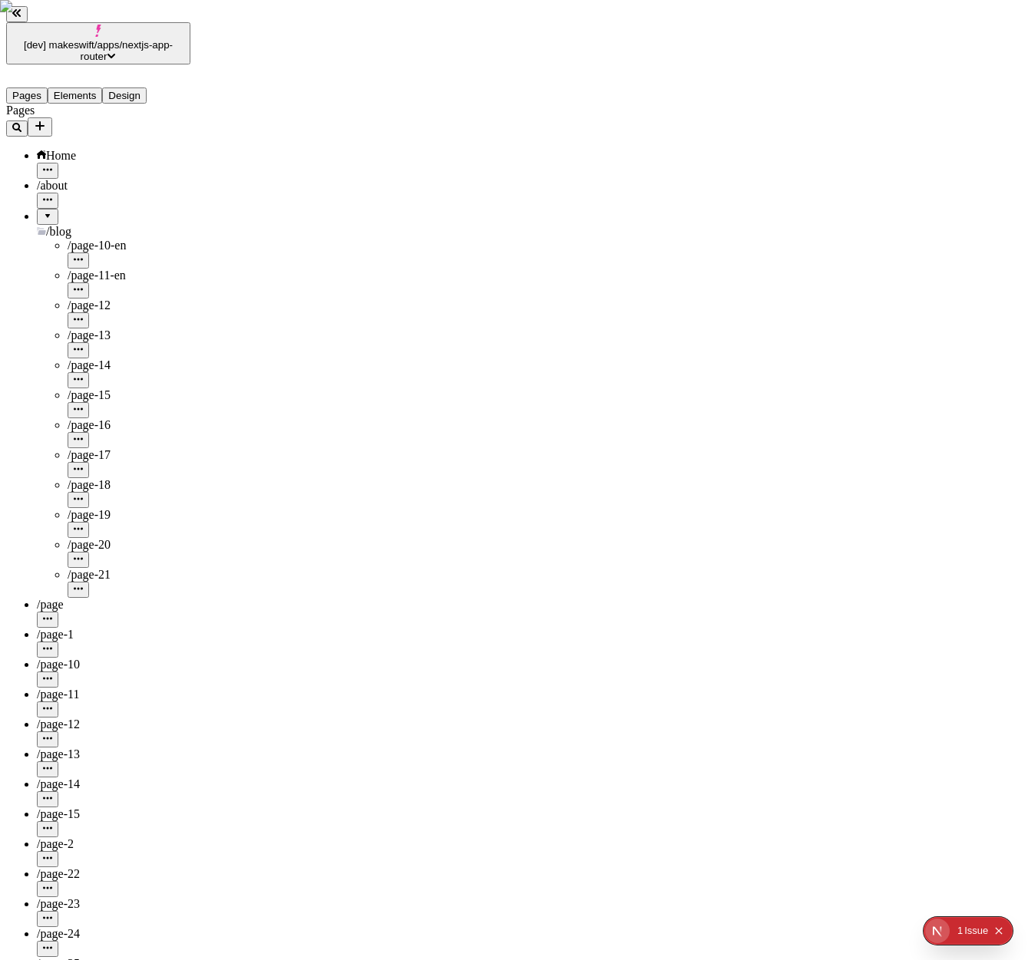
click at [68, 478] on span "/page-18" at bounding box center [89, 484] width 43 height 13
click at [89, 508] on div "/page-19" at bounding box center [129, 523] width 123 height 30
click at [75, 149] on div "Home" at bounding box center [114, 156] width 154 height 14
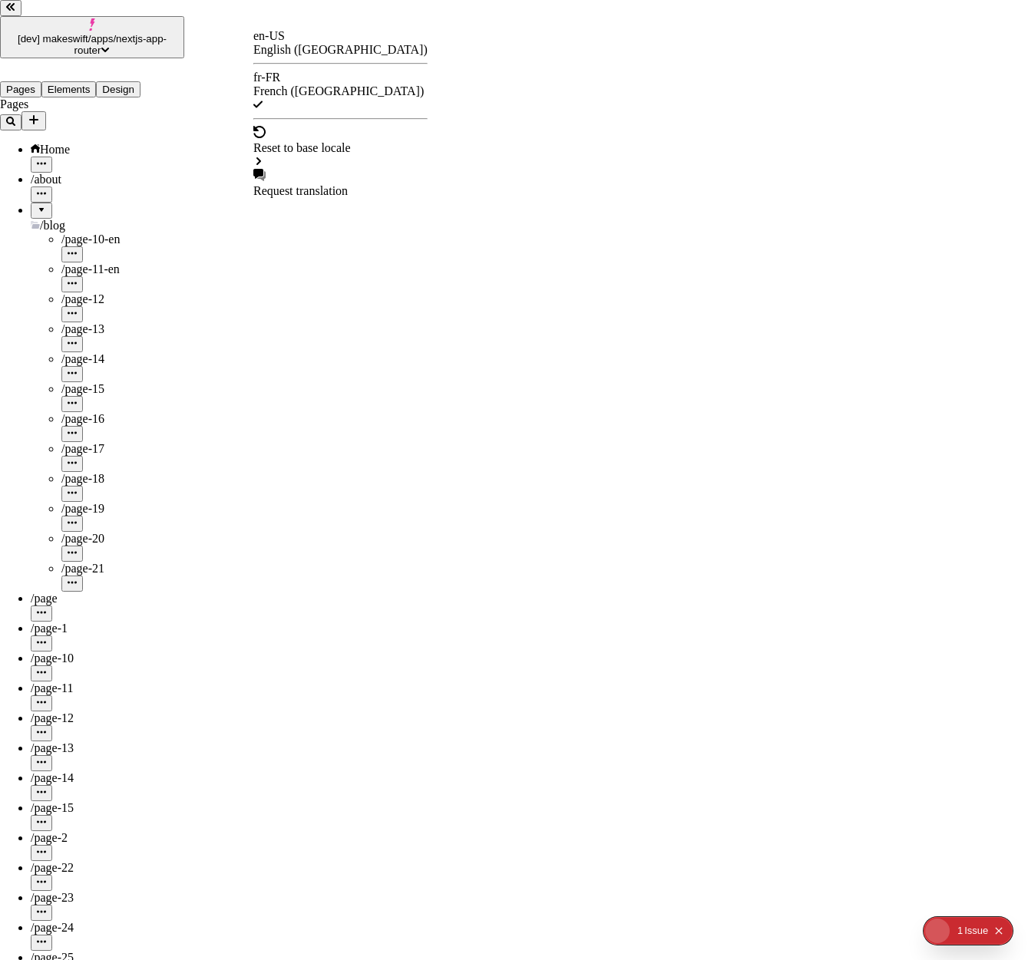
click at [296, 41] on div "en-US" at bounding box center [340, 36] width 174 height 14
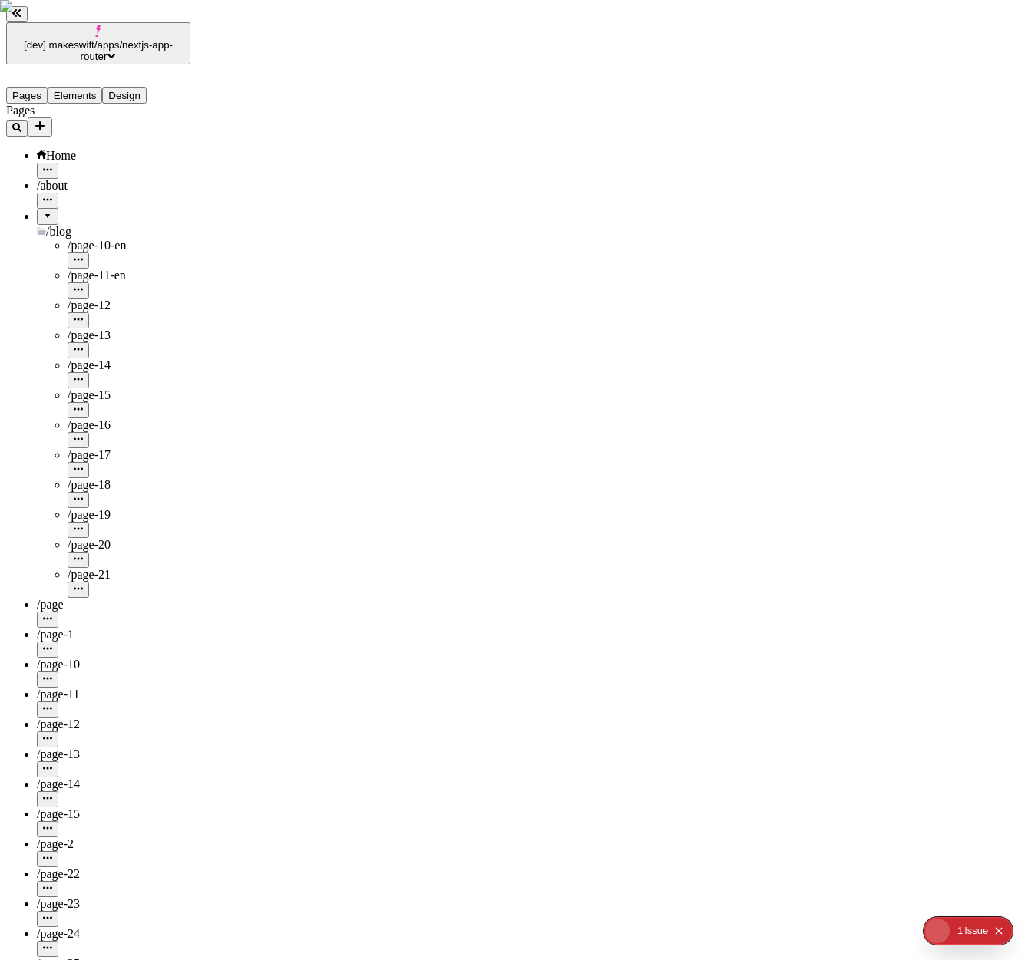
type input "/"
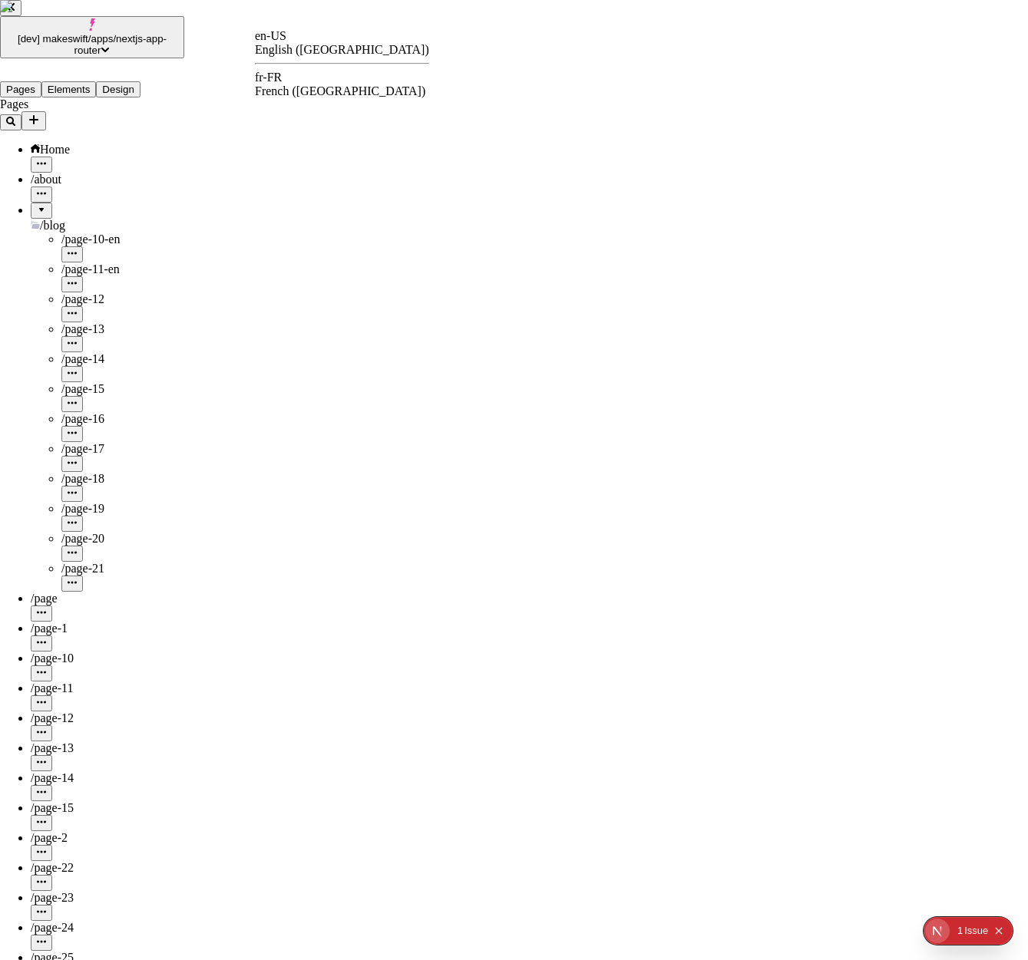
click at [286, 84] on div "fr-FR" at bounding box center [342, 78] width 174 height 14
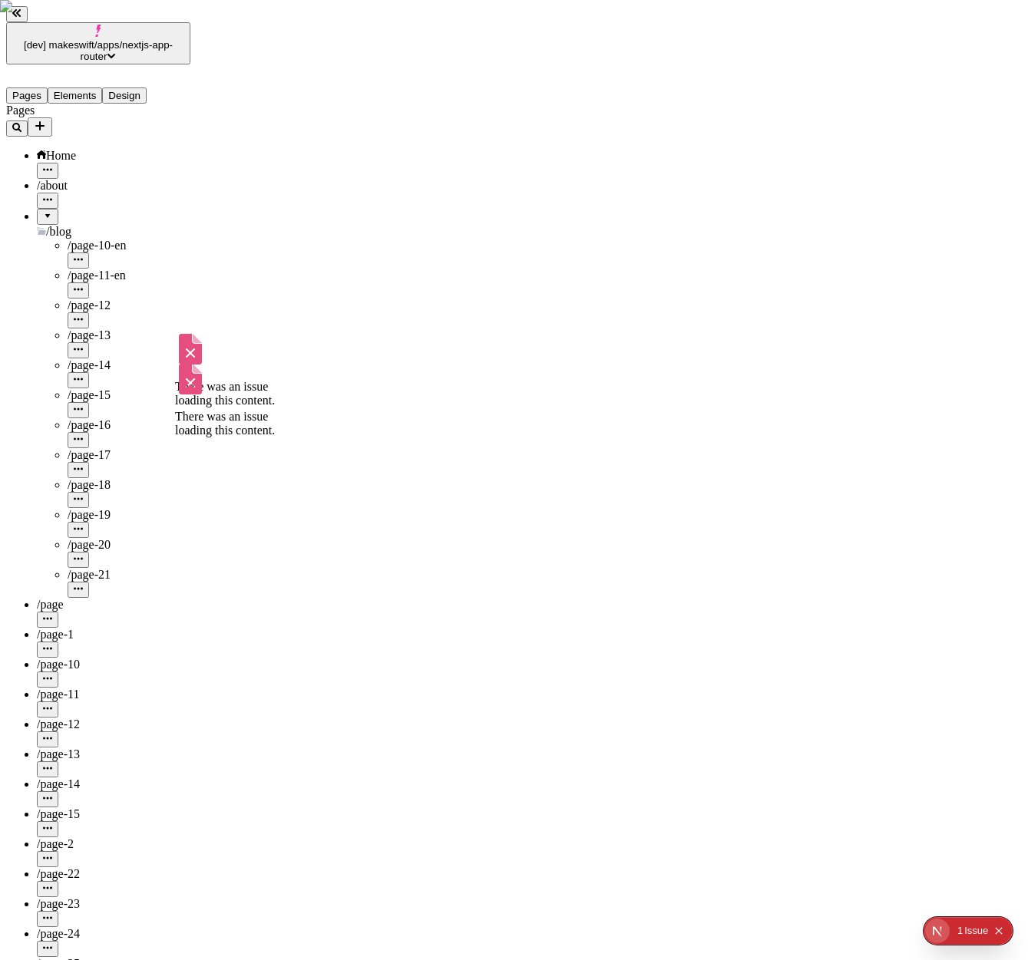
click at [88, 508] on span "/page-19" at bounding box center [89, 514] width 43 height 13
click at [82, 538] on span "/page-20" at bounding box center [89, 544] width 43 height 13
click at [83, 557] on icon "button" at bounding box center [78, 558] width 9 height 2
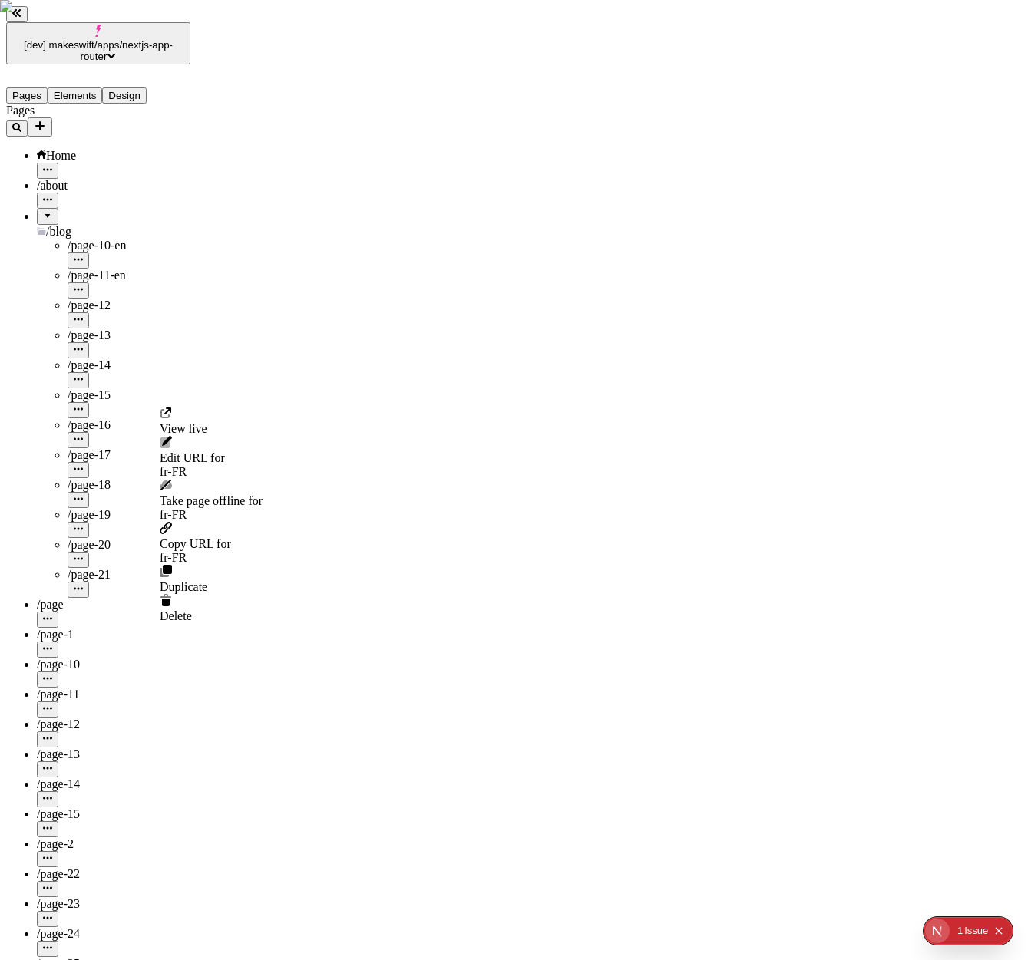
click at [258, 465] on div "fr-FR" at bounding box center [211, 472] width 103 height 14
click at [279, 445] on input "blog/page-20" at bounding box center [228, 453] width 136 height 16
type input "blog/page-20-fr"
click at [160, 461] on button "Save" at bounding box center [177, 469] width 35 height 16
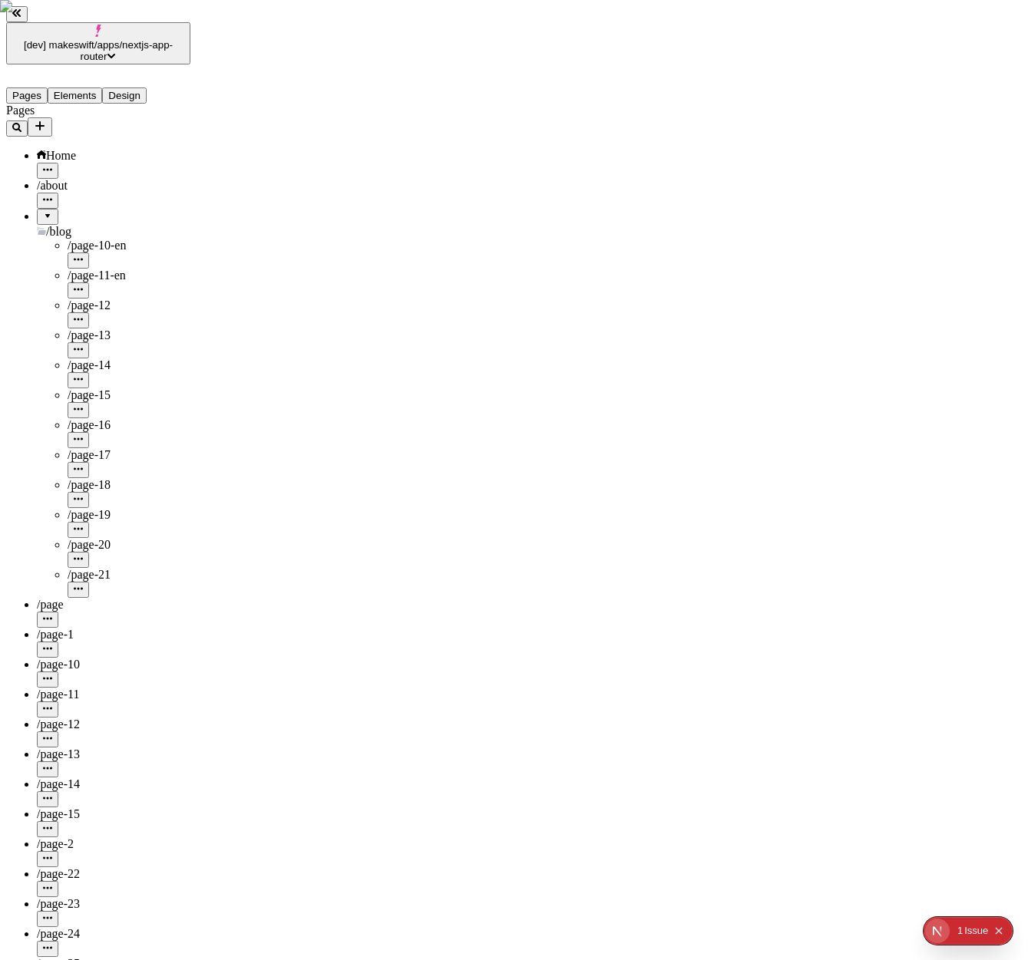
click at [752, 88] on span "Reset to en-US" at bounding box center [725, 90] width 74 height 13
type input "/blog/page-20"
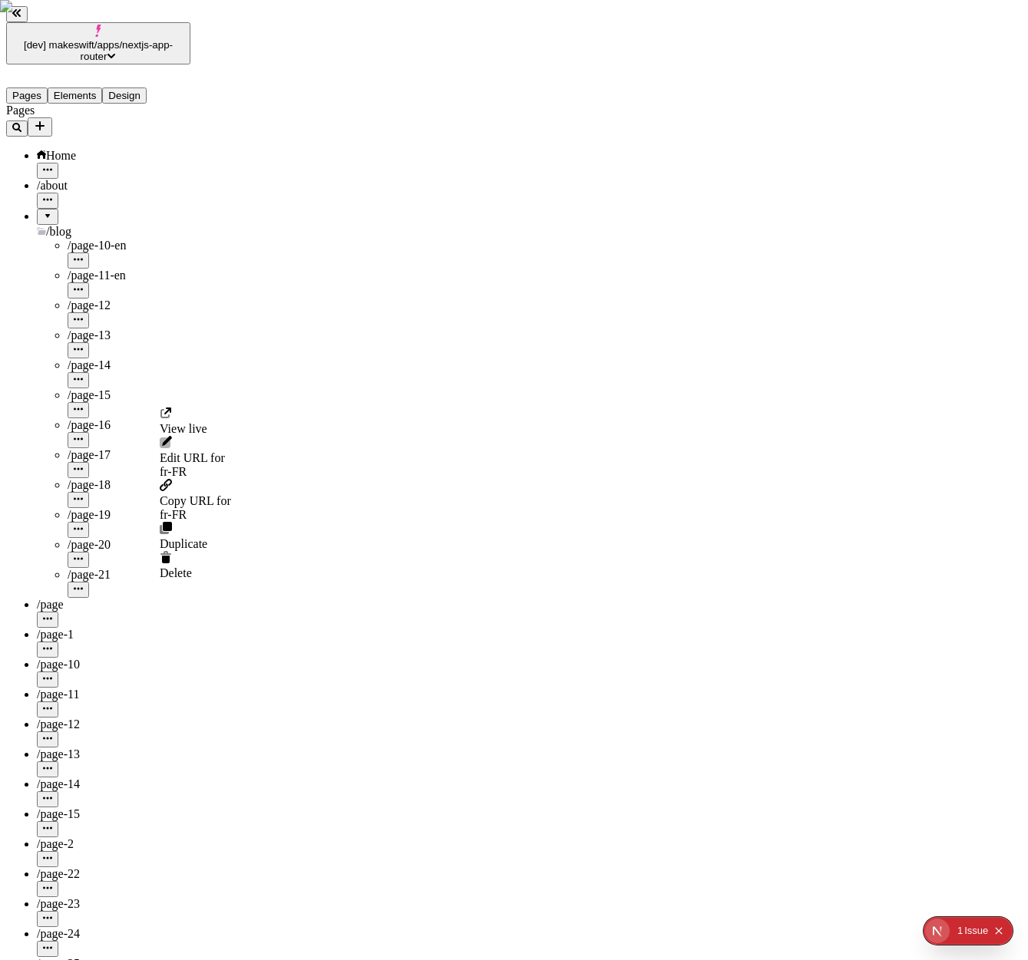
click at [83, 554] on icon "button" at bounding box center [78, 558] width 9 height 9
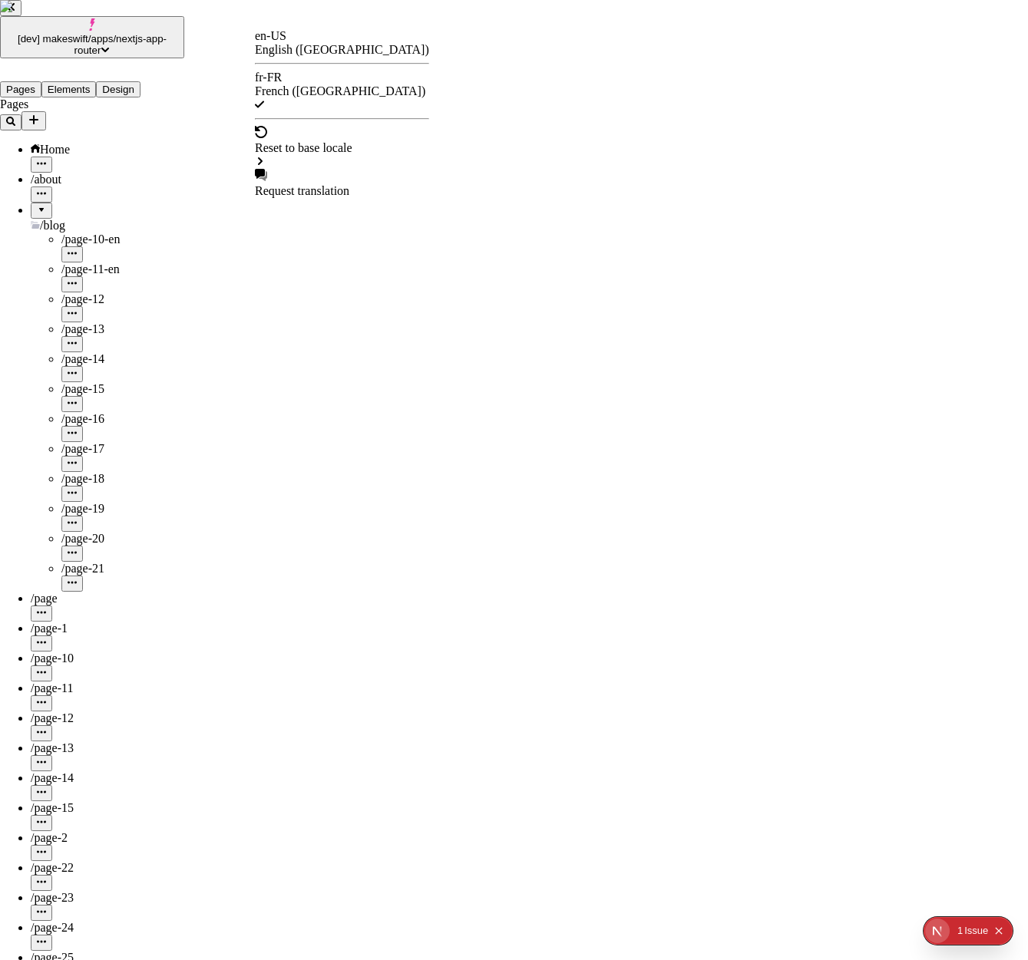
click at [332, 141] on div "Reset to base locale" at bounding box center [342, 148] width 174 height 14
click at [474, 124] on div "Untitled page" at bounding box center [452, 128] width 67 height 14
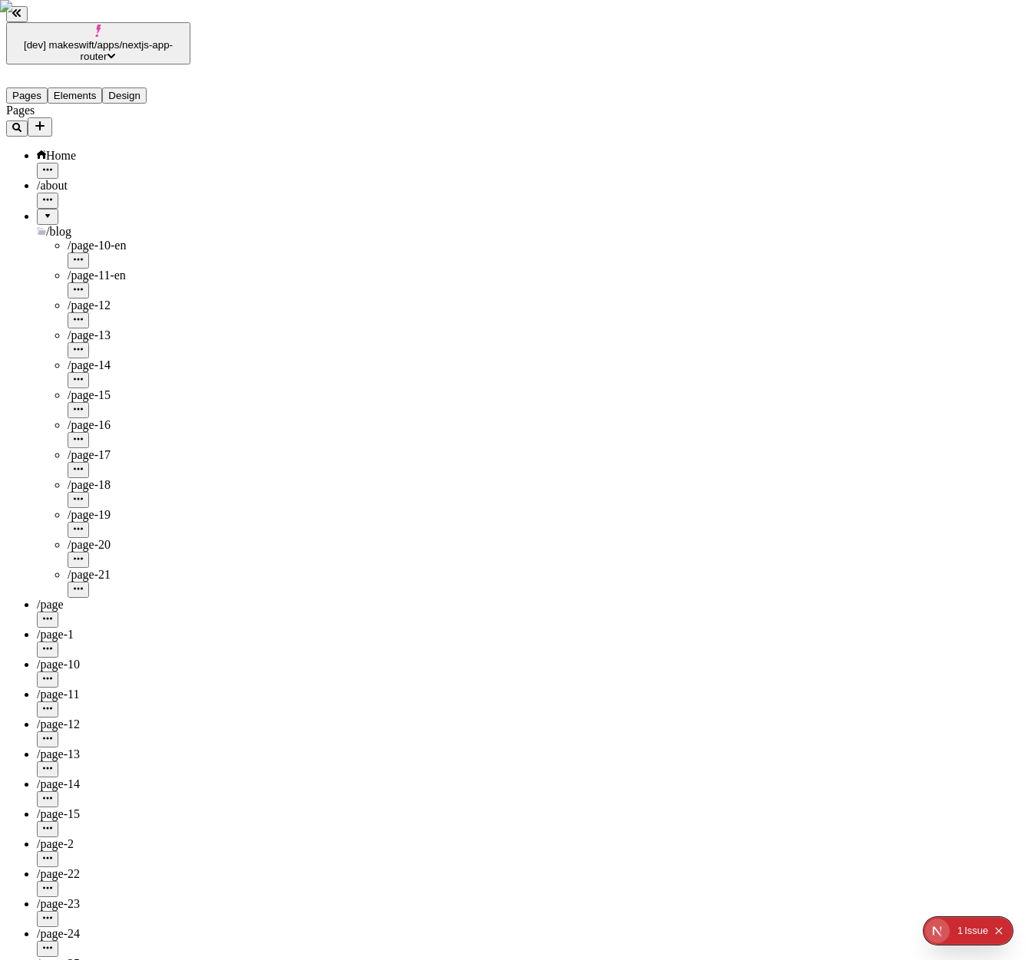
click at [86, 508] on div "/page-19" at bounding box center [129, 523] width 123 height 30
click at [90, 538] on span "/page-20" at bounding box center [89, 544] width 43 height 13
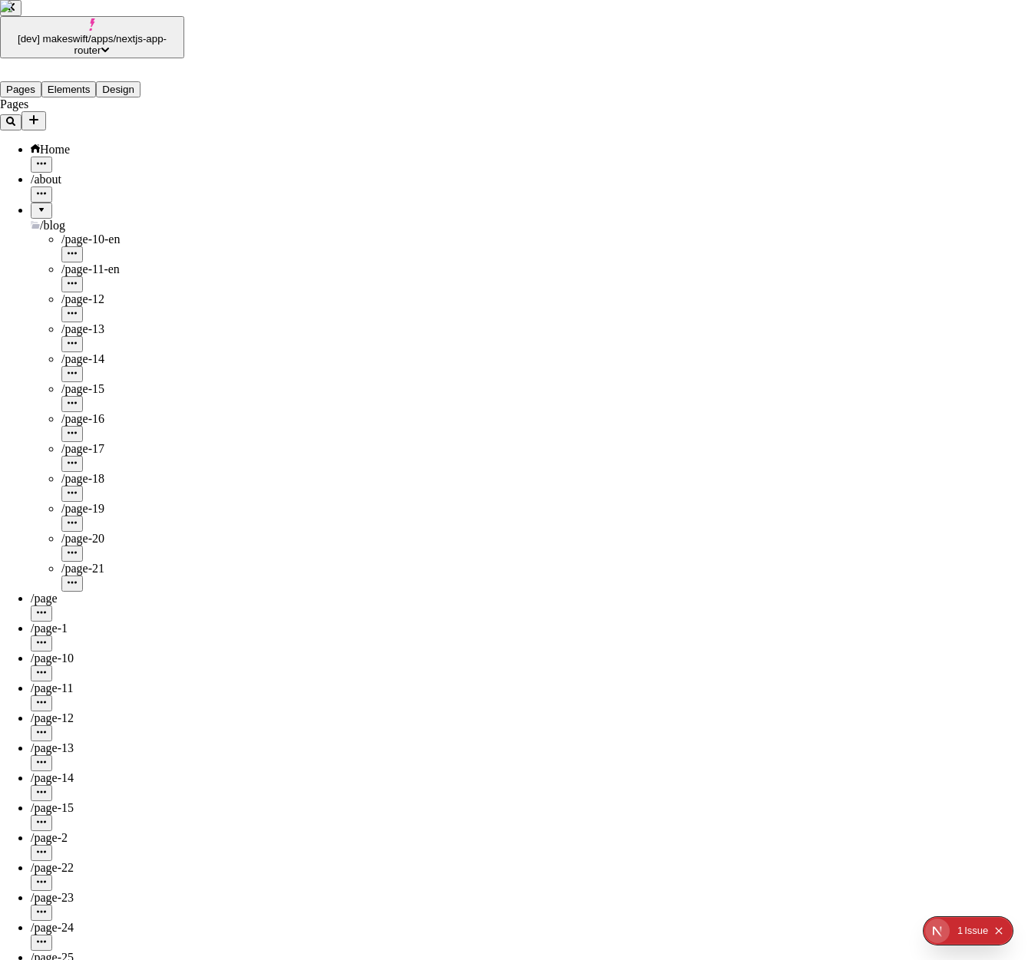
checkbox input "true"
checkbox input "false"
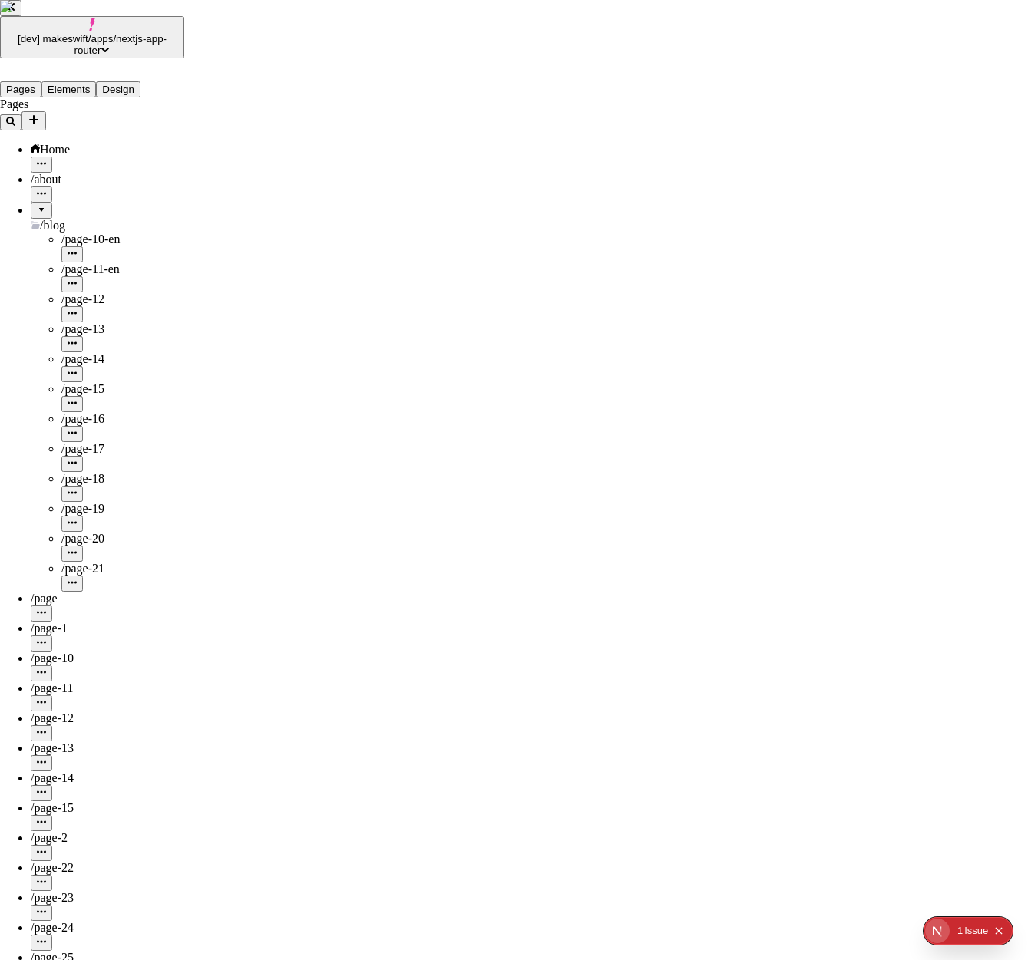
checkbox input "false"
checkbox input "true"
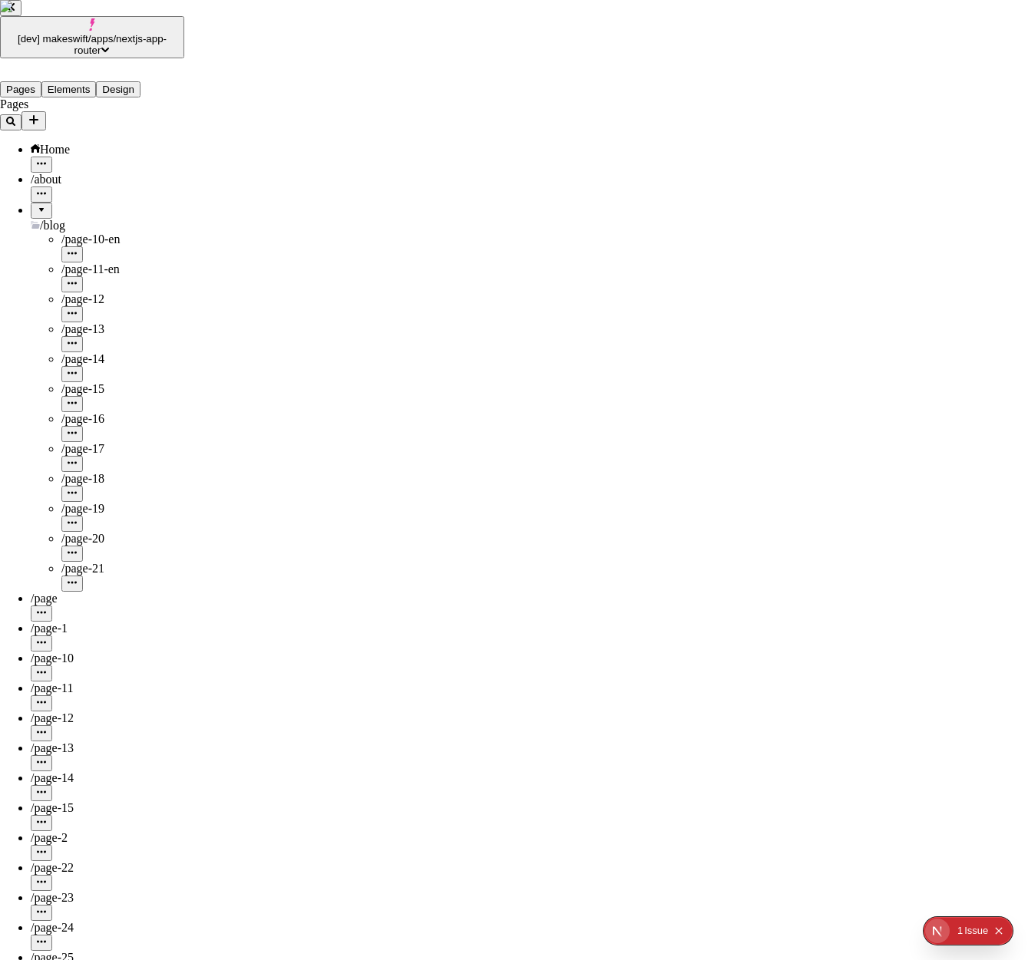
checkbox input "false"
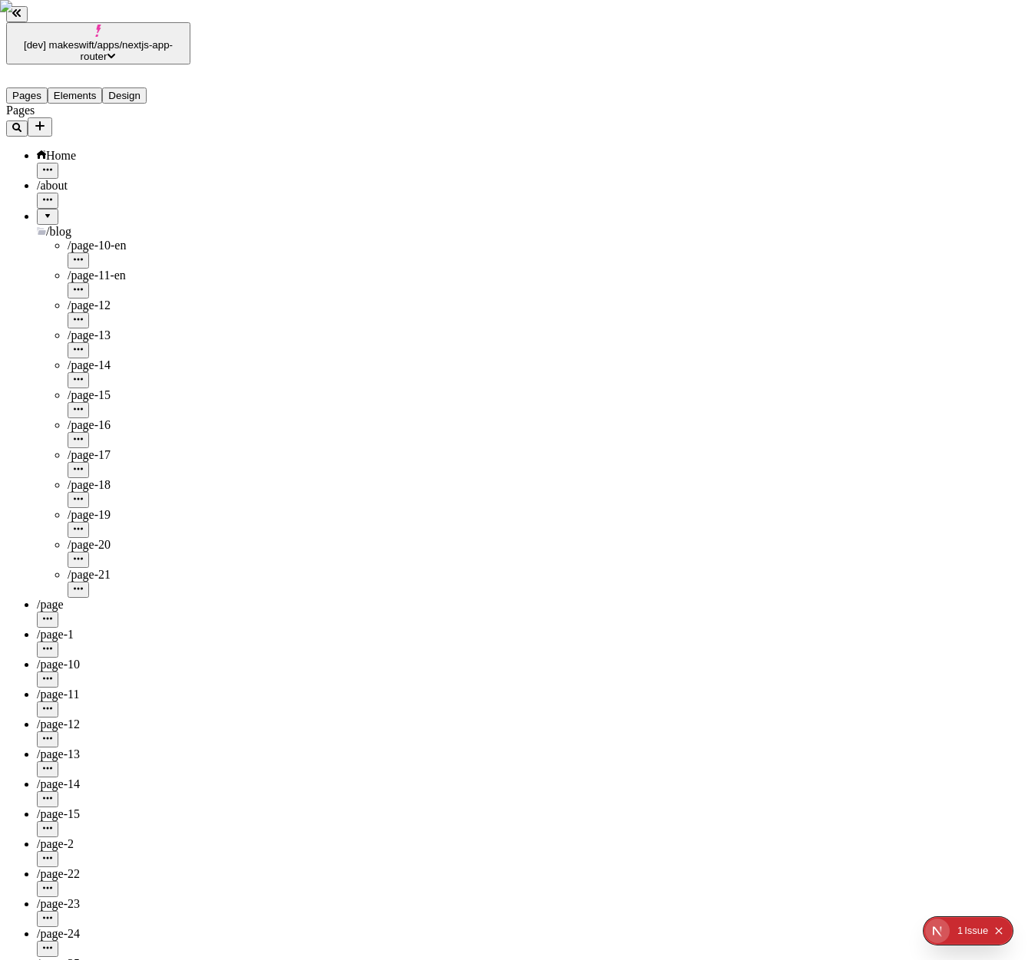
click at [89, 552] on button "button" at bounding box center [78, 560] width 21 height 16
click at [240, 494] on span "Take page offline for fr-FR" at bounding box center [211, 508] width 103 height 28
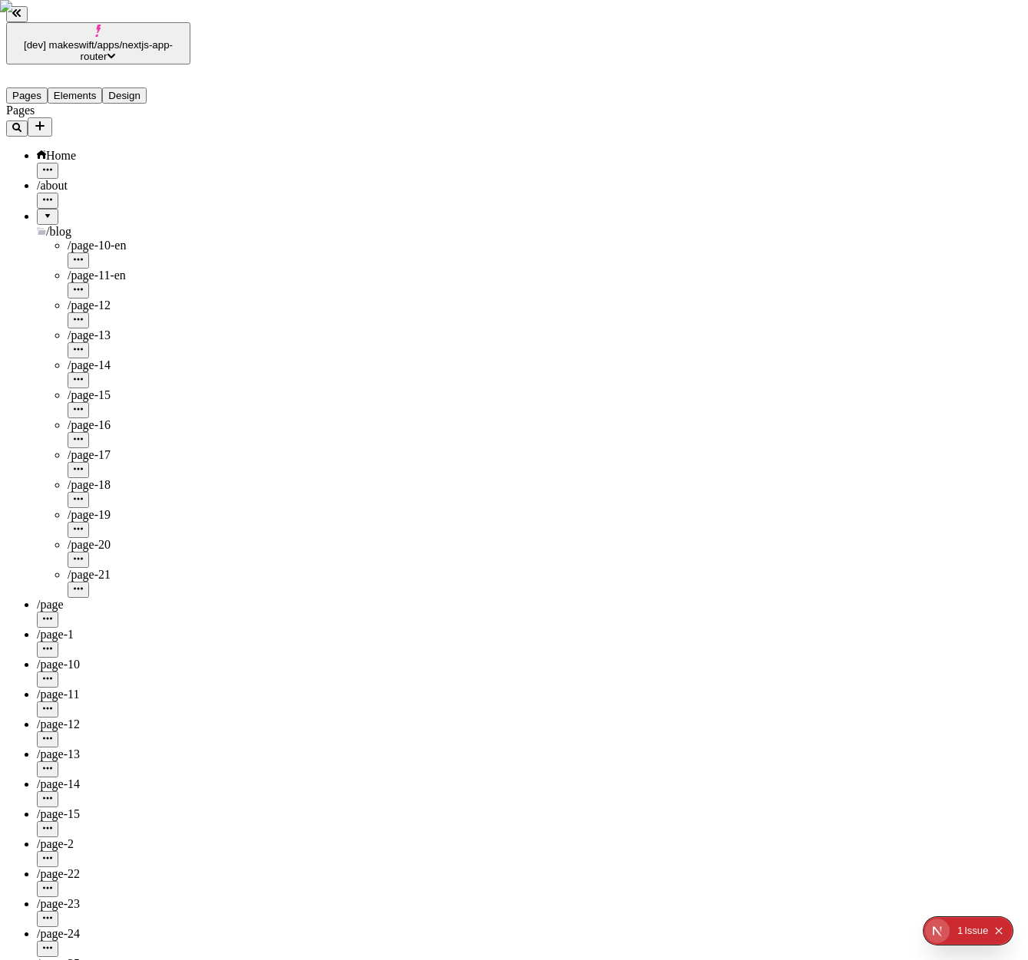
click at [162, 538] on div "/page-20" at bounding box center [129, 553] width 123 height 30
click at [83, 554] on icon "button" at bounding box center [78, 558] width 9 height 9
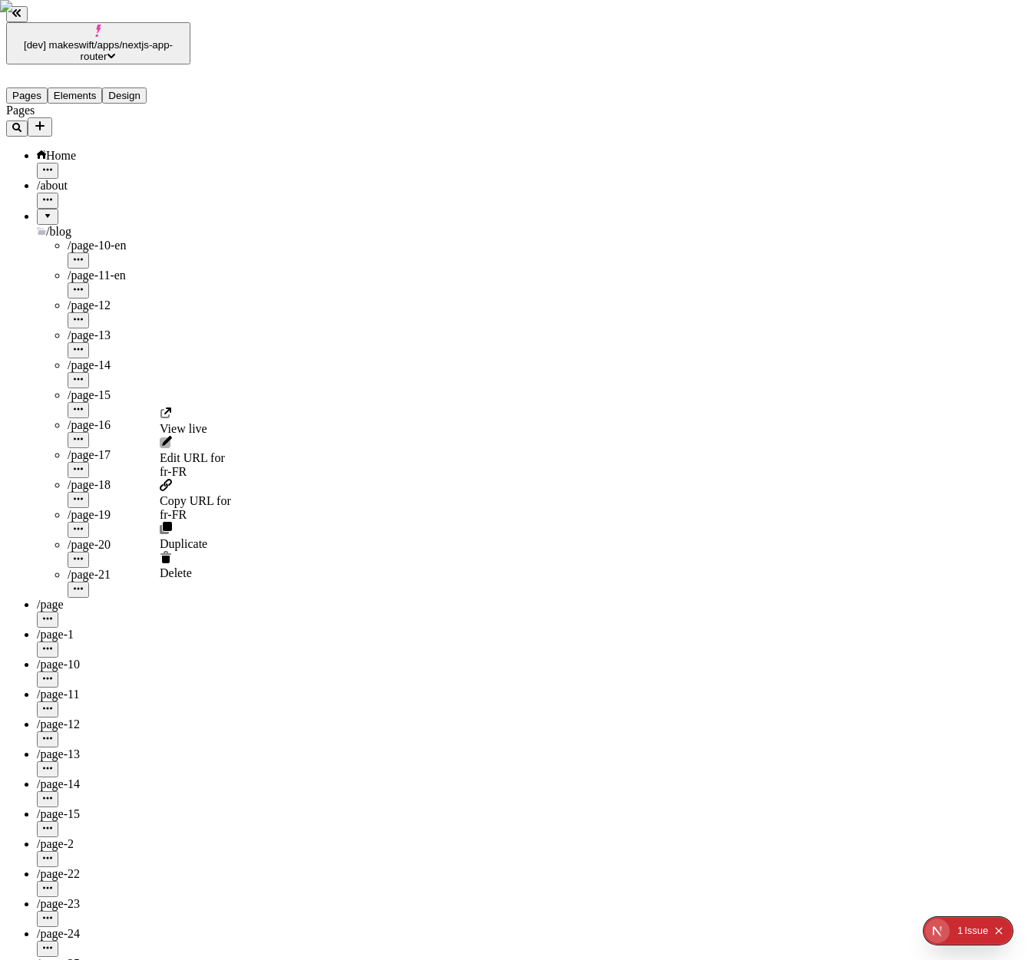
click at [169, 551] on div "Delete" at bounding box center [195, 565] width 71 height 29
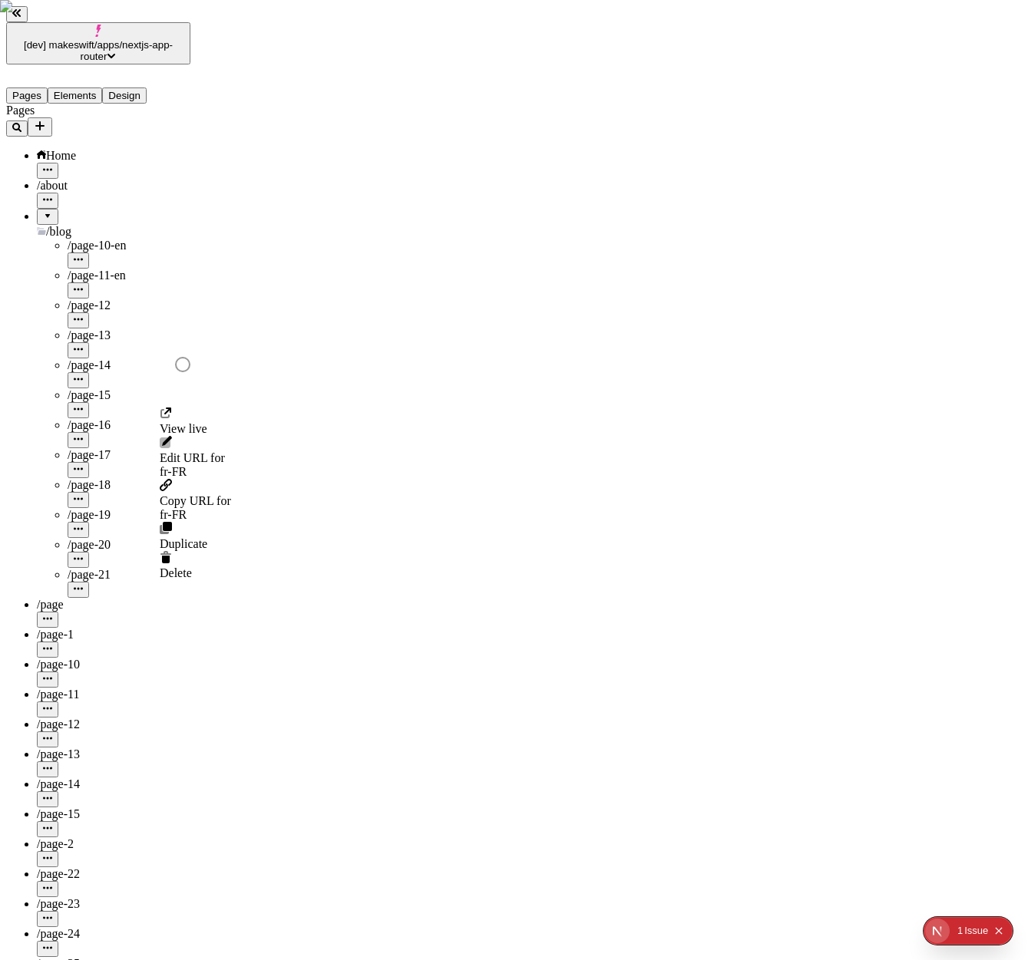
click at [83, 557] on icon "button" at bounding box center [78, 558] width 9 height 2
click at [192, 567] on span "Delete" at bounding box center [176, 573] width 32 height 13
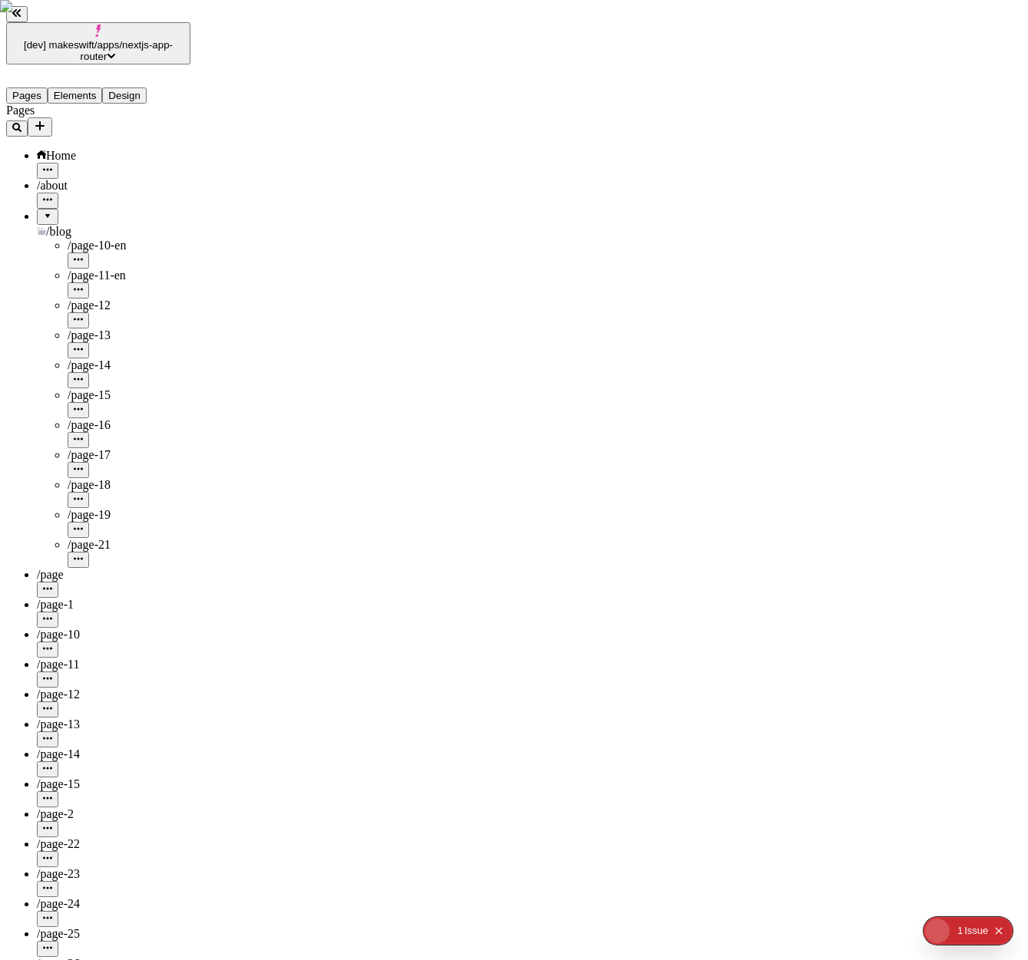
click at [83, 557] on icon "button" at bounding box center [78, 558] width 9 height 2
click at [215, 494] on span "Take page offline for fr-FR" at bounding box center [211, 508] width 103 height 28
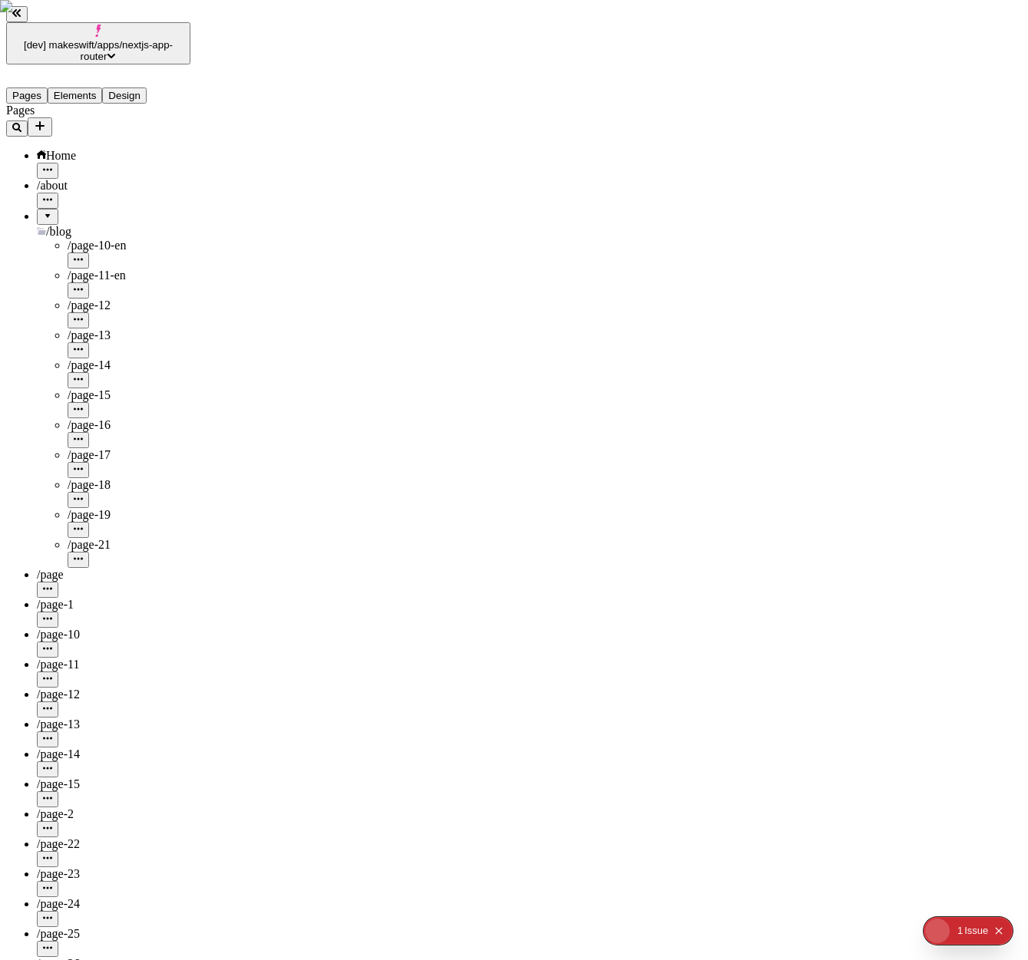
click at [83, 554] on icon "button" at bounding box center [78, 558] width 9 height 9
click at [104, 538] on div "/page-21" at bounding box center [129, 545] width 123 height 14
click at [83, 554] on icon "button" at bounding box center [78, 558] width 9 height 9
click at [259, 494] on span "Take page offline for fr-FR" at bounding box center [211, 508] width 103 height 28
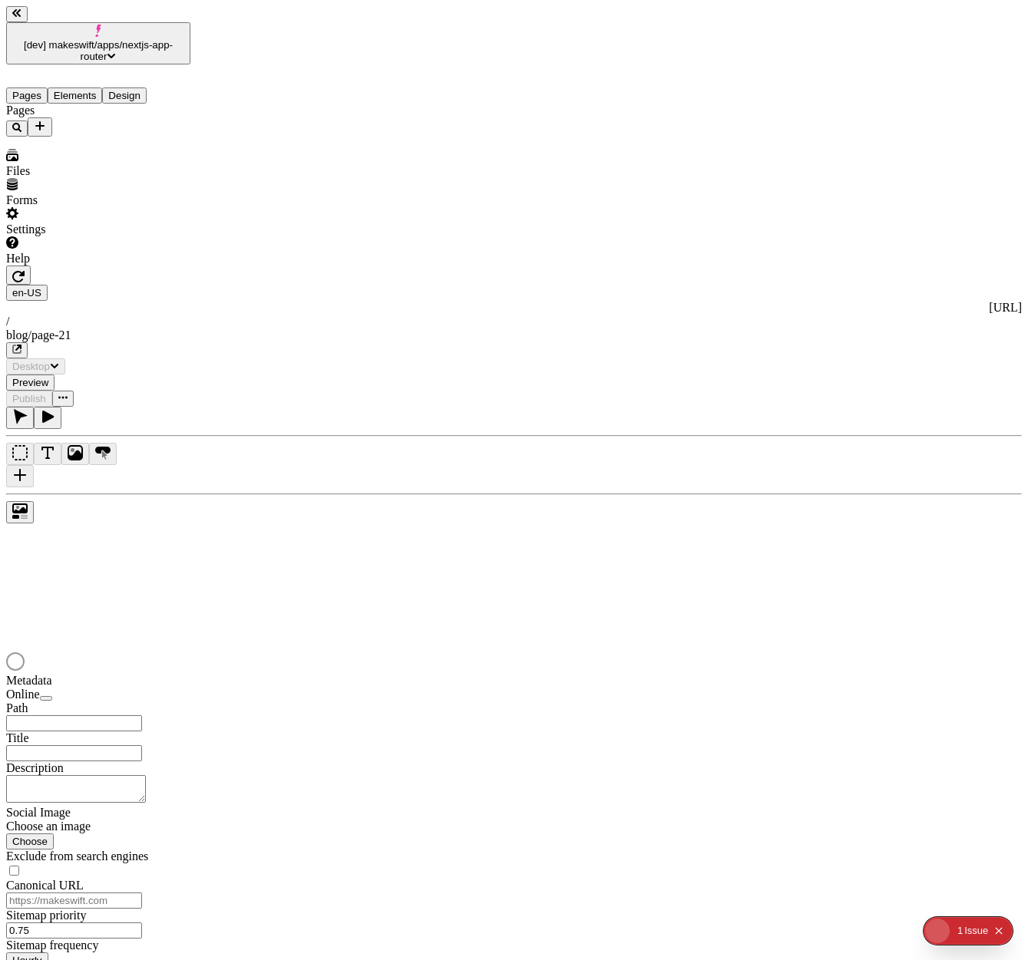
type input "/blog/page-21"
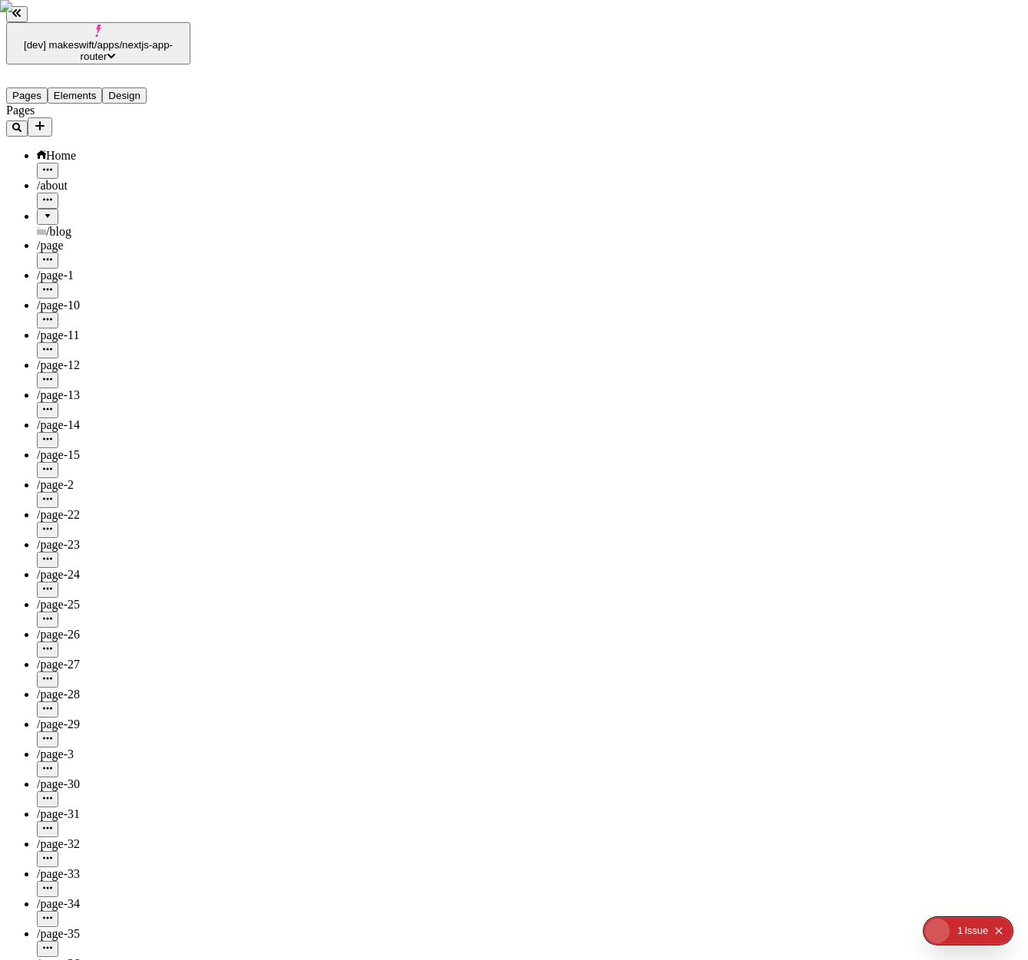
click at [37, 230] on icon at bounding box center [41, 232] width 9 height 5
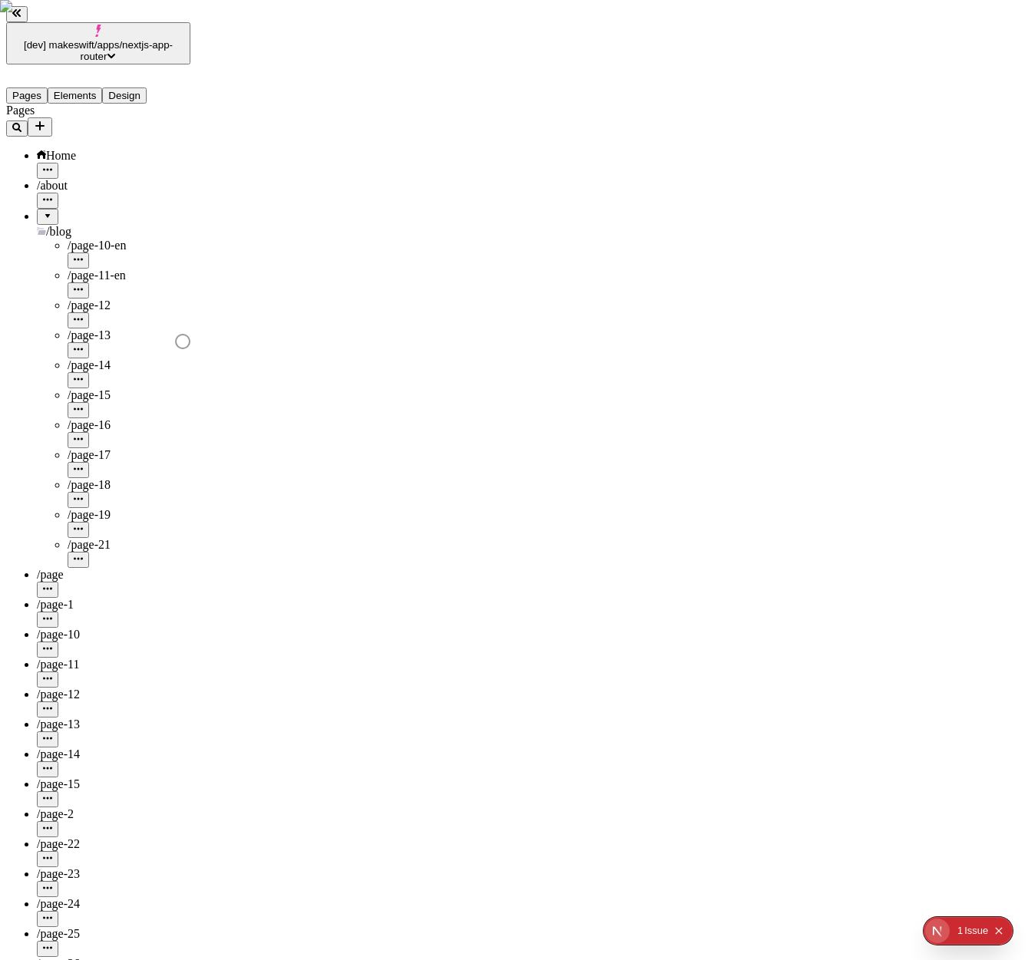
click at [112, 538] on div "/page-21" at bounding box center [129, 545] width 123 height 14
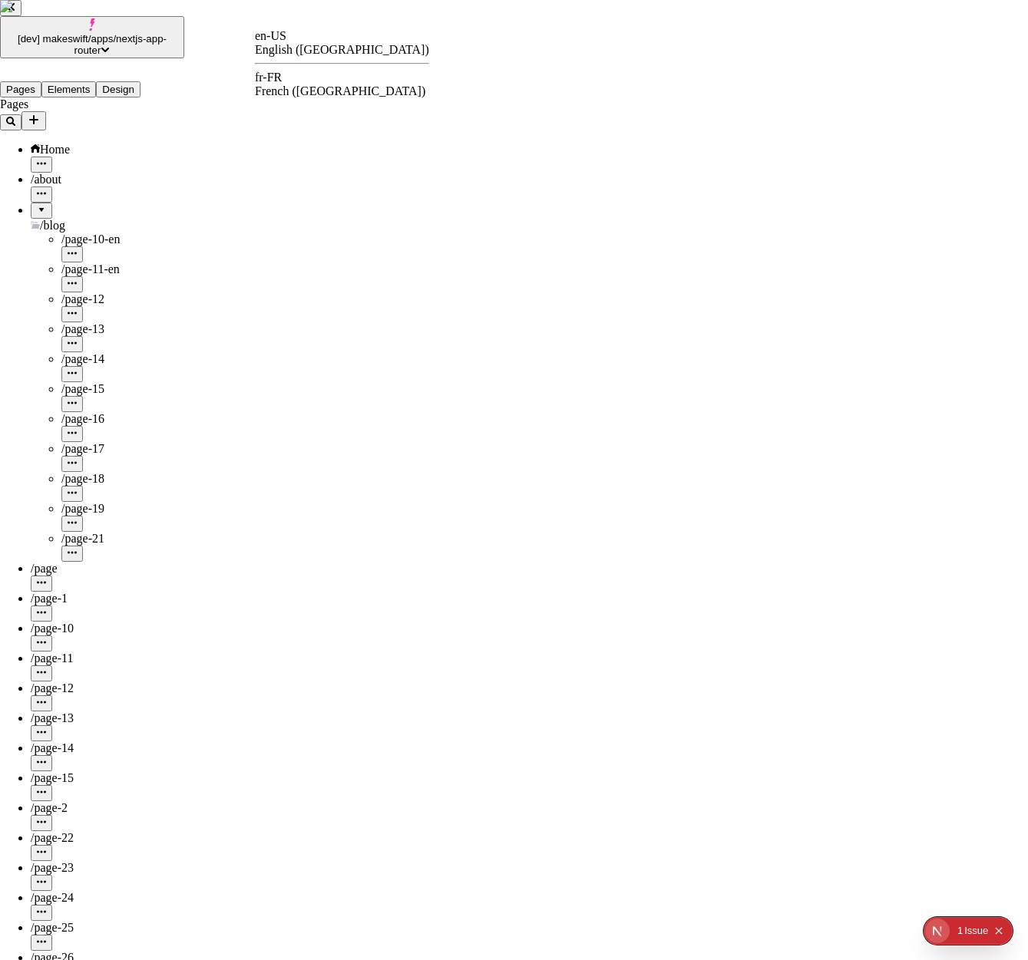
click at [313, 84] on div "French ([GEOGRAPHIC_DATA])" at bounding box center [342, 91] width 174 height 14
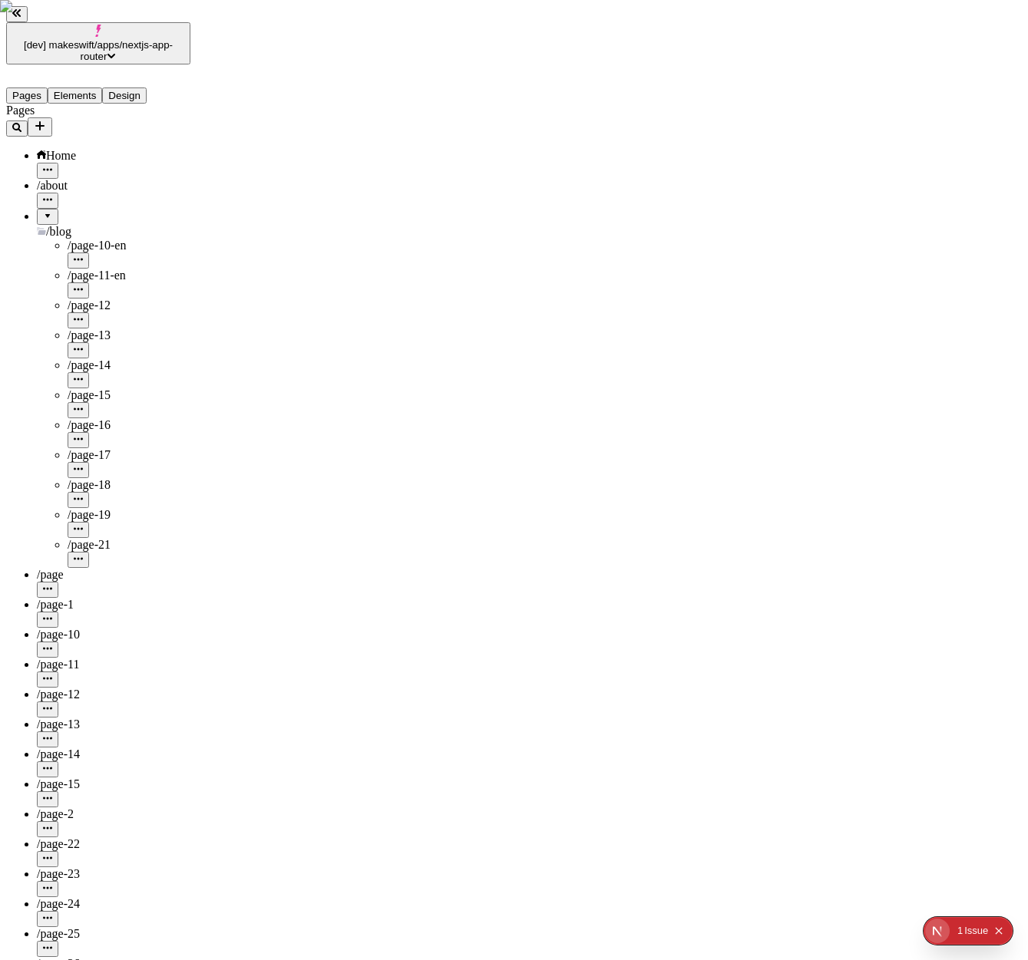
click at [83, 554] on icon "button" at bounding box center [78, 558] width 9 height 9
click at [207, 494] on span "Take page offline for fr-FR" at bounding box center [211, 508] width 103 height 28
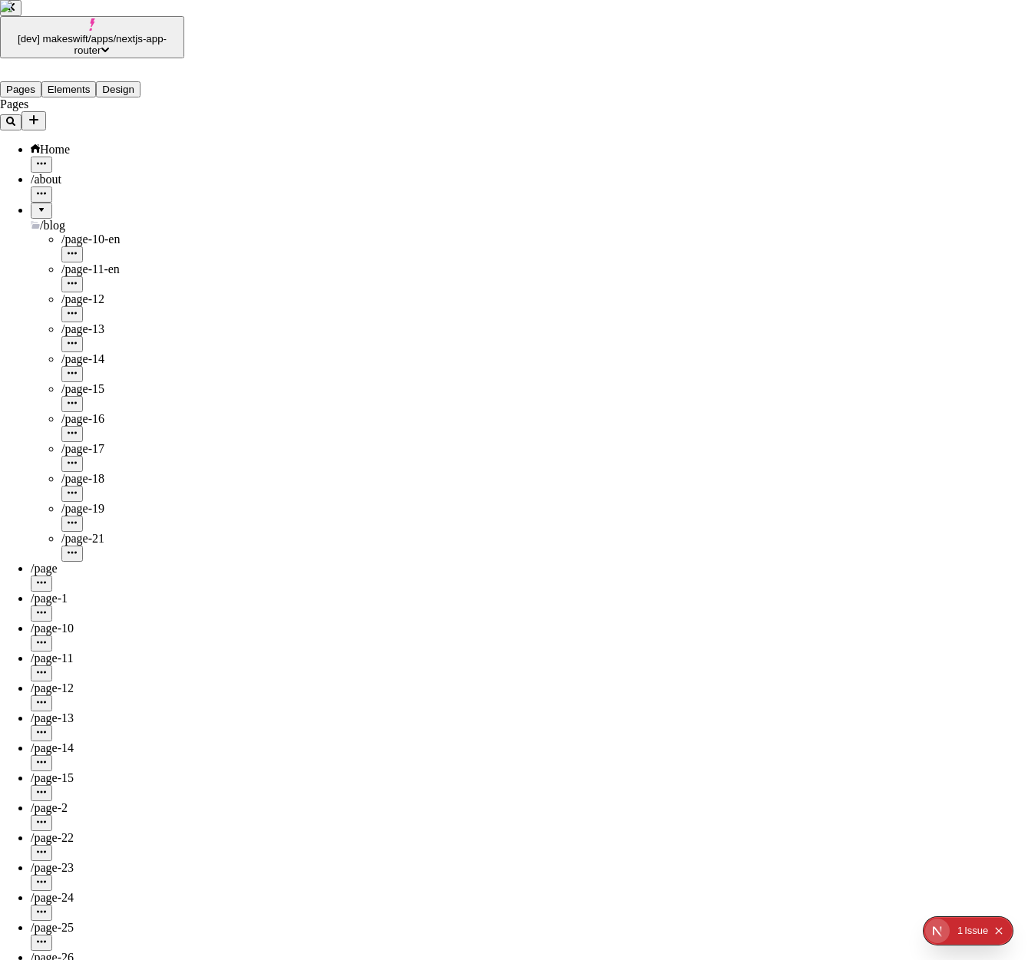
checkbox input "true"
checkbox input "false"
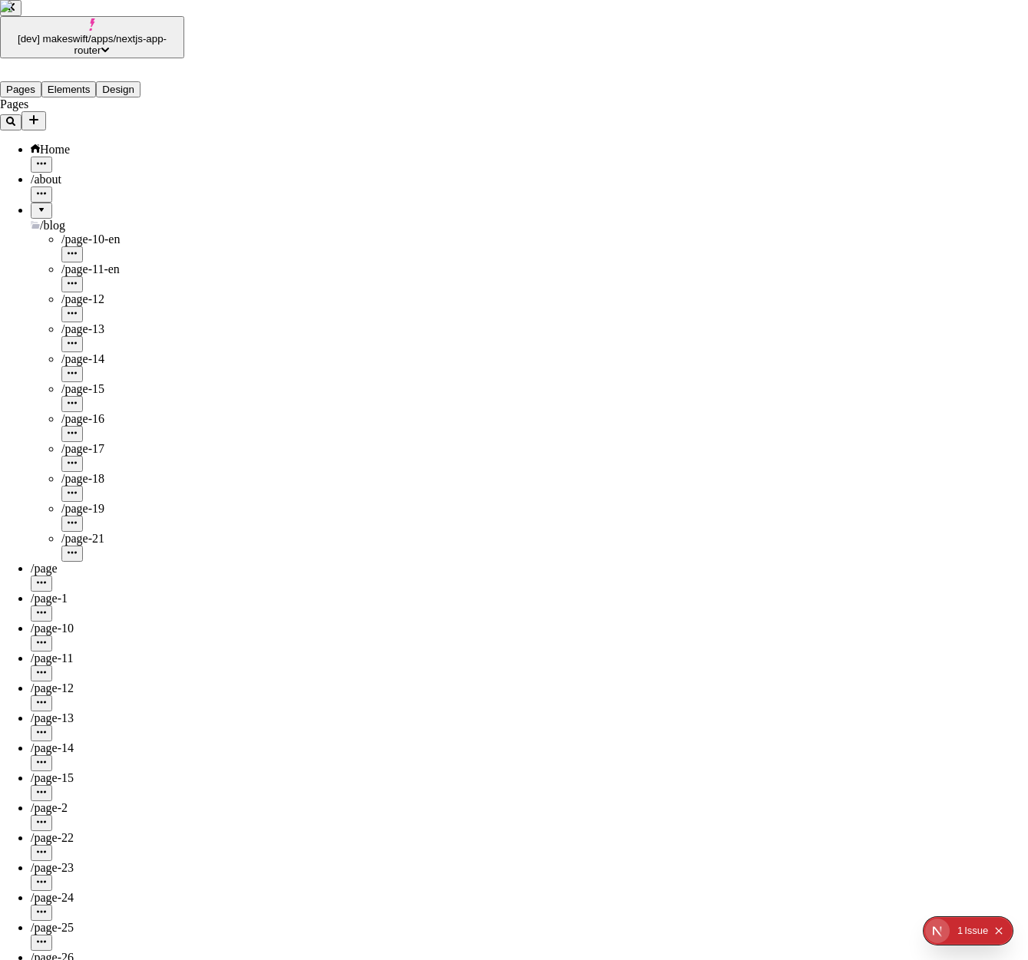
checkbox input "false"
checkbox input "true"
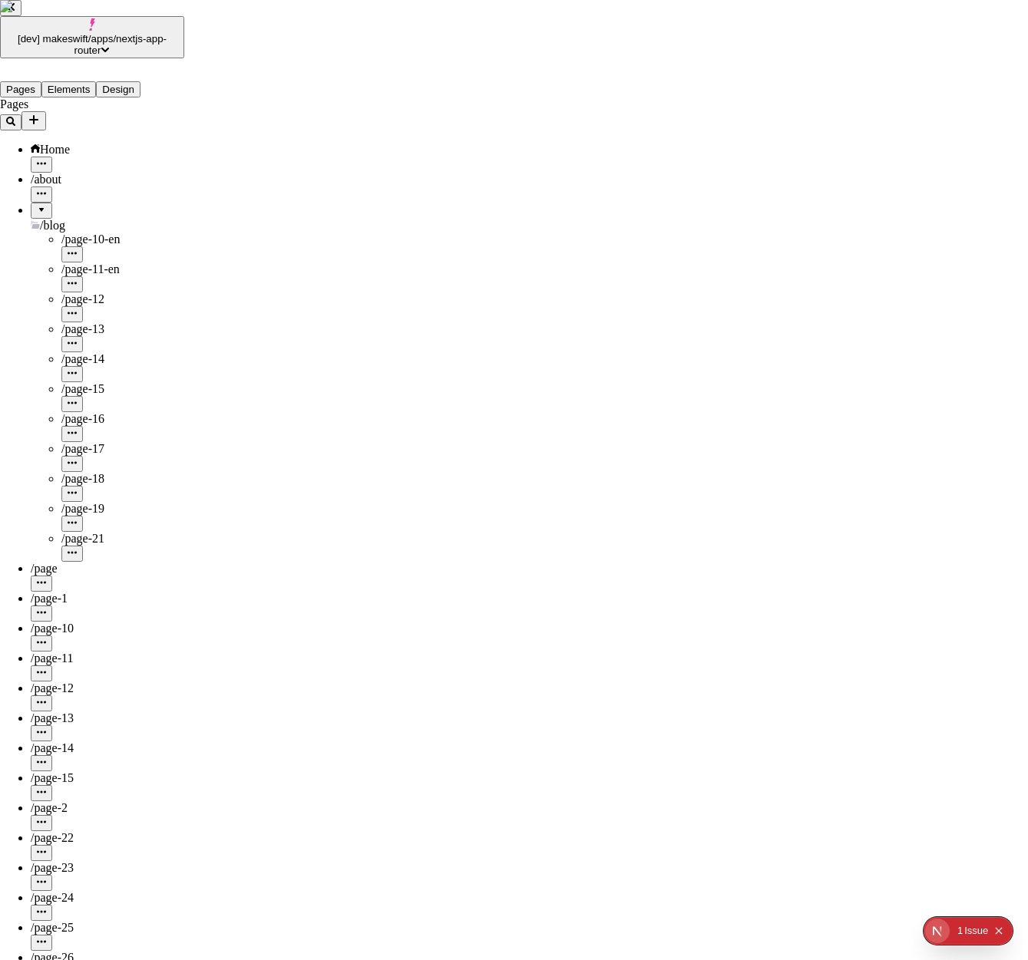
checkbox input "false"
checkbox input "true"
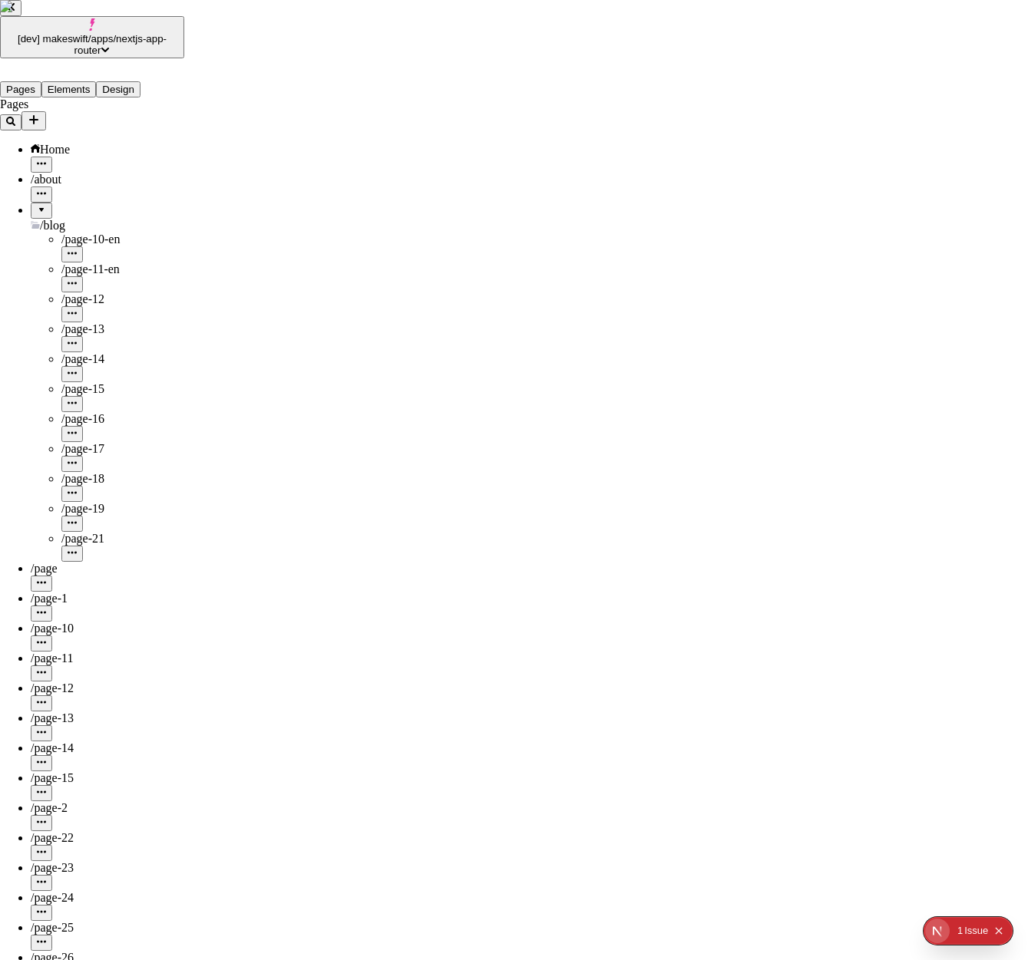
checkbox input "false"
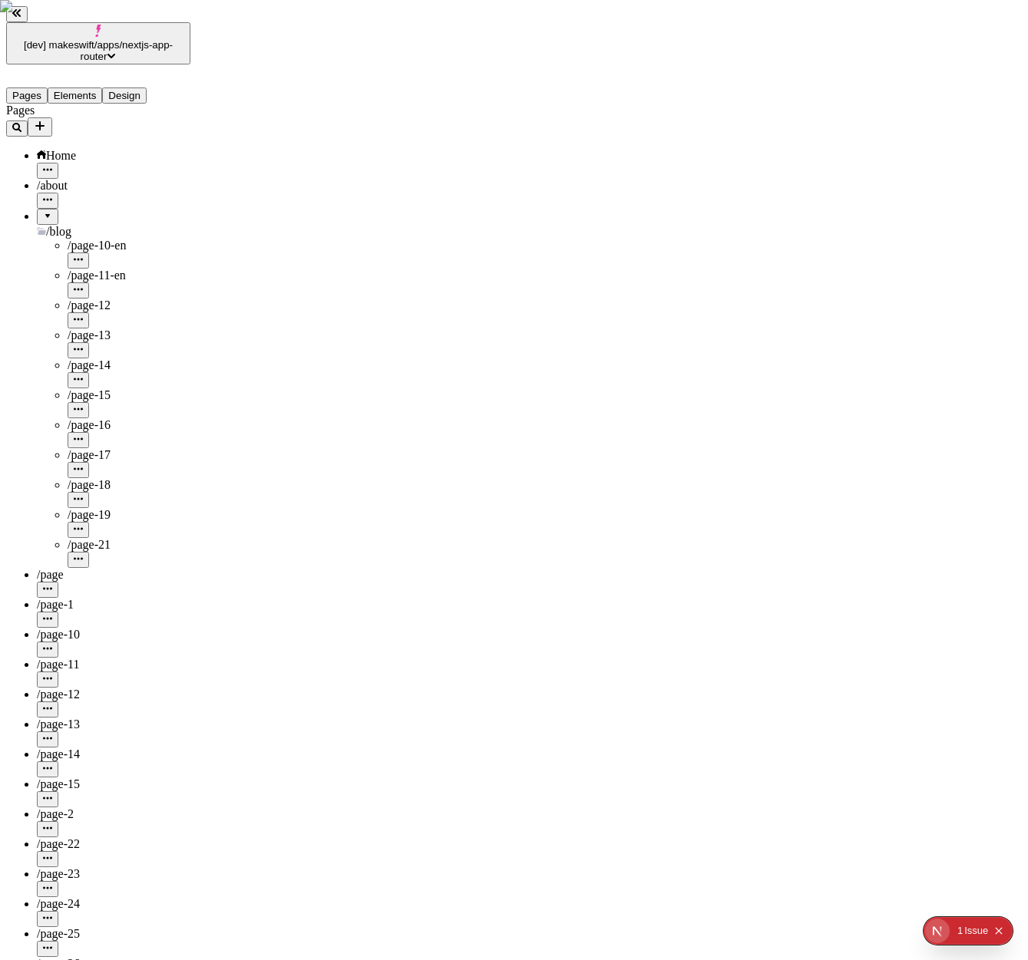
drag, startPoint x: 1010, startPoint y: 48, endPoint x: 971, endPoint y: 40, distance: 40.1
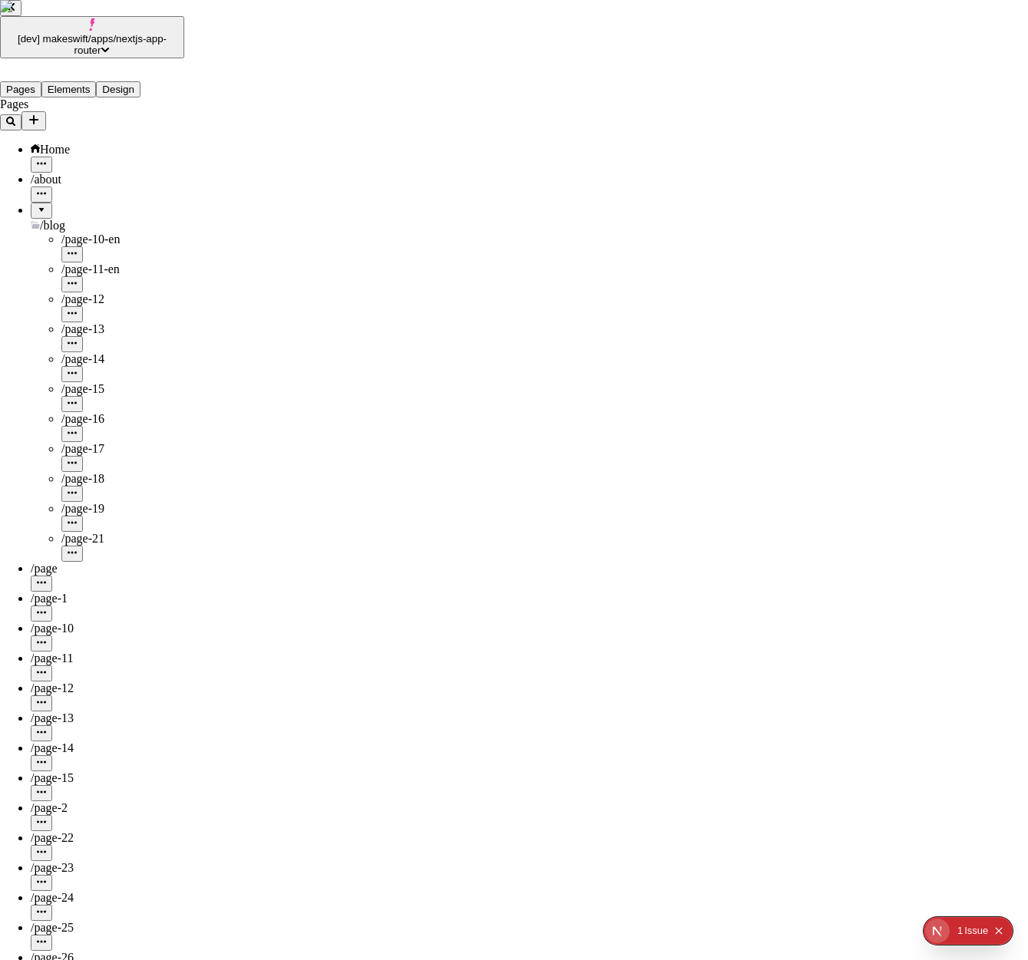
checkbox input "false"
click at [294, 38] on div "en-US English (United States)" at bounding box center [342, 43] width 174 height 28
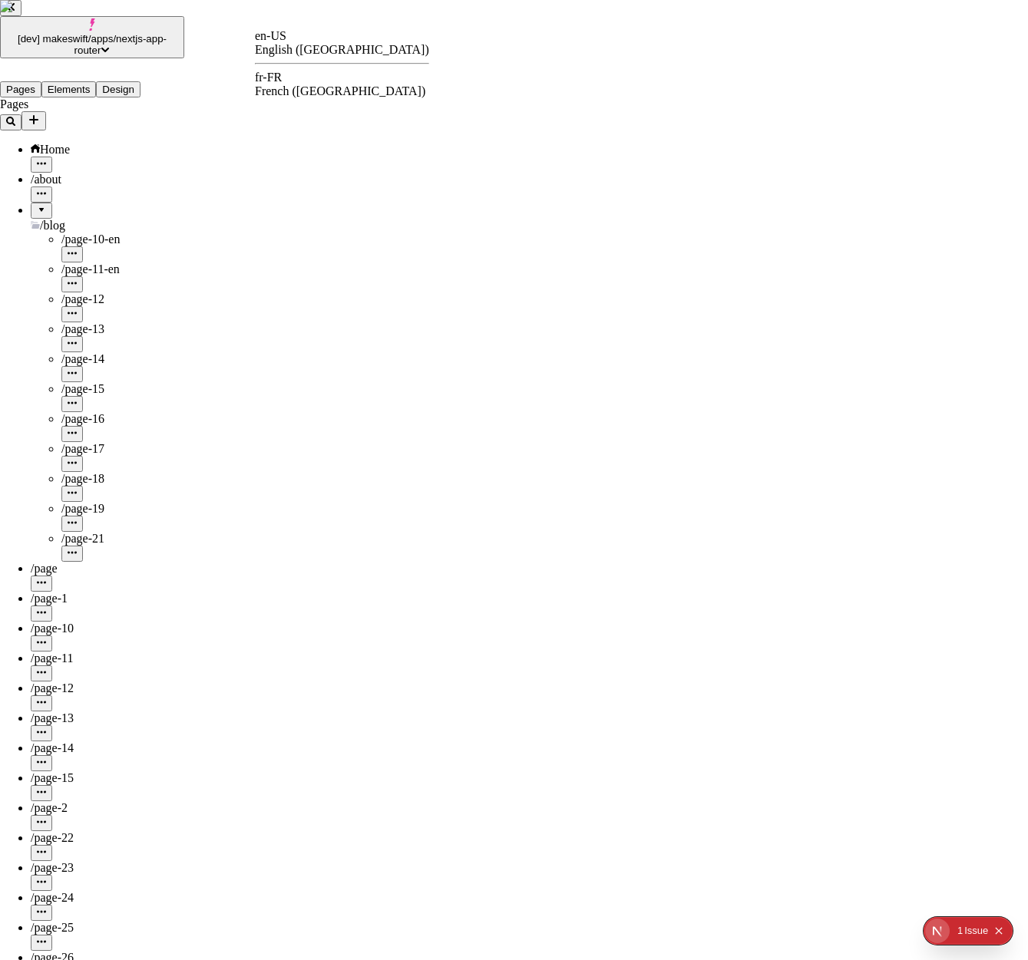
click at [279, 72] on div "fr-FR French (France)" at bounding box center [342, 85] width 174 height 28
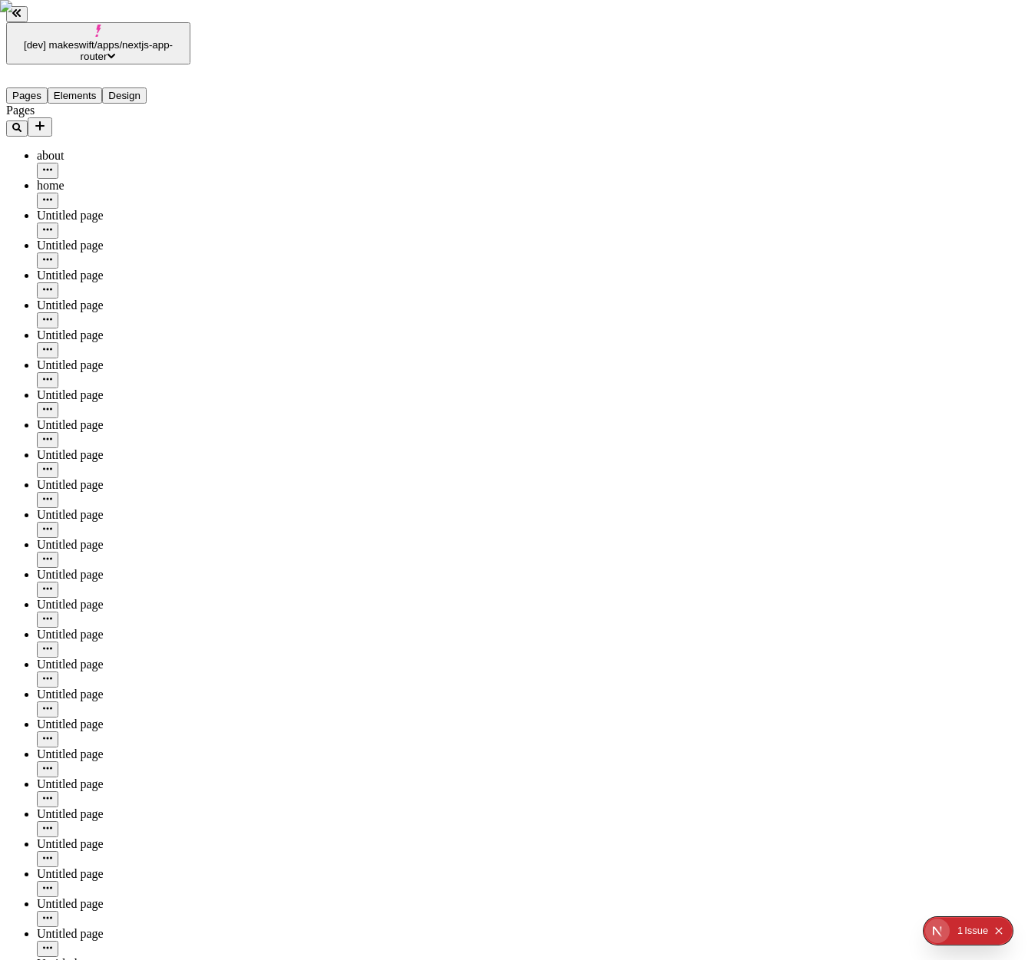
click at [73, 688] on div "Untitled page" at bounding box center [114, 703] width 154 height 30
click at [93, 598] on div "Untitled page" at bounding box center [114, 605] width 154 height 14
click at [87, 478] on div "Untitled page" at bounding box center [114, 485] width 154 height 14
click at [107, 418] on div "Untitled page" at bounding box center [114, 425] width 154 height 14
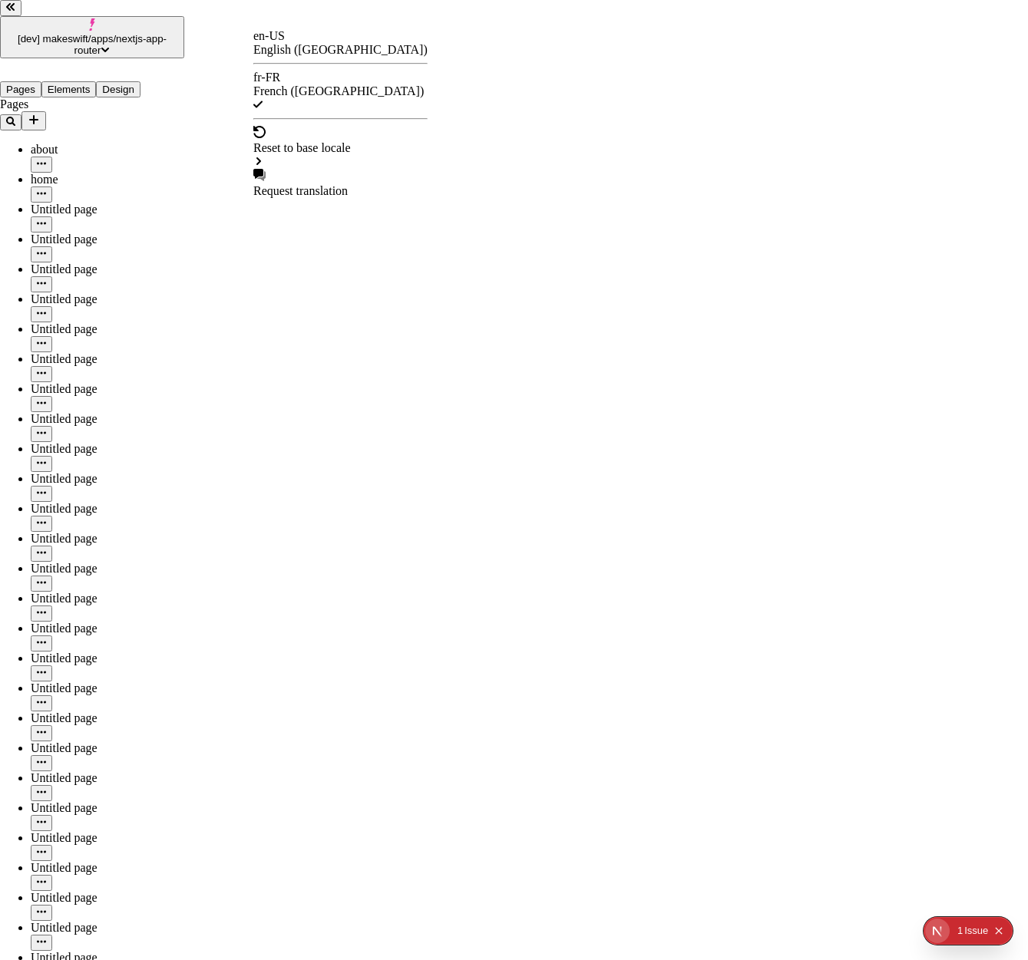
click at [296, 55] on div "en-US English (United States)" at bounding box center [340, 43] width 174 height 28
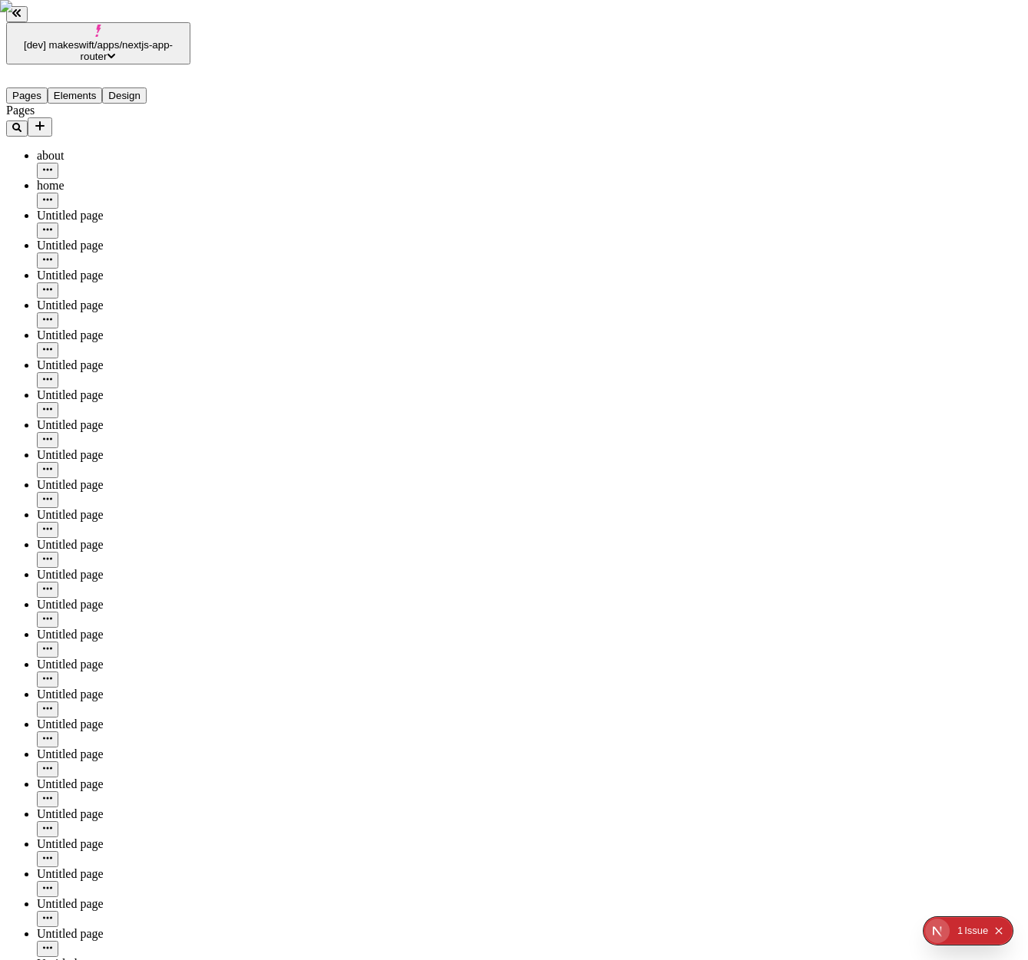
type input "/page-15"
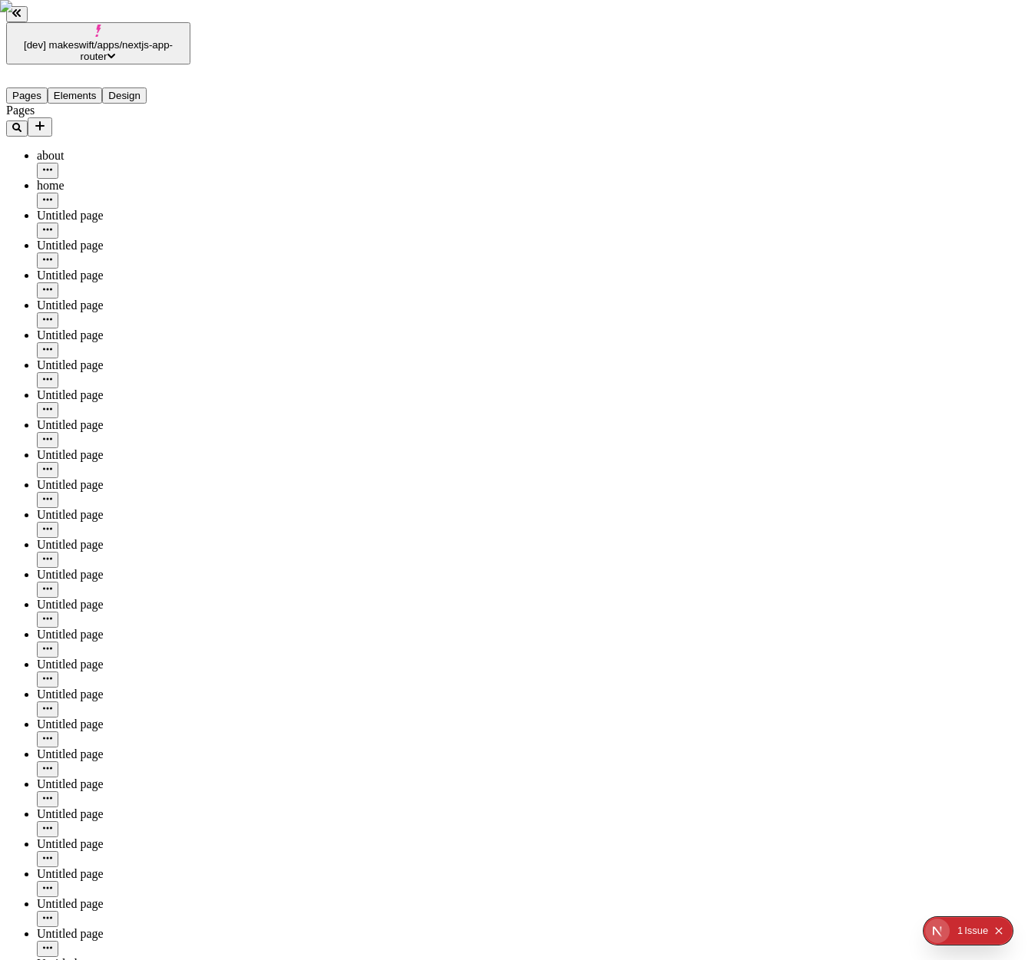
click at [52, 179] on div "home" at bounding box center [114, 186] width 154 height 14
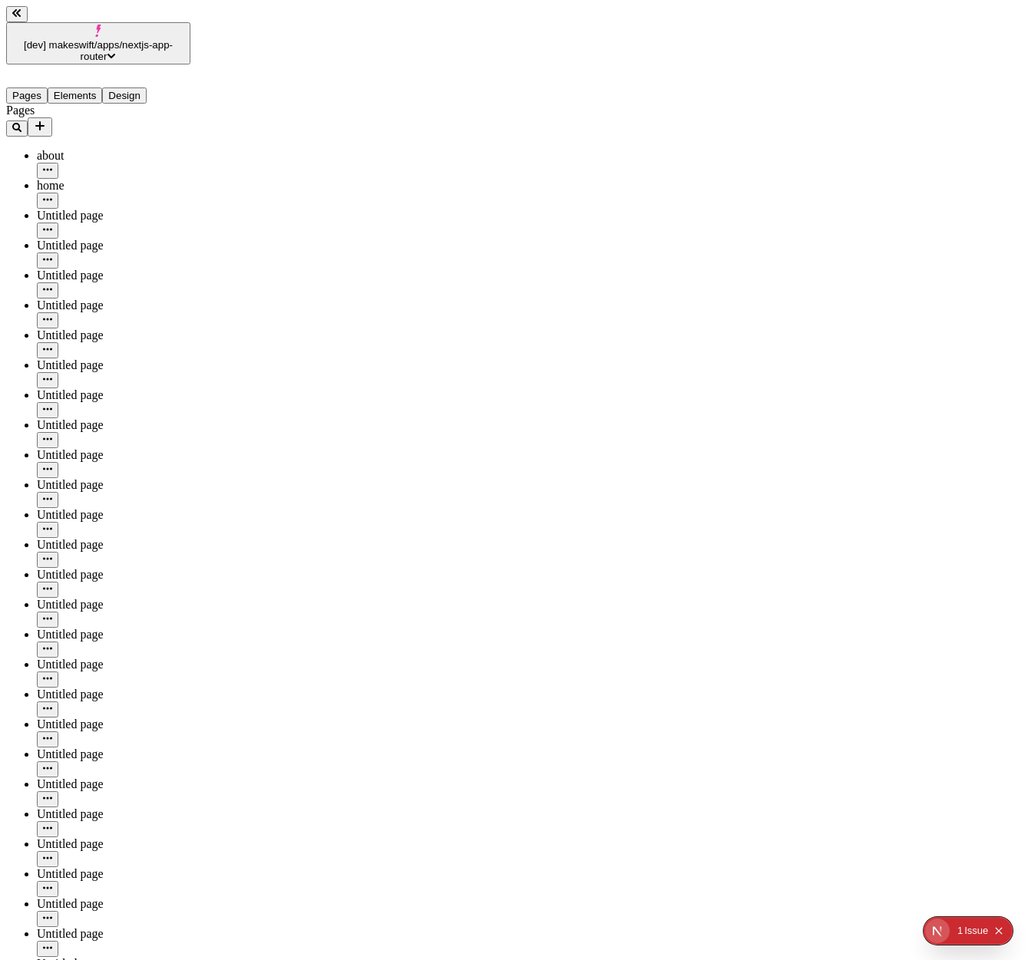
type input "/"
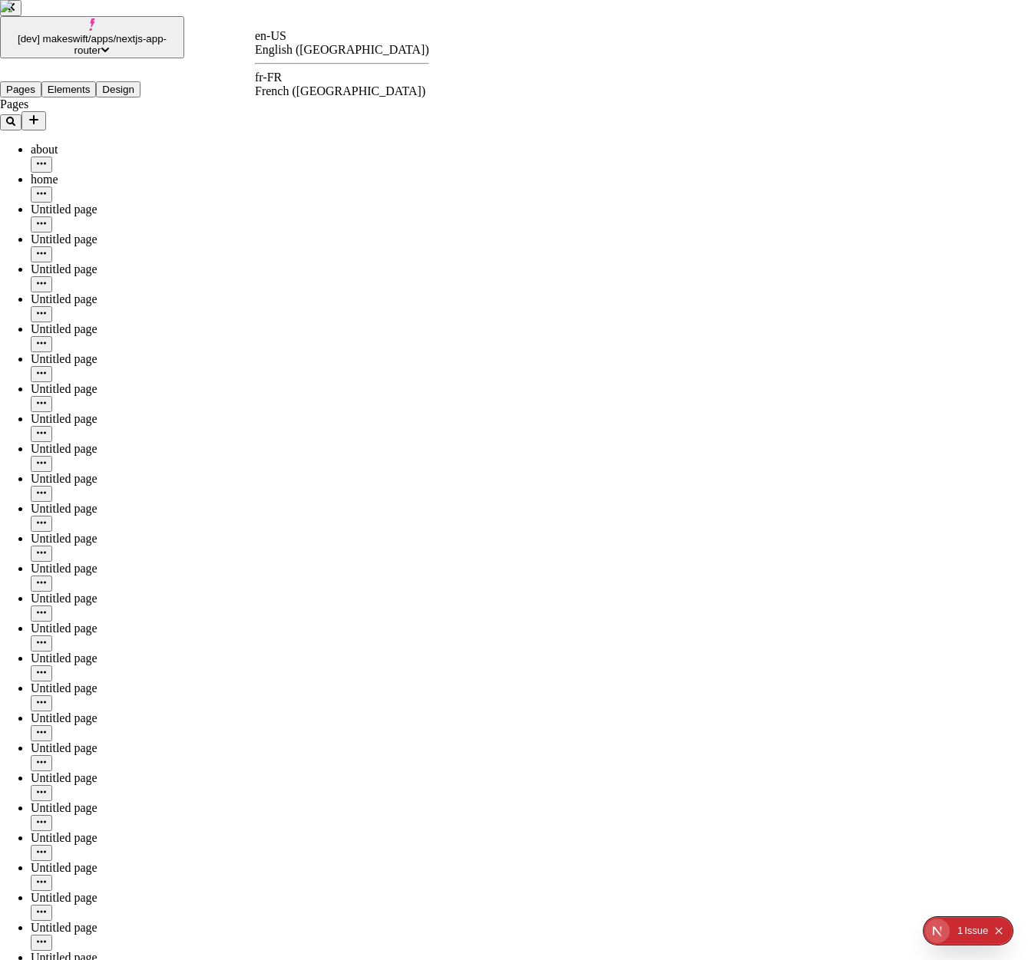
click at [299, 77] on div "fr-FR" at bounding box center [342, 78] width 174 height 14
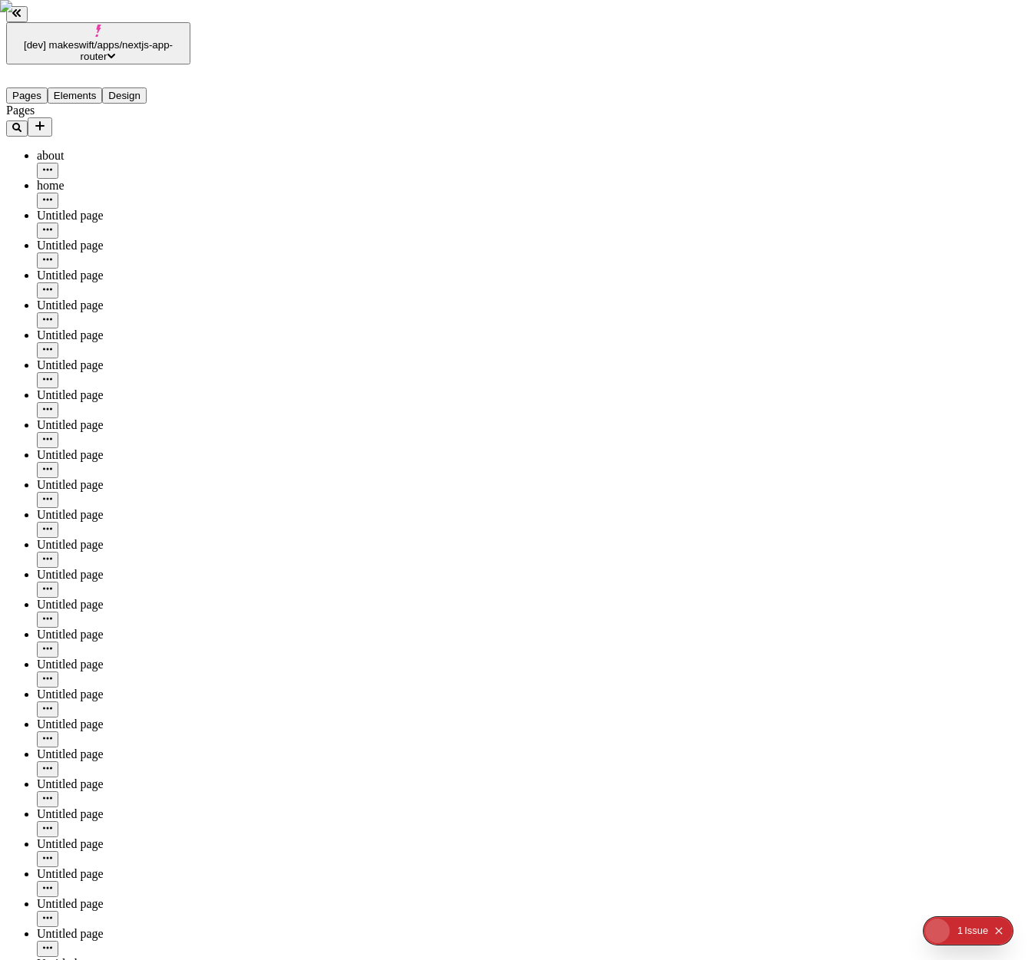
type input "/"
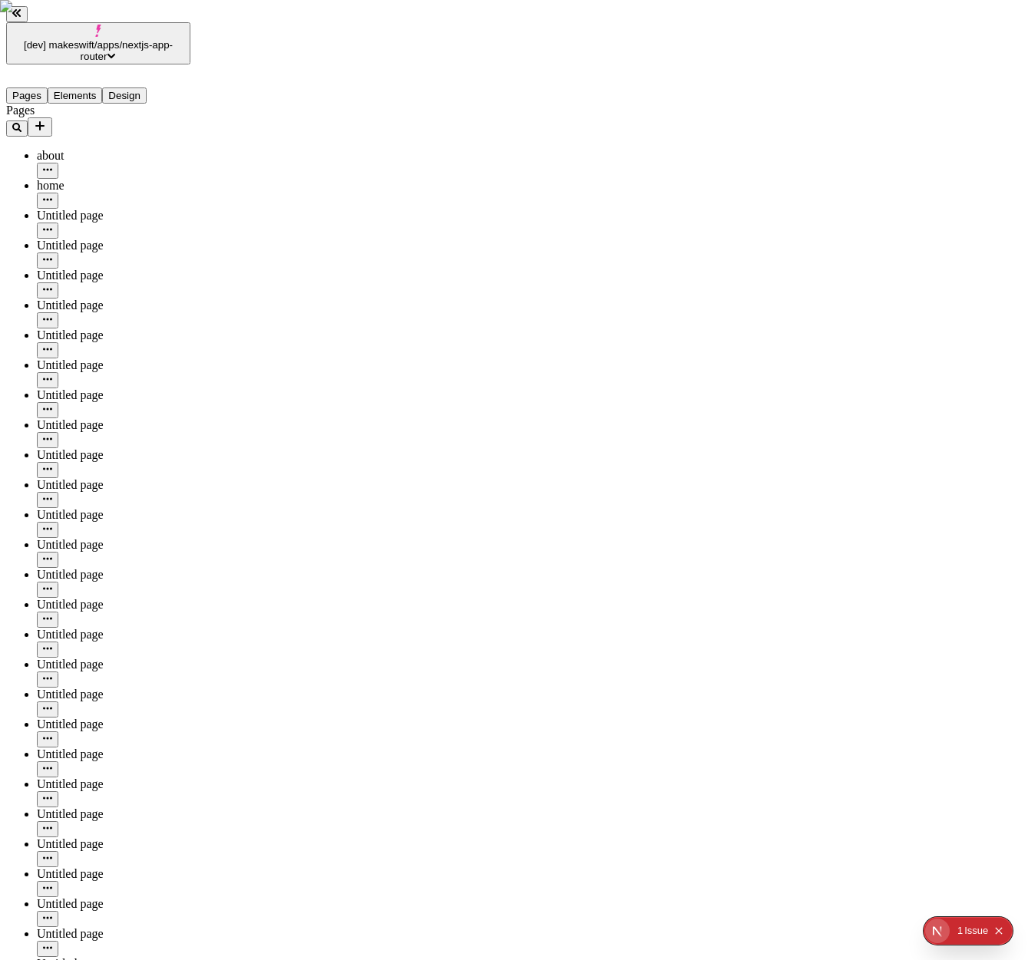
click at [105, 508] on div "Untitled page" at bounding box center [114, 523] width 154 height 30
click at [58, 522] on button "button" at bounding box center [47, 530] width 21 height 16
click at [208, 487] on span "Edit URL" at bounding box center [184, 493] width 48 height 13
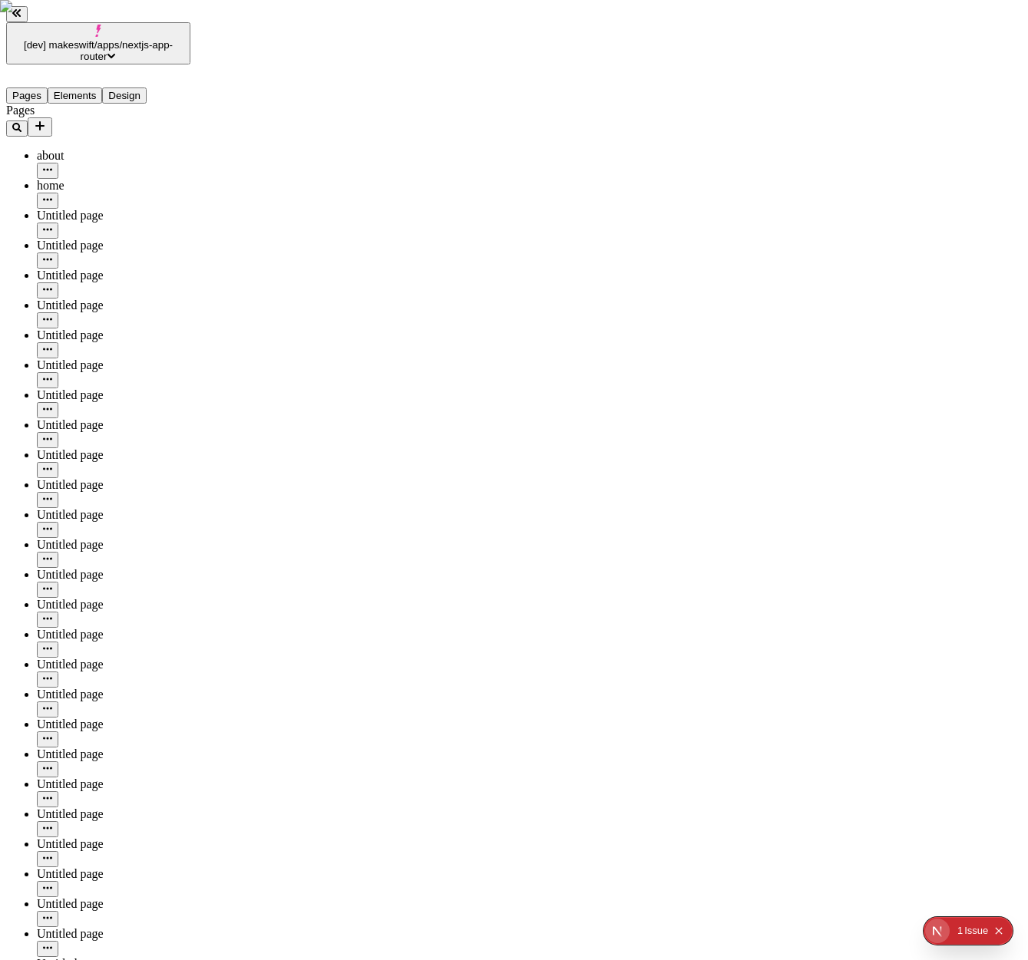
type input "/page-7"
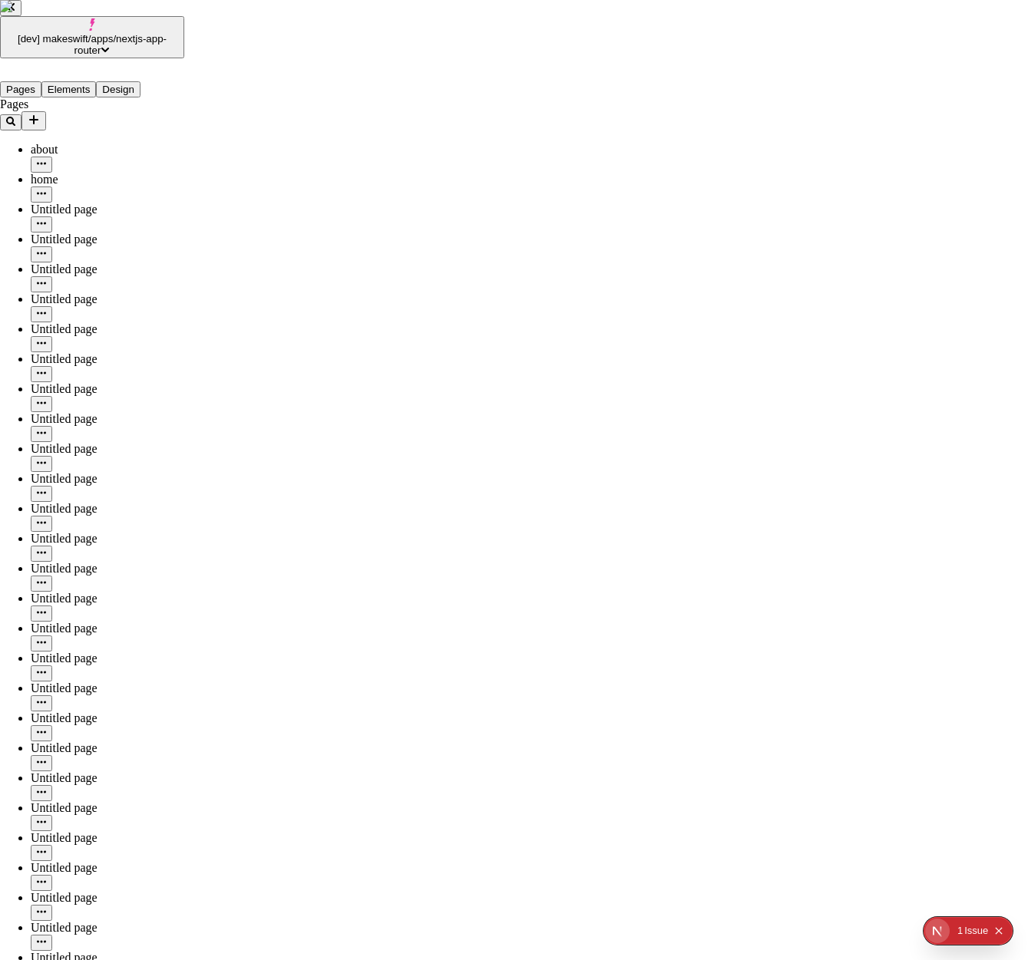
checkbox input "true"
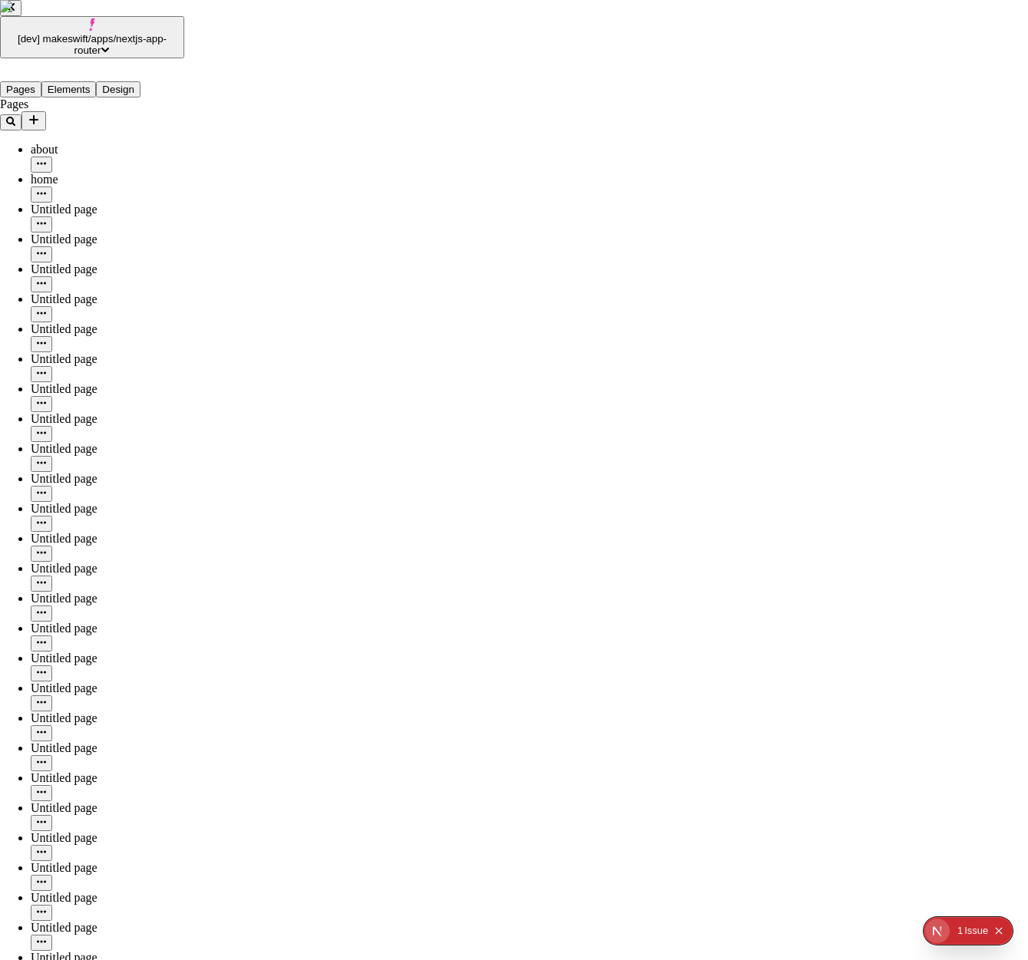
checkbox input "true"
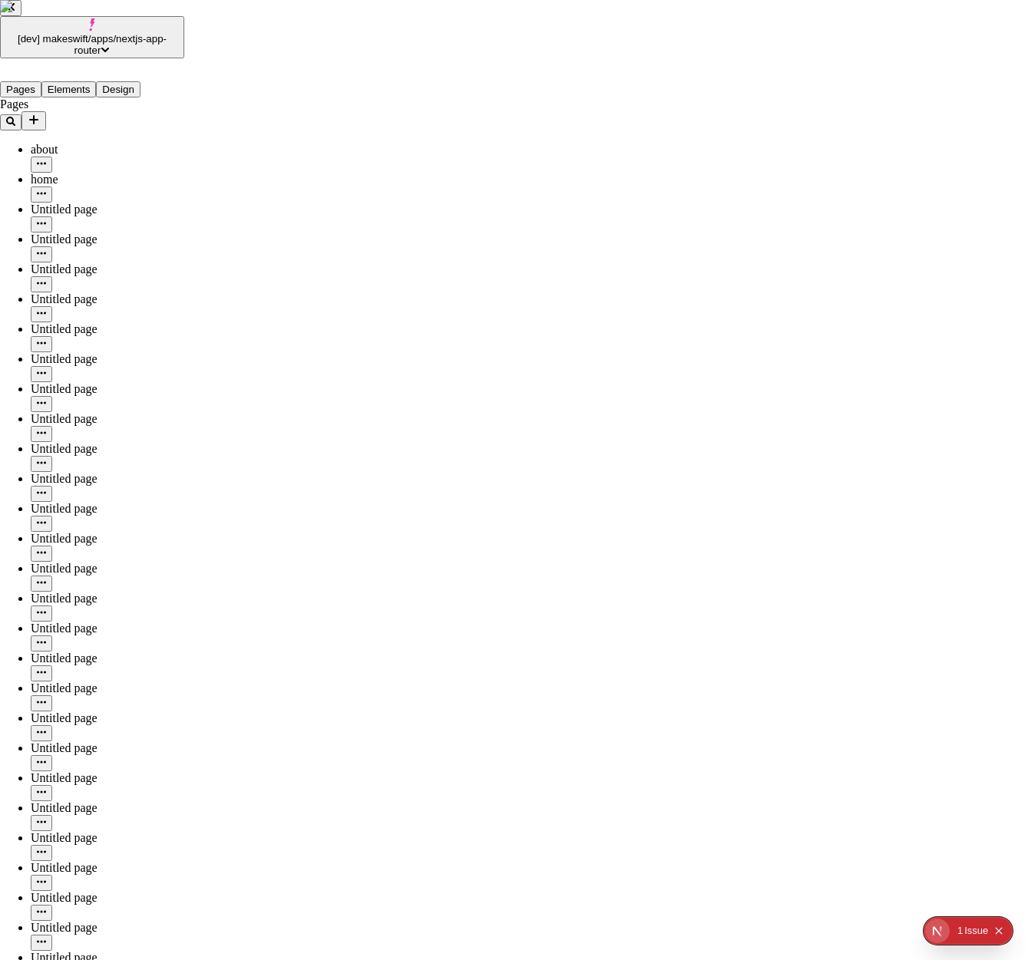
checkbox input "true"
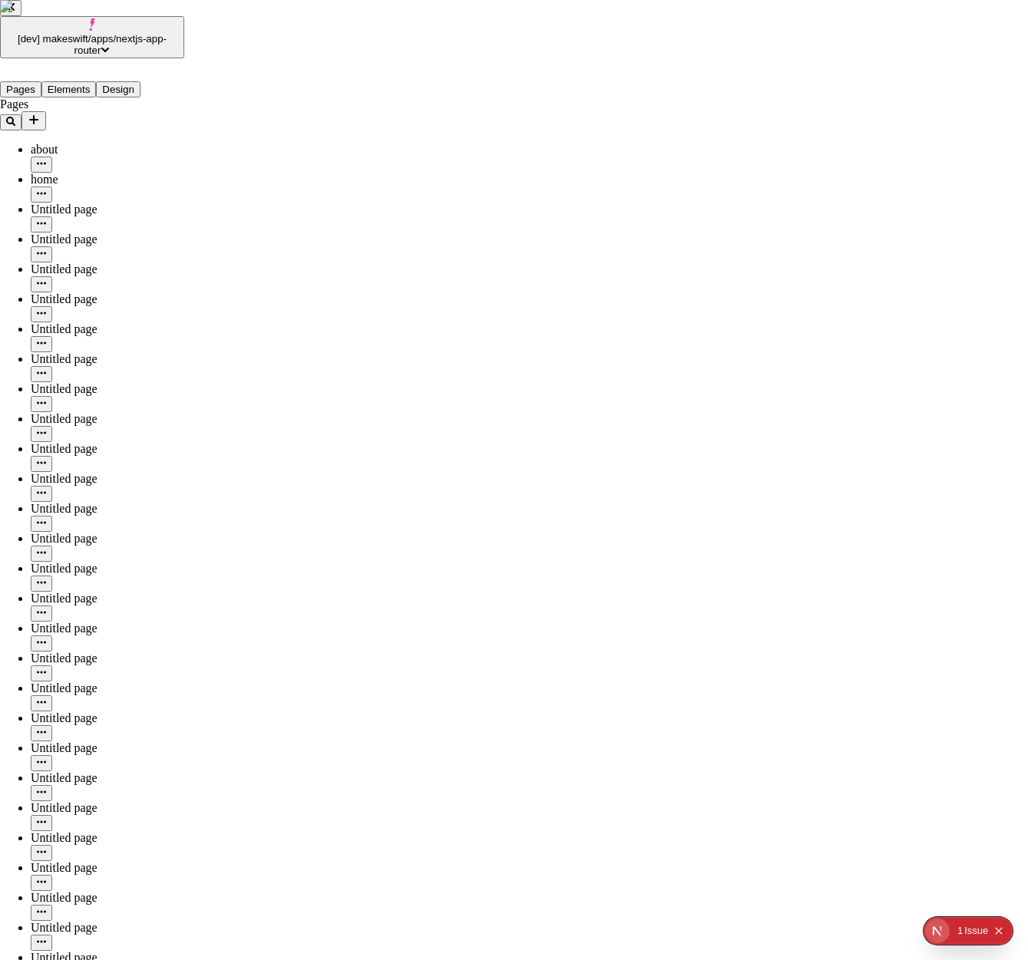
checkbox input "true"
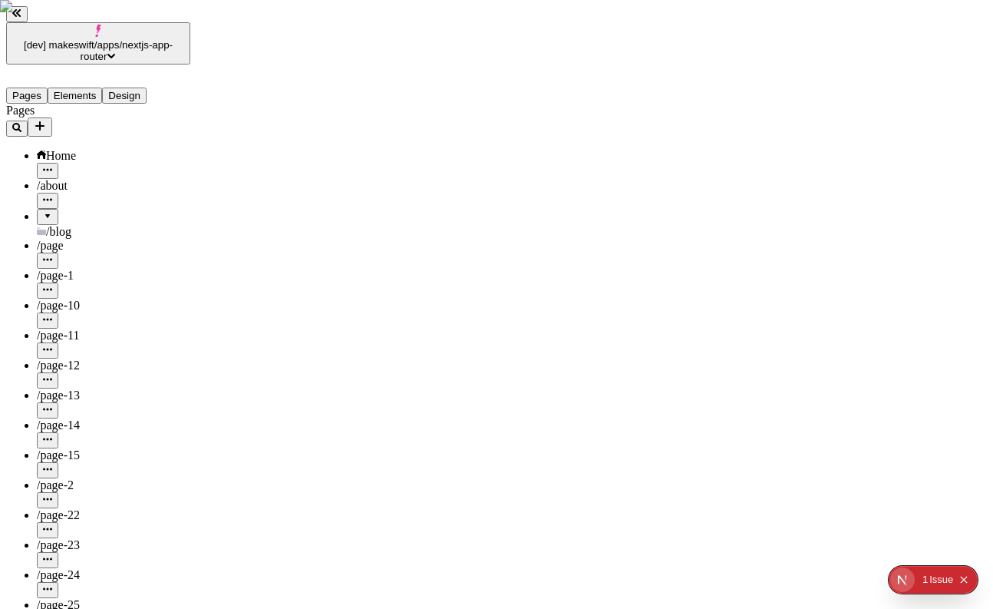
click at [117, 568] on div "/page-24" at bounding box center [114, 575] width 154 height 14
click at [52, 584] on icon "button" at bounding box center [47, 588] width 9 height 9
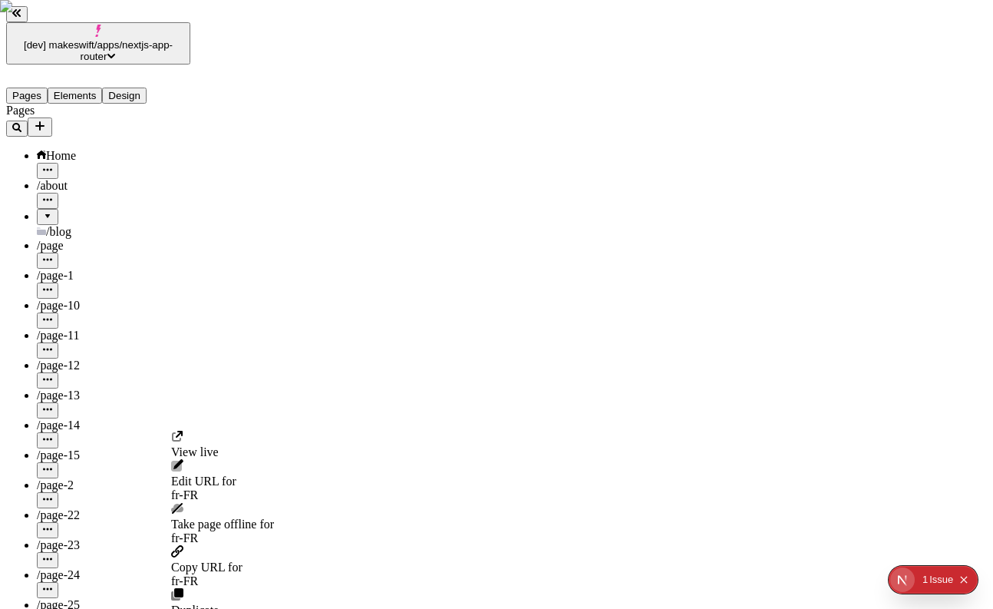
click at [262, 517] on span "Take page offline for fr-FR" at bounding box center [222, 531] width 103 height 28
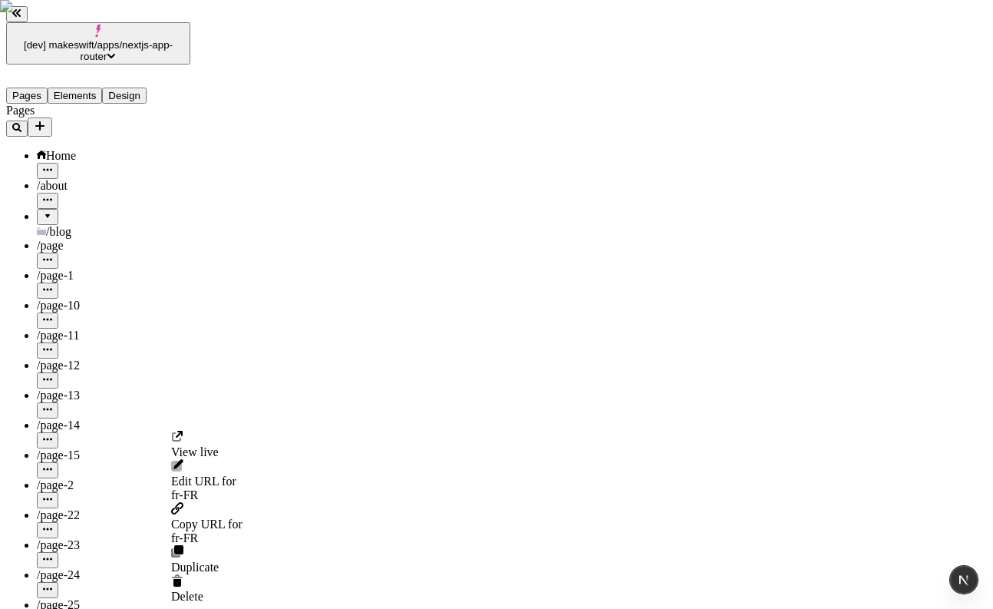
click at [52, 584] on icon "button" at bounding box center [47, 588] width 9 height 9
click at [203, 590] on span "Delete" at bounding box center [187, 596] width 32 height 13
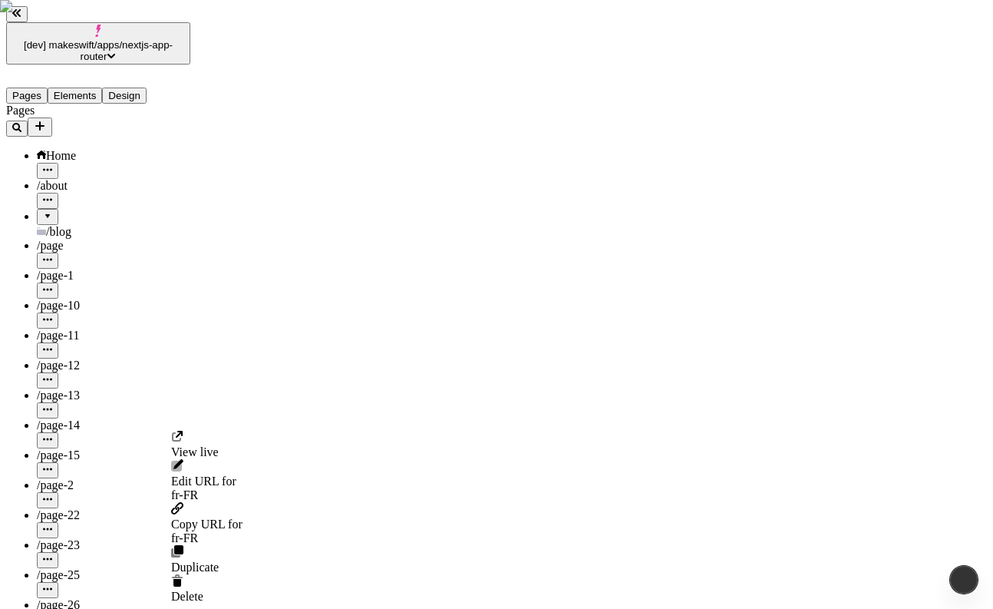
click at [52, 584] on icon "button" at bounding box center [47, 588] width 9 height 9
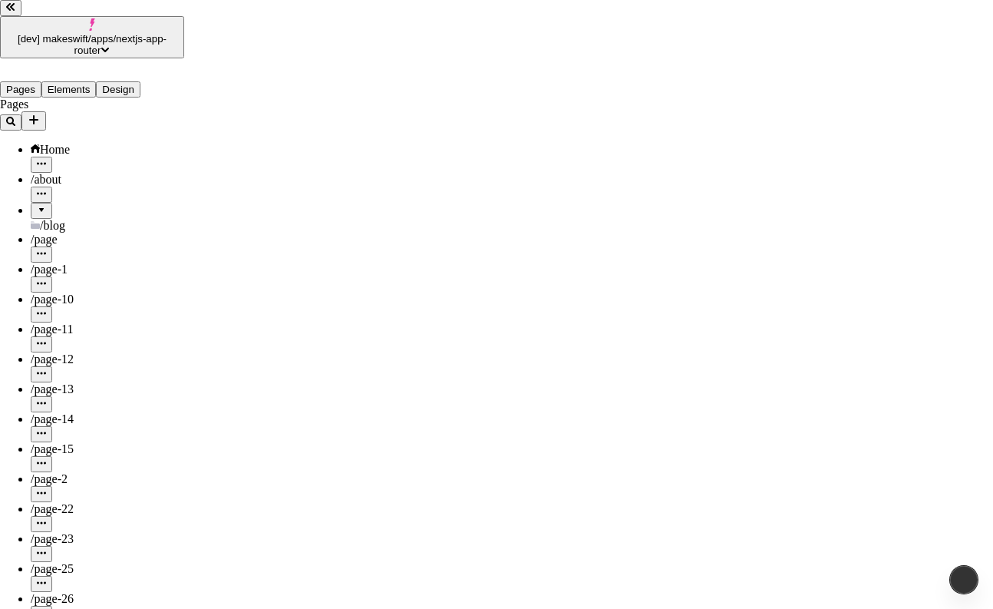
type input "/"
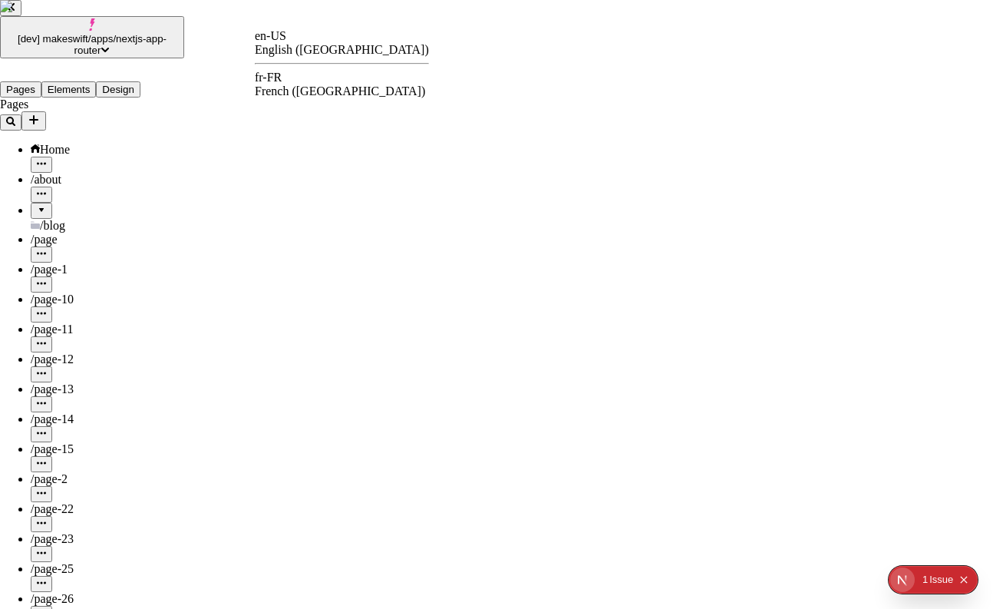
click at [299, 91] on div "fr-FR French ([GEOGRAPHIC_DATA])" at bounding box center [342, 85] width 174 height 28
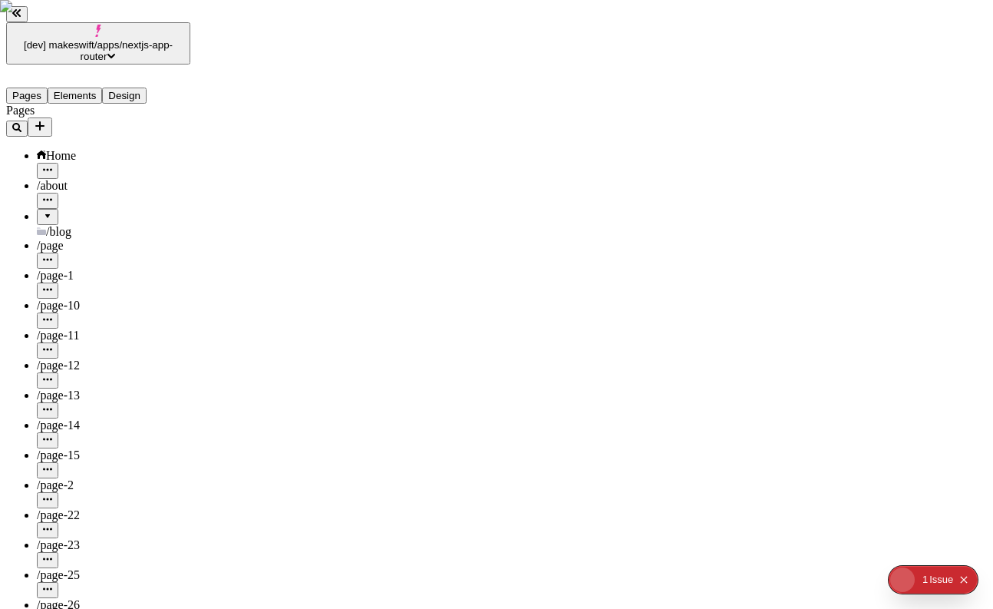
type input "/"
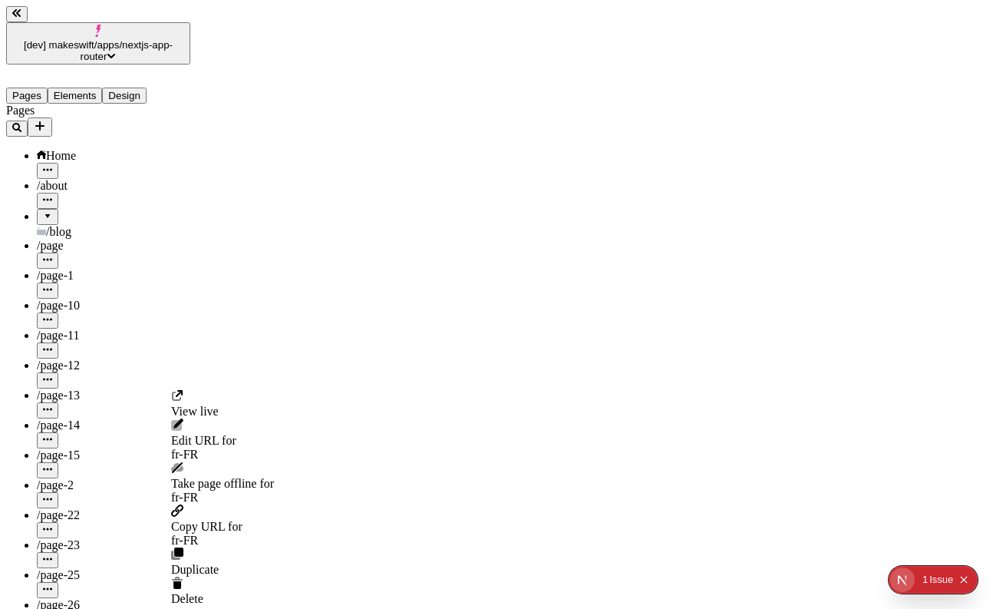
click at [227, 477] on span "Take page offline for fr-FR" at bounding box center [222, 491] width 103 height 28
